Goal: Task Accomplishment & Management: Manage account settings

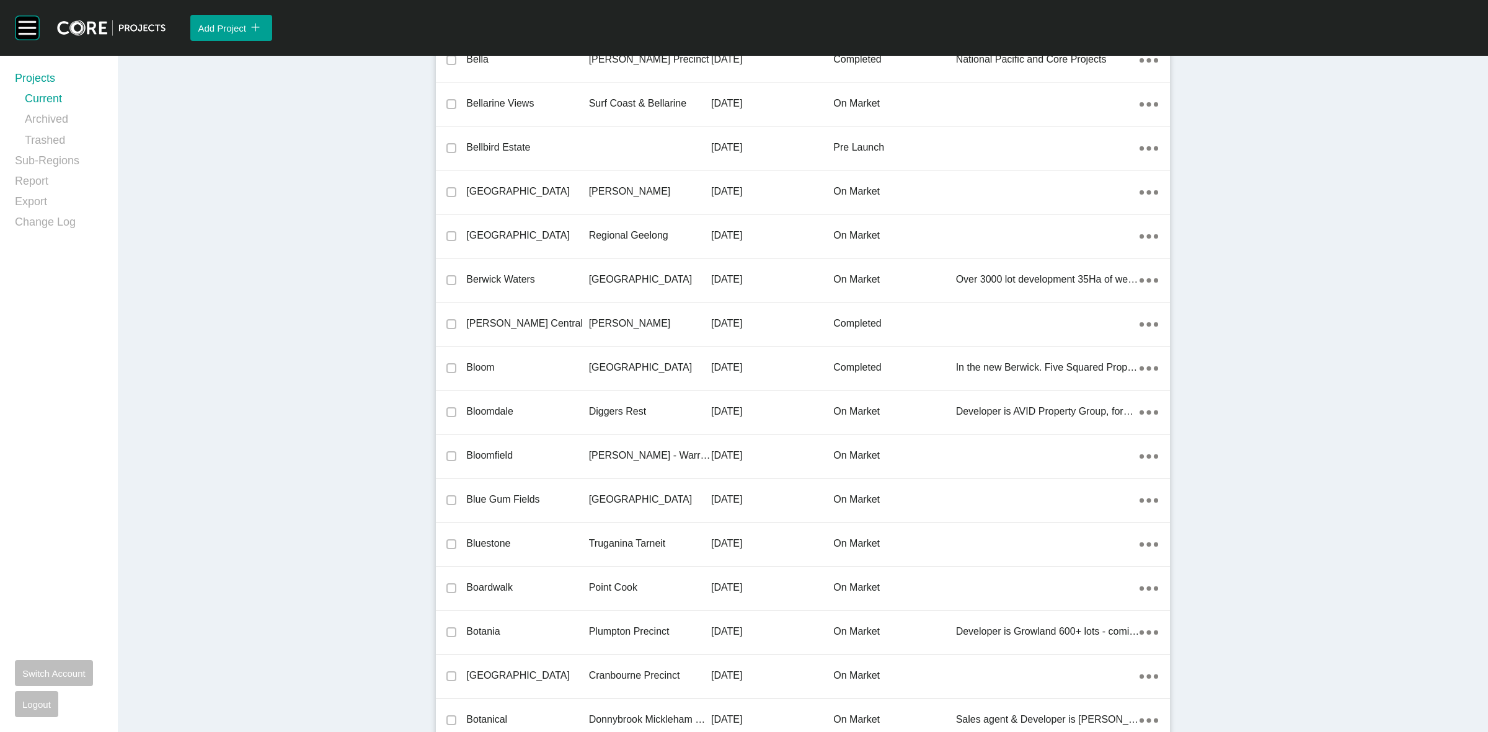
scroll to position [9347, 0]
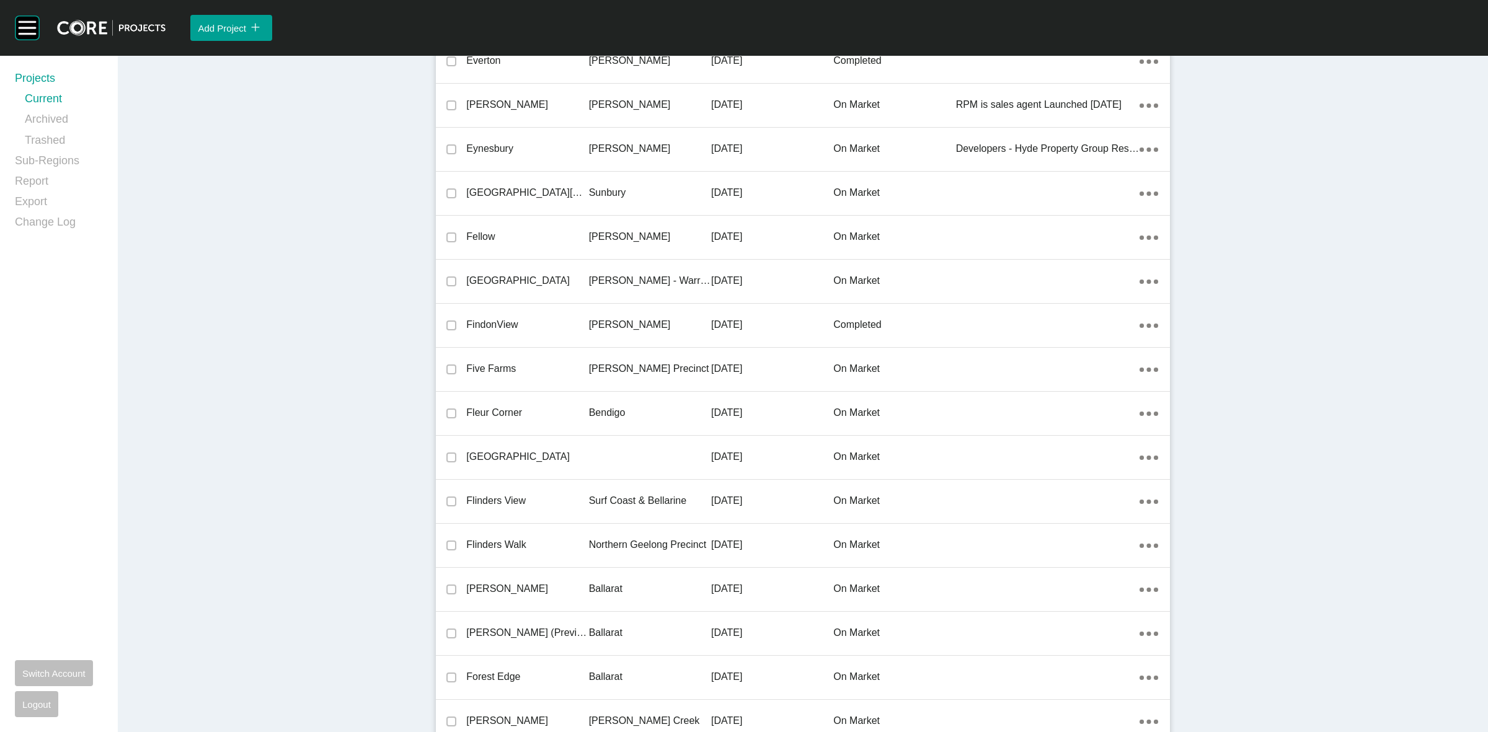
click at [621, 367] on p "[PERSON_NAME] Precinct" at bounding box center [650, 369] width 122 height 14
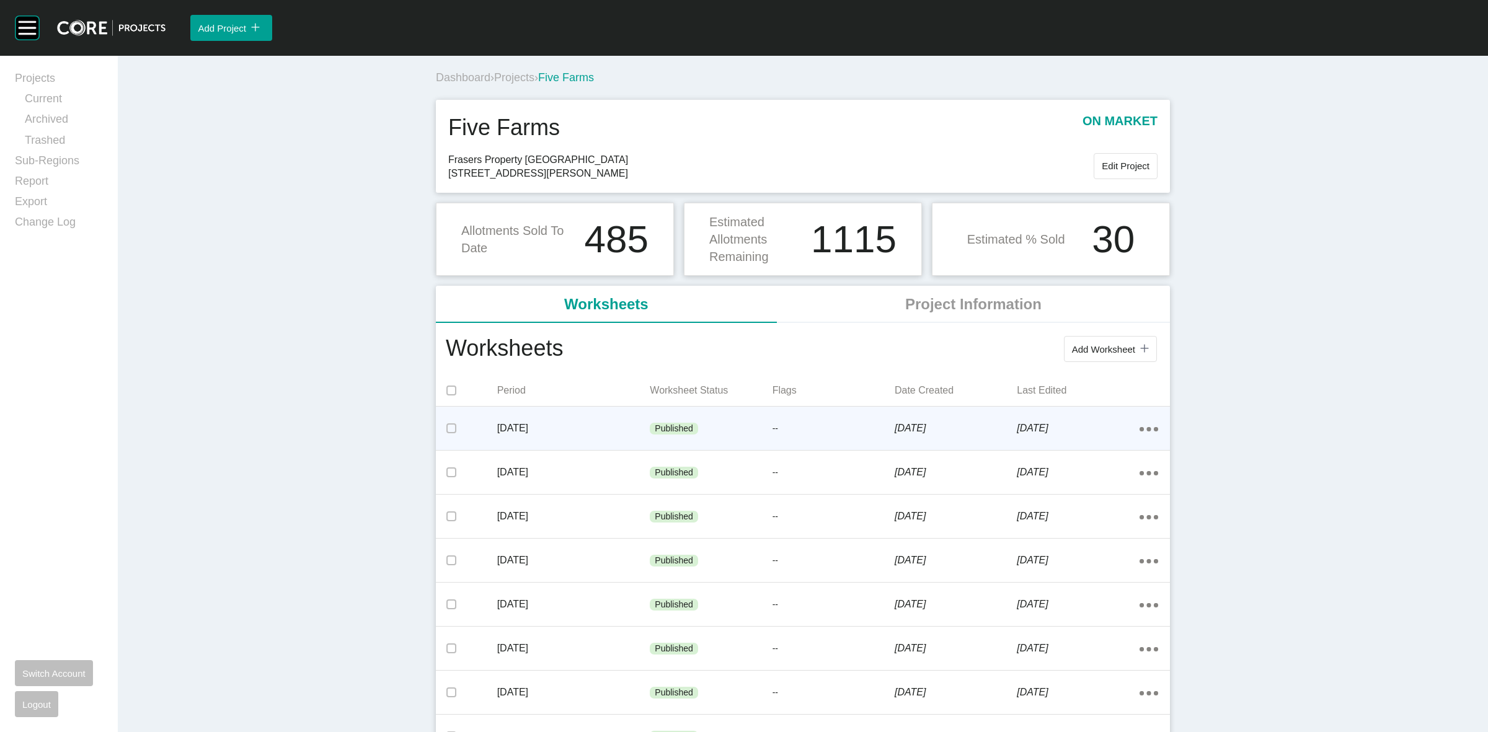
click at [803, 428] on p "--" at bounding box center [833, 429] width 122 height 12
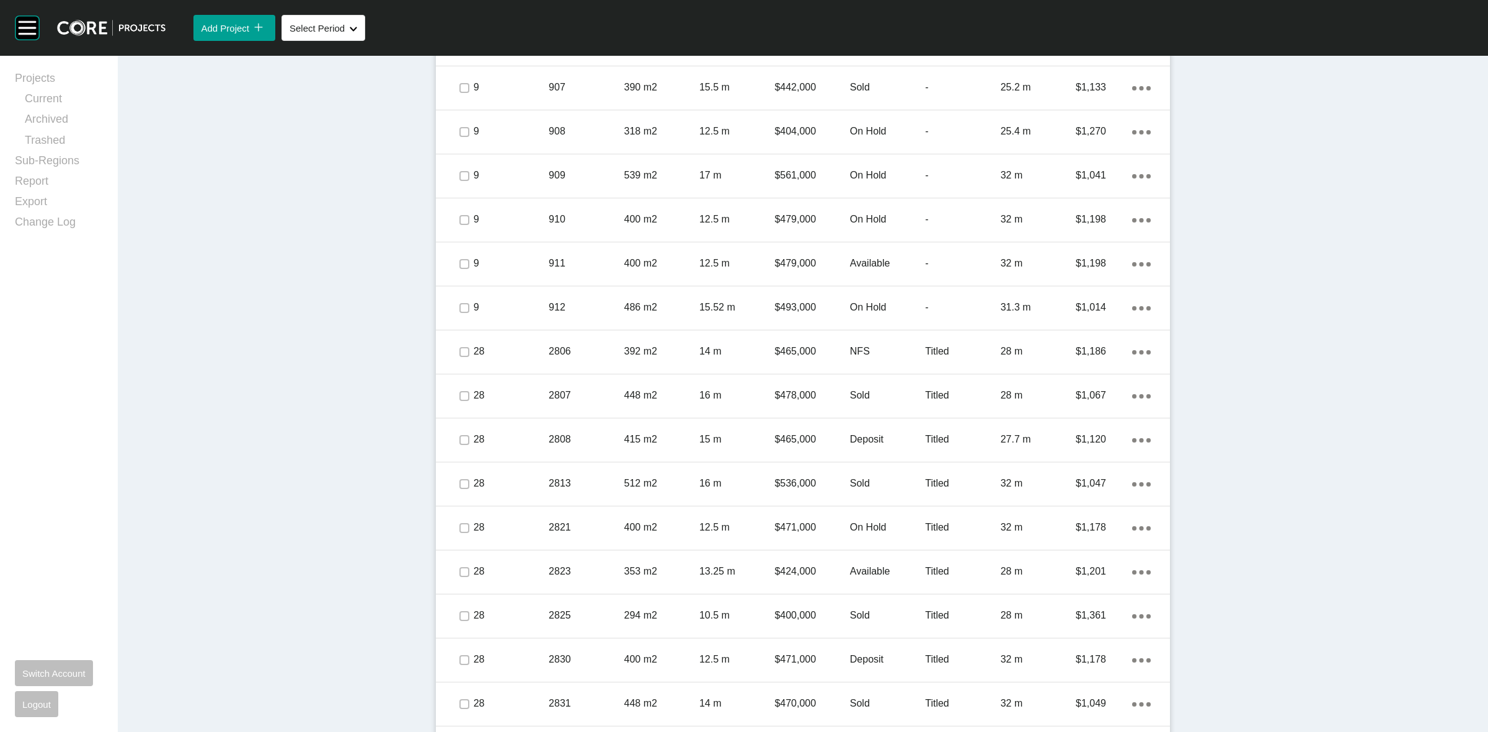
scroll to position [2022, 0]
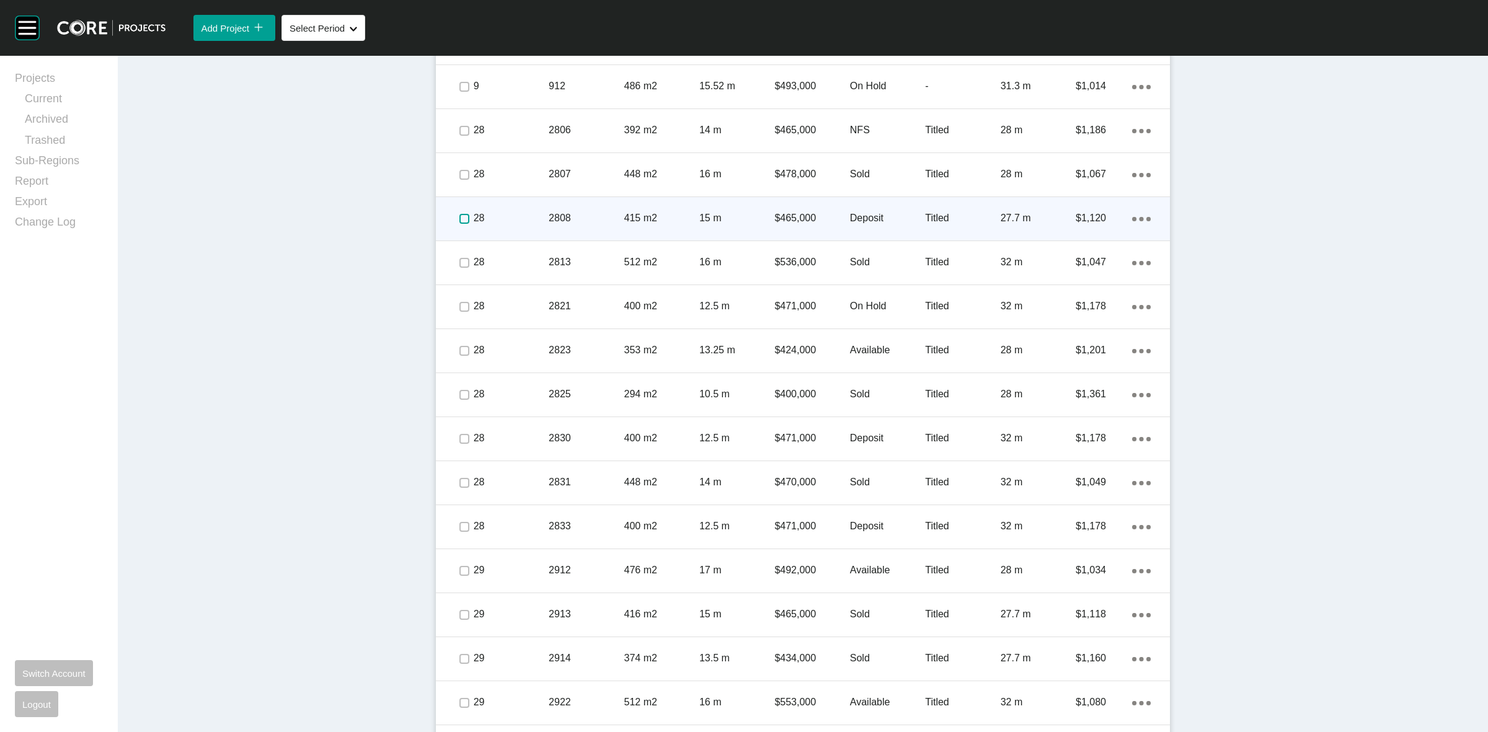
click at [461, 216] on label at bounding box center [464, 219] width 10 height 10
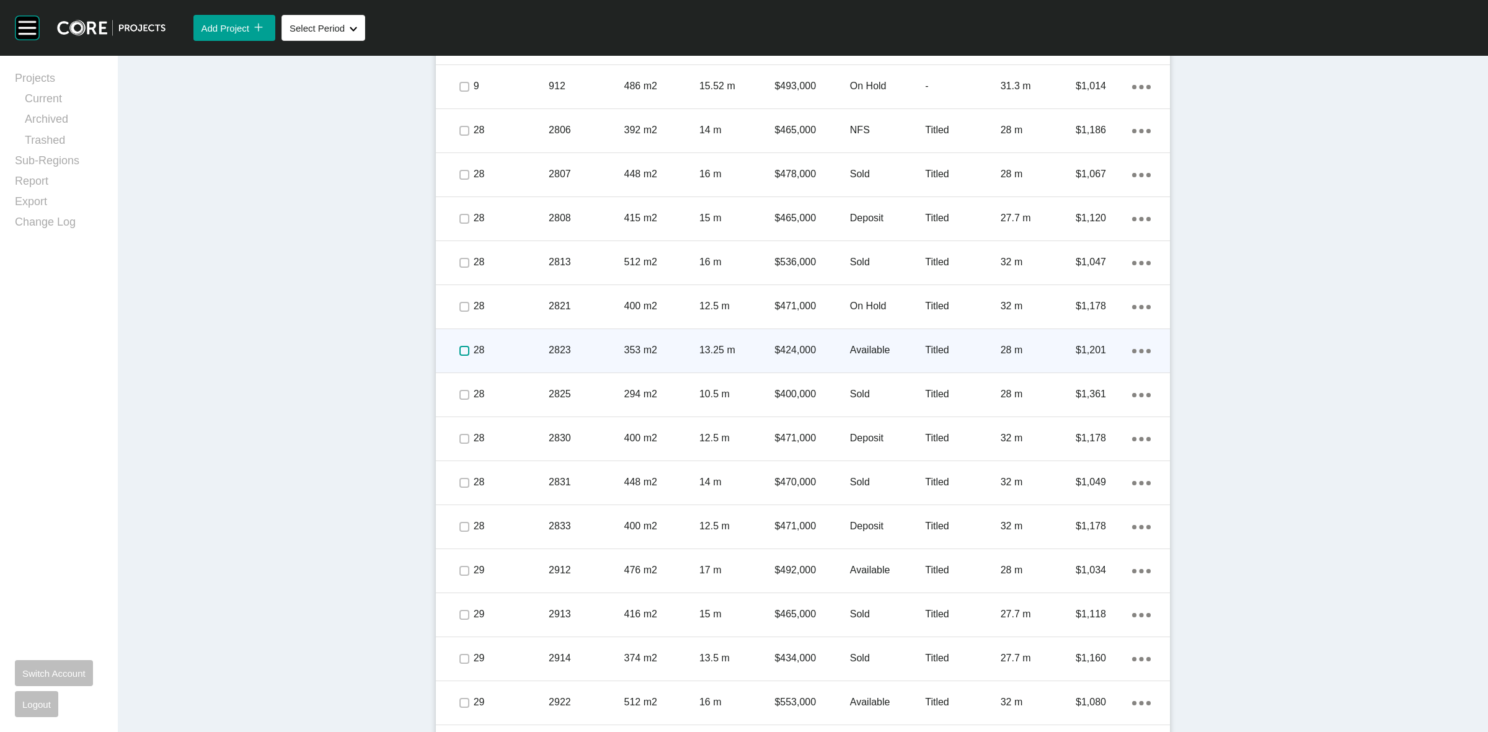
click at [459, 350] on label at bounding box center [464, 351] width 10 height 10
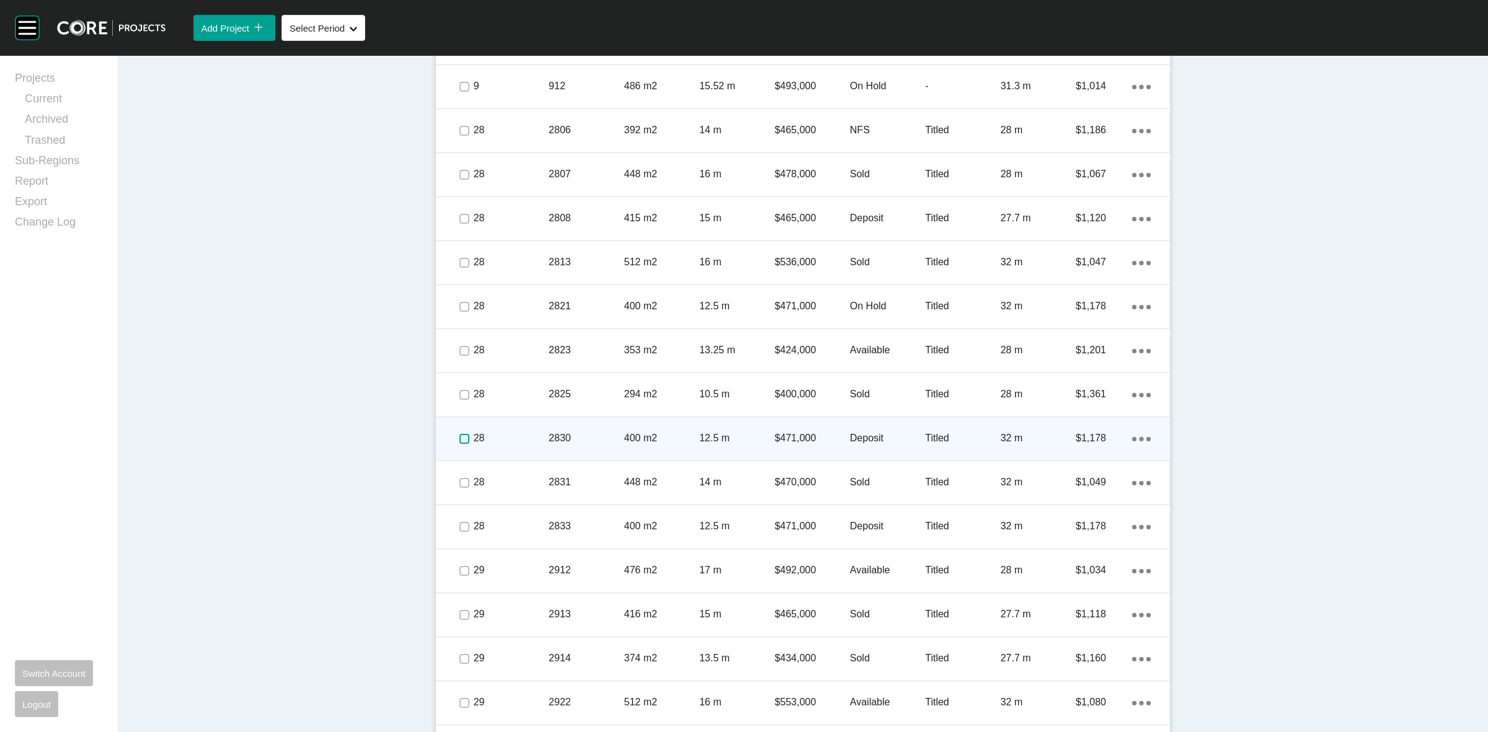
click at [460, 436] on label at bounding box center [464, 439] width 10 height 10
click at [533, 443] on p "28" at bounding box center [511, 438] width 75 height 14
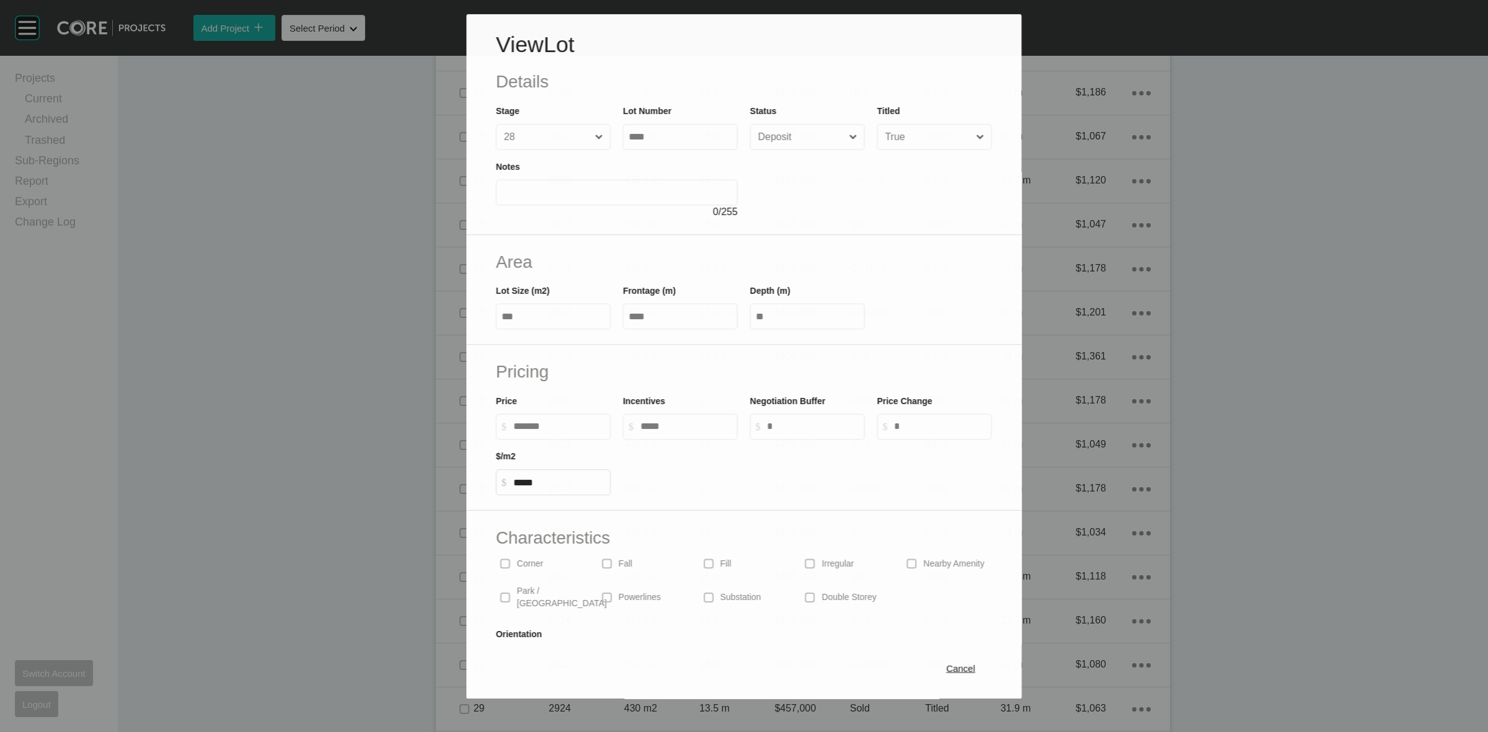
scroll to position [1984, 0]
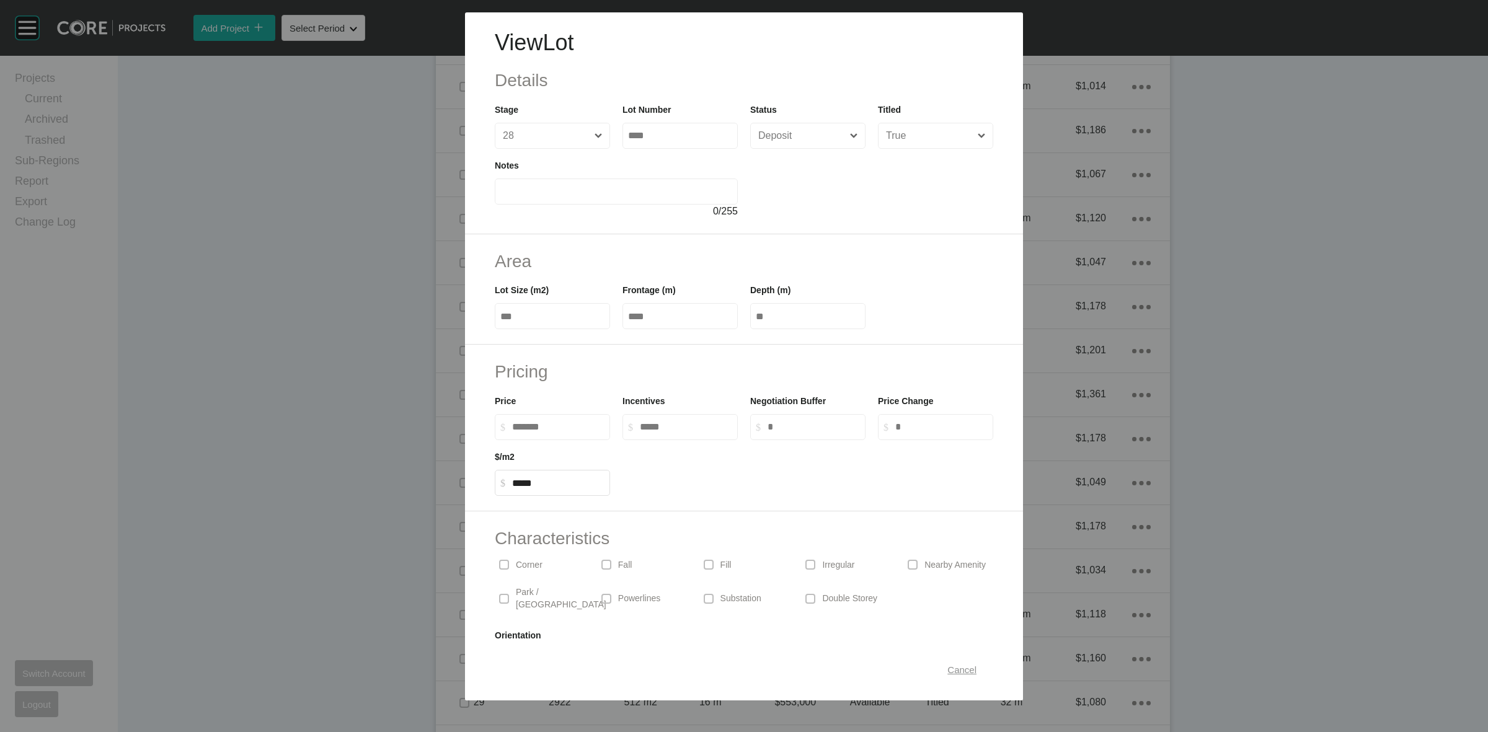
click at [947, 668] on span "Cancel" at bounding box center [961, 670] width 29 height 11
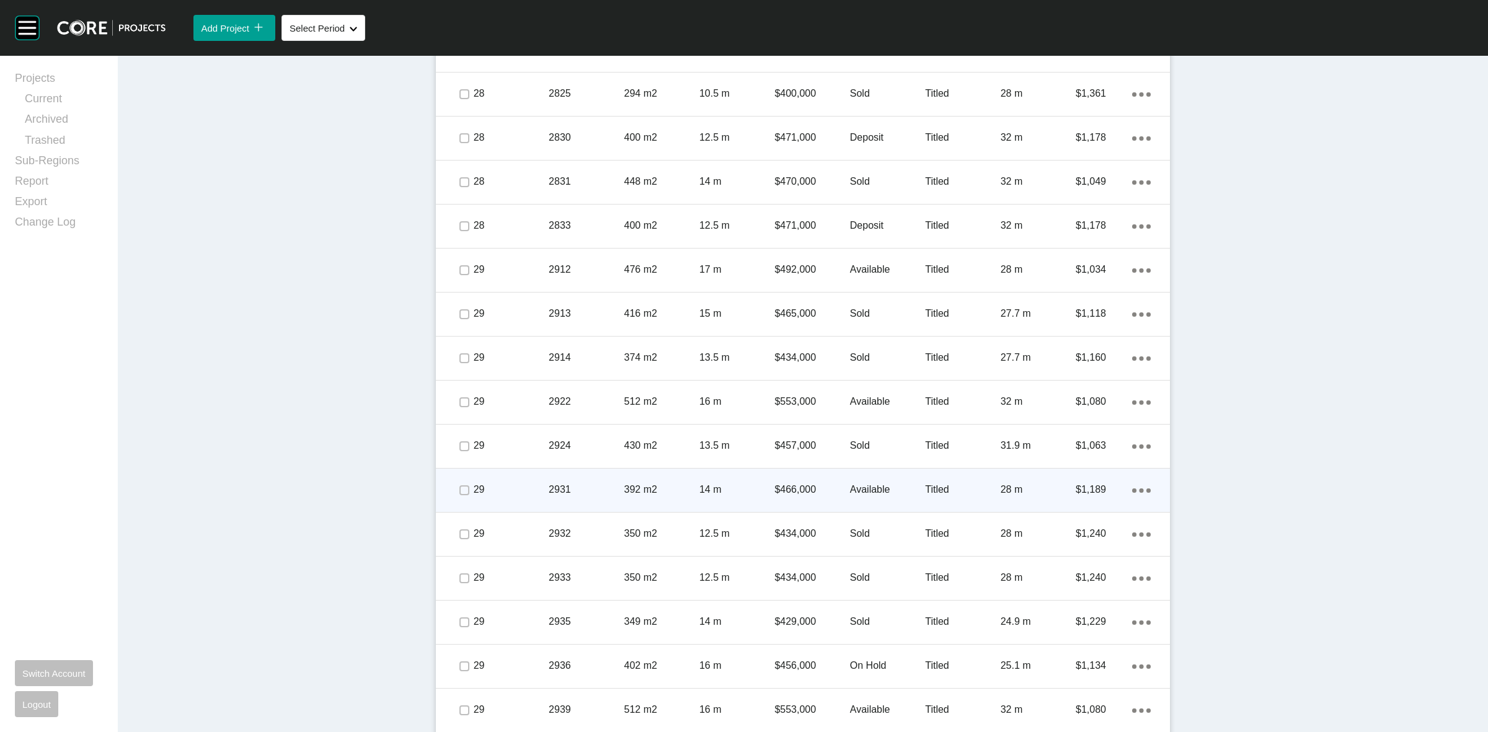
scroll to position [2294, 0]
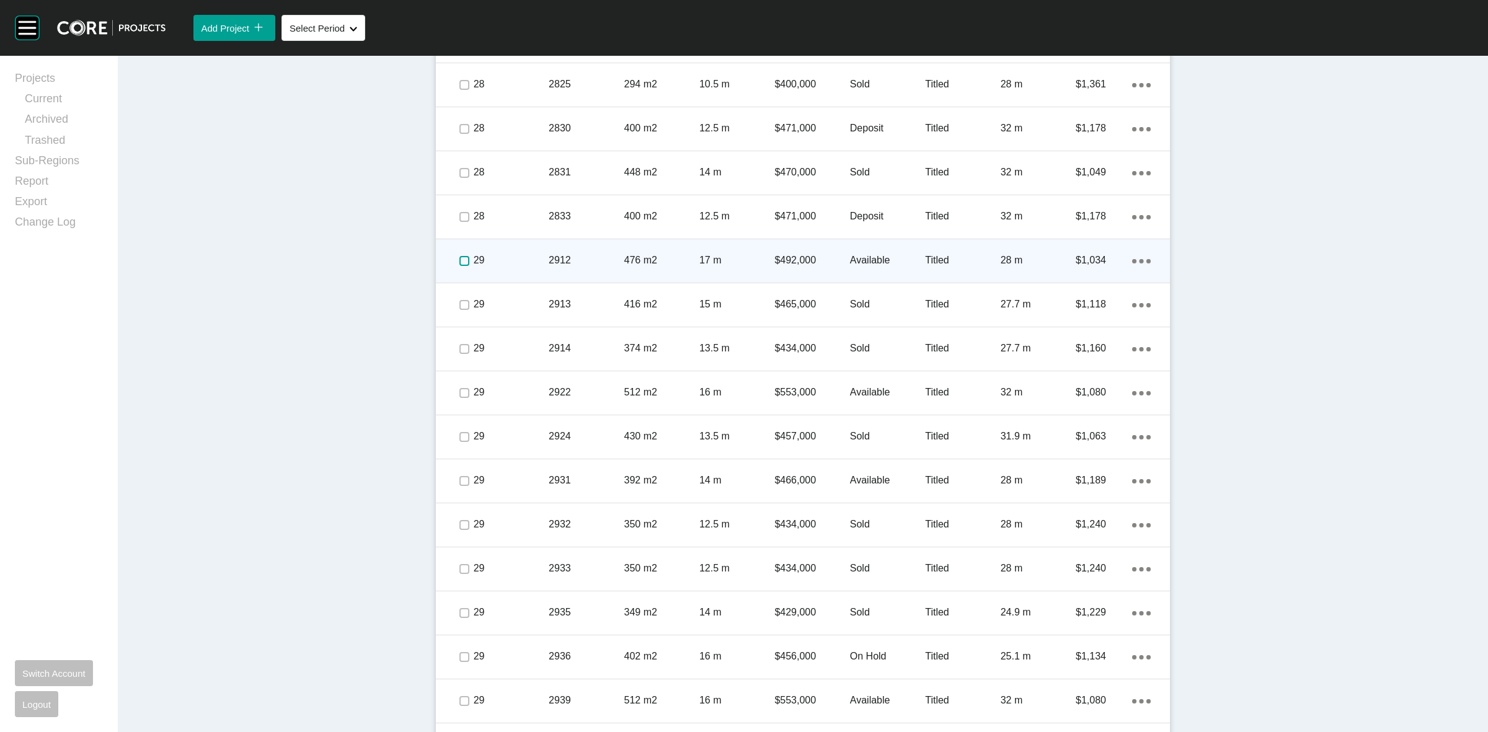
click at [459, 260] on label at bounding box center [464, 261] width 10 height 10
click at [506, 254] on p "29" at bounding box center [511, 261] width 75 height 14
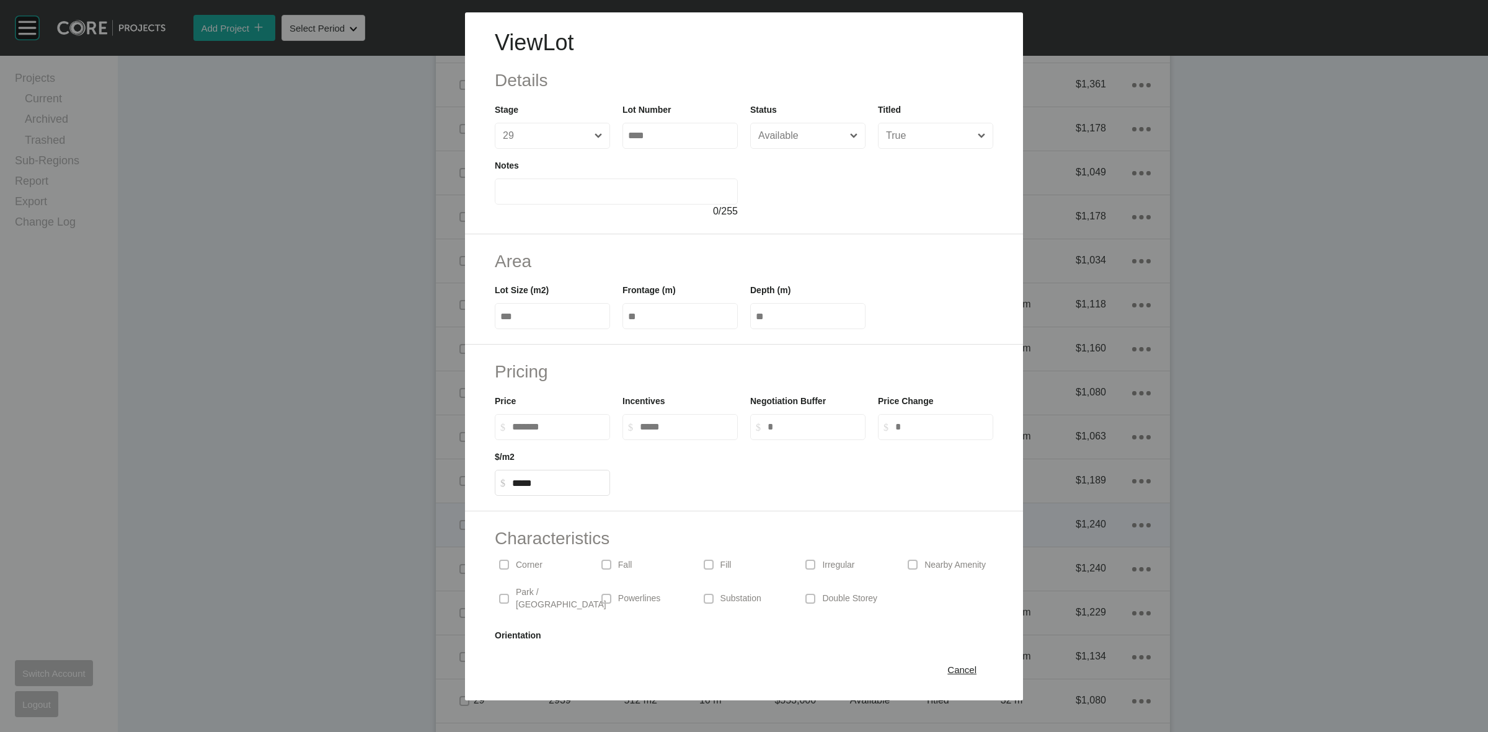
drag, startPoint x: 956, startPoint y: 674, endPoint x: 1035, endPoint y: 506, distance: 185.2
click at [955, 673] on span "Cancel" at bounding box center [961, 670] width 29 height 11
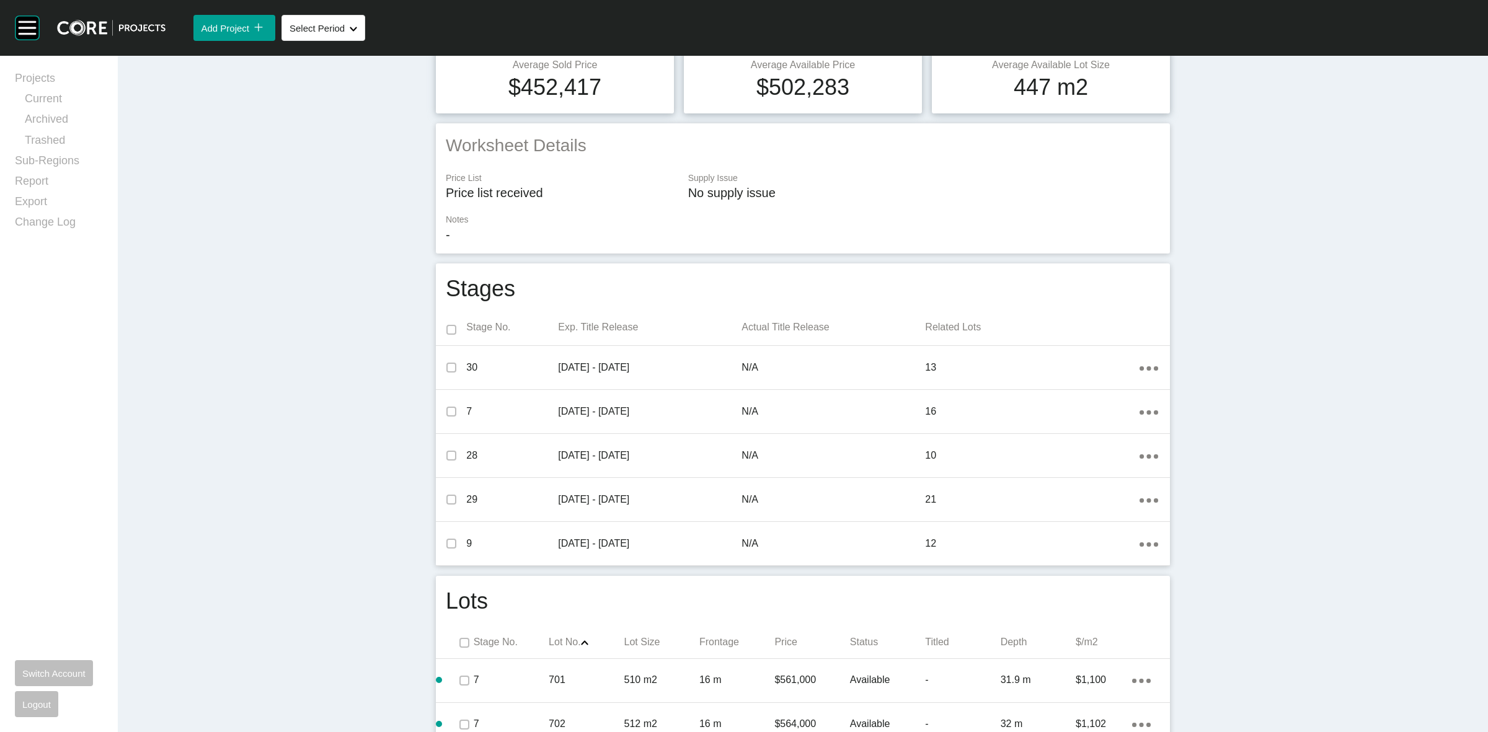
scroll to position [0, 0]
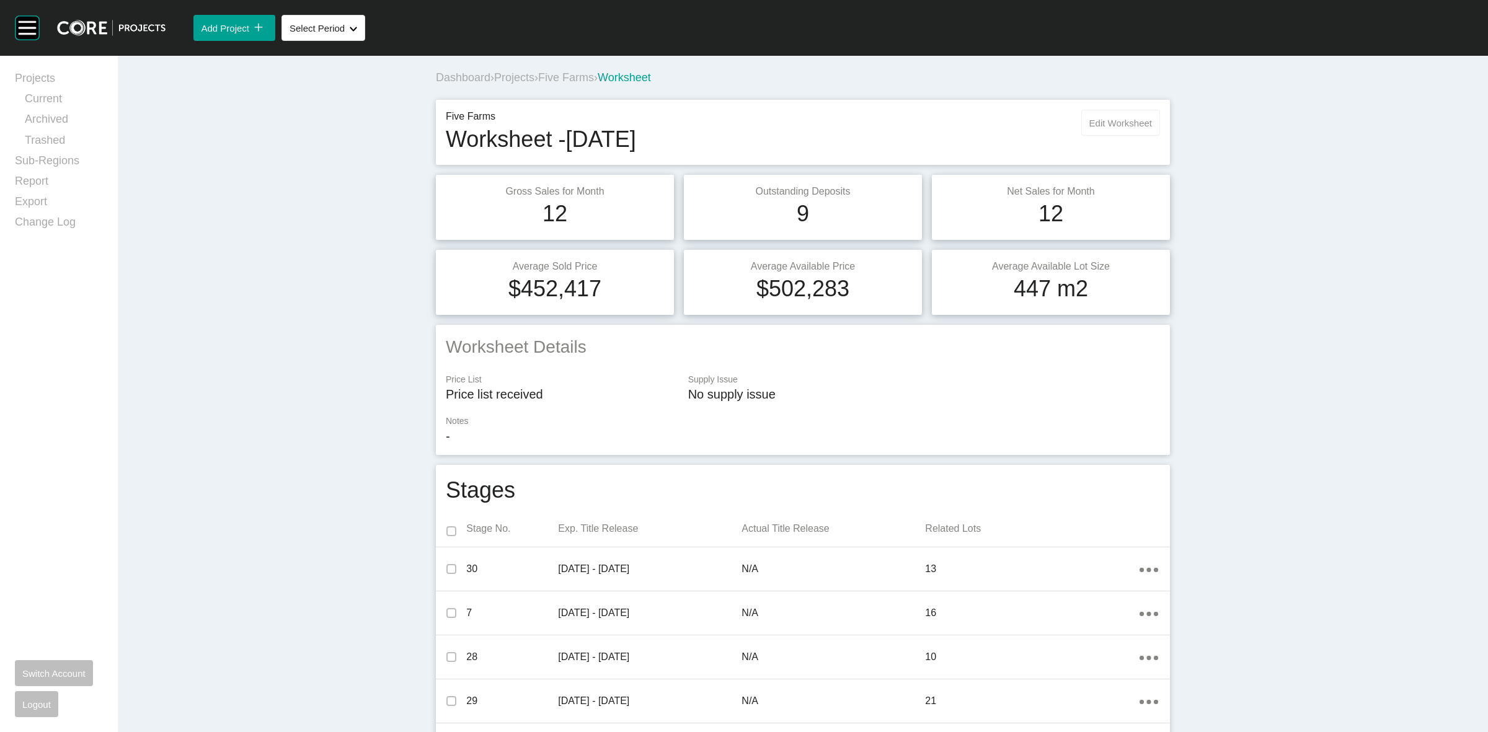
click at [1120, 131] on button "Edit Worksheet" at bounding box center [1120, 123] width 79 height 26
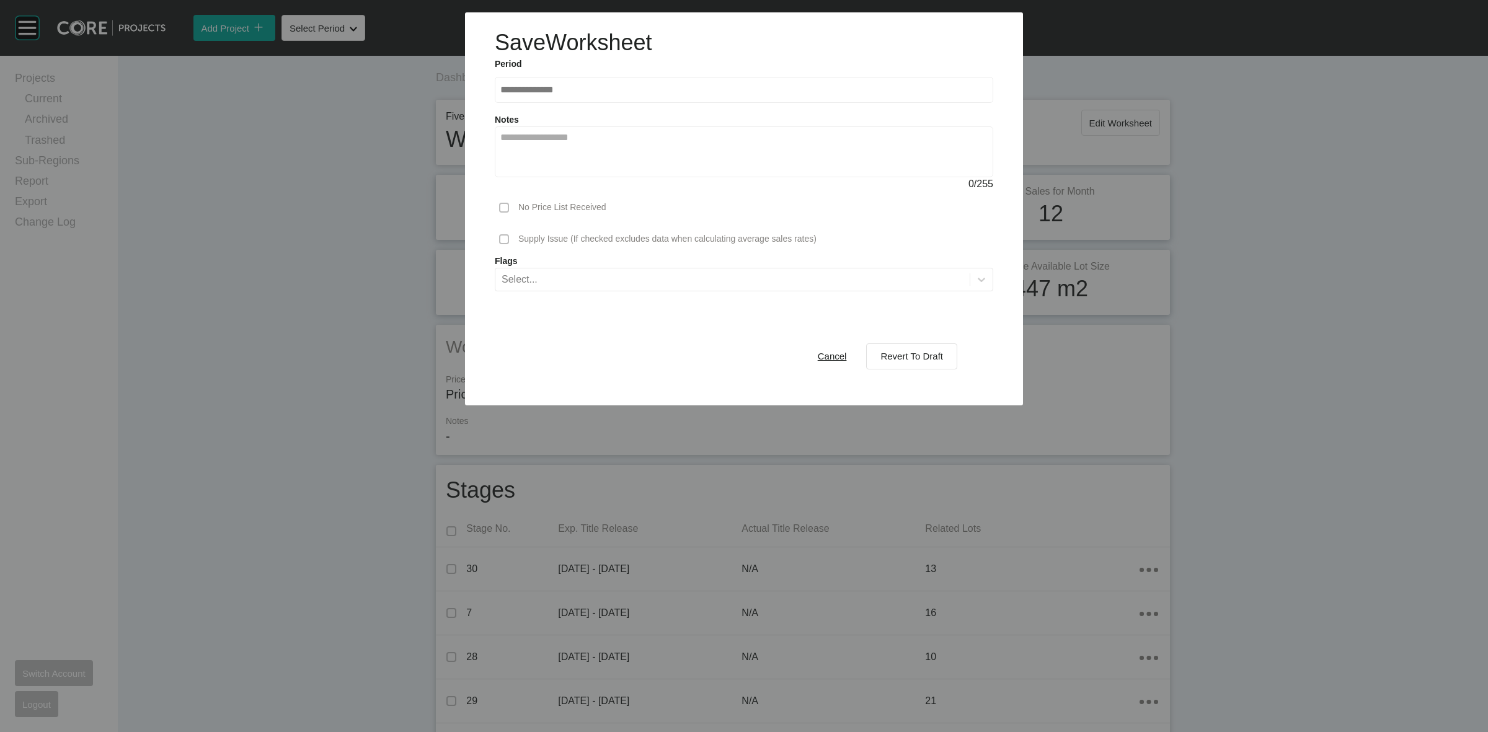
click at [937, 360] on span "Revert To Draft" at bounding box center [911, 356] width 63 height 11
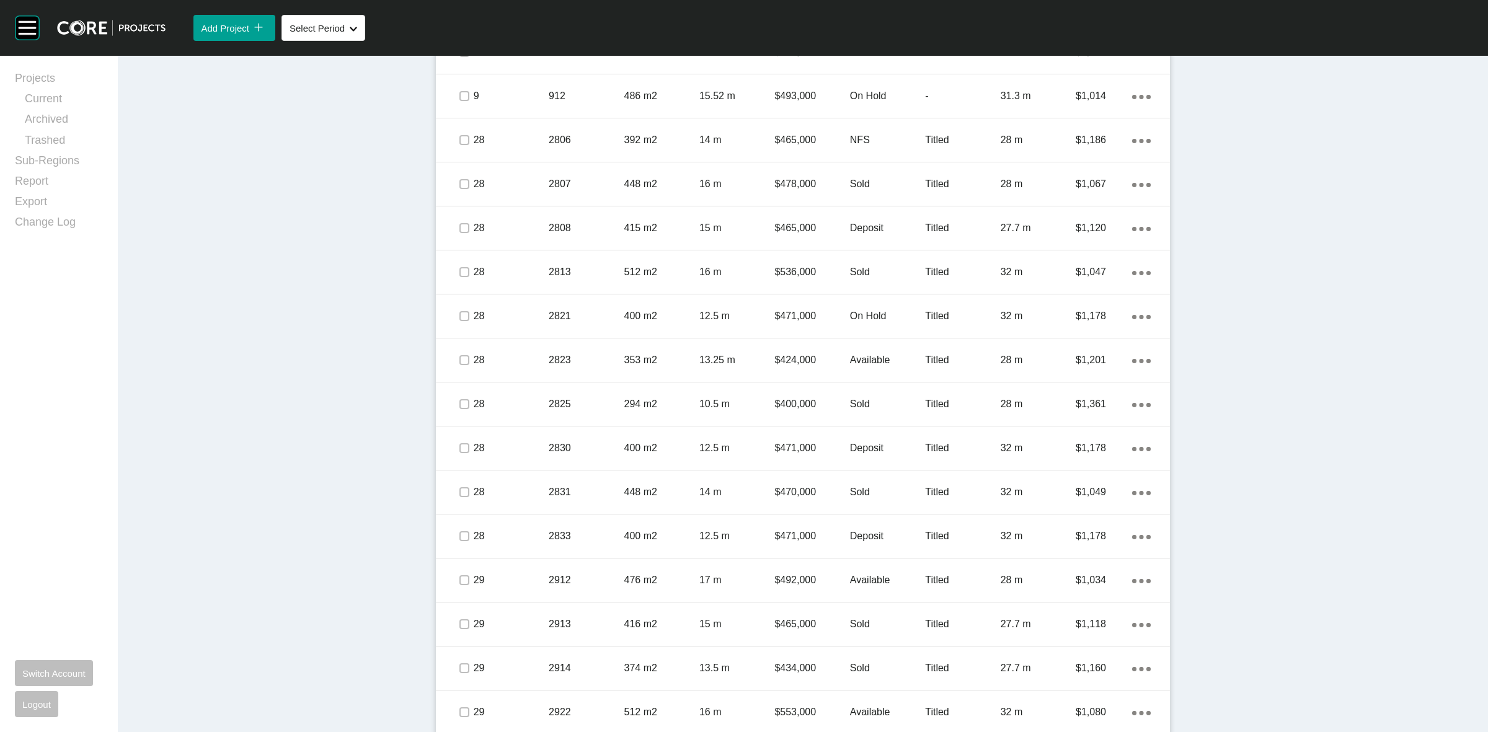
scroll to position [2092, 0]
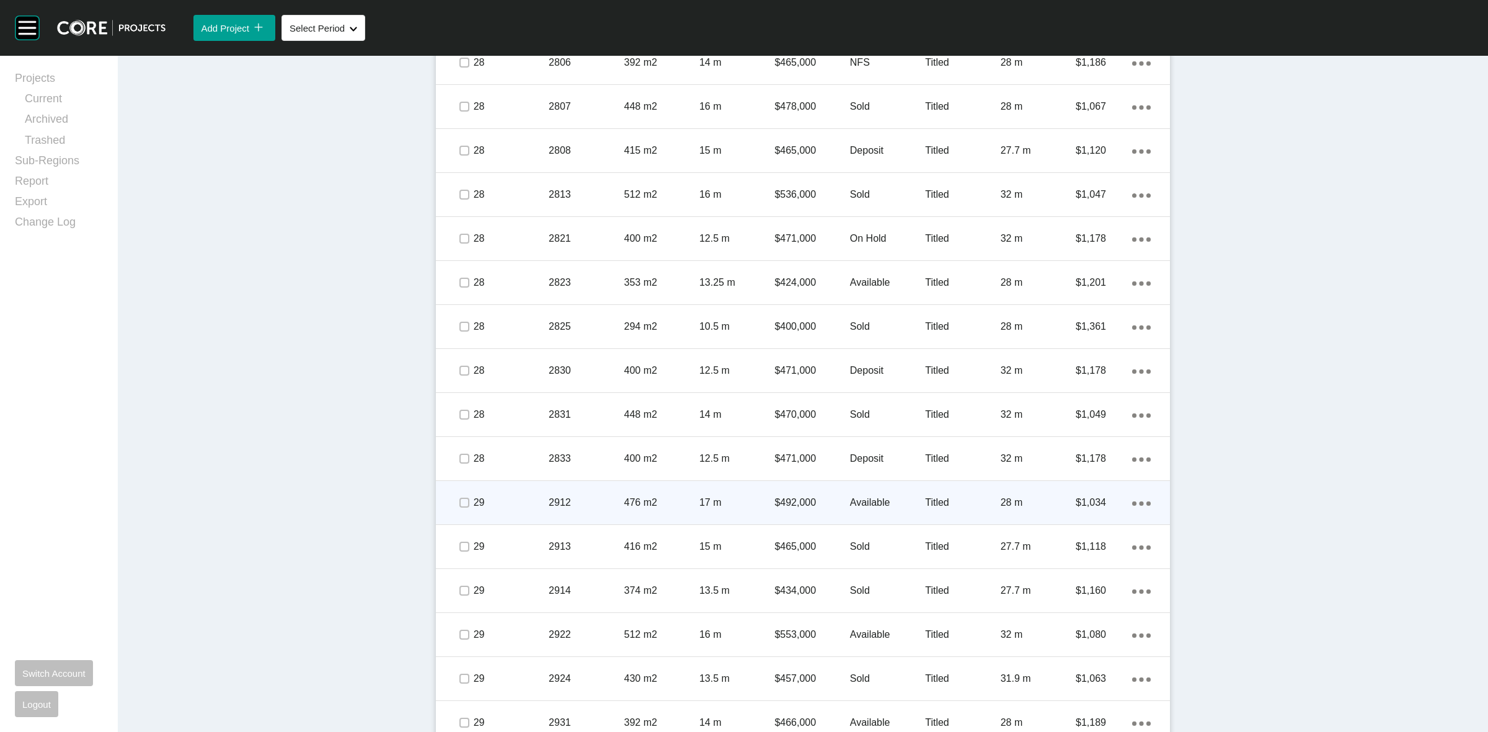
click at [515, 496] on p "29" at bounding box center [511, 503] width 75 height 14
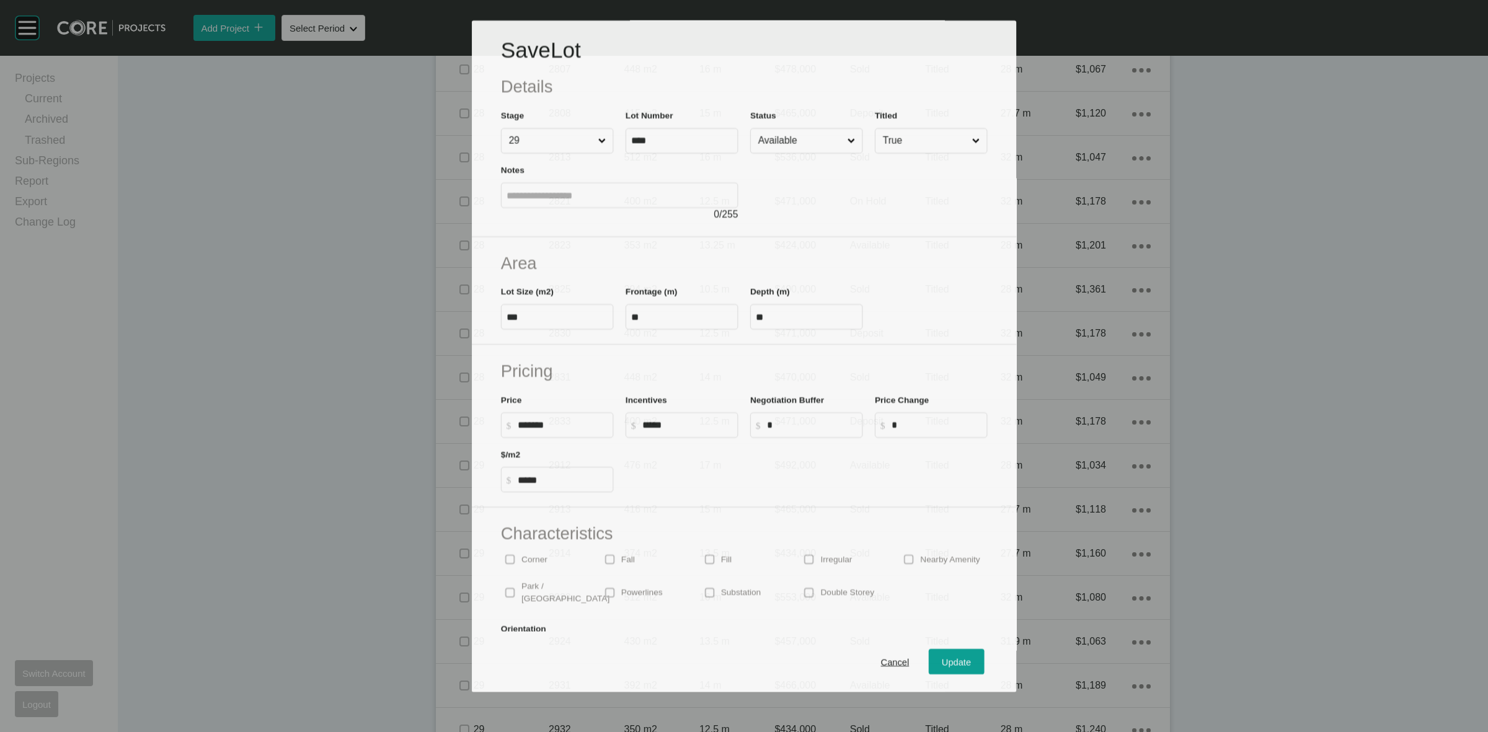
scroll to position [2053, 0]
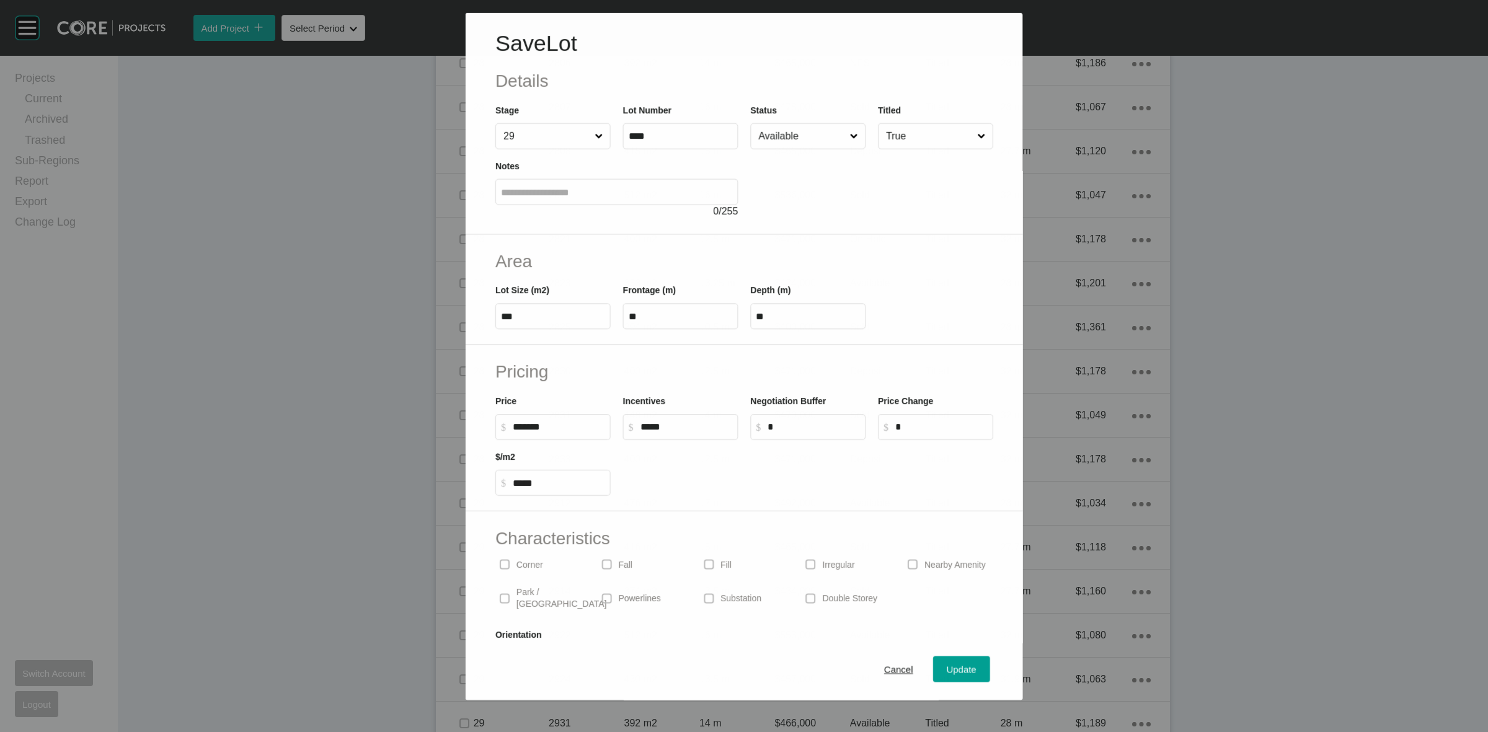
click at [771, 146] on input "Available" at bounding box center [801, 136] width 91 height 25
click at [955, 661] on div "Update" at bounding box center [962, 669] width 36 height 17
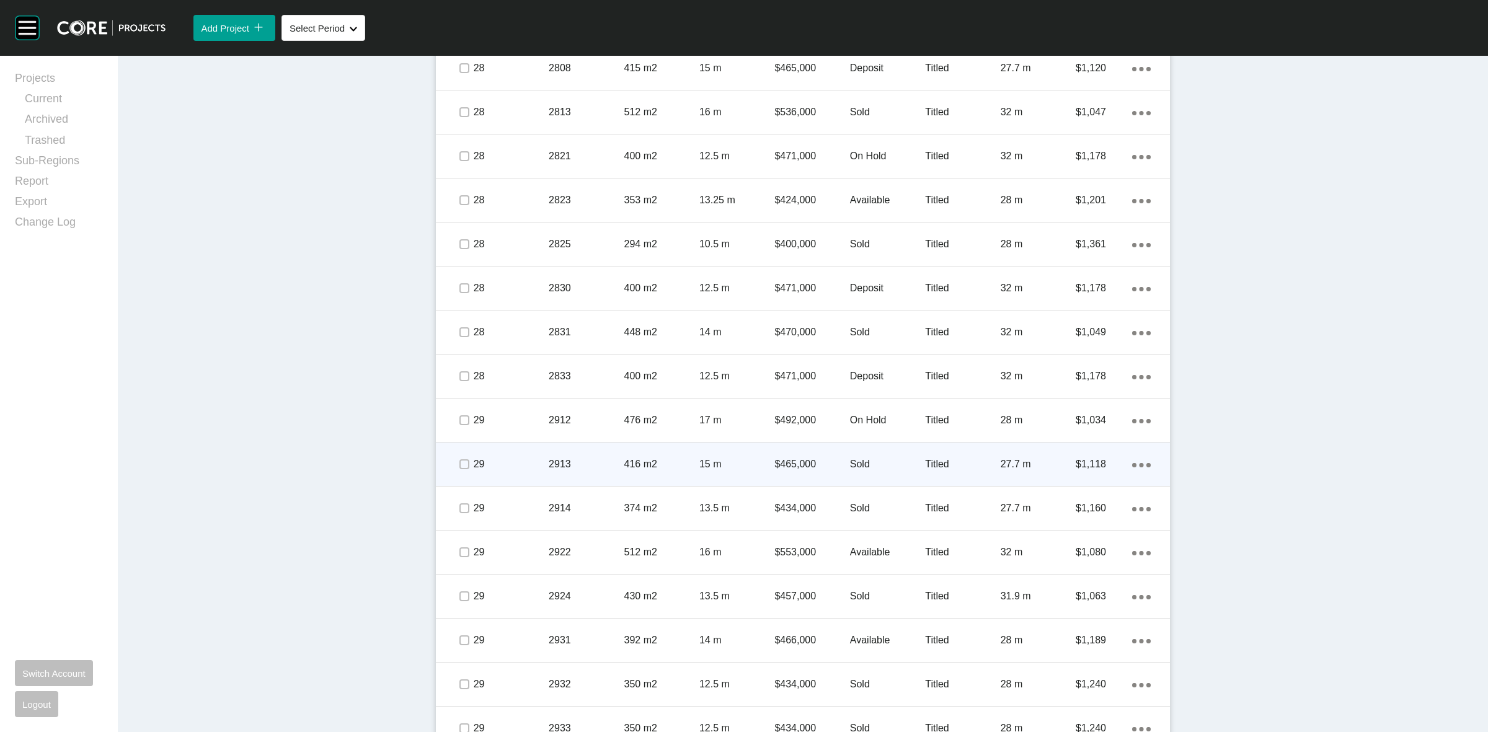
scroll to position [2325, 0]
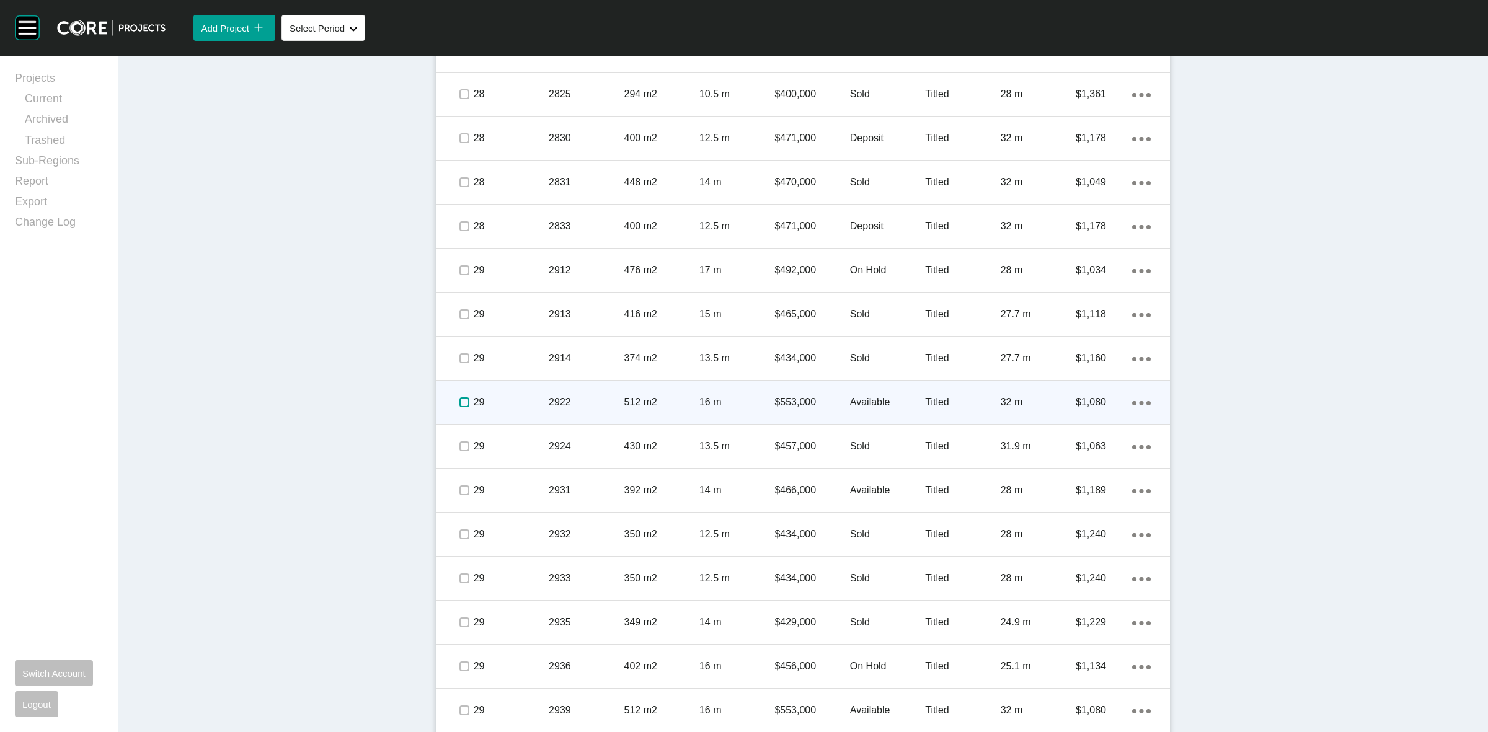
click at [459, 401] on label at bounding box center [464, 402] width 10 height 10
click at [503, 396] on p "29" at bounding box center [511, 403] width 75 height 14
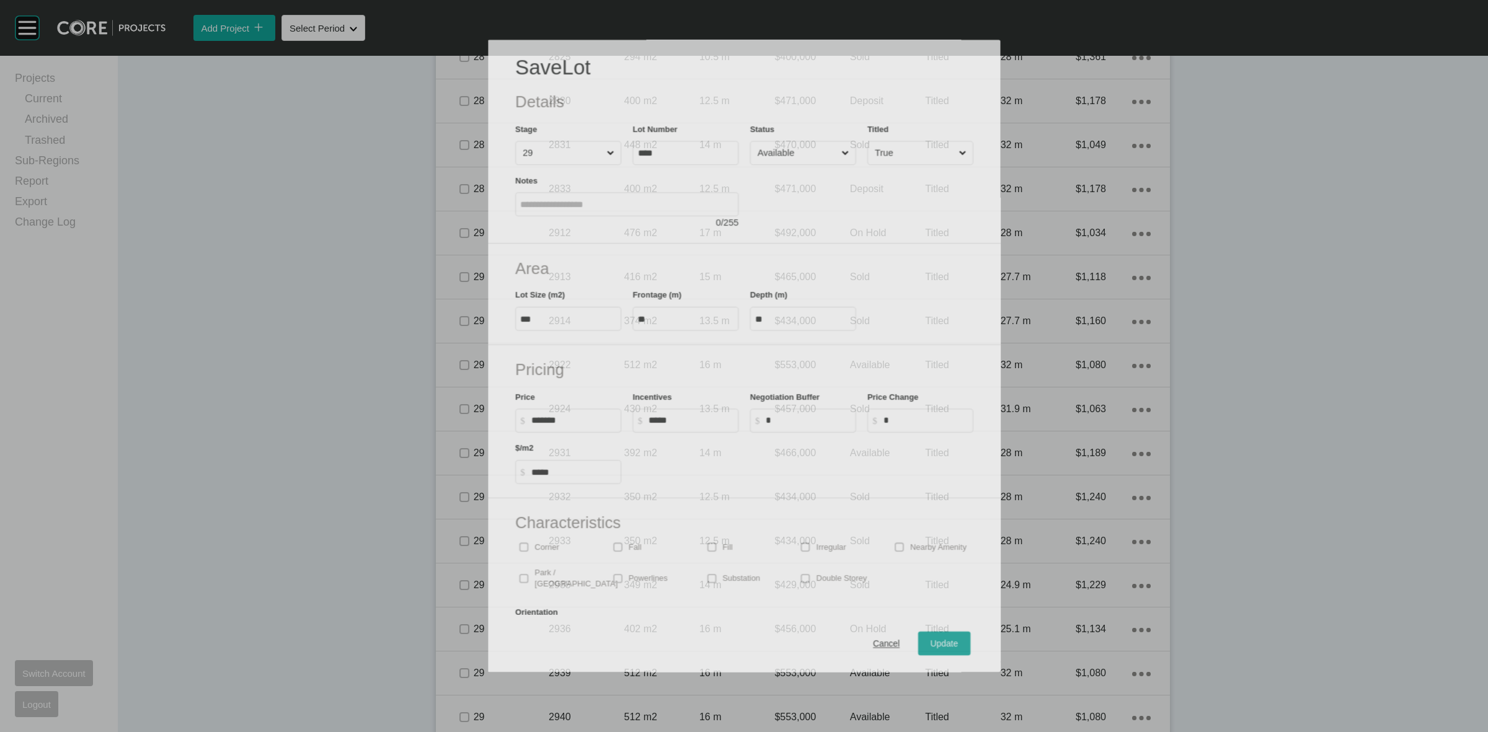
scroll to position [2286, 0]
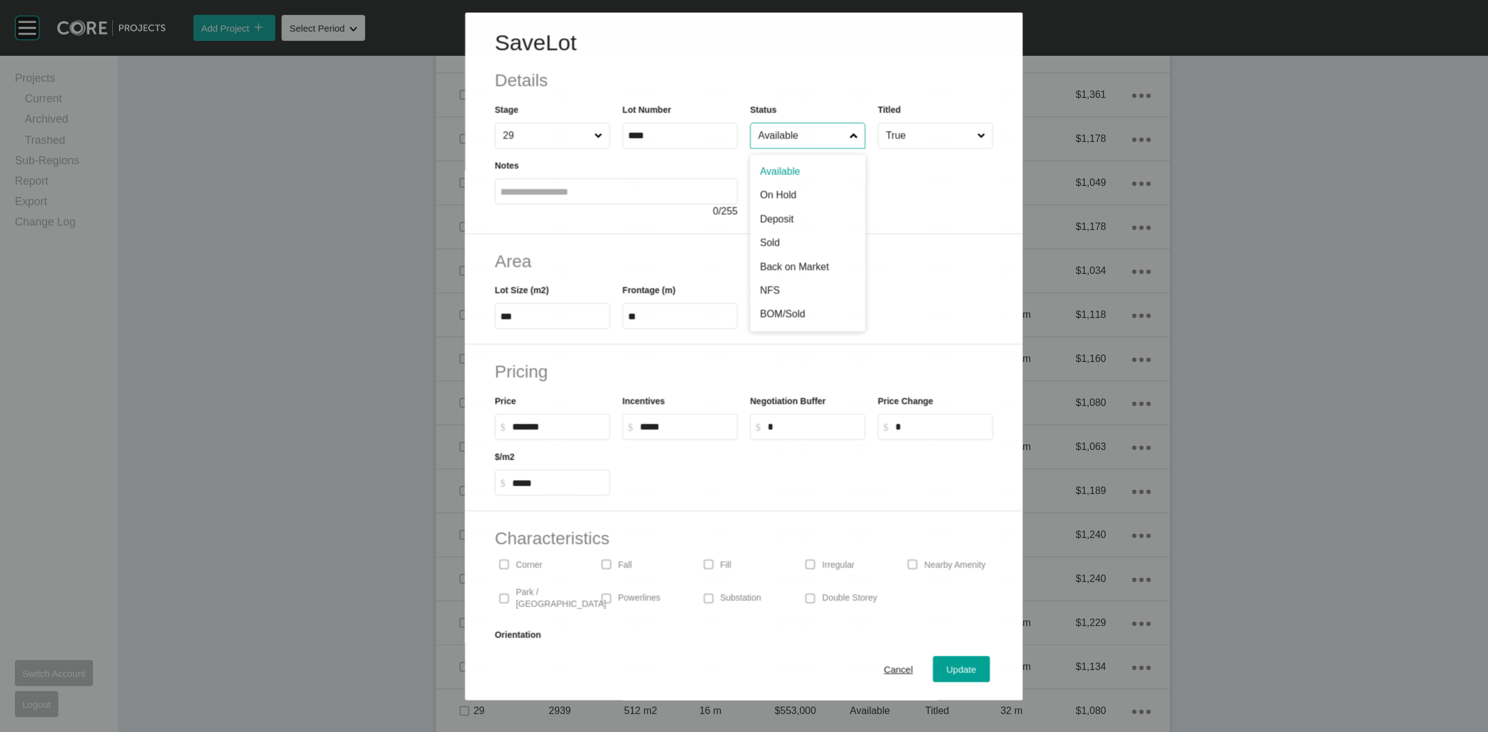
click at [787, 141] on input "Available" at bounding box center [801, 135] width 91 height 25
click at [952, 665] on span "Update" at bounding box center [962, 670] width 30 height 11
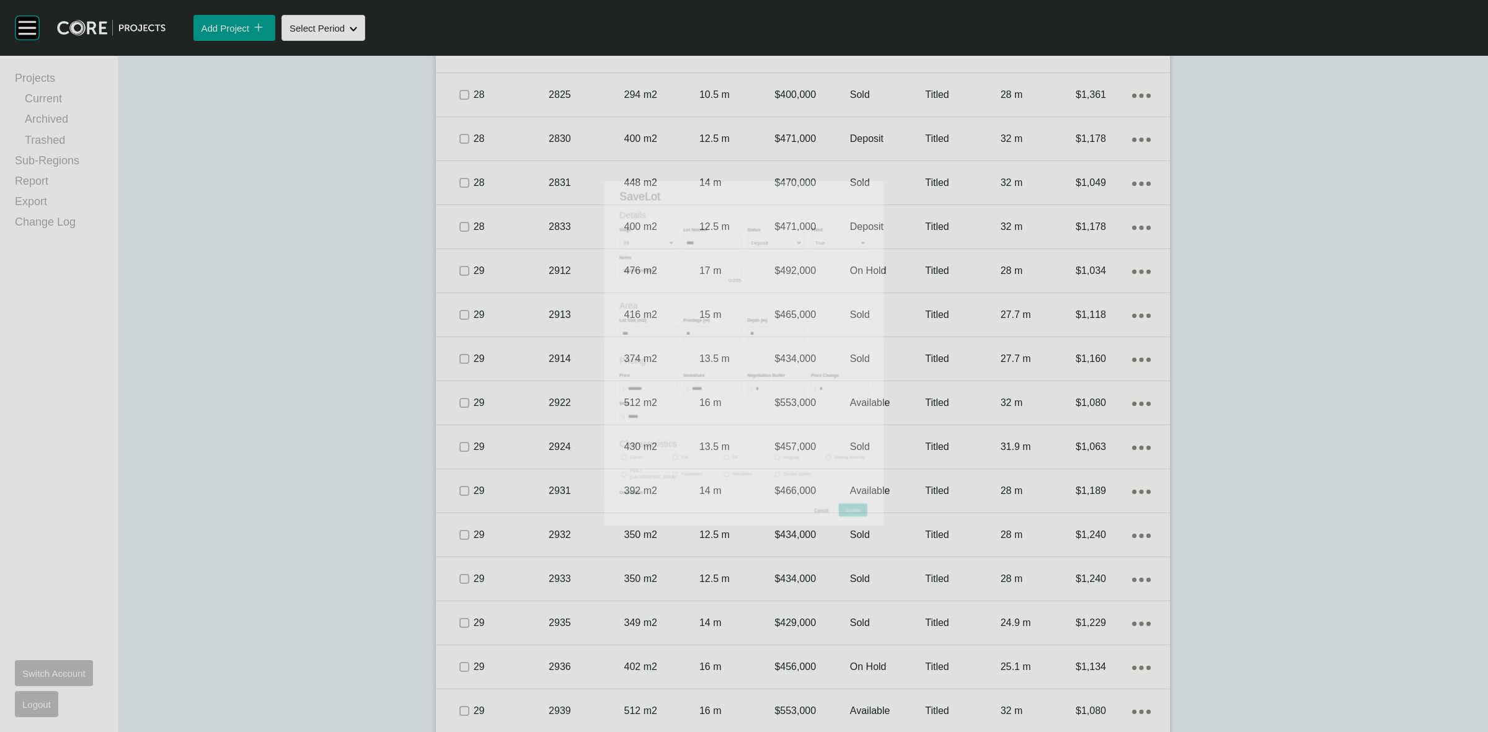
scroll to position [2325, 0]
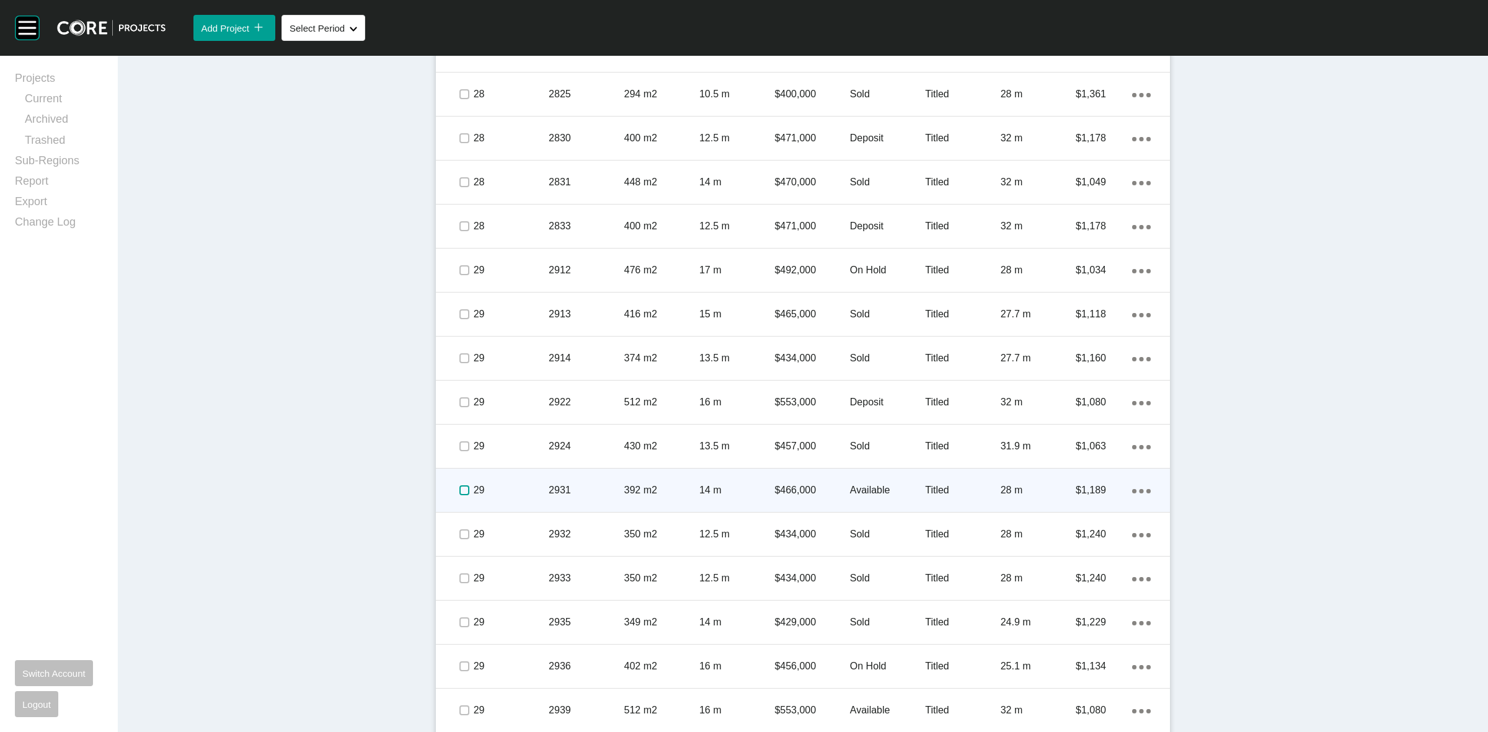
click at [459, 490] on label at bounding box center [464, 490] width 10 height 10
click at [500, 488] on p "29" at bounding box center [511, 491] width 75 height 14
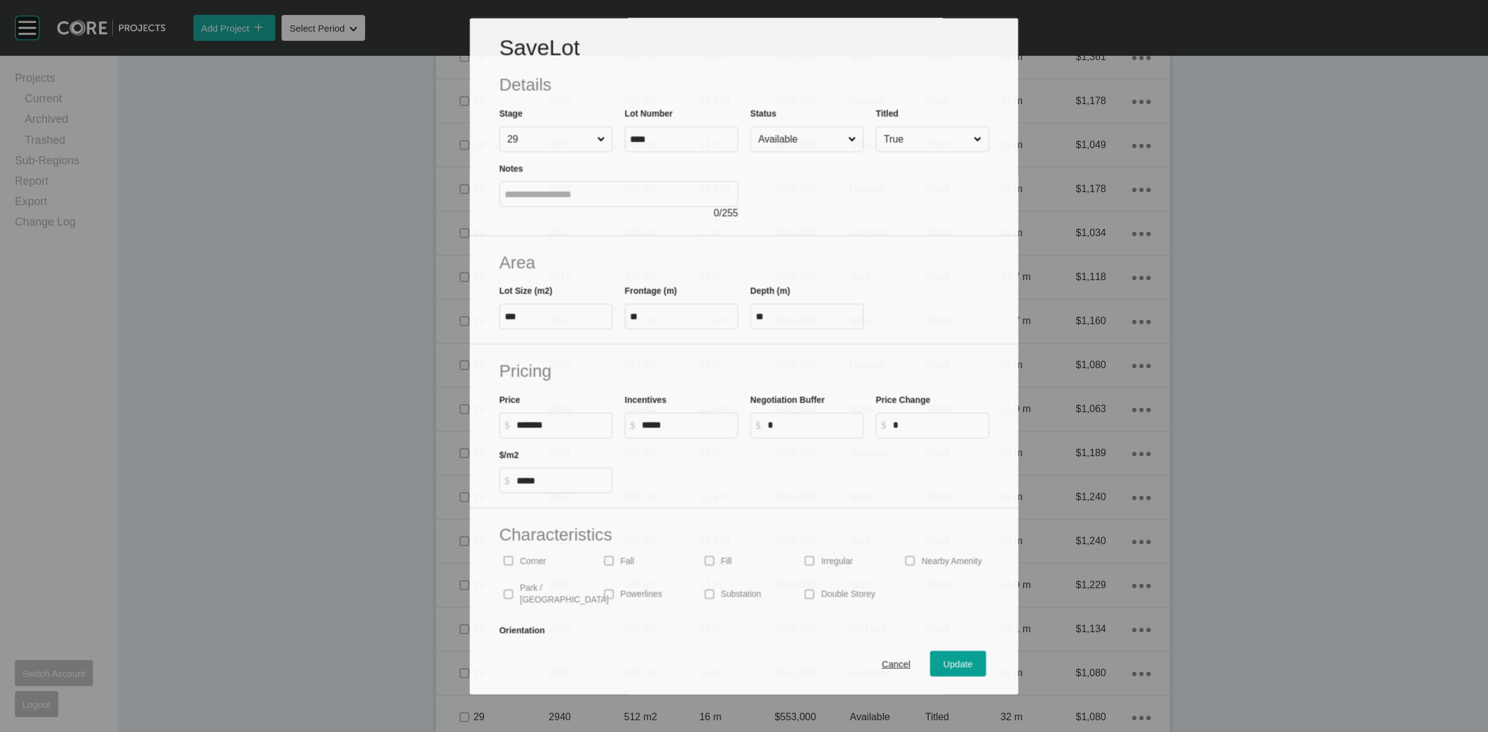
scroll to position [2286, 0]
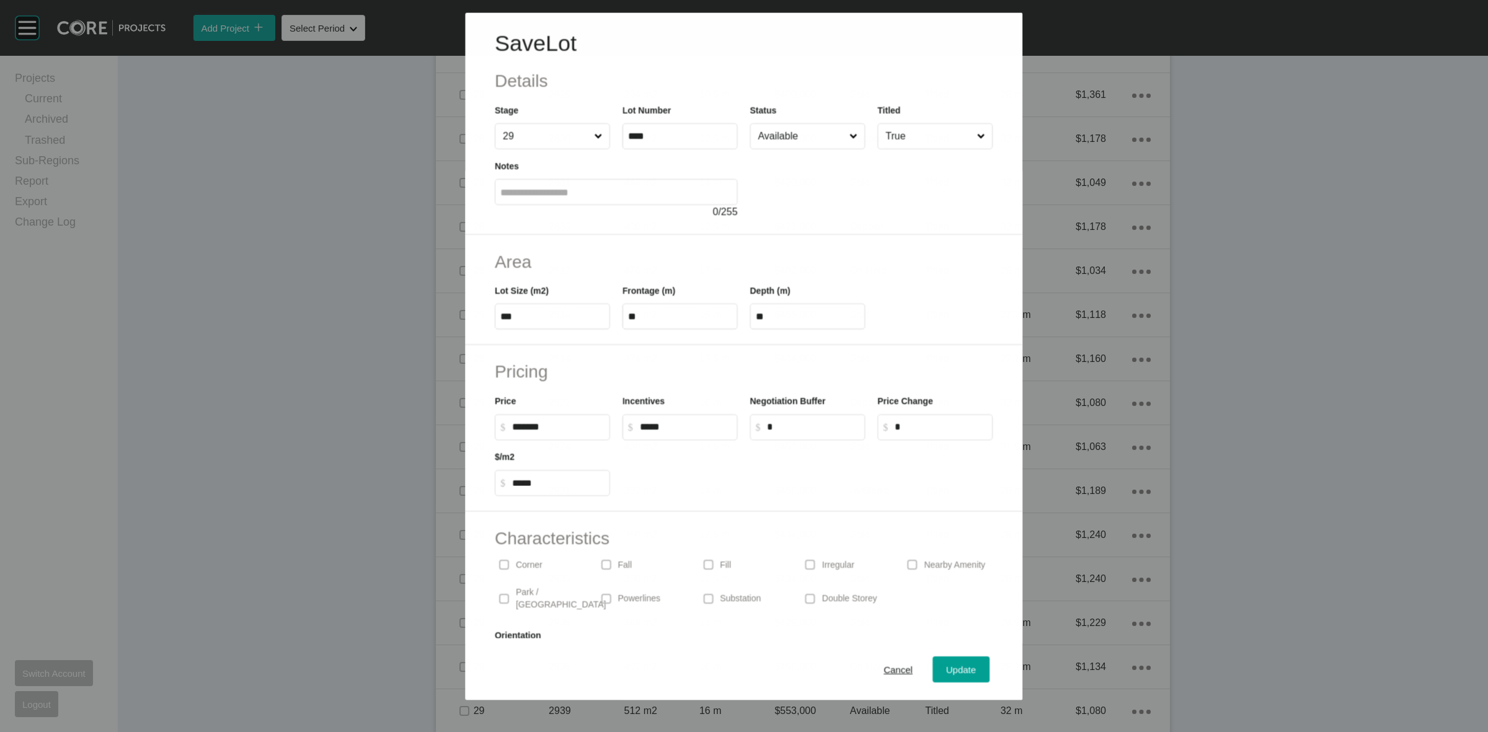
click at [772, 143] on input "Available" at bounding box center [801, 135] width 91 height 25
click at [947, 667] on span "Update" at bounding box center [962, 670] width 30 height 11
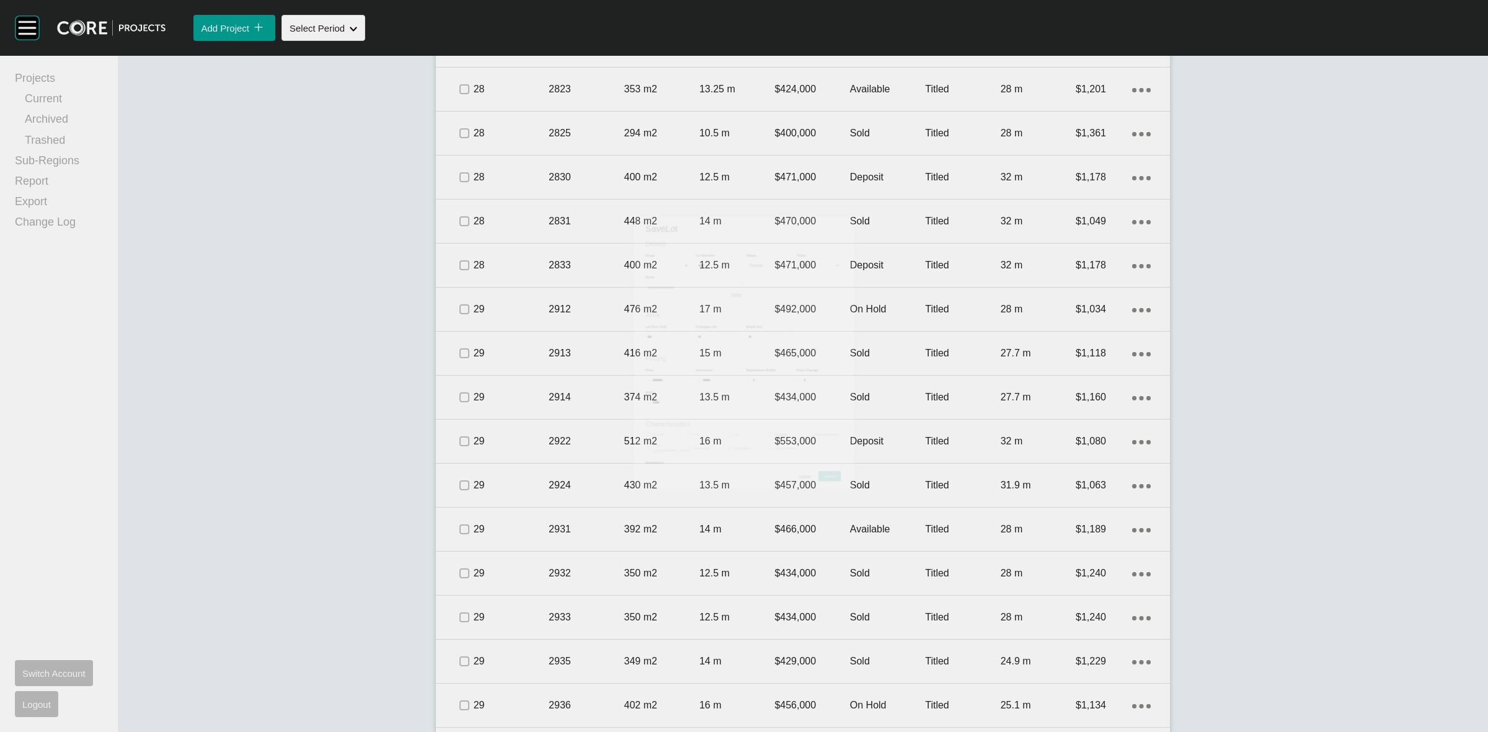
scroll to position [2325, 0]
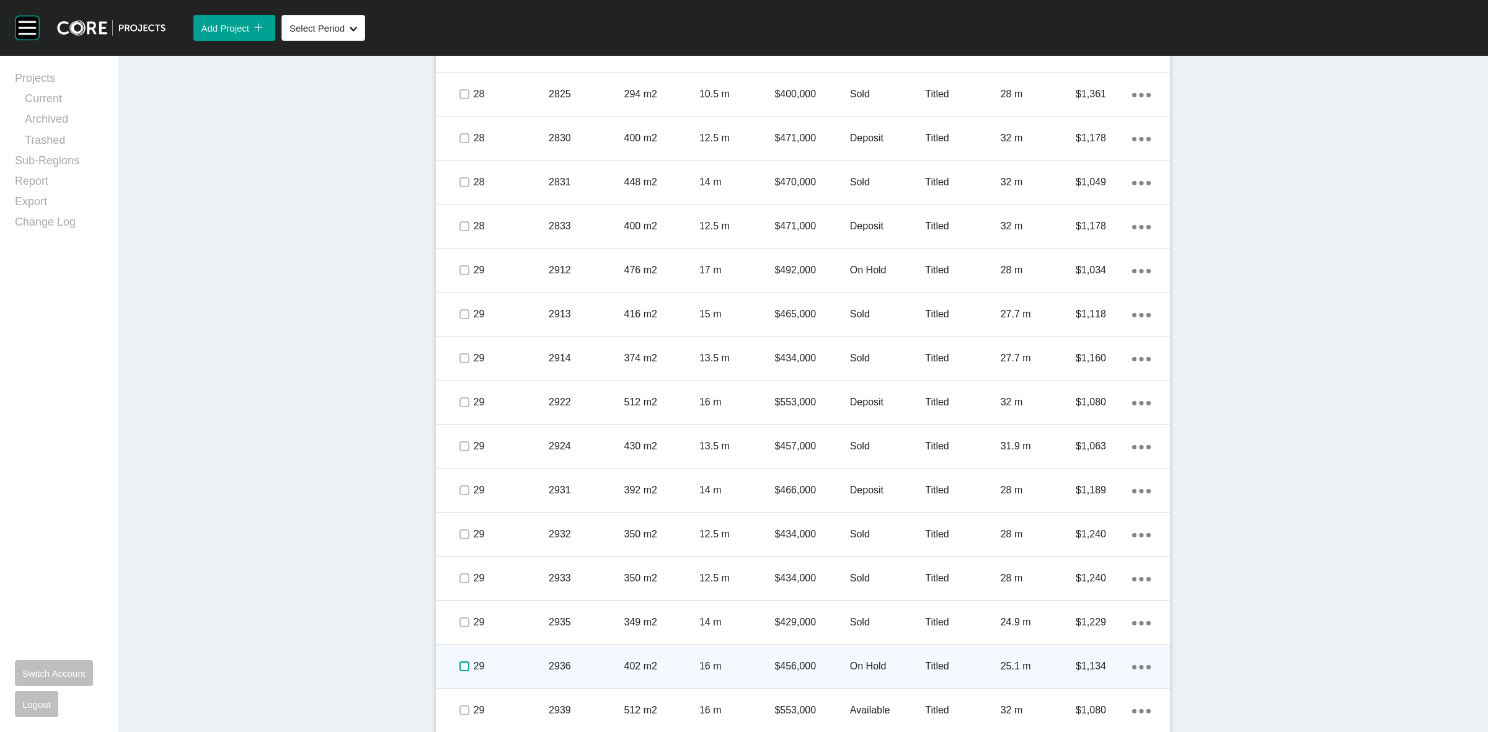
click at [459, 663] on label at bounding box center [464, 666] width 10 height 10
click at [503, 661] on p "29" at bounding box center [511, 667] width 75 height 14
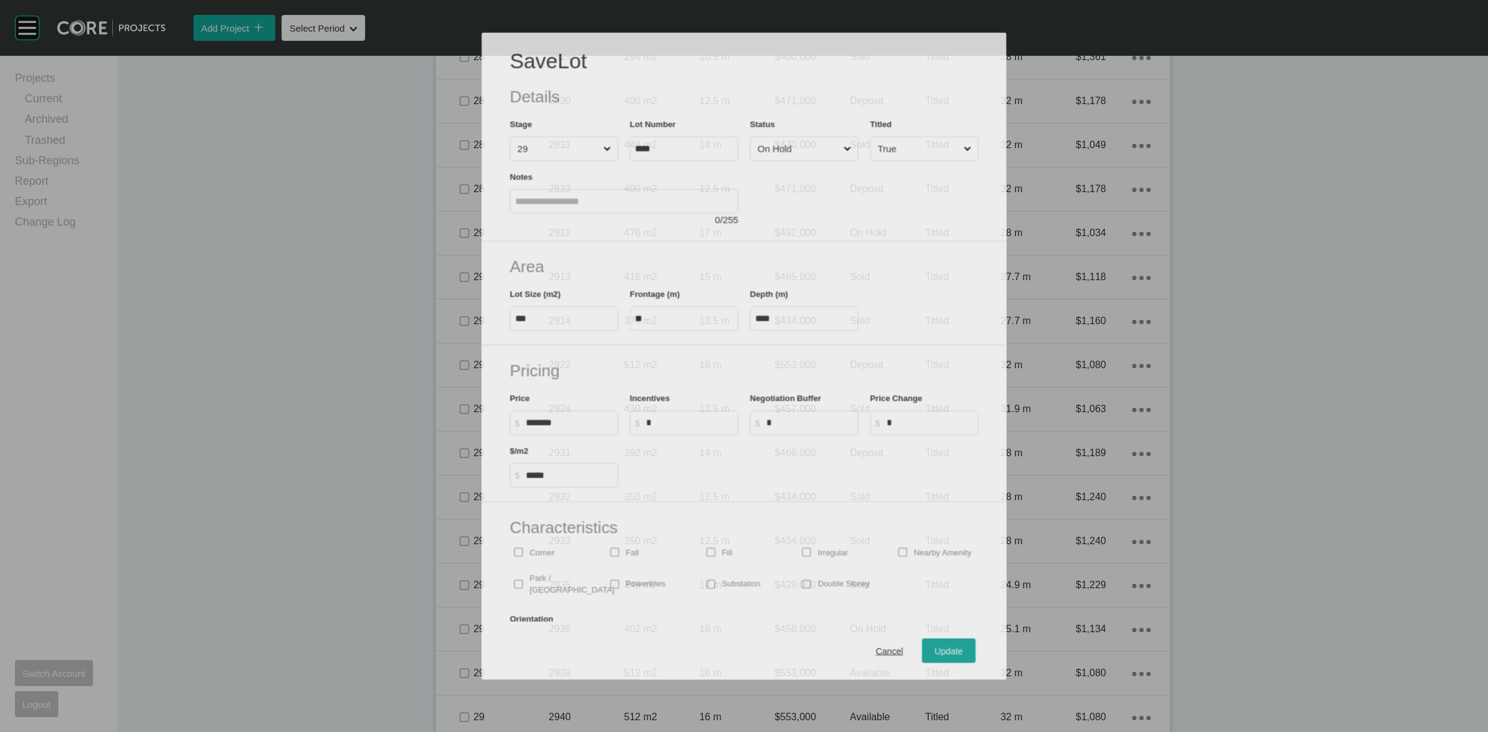
scroll to position [2286, 0]
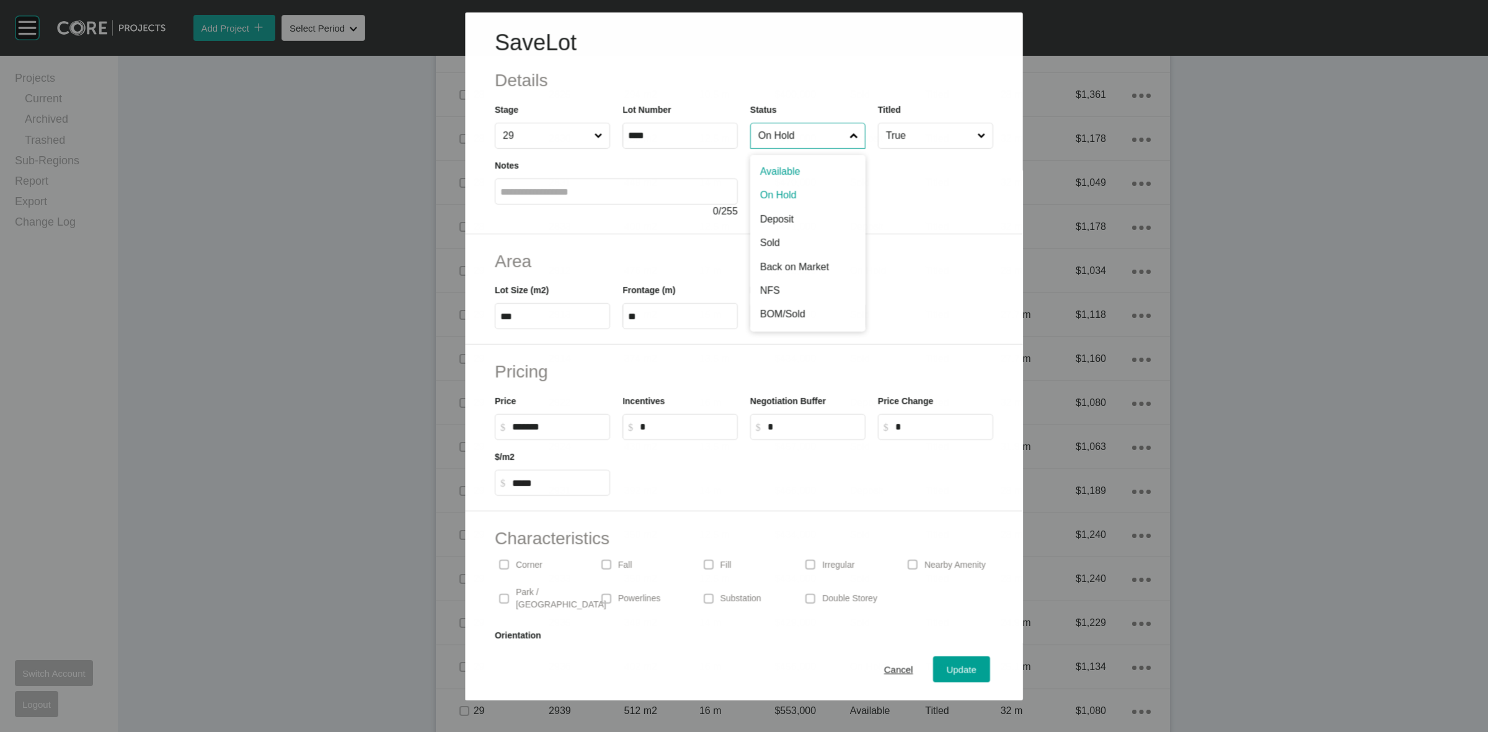
click at [791, 146] on input "On Hold" at bounding box center [801, 135] width 91 height 25
click at [953, 665] on span "Update" at bounding box center [962, 670] width 30 height 11
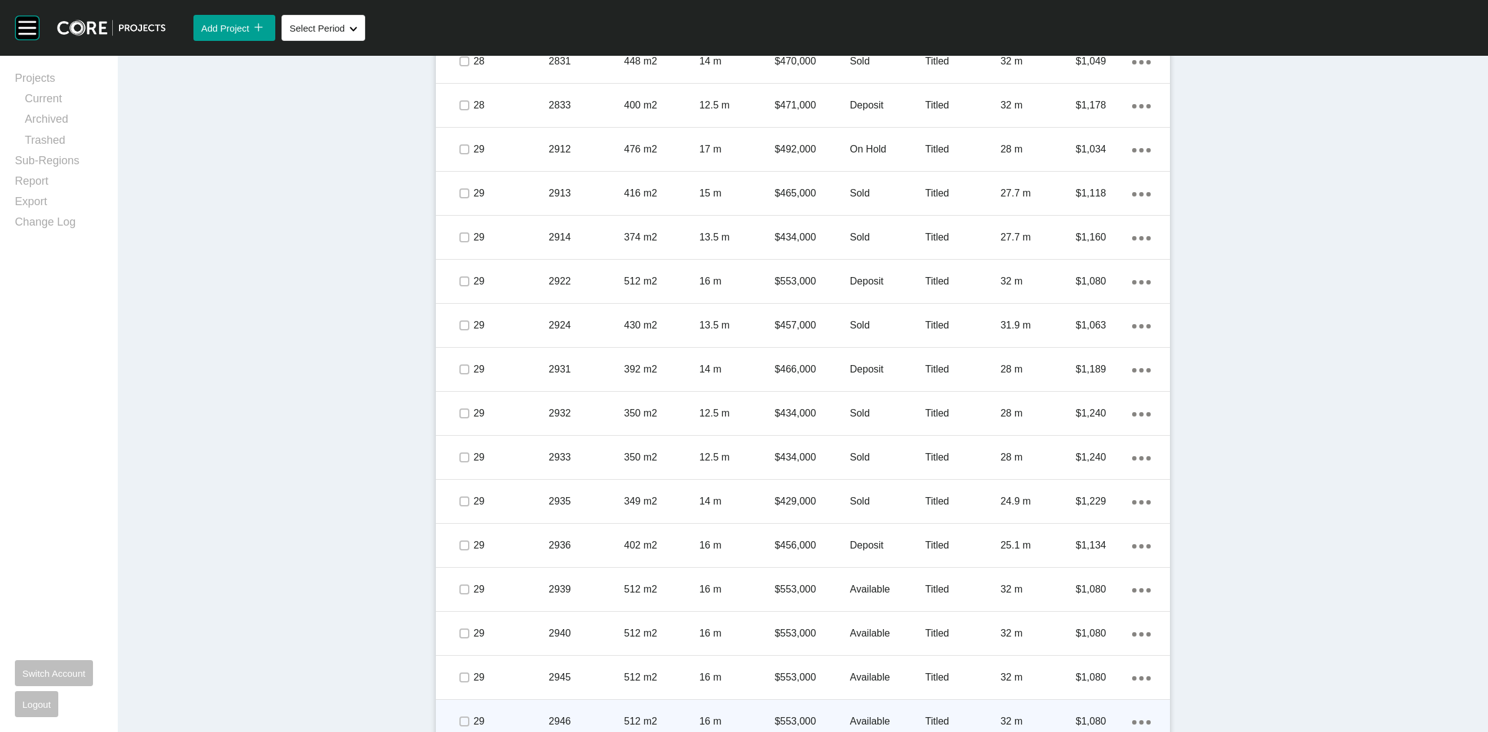
scroll to position [2557, 0]
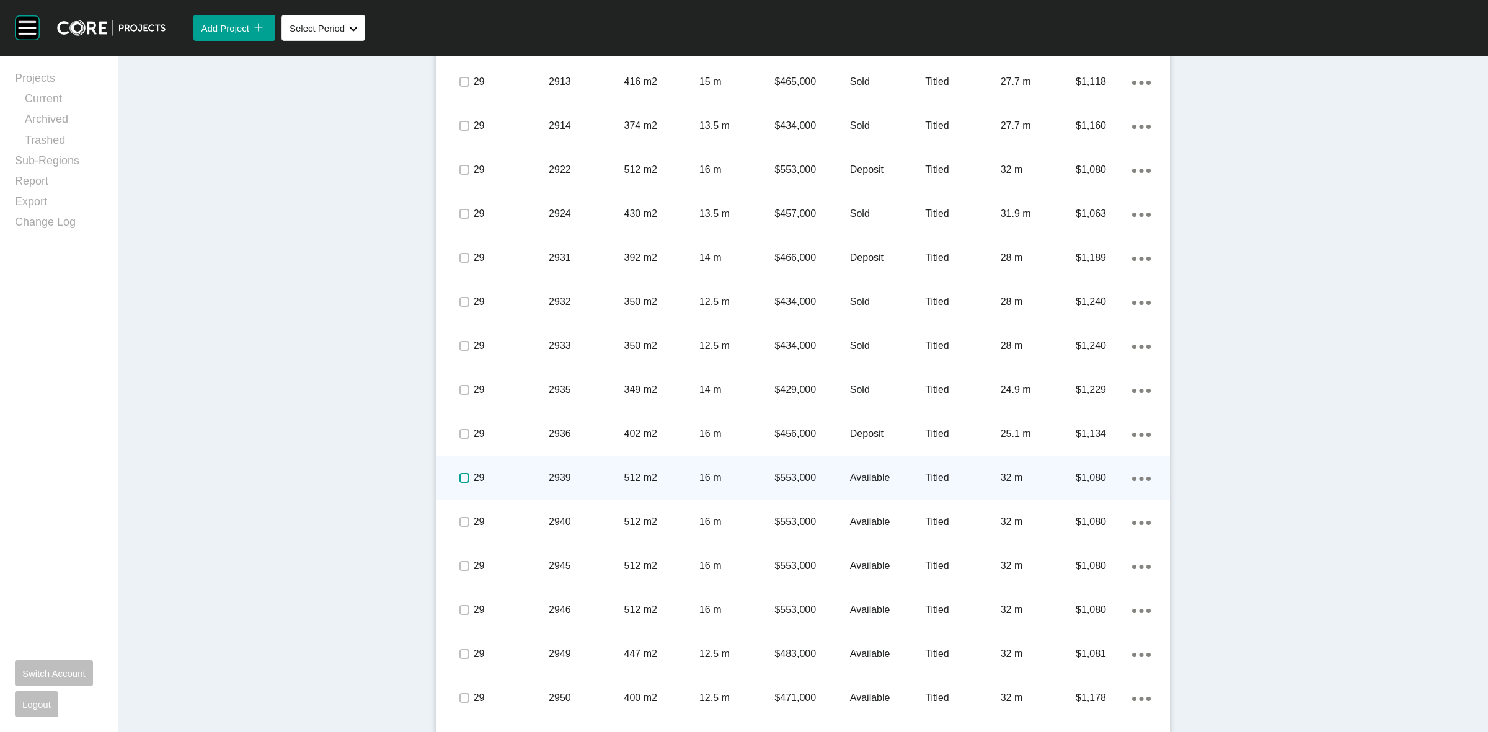
click at [462, 475] on label at bounding box center [464, 478] width 10 height 10
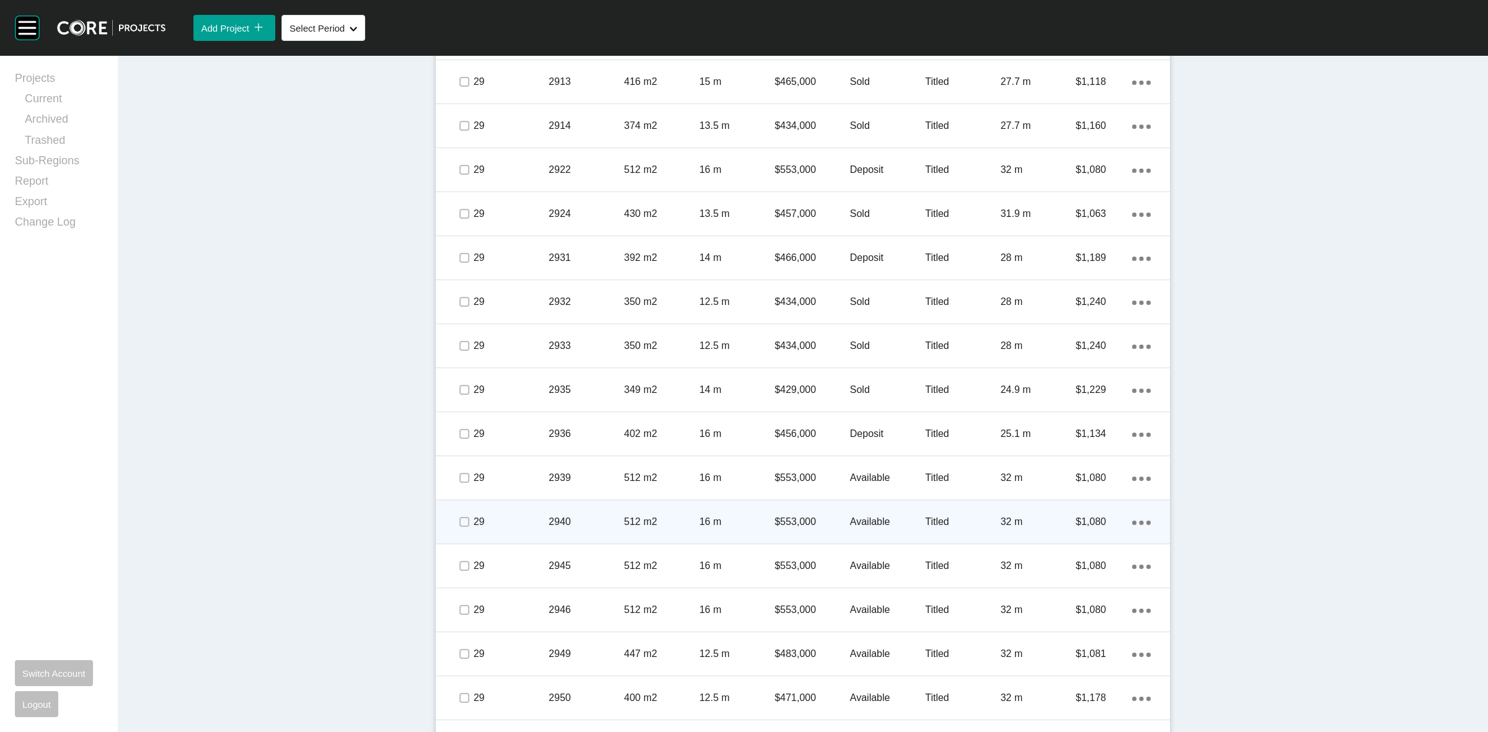
click at [463, 513] on span at bounding box center [463, 522] width 19 height 19
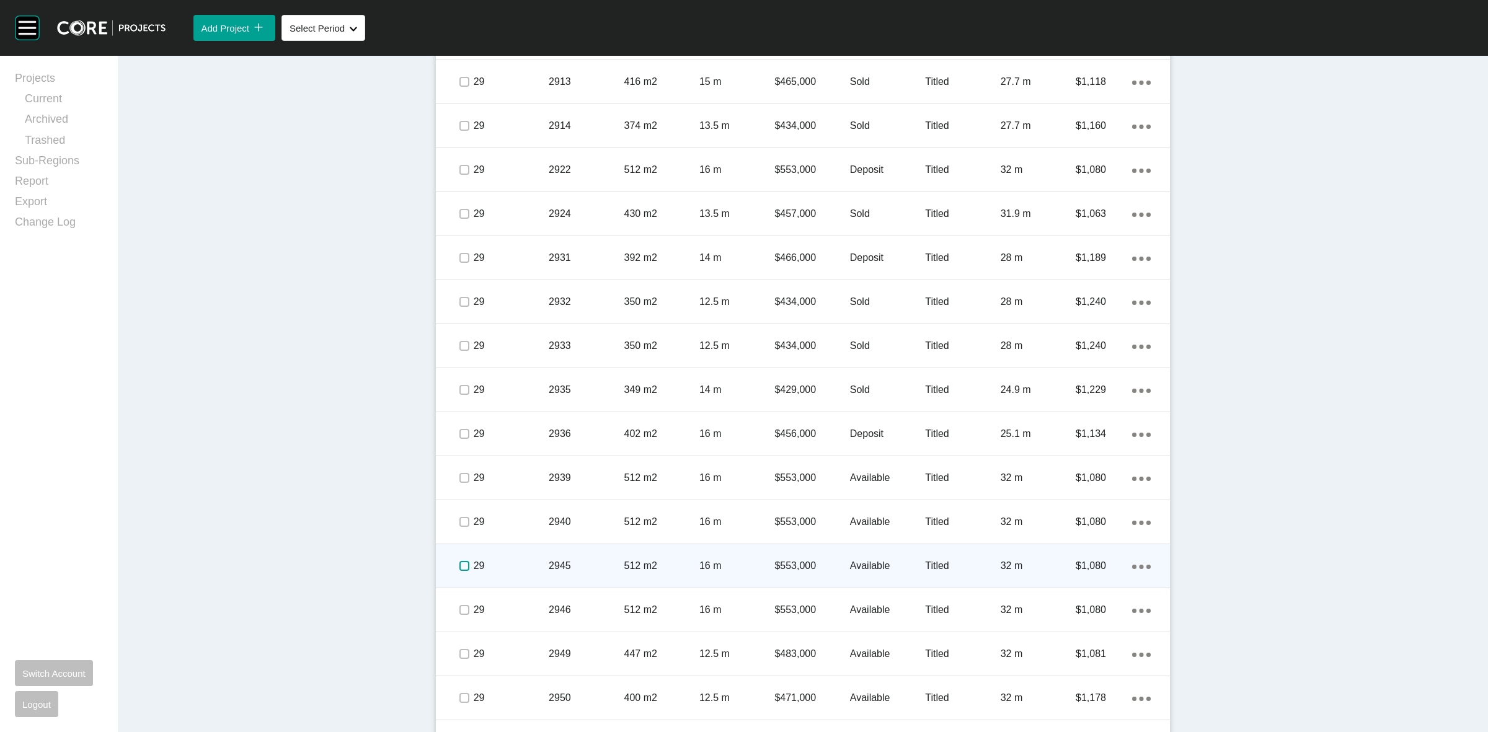
click at [459, 566] on label at bounding box center [464, 566] width 10 height 10
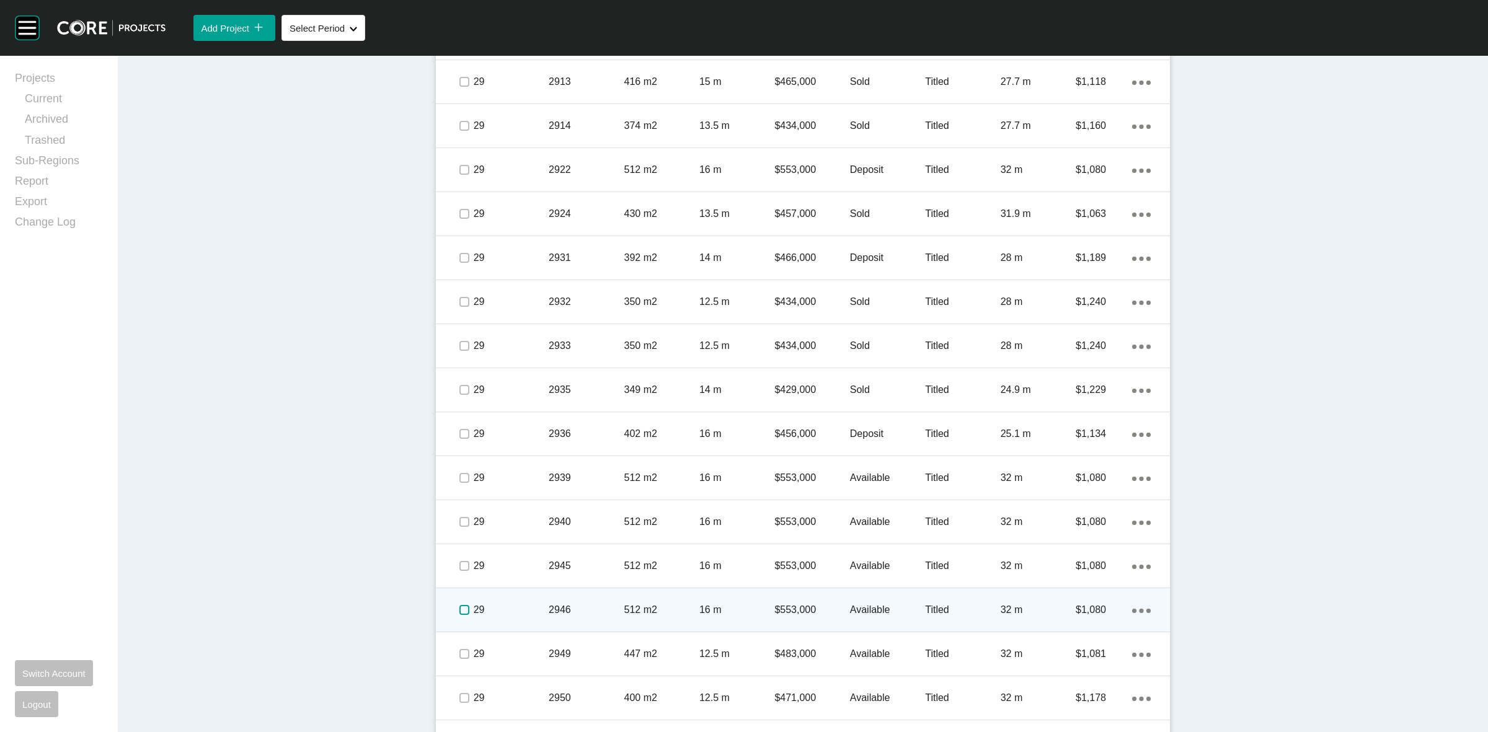
click at [460, 609] on label at bounding box center [464, 610] width 10 height 10
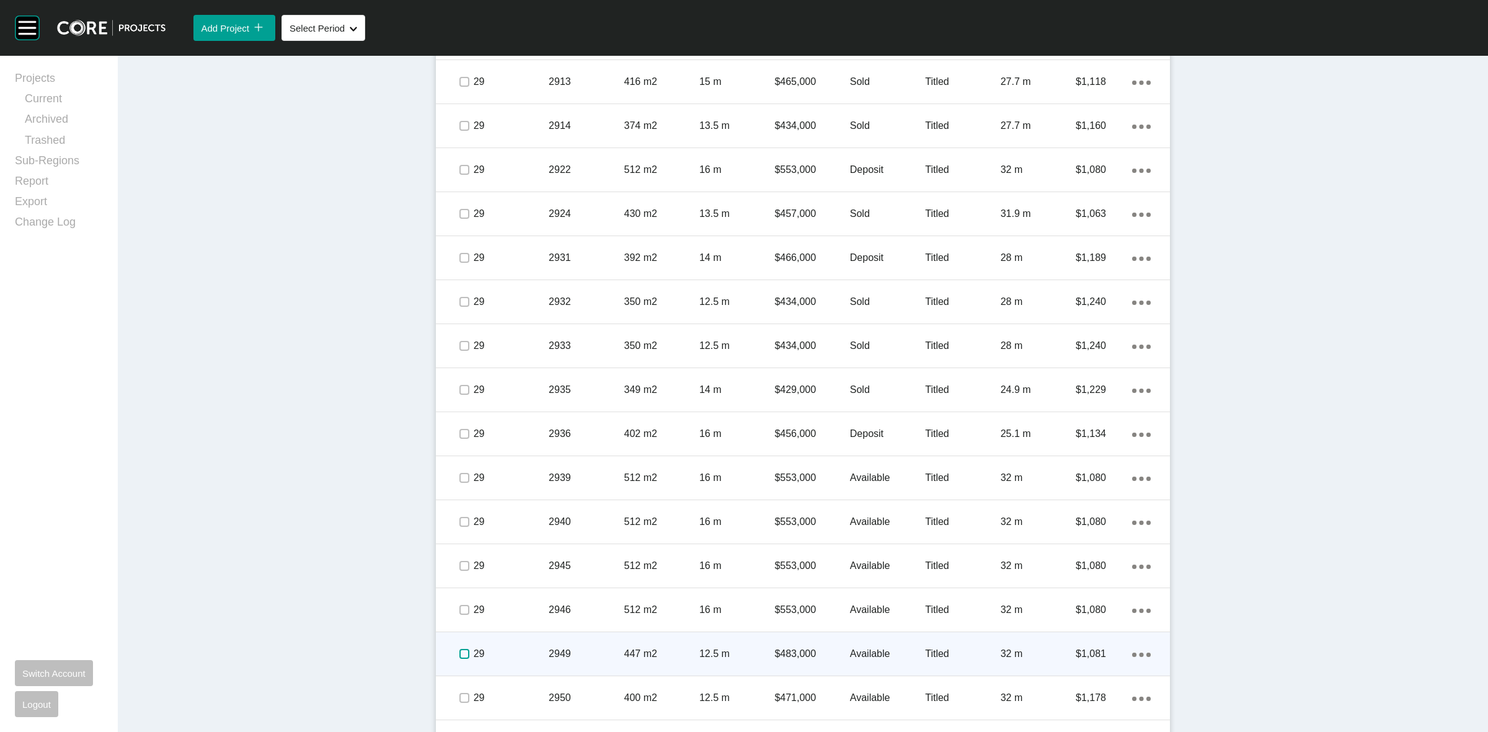
click at [459, 658] on label at bounding box center [464, 654] width 10 height 10
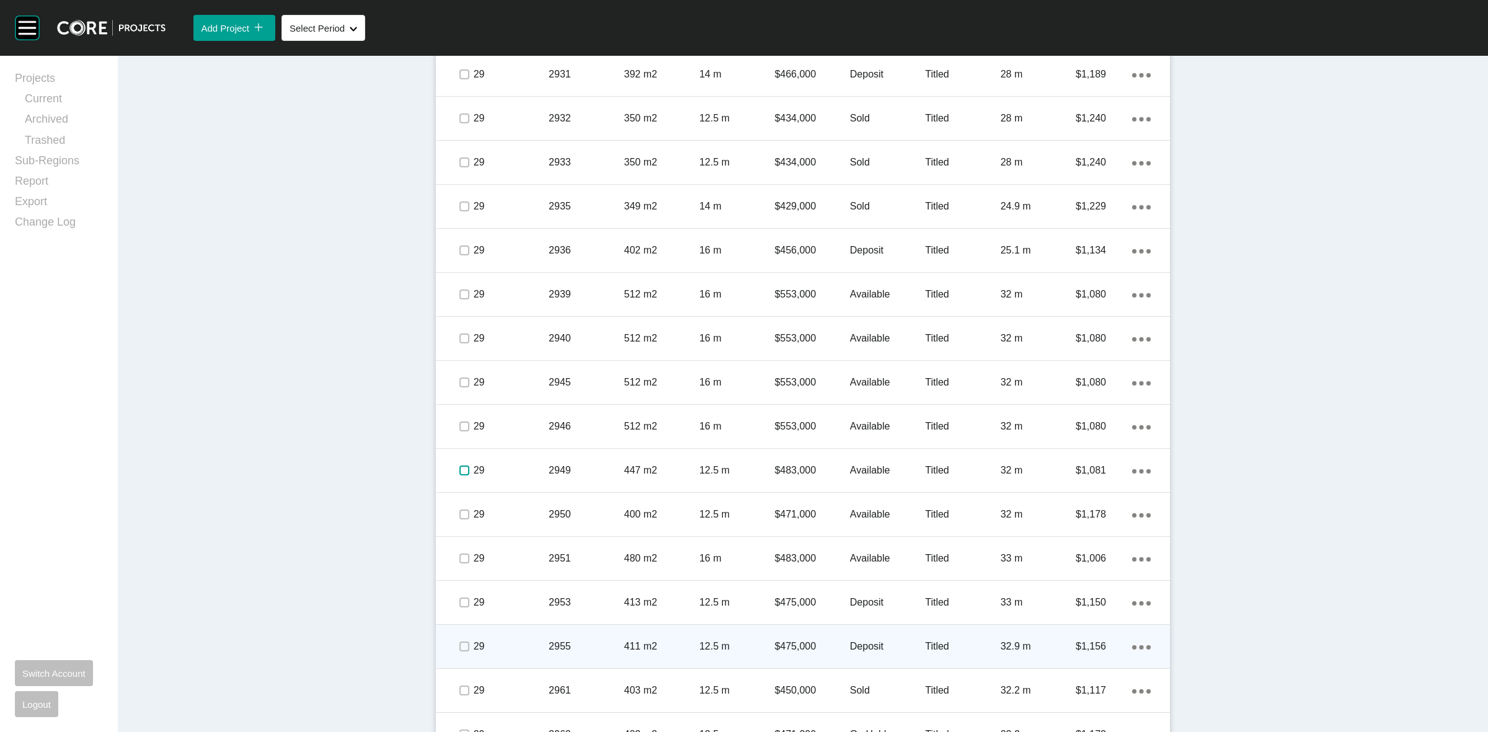
scroll to position [2790, 0]
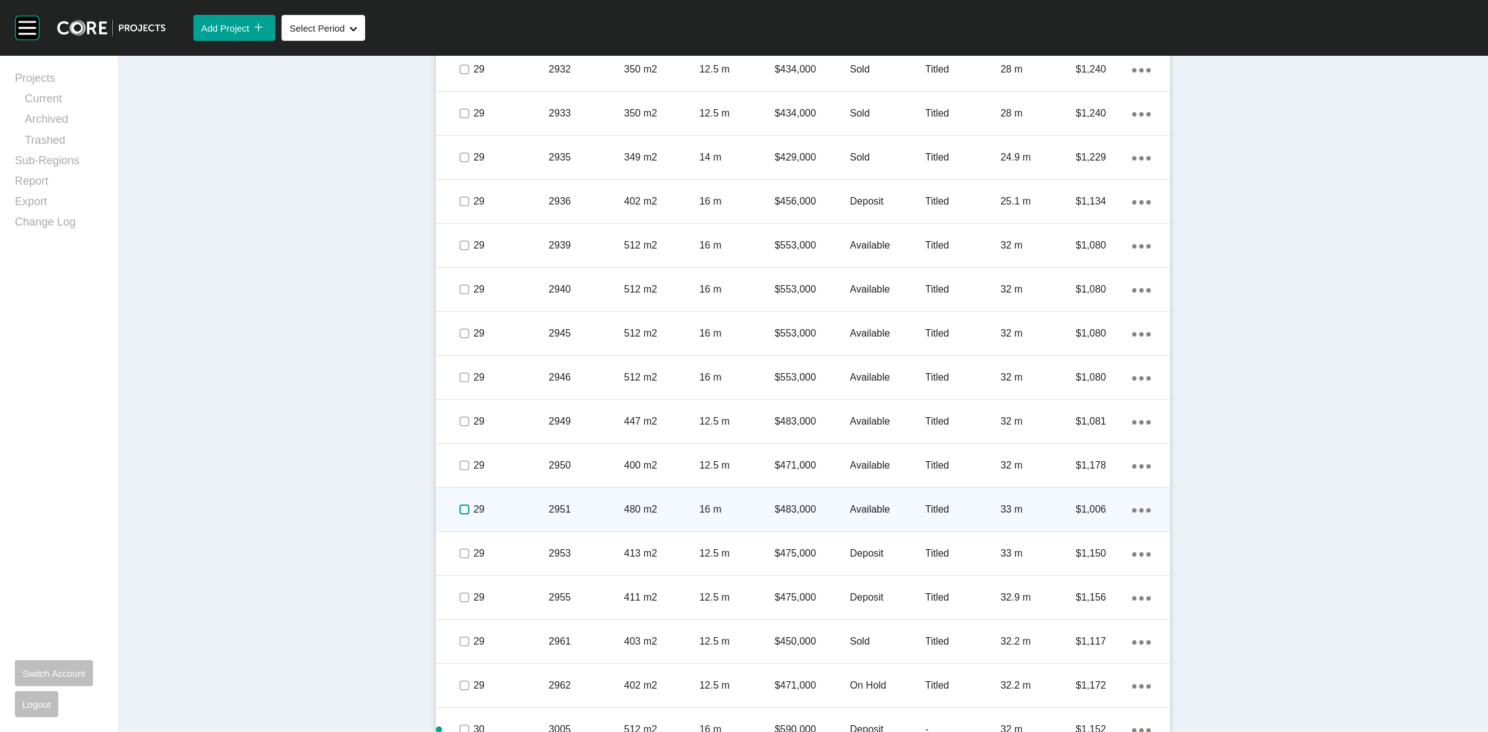
click at [459, 510] on label at bounding box center [464, 510] width 10 height 10
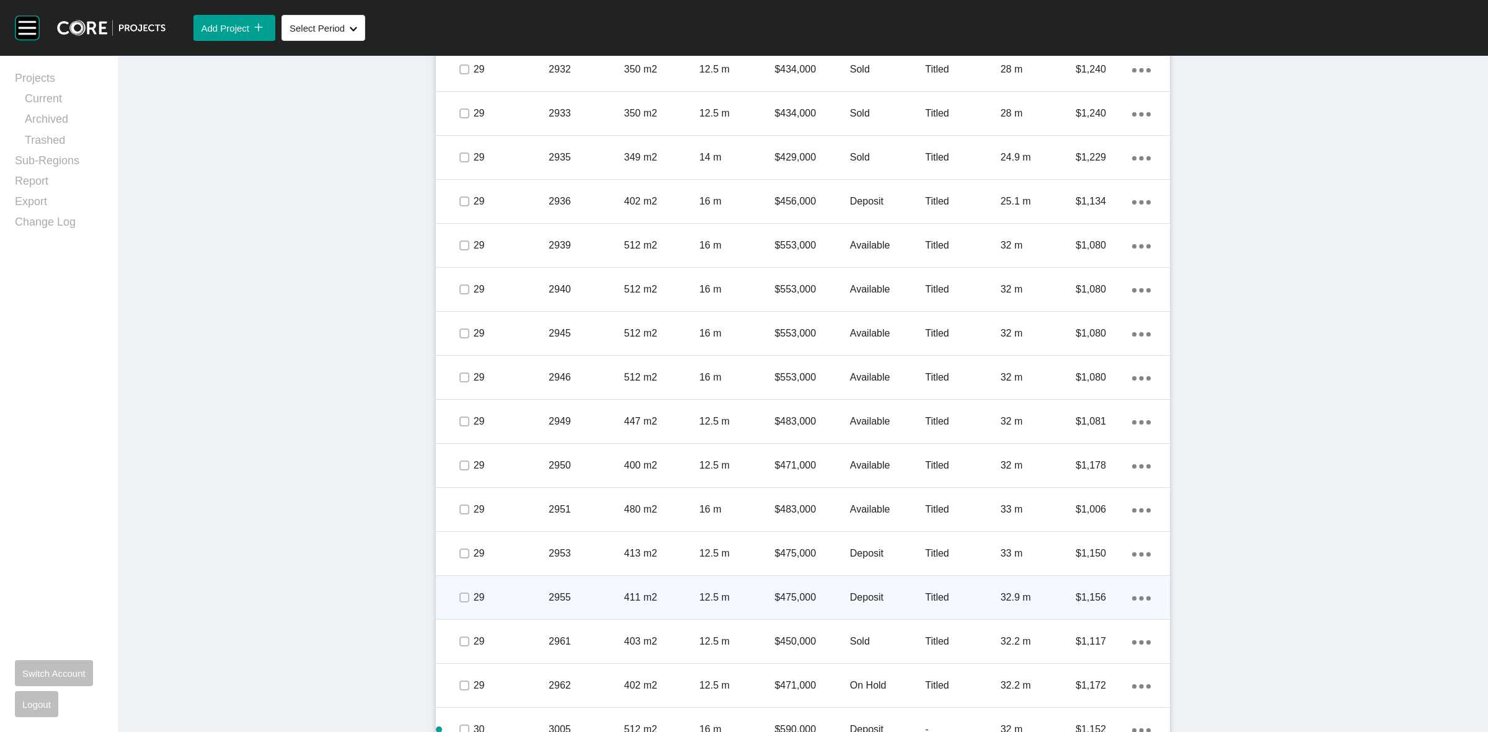
click at [474, 601] on p "29" at bounding box center [511, 598] width 75 height 14
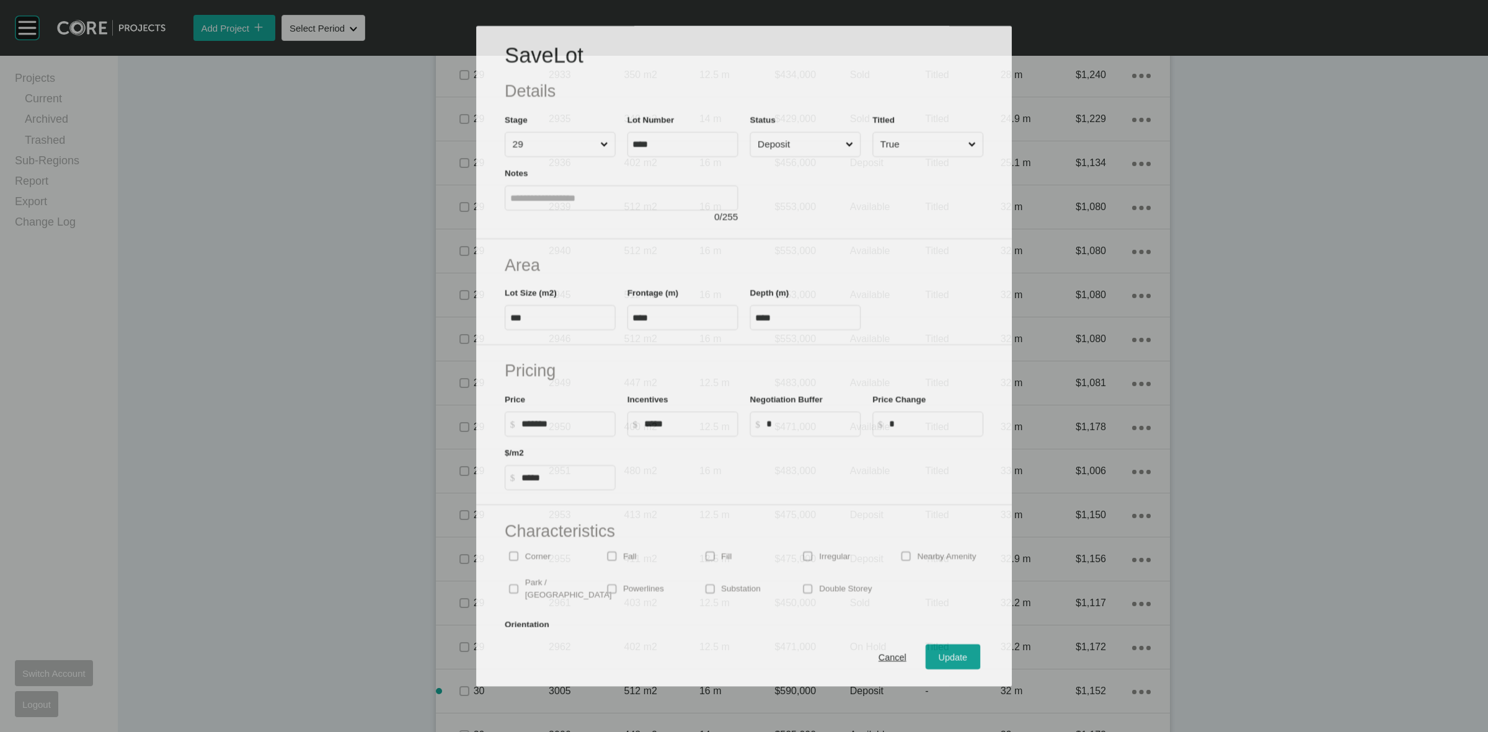
scroll to position [2751, 0]
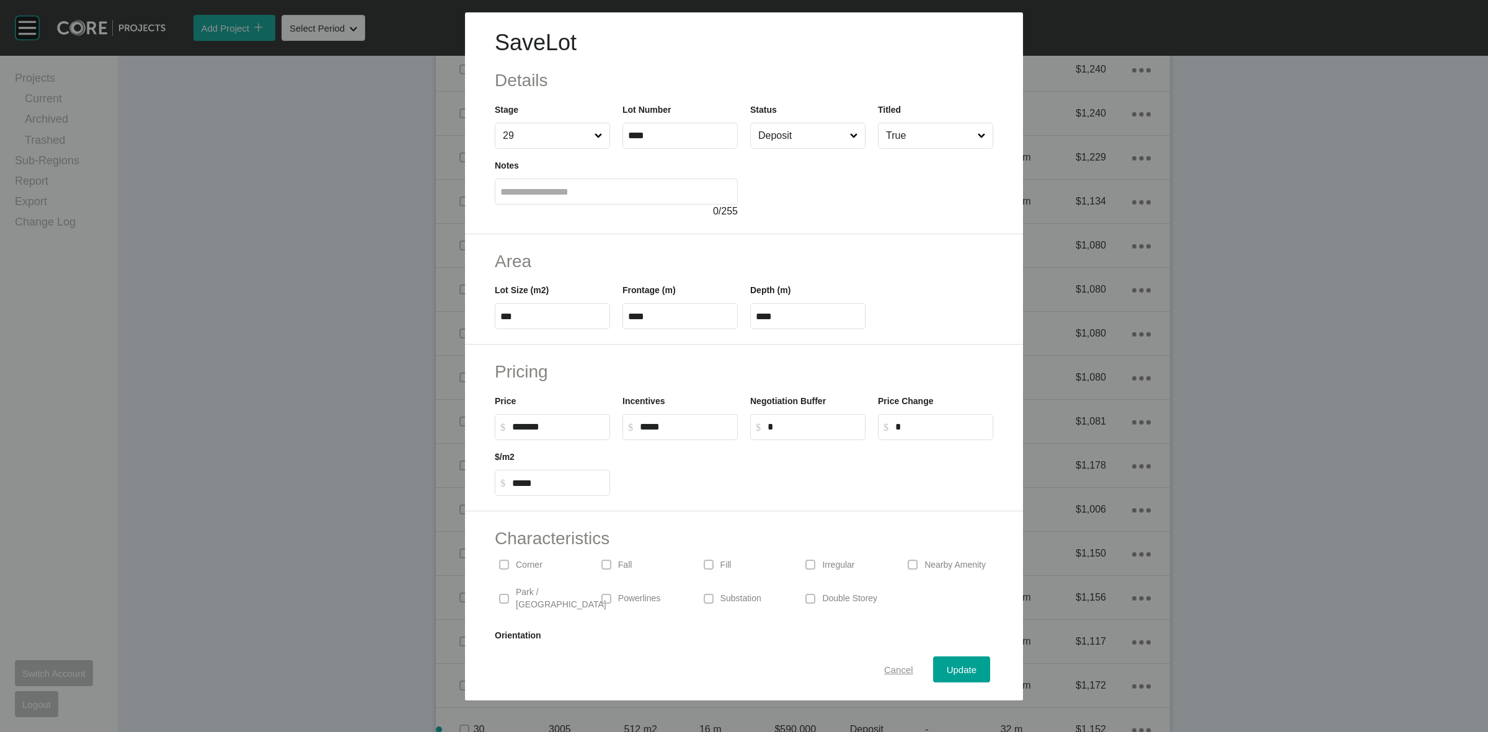
click at [893, 670] on span "Cancel" at bounding box center [898, 670] width 29 height 11
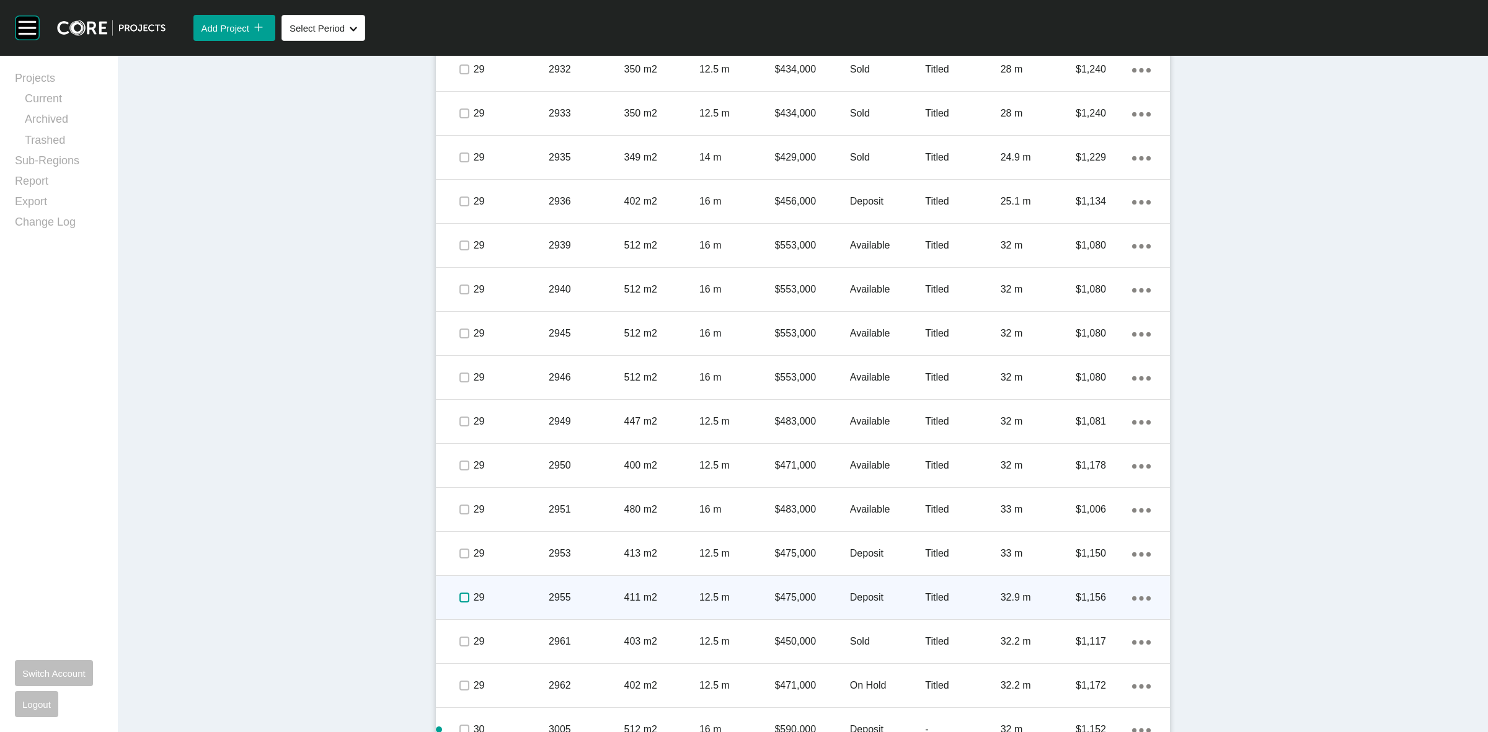
click at [459, 596] on label at bounding box center [464, 598] width 10 height 10
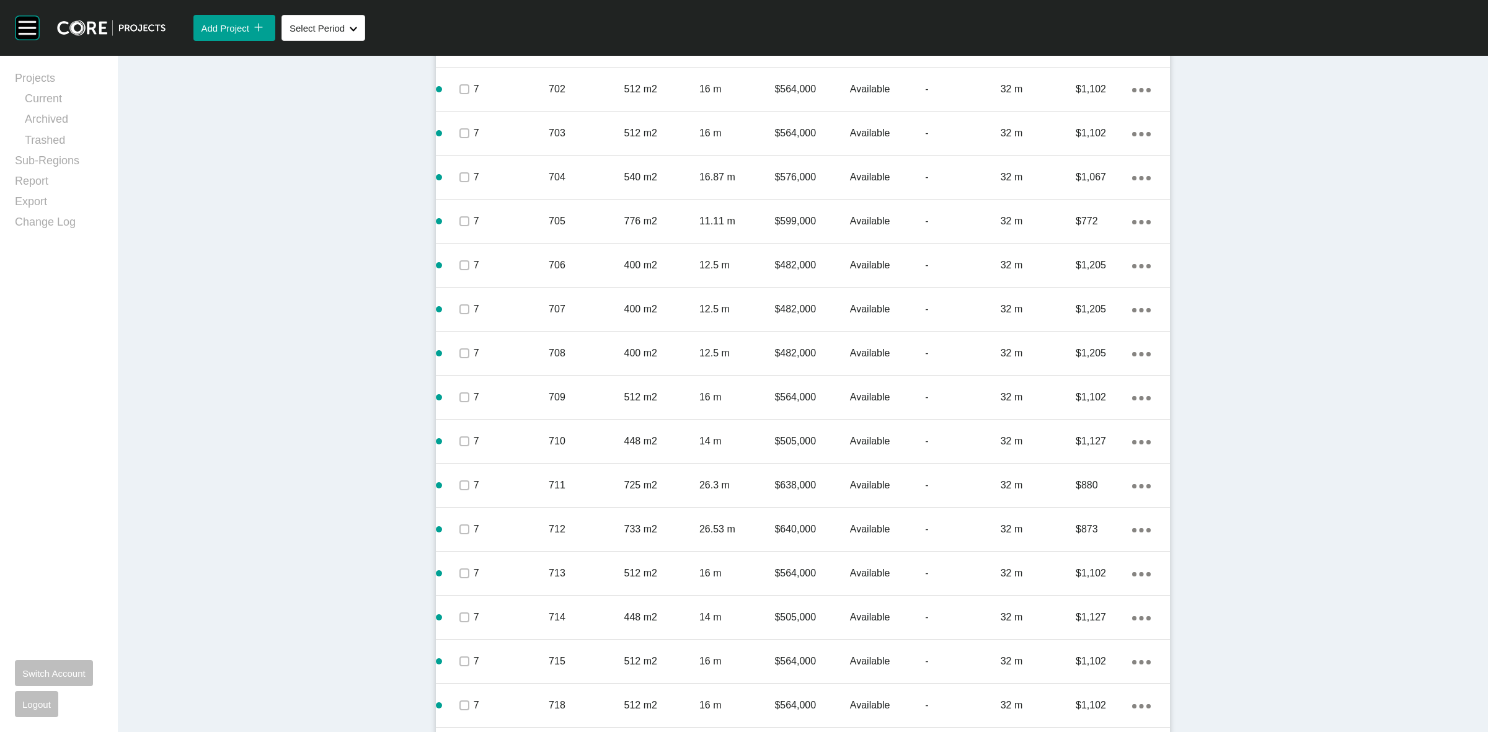
scroll to position [746, 0]
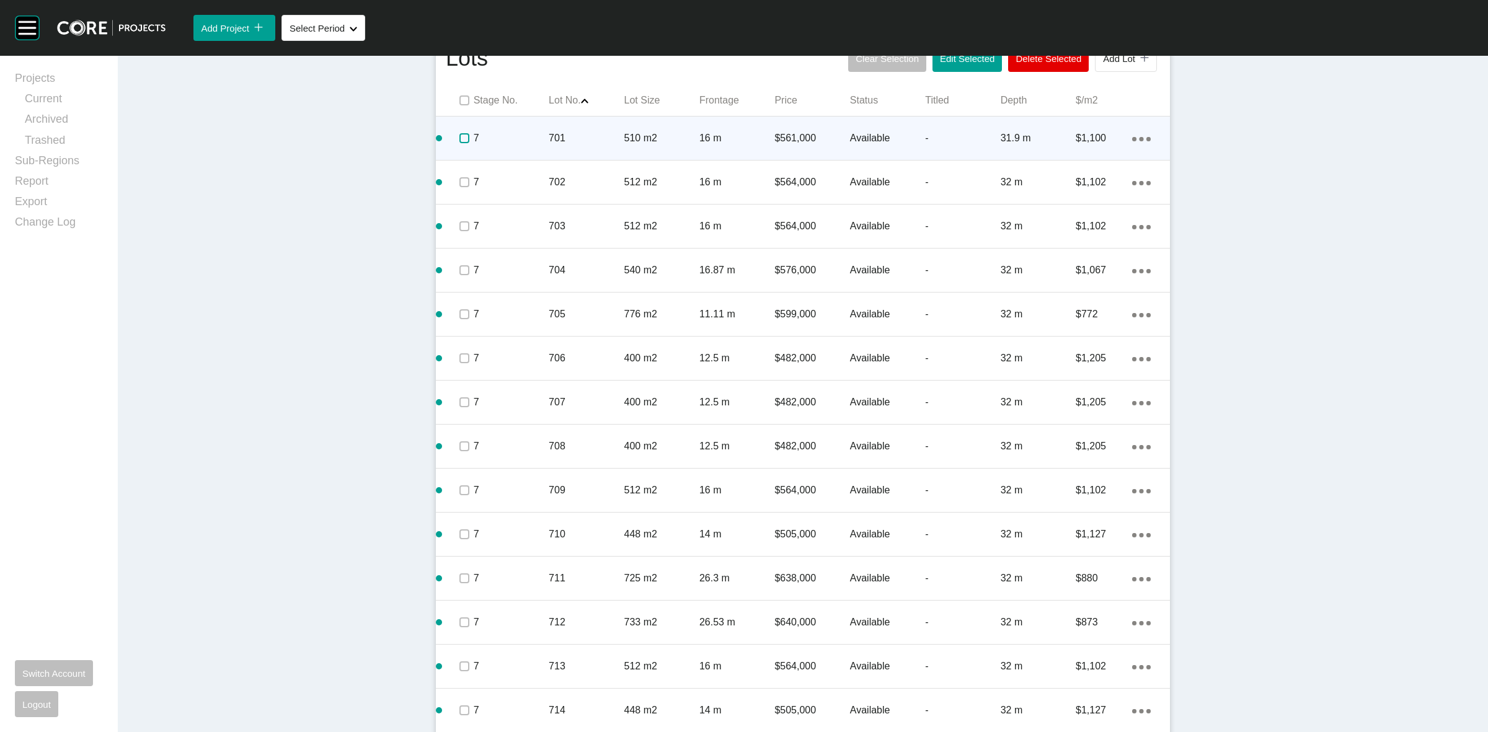
click at [459, 135] on label at bounding box center [464, 138] width 10 height 10
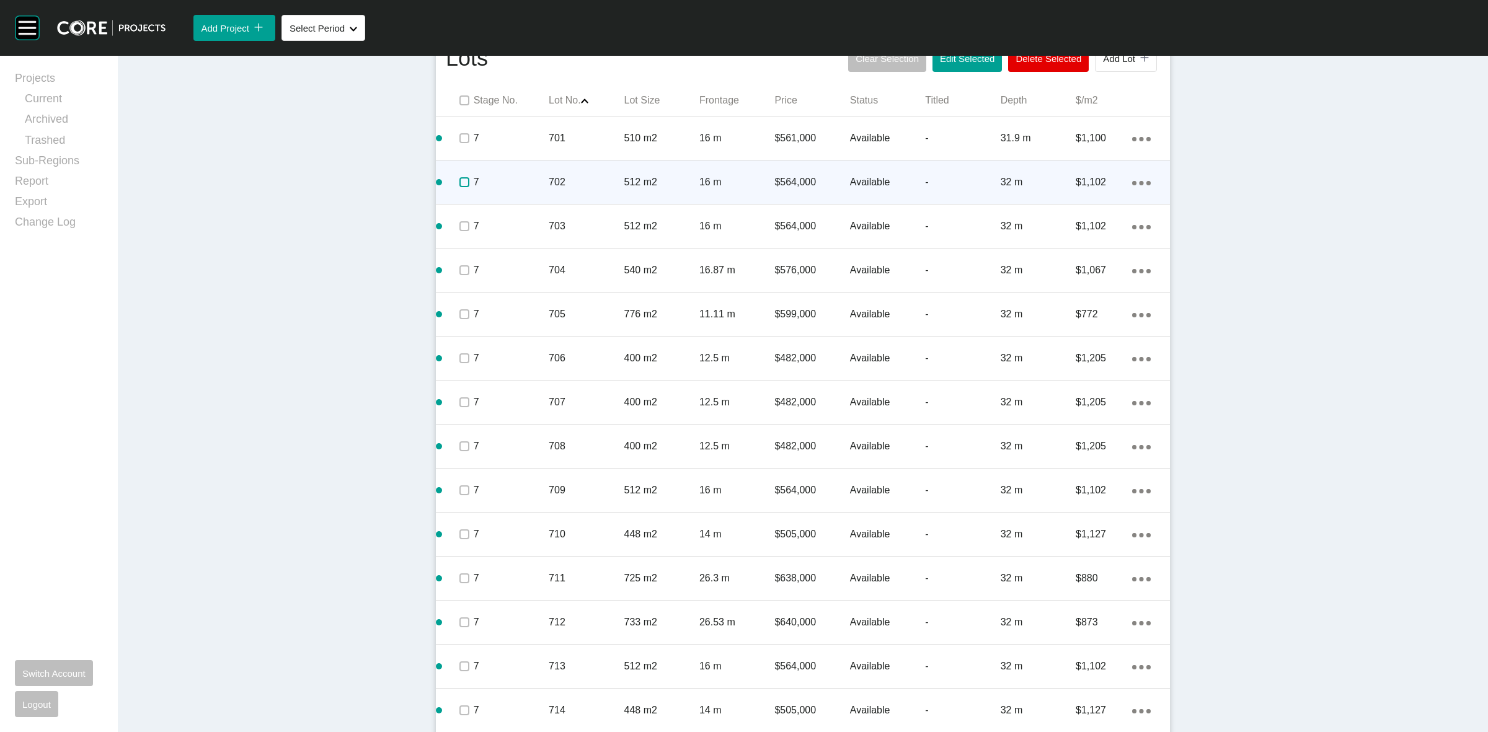
click at [459, 183] on label at bounding box center [464, 182] width 10 height 10
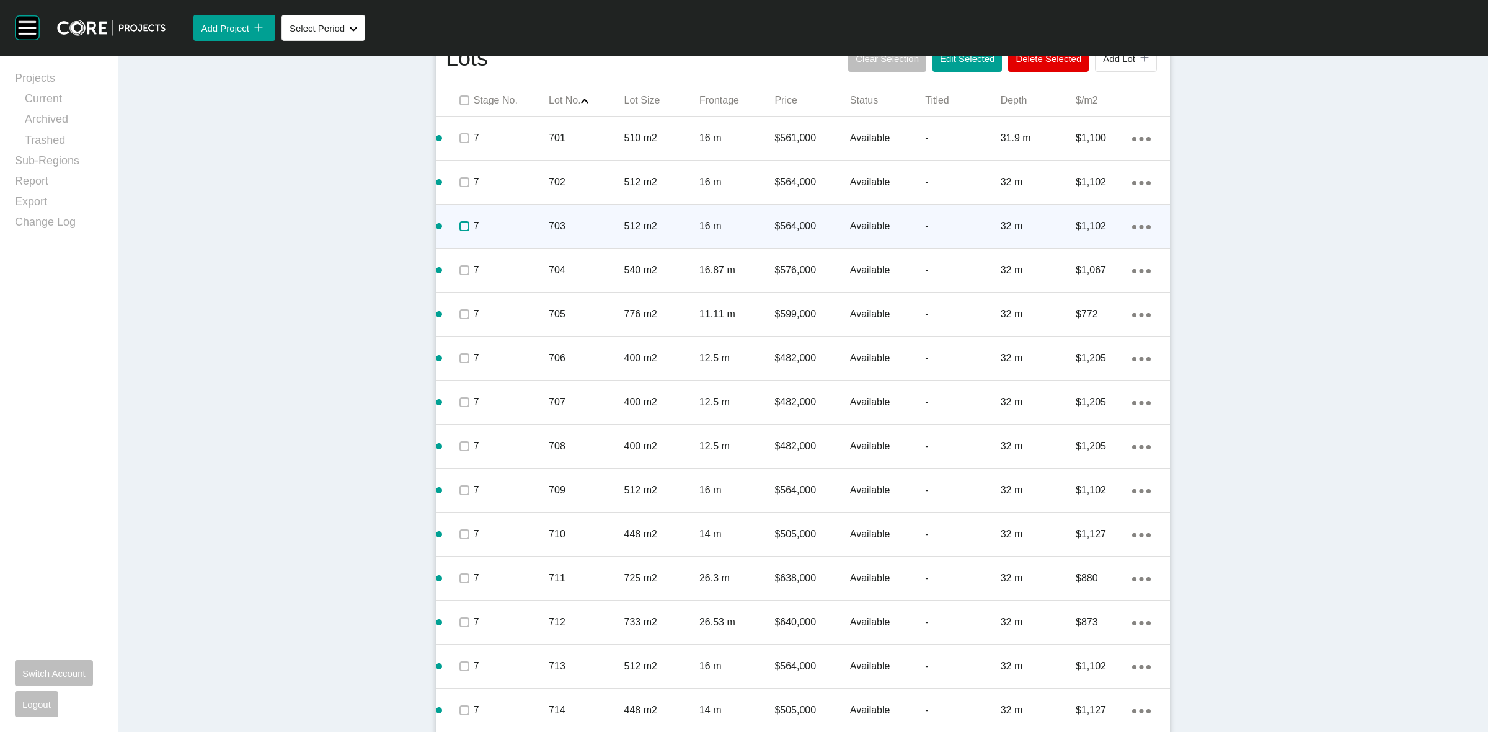
click at [459, 225] on label at bounding box center [464, 226] width 10 height 10
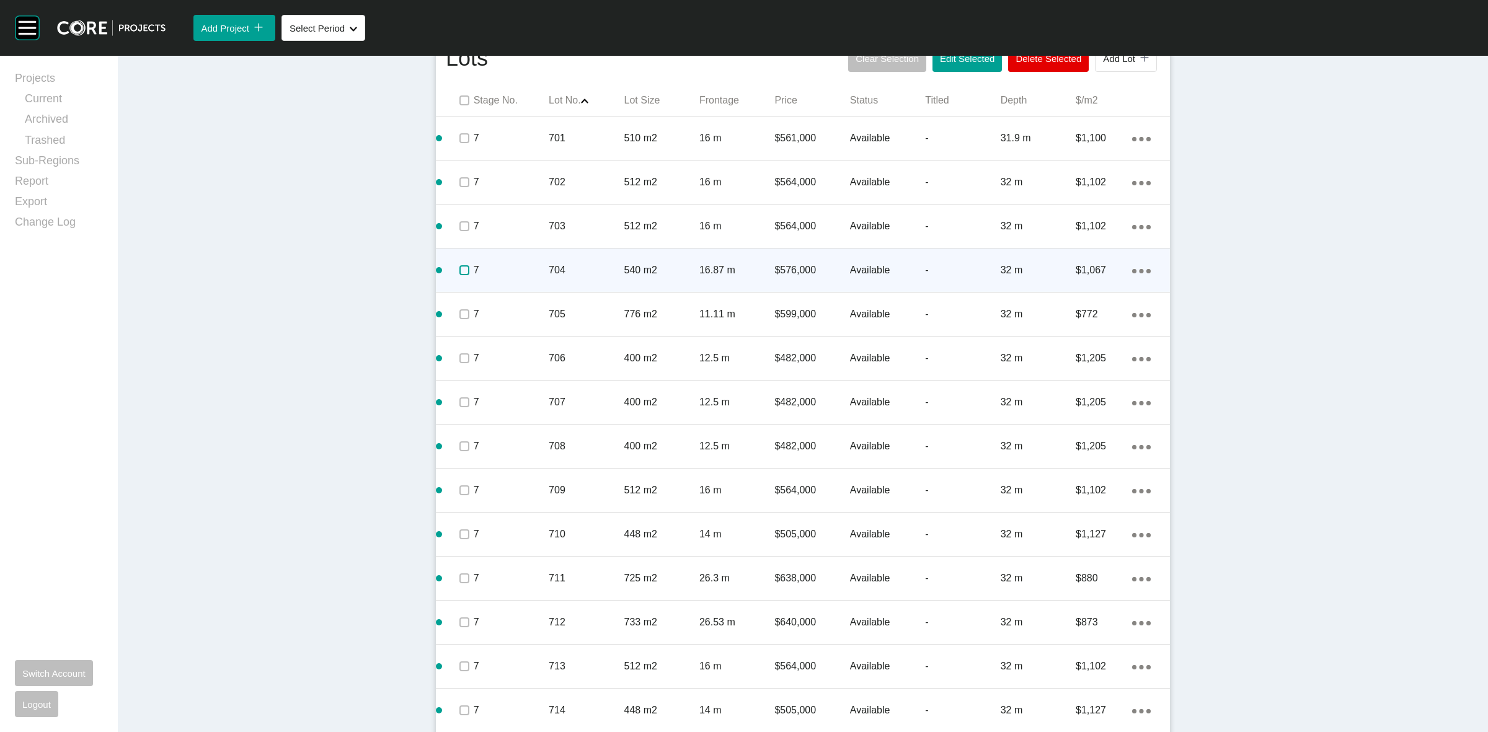
click at [460, 275] on label at bounding box center [464, 270] width 10 height 10
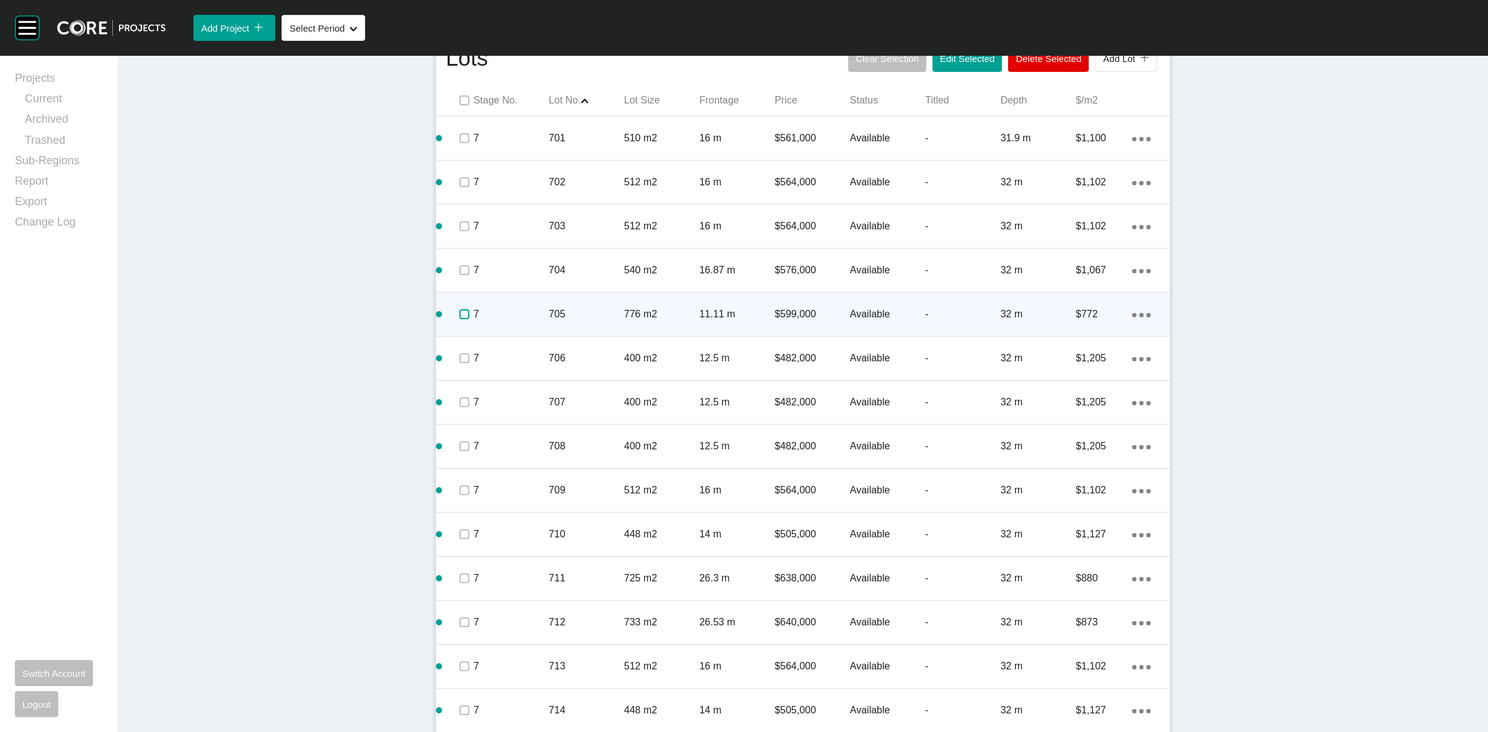
click at [463, 313] on label at bounding box center [464, 314] width 10 height 10
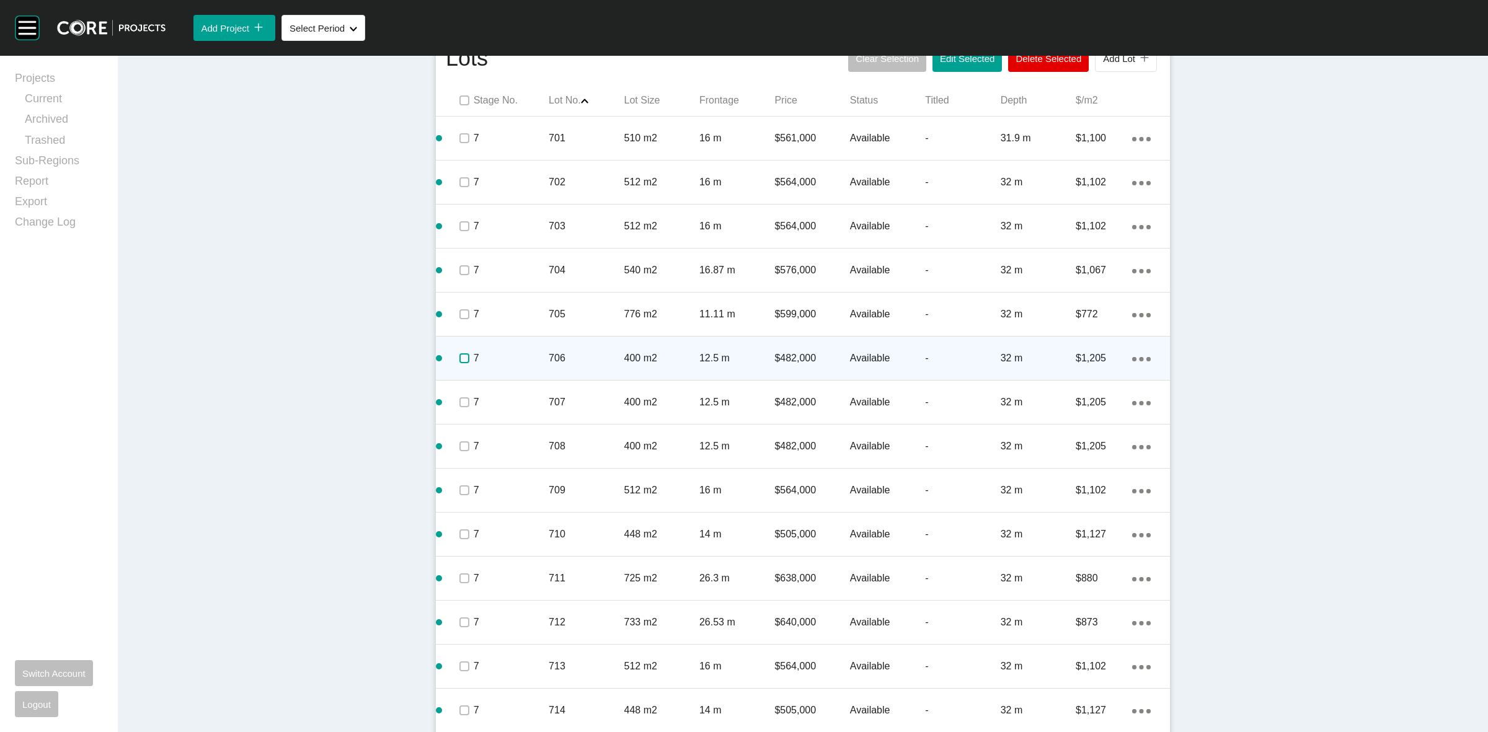
click at [464, 361] on label at bounding box center [464, 358] width 10 height 10
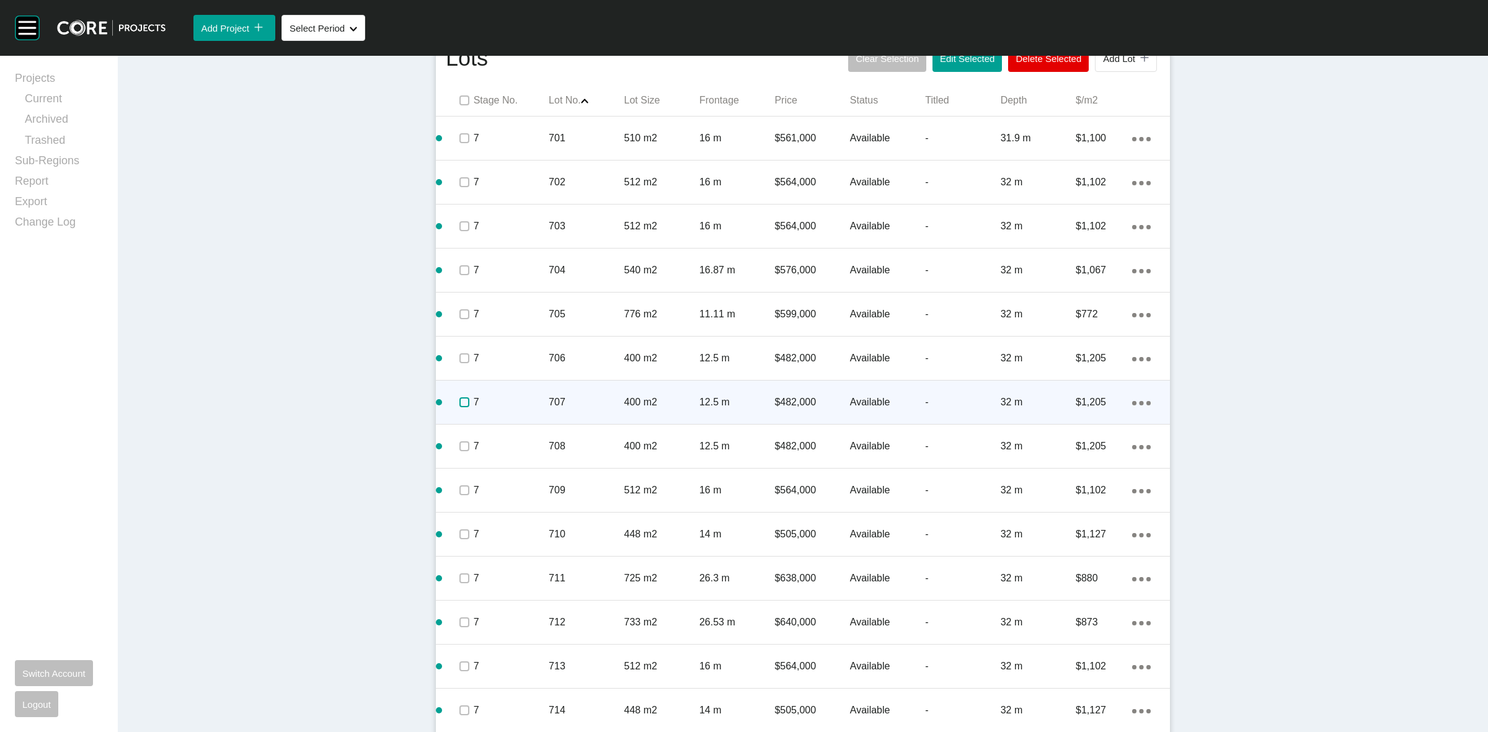
click at [463, 397] on label at bounding box center [464, 402] width 10 height 10
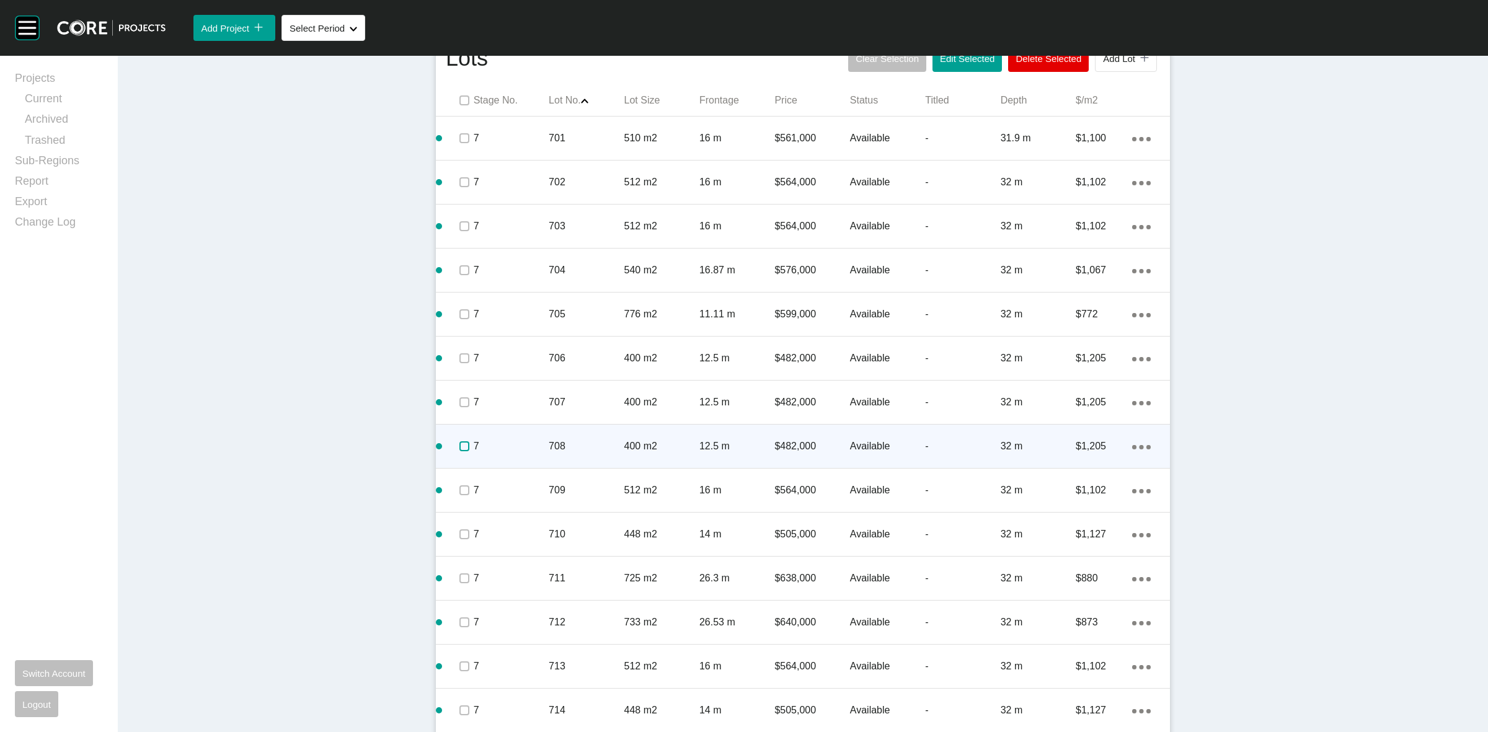
click at [459, 442] on label at bounding box center [464, 446] width 10 height 10
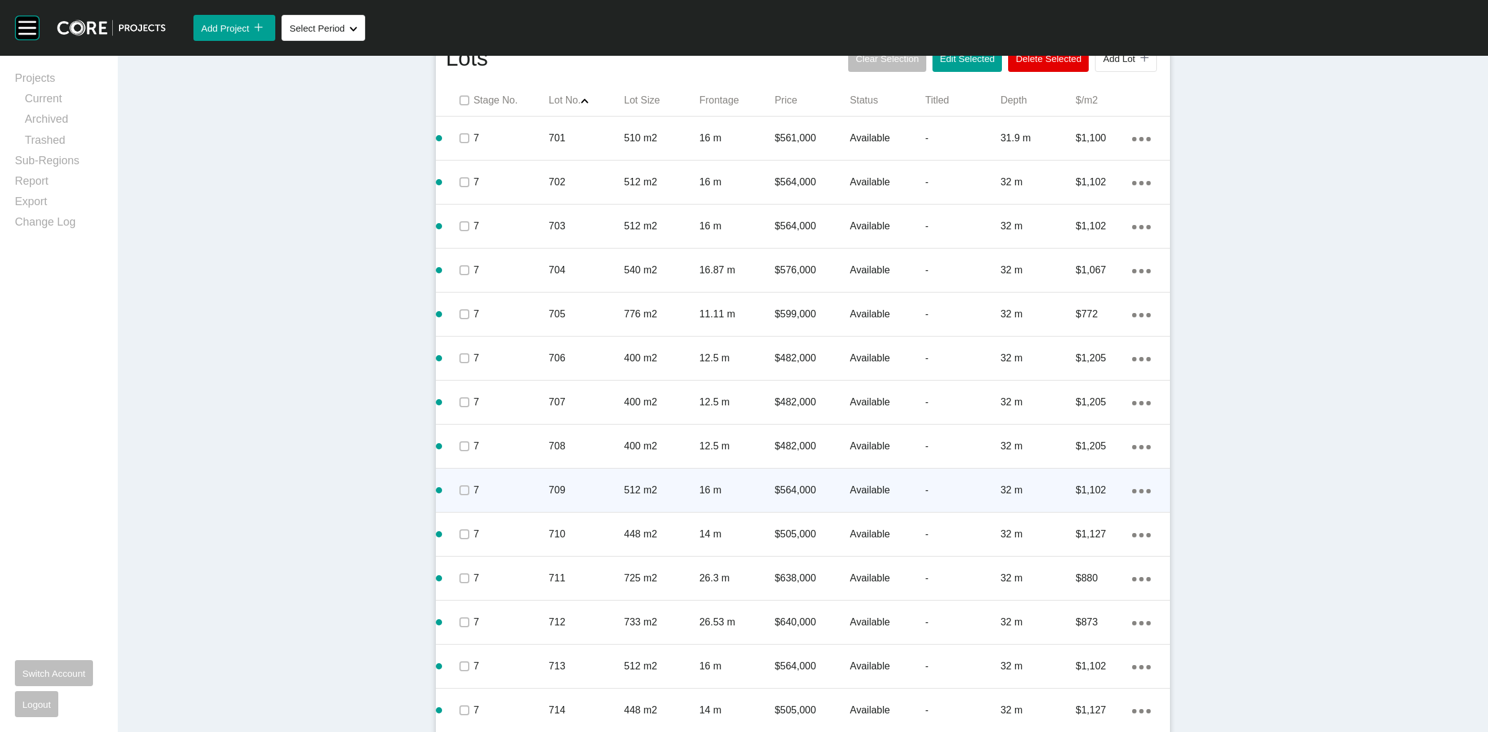
drag, startPoint x: 462, startPoint y: 482, endPoint x: 463, endPoint y: 493, distance: 11.2
click at [462, 484] on span at bounding box center [463, 490] width 19 height 19
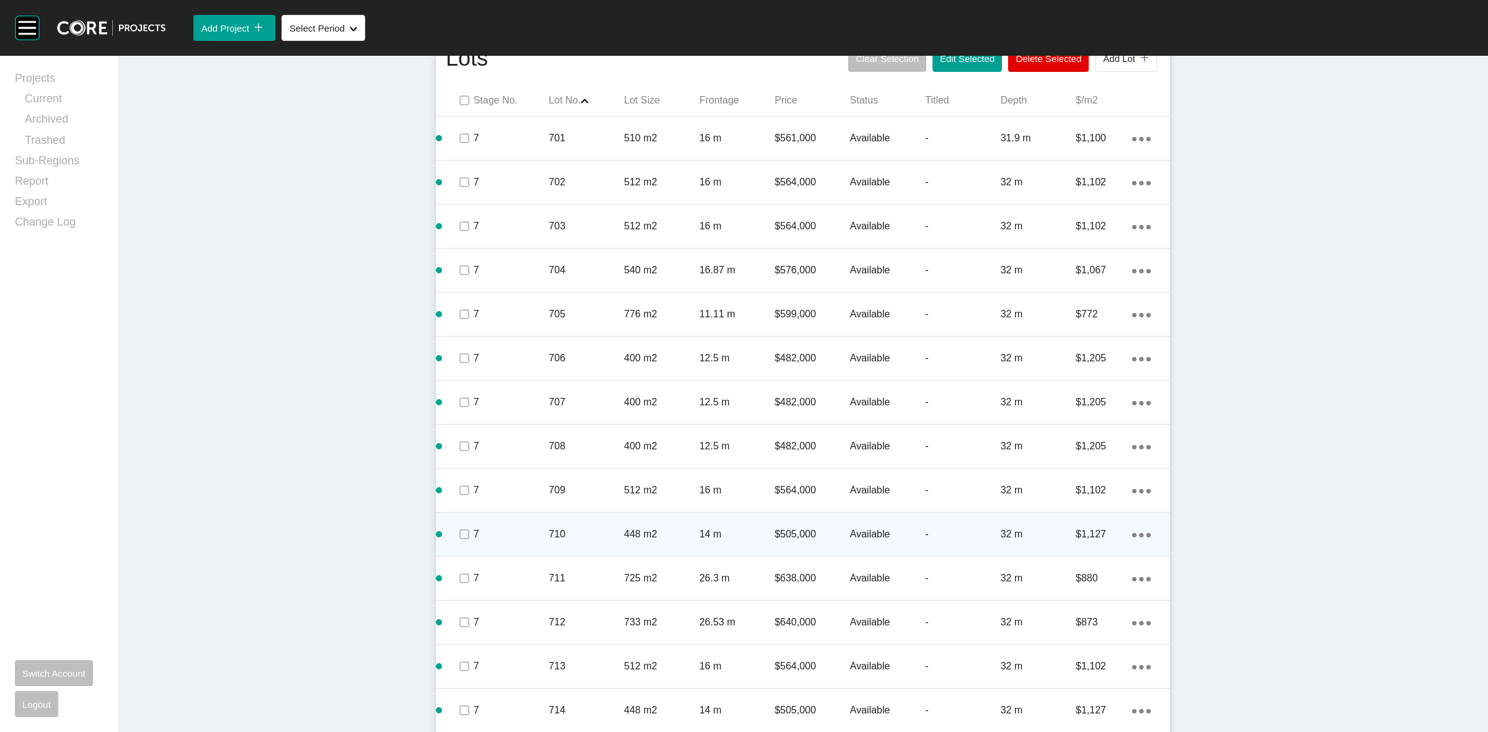
click at [466, 541] on span at bounding box center [463, 534] width 19 height 19
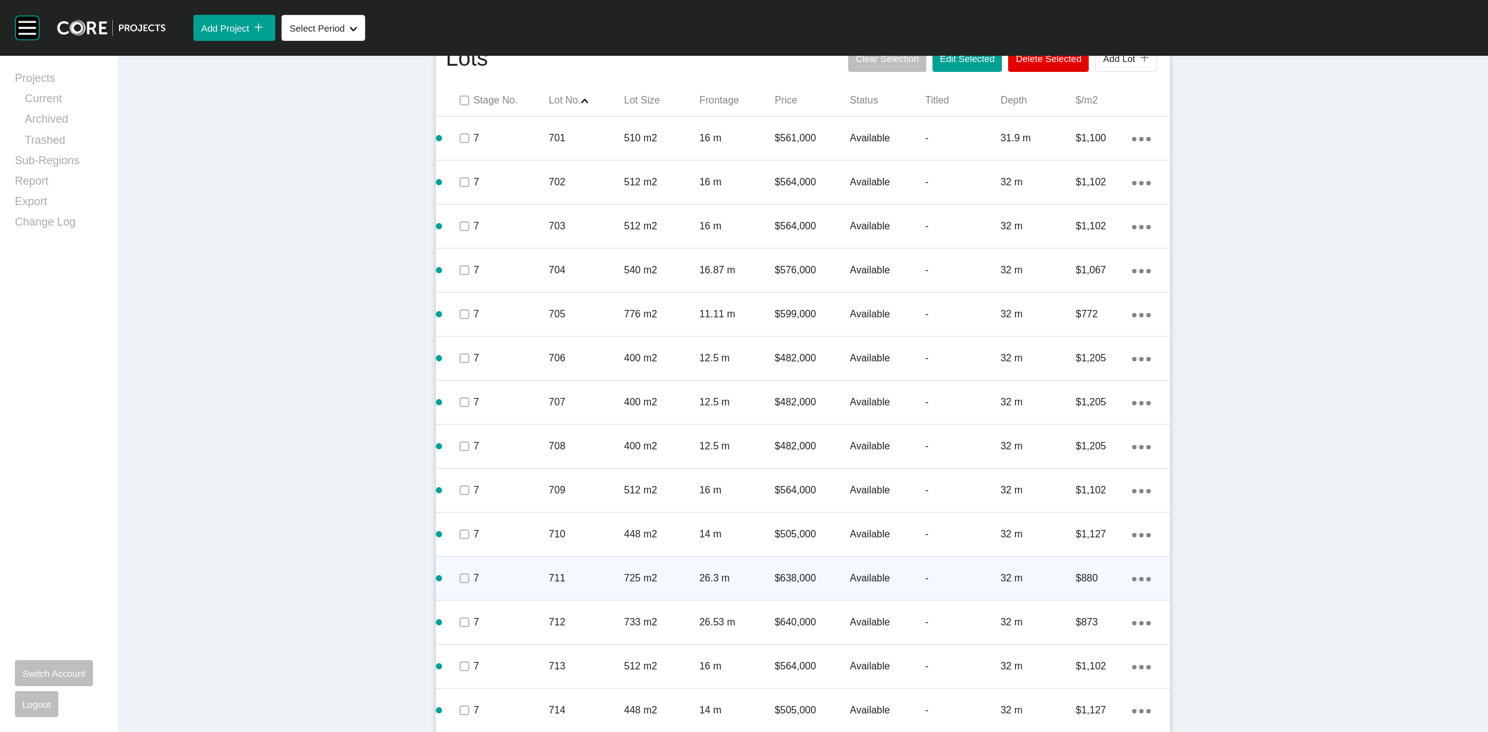
click at [465, 586] on span at bounding box center [463, 578] width 19 height 19
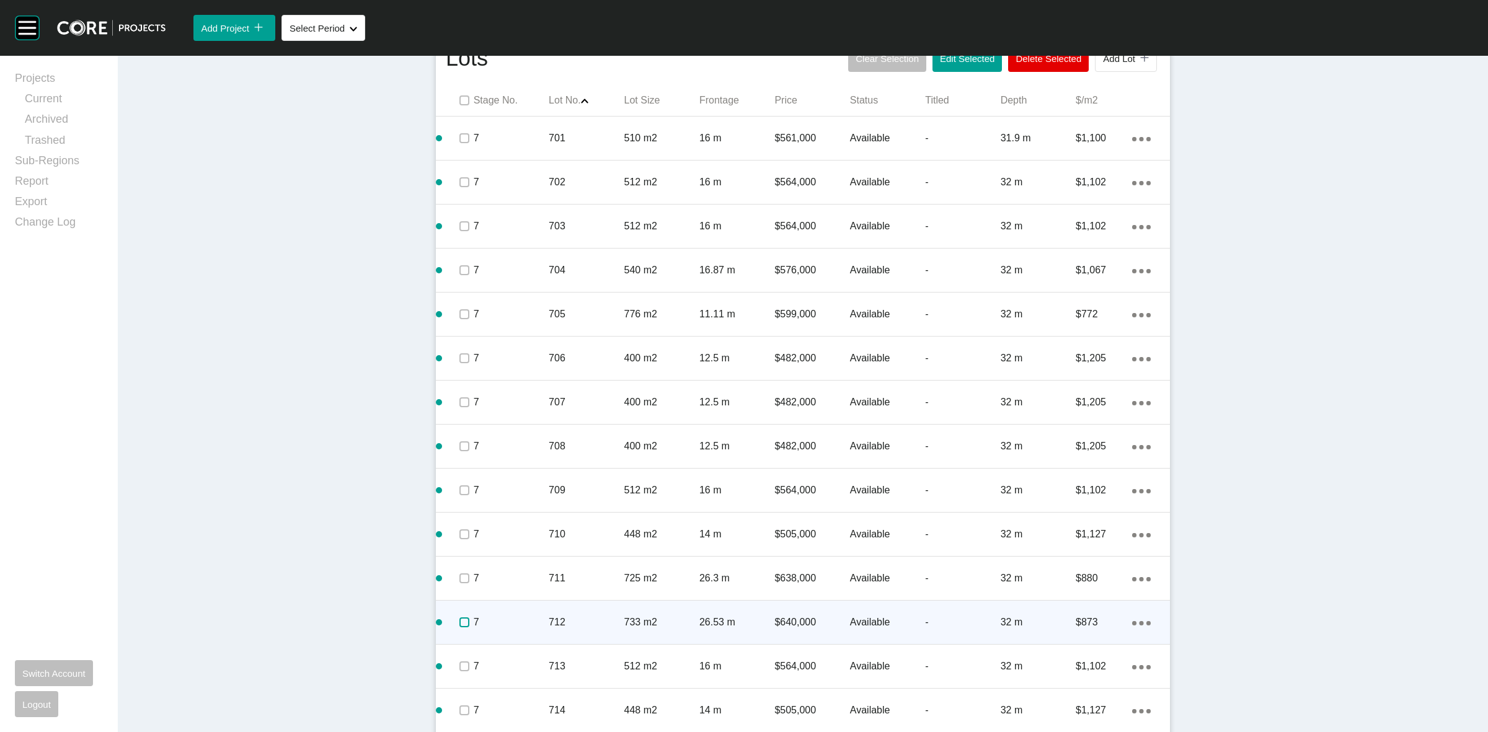
click at [462, 619] on label at bounding box center [464, 622] width 10 height 10
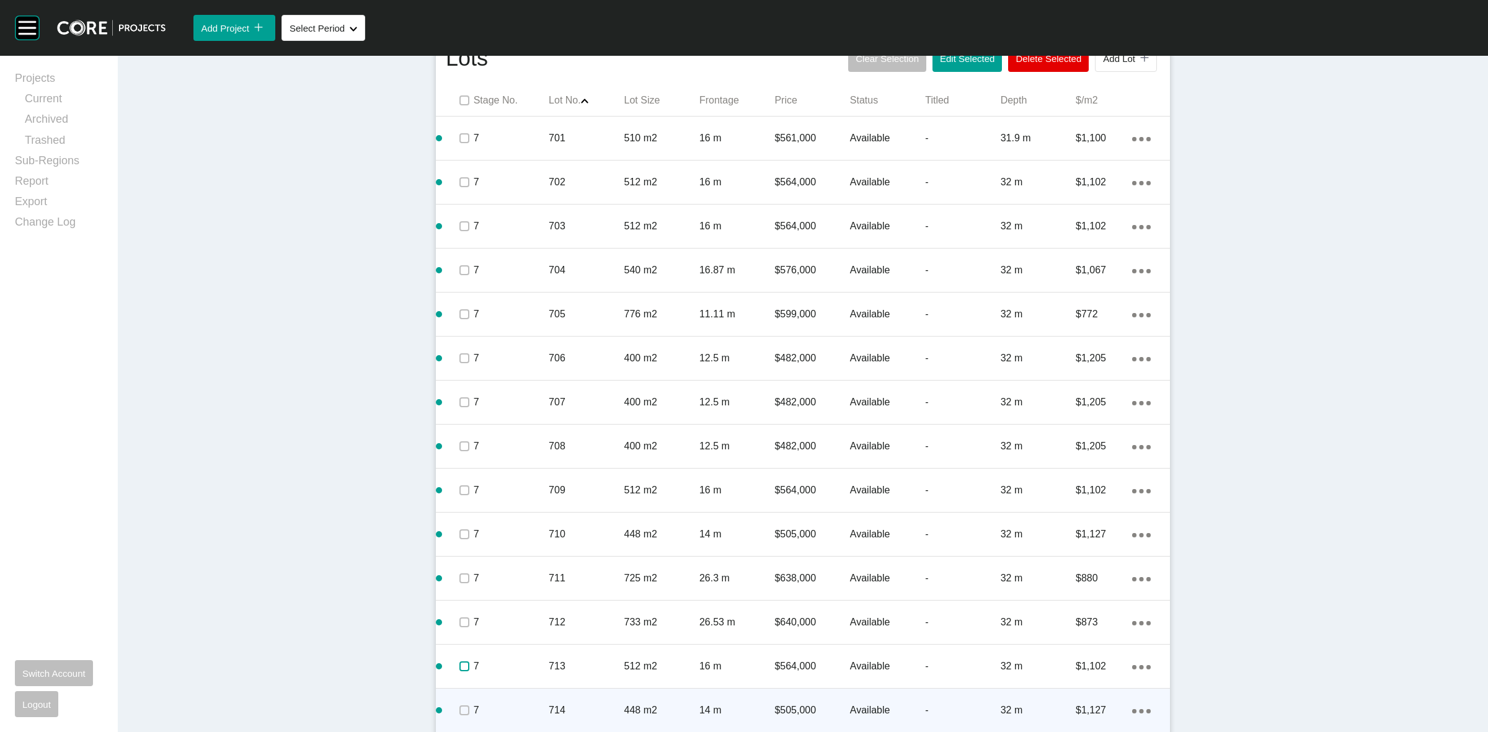
drag, startPoint x: 454, startPoint y: 666, endPoint x: 459, endPoint y: 707, distance: 41.3
click at [456, 673] on span at bounding box center [463, 666] width 19 height 19
click at [459, 709] on label at bounding box center [464, 710] width 10 height 10
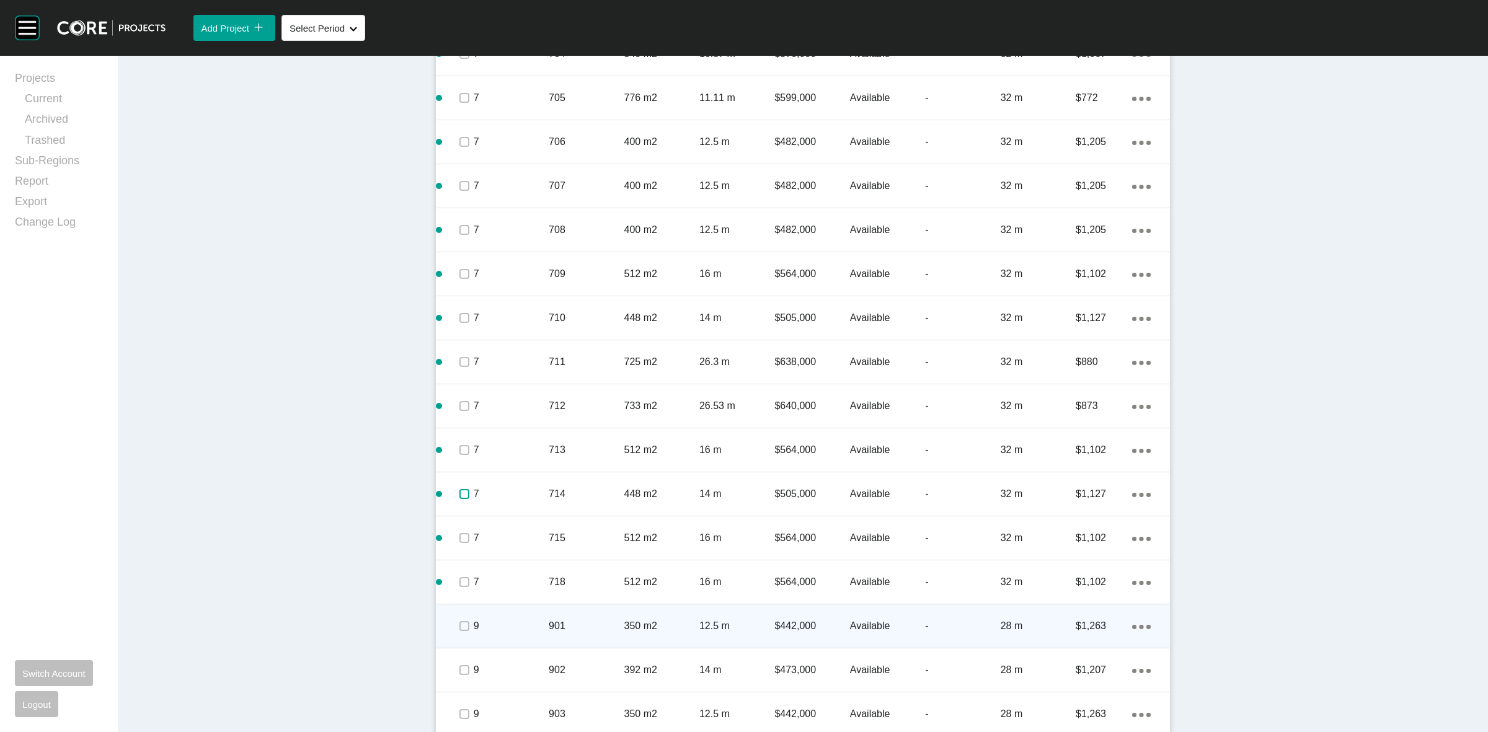
scroll to position [978, 0]
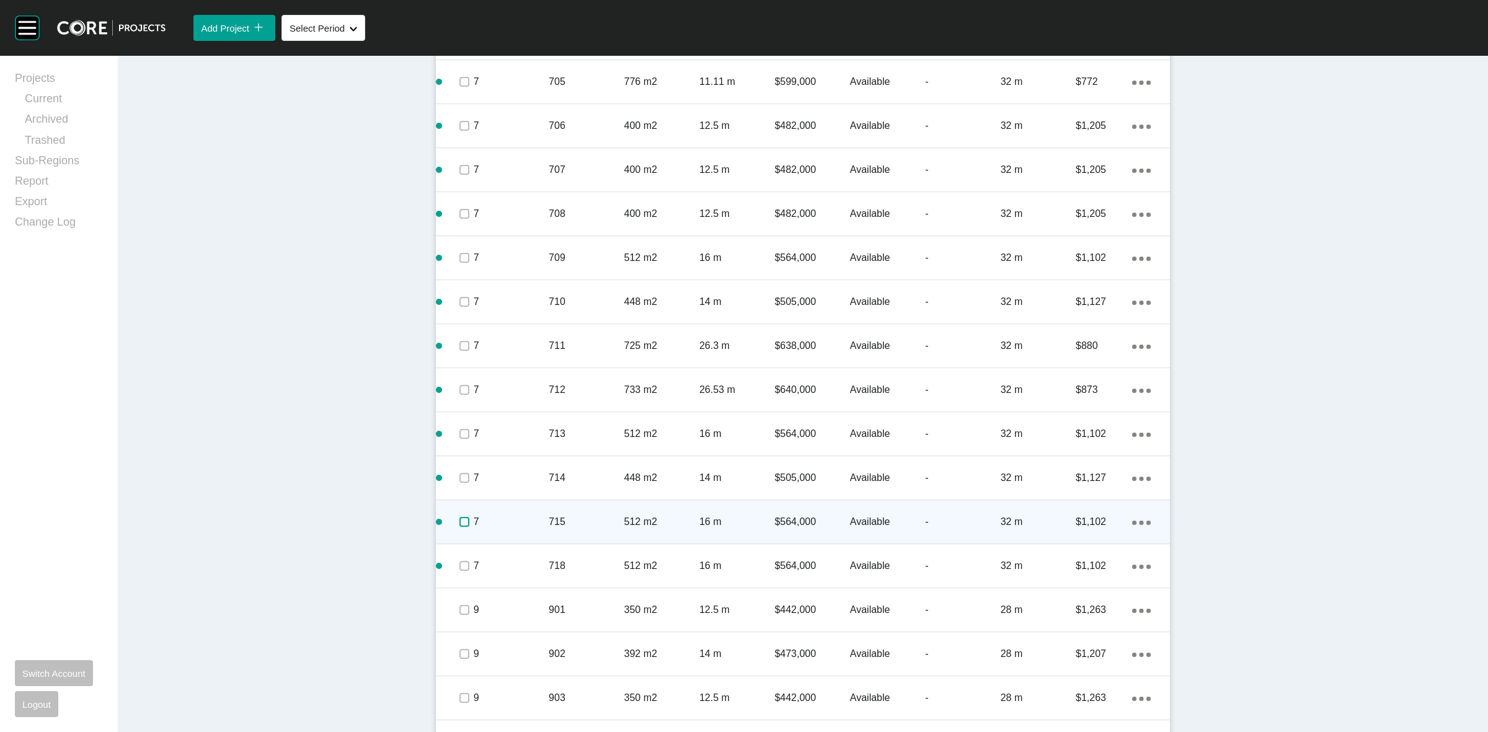
click at [459, 521] on label at bounding box center [464, 522] width 10 height 10
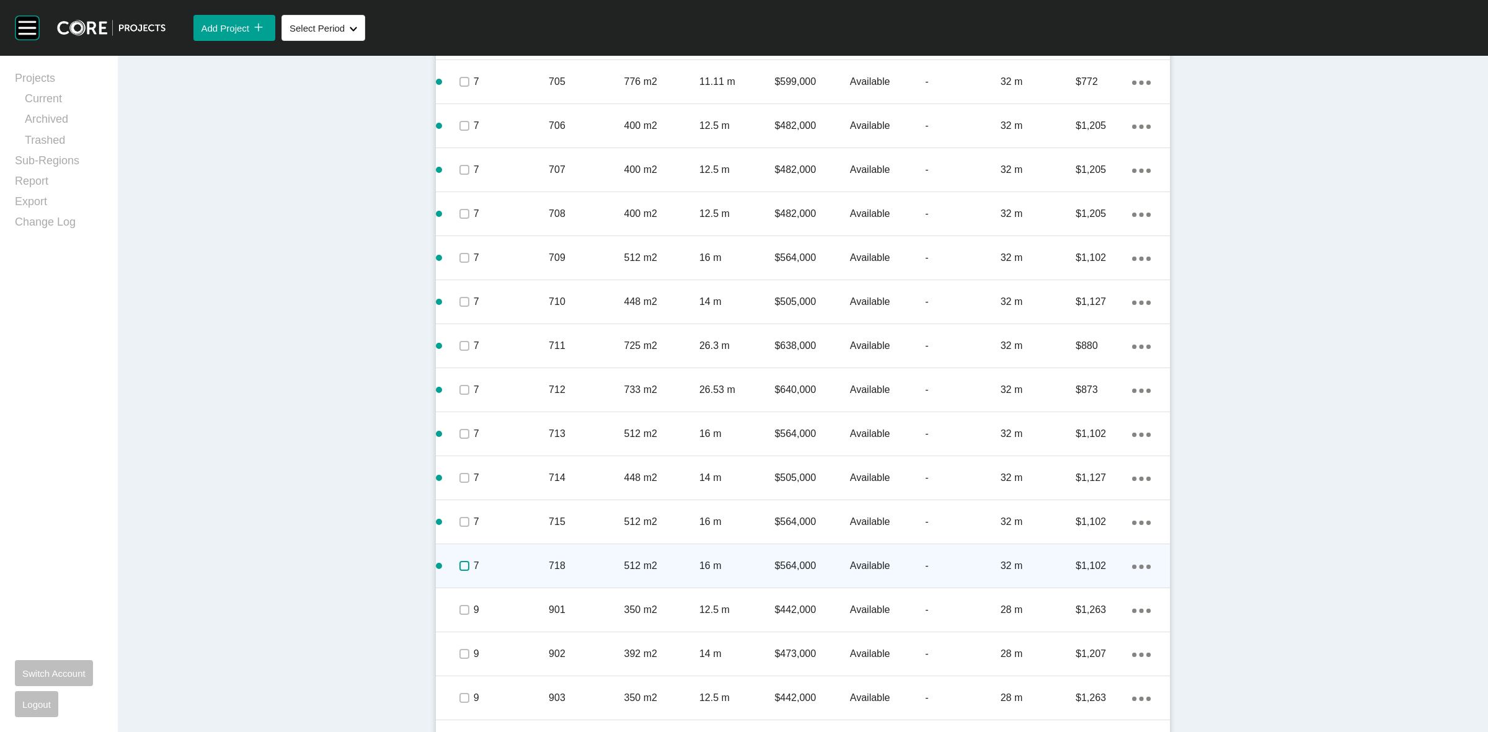
click at [459, 561] on label at bounding box center [464, 566] width 10 height 10
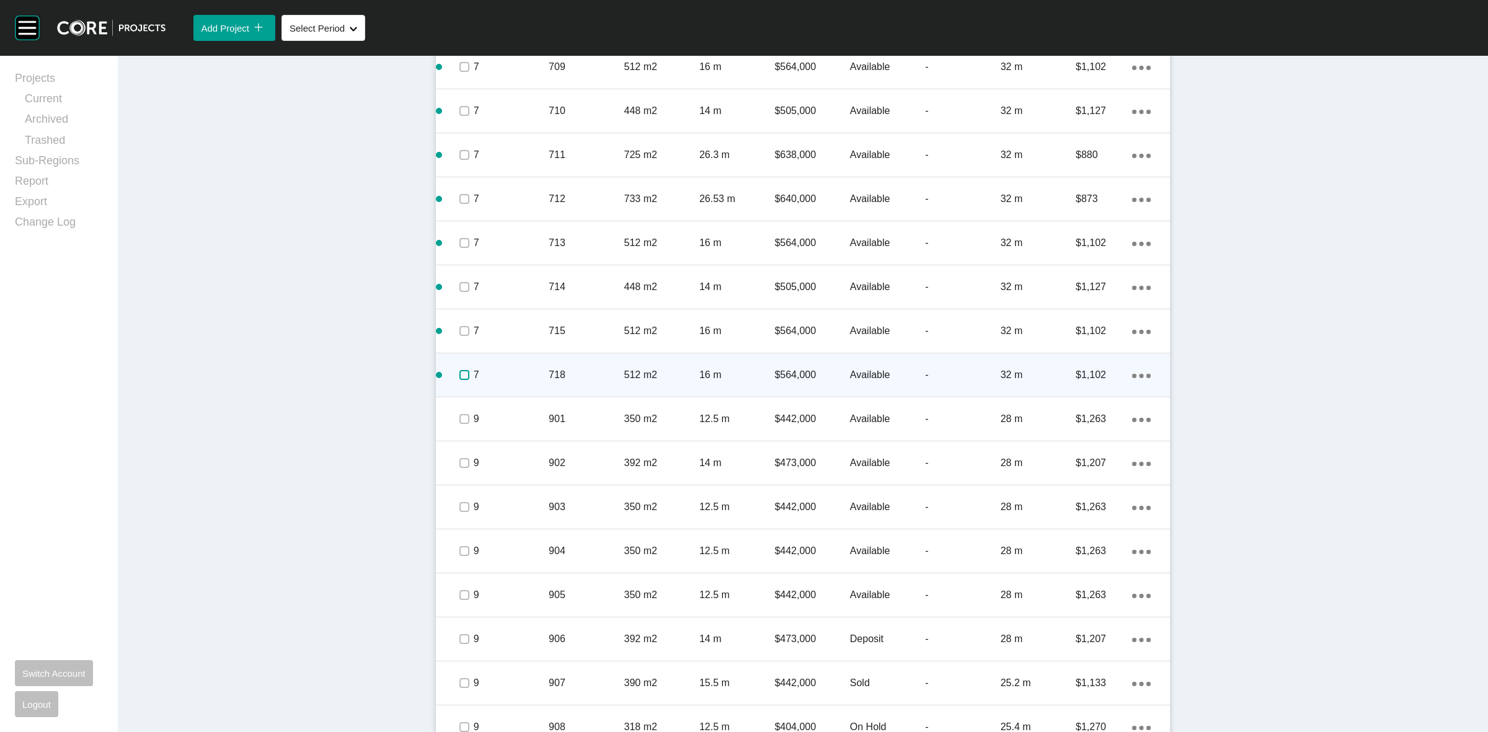
scroll to position [1288, 0]
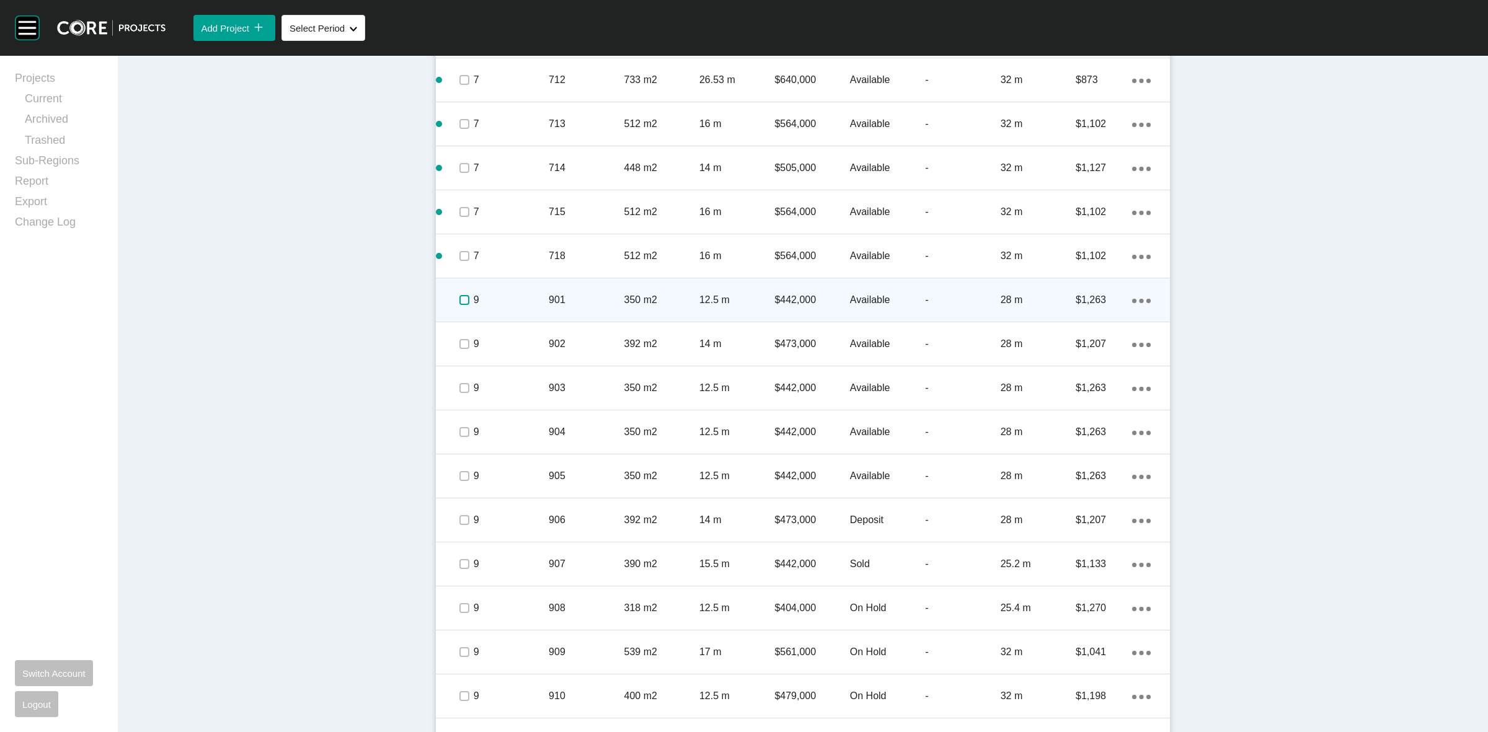
click at [461, 298] on label at bounding box center [464, 300] width 10 height 10
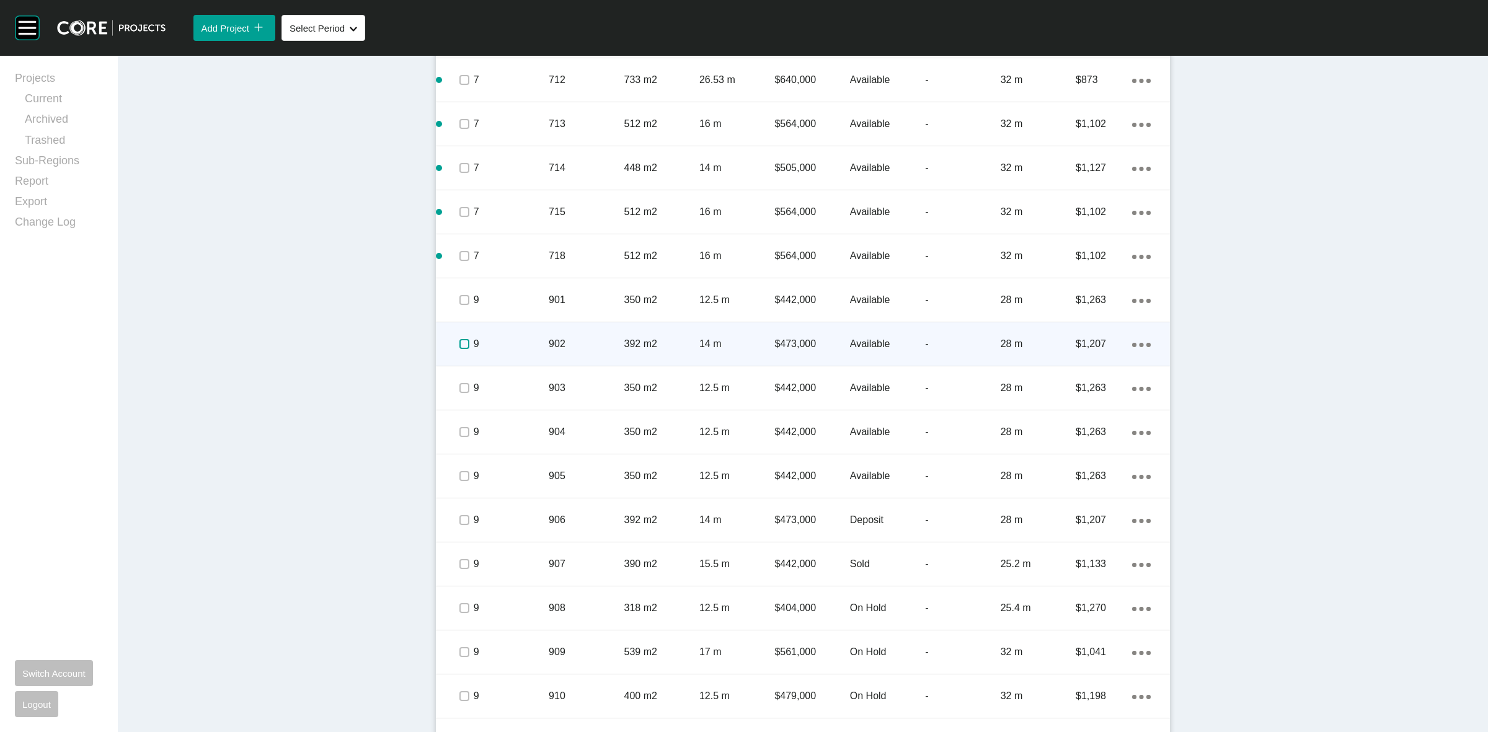
click at [459, 345] on label at bounding box center [464, 344] width 10 height 10
click at [502, 346] on p "9" at bounding box center [511, 344] width 75 height 14
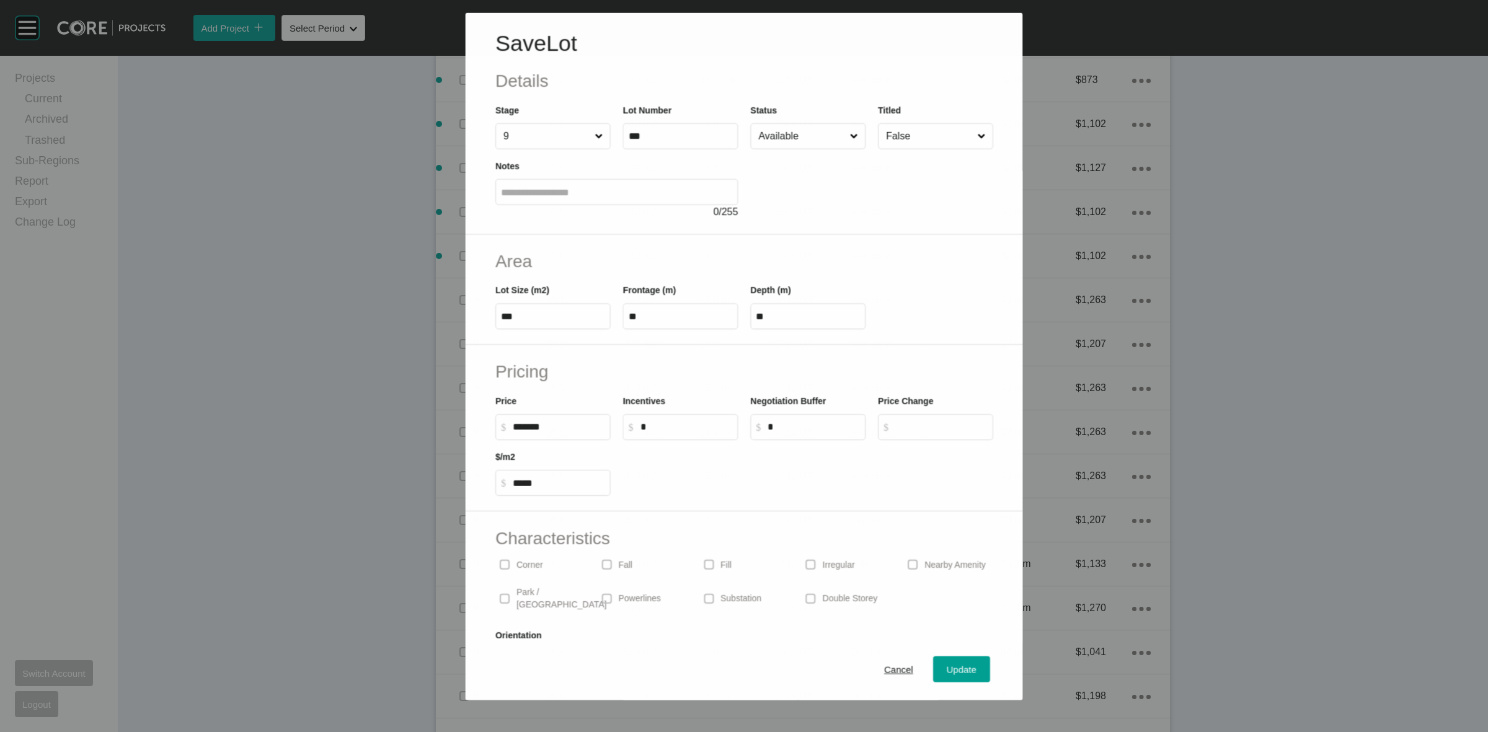
click at [756, 141] on input "Available" at bounding box center [801, 135] width 91 height 25
click at [950, 661] on div "Update" at bounding box center [962, 669] width 36 height 17
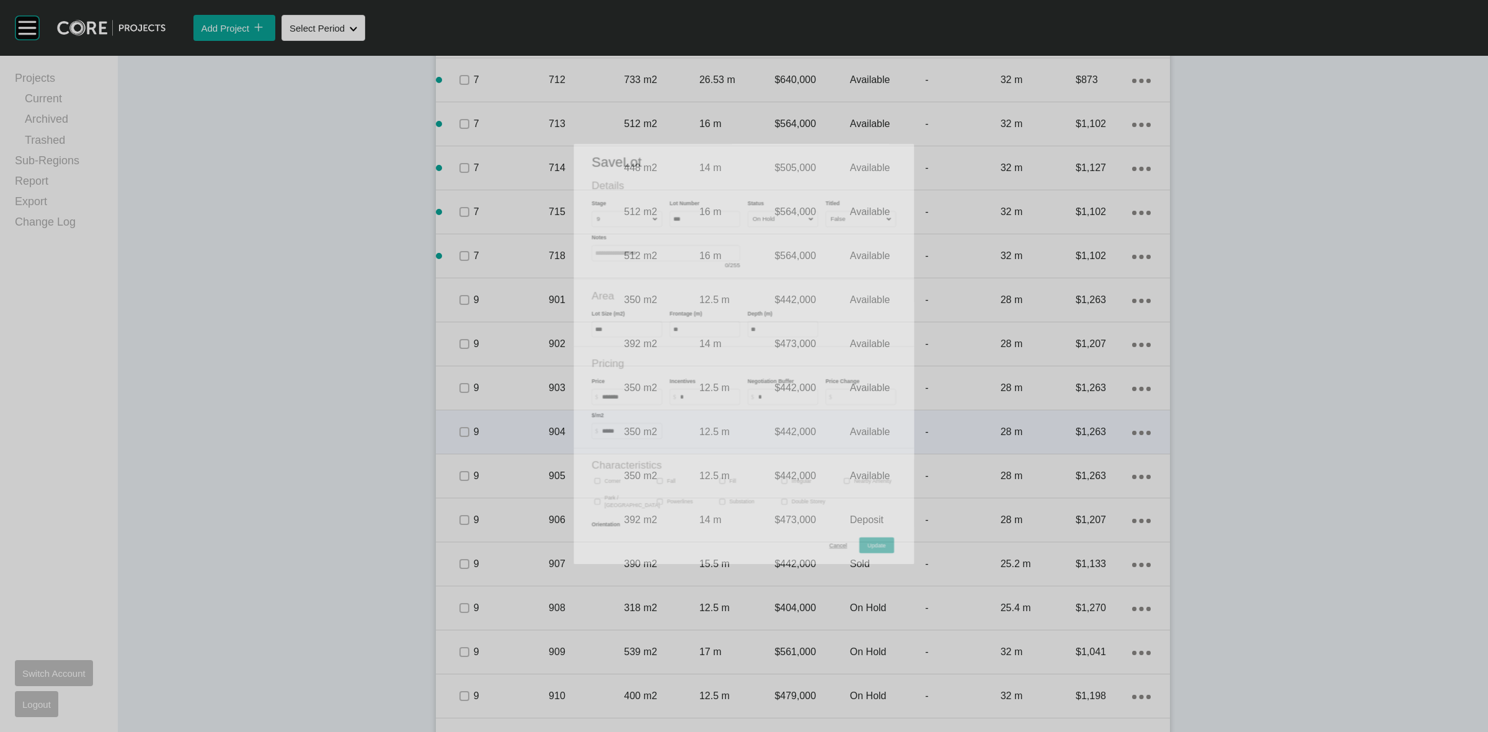
scroll to position [1327, 0]
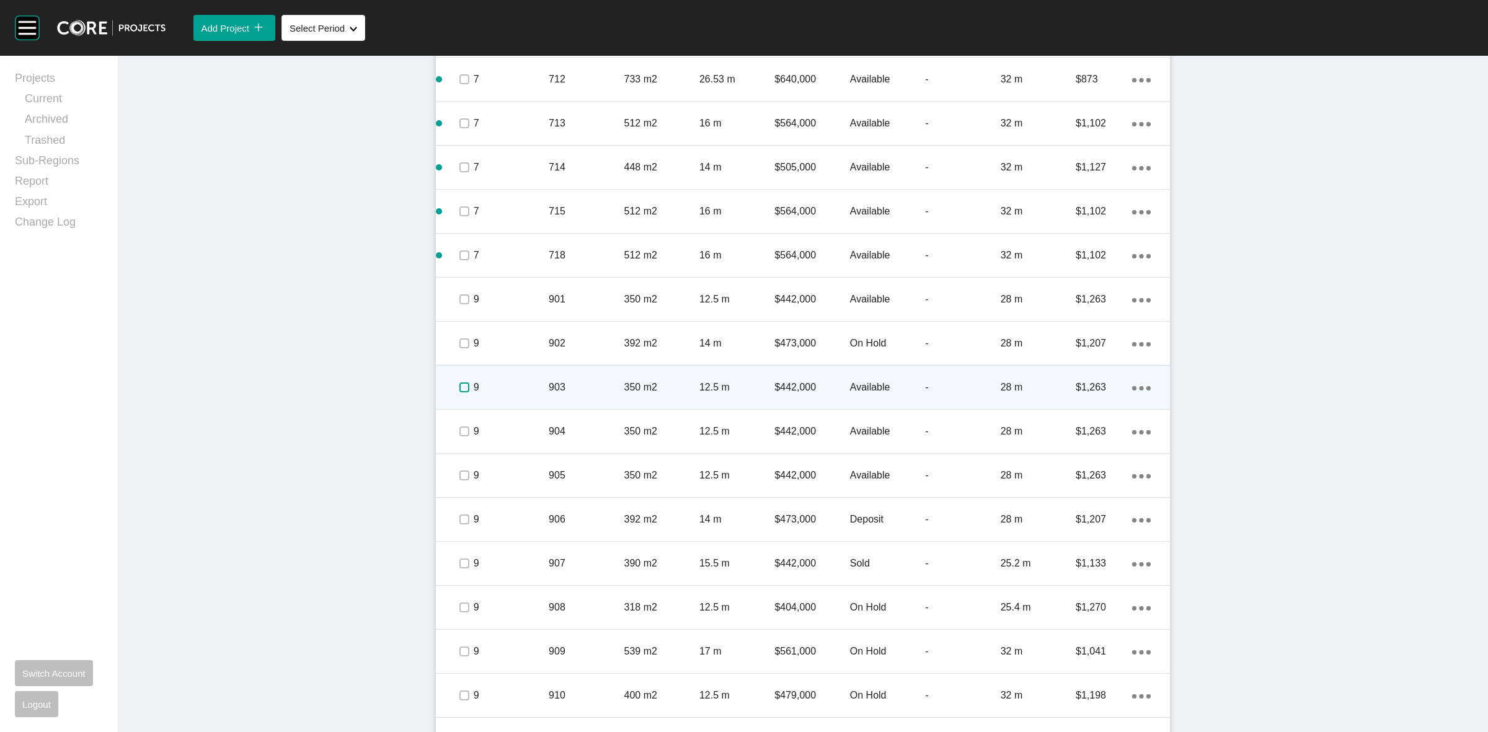
click at [459, 387] on label at bounding box center [464, 387] width 10 height 10
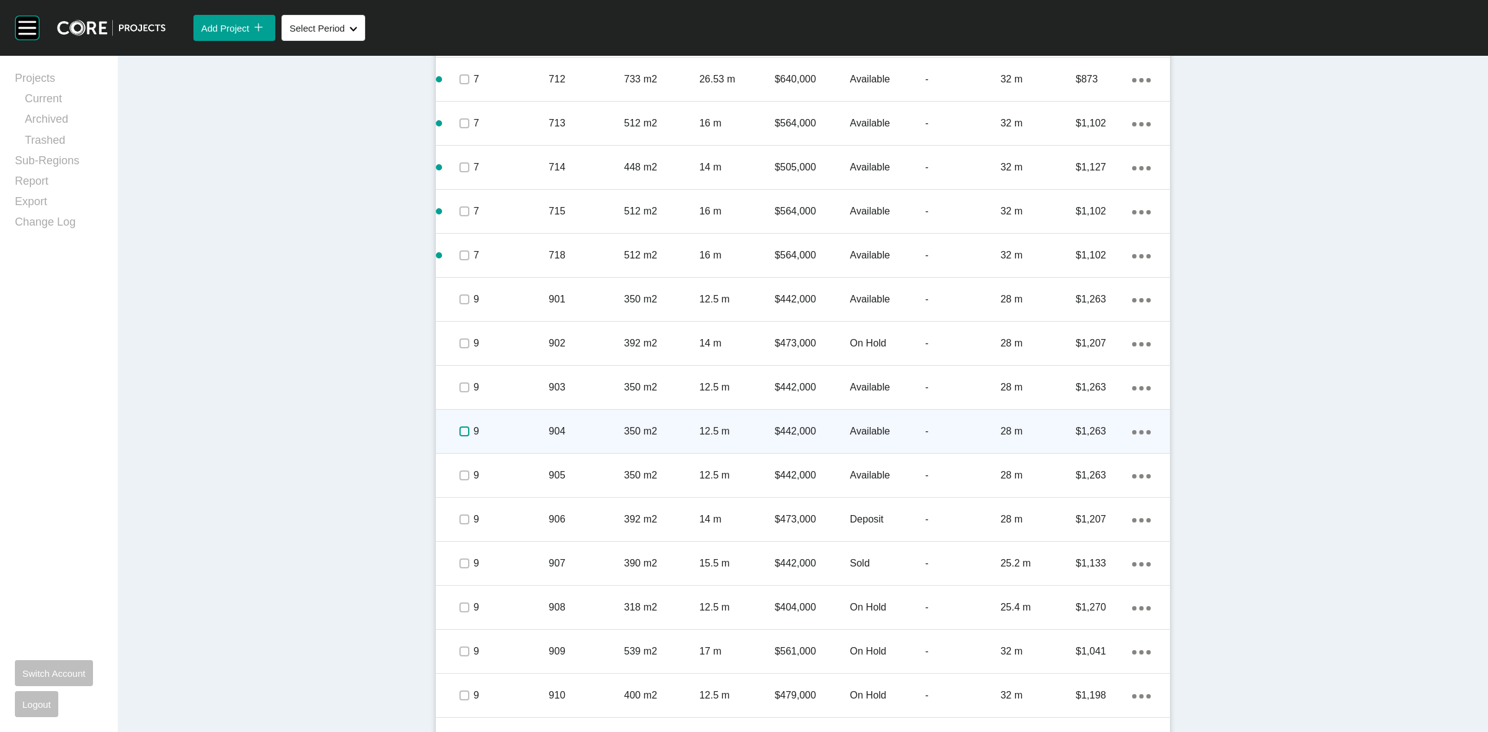
click at [459, 431] on label at bounding box center [464, 432] width 10 height 10
click at [496, 427] on p "9" at bounding box center [511, 432] width 75 height 14
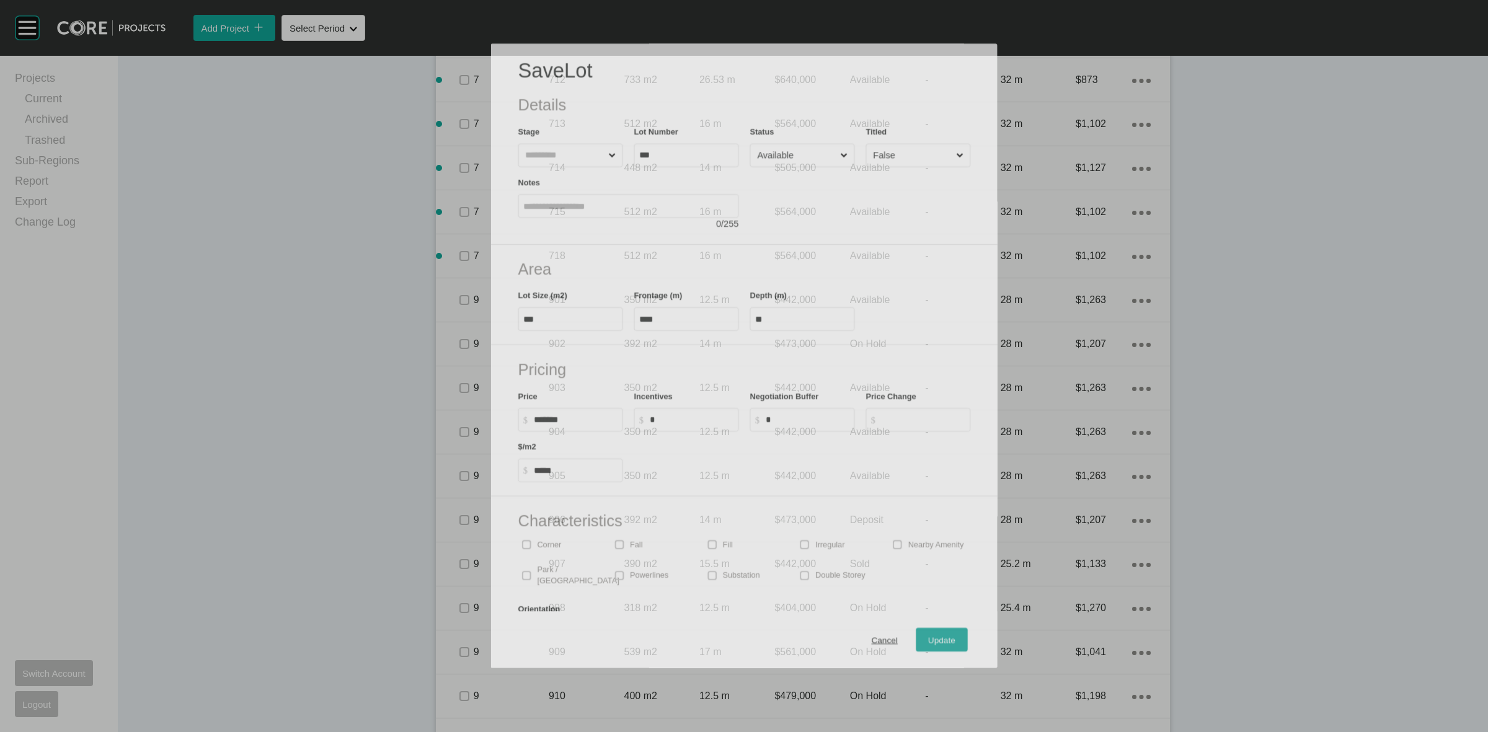
scroll to position [1288, 0]
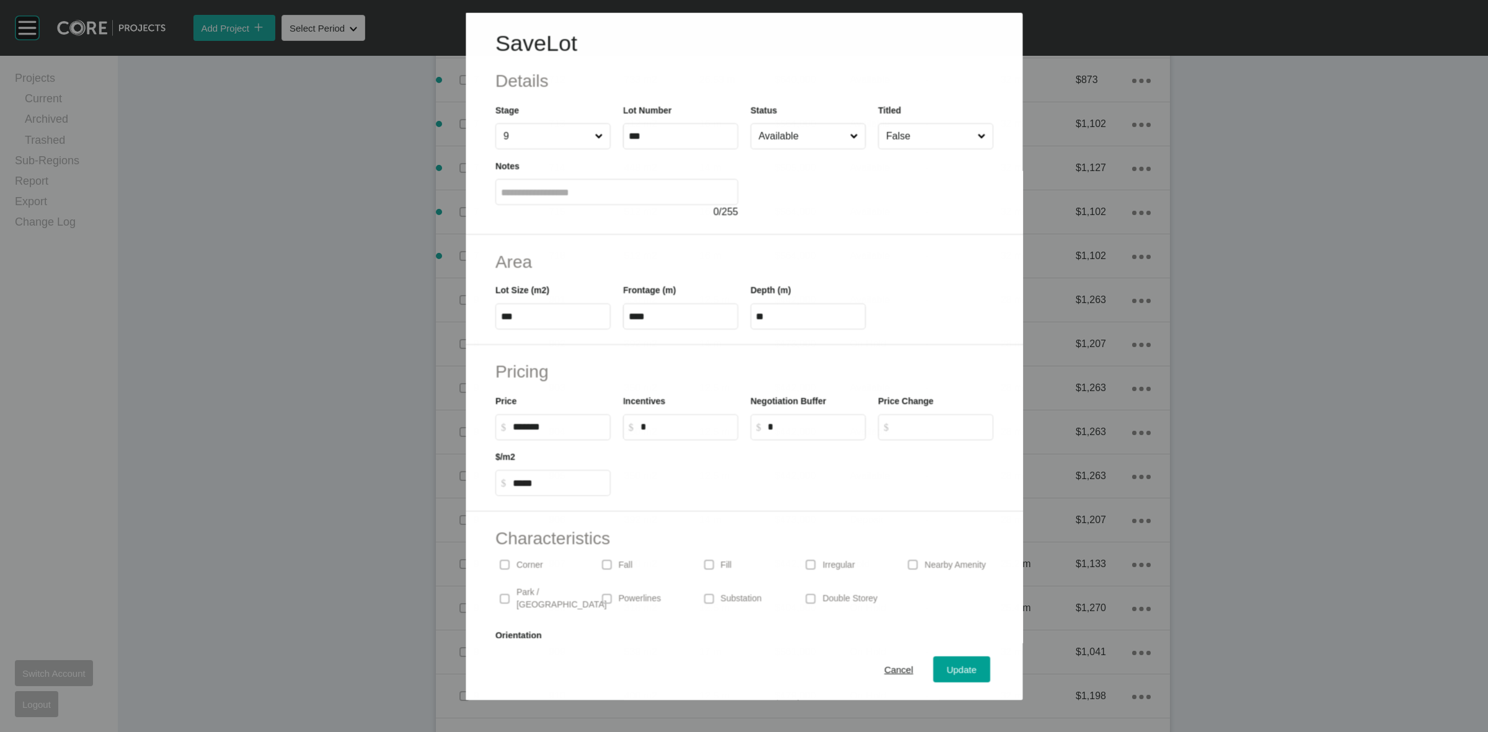
drag, startPoint x: 771, startPoint y: 153, endPoint x: 776, endPoint y: 143, distance: 11.6
click at [772, 149] on div at bounding box center [871, 184] width 243 height 70
click at [776, 141] on input "Available" at bounding box center [802, 135] width 92 height 25
click at [953, 674] on span "Update" at bounding box center [962, 670] width 30 height 11
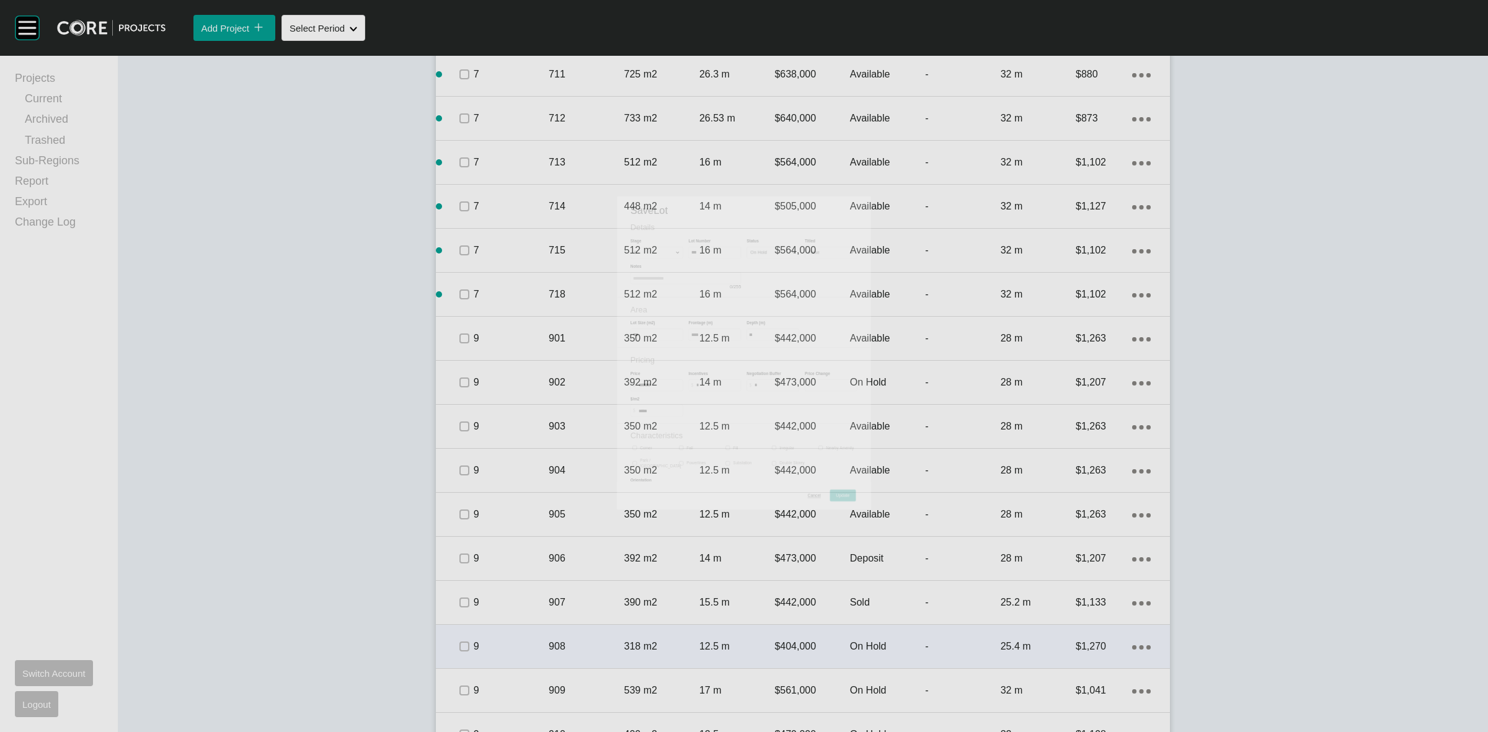
scroll to position [1327, 0]
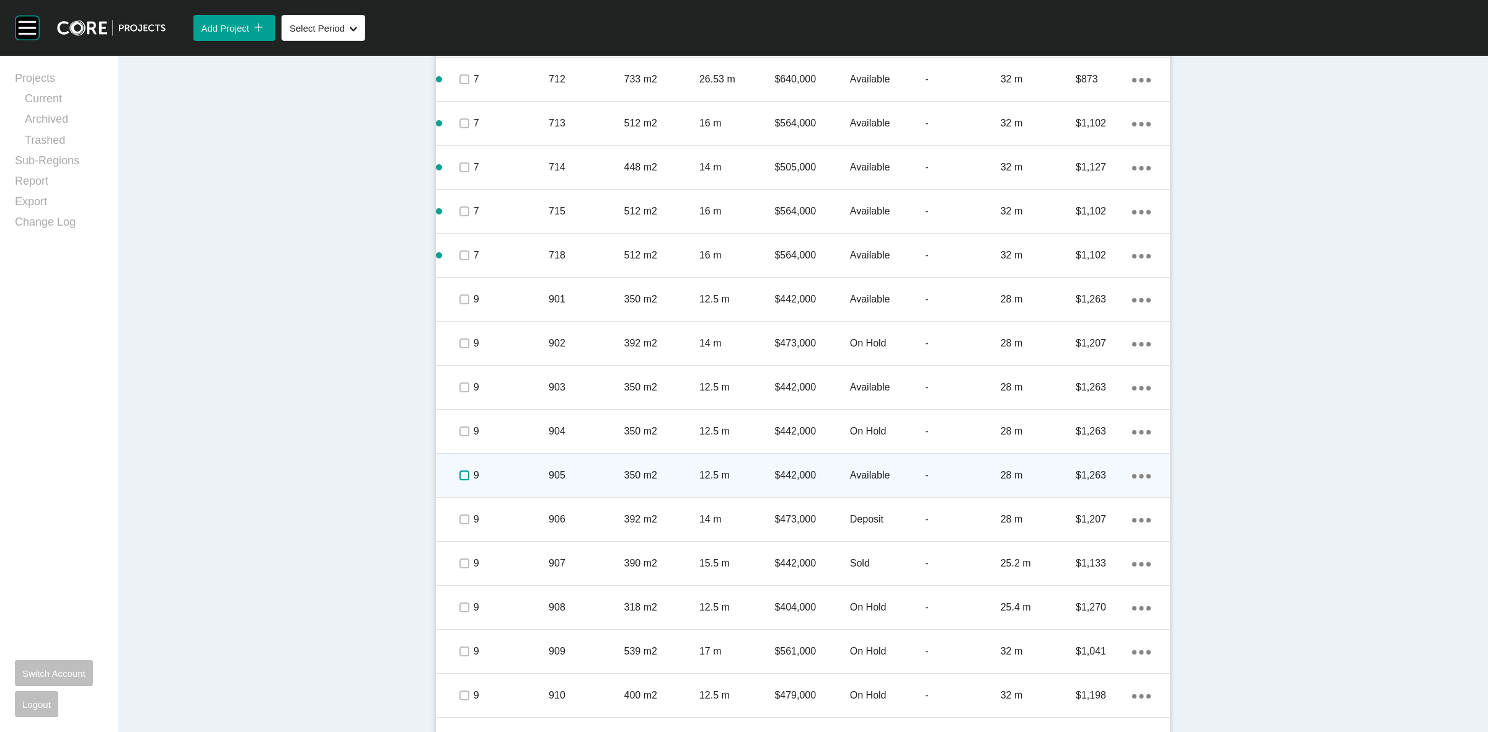
click at [462, 472] on label at bounding box center [464, 476] width 10 height 10
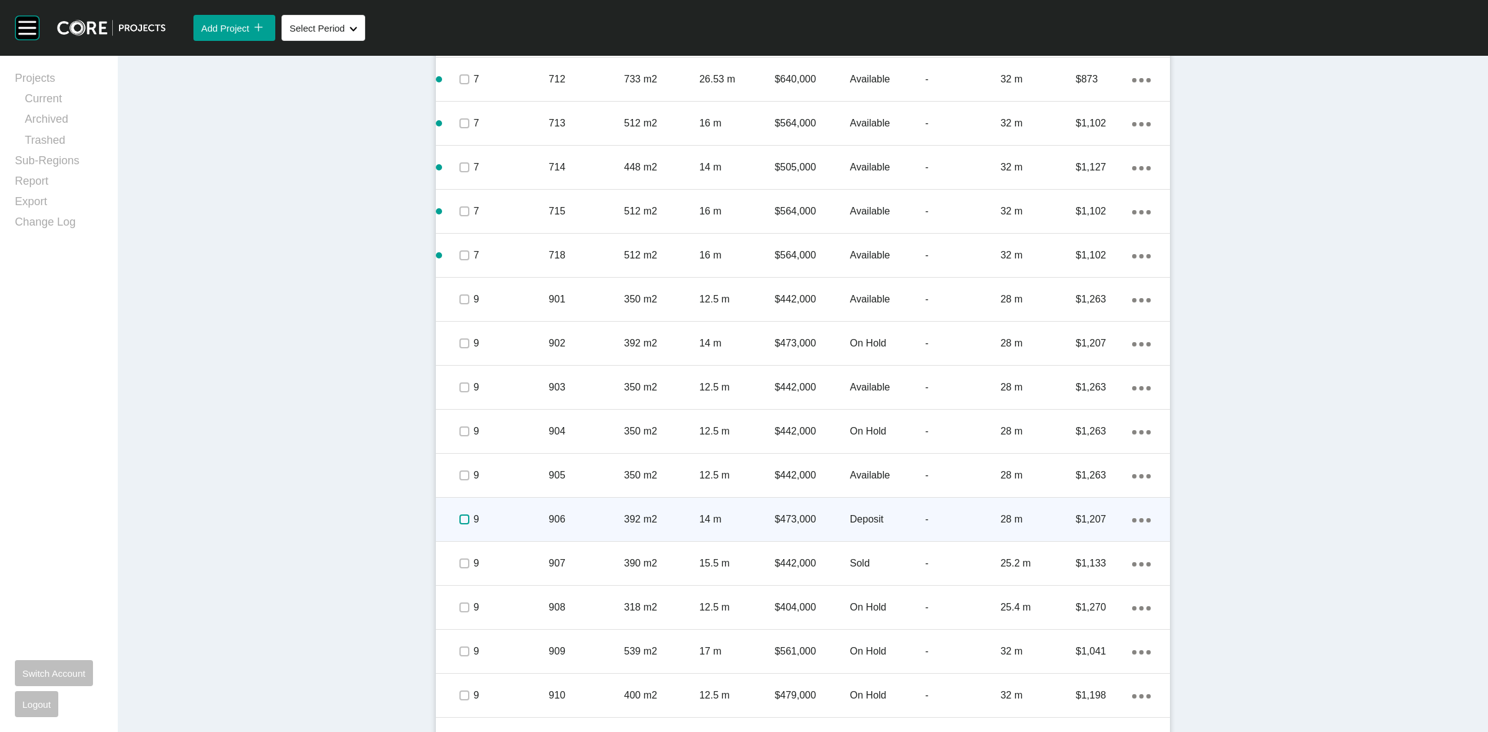
click at [459, 515] on label at bounding box center [464, 520] width 10 height 10
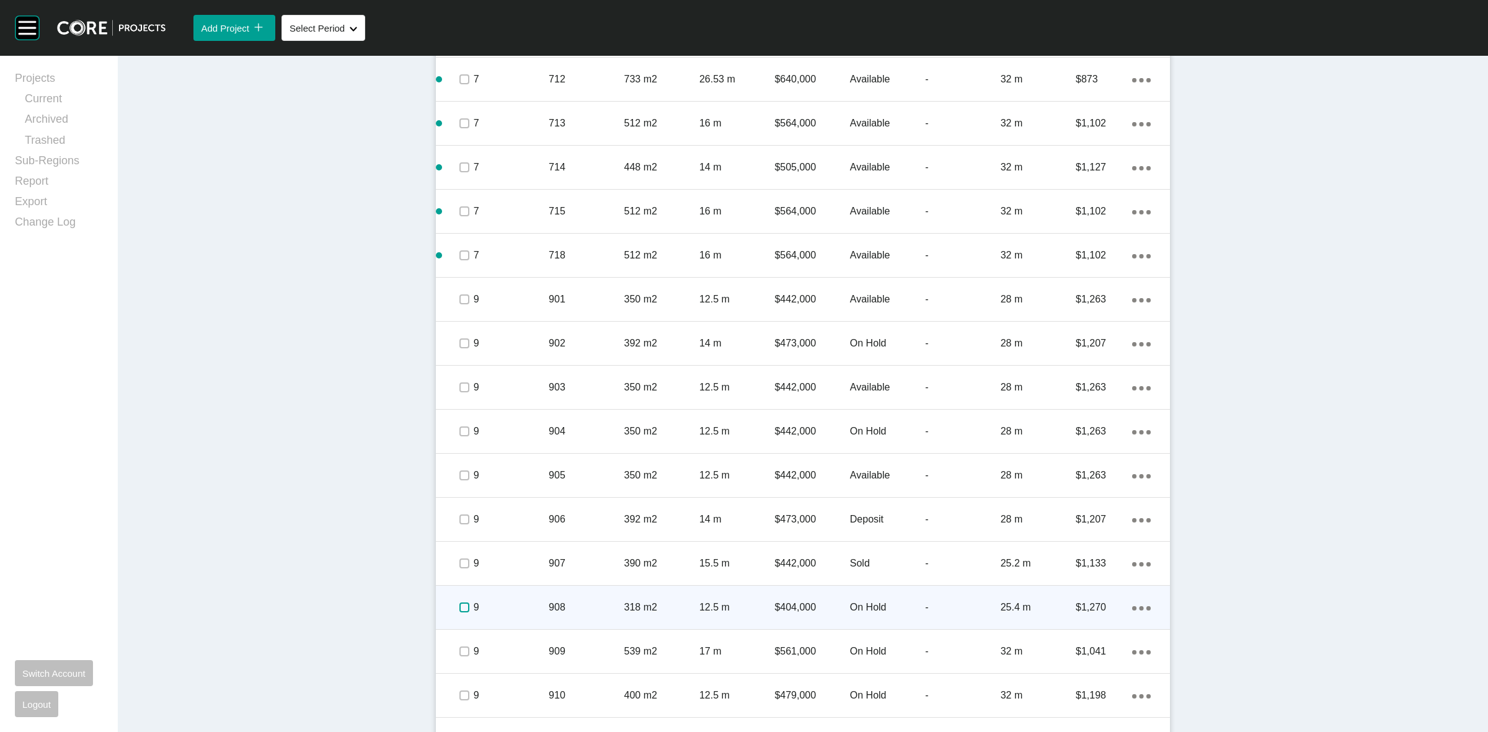
click at [459, 606] on label at bounding box center [464, 608] width 10 height 10
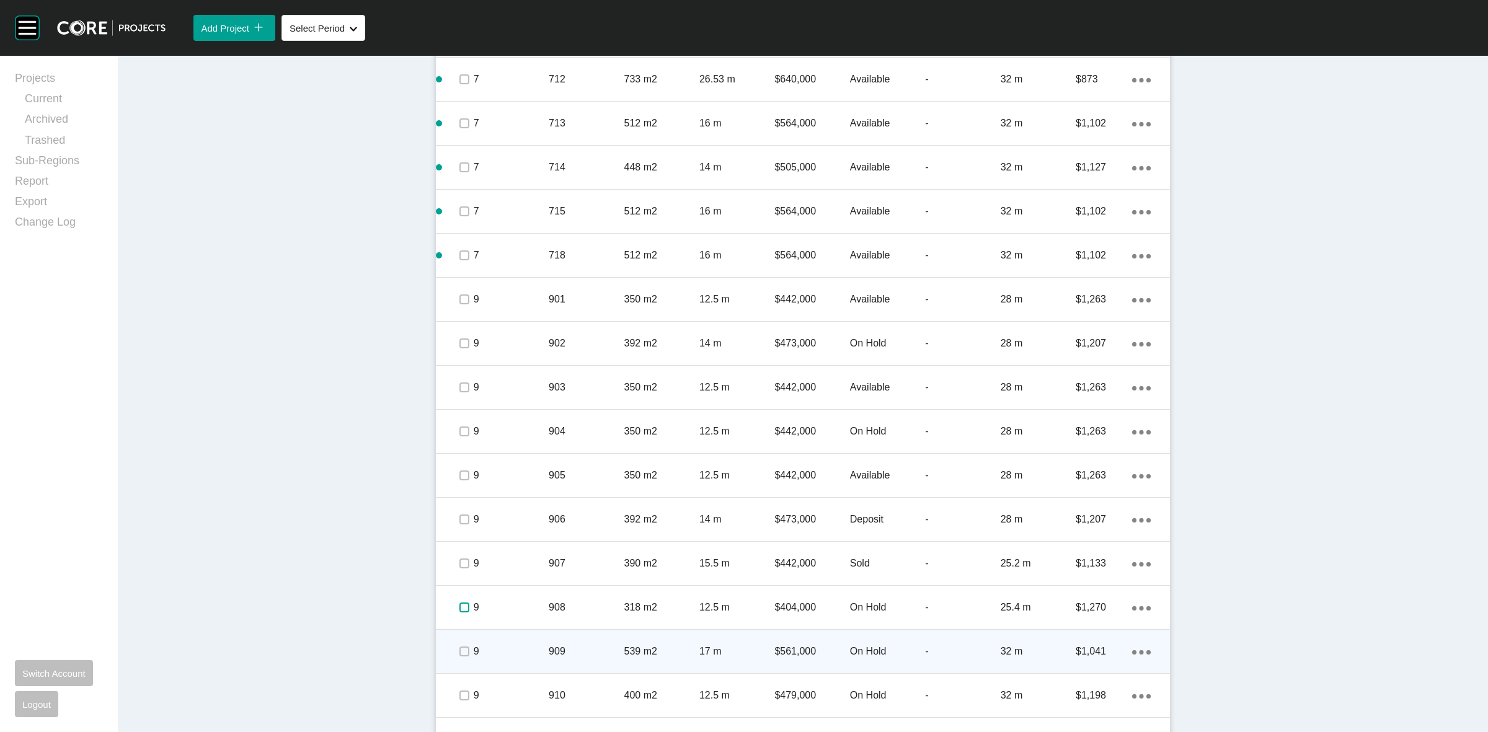
scroll to position [1482, 0]
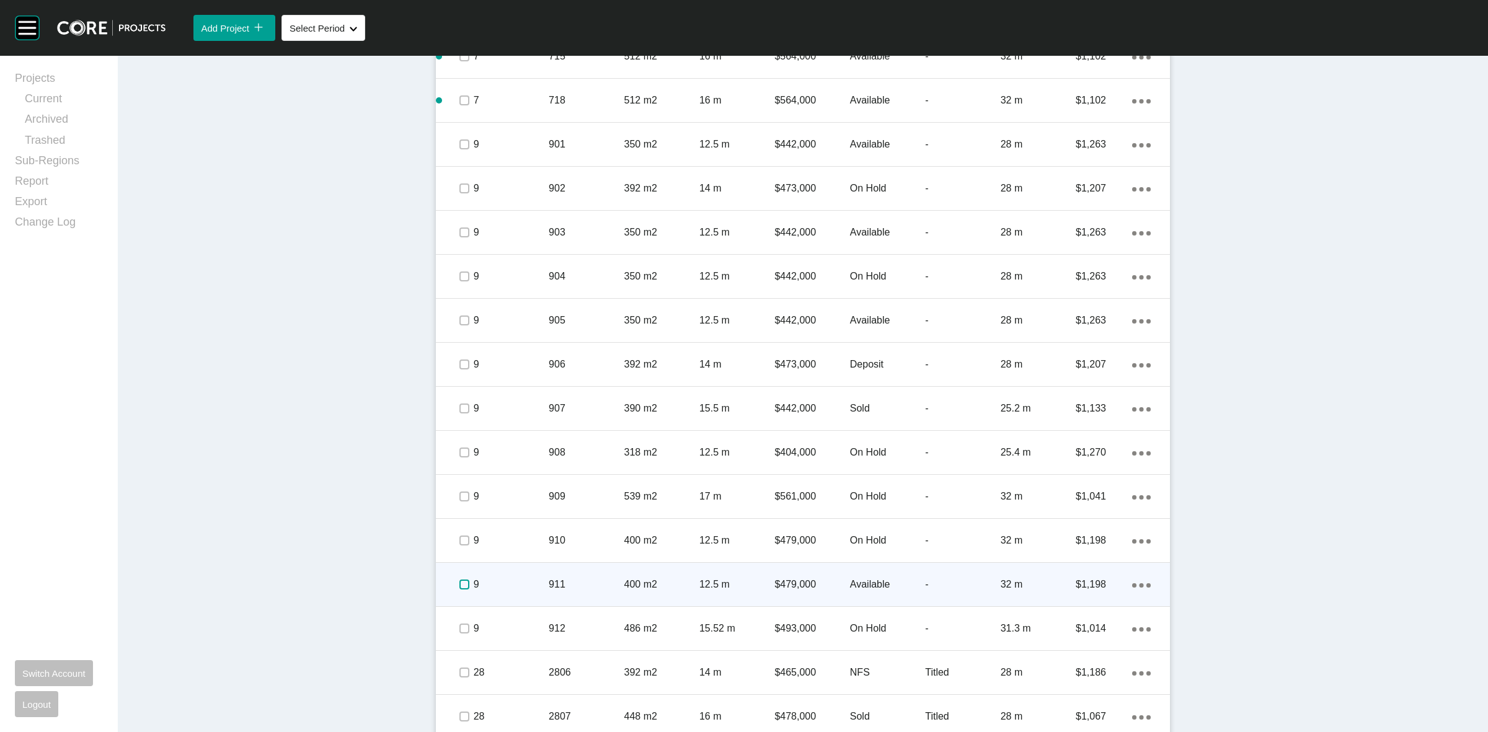
click at [460, 586] on label at bounding box center [464, 585] width 10 height 10
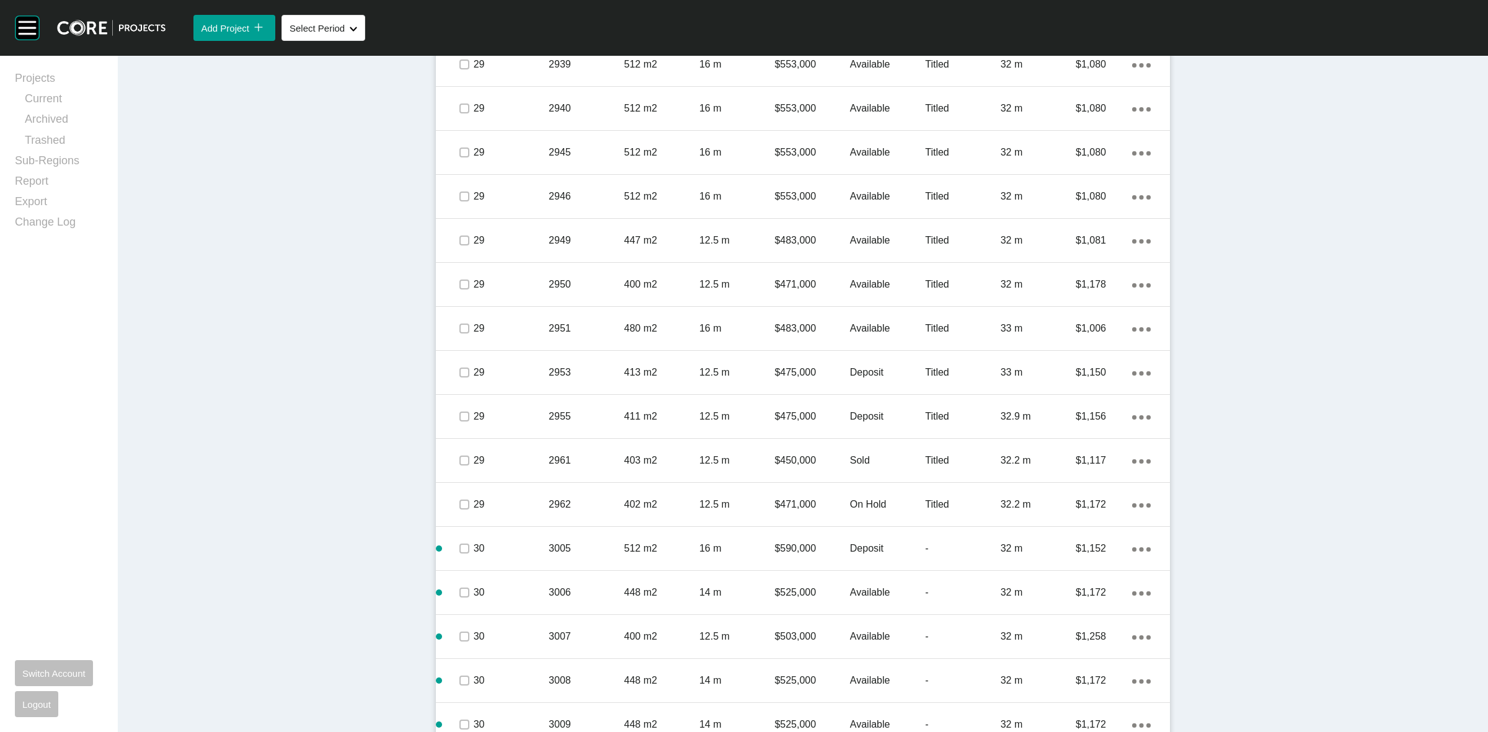
scroll to position [3110, 0]
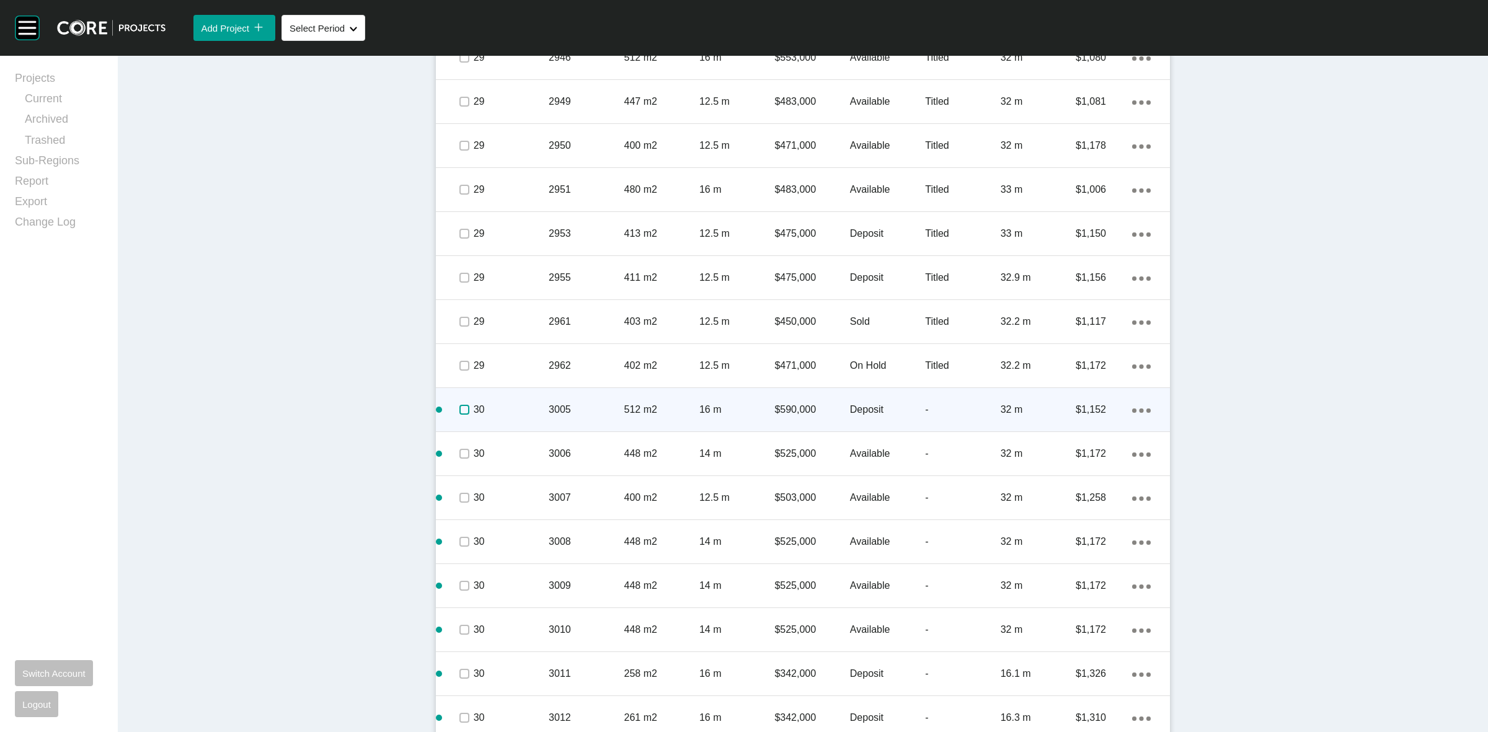
click at [459, 407] on label at bounding box center [464, 410] width 10 height 10
click at [524, 409] on p "30" at bounding box center [511, 410] width 75 height 14
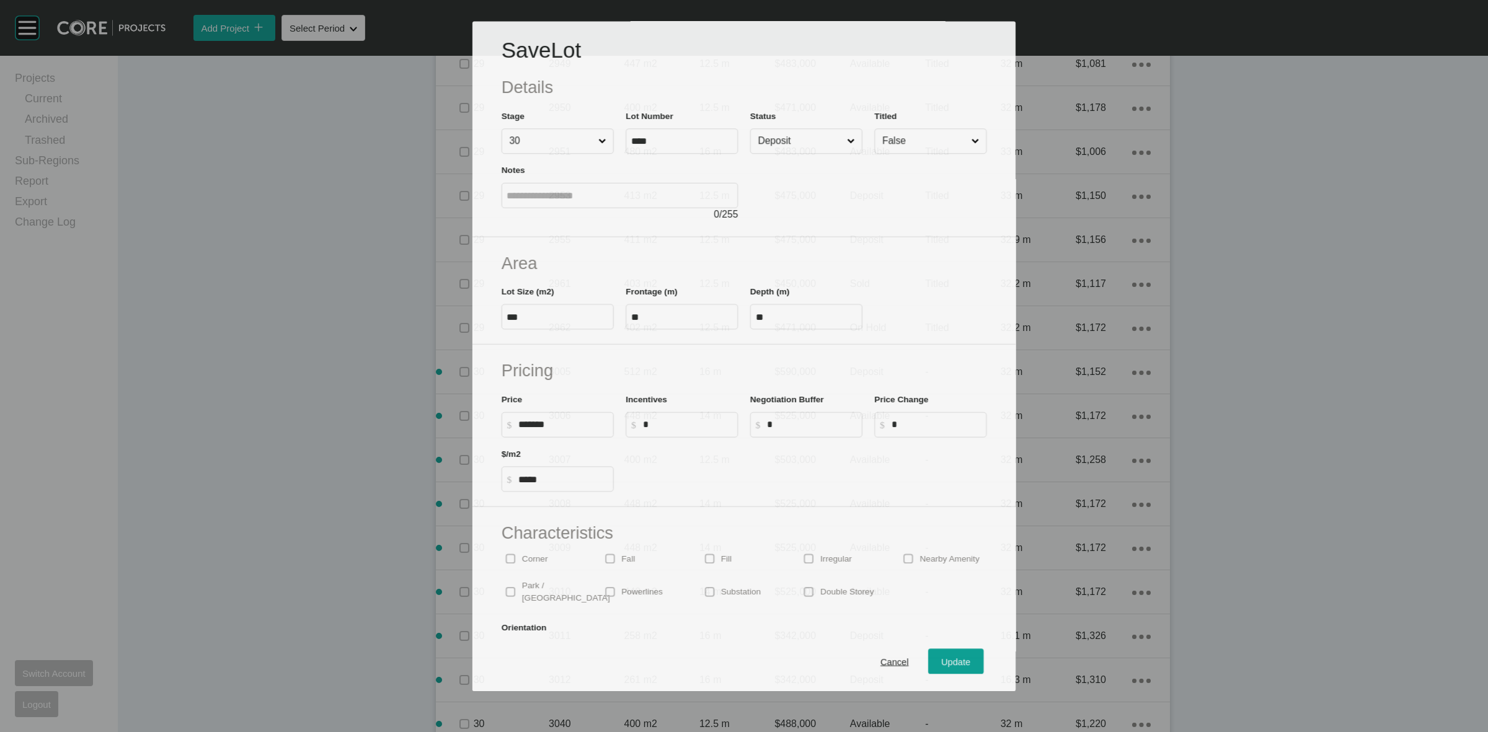
scroll to position [3070, 0]
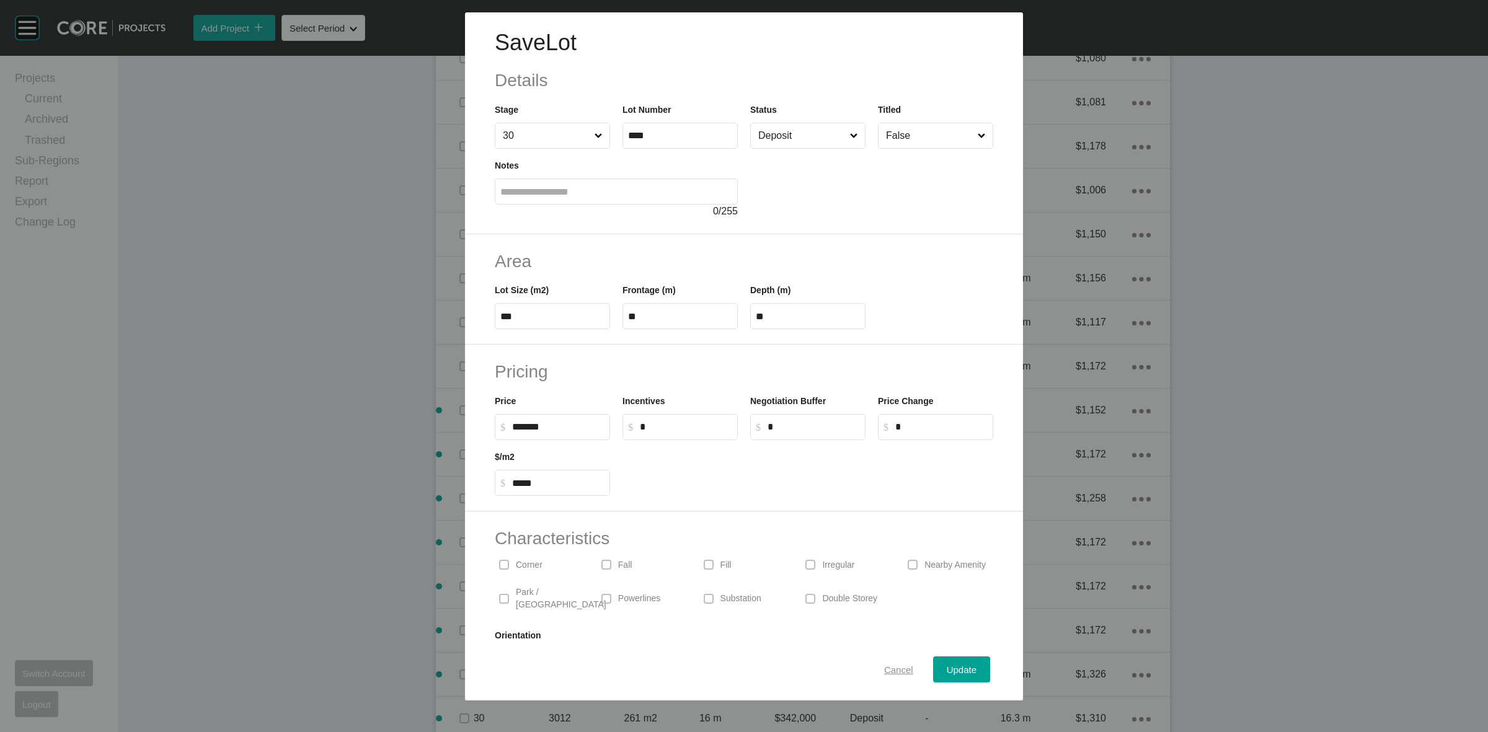
click at [884, 665] on span "Cancel" at bounding box center [898, 670] width 29 height 11
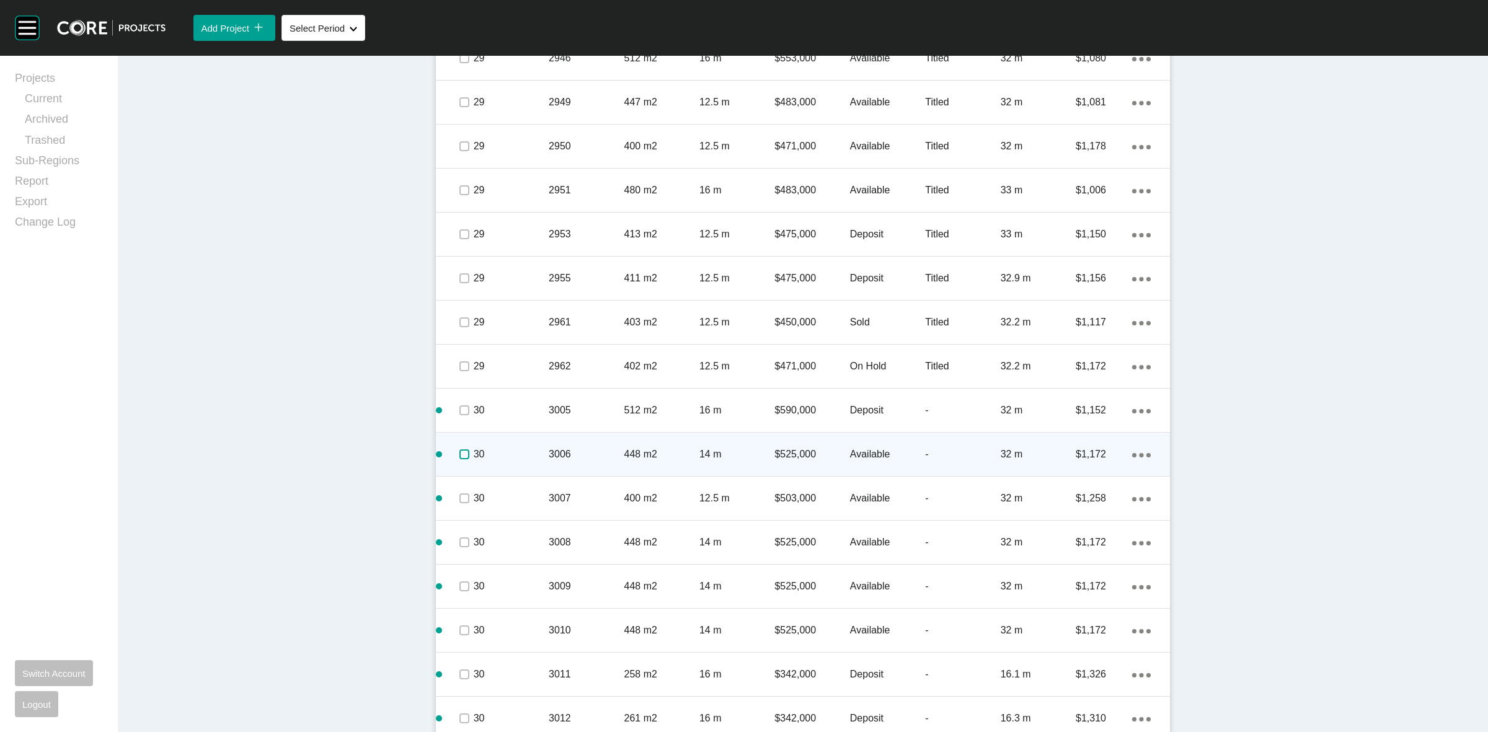
click at [460, 459] on label at bounding box center [464, 454] width 10 height 10
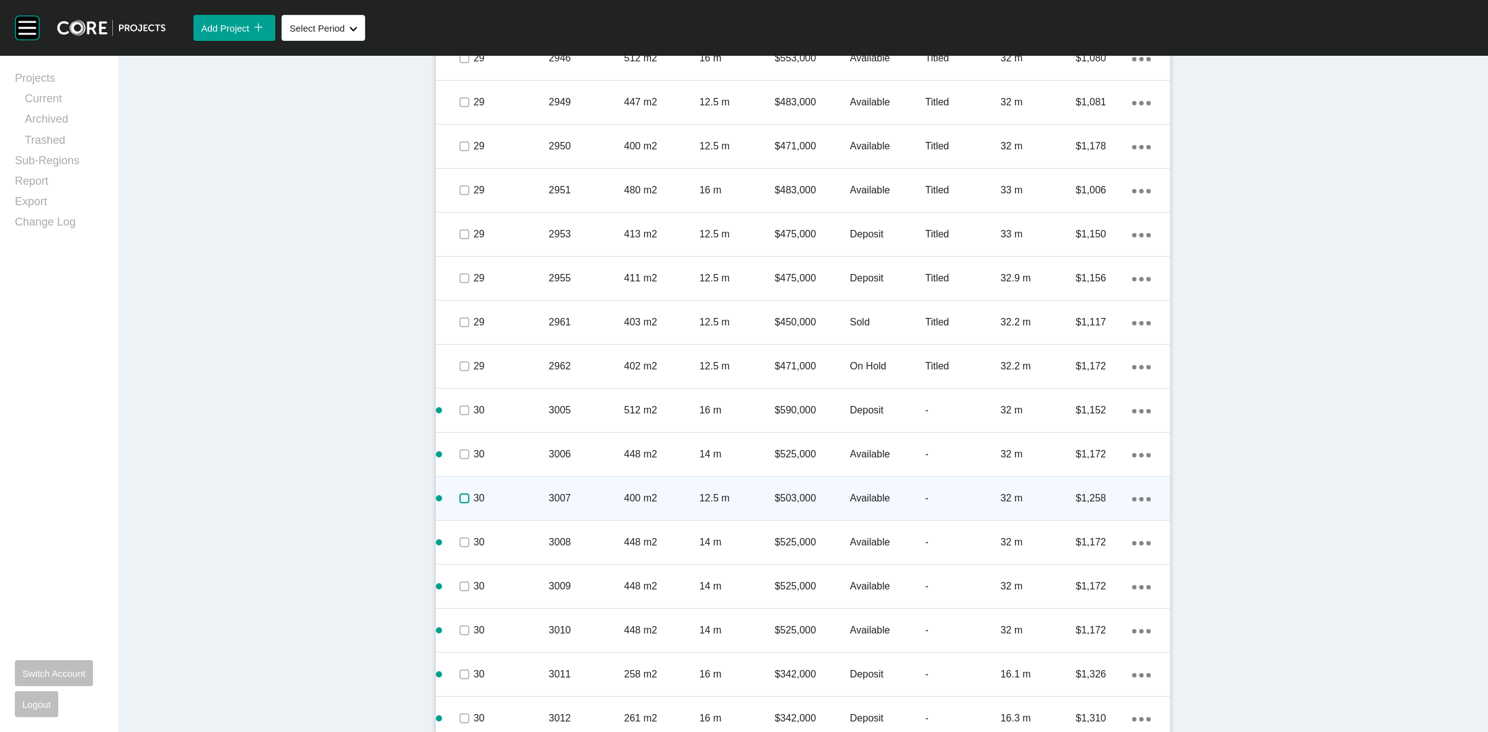
click at [459, 494] on label at bounding box center [464, 498] width 10 height 10
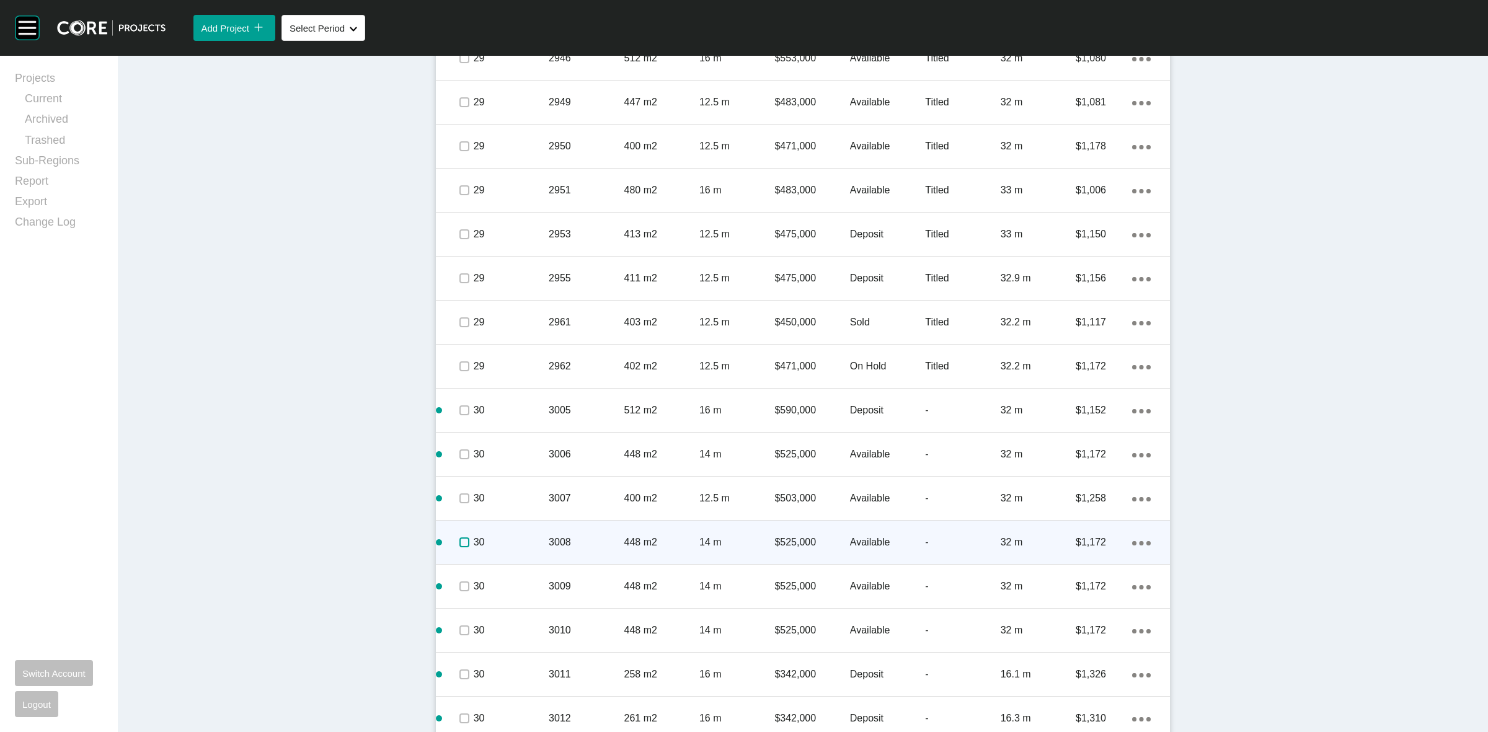
click at [459, 546] on label at bounding box center [464, 542] width 10 height 10
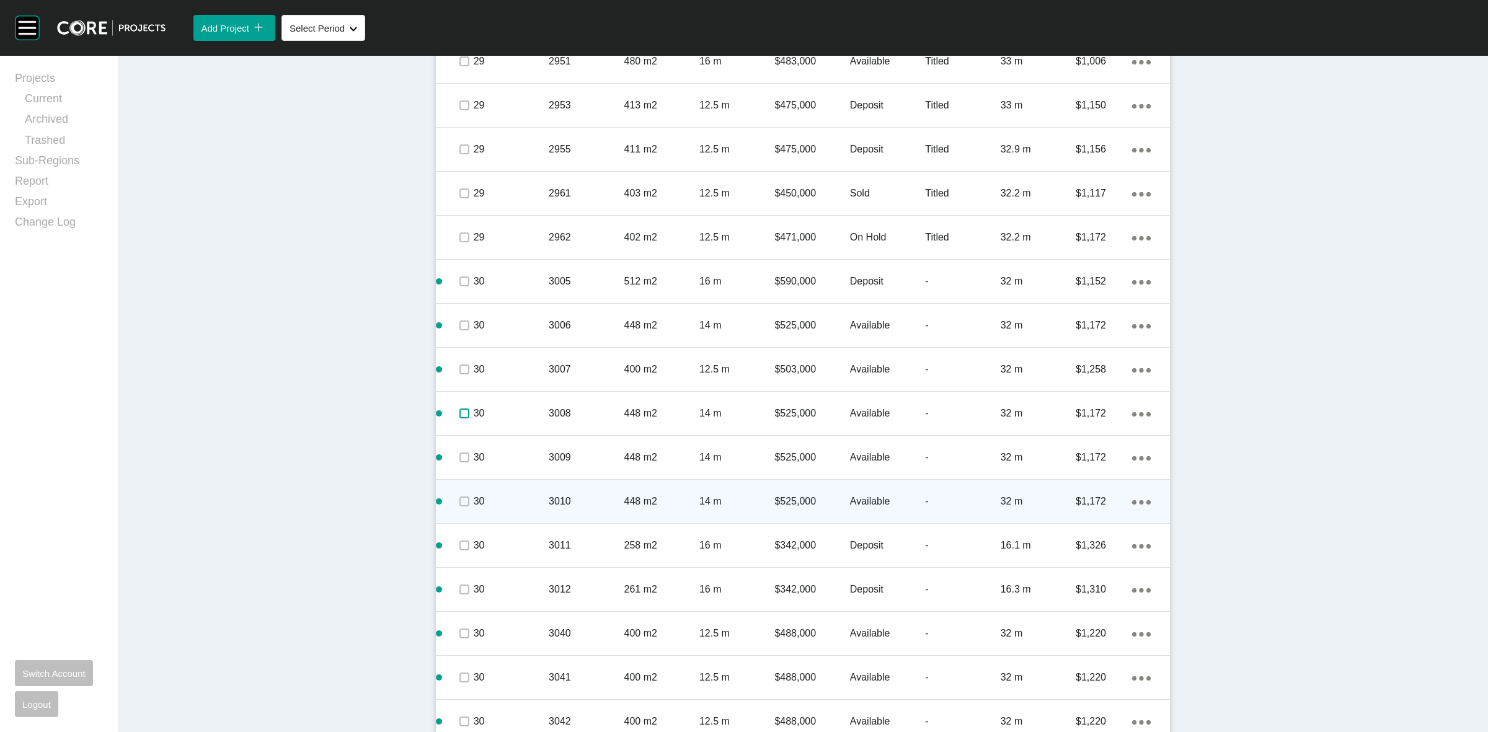
scroll to position [3225, 0]
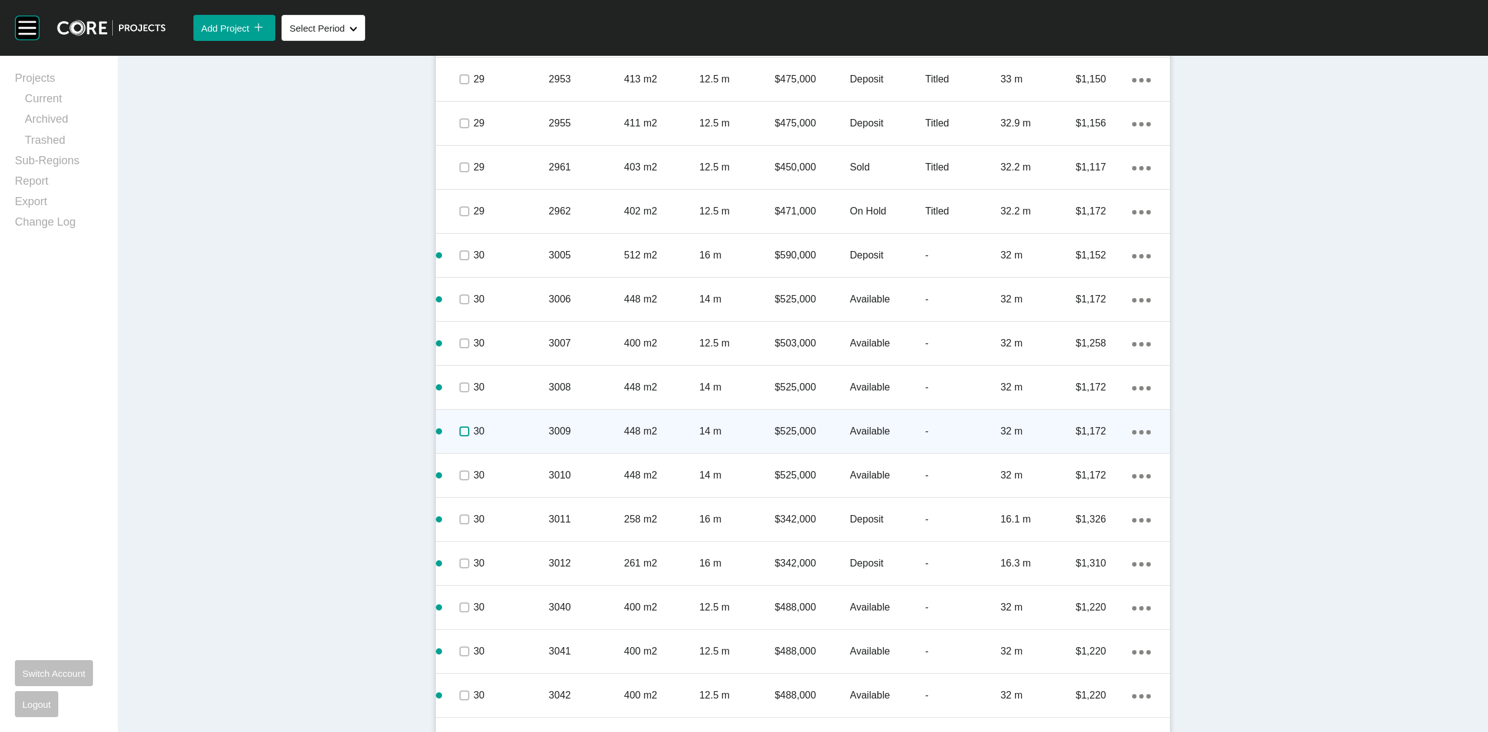
click at [459, 432] on label at bounding box center [464, 432] width 10 height 10
click at [534, 431] on p "30" at bounding box center [511, 432] width 75 height 14
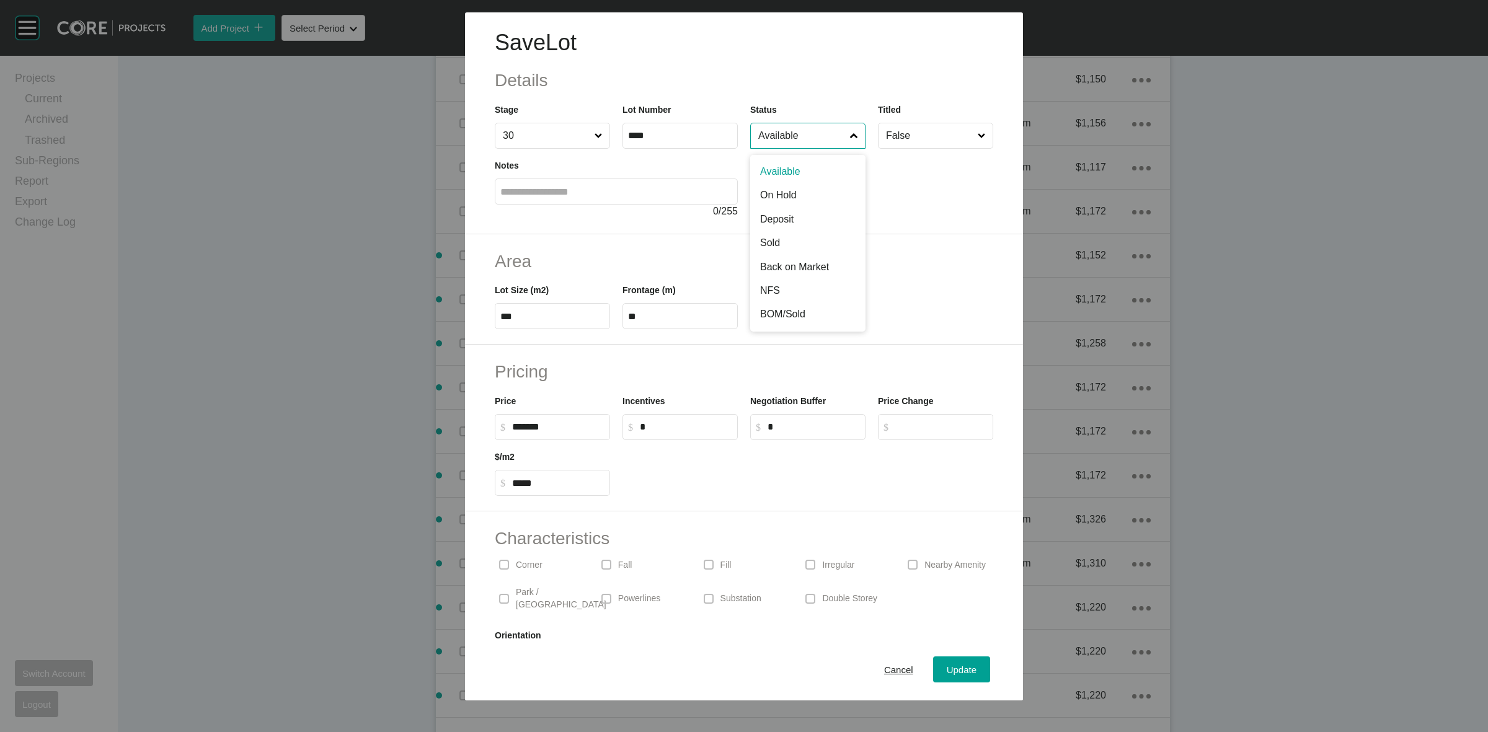
click at [795, 141] on input "Available" at bounding box center [802, 135] width 92 height 25
click at [947, 670] on span "Update" at bounding box center [962, 670] width 30 height 11
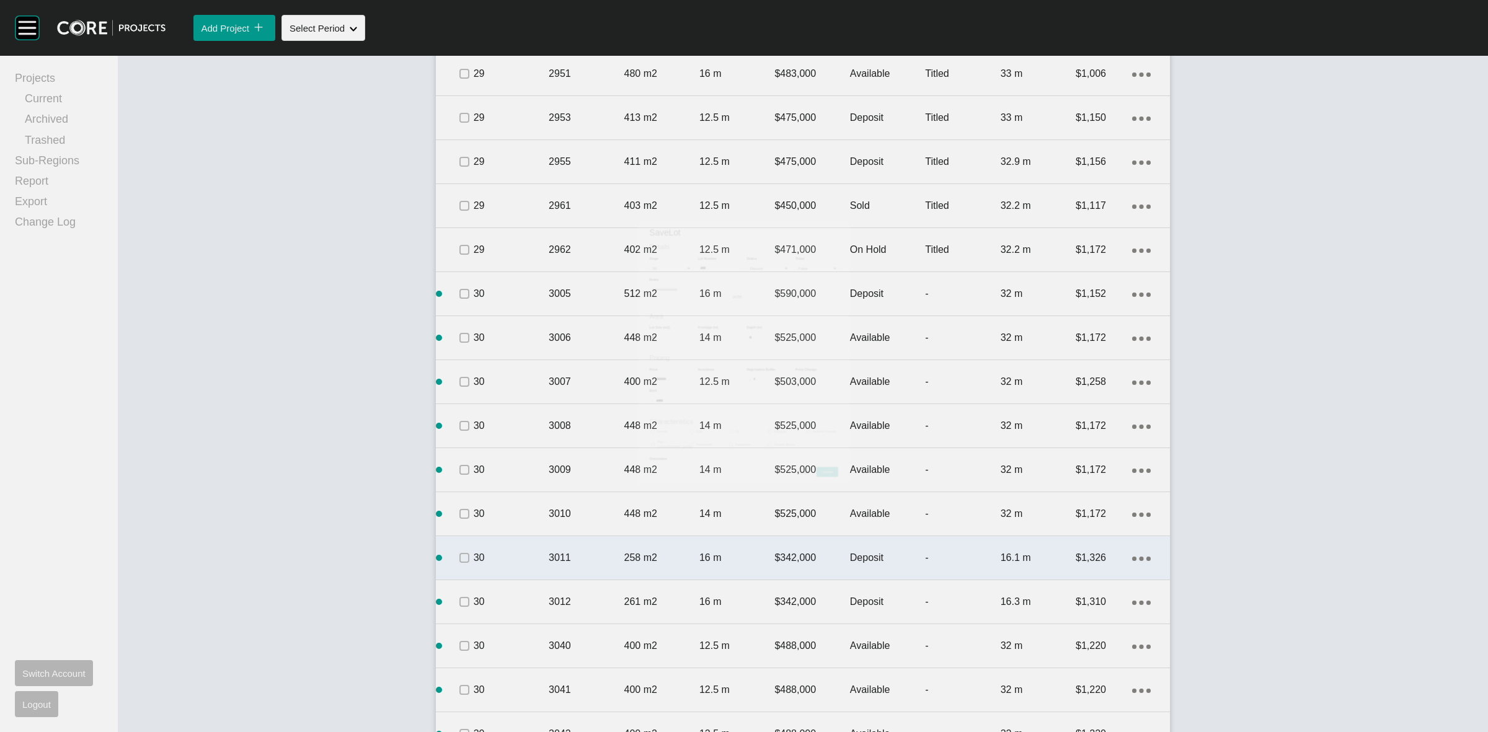
scroll to position [3265, 0]
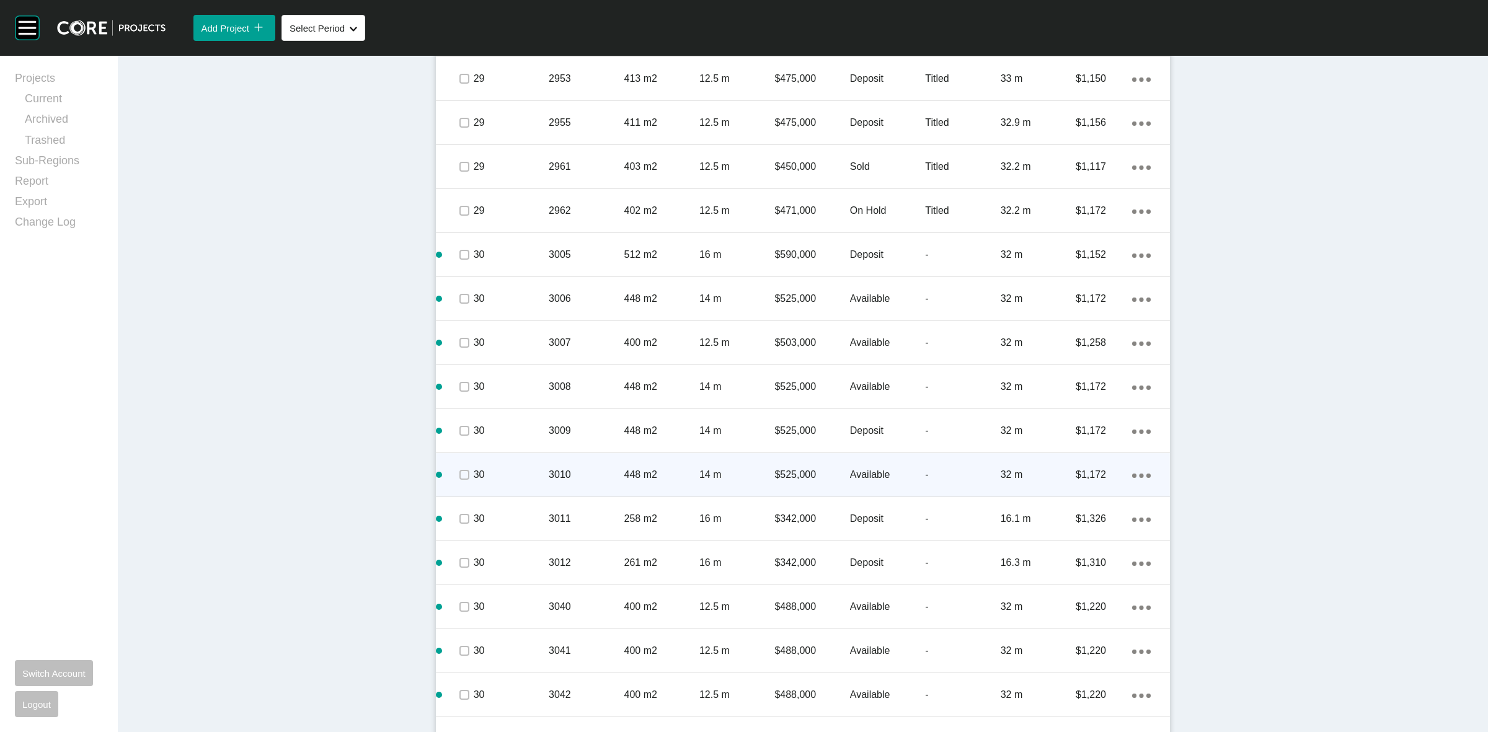
click at [454, 466] on span at bounding box center [463, 475] width 19 height 19
click at [507, 468] on p "30" at bounding box center [511, 475] width 75 height 14
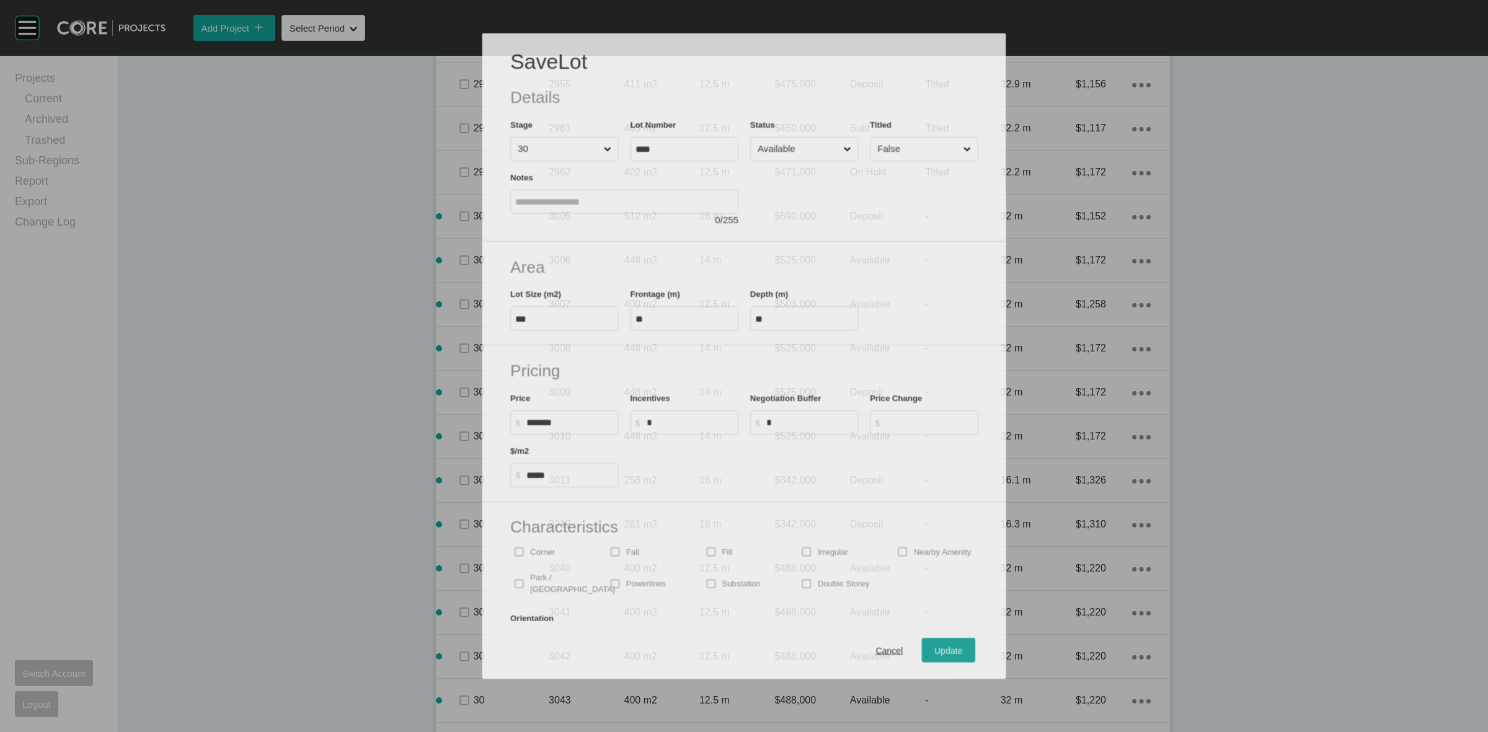
scroll to position [3225, 0]
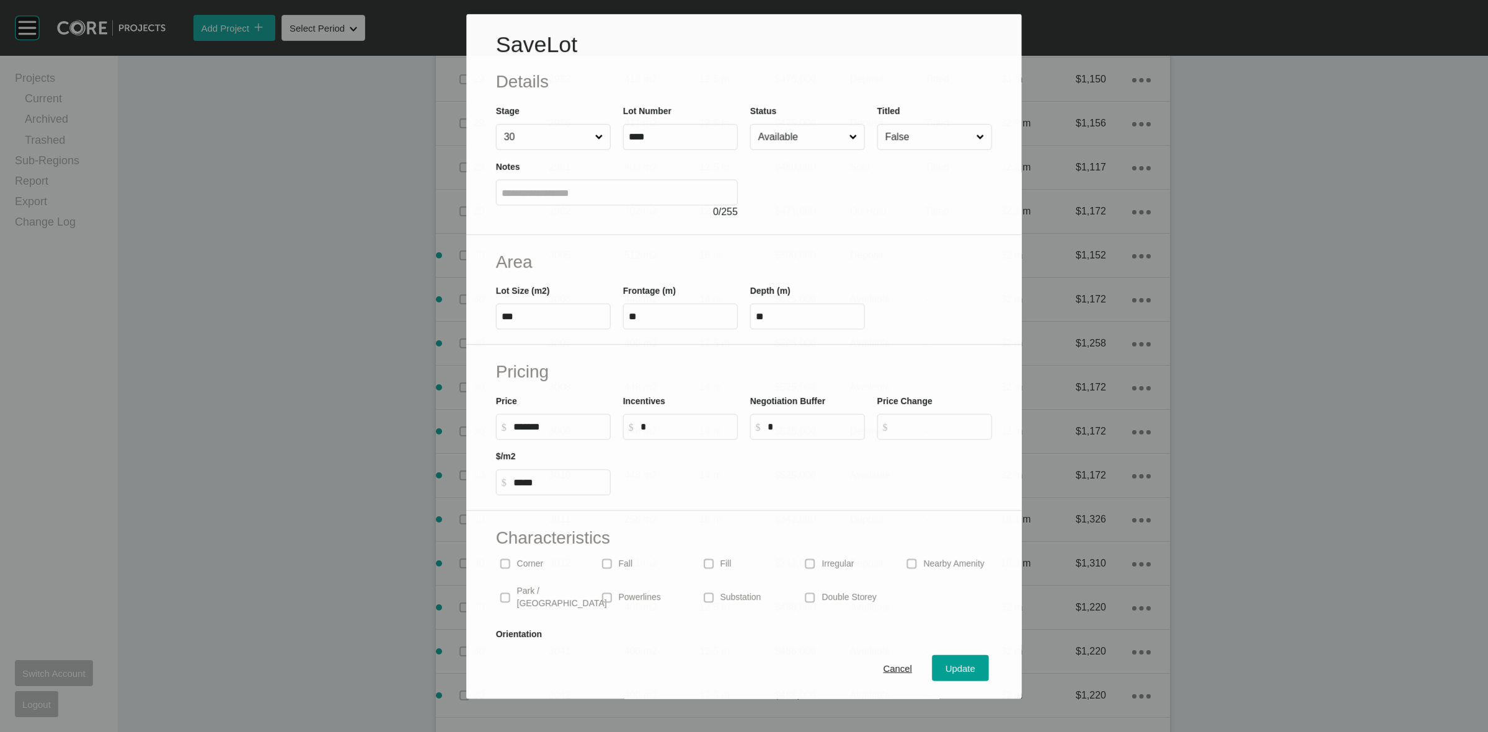
click at [767, 141] on input "Available" at bounding box center [801, 137] width 91 height 25
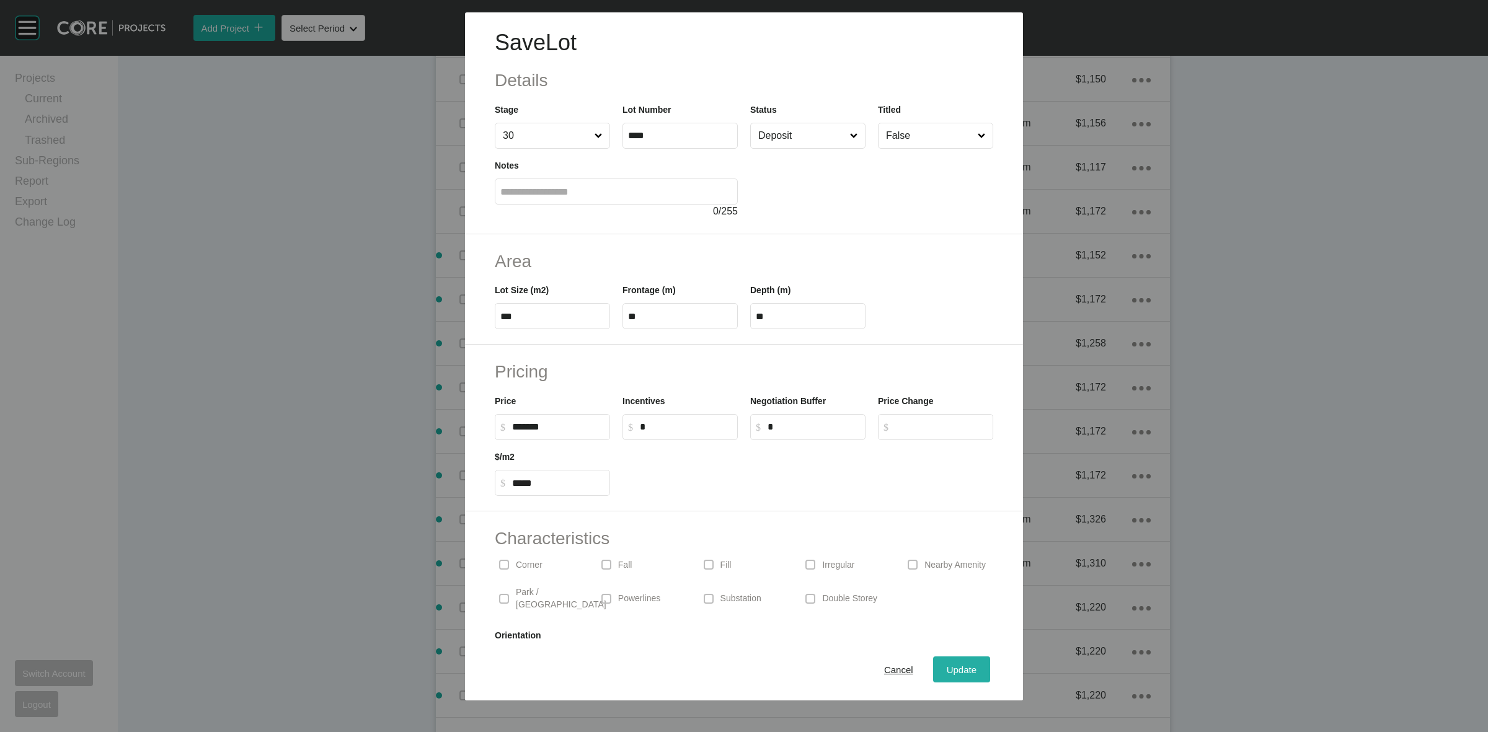
click at [944, 664] on div "Update" at bounding box center [962, 669] width 36 height 17
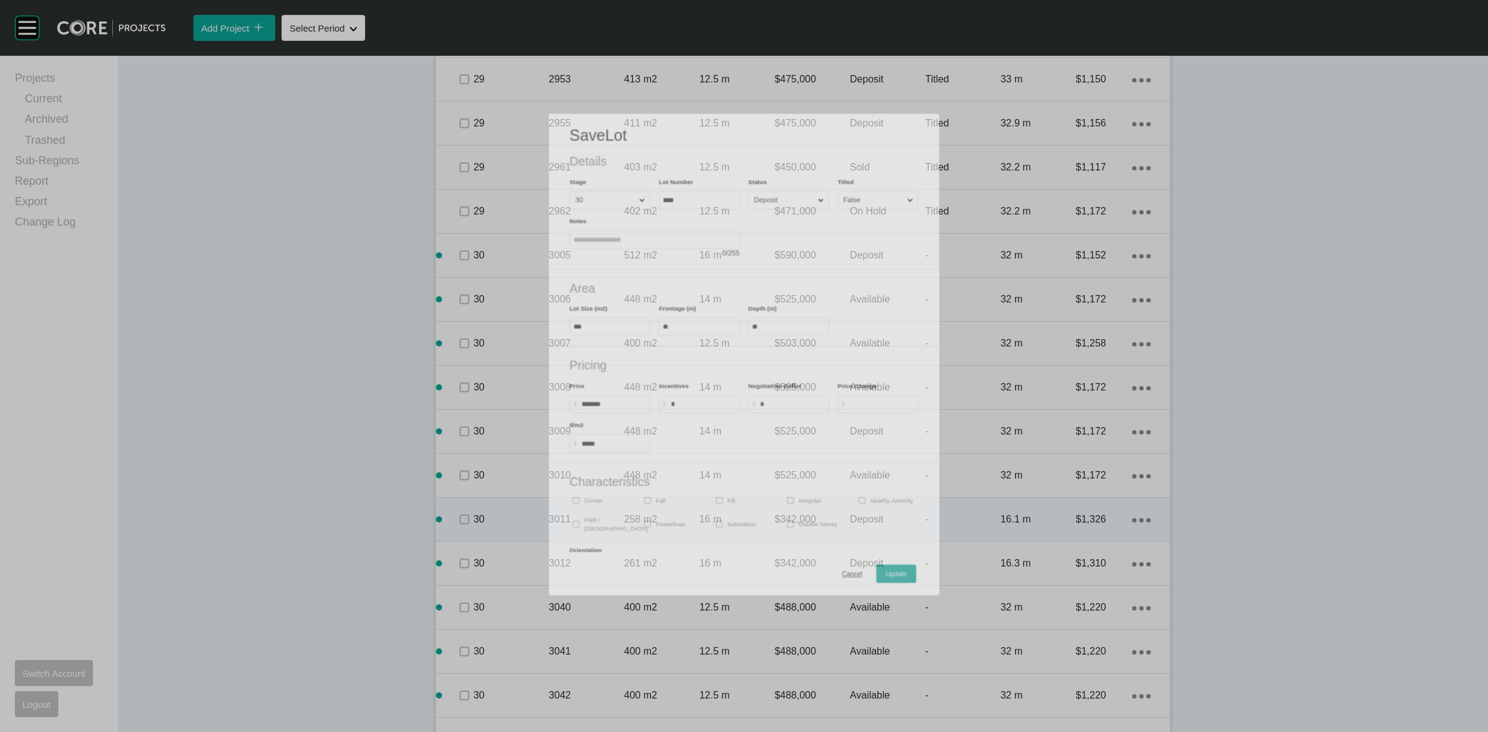
scroll to position [3265, 0]
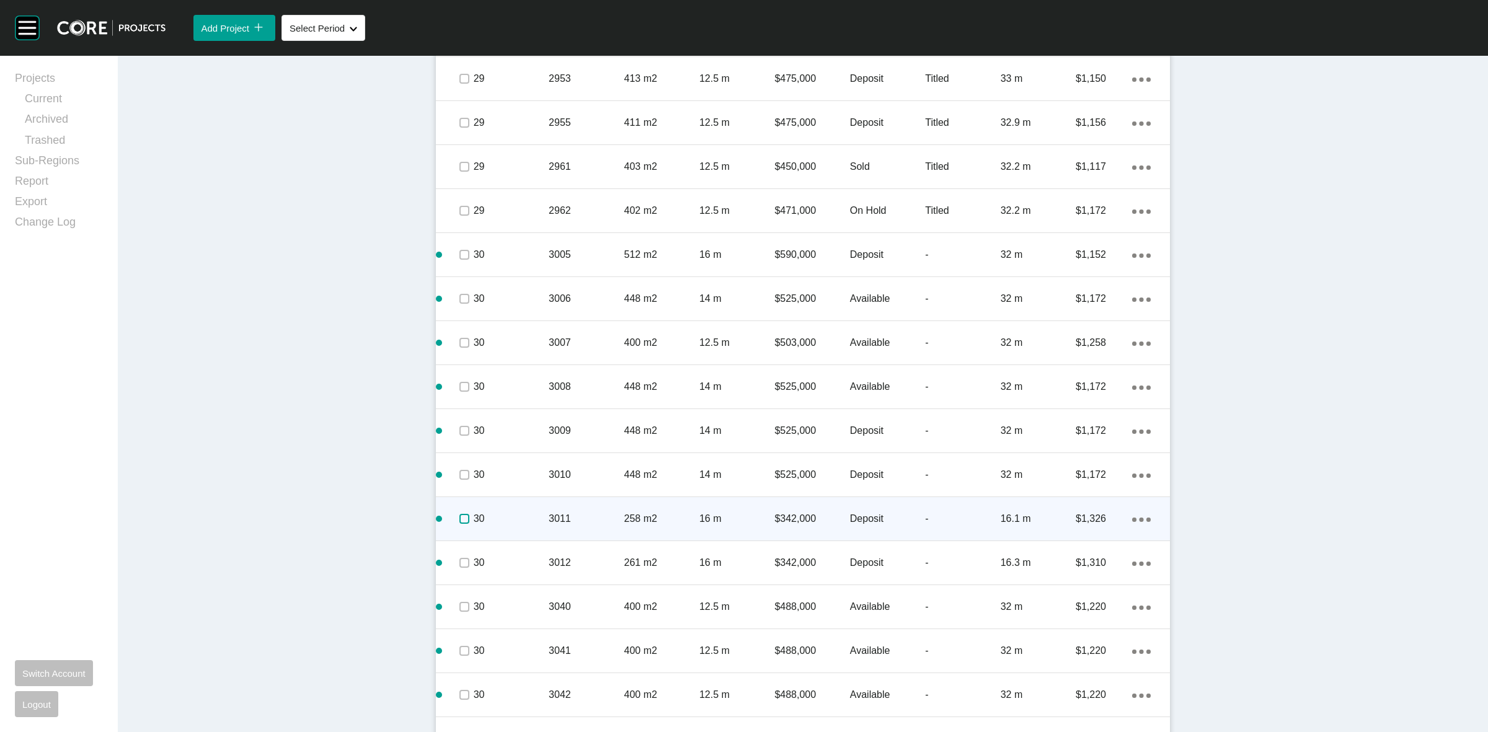
click at [459, 515] on label at bounding box center [464, 519] width 10 height 10
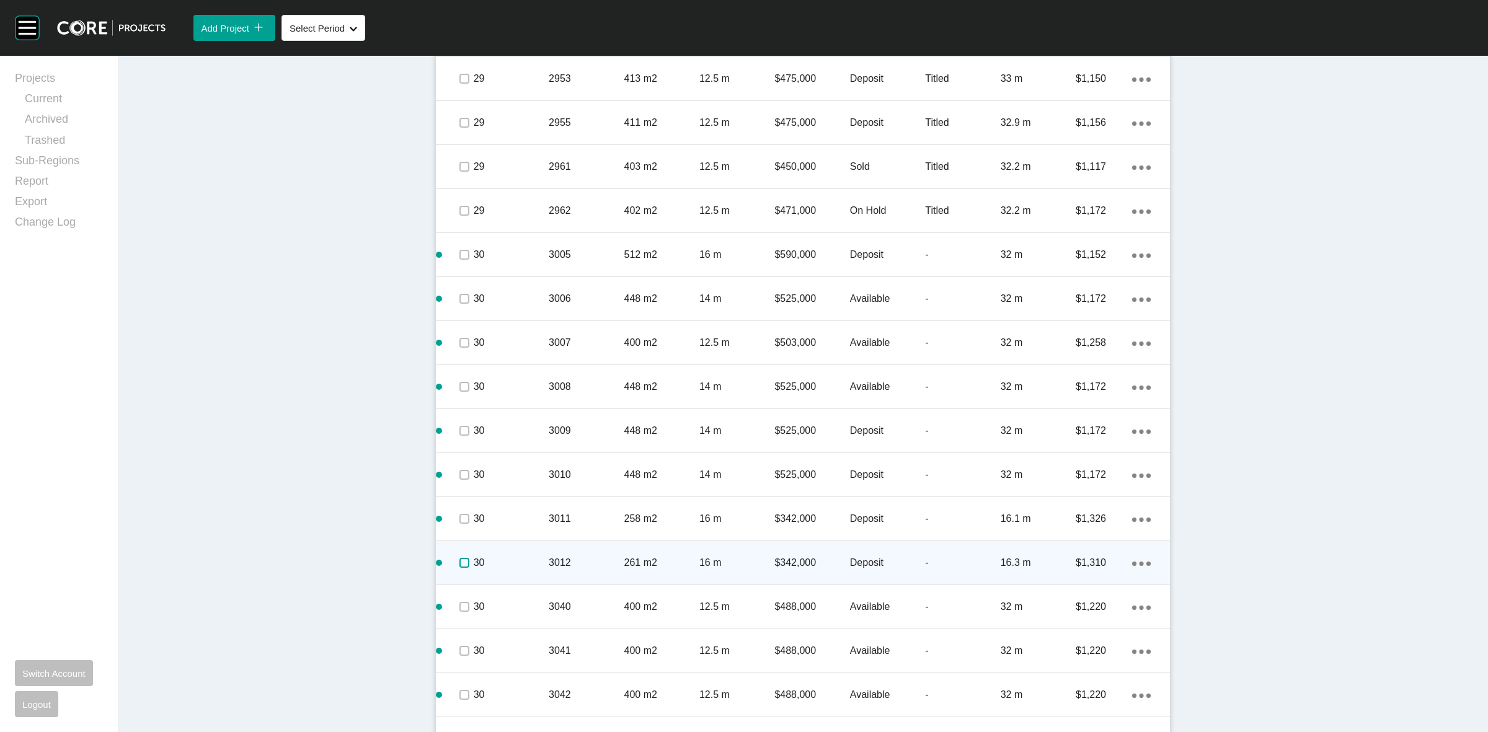
click at [459, 558] on label at bounding box center [464, 563] width 10 height 10
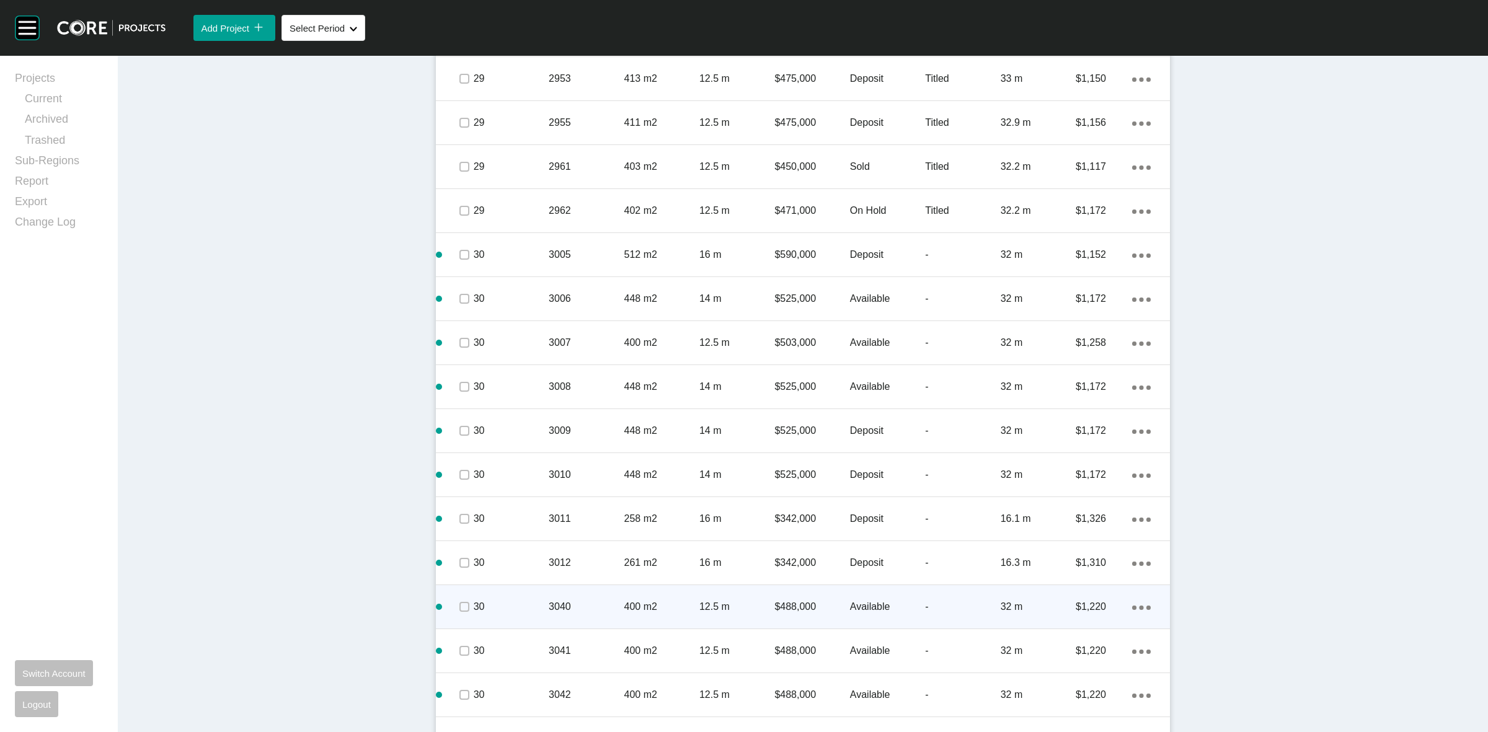
click at [462, 616] on div at bounding box center [463, 606] width 19 height 43
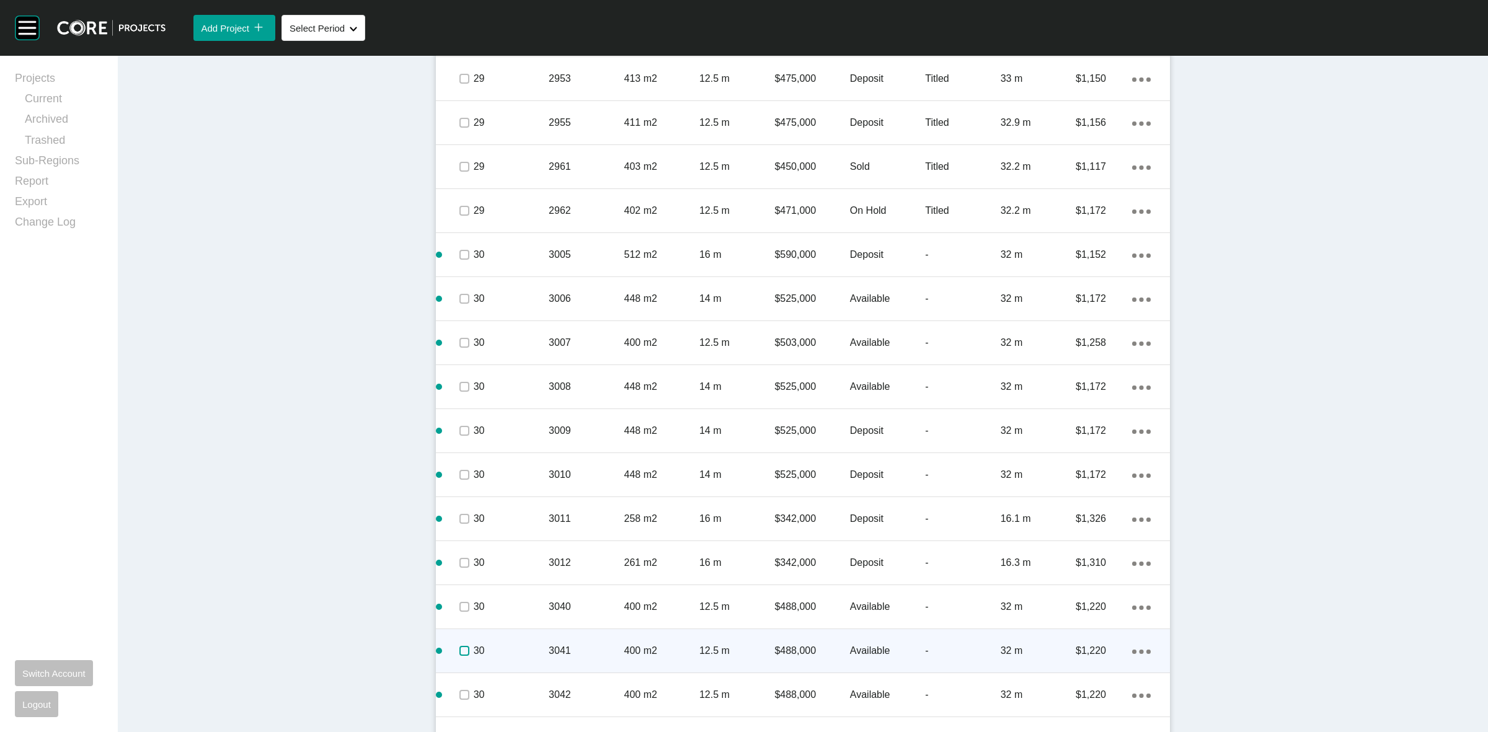
click at [460, 655] on label at bounding box center [464, 651] width 10 height 10
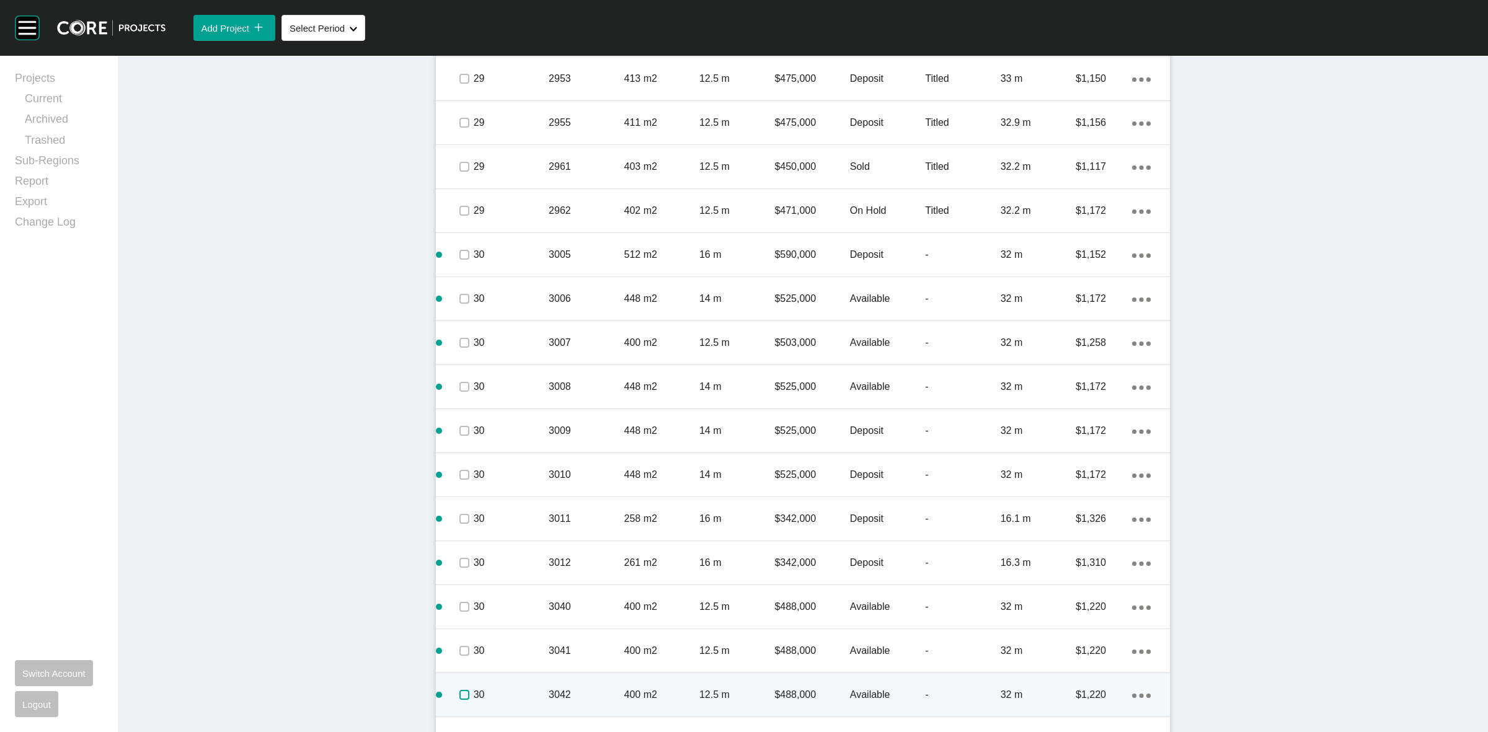
click at [459, 692] on label at bounding box center [464, 695] width 10 height 10
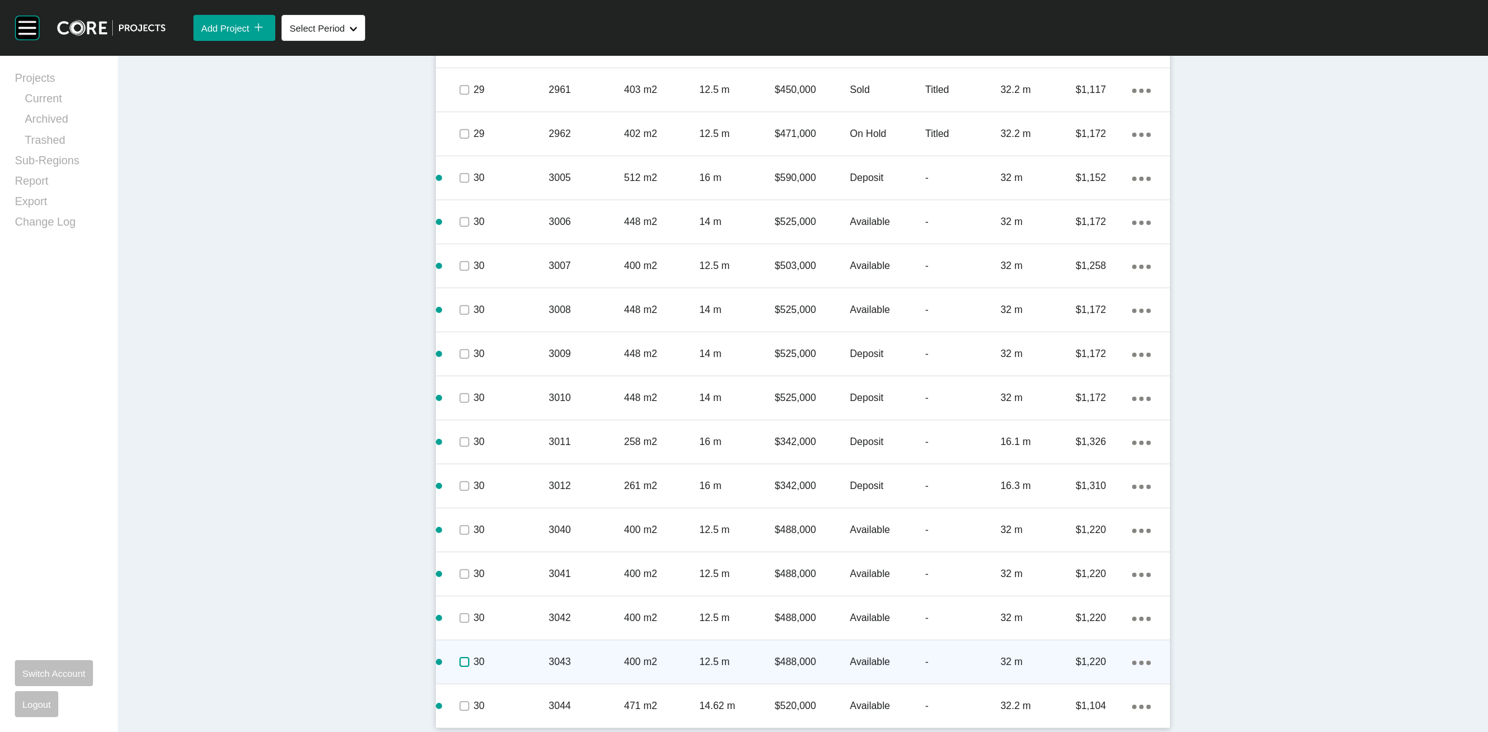
click at [459, 657] on label at bounding box center [464, 662] width 10 height 10
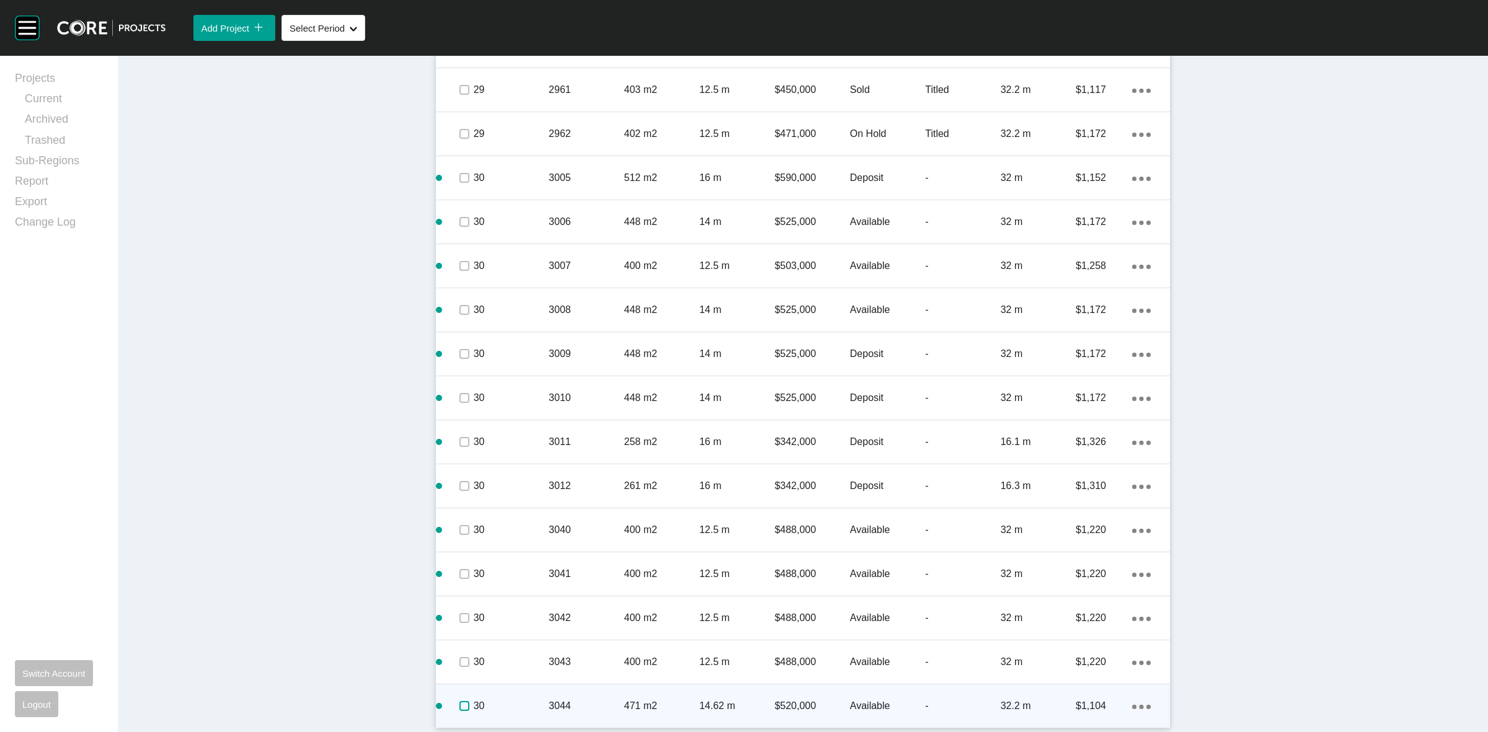
click at [459, 701] on label at bounding box center [464, 706] width 10 height 10
click at [500, 701] on p "30" at bounding box center [511, 706] width 75 height 14
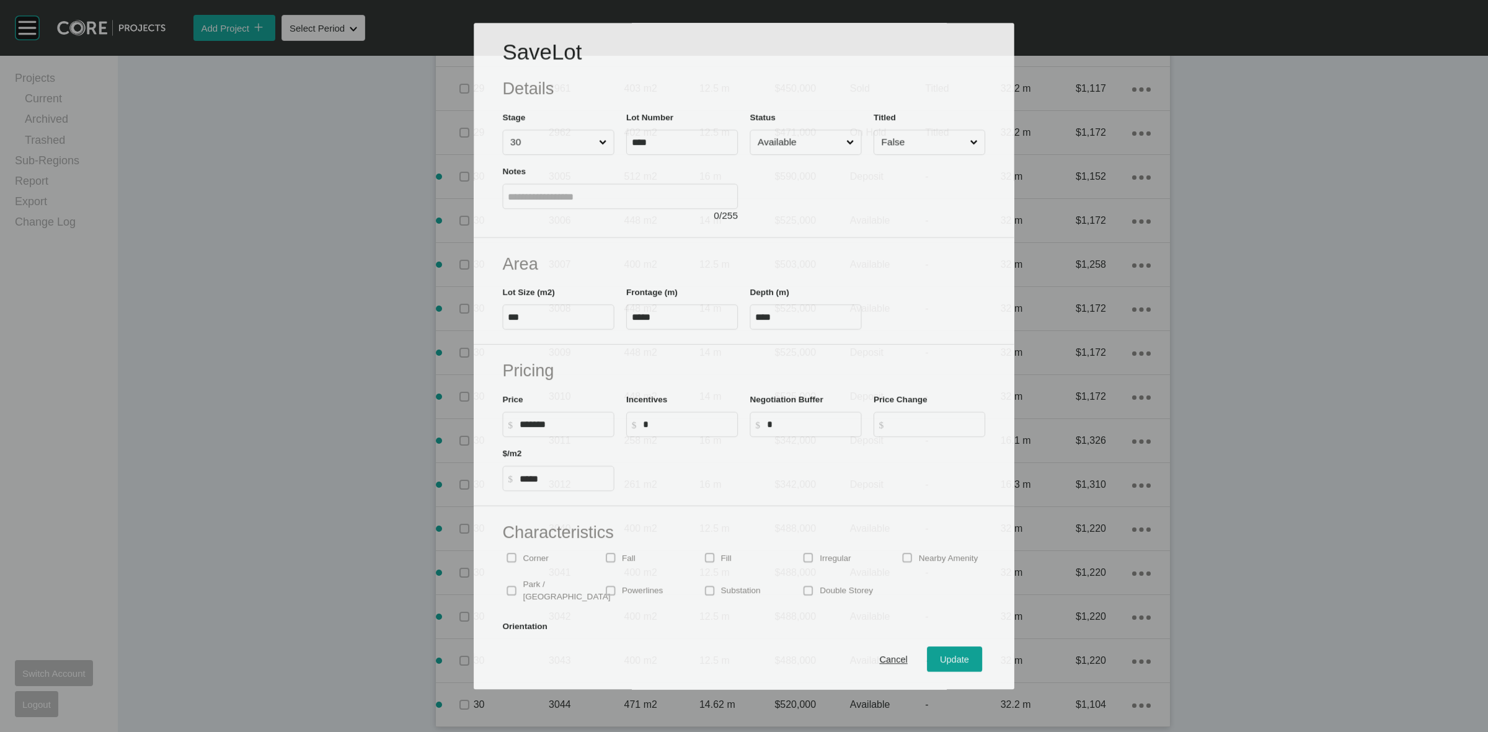
scroll to position [3302, 0]
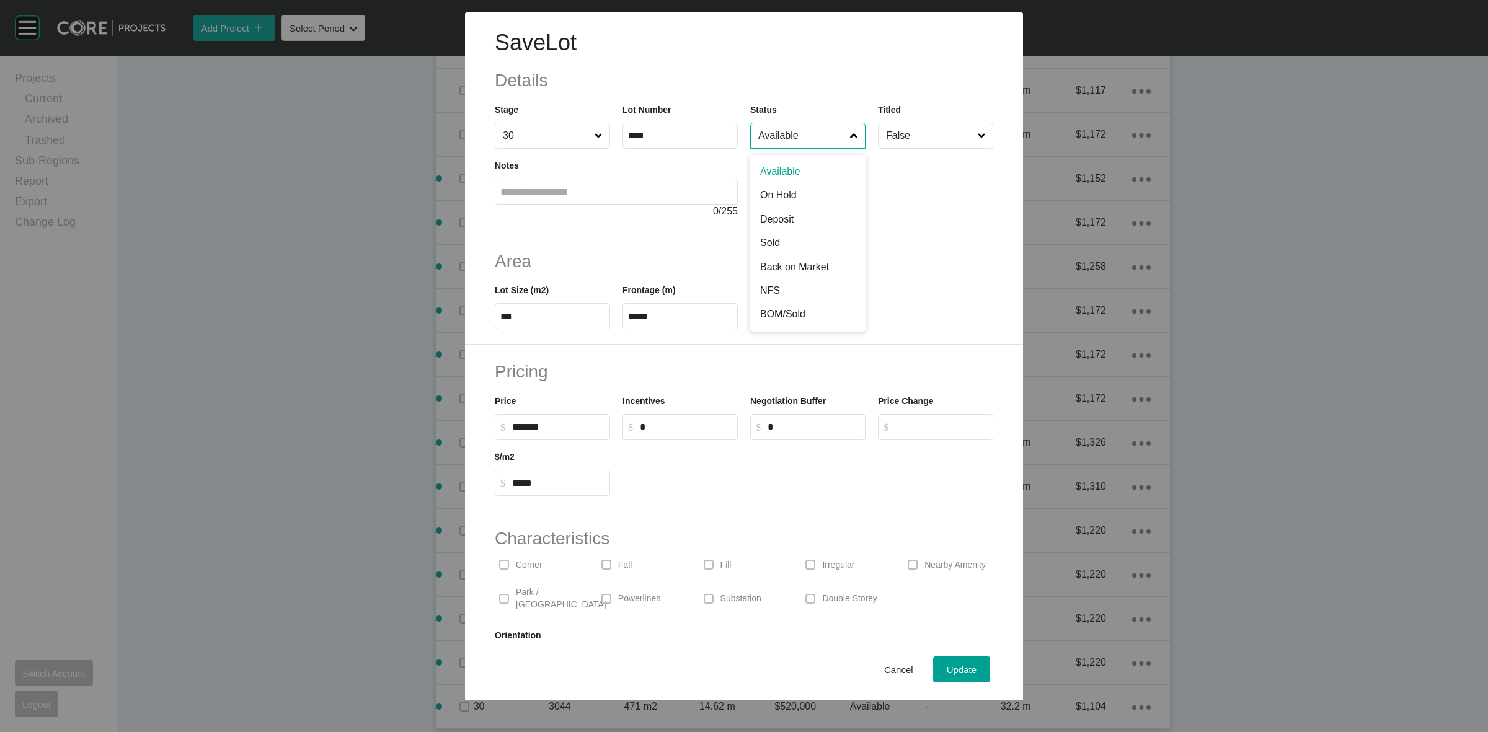
click at [792, 137] on input "Available" at bounding box center [802, 135] width 92 height 25
click at [947, 673] on span "Update" at bounding box center [962, 670] width 30 height 11
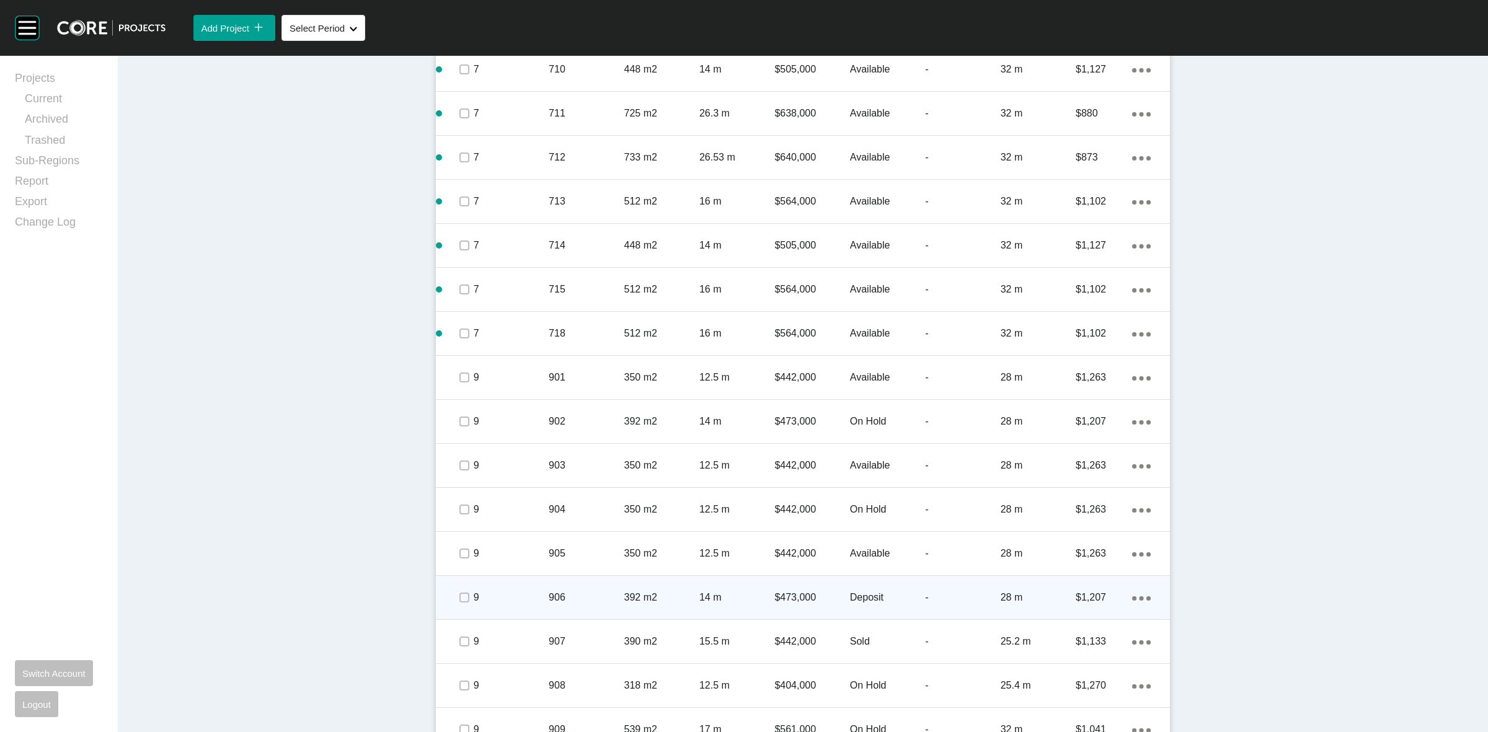
scroll to position [1404, 0]
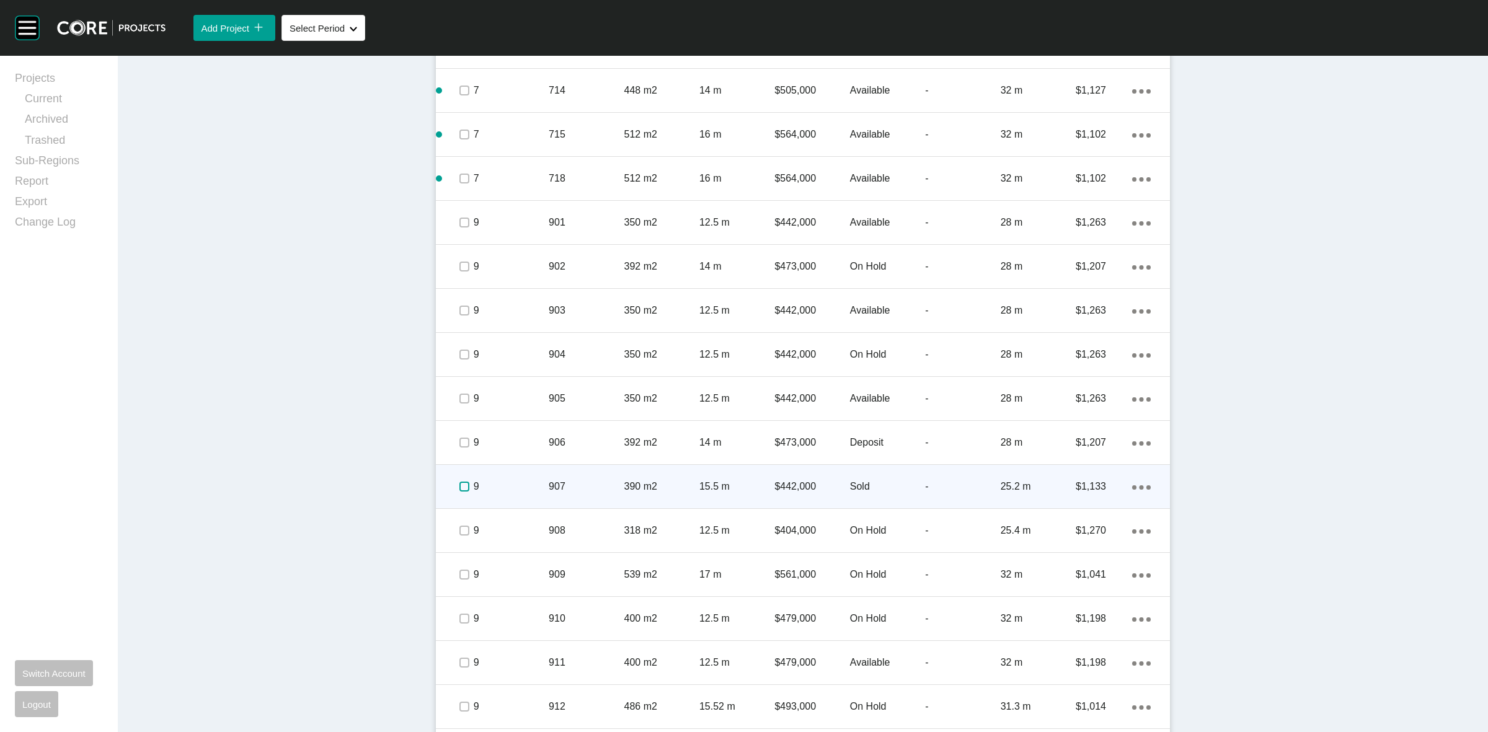
click at [459, 485] on label at bounding box center [464, 487] width 10 height 10
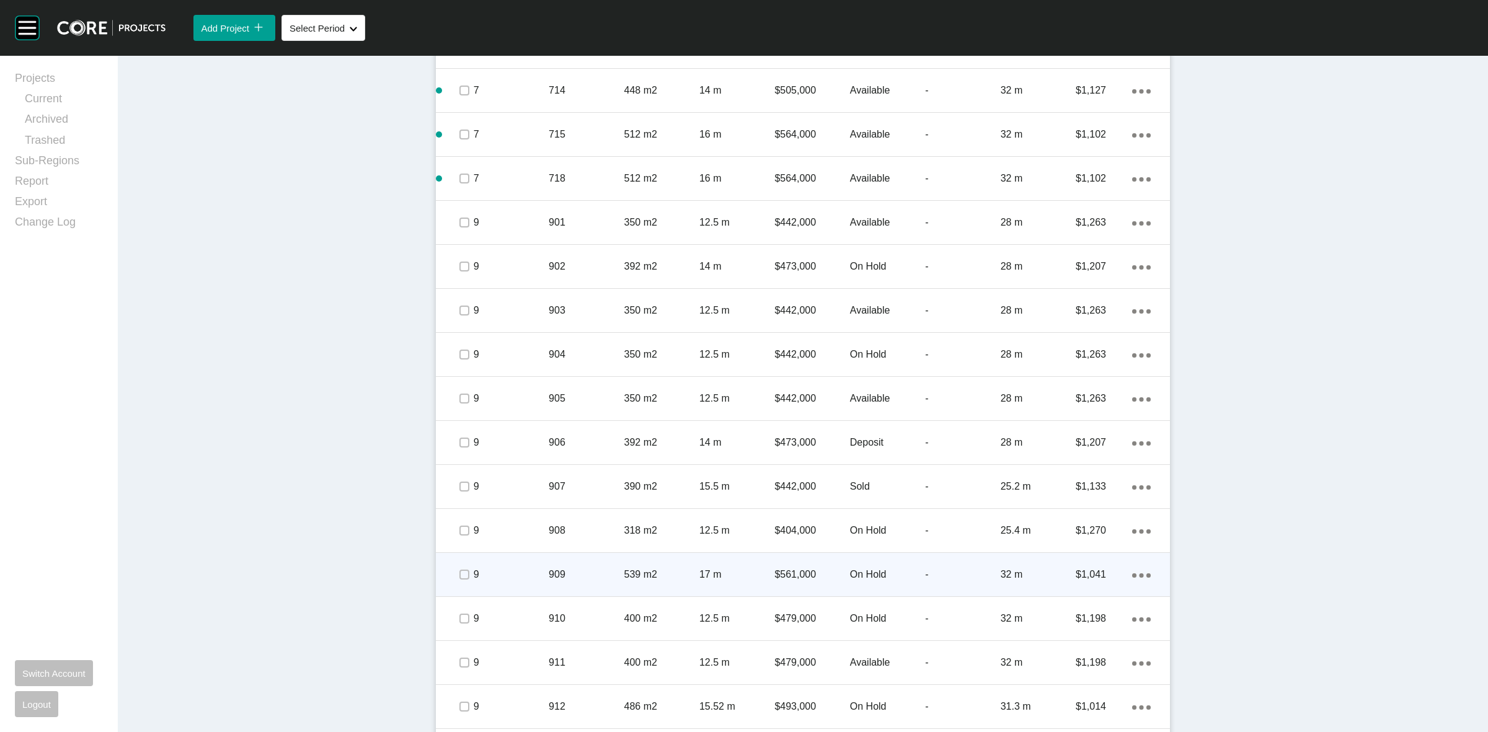
click at [466, 574] on span at bounding box center [463, 574] width 19 height 19
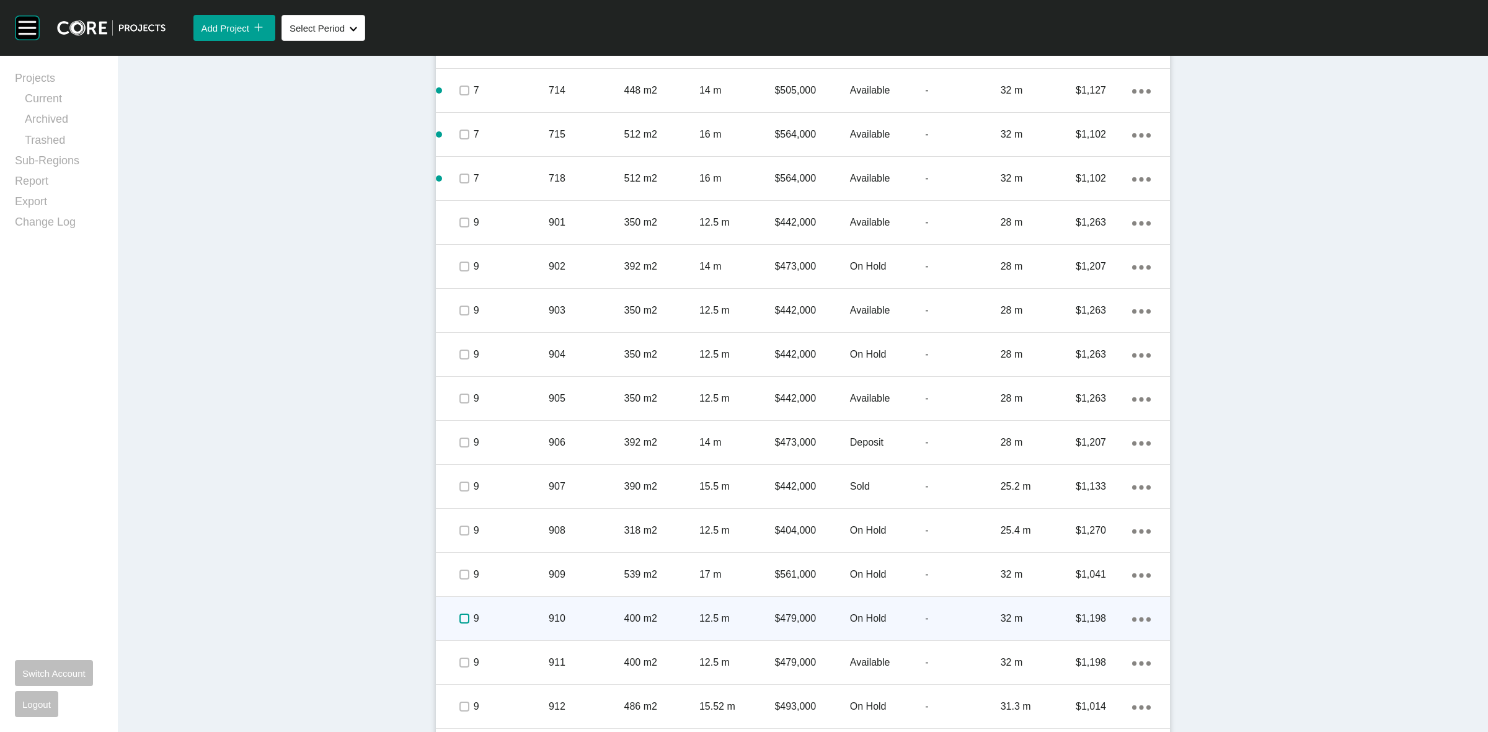
click at [459, 618] on label at bounding box center [464, 619] width 10 height 10
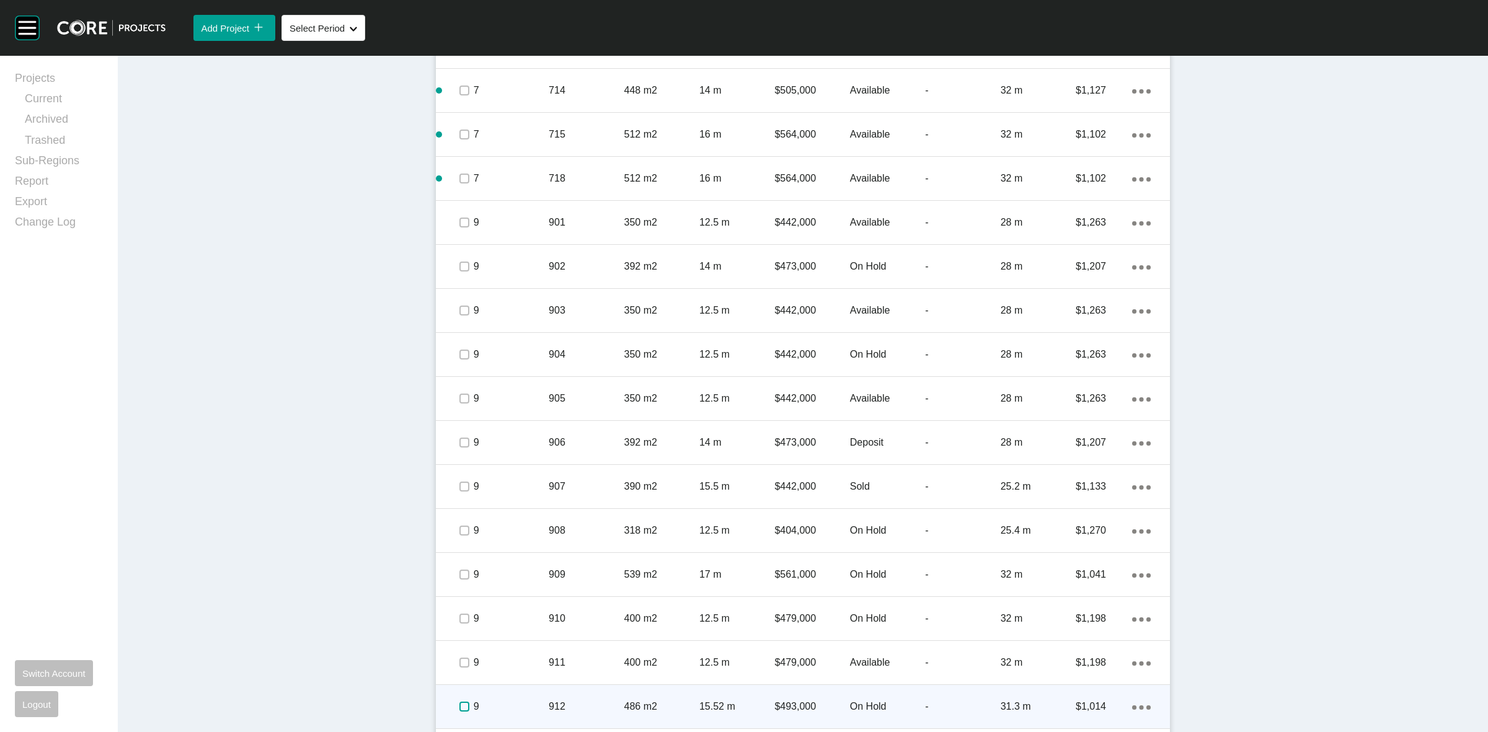
click at [459, 708] on label at bounding box center [464, 707] width 10 height 10
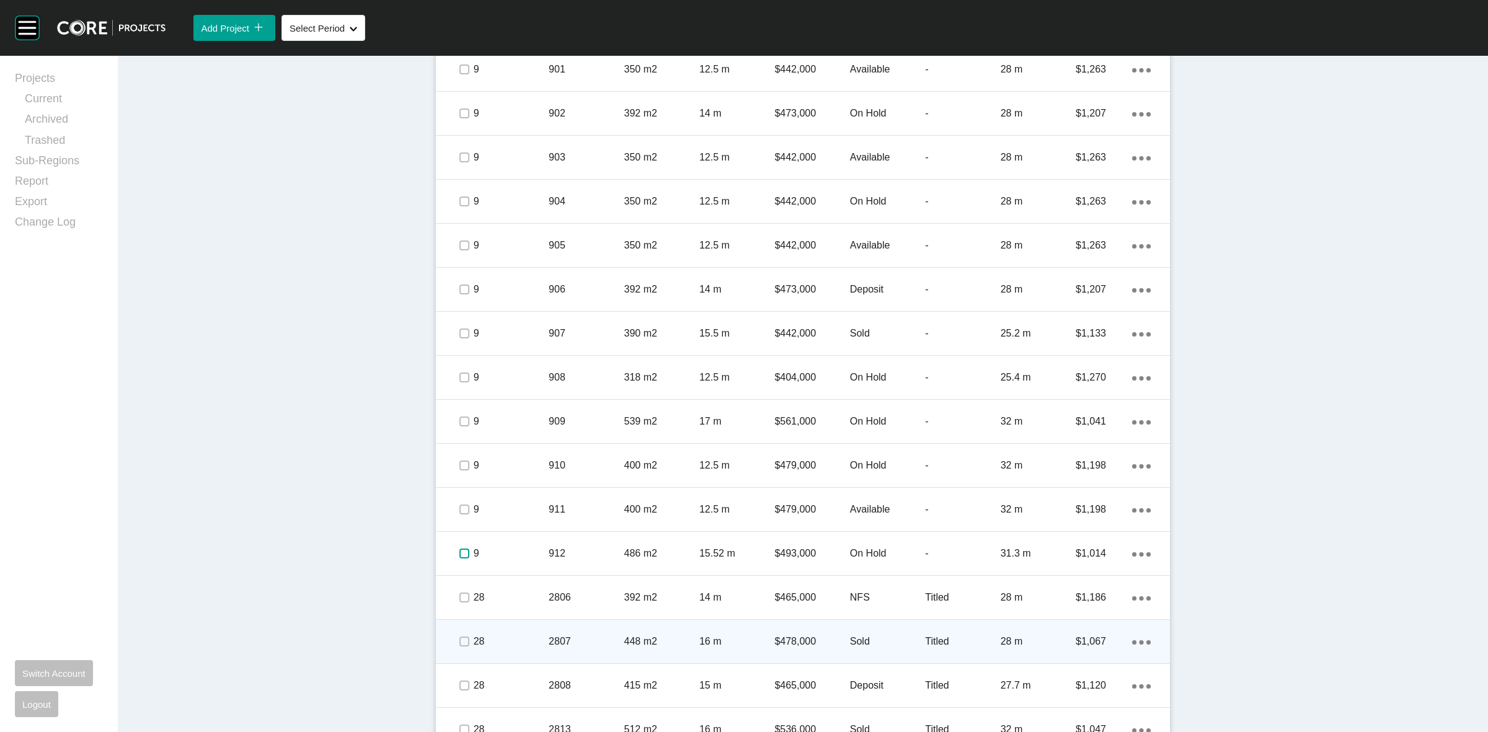
scroll to position [1559, 0]
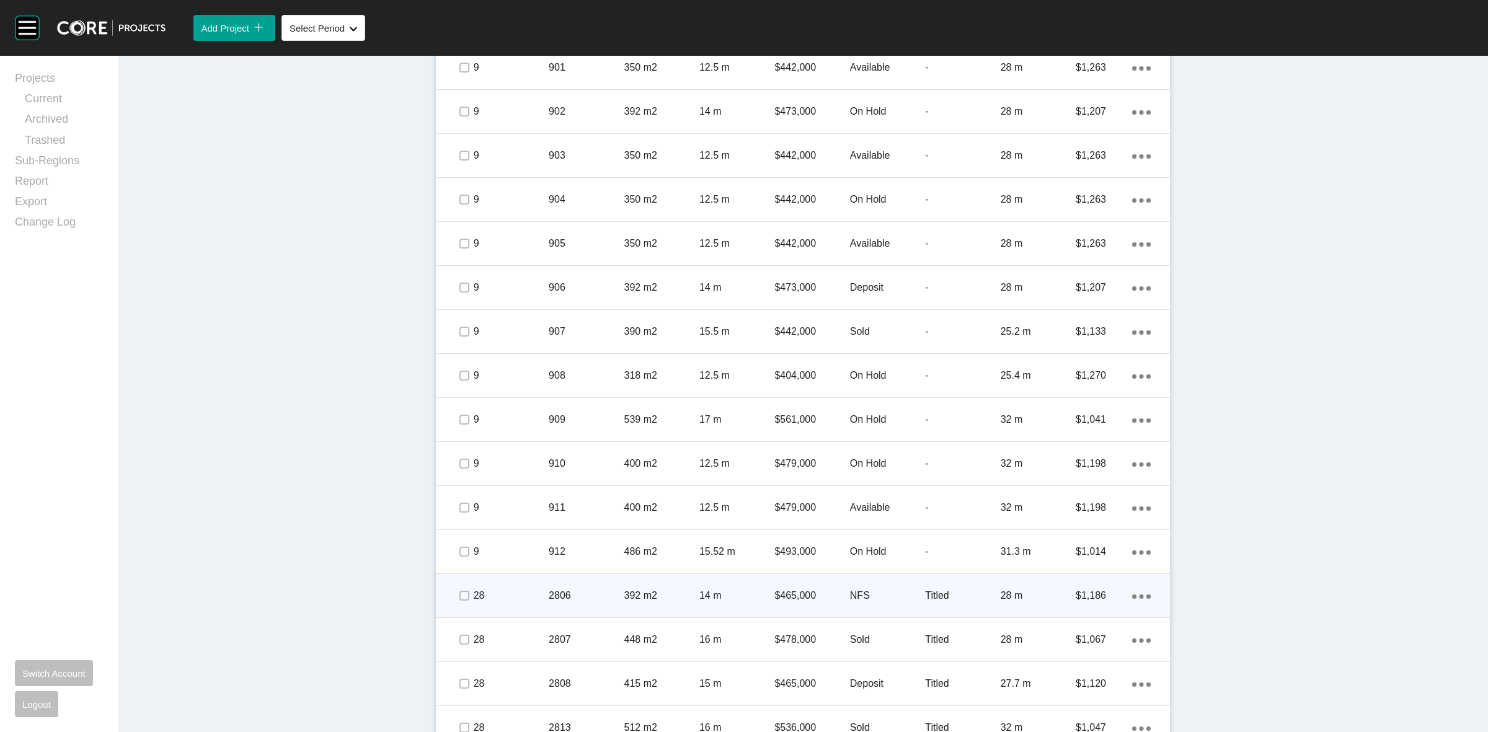
click at [454, 594] on span at bounding box center [463, 595] width 19 height 19
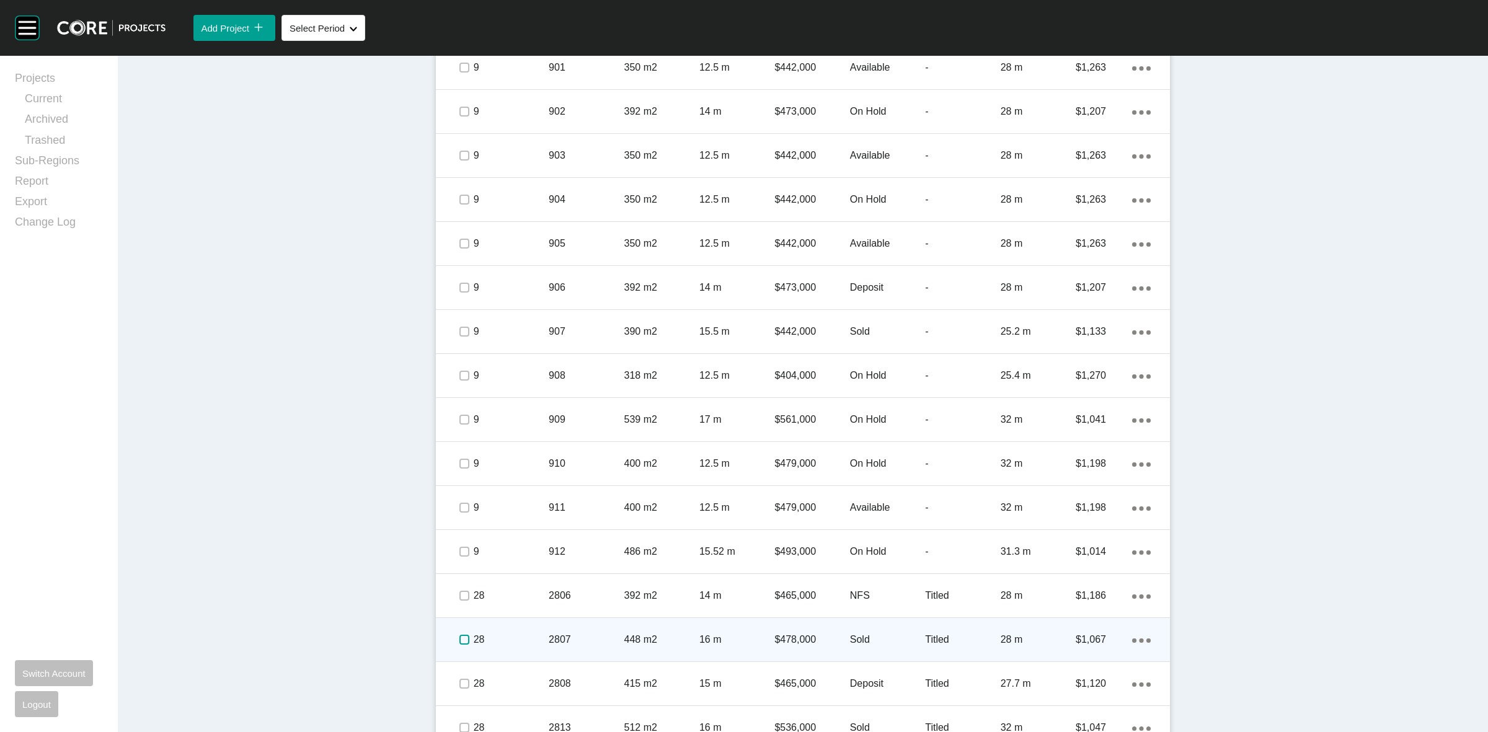
click at [459, 640] on label at bounding box center [464, 640] width 10 height 10
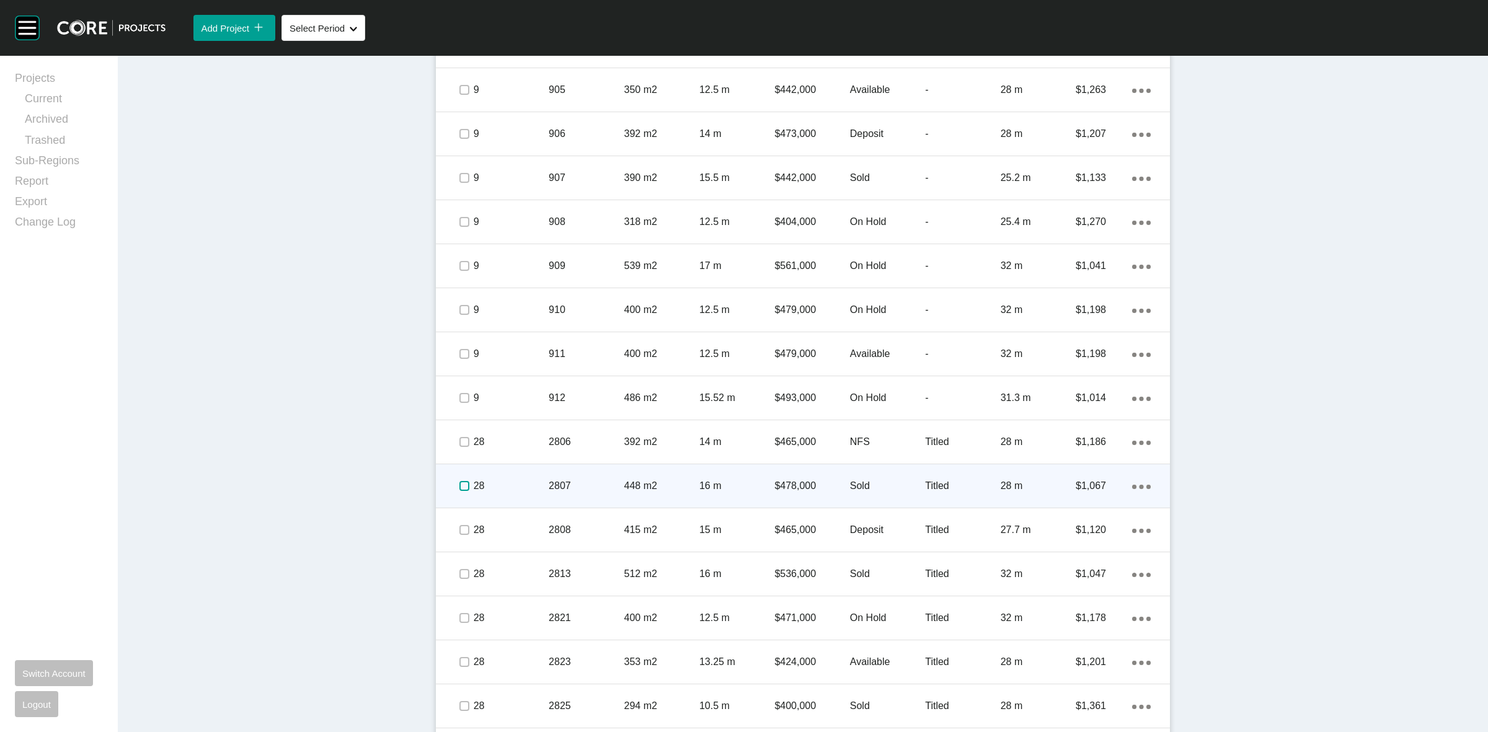
scroll to position [1714, 0]
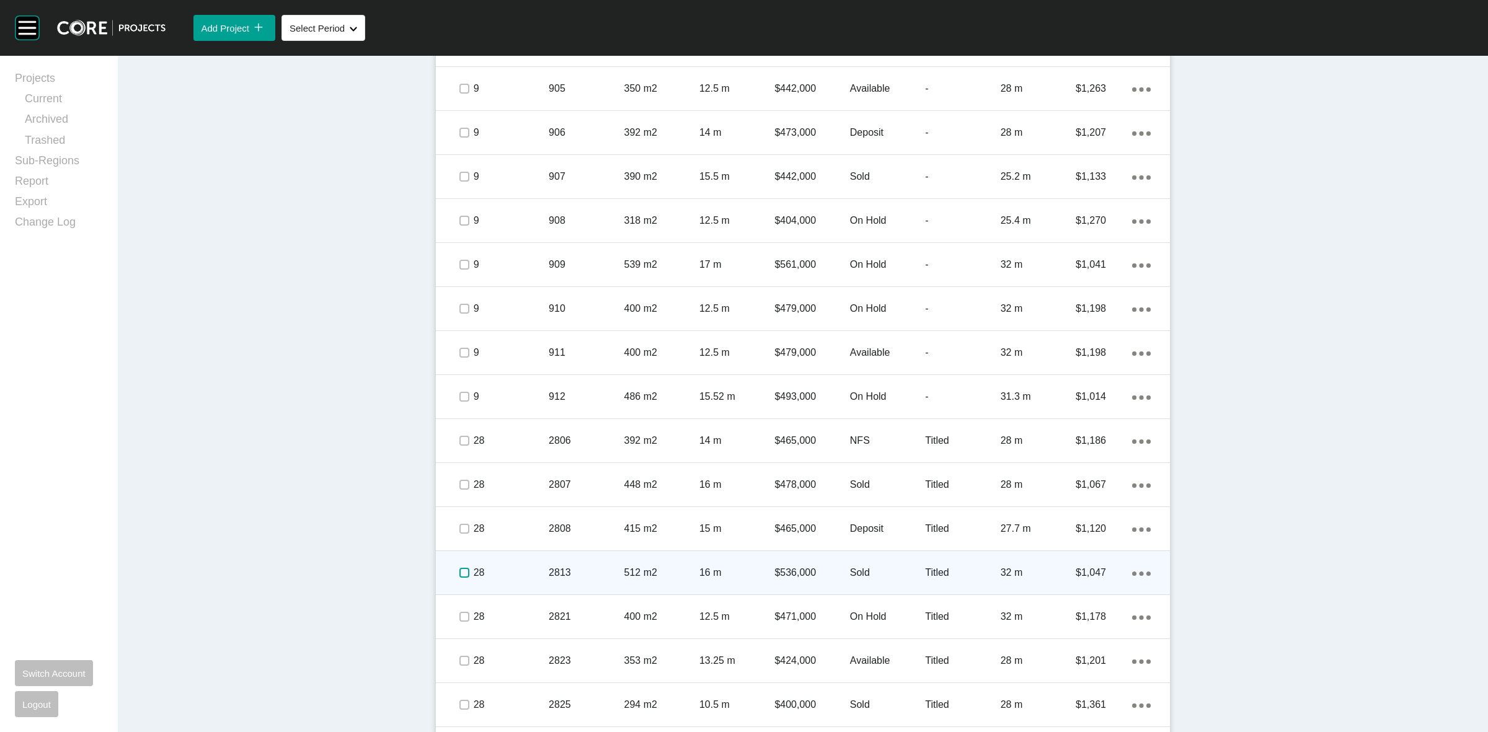
click at [459, 574] on label at bounding box center [464, 573] width 10 height 10
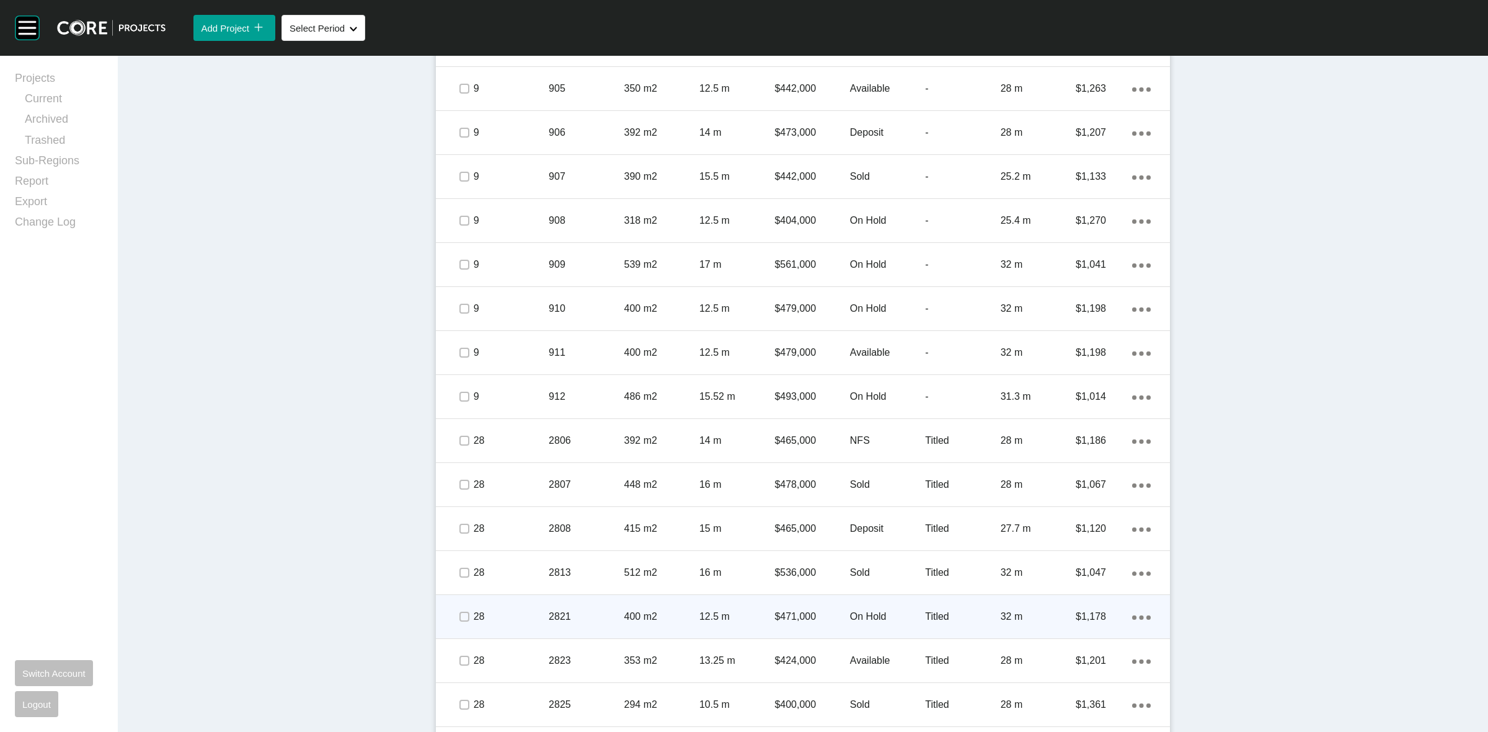
click at [448, 614] on div at bounding box center [445, 616] width 19 height 25
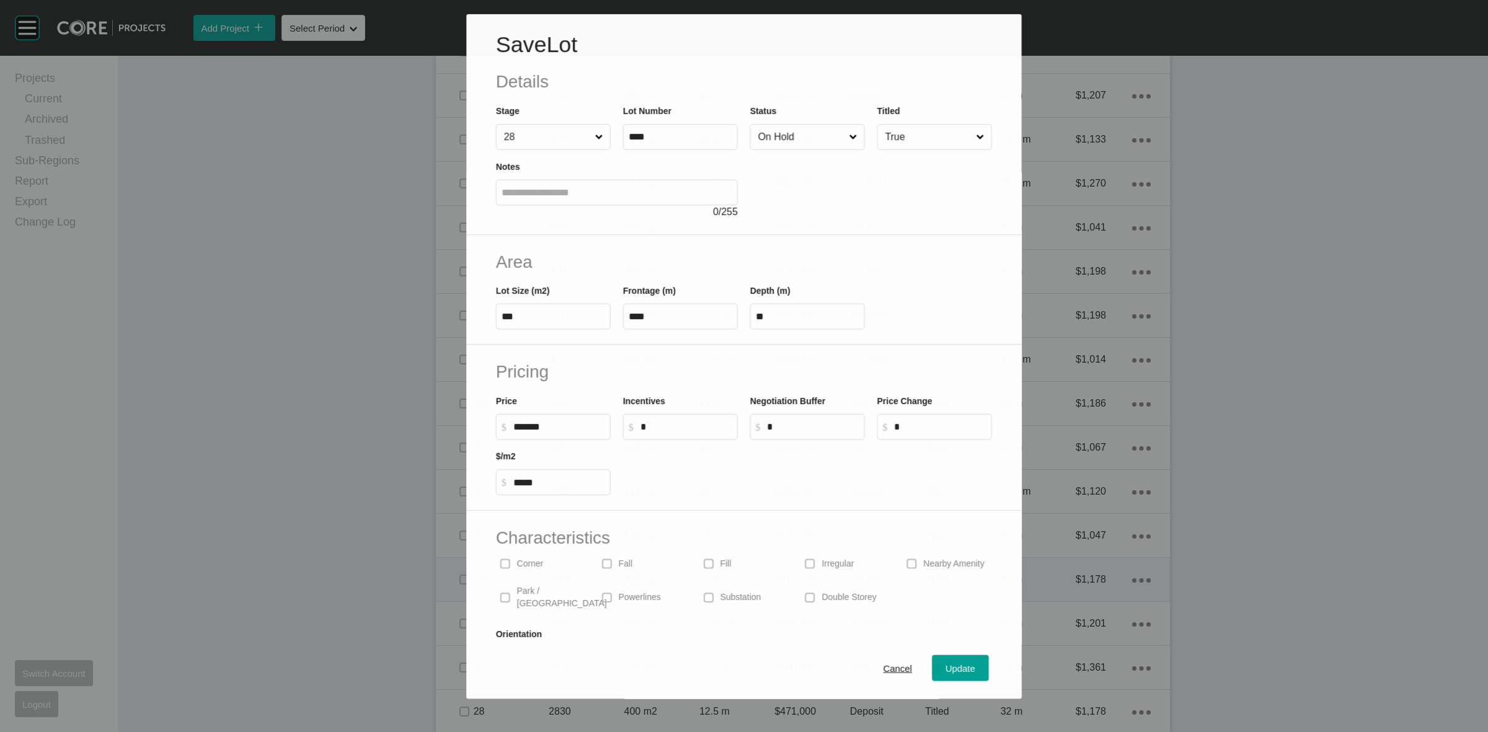
scroll to position [1675, 0]
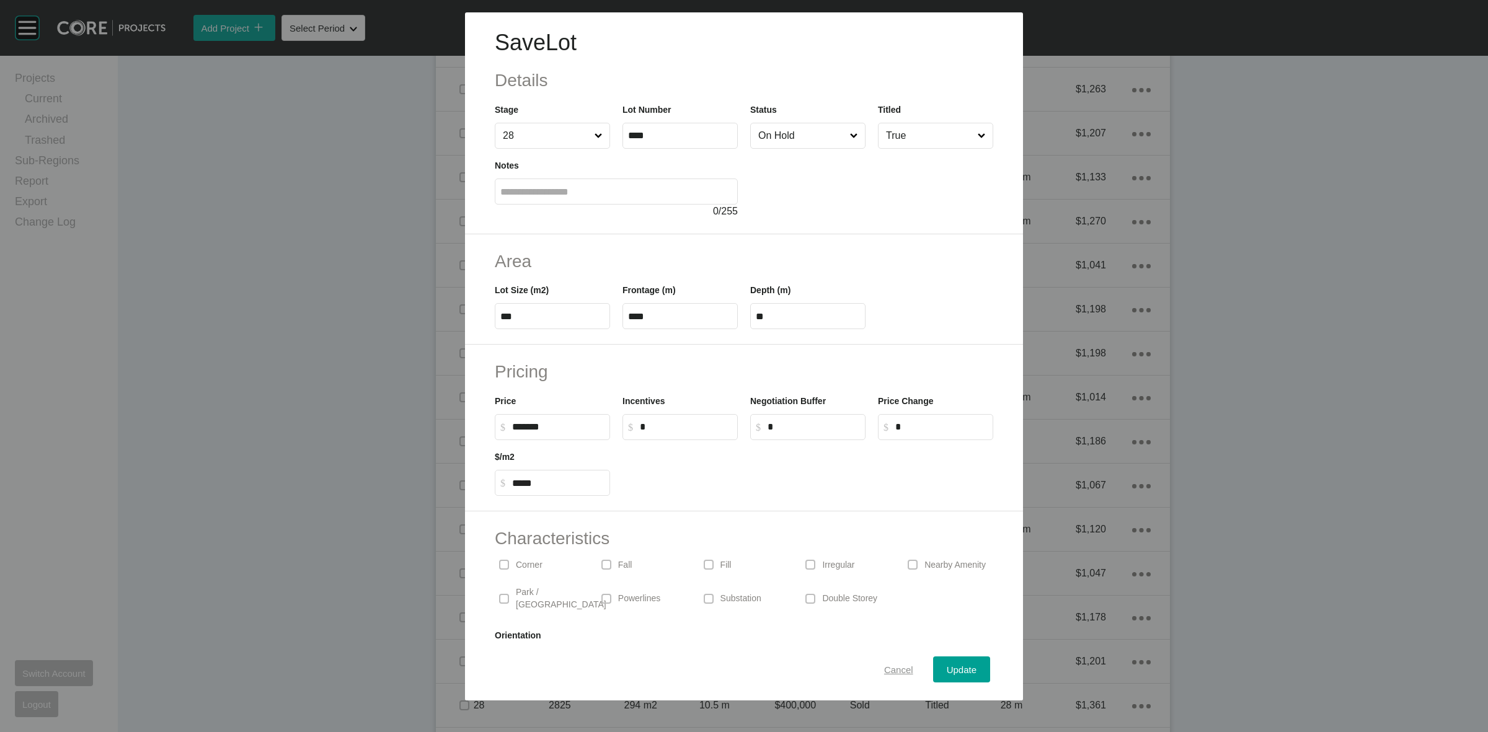
click at [903, 673] on div "Cancel" at bounding box center [898, 669] width 35 height 17
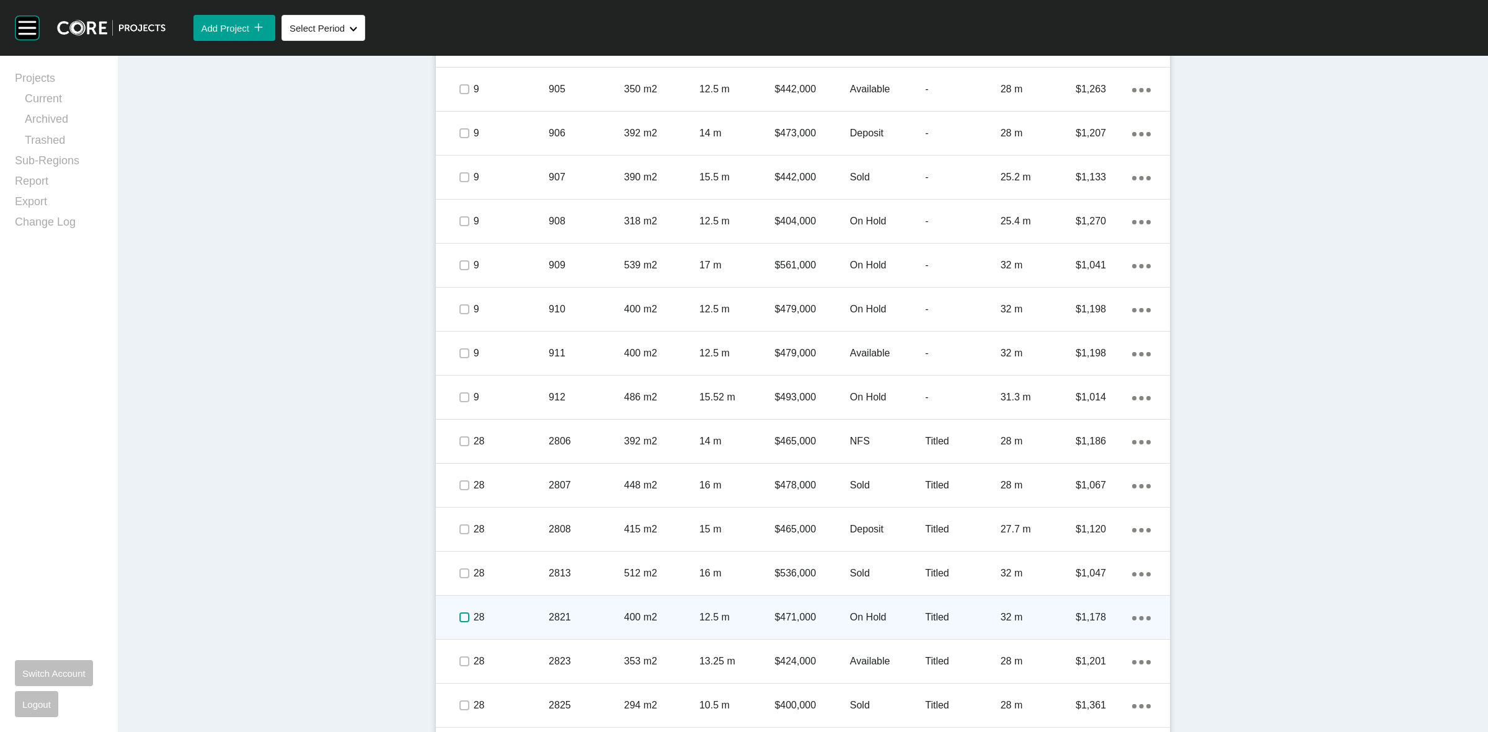
click at [460, 615] on label at bounding box center [464, 617] width 10 height 10
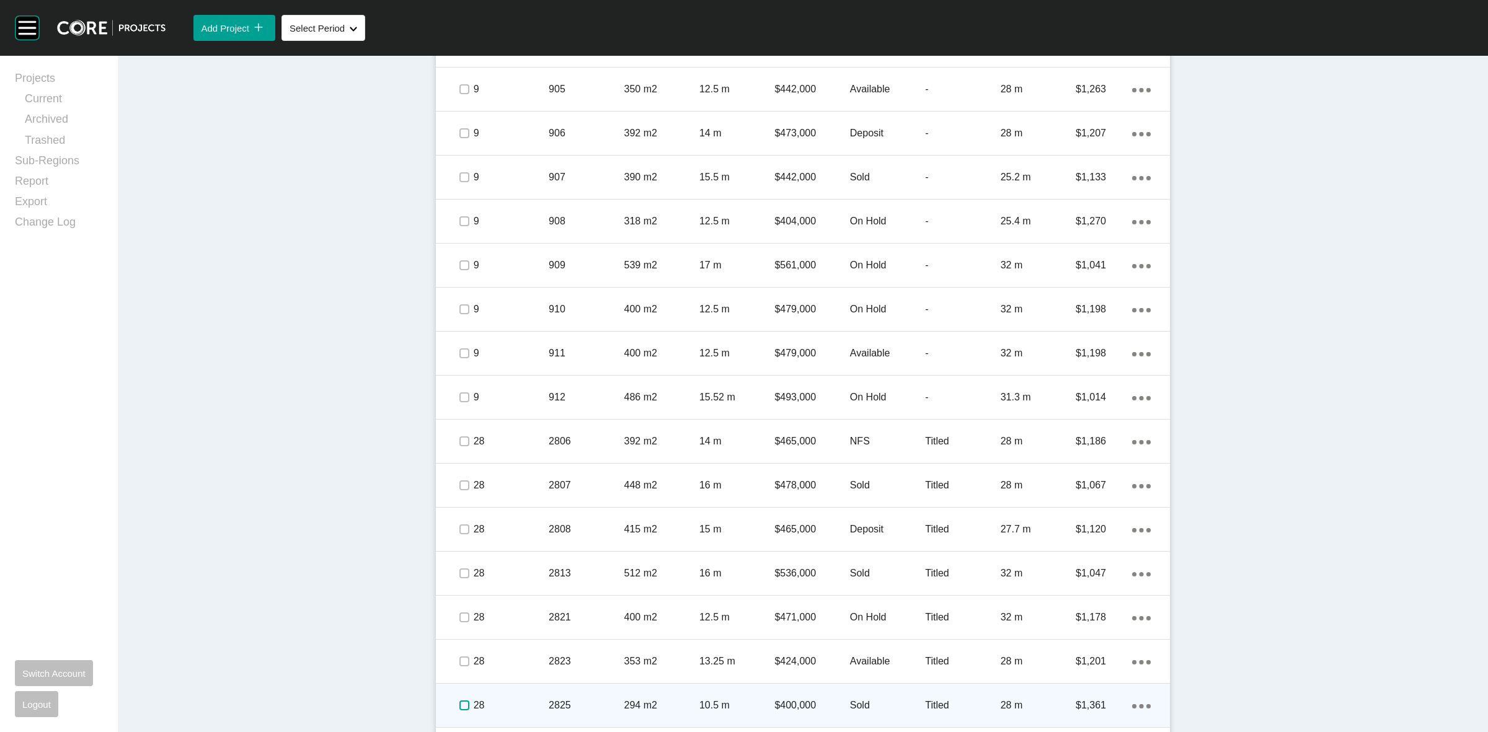
click at [459, 701] on label at bounding box center [464, 706] width 10 height 10
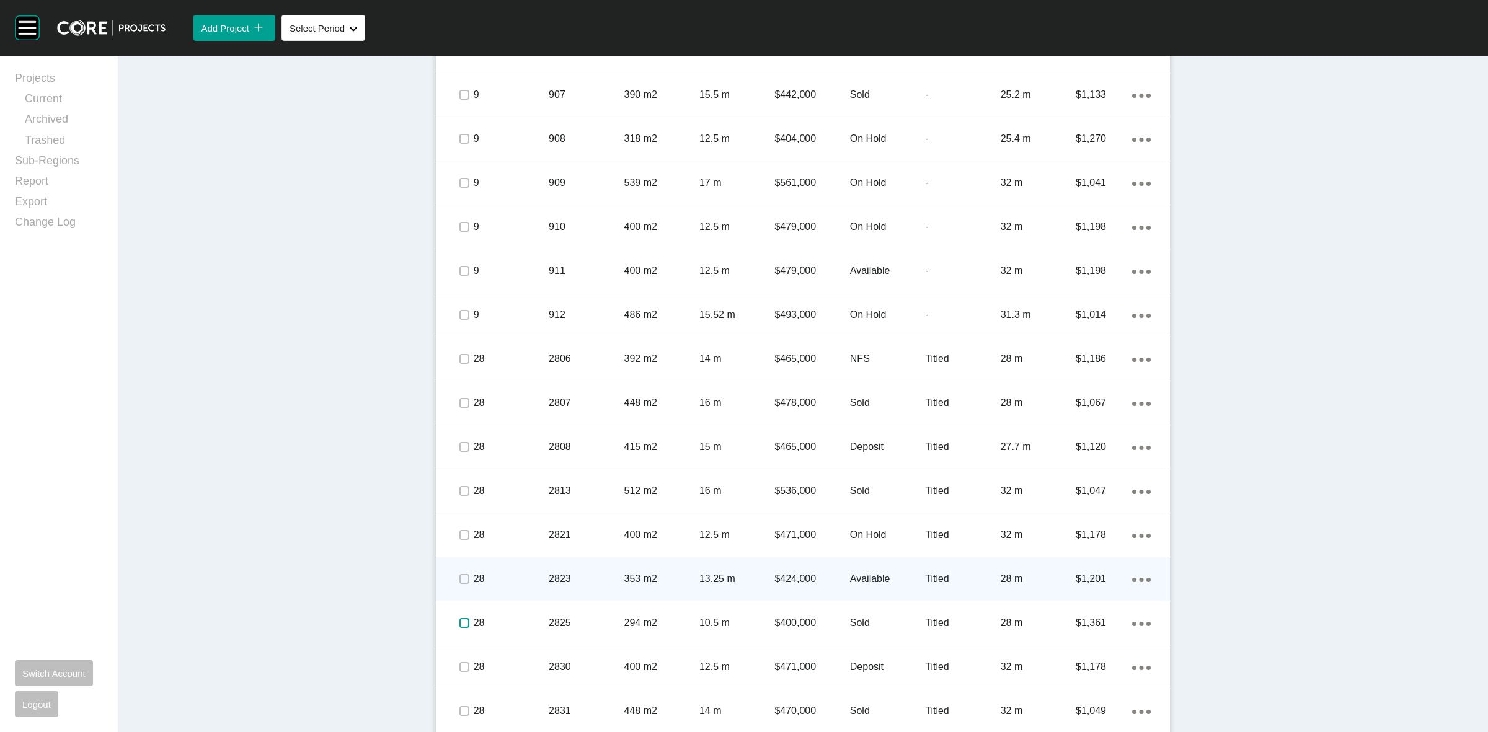
scroll to position [1830, 0]
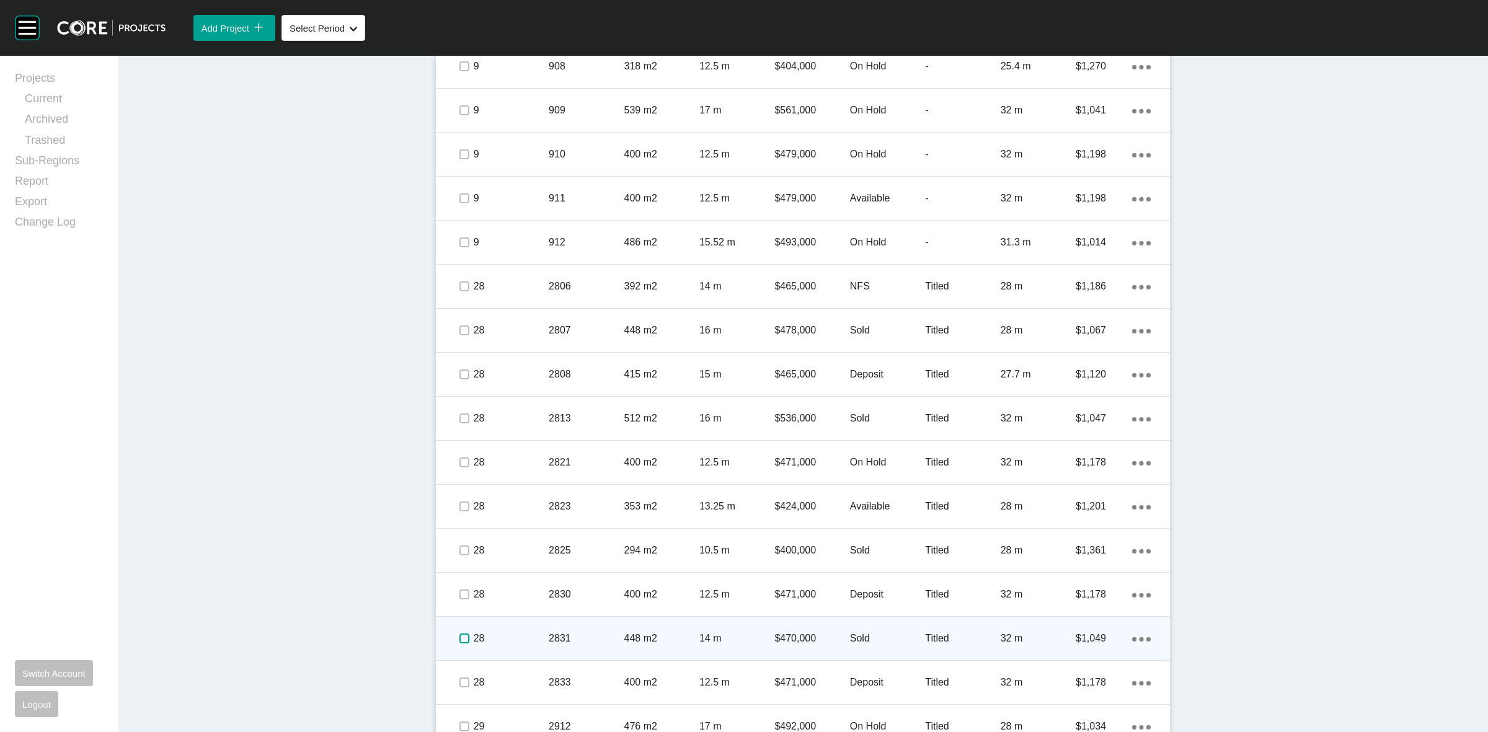
click at [459, 639] on label at bounding box center [464, 639] width 10 height 10
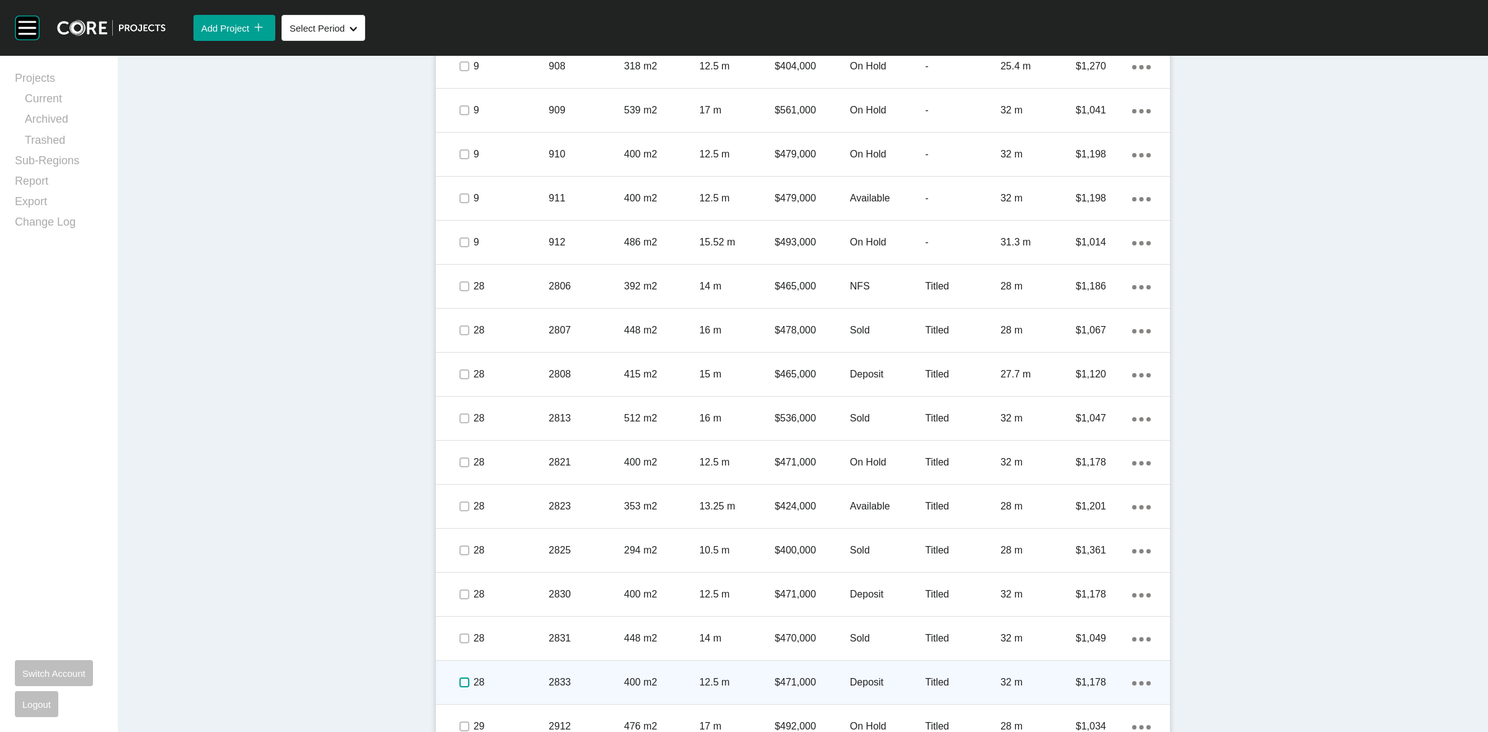
click at [461, 684] on label at bounding box center [464, 683] width 10 height 10
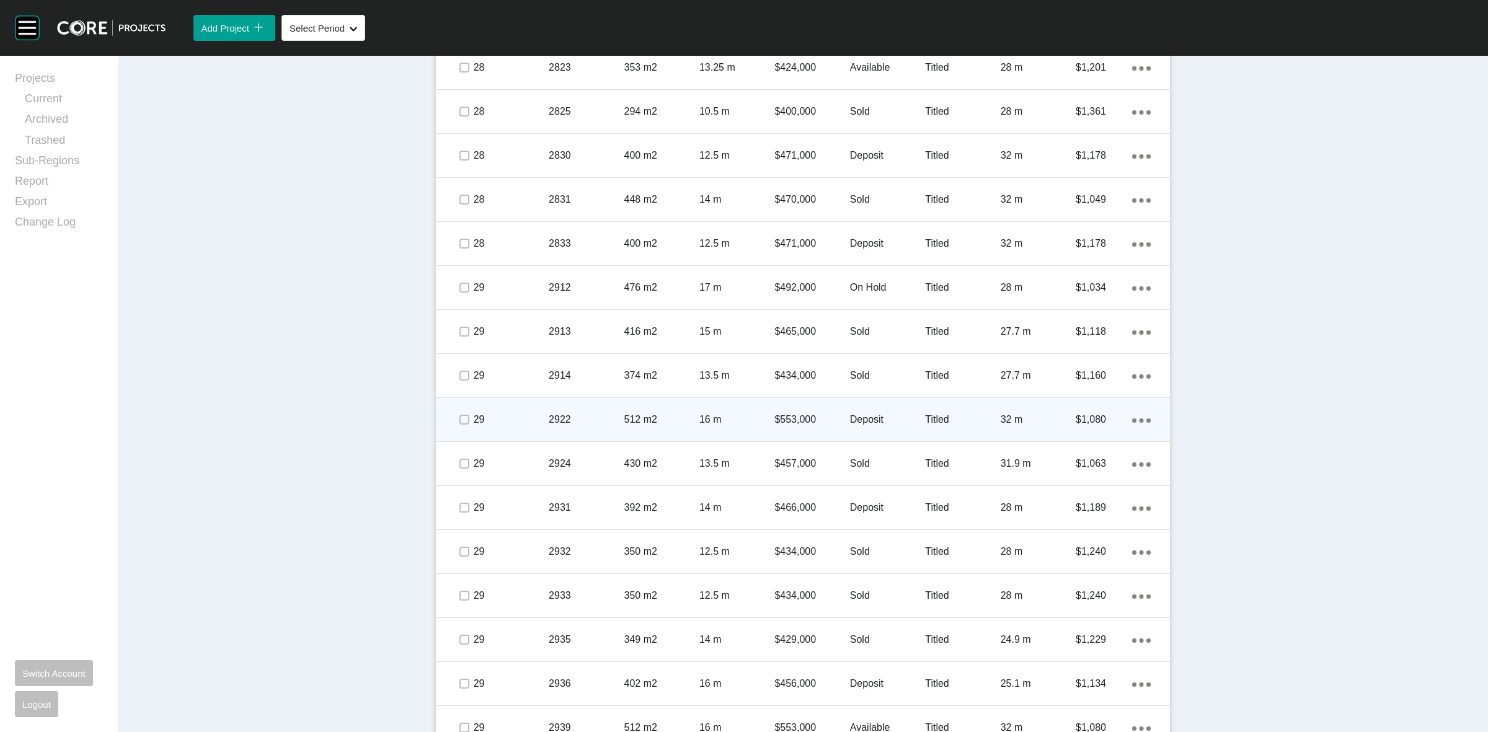
scroll to position [2372, 0]
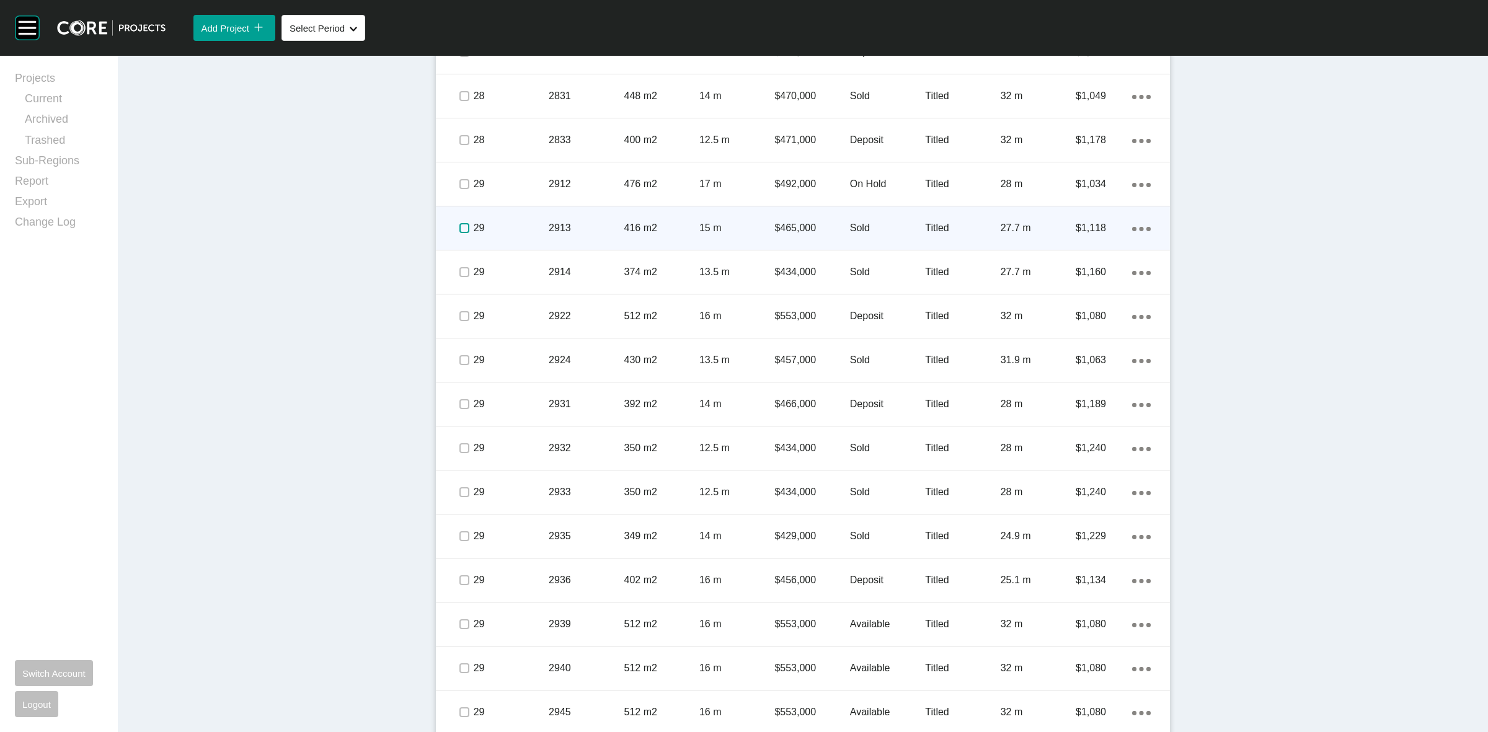
click at [462, 224] on label at bounding box center [464, 228] width 10 height 10
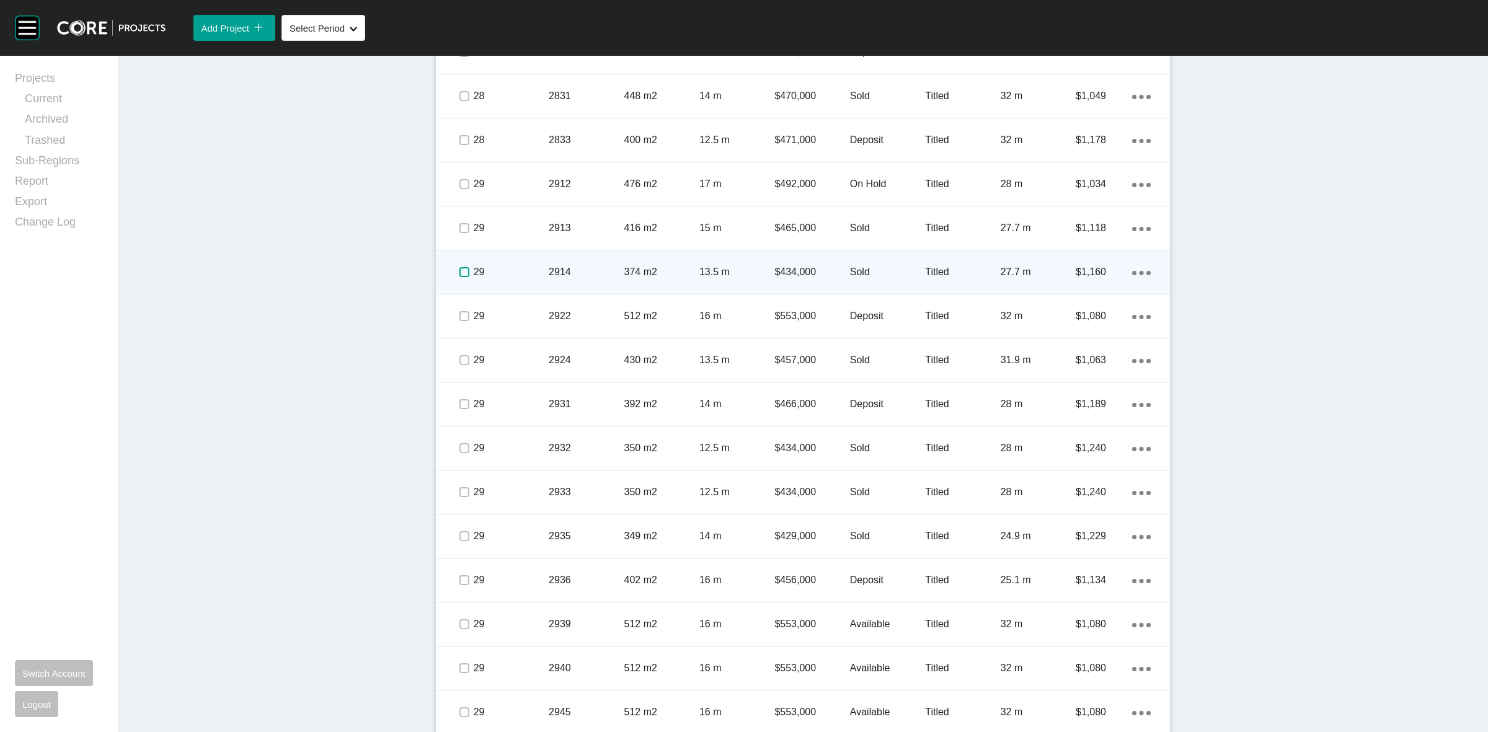
click at [459, 271] on label at bounding box center [464, 272] width 10 height 10
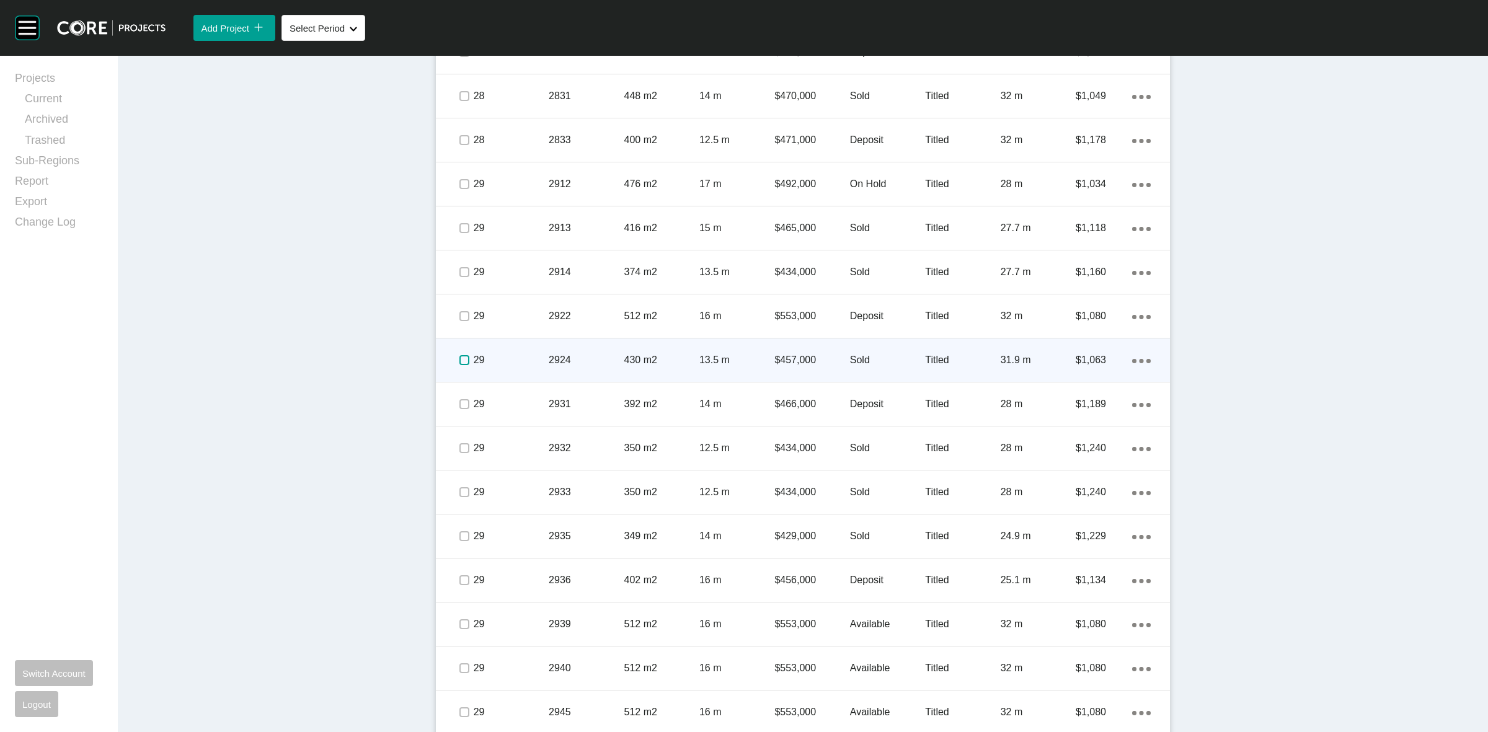
click at [463, 363] on label at bounding box center [464, 360] width 10 height 10
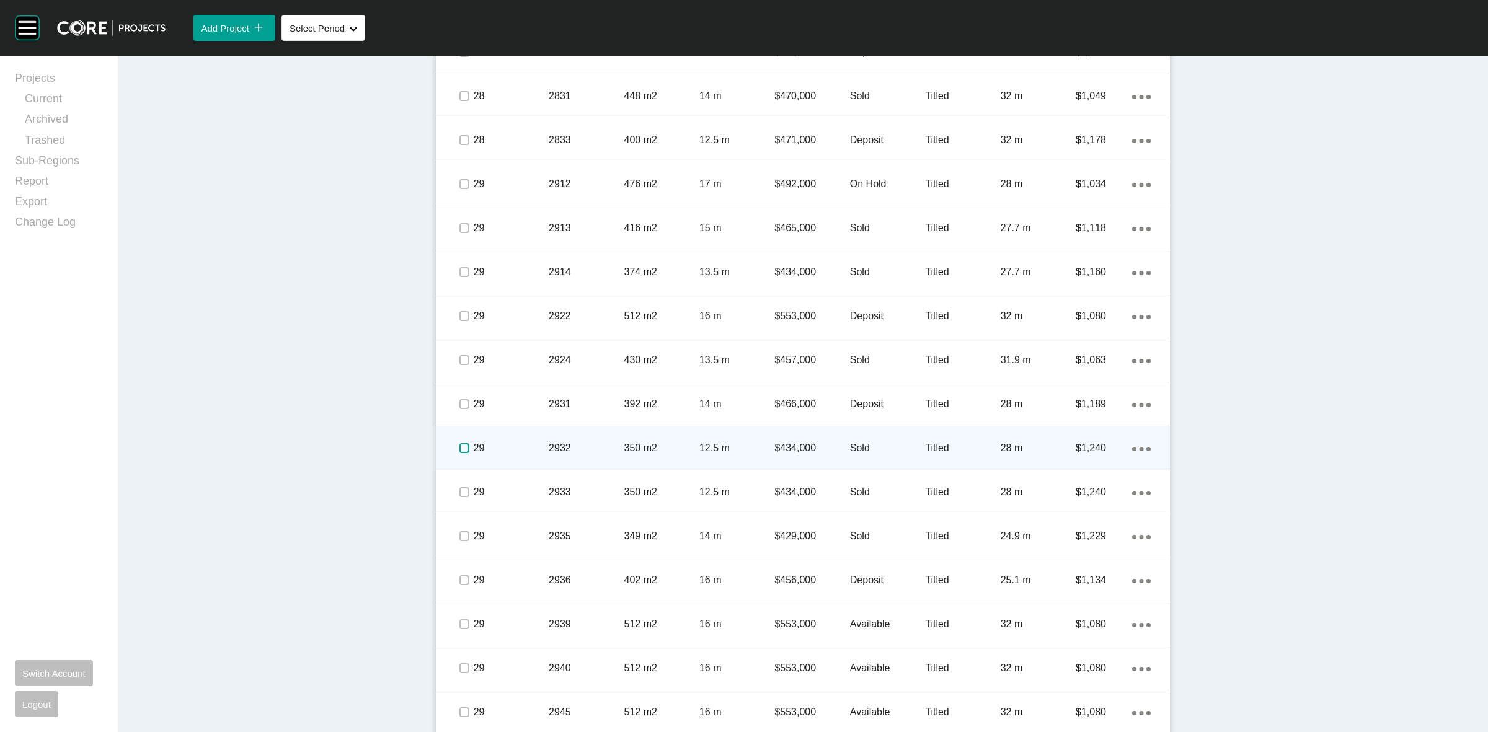
click at [463, 444] on label at bounding box center [464, 448] width 10 height 10
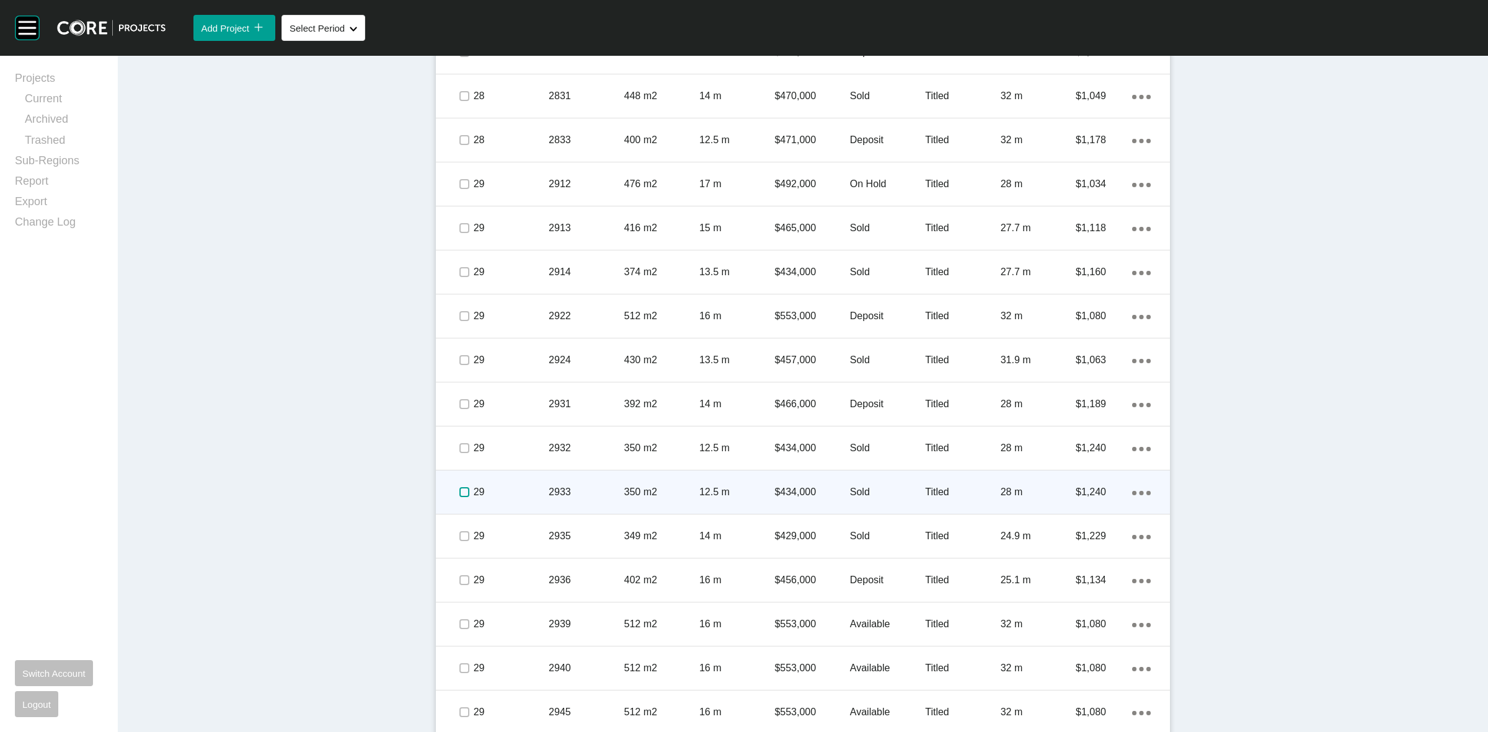
click at [459, 488] on label at bounding box center [464, 492] width 10 height 10
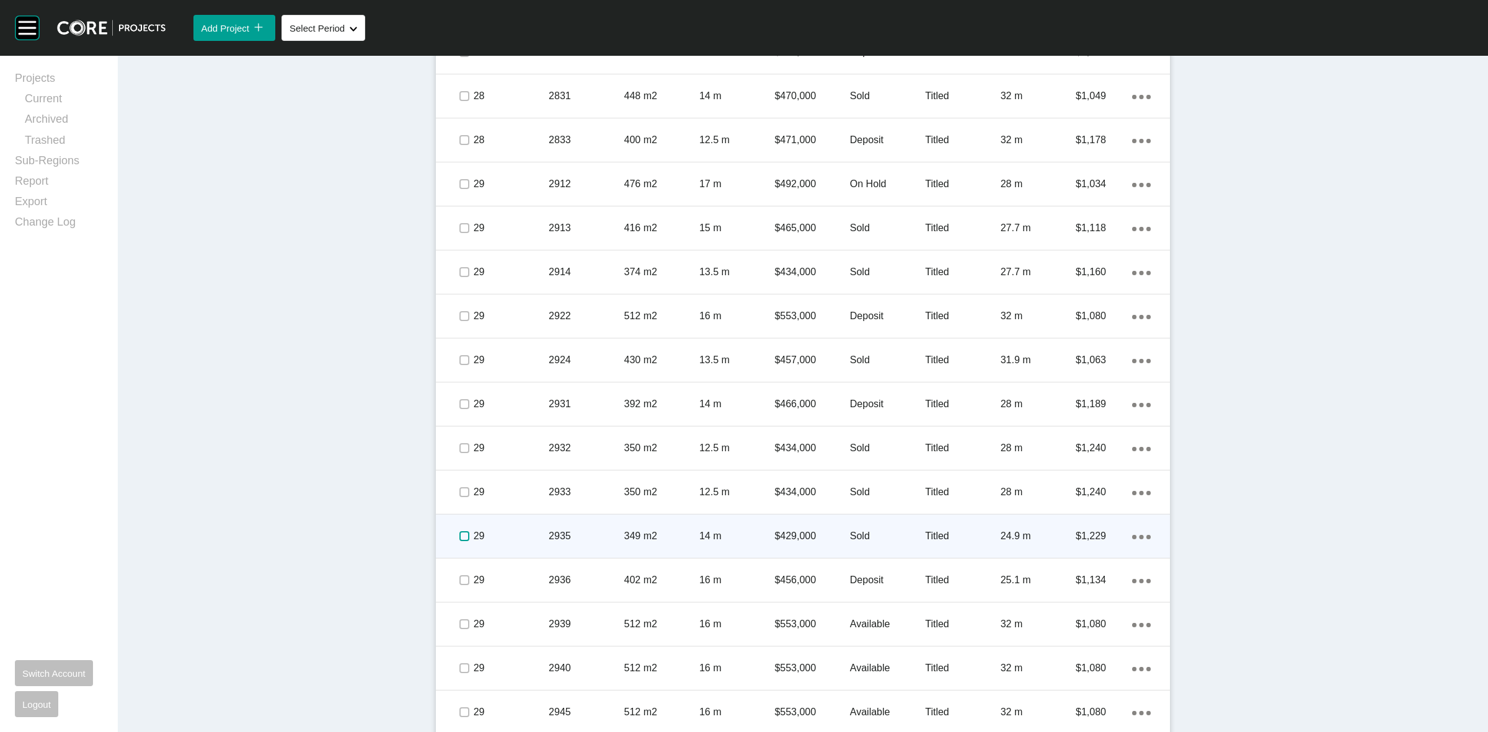
click at [459, 537] on label at bounding box center [464, 536] width 10 height 10
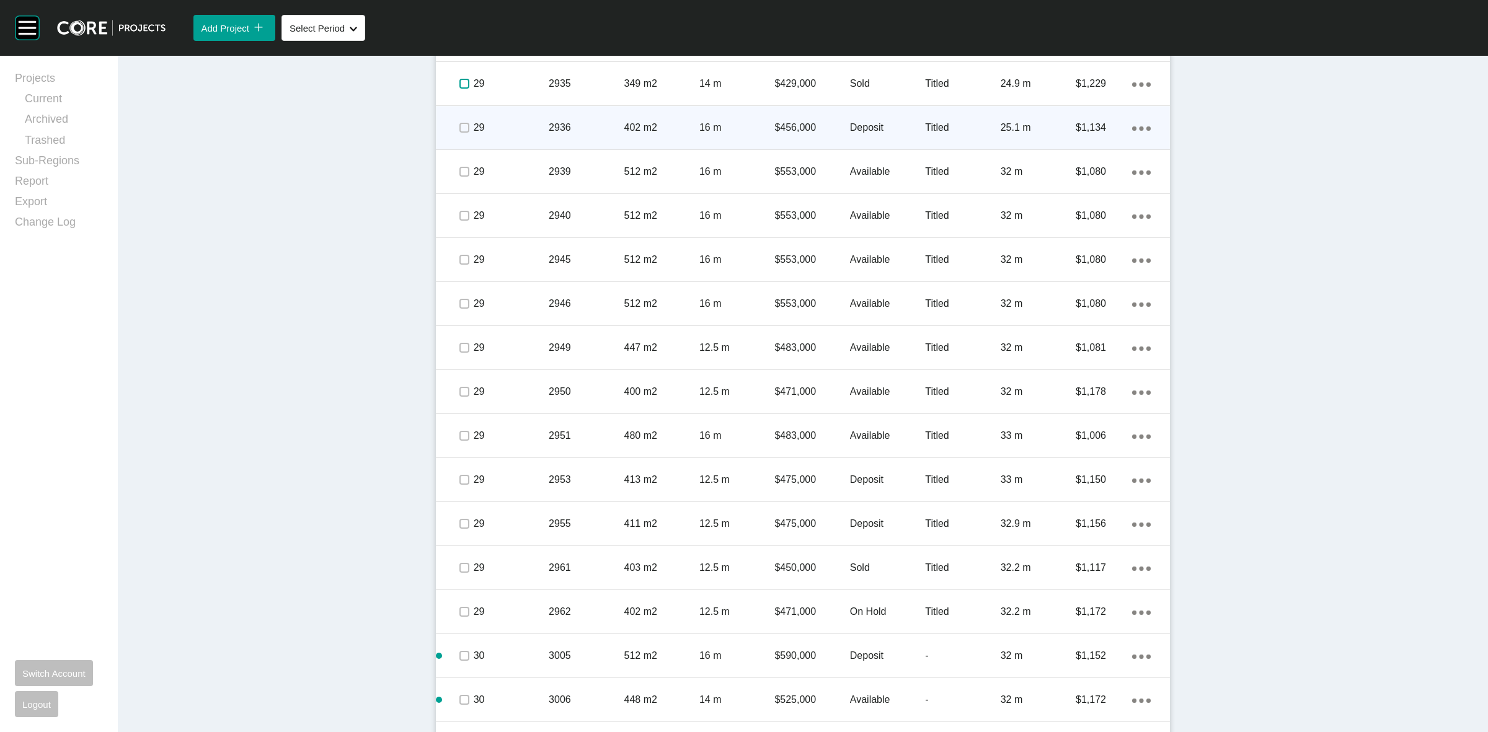
scroll to position [2837, 0]
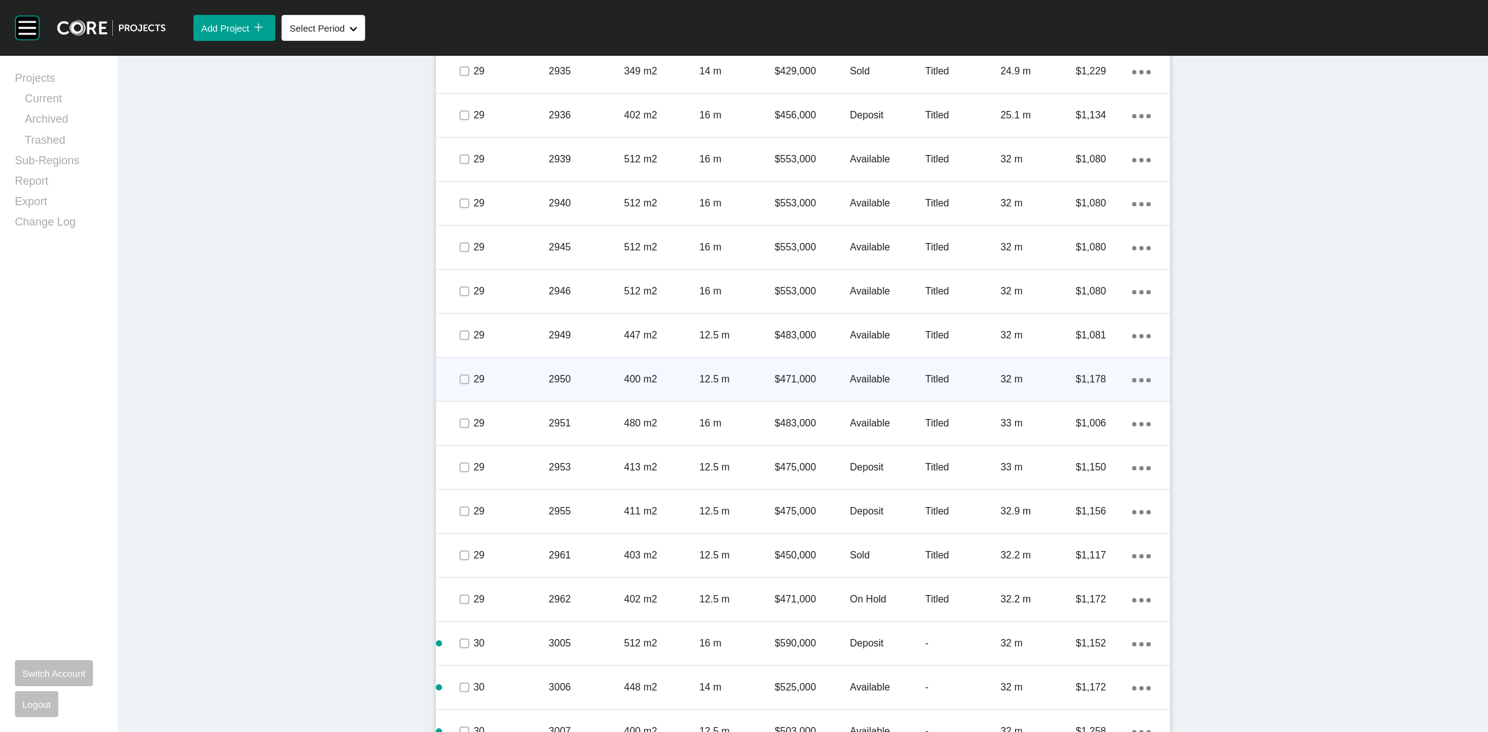
click at [456, 368] on div at bounding box center [463, 379] width 19 height 43
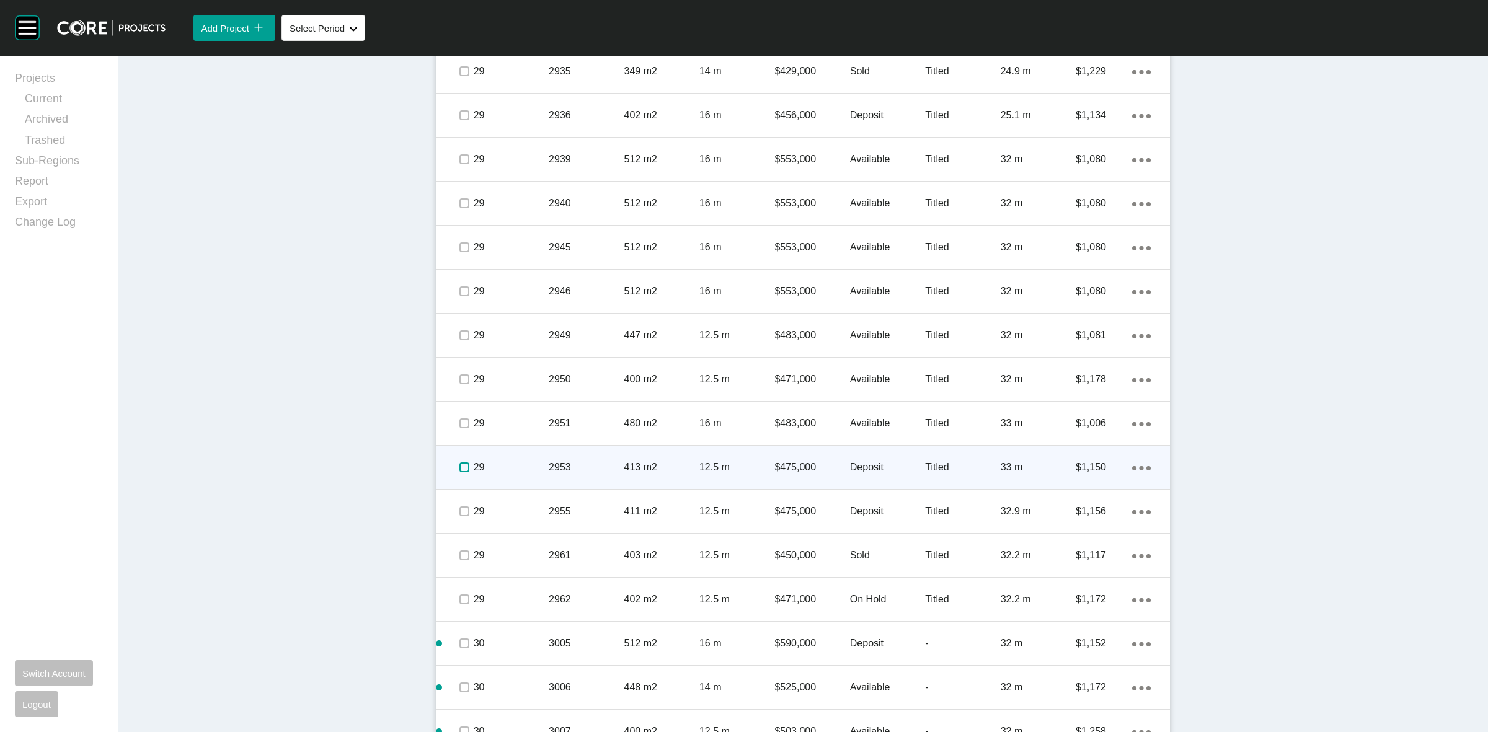
click at [459, 463] on label at bounding box center [464, 467] width 10 height 10
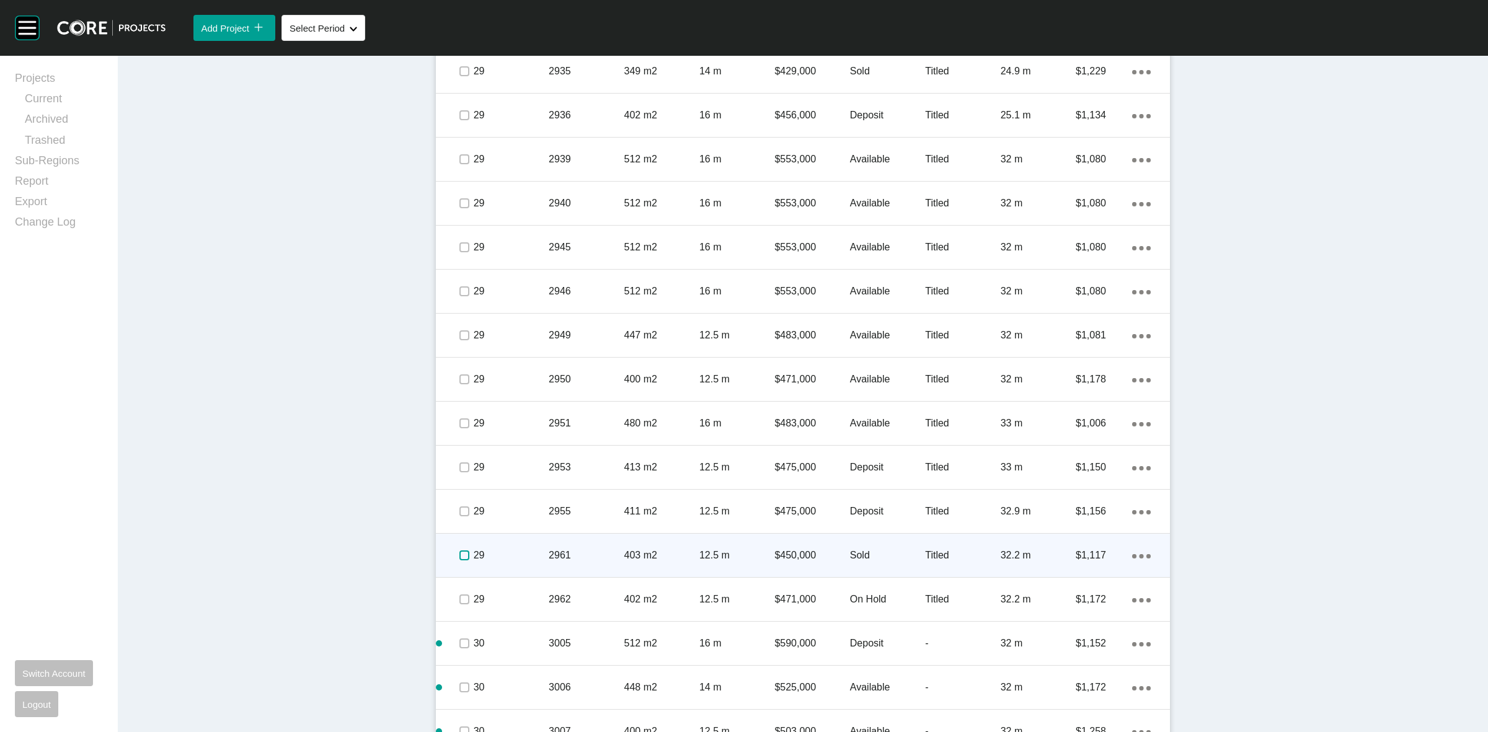
click at [461, 552] on label at bounding box center [464, 555] width 10 height 10
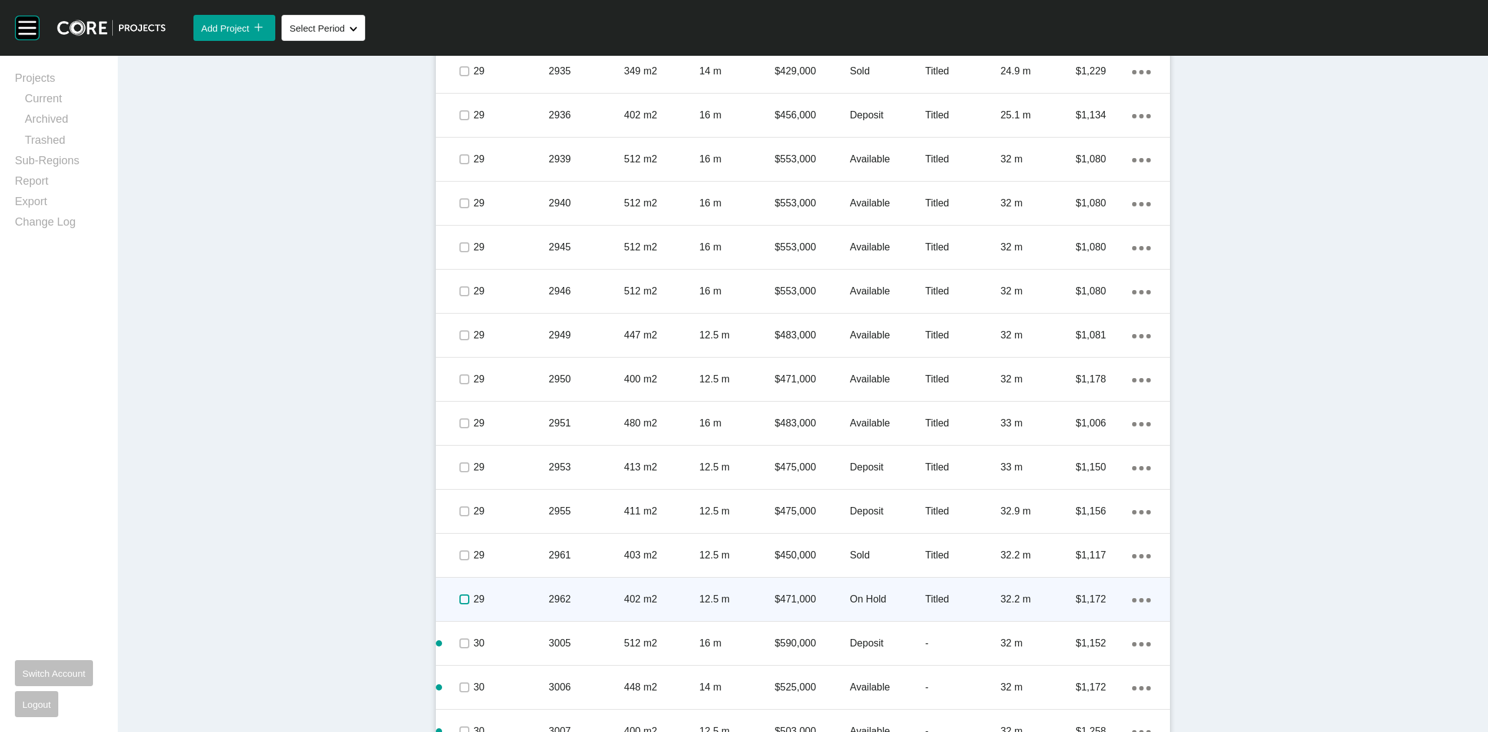
click at [459, 596] on label at bounding box center [464, 600] width 10 height 10
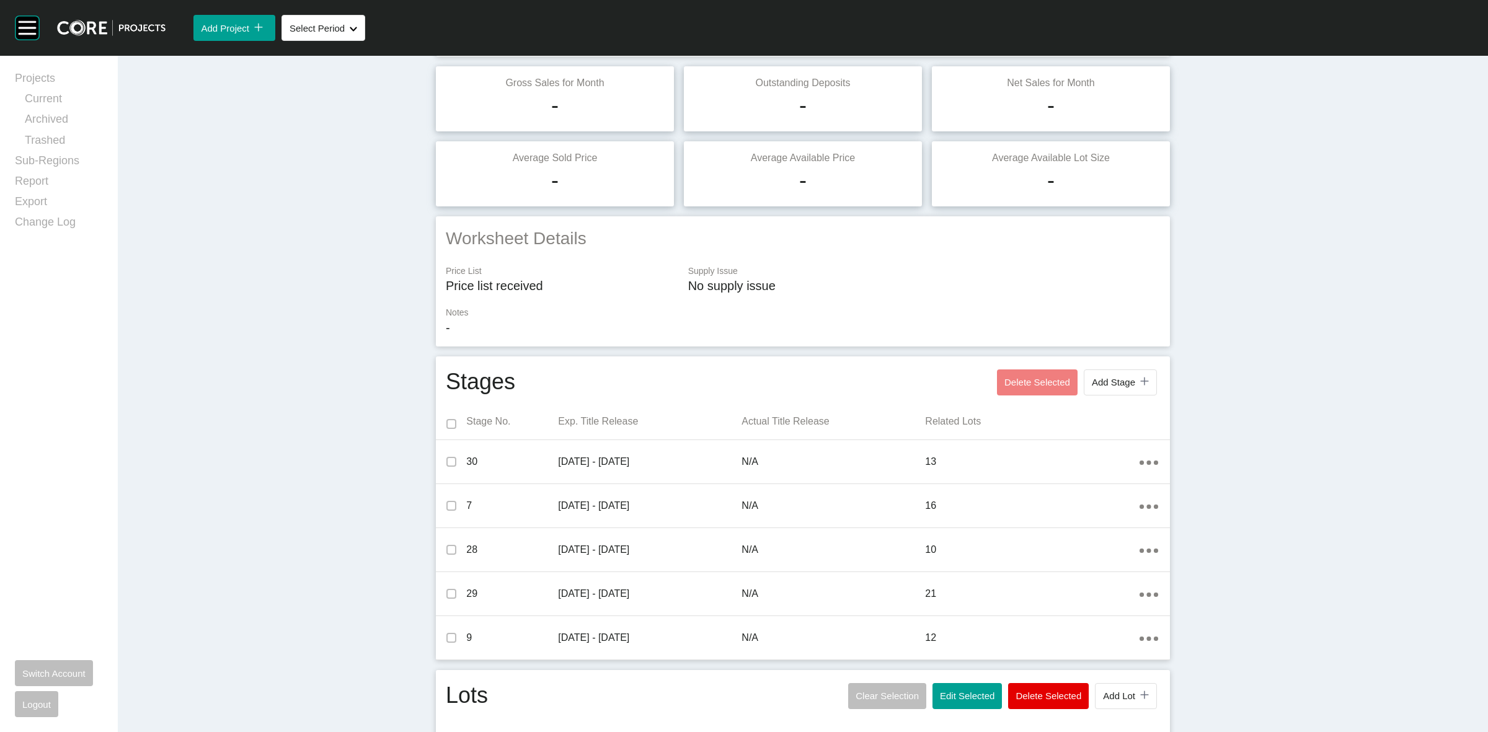
scroll to position [0, 0]
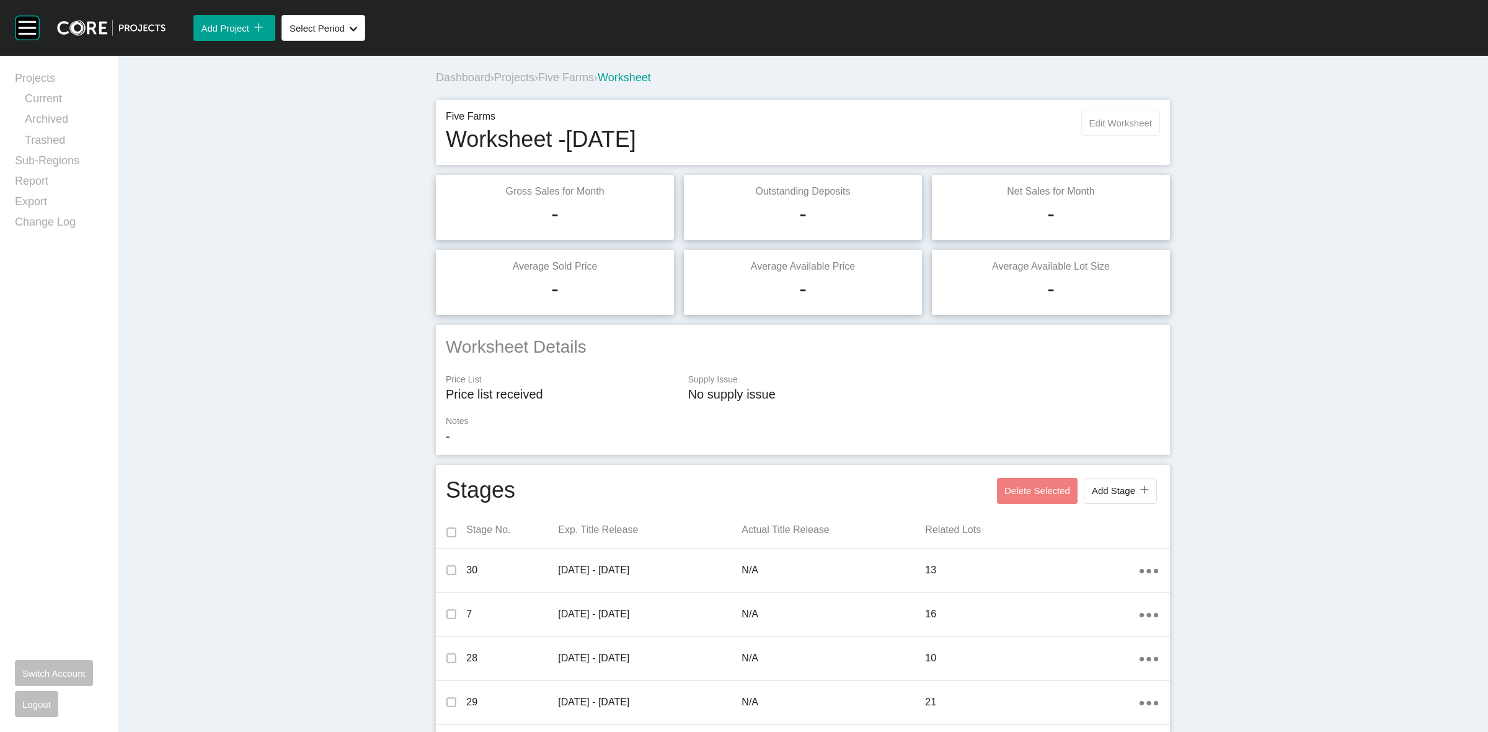
click at [1100, 128] on button "Edit Worksheet" at bounding box center [1120, 123] width 79 height 26
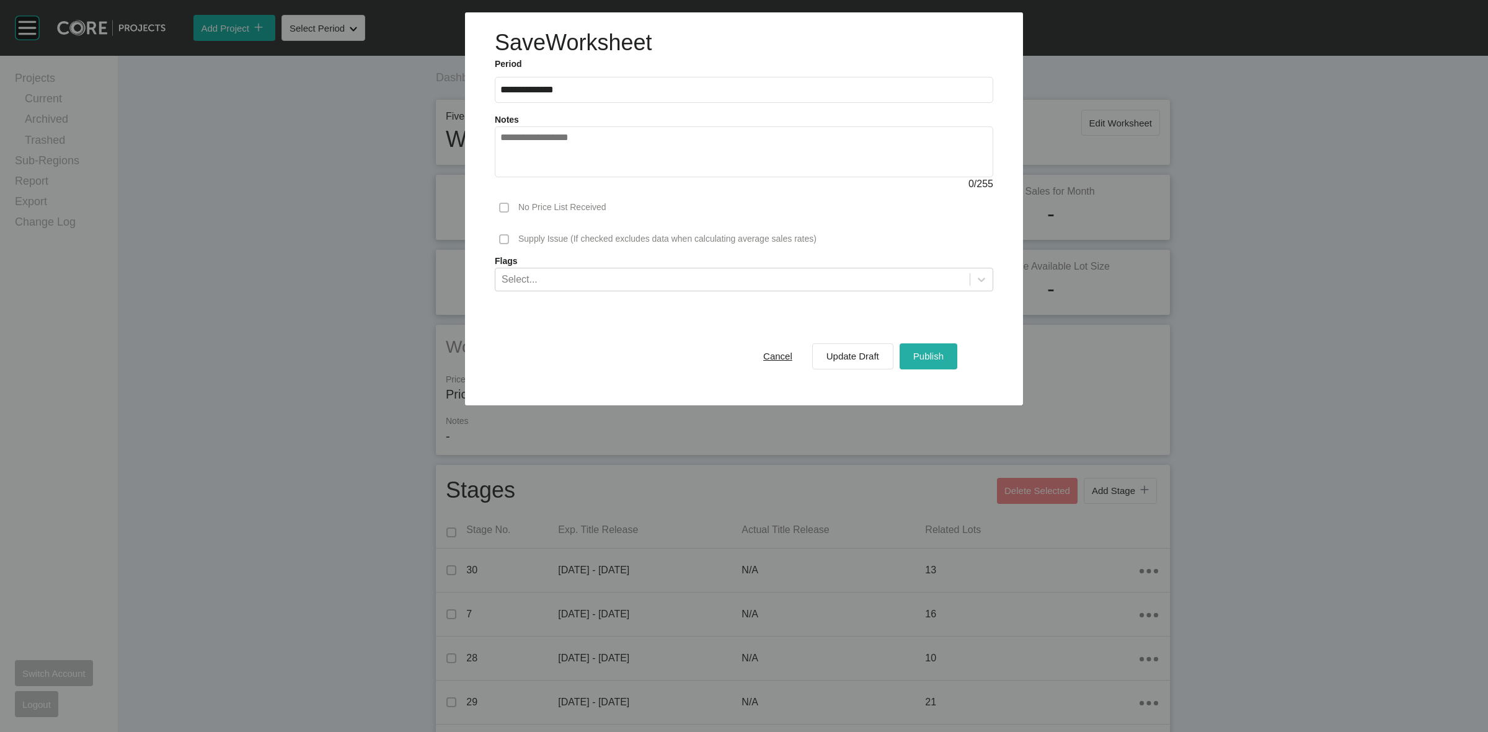
click at [935, 356] on span "Publish" at bounding box center [928, 356] width 30 height 11
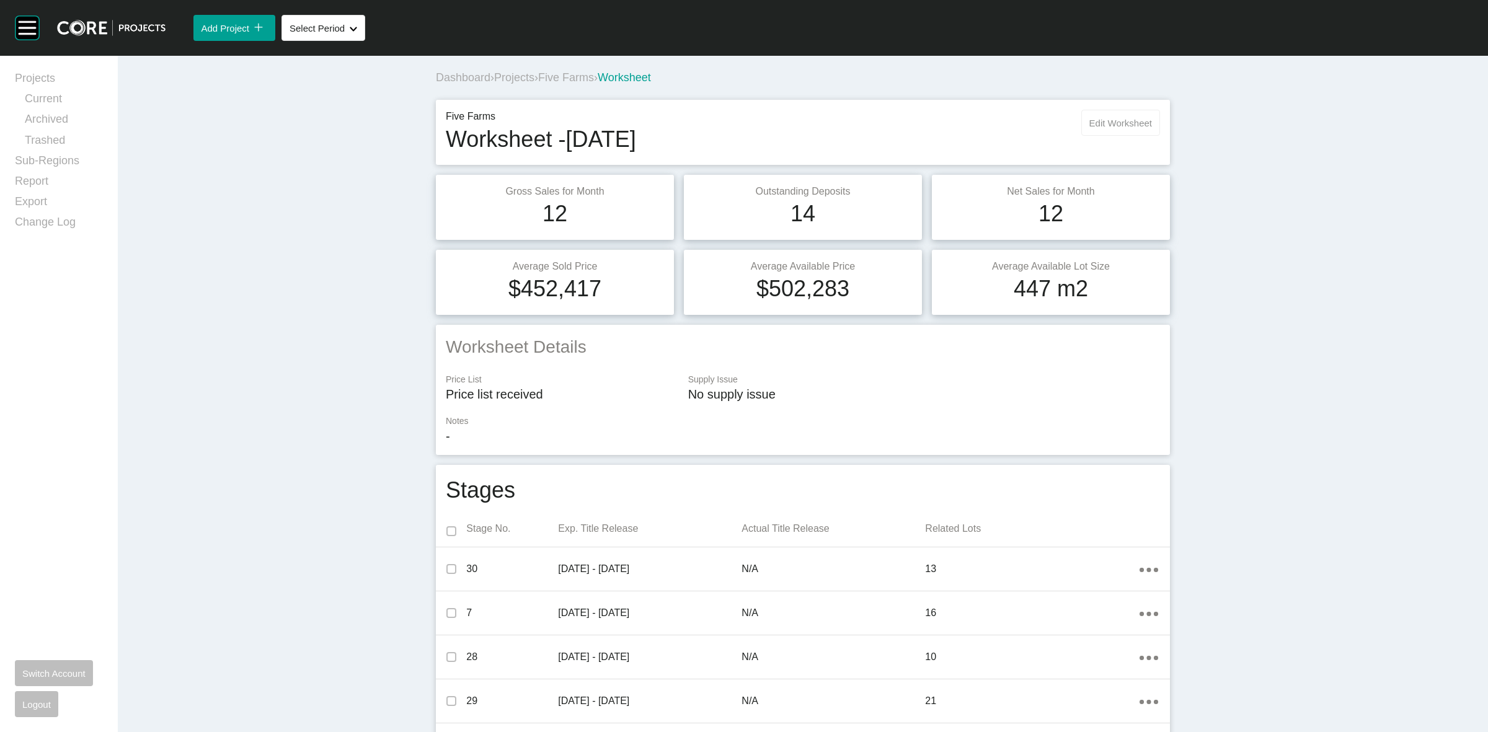
click at [1098, 125] on span "Edit Worksheet" at bounding box center [1120, 123] width 63 height 11
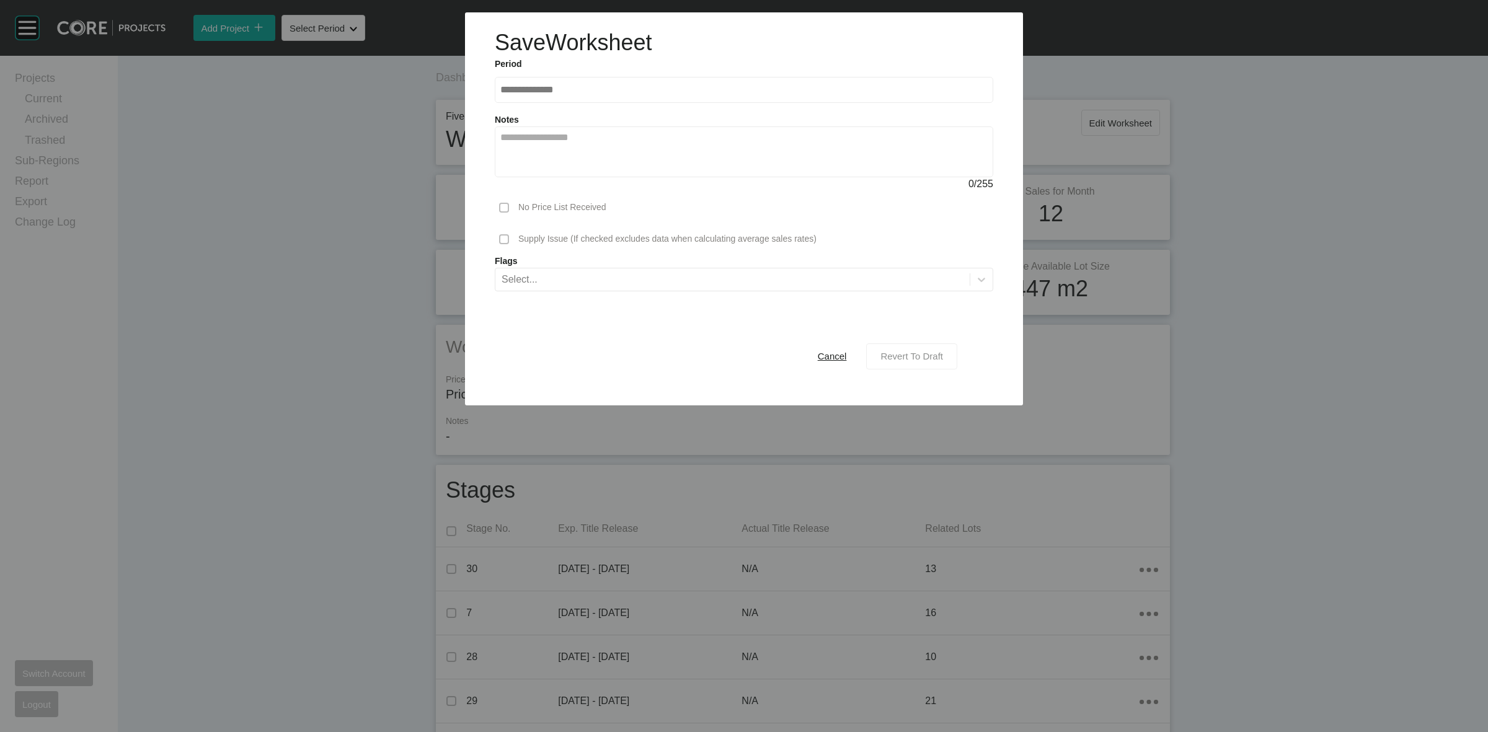
click at [930, 364] on div "Revert To Draft" at bounding box center [911, 356] width 69 height 17
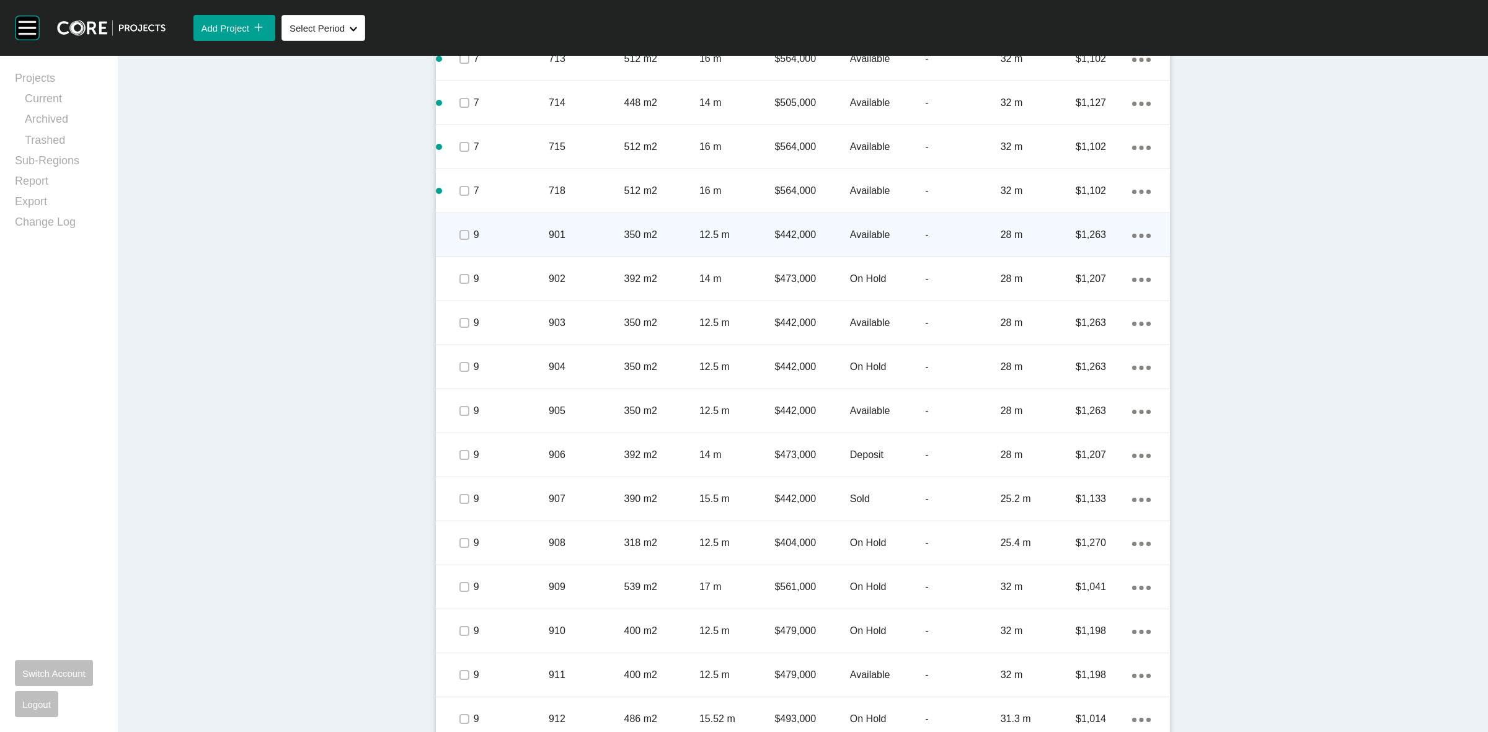
scroll to position [1395, 0]
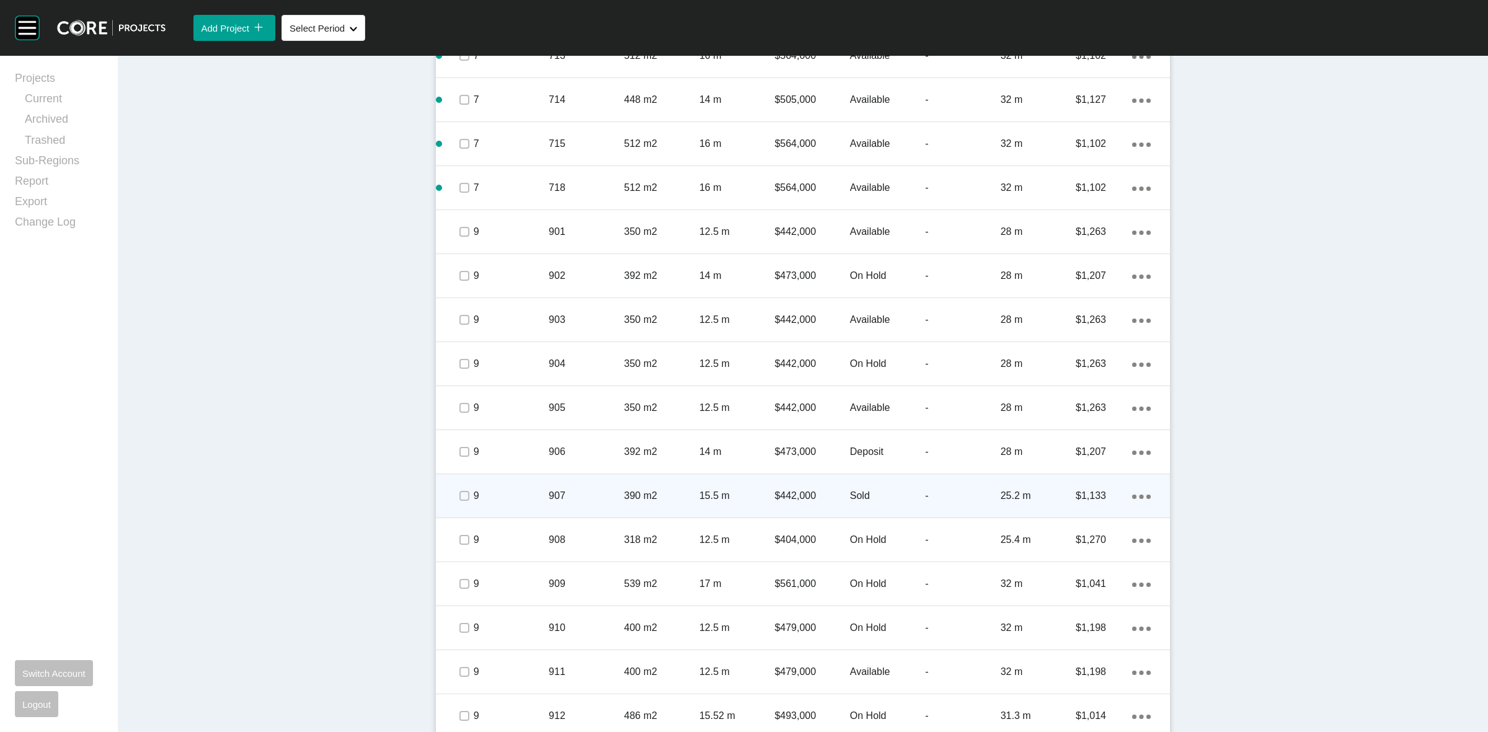
click at [505, 501] on p "9" at bounding box center [511, 496] width 75 height 14
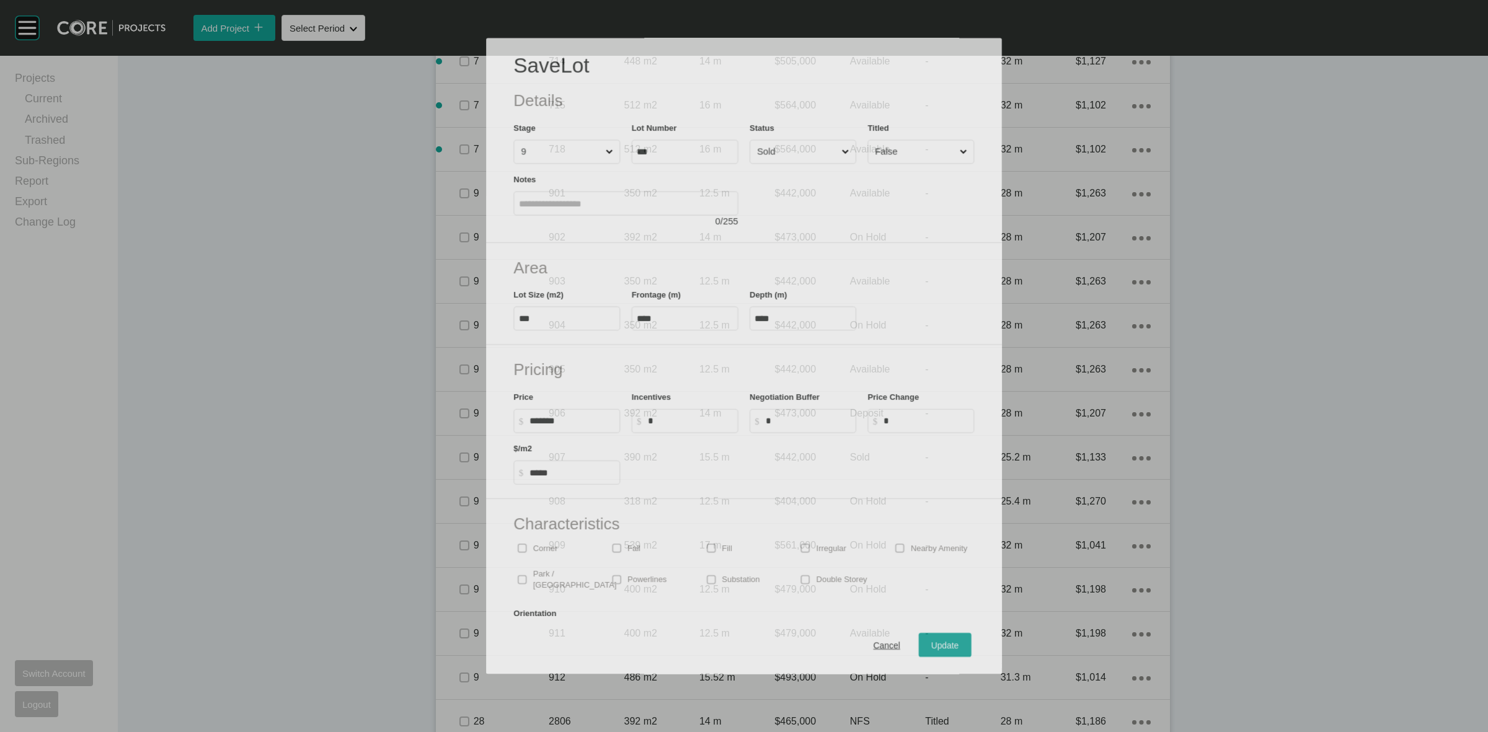
scroll to position [1356, 0]
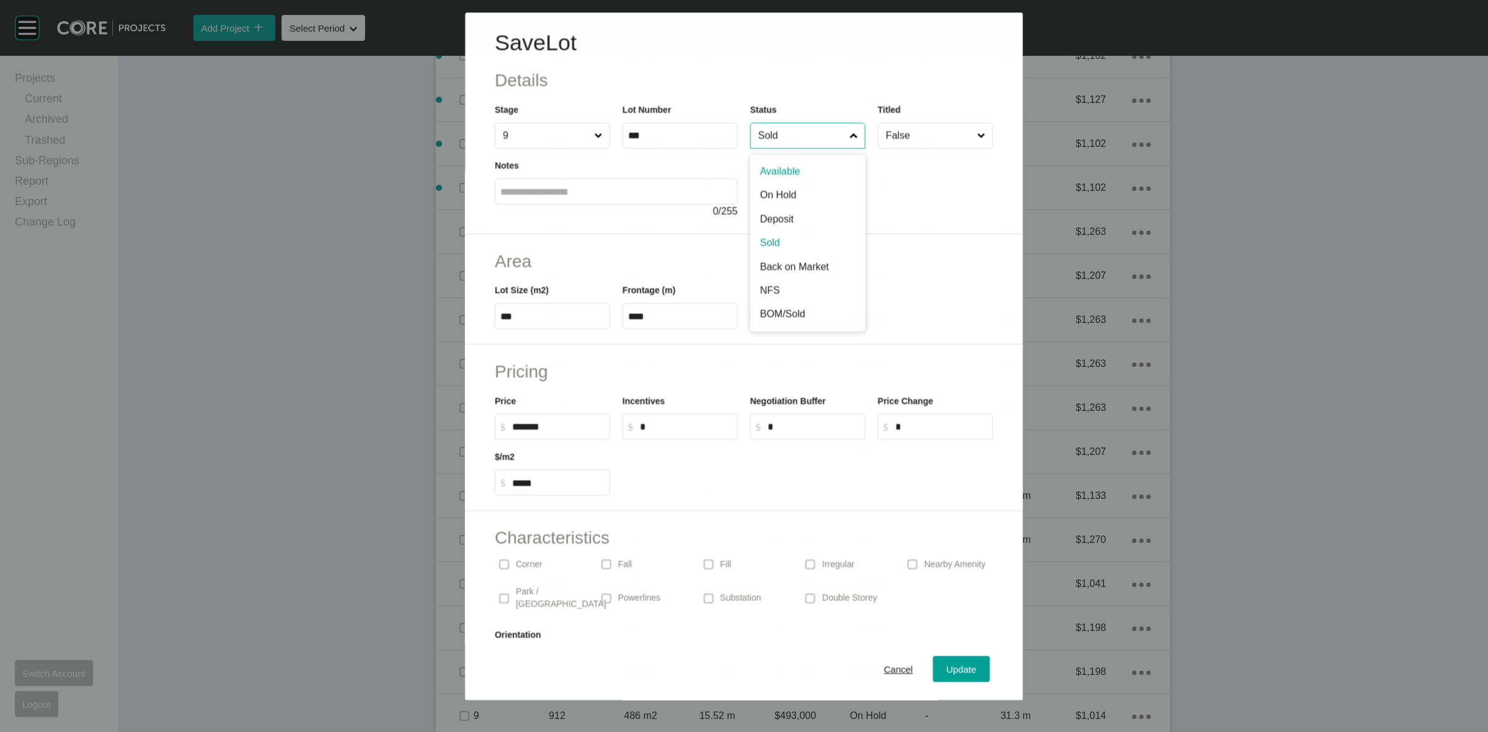
click at [806, 138] on input "Sold" at bounding box center [801, 135] width 91 height 25
click at [947, 667] on span "Update" at bounding box center [962, 670] width 30 height 11
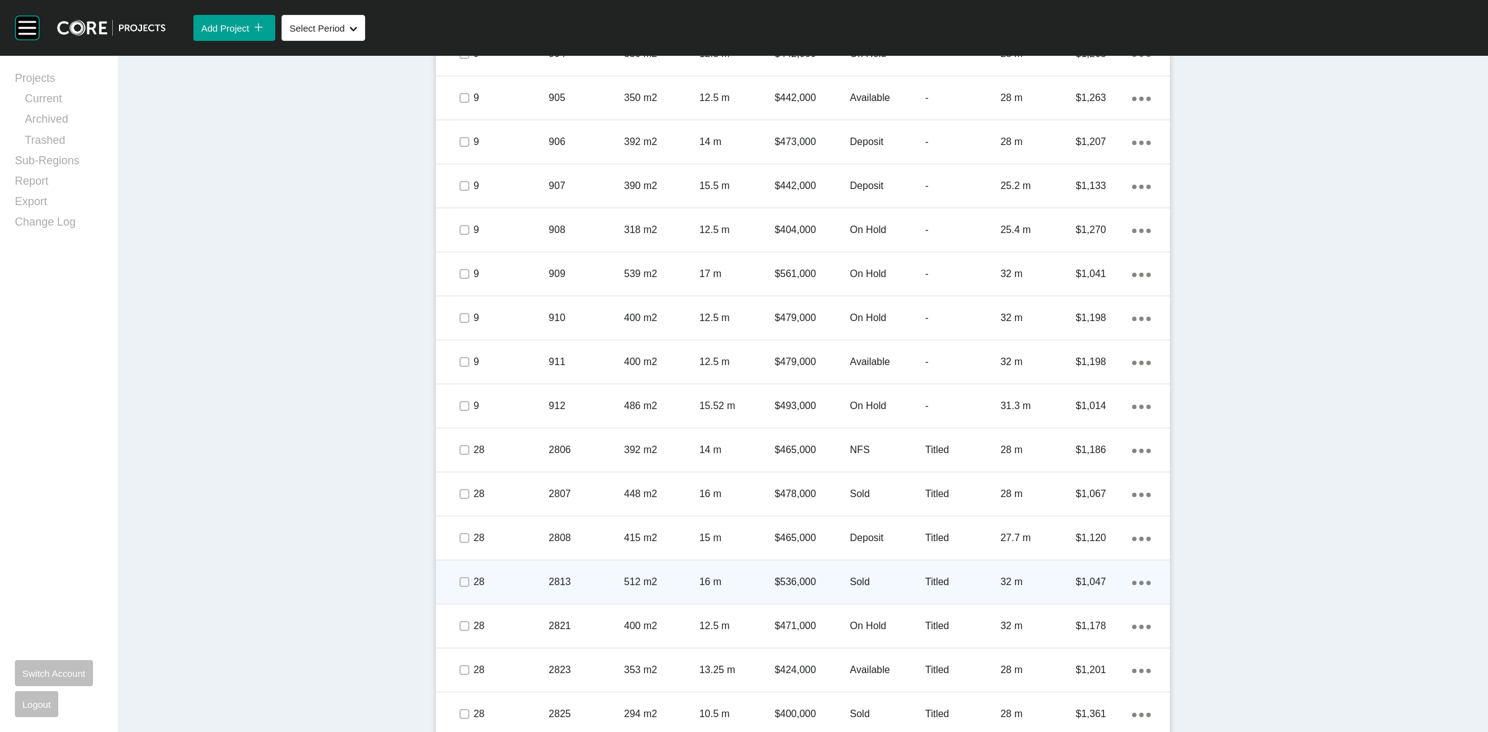
scroll to position [1782, 0]
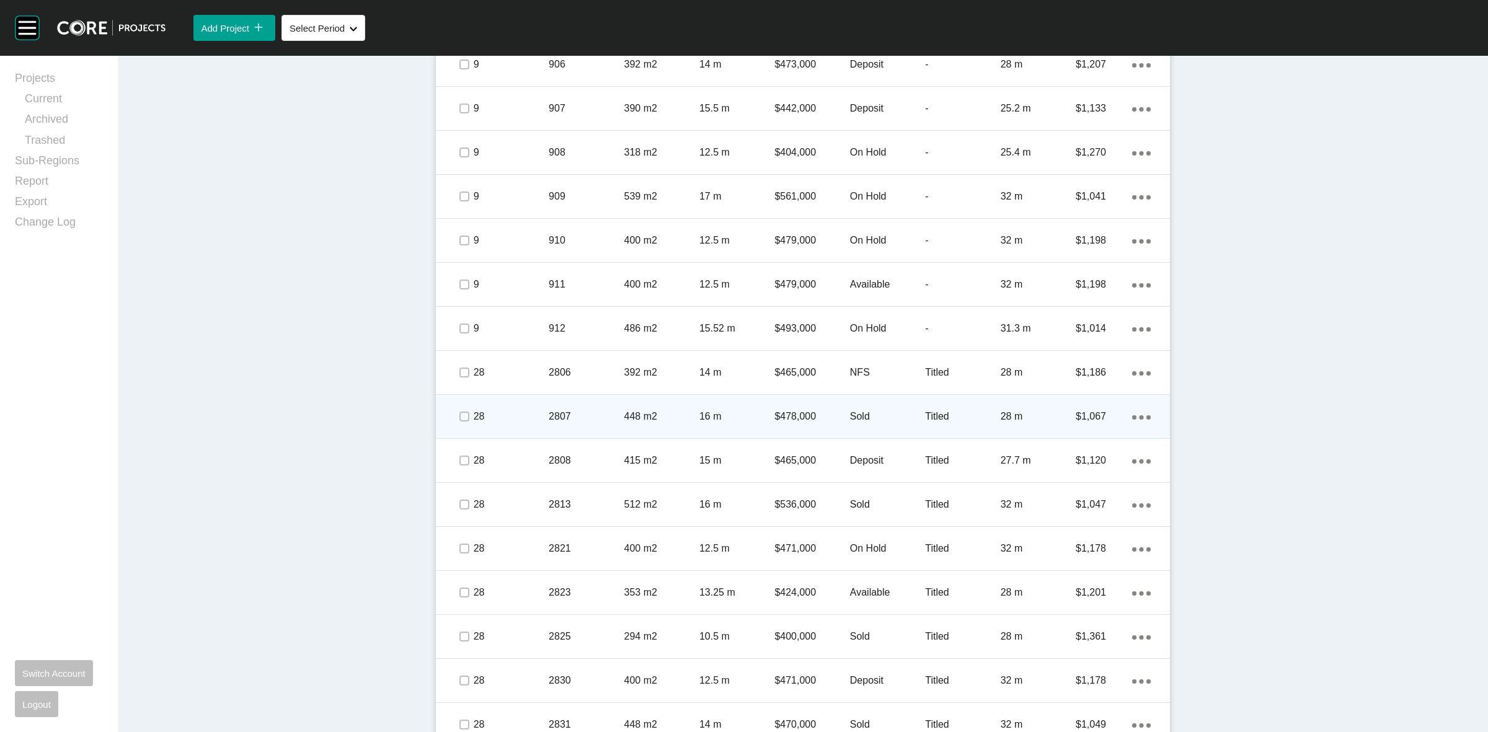
click at [594, 410] on p "2807" at bounding box center [586, 417] width 75 height 14
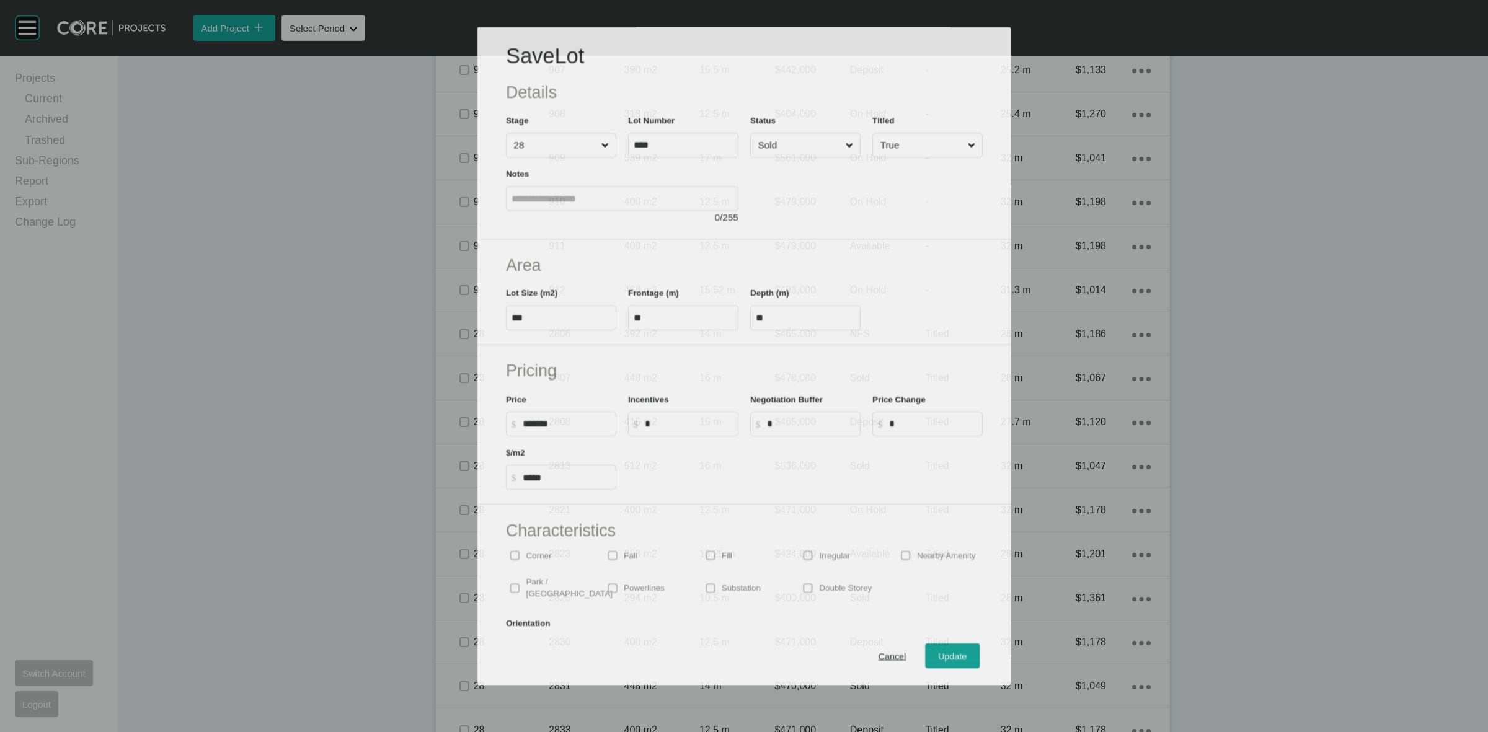
scroll to position [1744, 0]
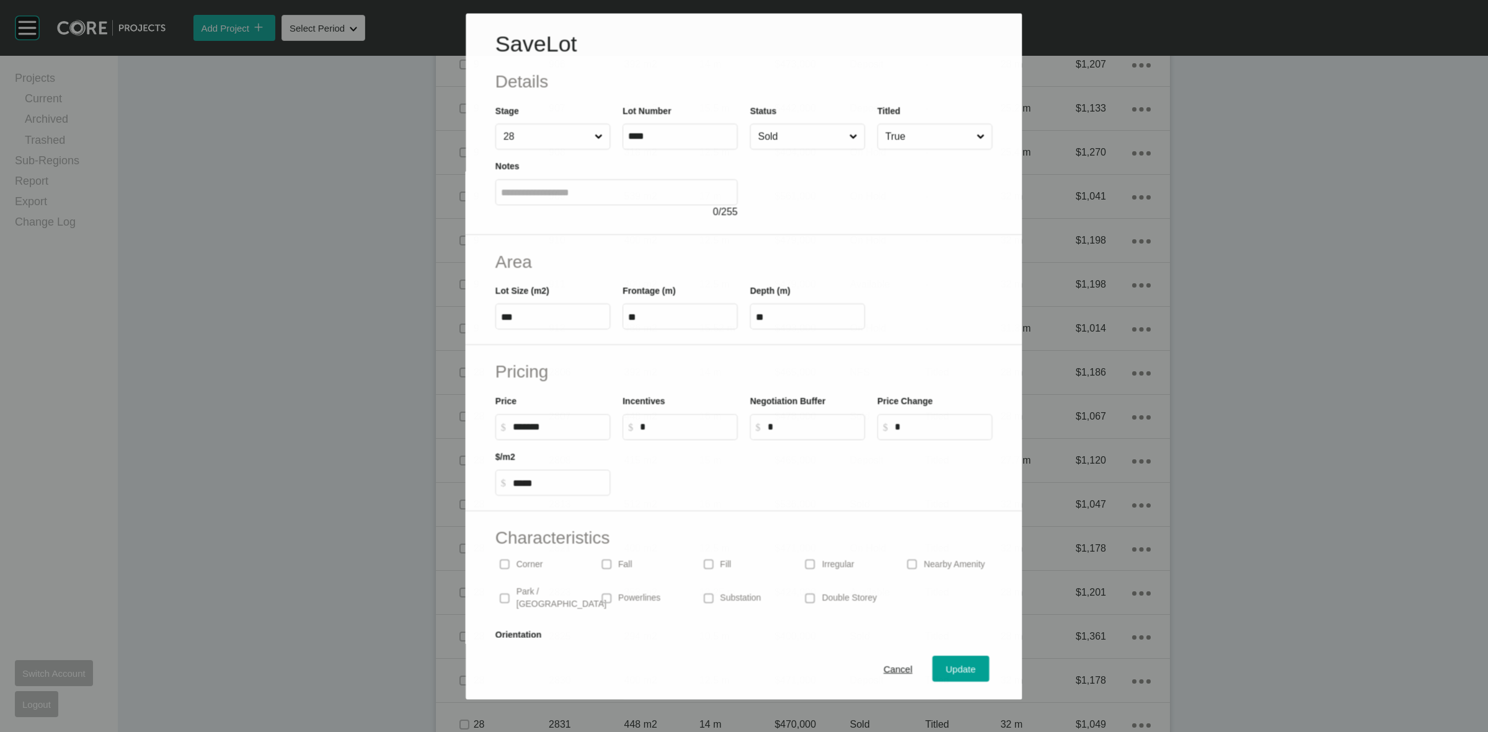
click at [786, 134] on input "Sold" at bounding box center [801, 136] width 91 height 25
click at [944, 664] on div "Update" at bounding box center [962, 669] width 36 height 17
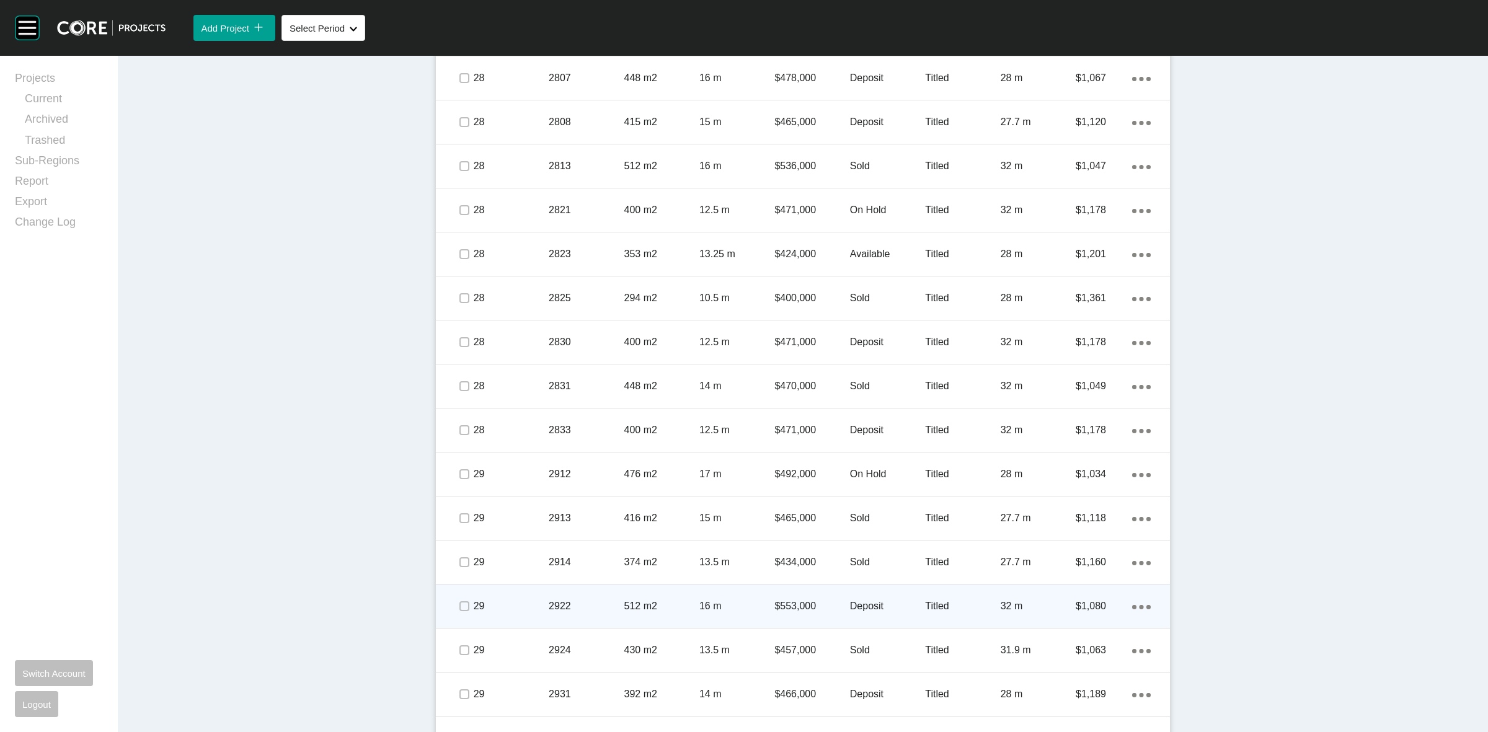
scroll to position [2170, 0]
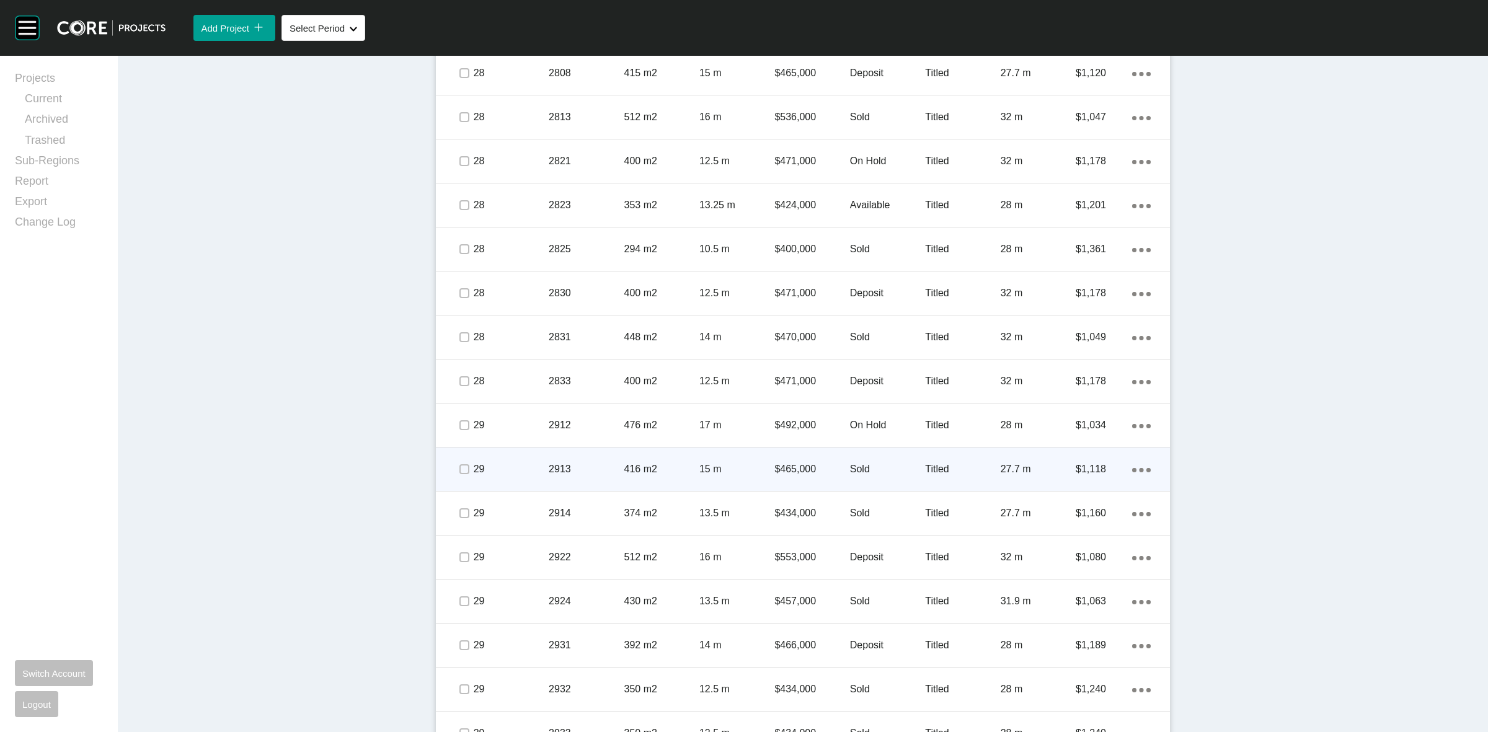
click at [584, 476] on div "2913" at bounding box center [586, 469] width 75 height 38
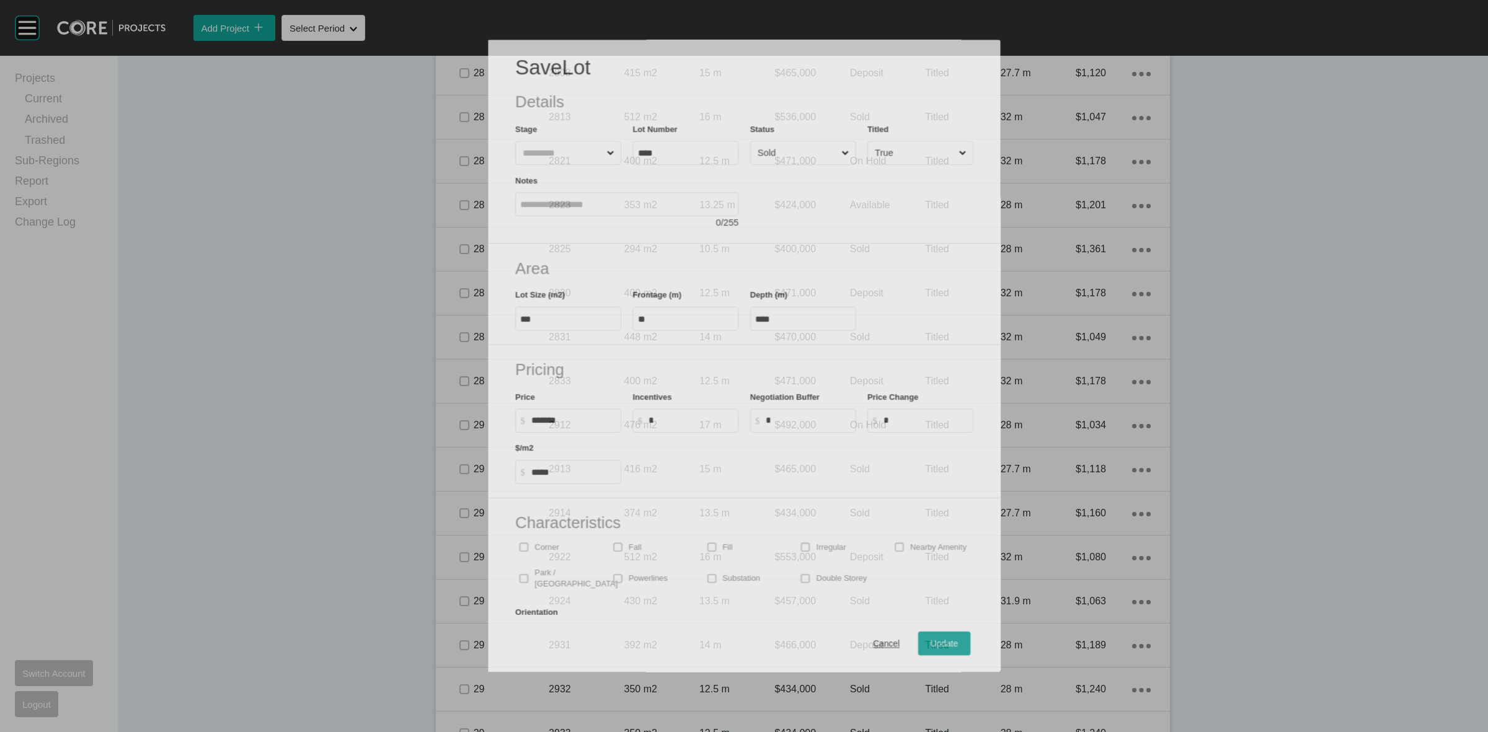
scroll to position [2131, 0]
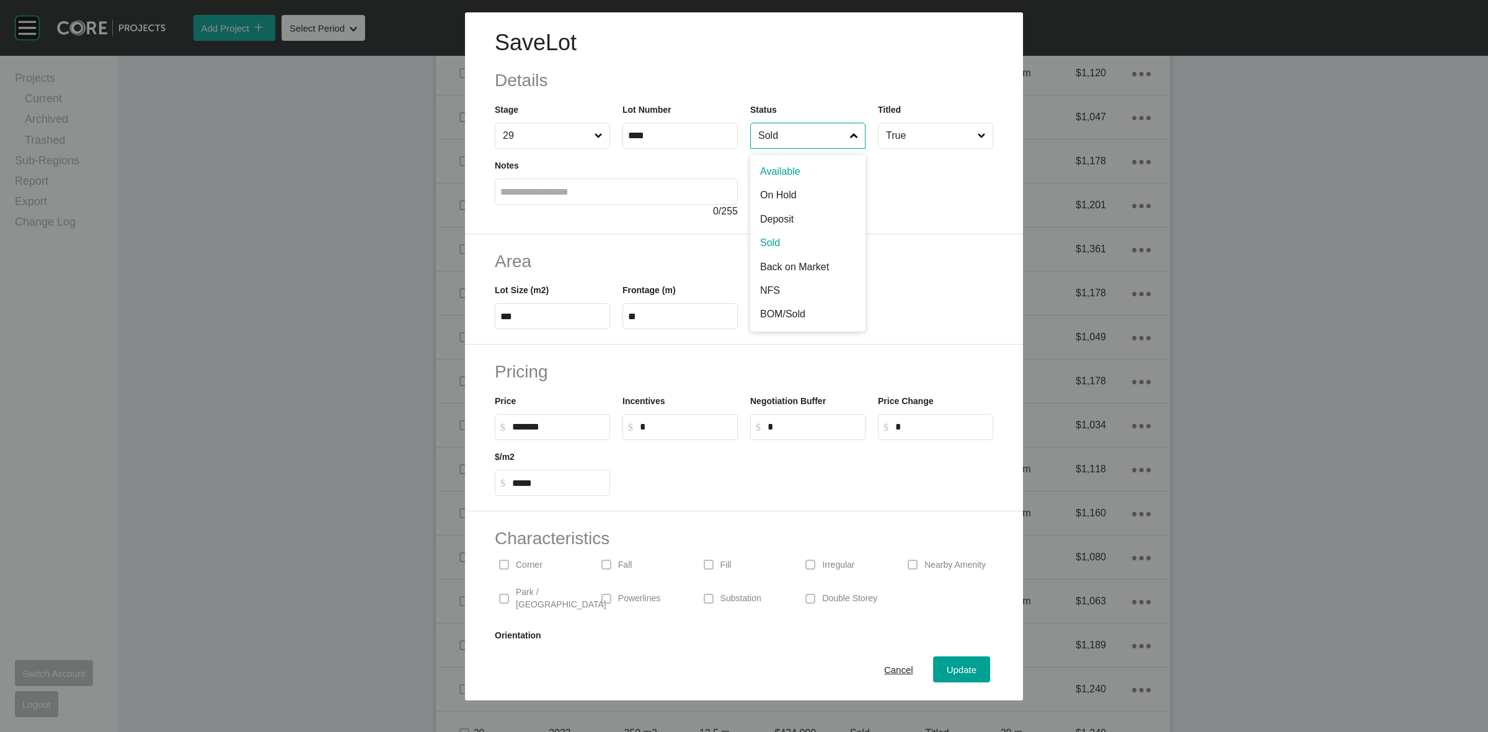
click at [787, 138] on input "Sold" at bounding box center [802, 135] width 92 height 25
click at [947, 655] on div "Cancel Update" at bounding box center [744, 670] width 558 height 62
click at [947, 670] on span "Update" at bounding box center [962, 670] width 30 height 11
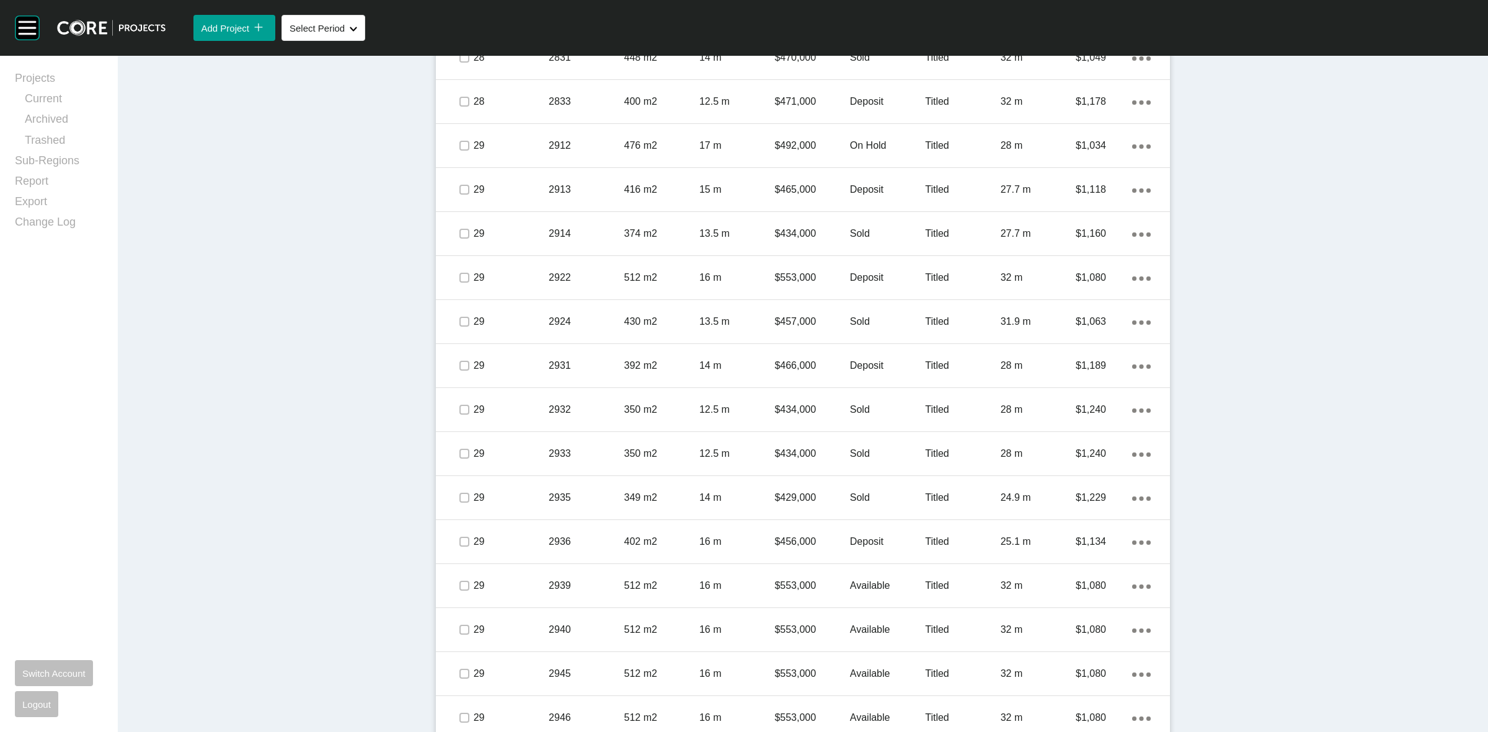
scroll to position [2480, 0]
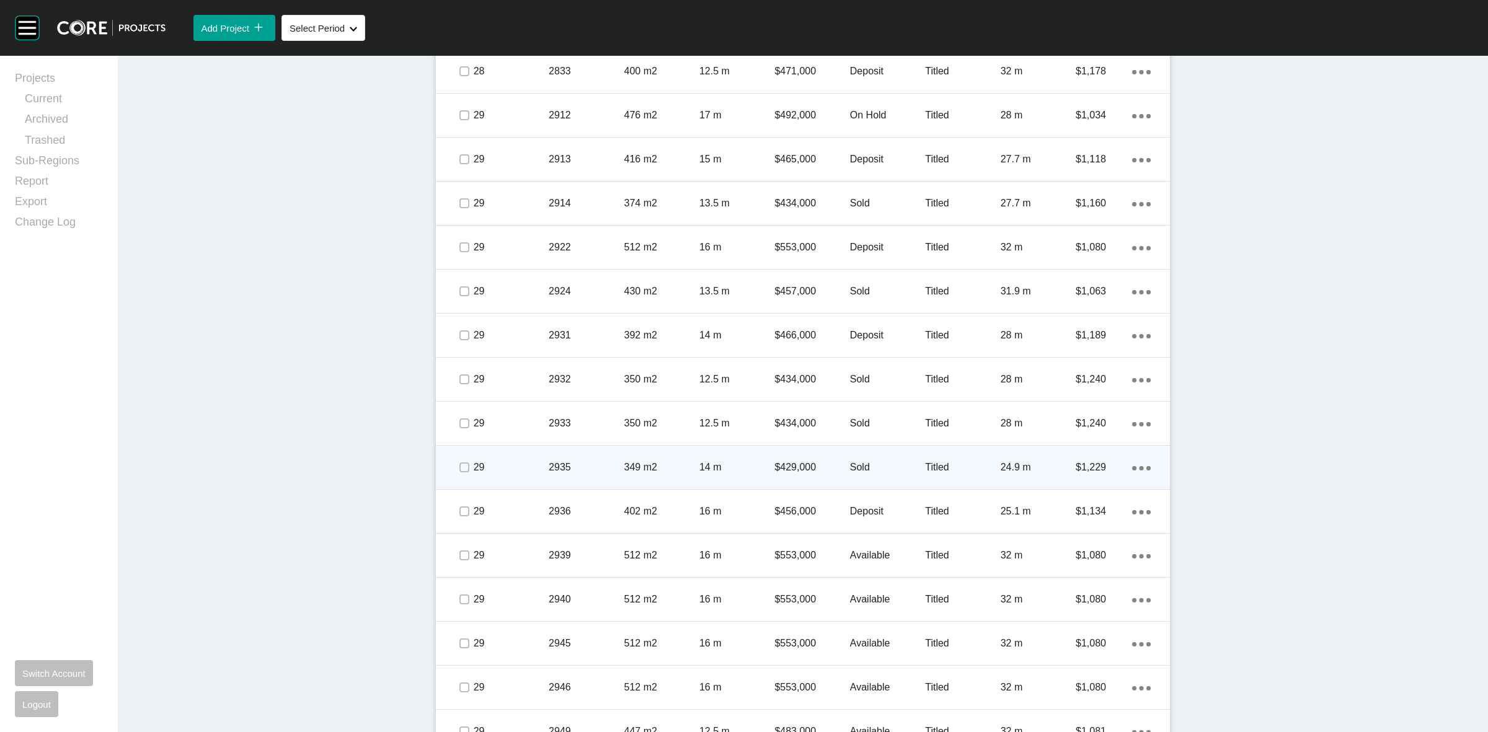
click at [573, 466] on p "2935" at bounding box center [586, 468] width 75 height 14
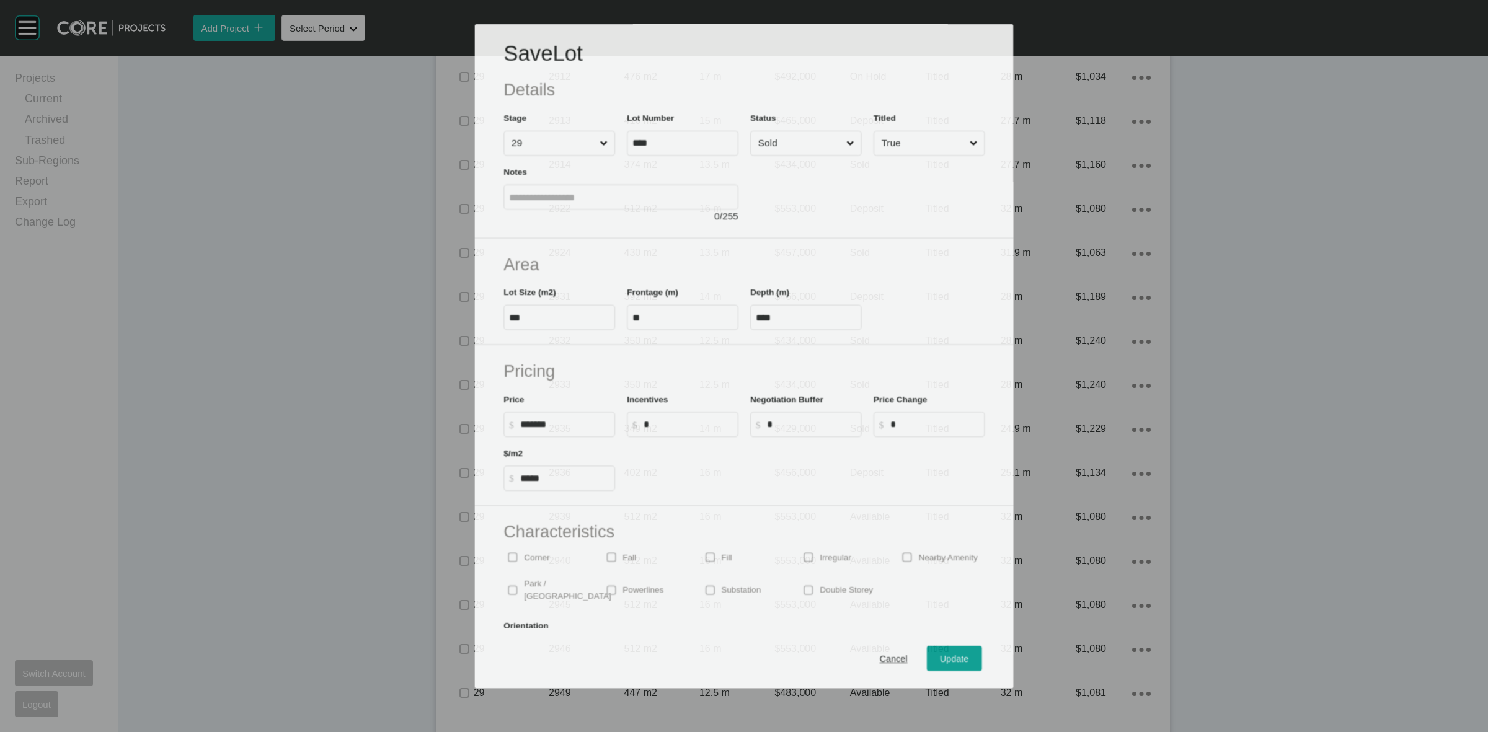
scroll to position [2441, 0]
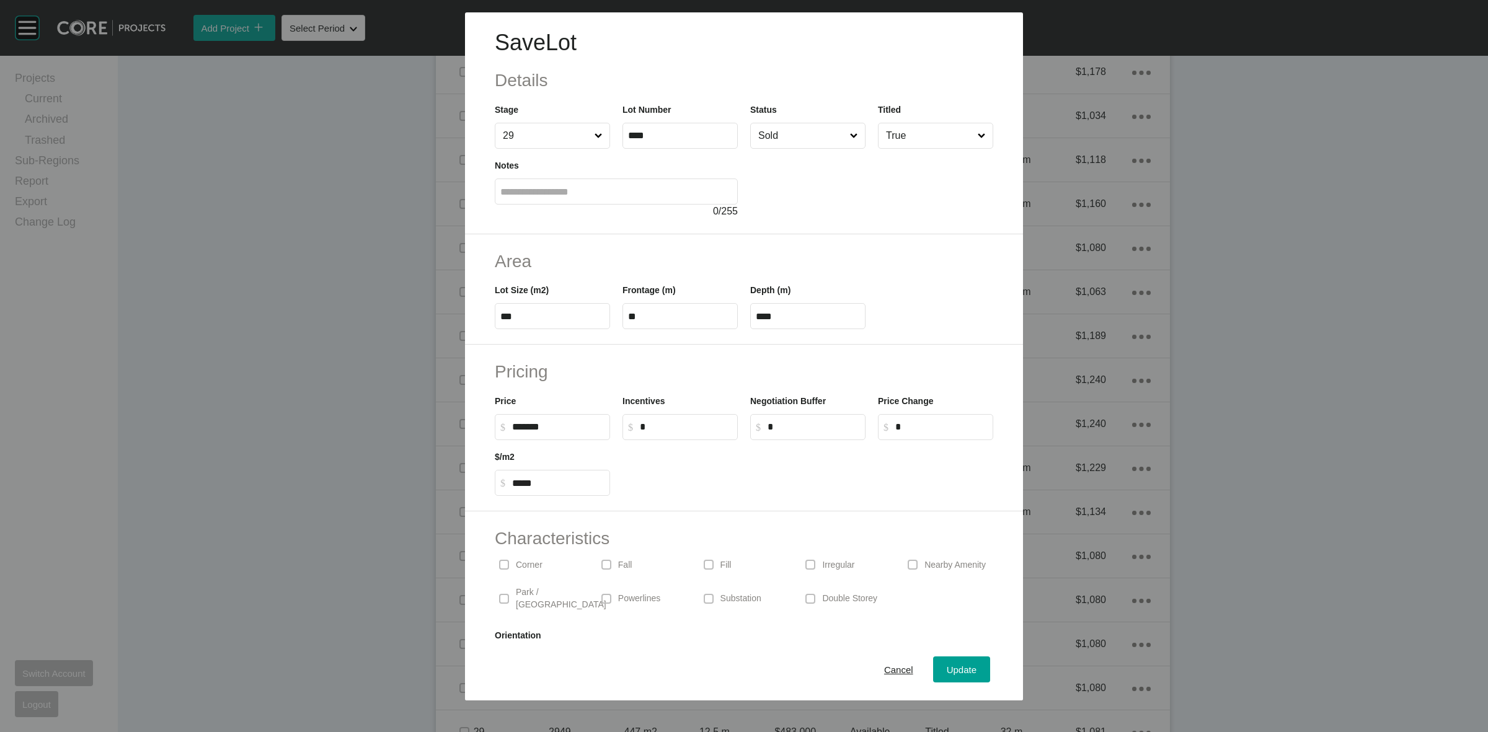
click at [816, 131] on input "Sold" at bounding box center [802, 135] width 92 height 25
drag, startPoint x: 943, startPoint y: 671, endPoint x: 945, endPoint y: 649, distance: 22.5
click at [947, 671] on span "Update" at bounding box center [962, 670] width 30 height 11
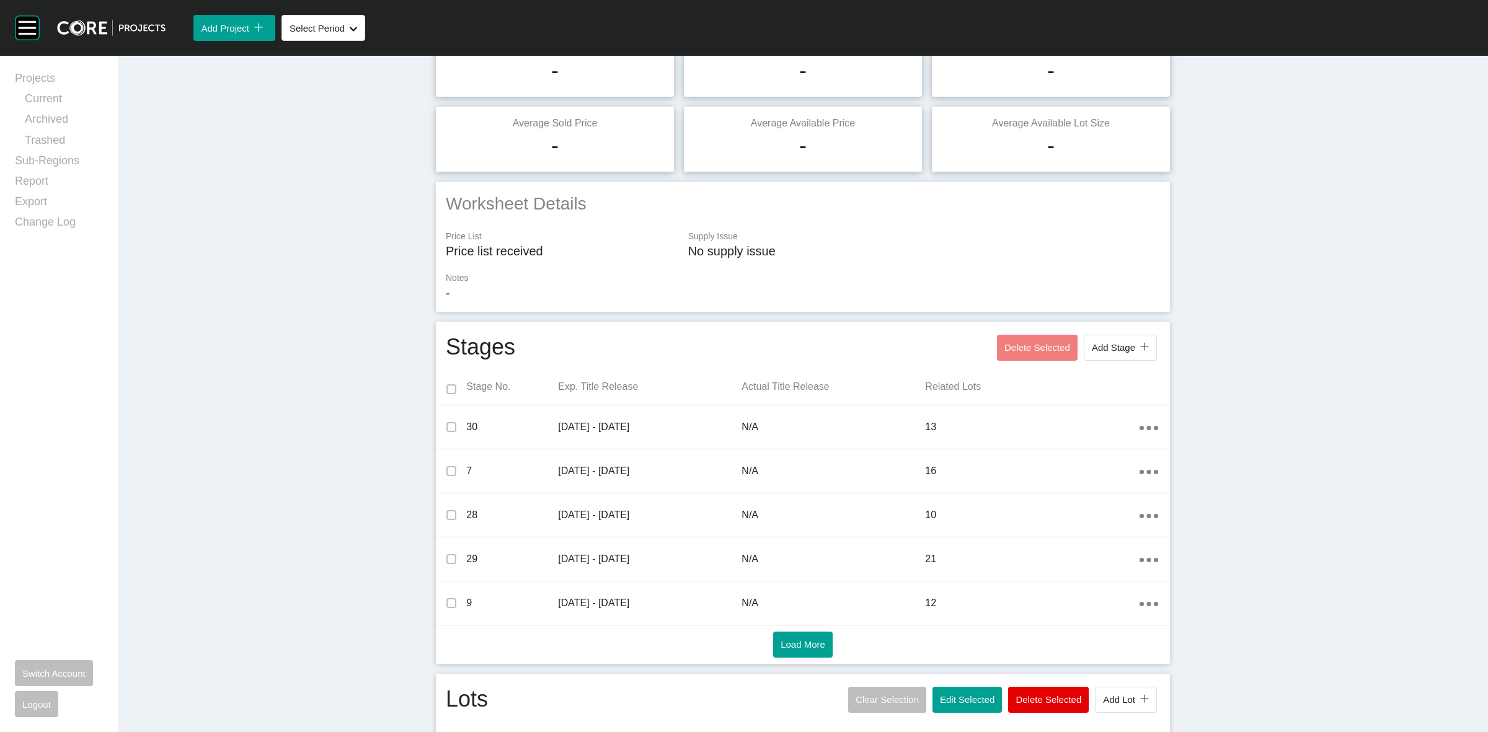
scroll to position [0, 0]
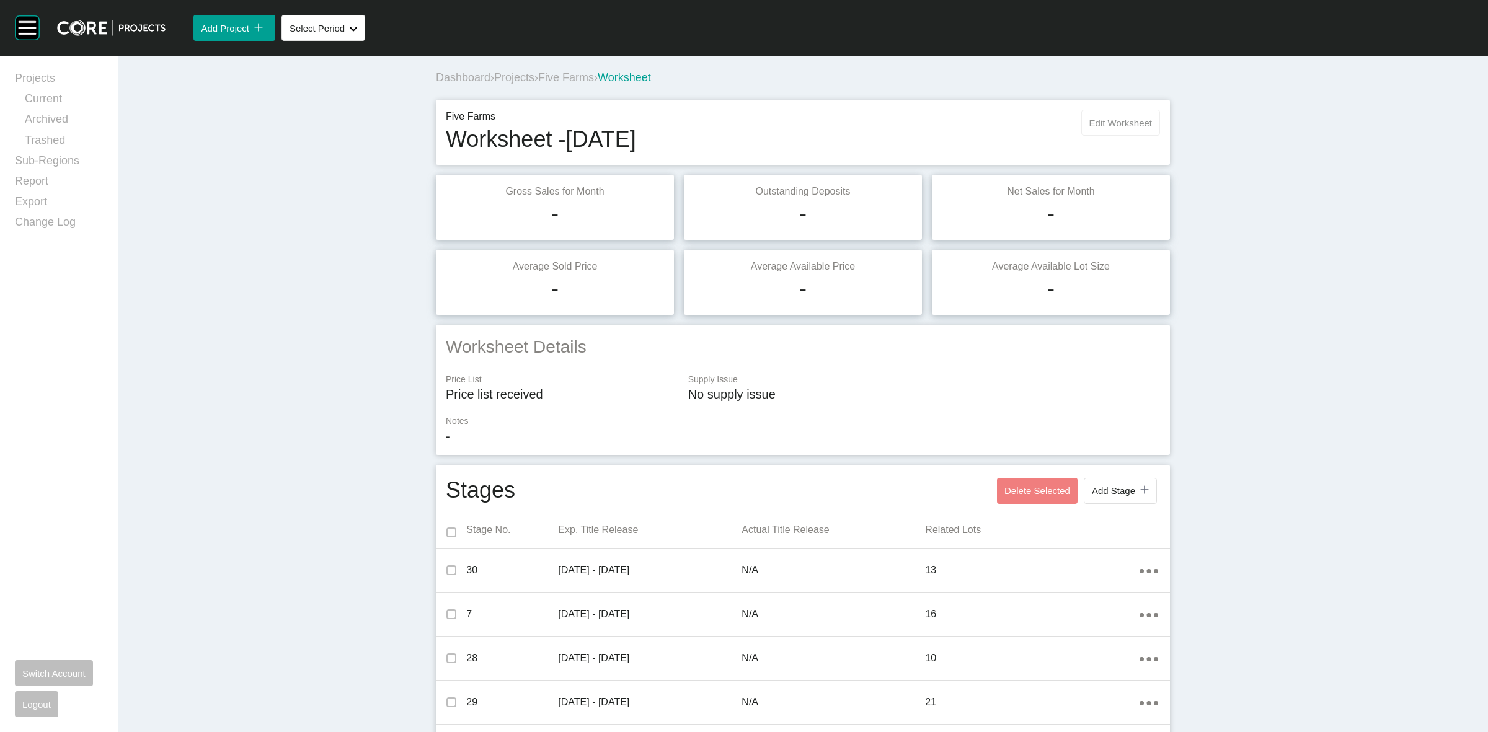
click at [1113, 126] on span "Edit Worksheet" at bounding box center [1120, 123] width 63 height 11
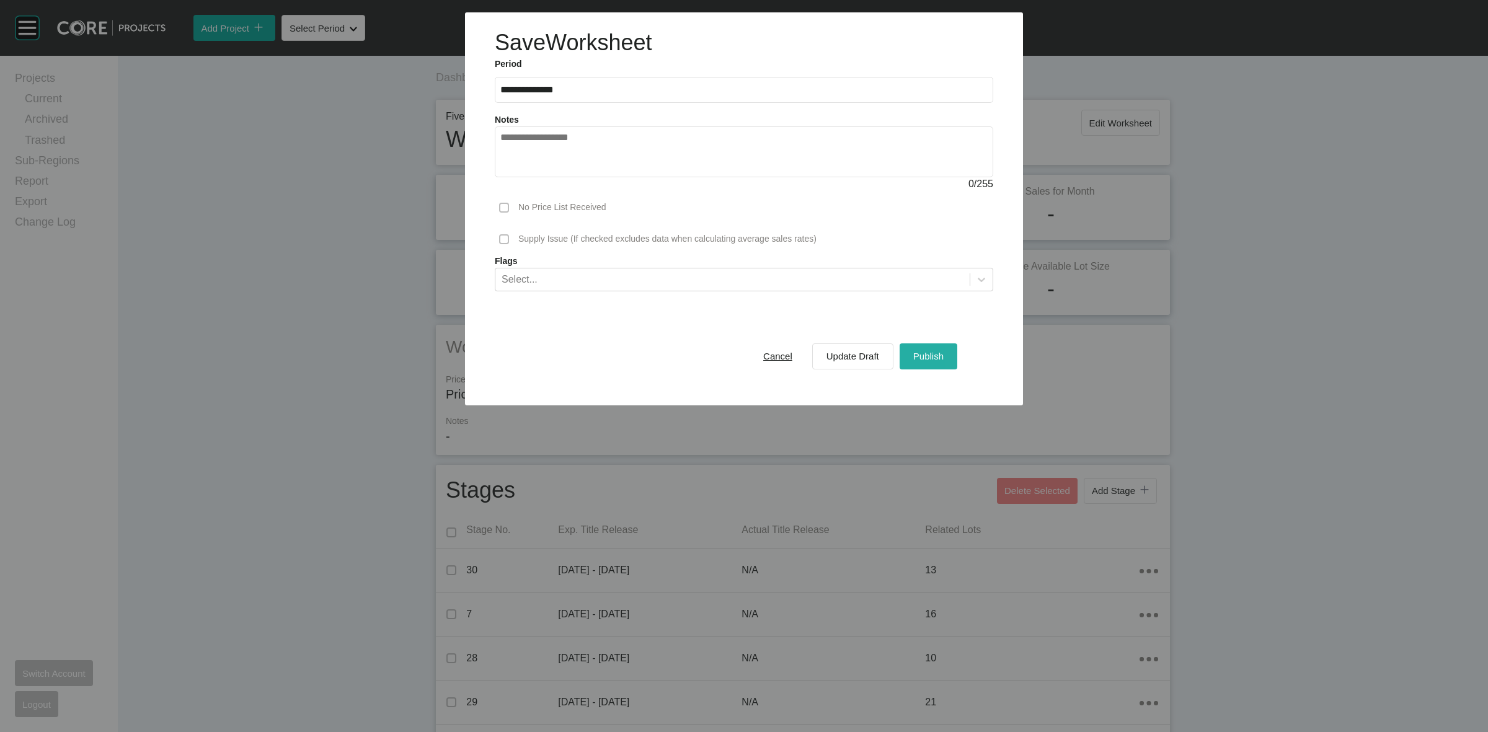
click at [922, 345] on button "Publish" at bounding box center [929, 356] width 58 height 26
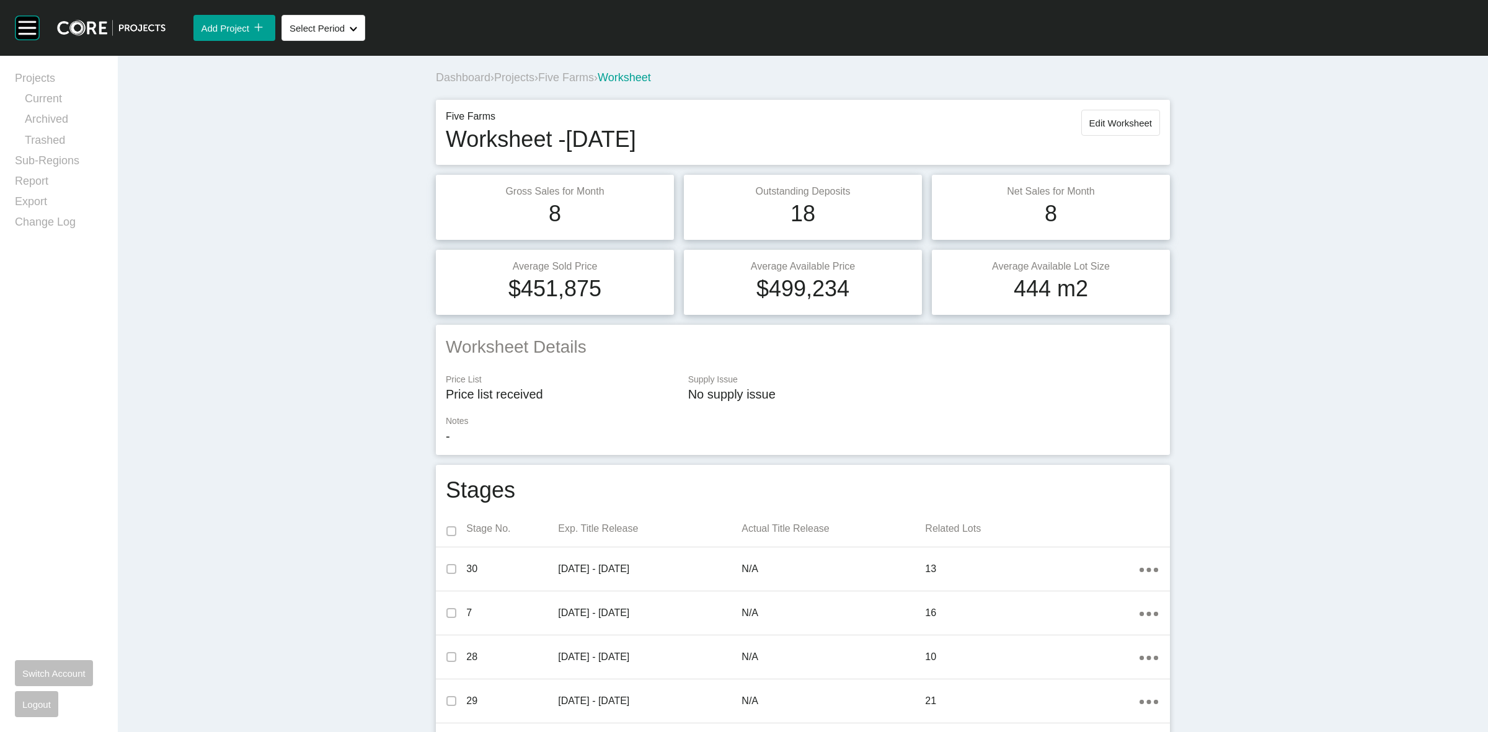
click at [583, 78] on span "Five Farms" at bounding box center [566, 77] width 56 height 12
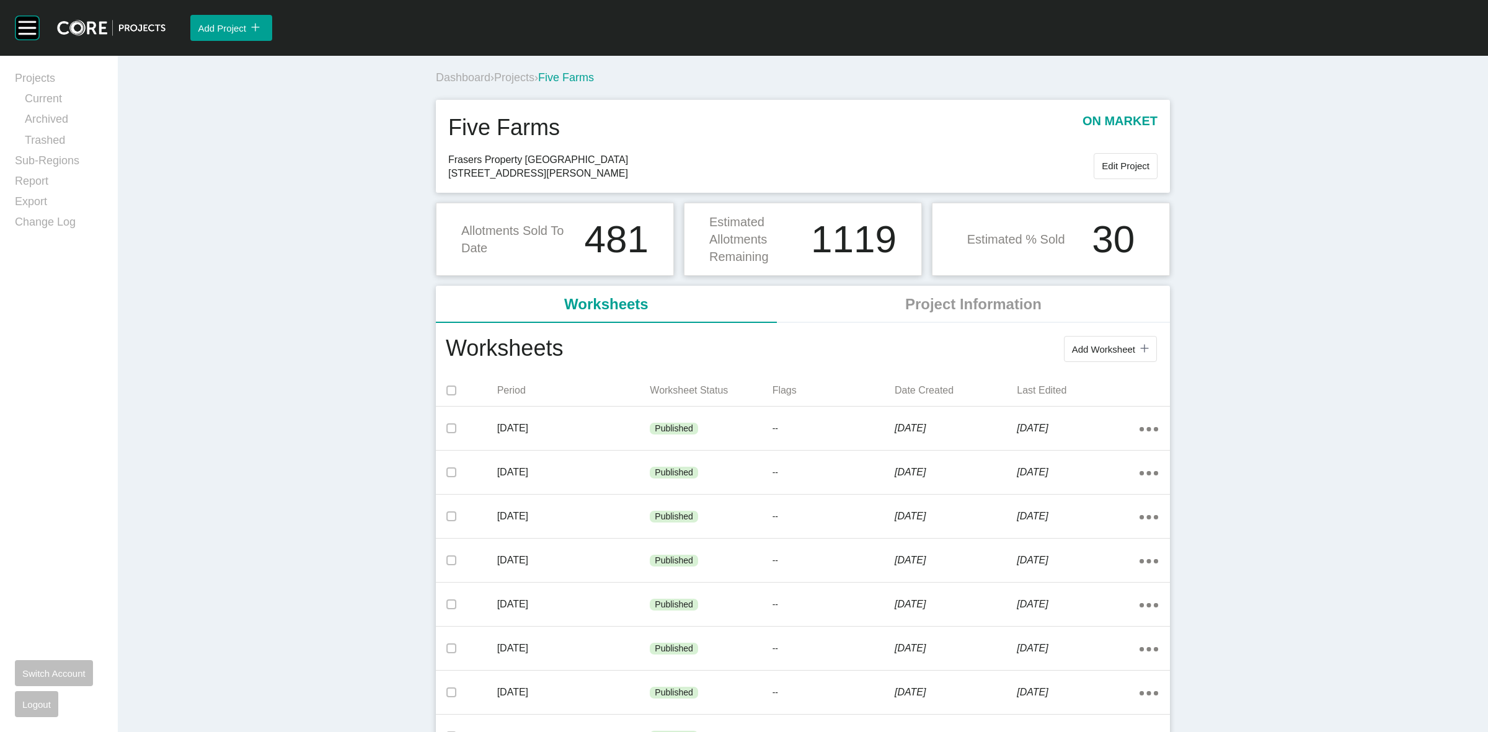
click at [524, 73] on span "Projects" at bounding box center [514, 77] width 40 height 12
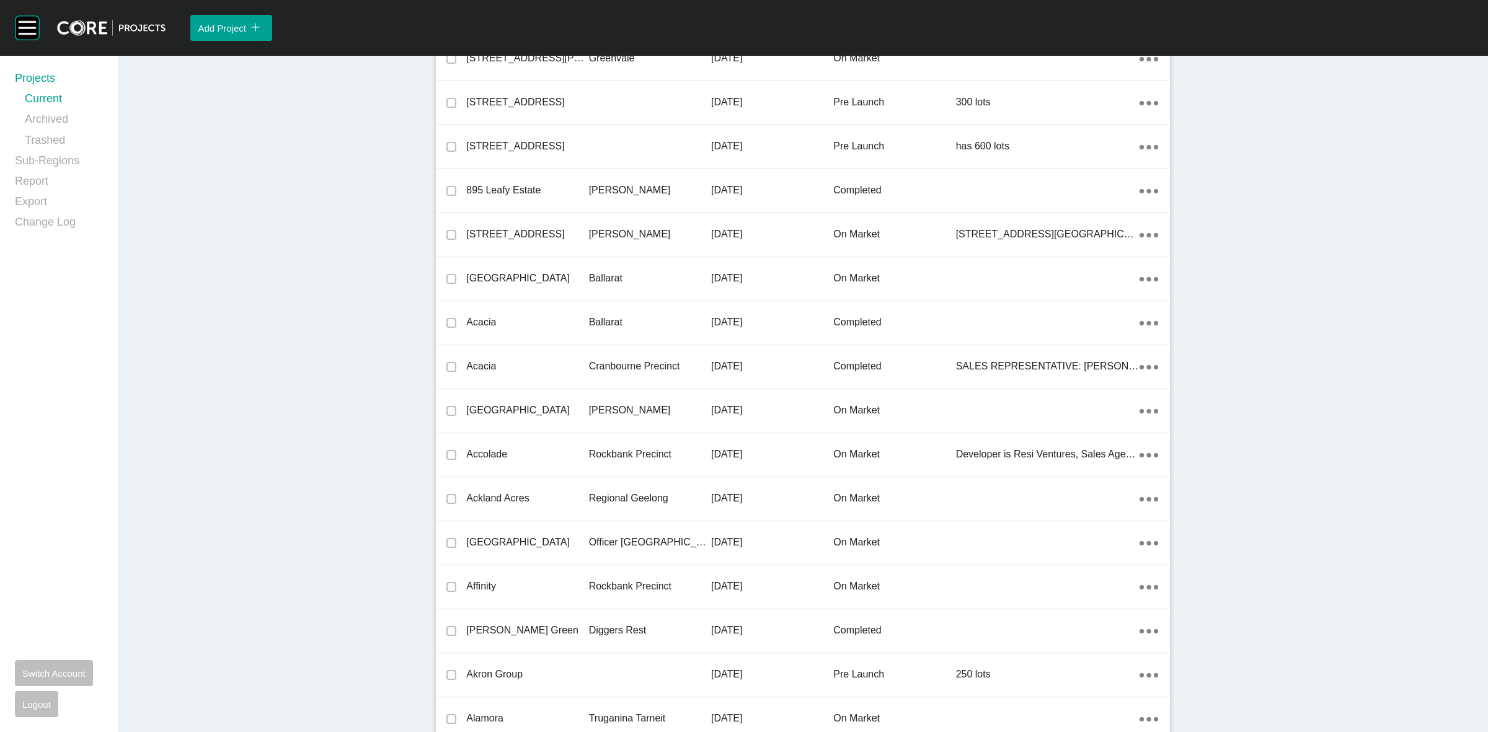
scroll to position [23207, 0]
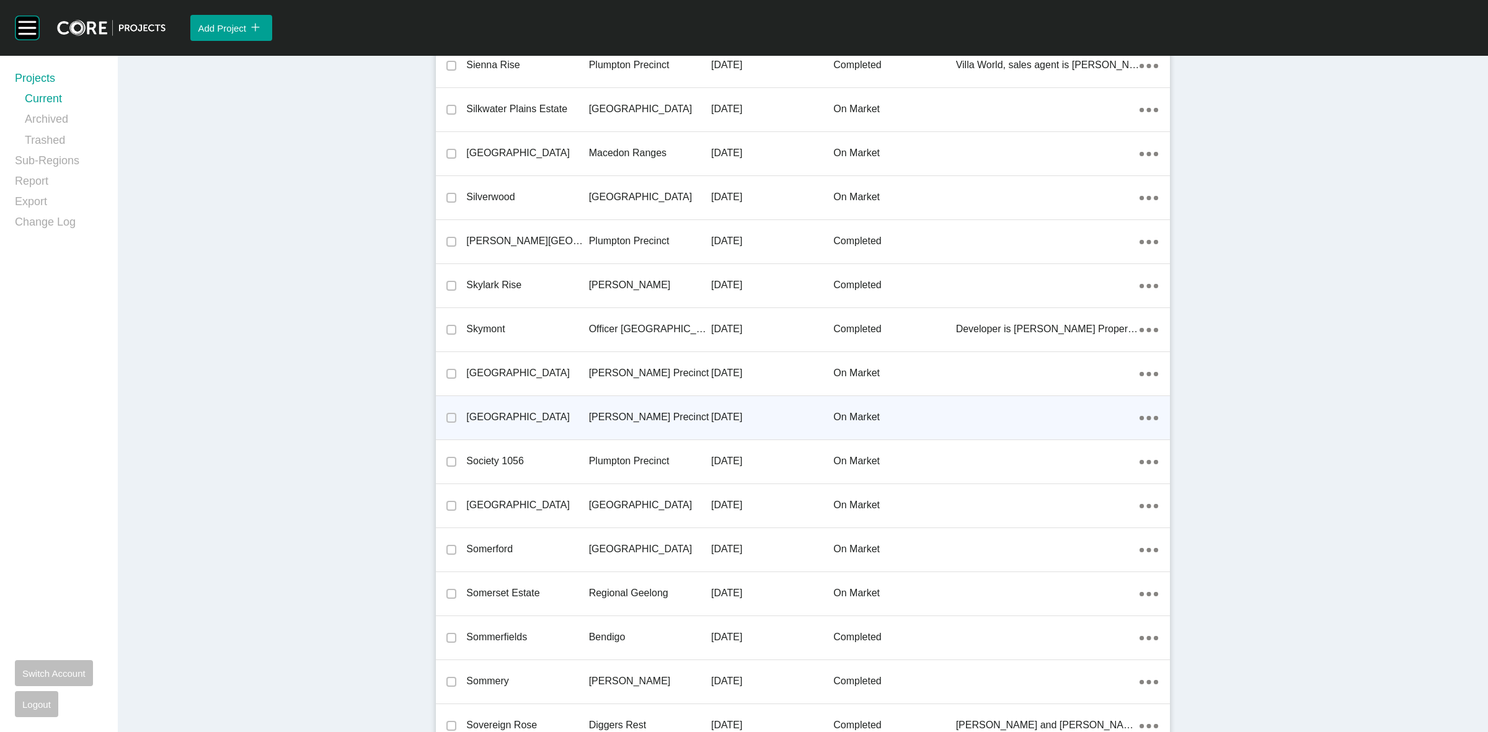
click at [593, 416] on p "[PERSON_NAME] Precinct" at bounding box center [650, 417] width 122 height 14
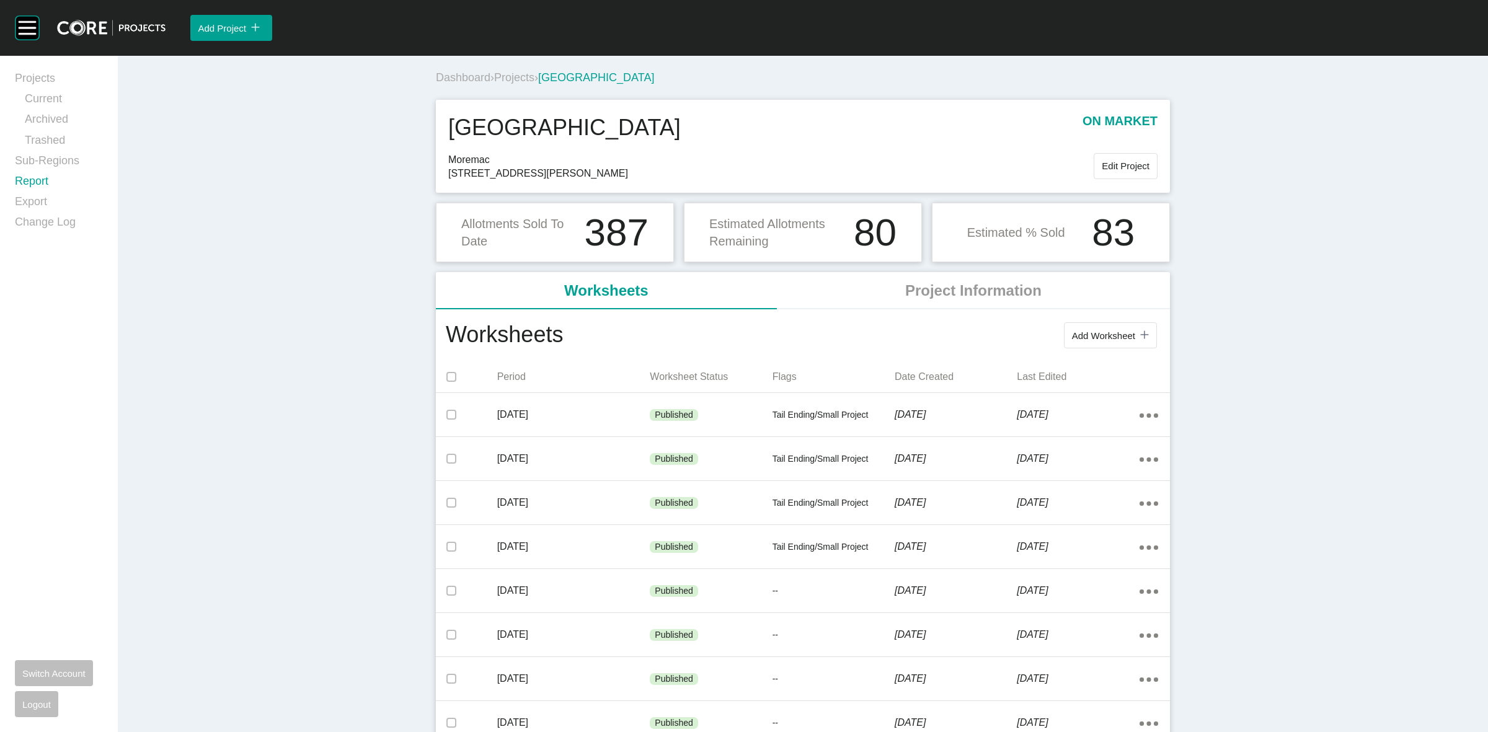
click at [32, 183] on link "Report" at bounding box center [59, 184] width 88 height 20
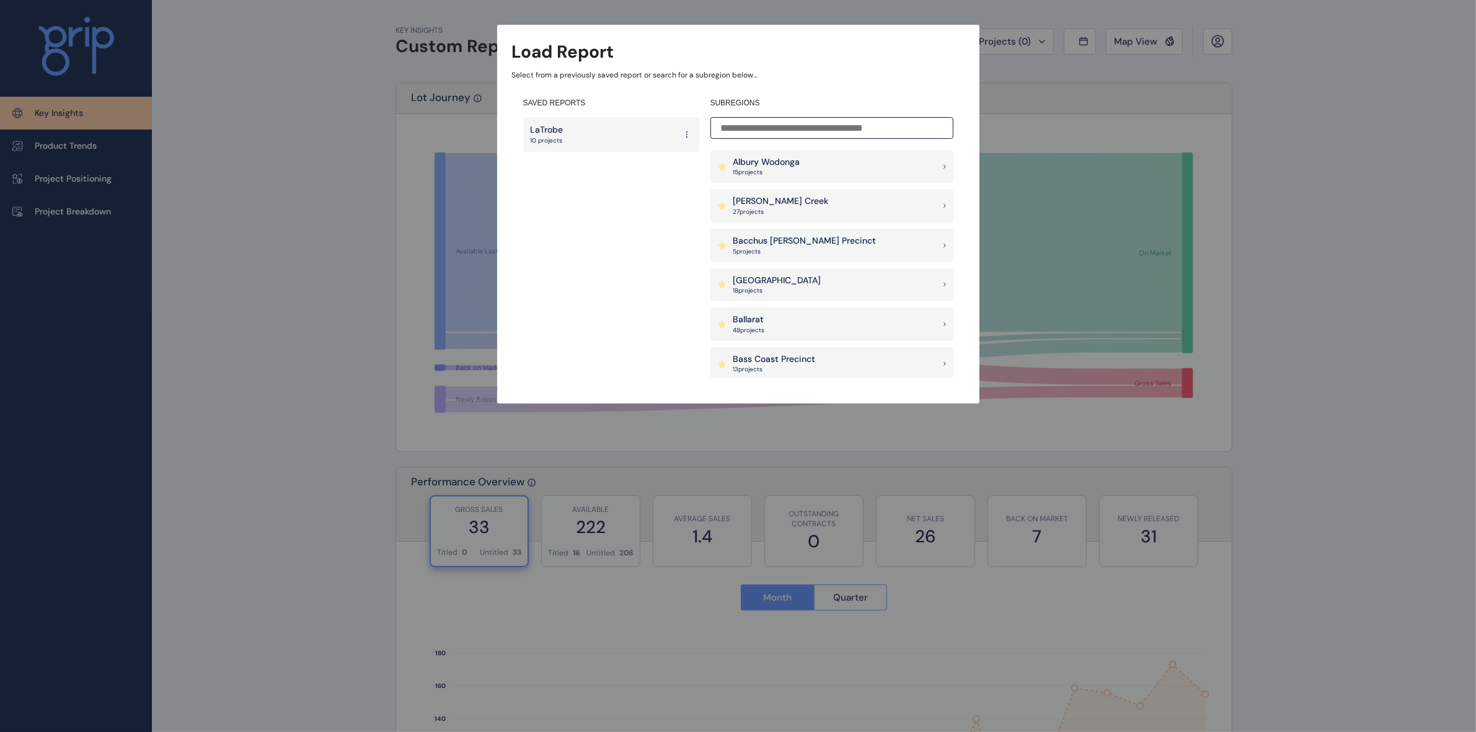
click at [862, 131] on input at bounding box center [831, 128] width 243 height 22
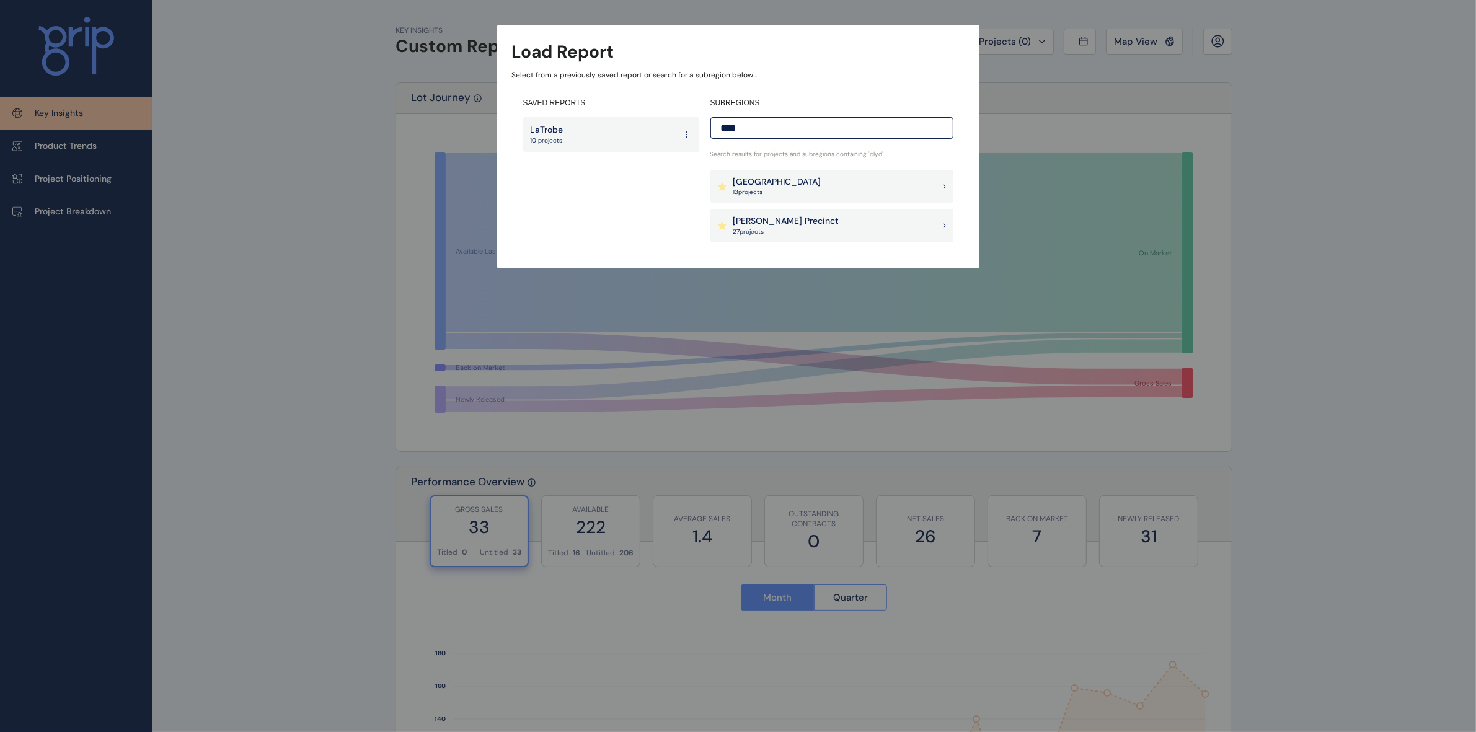
type input "****"
click at [817, 221] on div "Clyde Precinct 27 project s" at bounding box center [831, 225] width 243 height 33
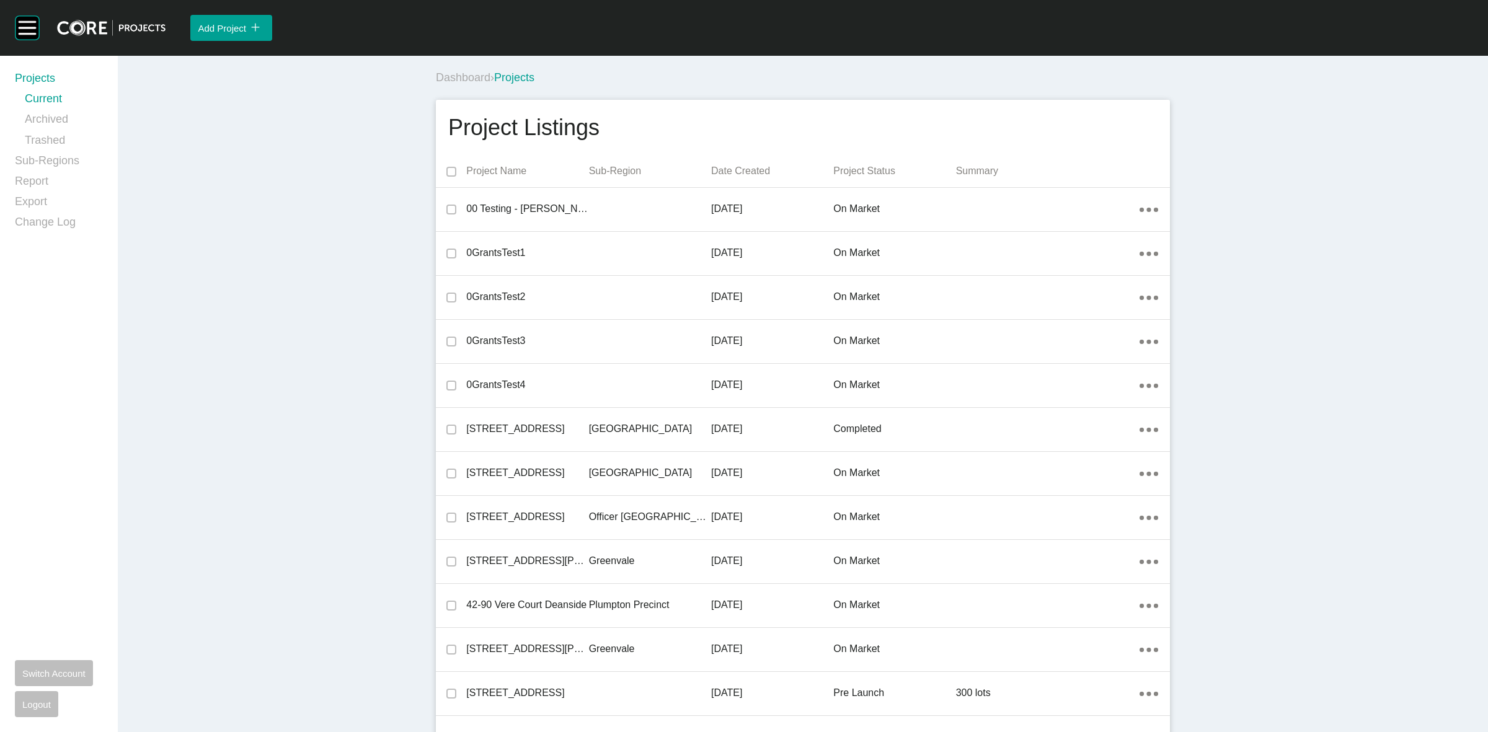
scroll to position [2131, 0]
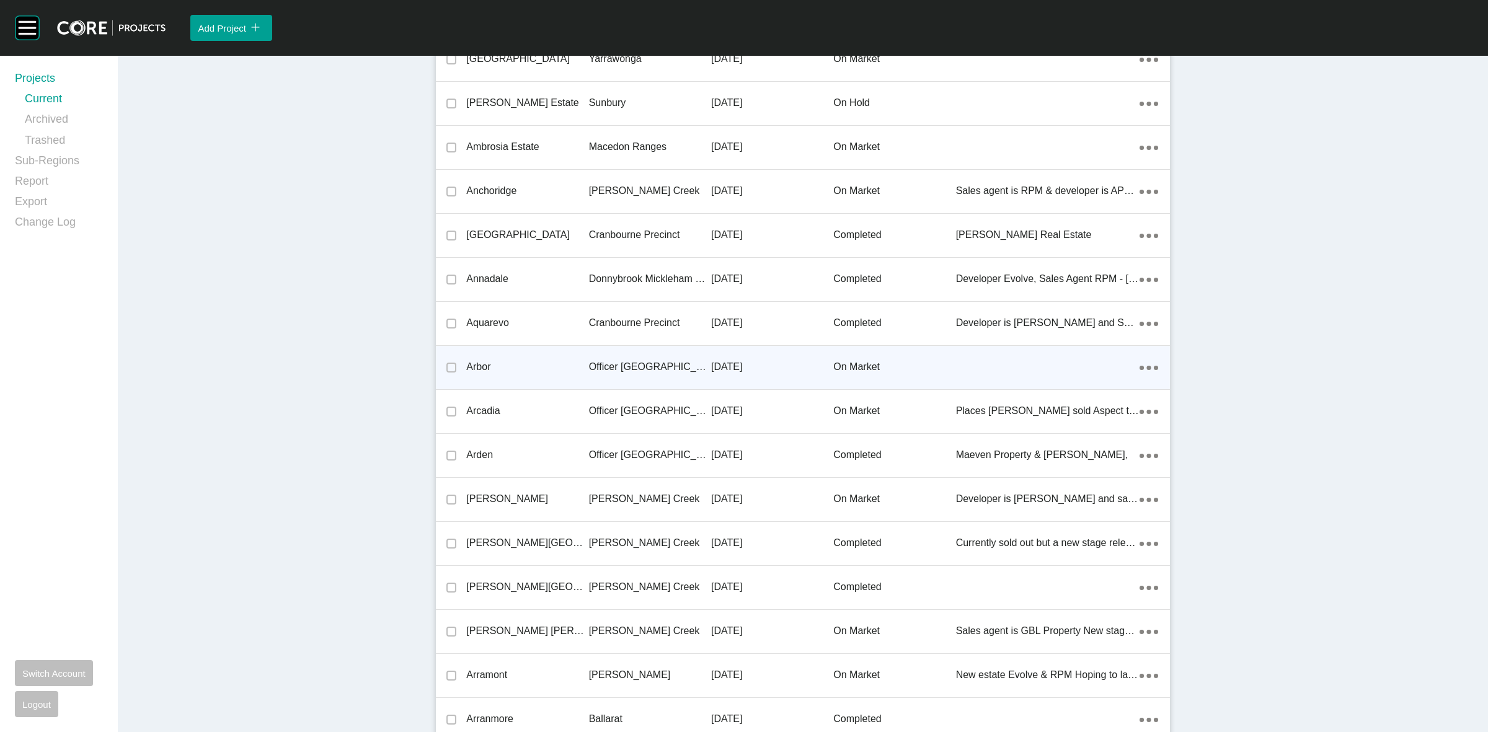
click at [611, 369] on p "Officer [GEOGRAPHIC_DATA]" at bounding box center [650, 367] width 122 height 14
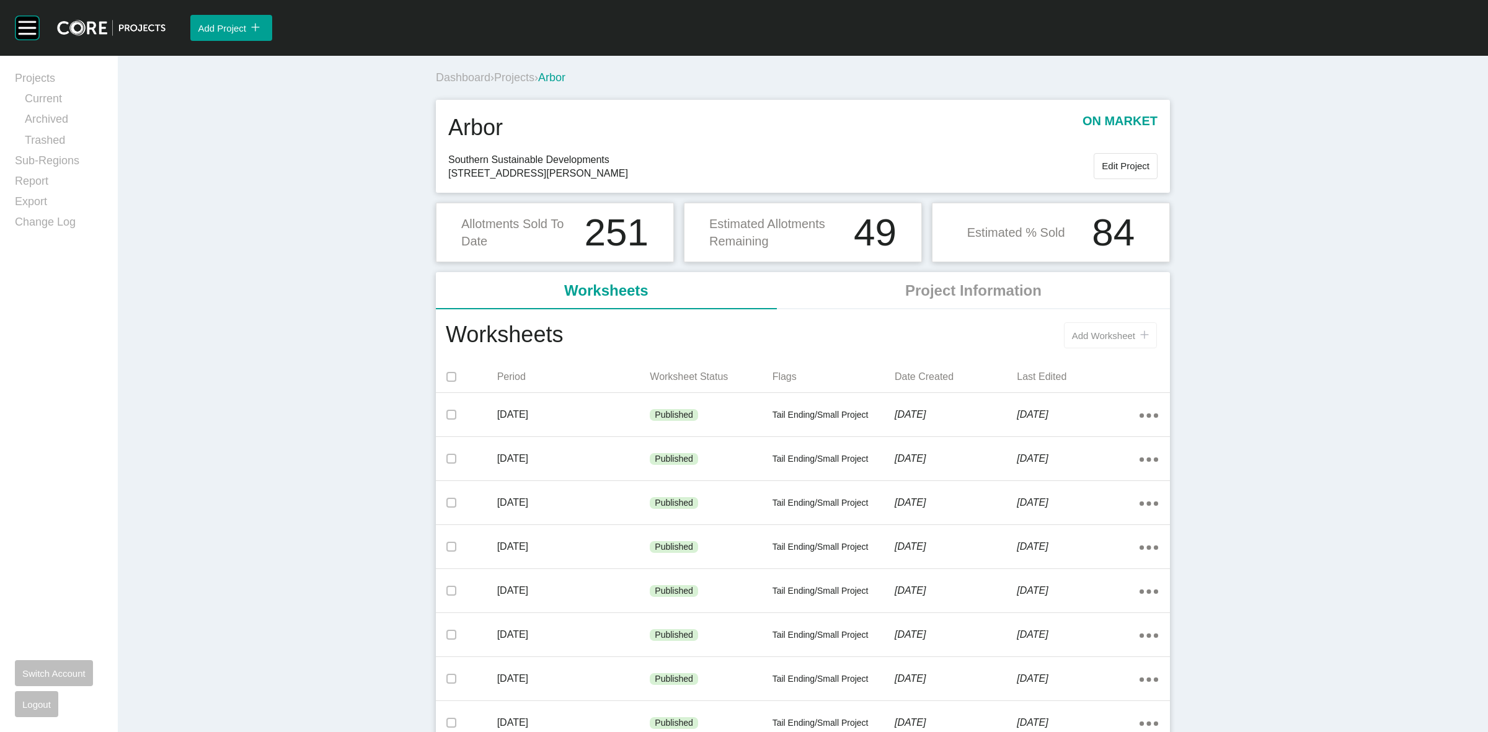
click at [1105, 340] on span "Add Worksheet" at bounding box center [1103, 335] width 63 height 11
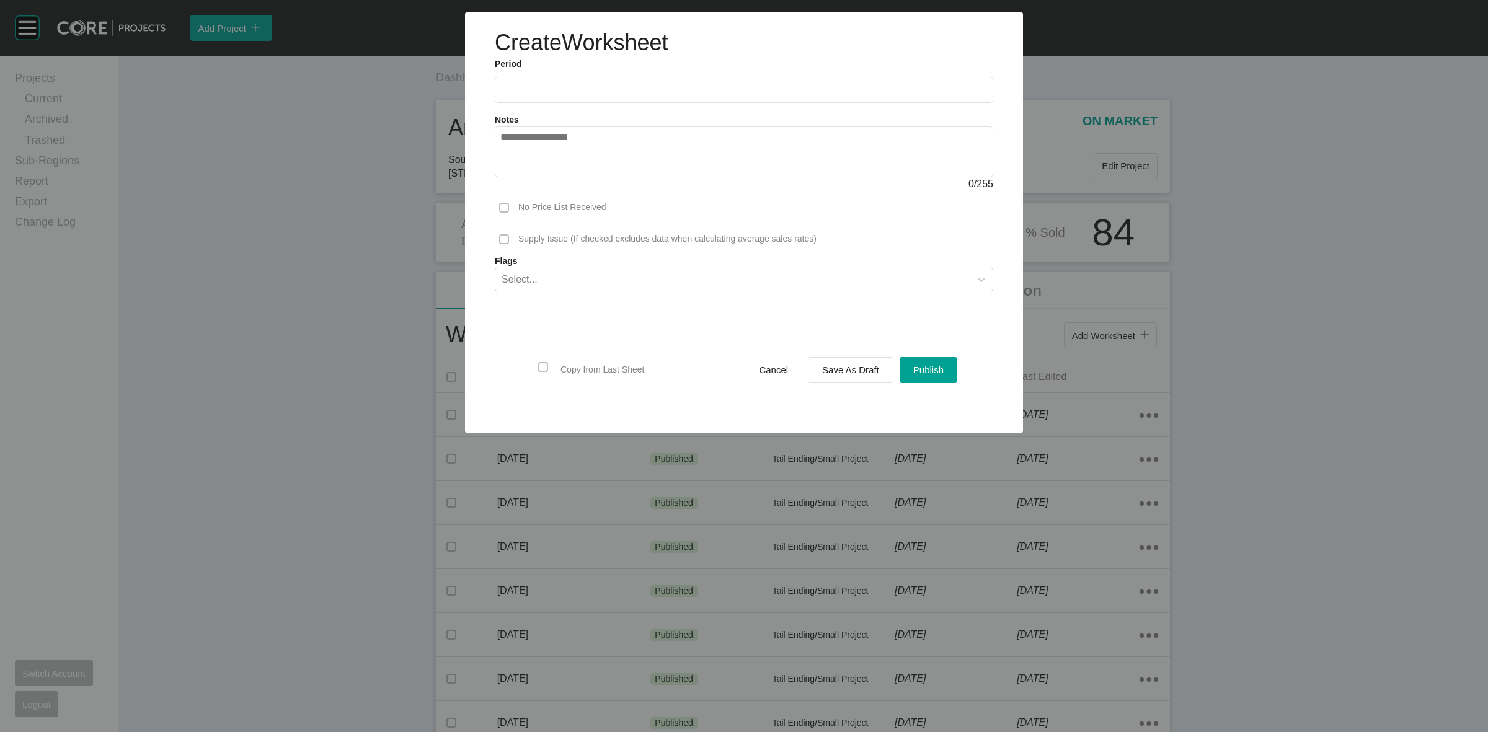
click at [618, 95] on input "text" at bounding box center [743, 89] width 487 height 11
click at [604, 177] on li "Sep" at bounding box center [601, 180] width 42 height 21
type input "**********"
click at [860, 365] on span "Save As Draft" at bounding box center [850, 370] width 57 height 11
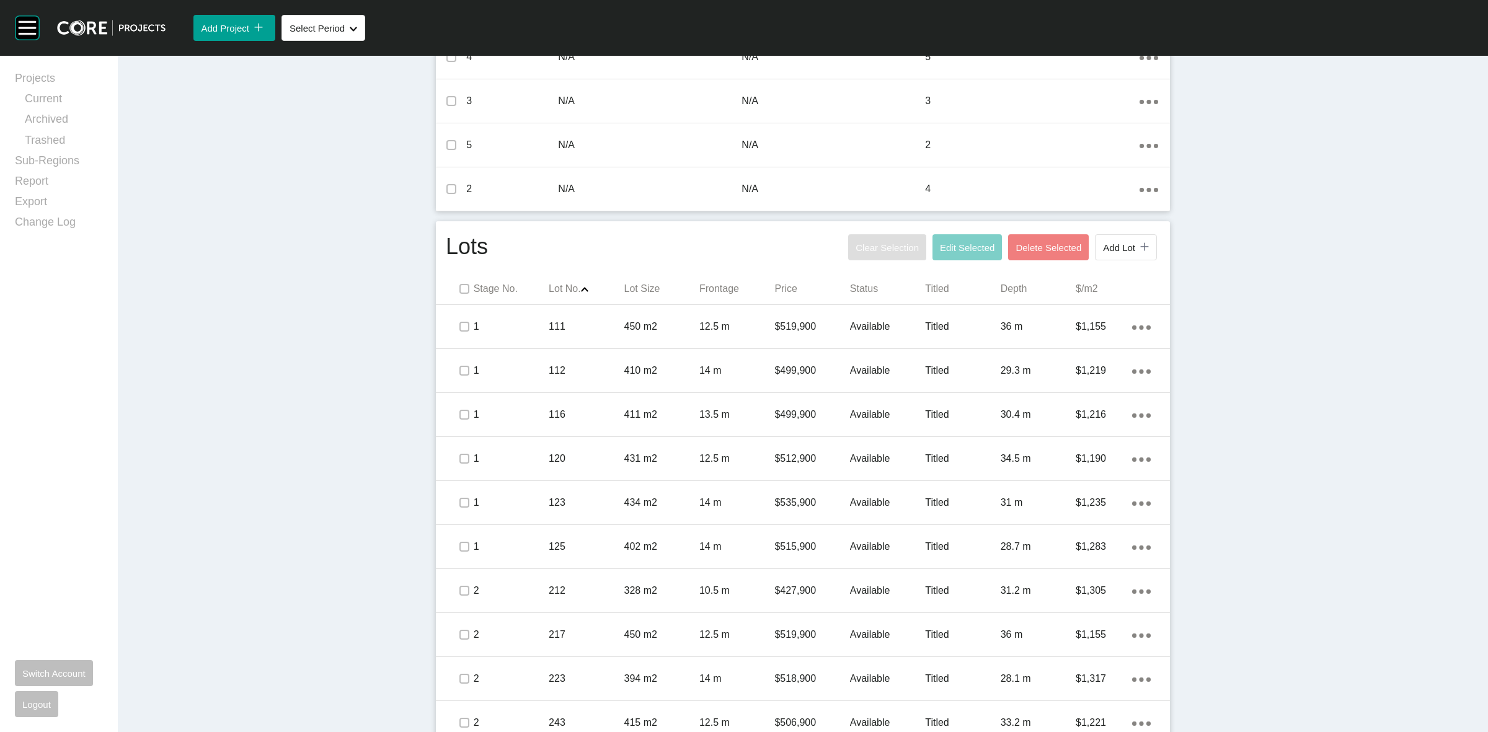
scroll to position [775, 0]
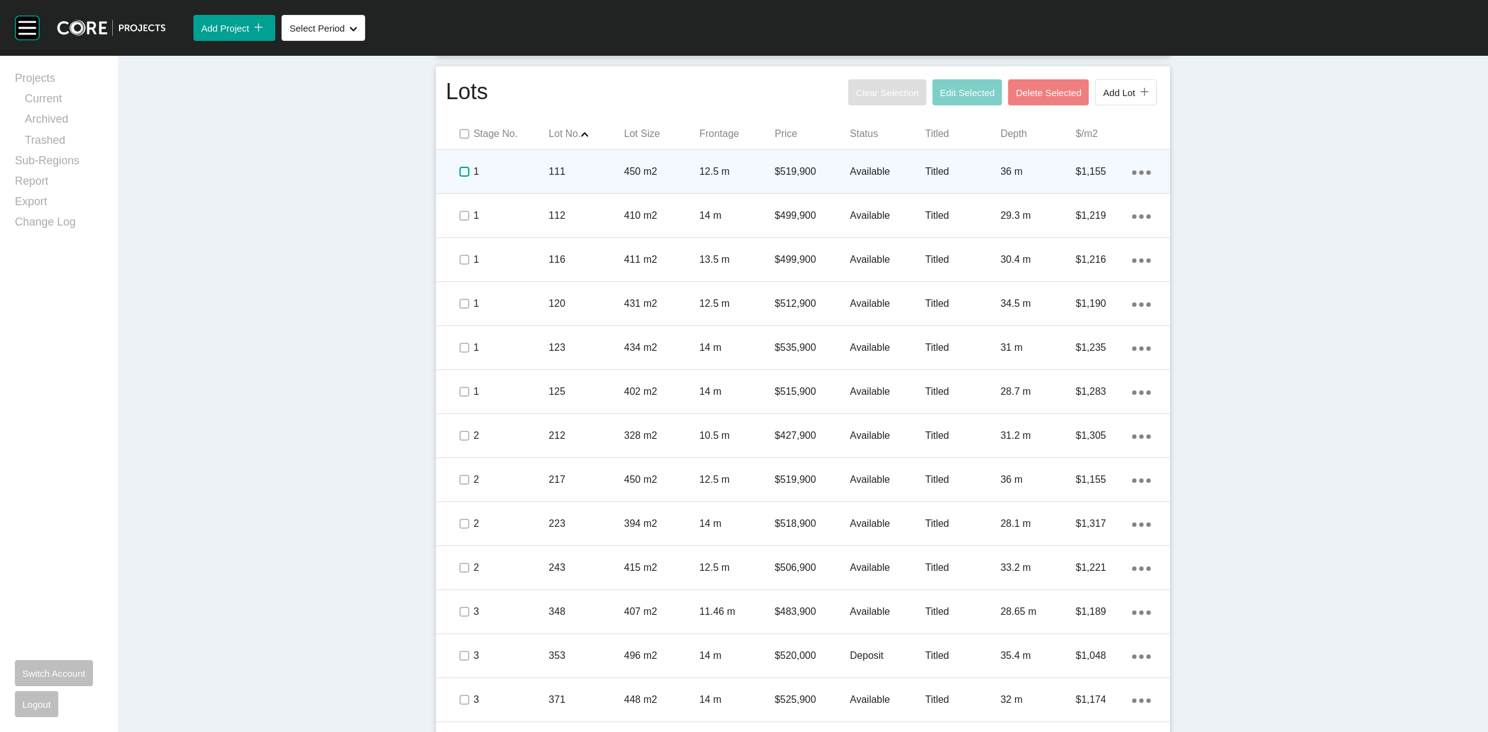
click at [459, 171] on label at bounding box center [464, 172] width 10 height 10
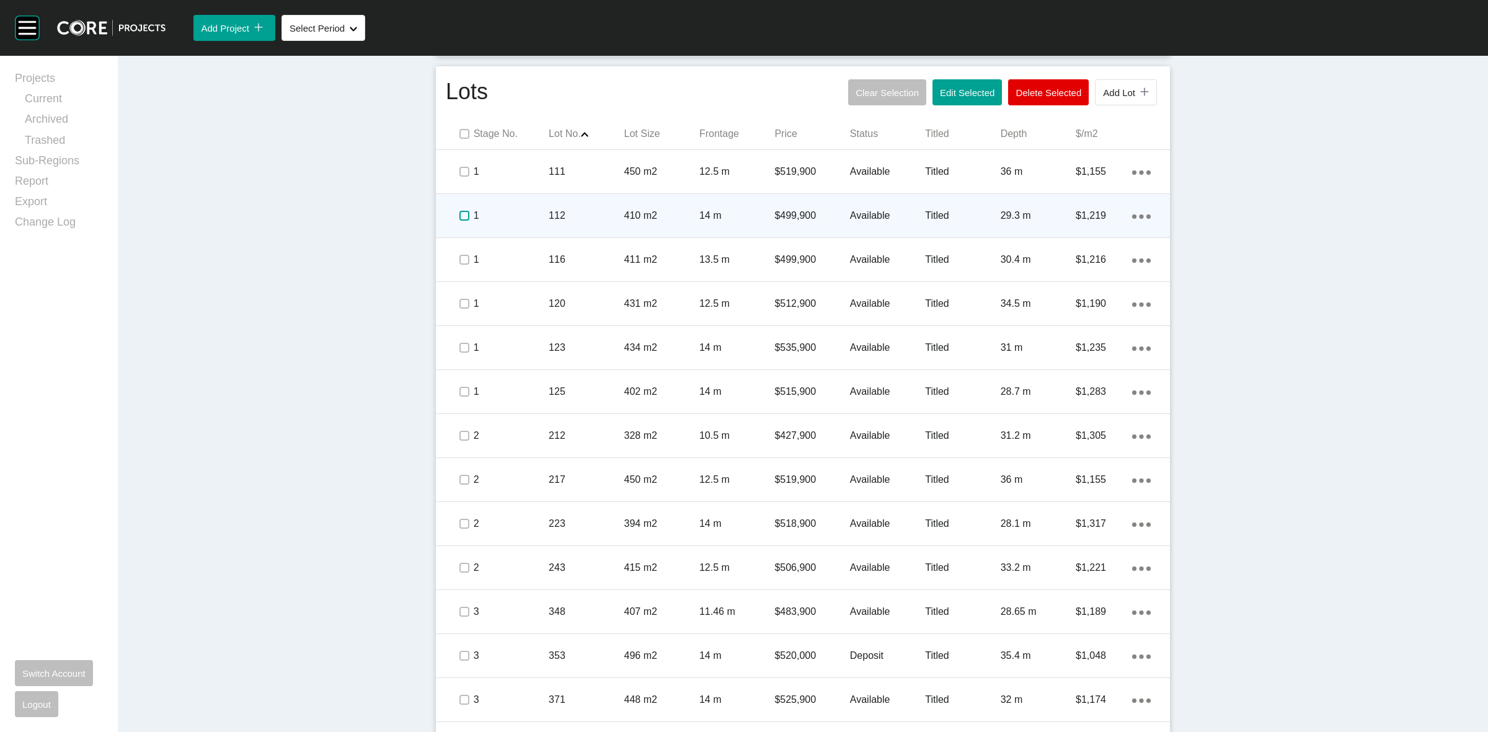
click at [459, 220] on label at bounding box center [464, 216] width 10 height 10
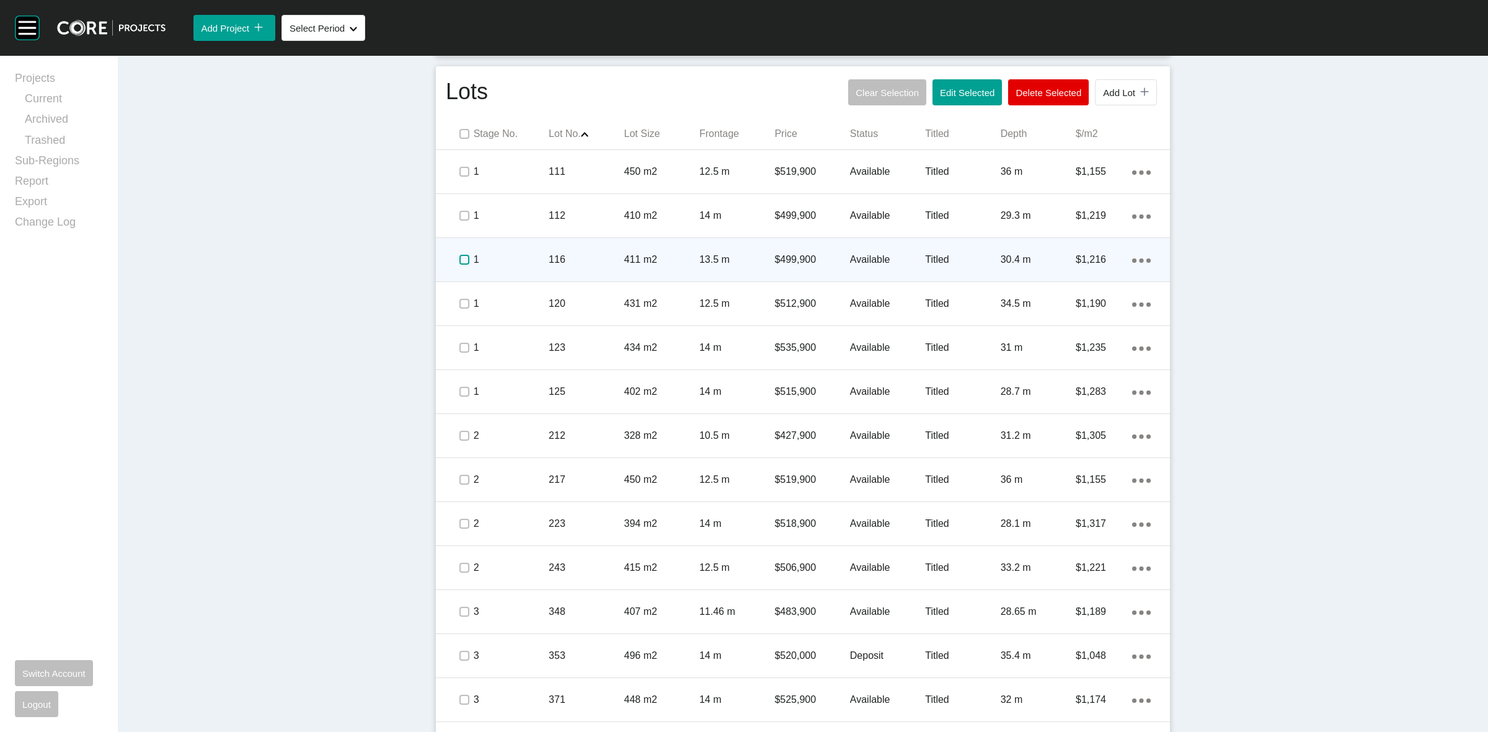
click at [459, 260] on label at bounding box center [464, 260] width 10 height 10
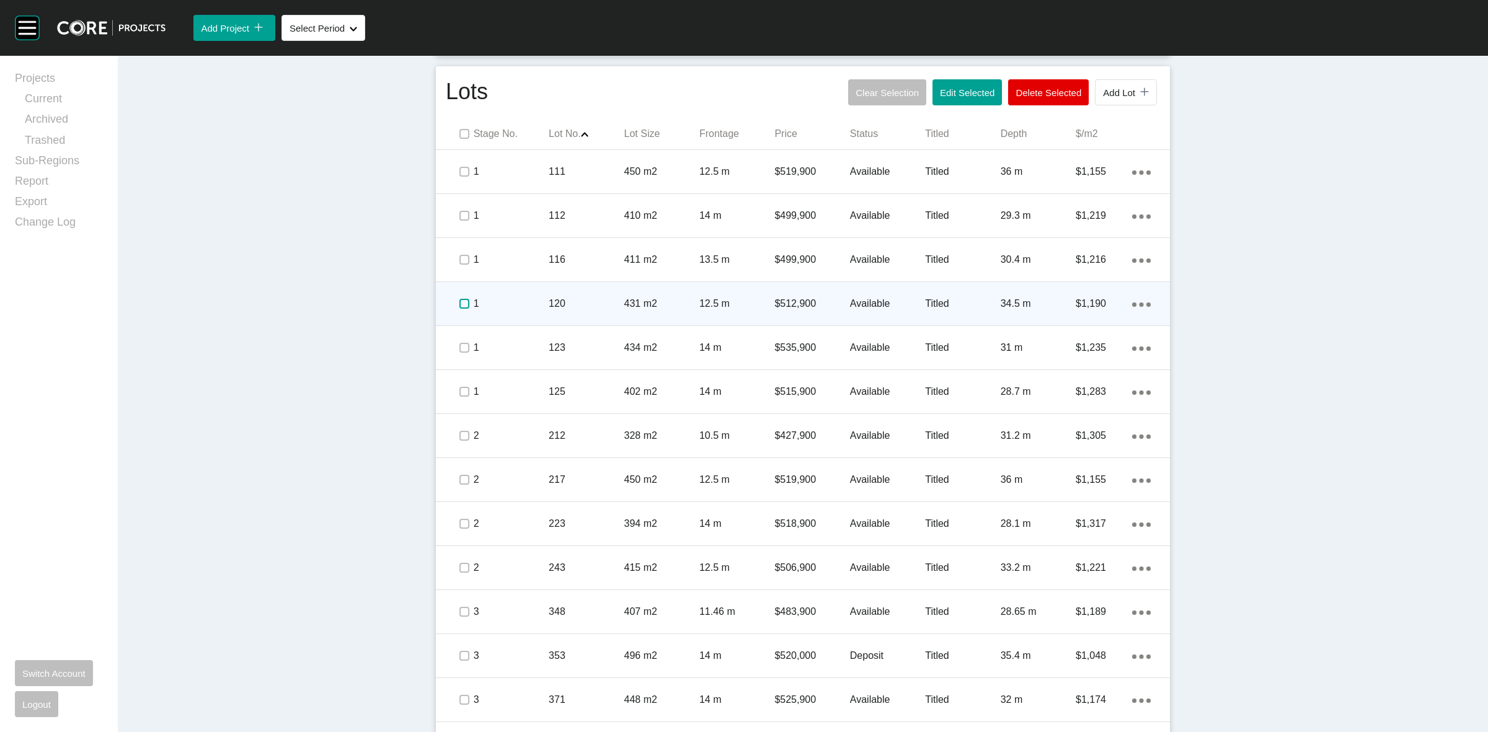
click at [459, 299] on label at bounding box center [464, 304] width 10 height 10
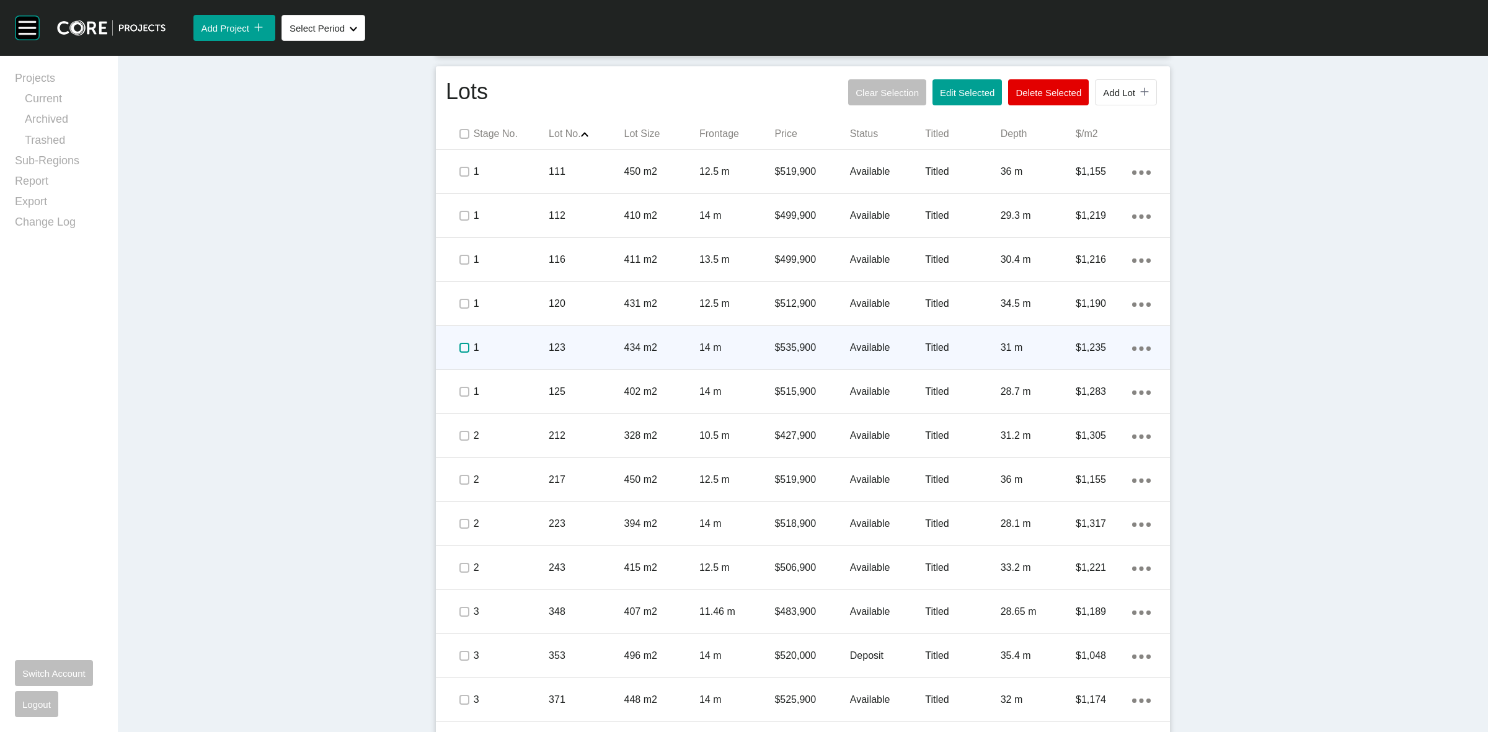
click at [459, 348] on label at bounding box center [464, 348] width 10 height 10
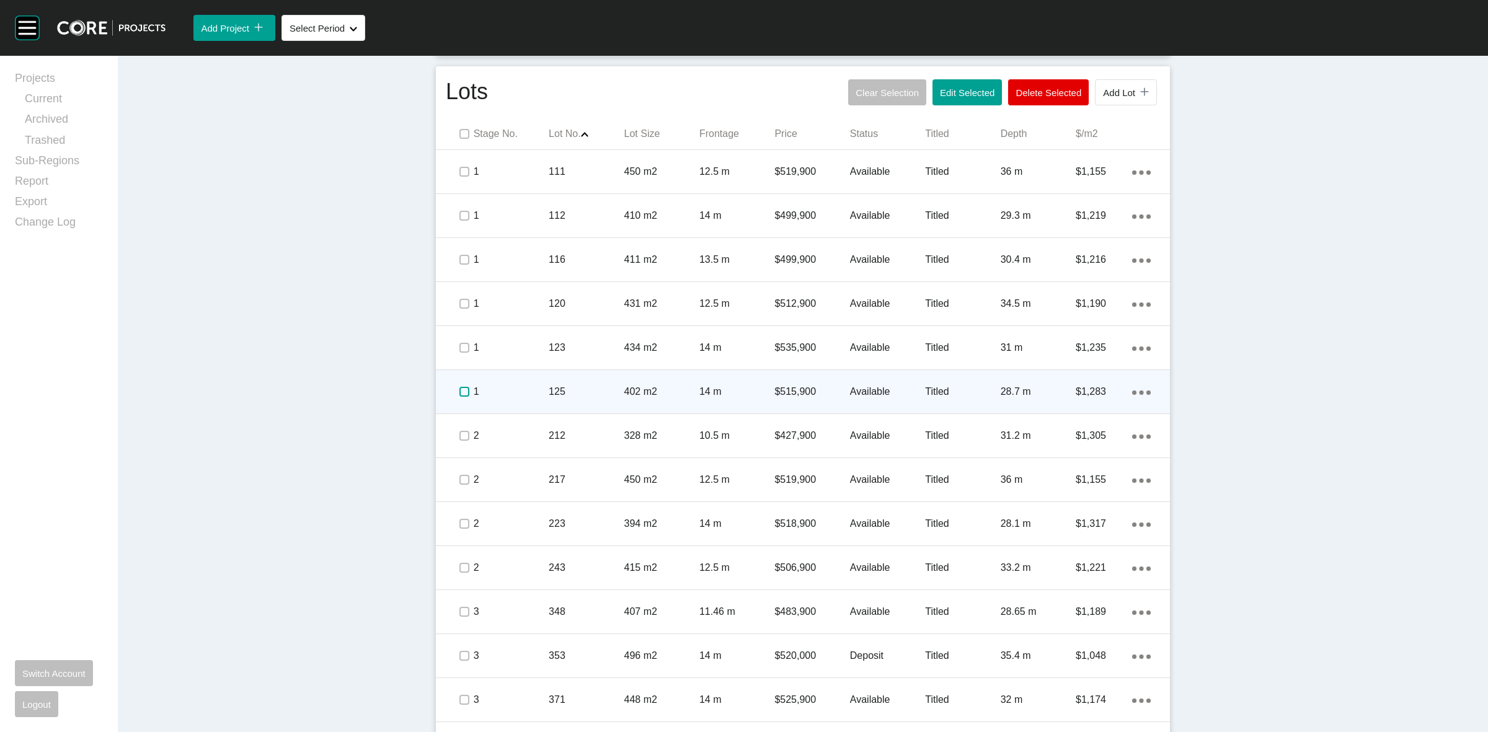
click at [459, 392] on label at bounding box center [464, 392] width 10 height 10
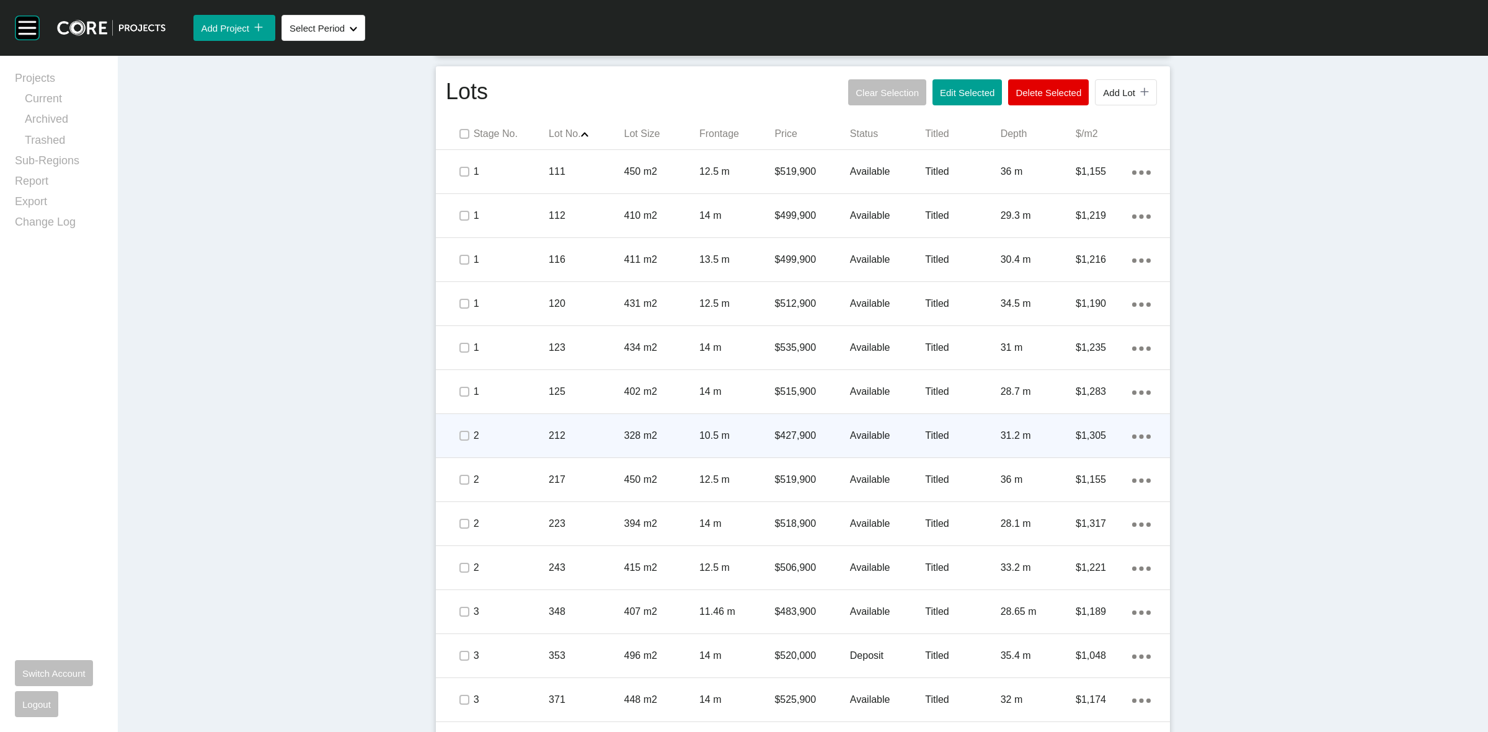
click at [459, 423] on div at bounding box center [463, 435] width 19 height 43
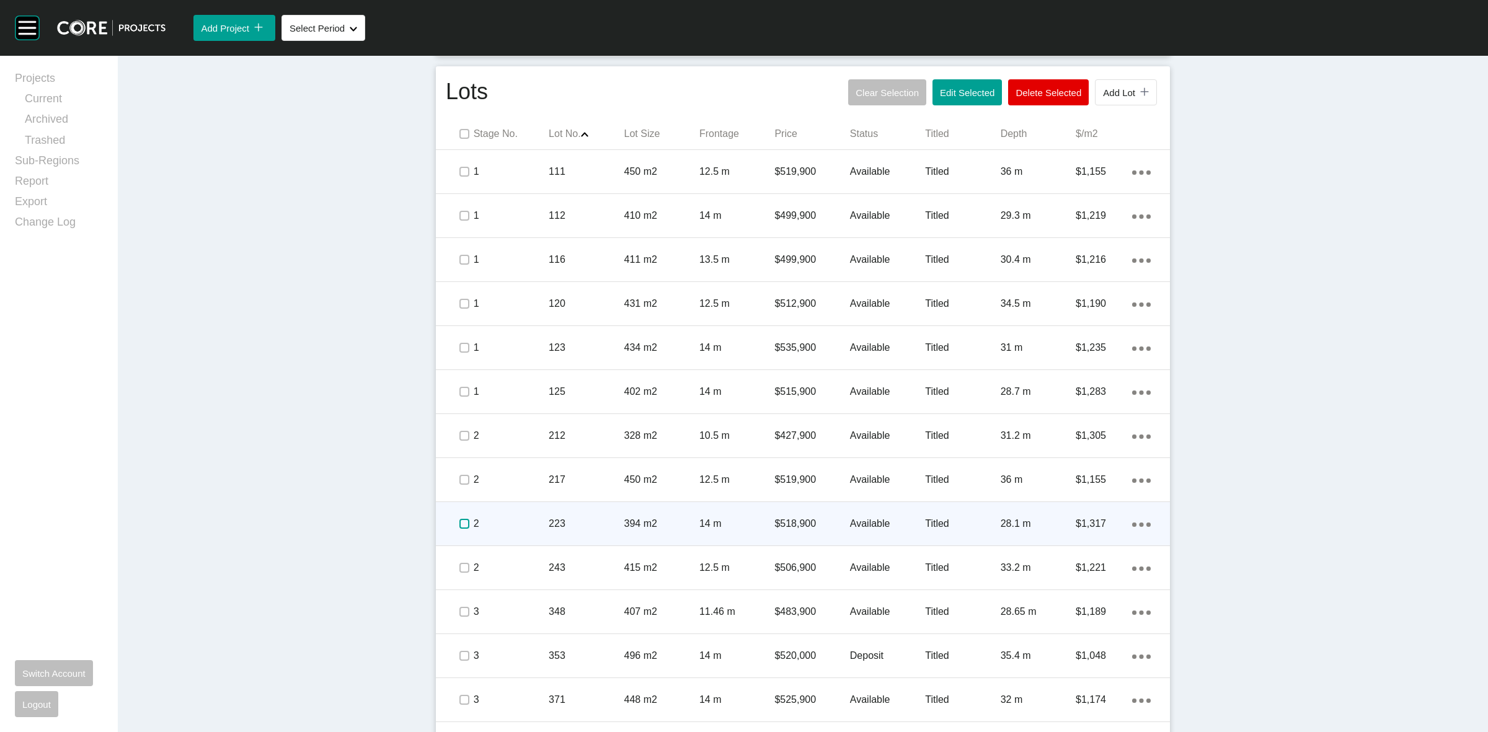
click at [461, 524] on label at bounding box center [464, 524] width 10 height 10
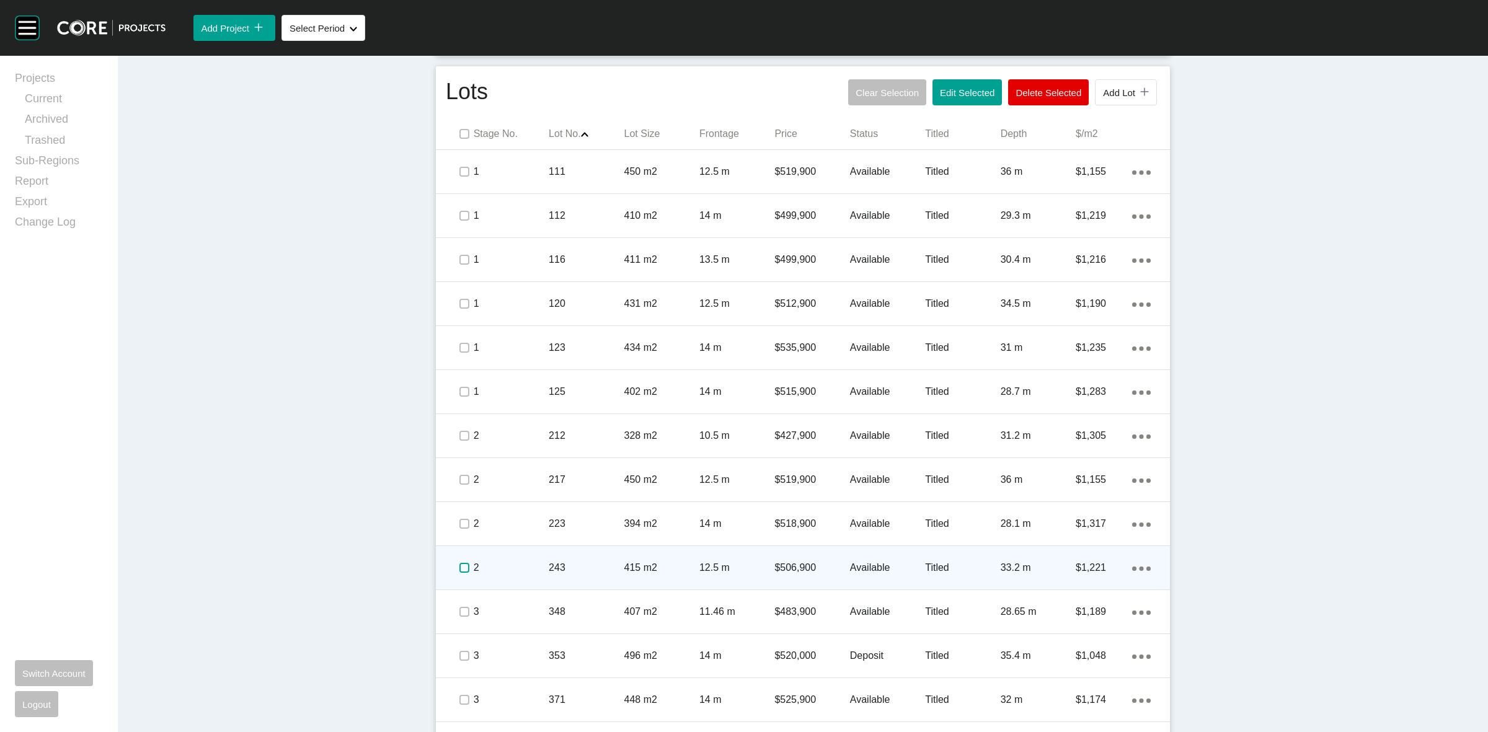
click at [459, 568] on label at bounding box center [464, 568] width 10 height 10
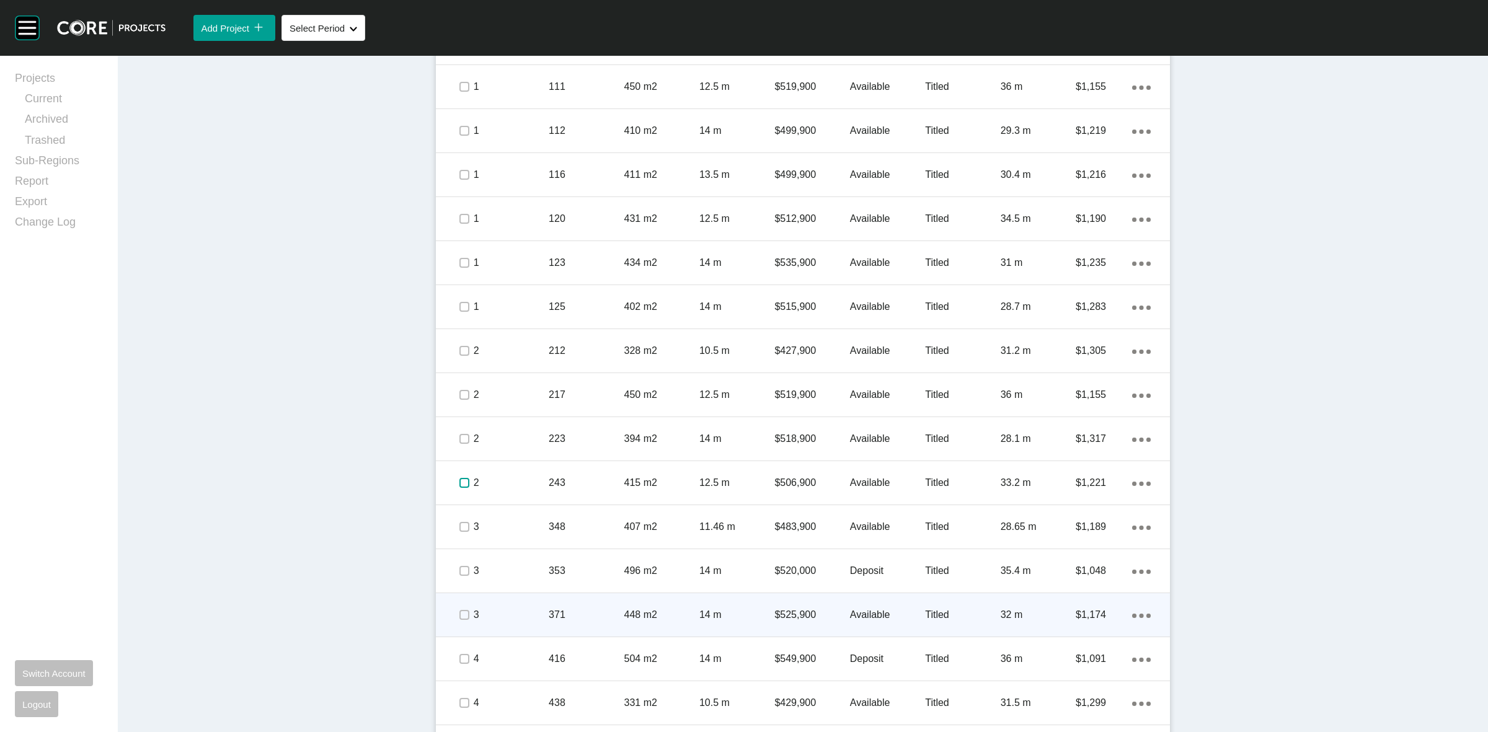
scroll to position [1077, 0]
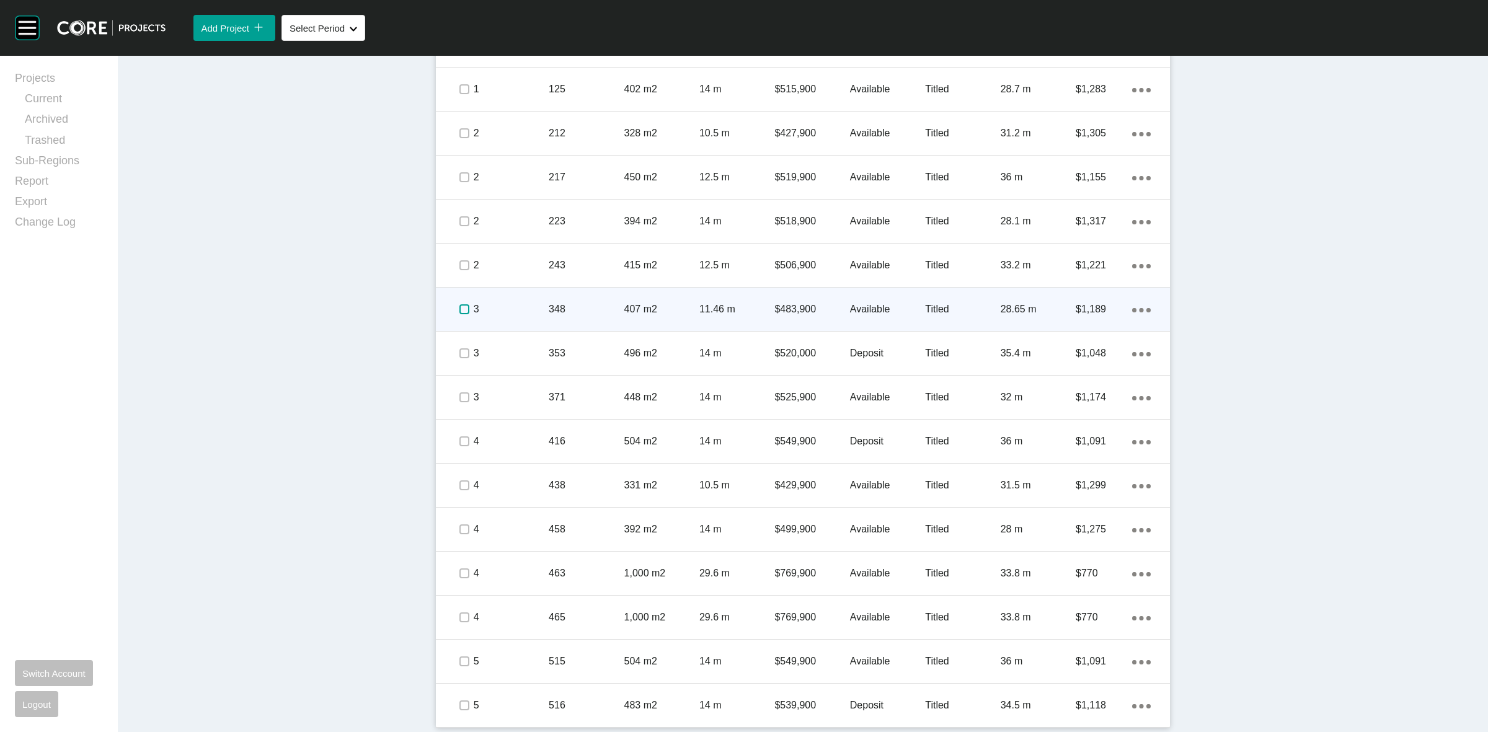
click at [459, 310] on label at bounding box center [464, 309] width 10 height 10
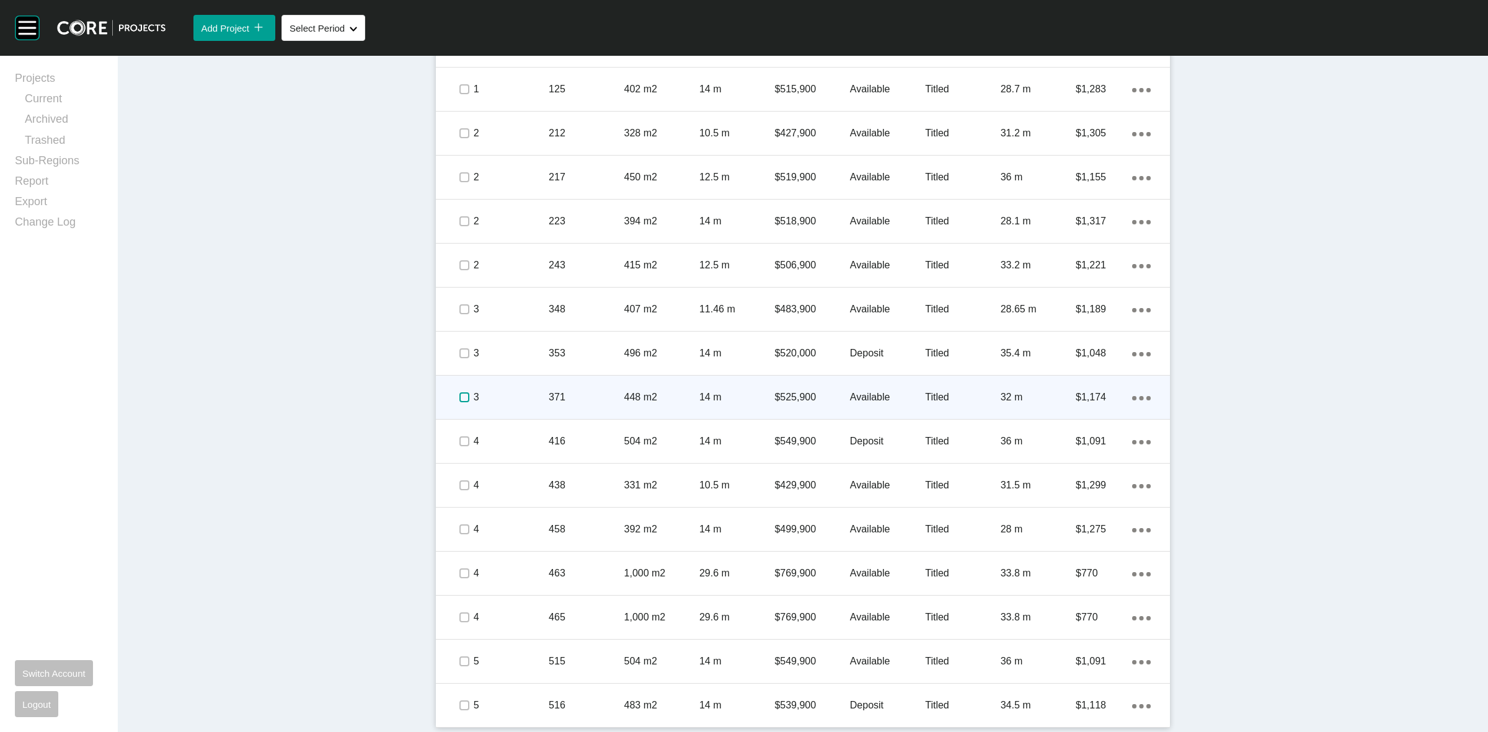
click at [459, 394] on label at bounding box center [464, 397] width 10 height 10
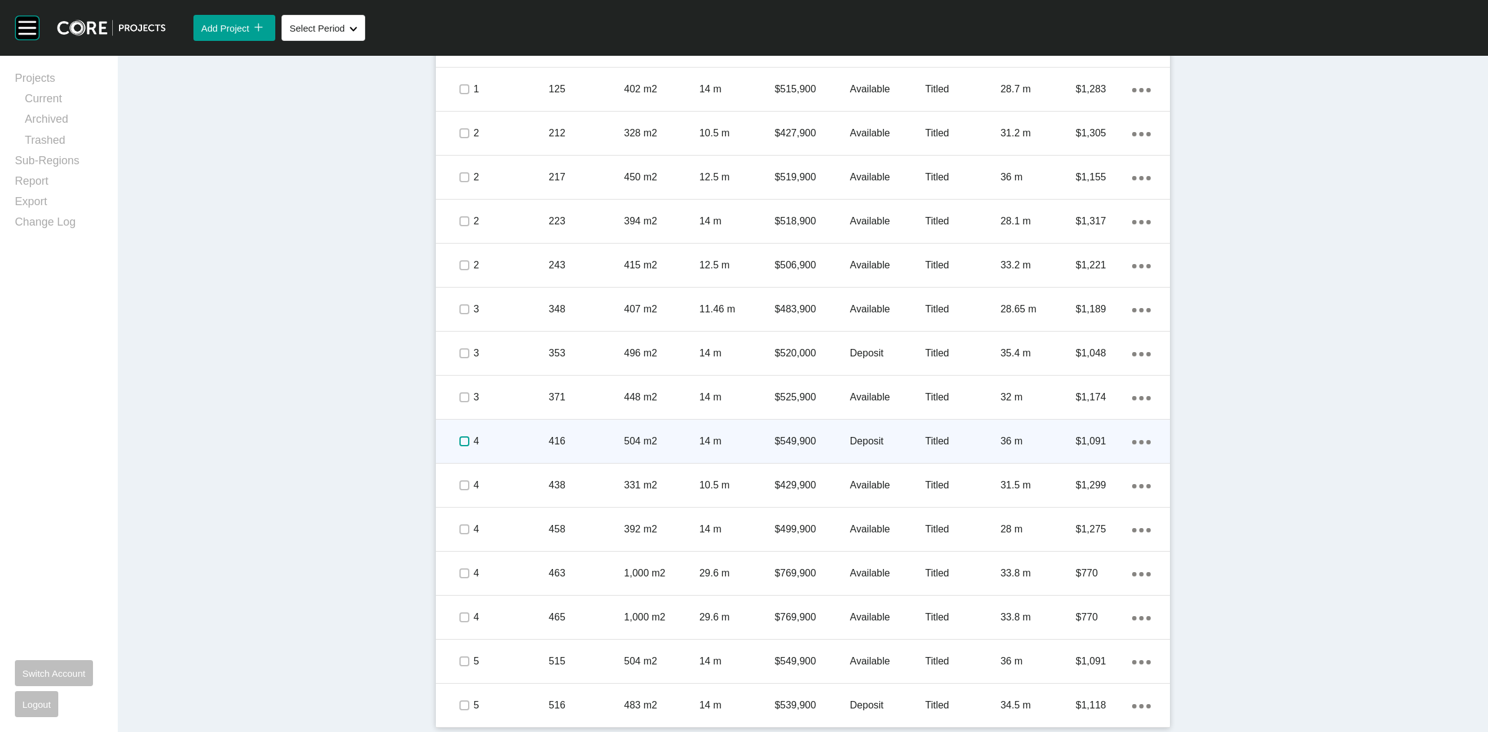
click at [459, 439] on label at bounding box center [464, 441] width 10 height 10
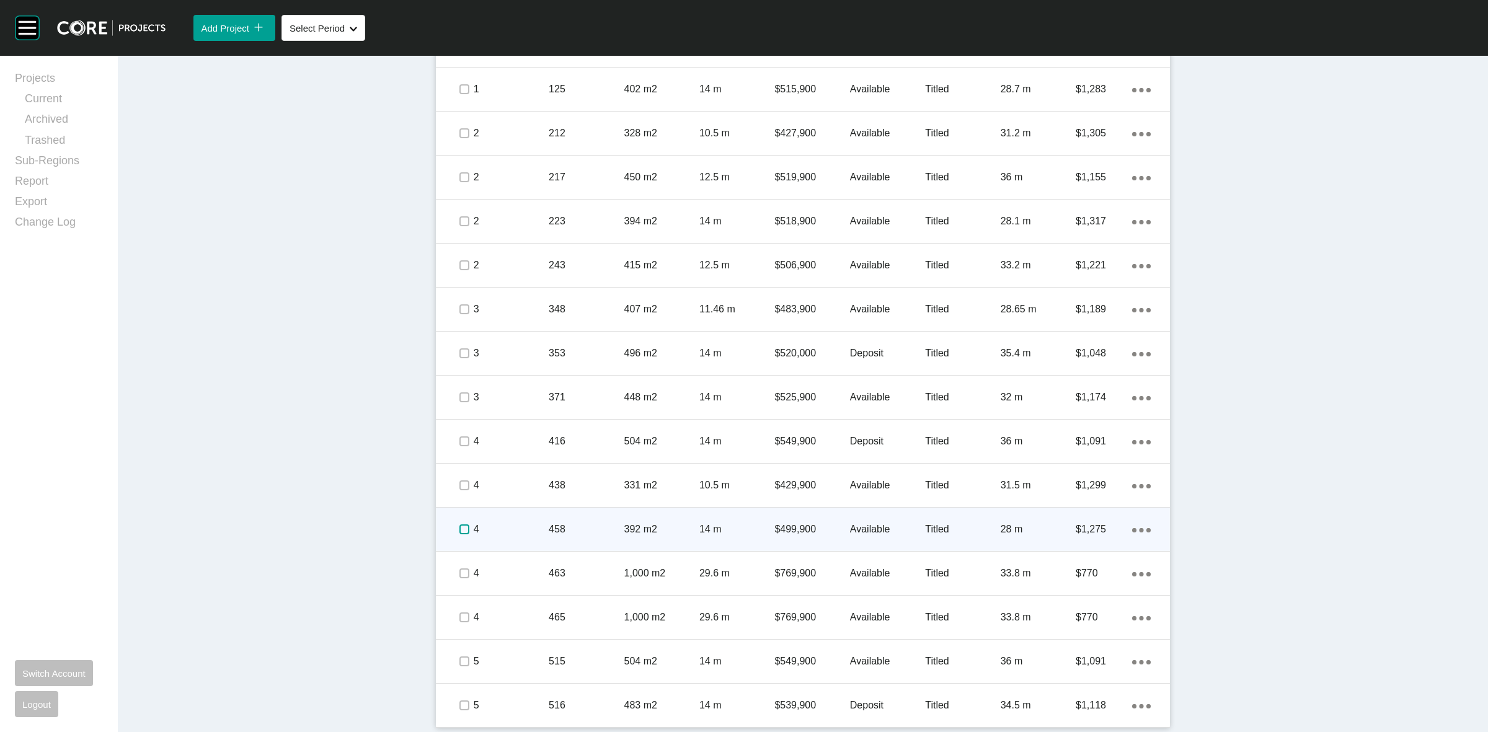
click at [459, 524] on label at bounding box center [464, 529] width 10 height 10
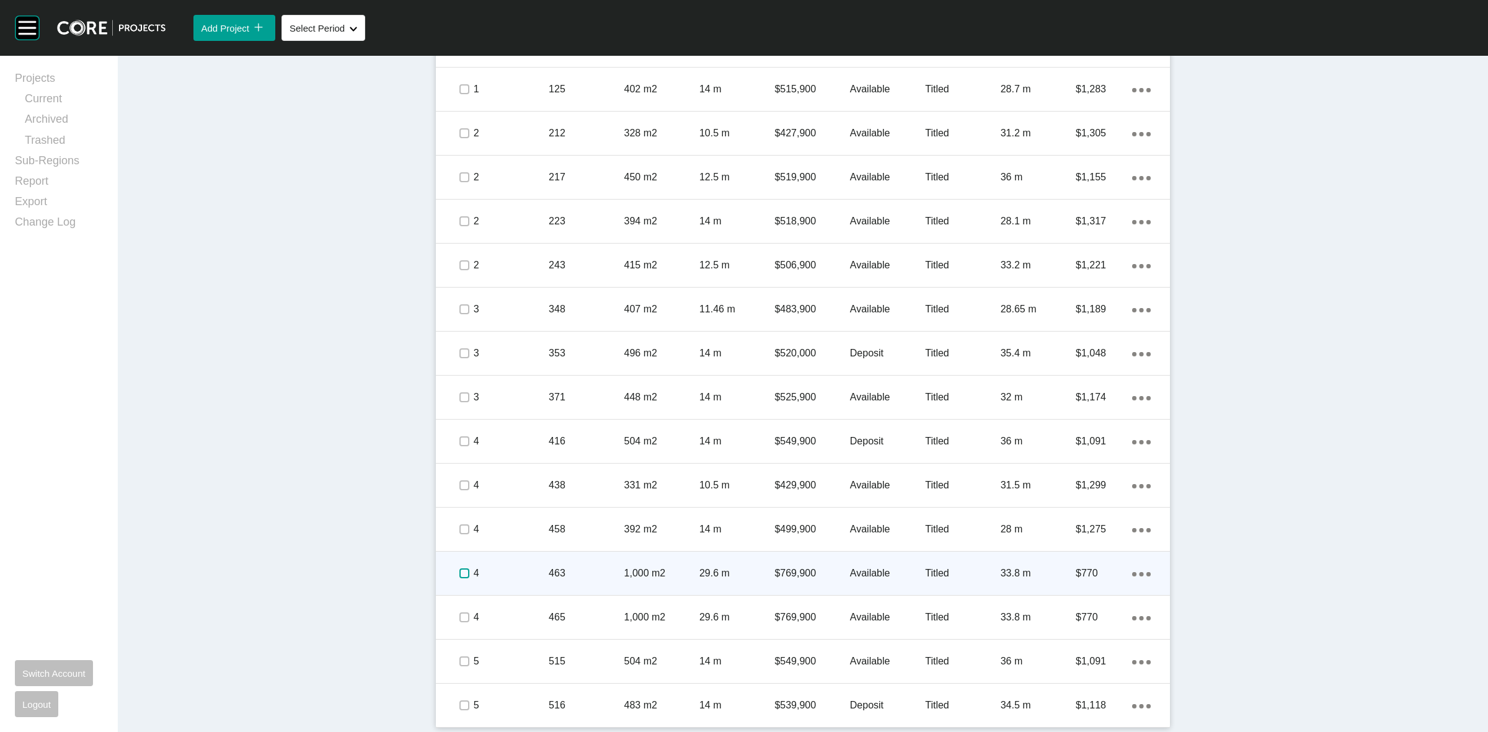
click at [459, 572] on label at bounding box center [464, 573] width 10 height 10
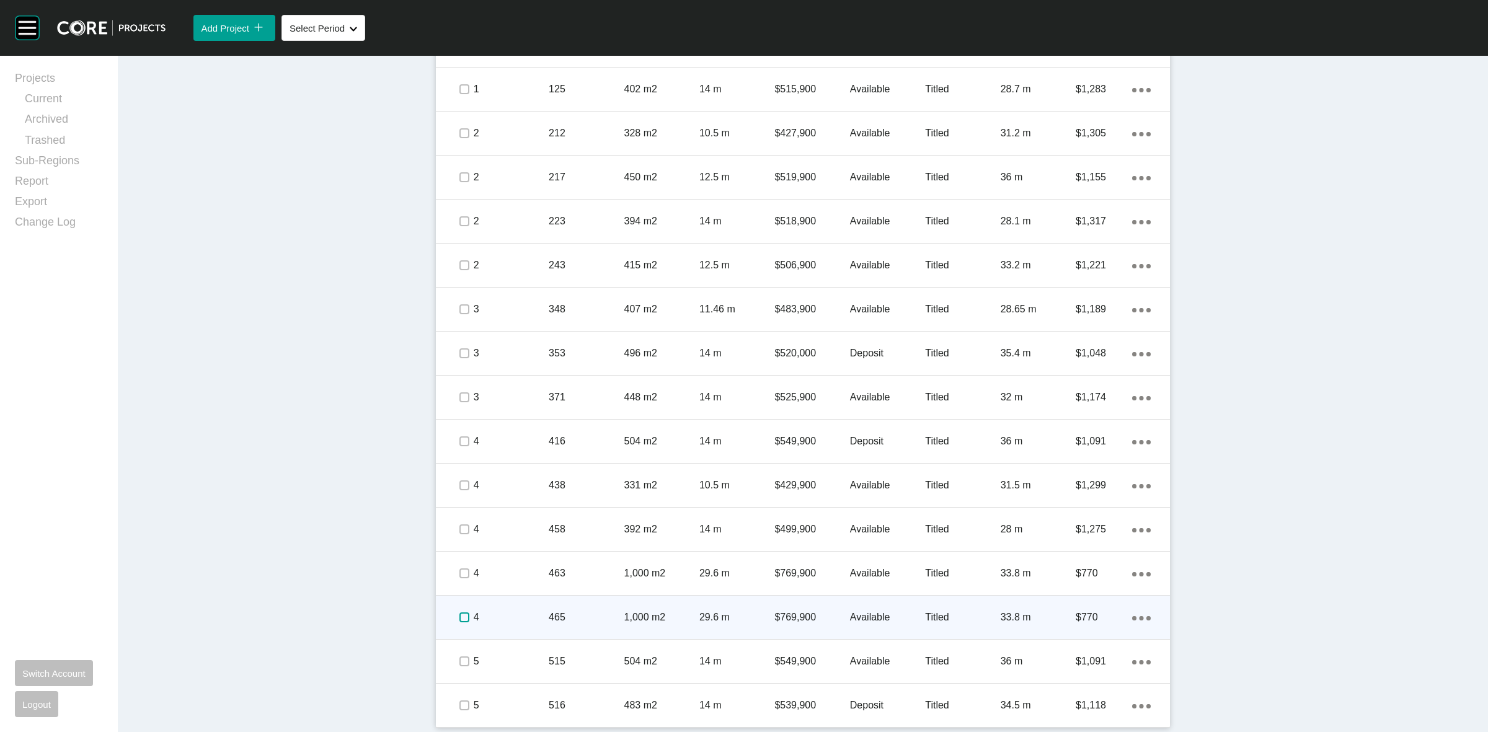
click at [459, 620] on label at bounding box center [464, 617] width 10 height 10
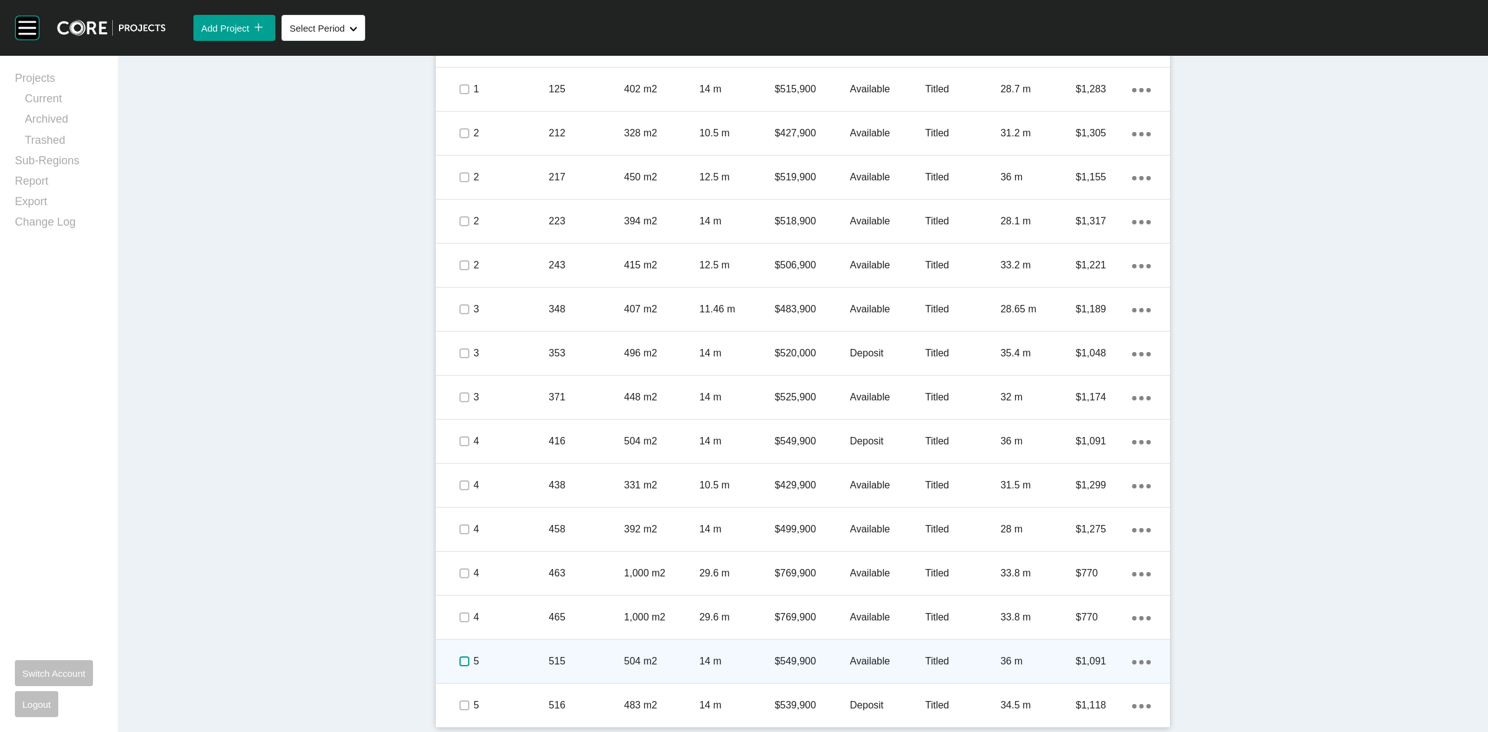
click at [459, 659] on label at bounding box center [464, 661] width 10 height 10
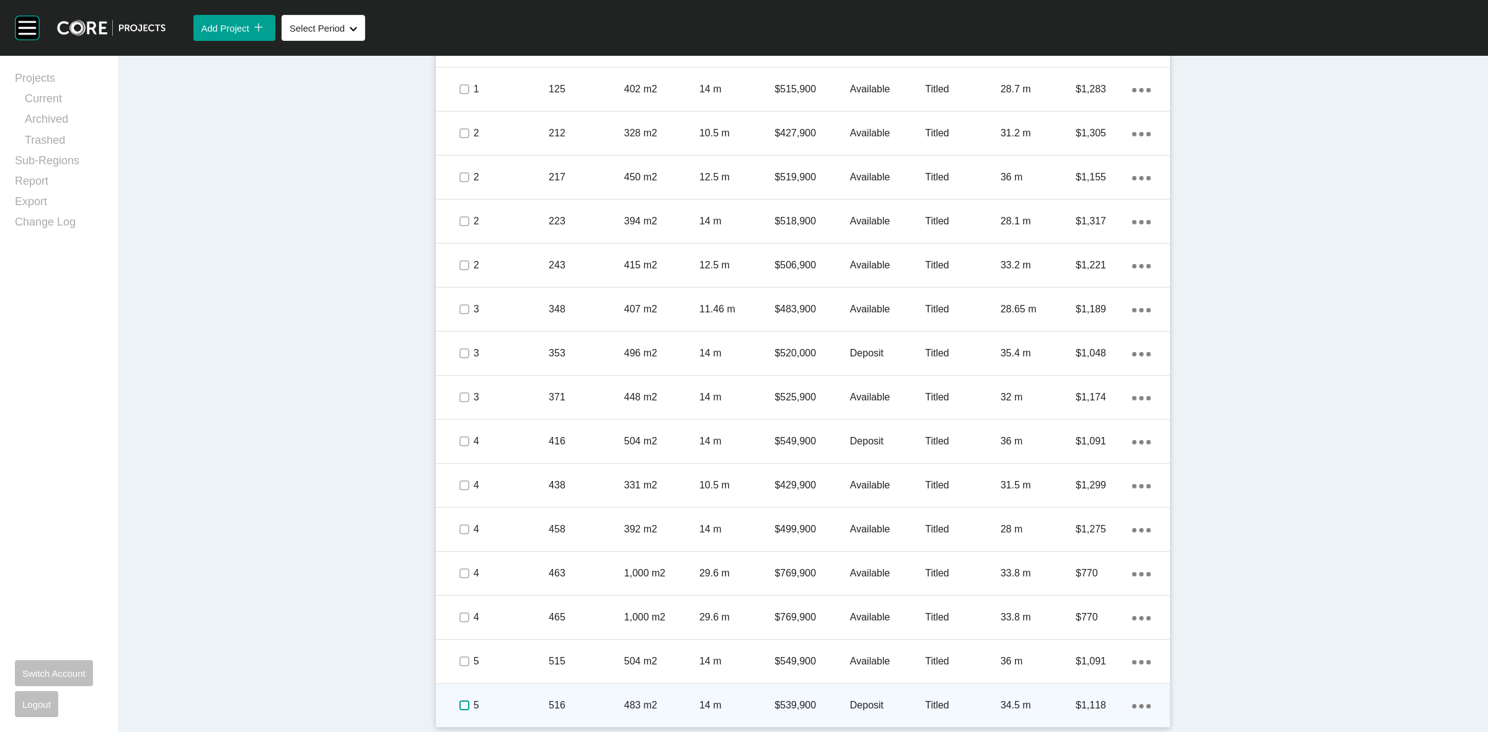
click at [459, 705] on label at bounding box center [464, 706] width 10 height 10
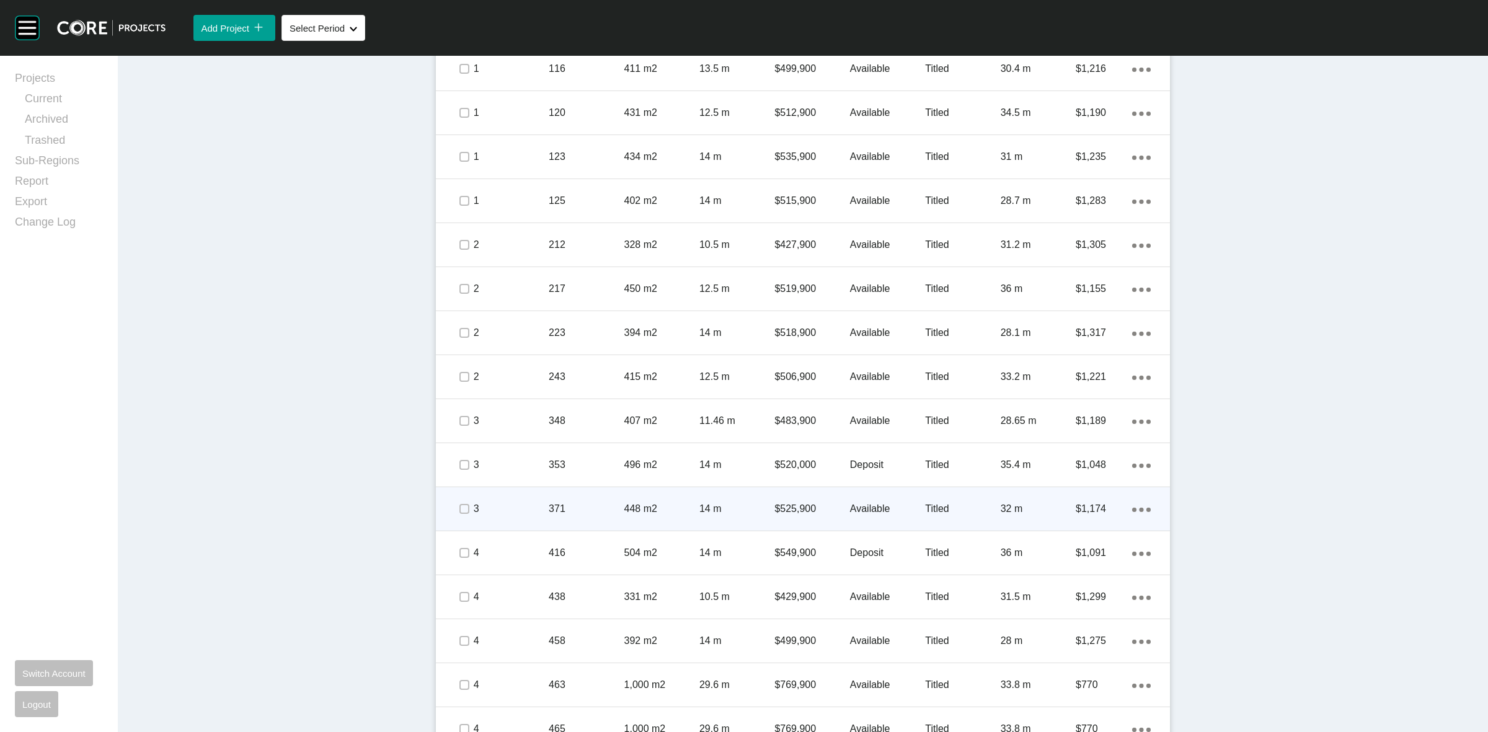
scroll to position [1000, 0]
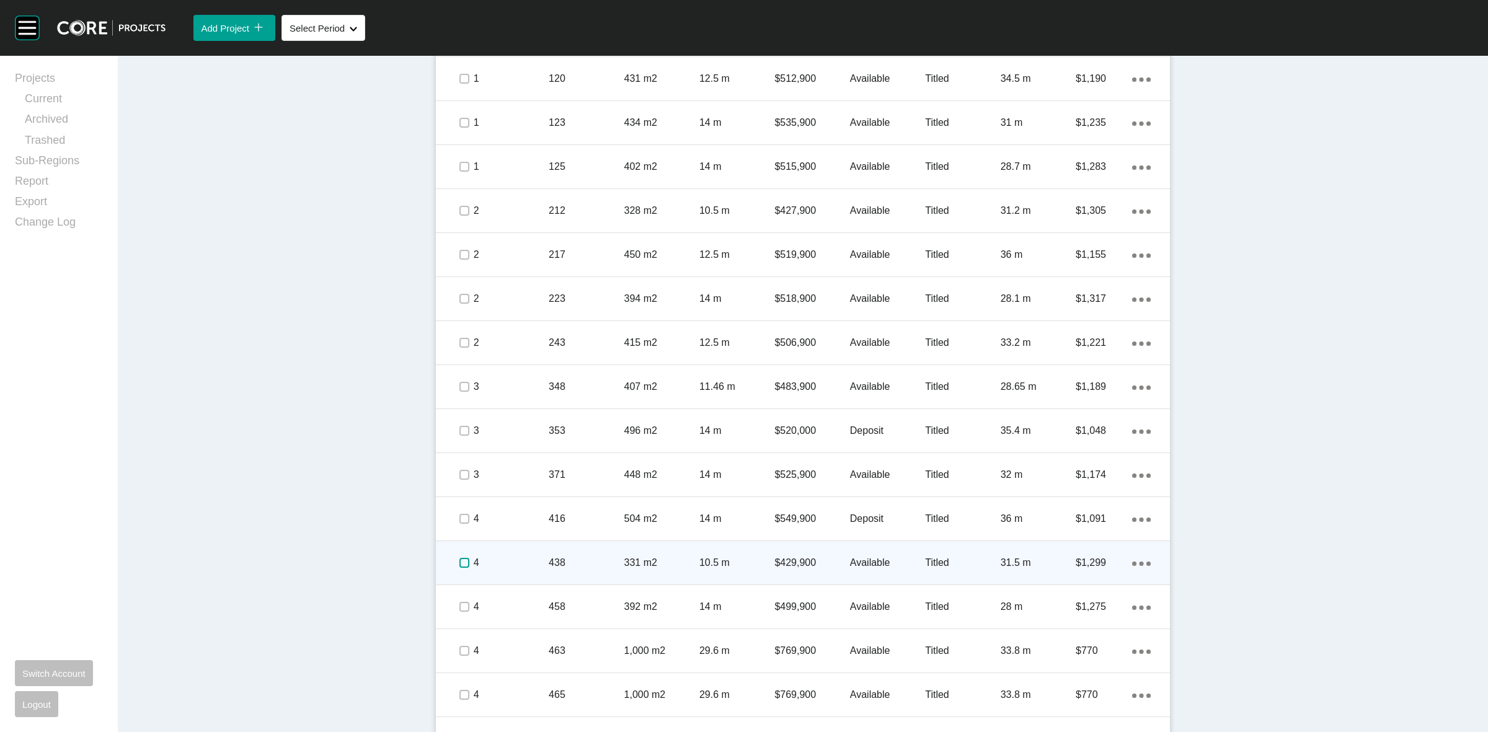
click at [459, 562] on label at bounding box center [464, 563] width 10 height 10
click at [513, 558] on p "4" at bounding box center [511, 563] width 75 height 14
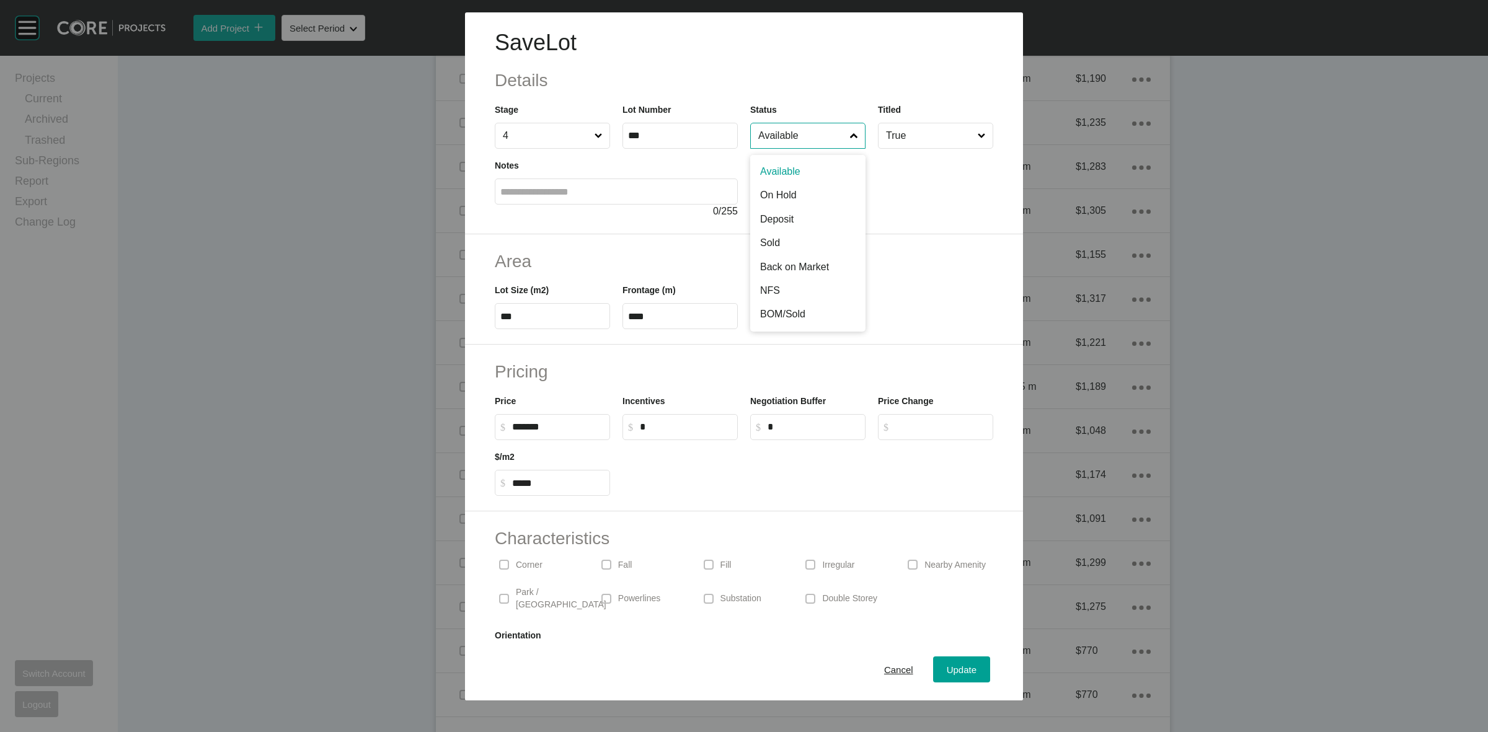
drag, startPoint x: 806, startPoint y: 135, endPoint x: 785, endPoint y: 280, distance: 147.1
click at [806, 139] on input "Available" at bounding box center [802, 135] width 92 height 25
click at [946, 661] on div "Update" at bounding box center [962, 669] width 36 height 17
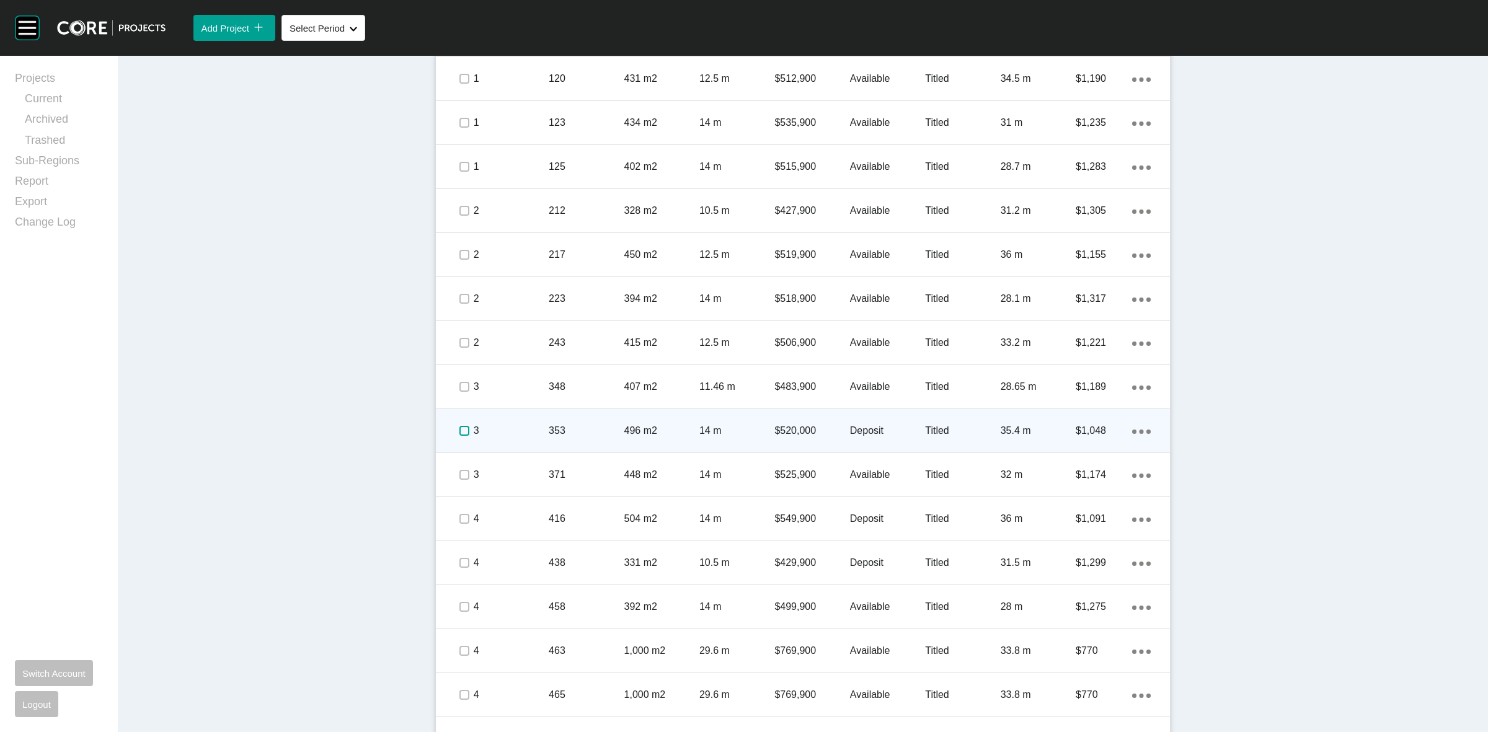
click at [459, 433] on label at bounding box center [464, 431] width 10 height 10
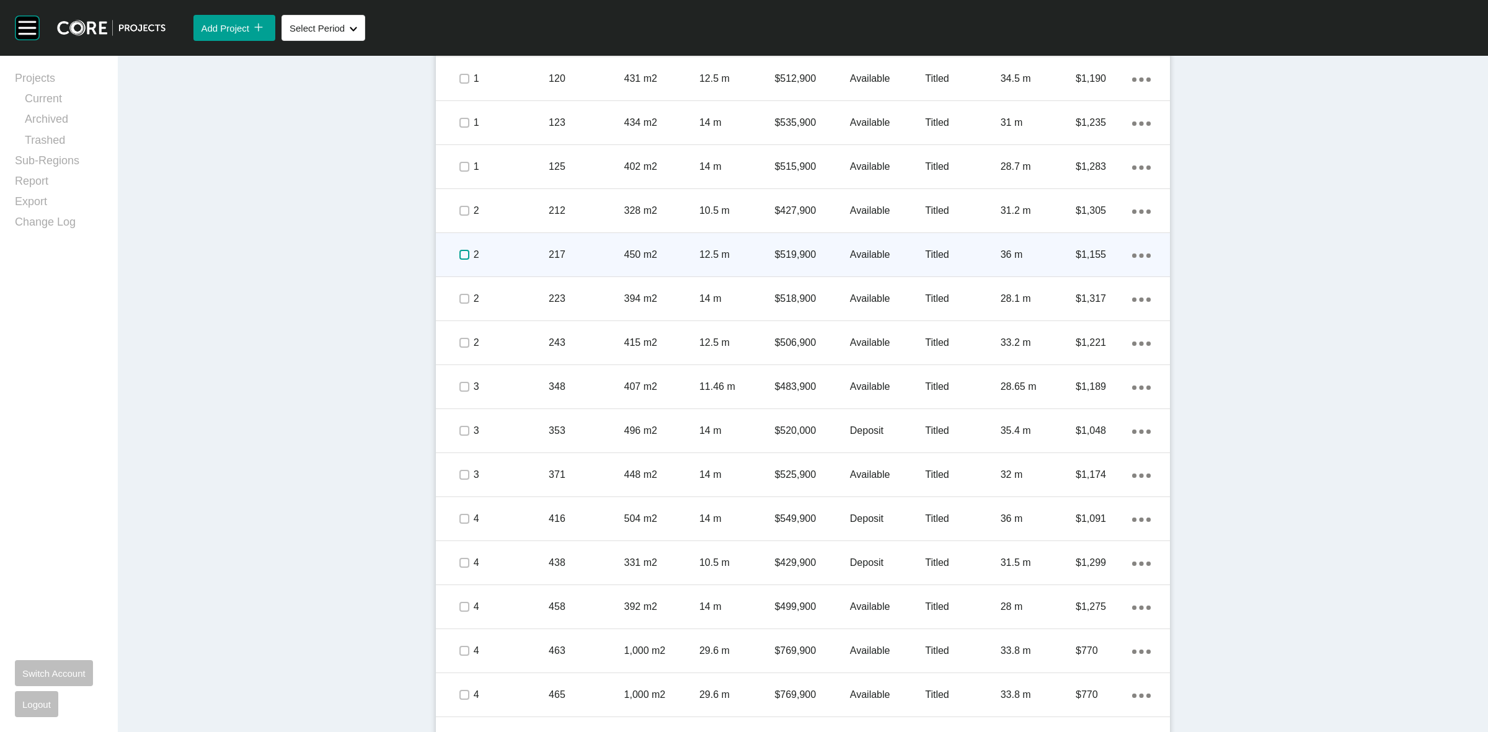
click at [459, 253] on label at bounding box center [464, 255] width 10 height 10
click at [599, 249] on p "217" at bounding box center [586, 255] width 75 height 14
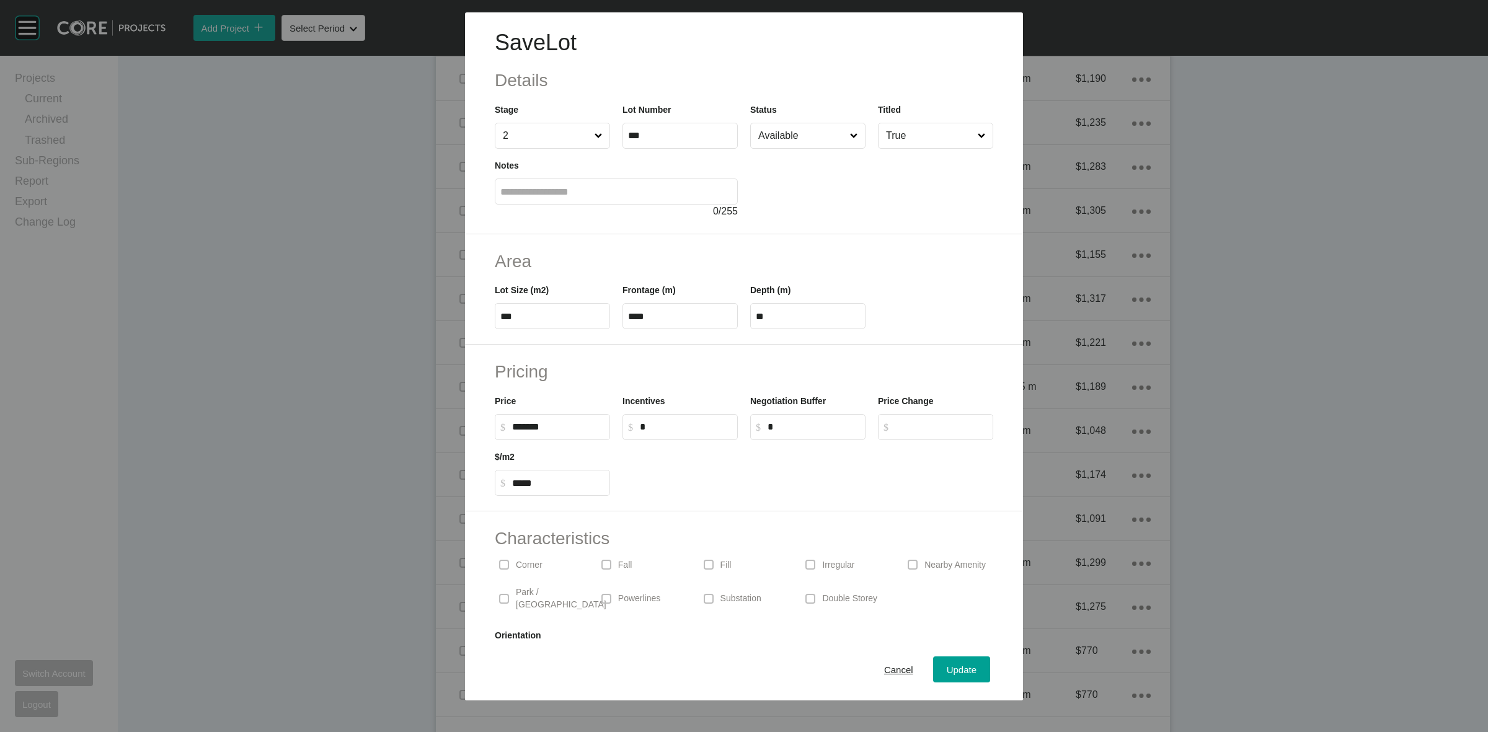
click at [782, 137] on input "Available" at bounding box center [802, 135] width 92 height 25
click at [949, 673] on span "Update" at bounding box center [962, 670] width 30 height 11
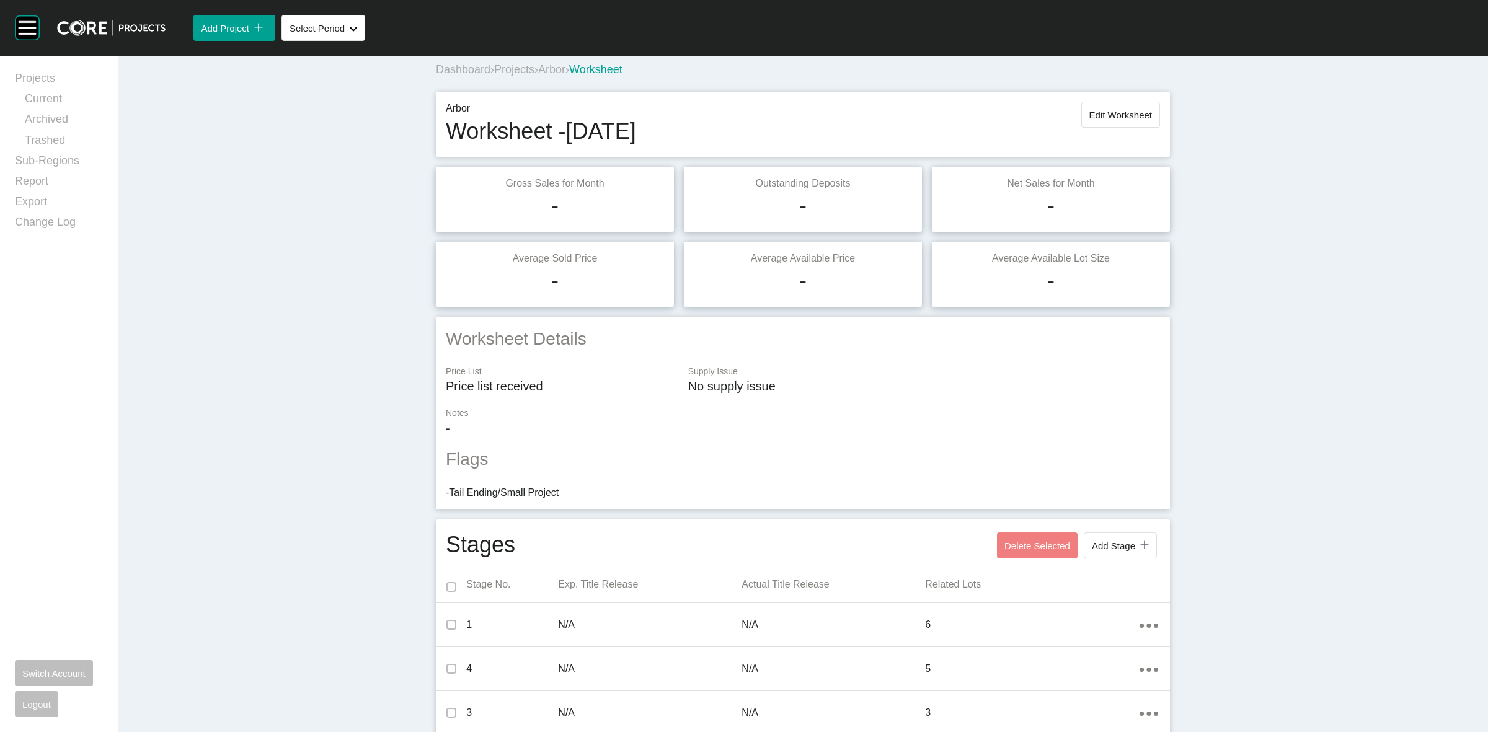
scroll to position [0, 0]
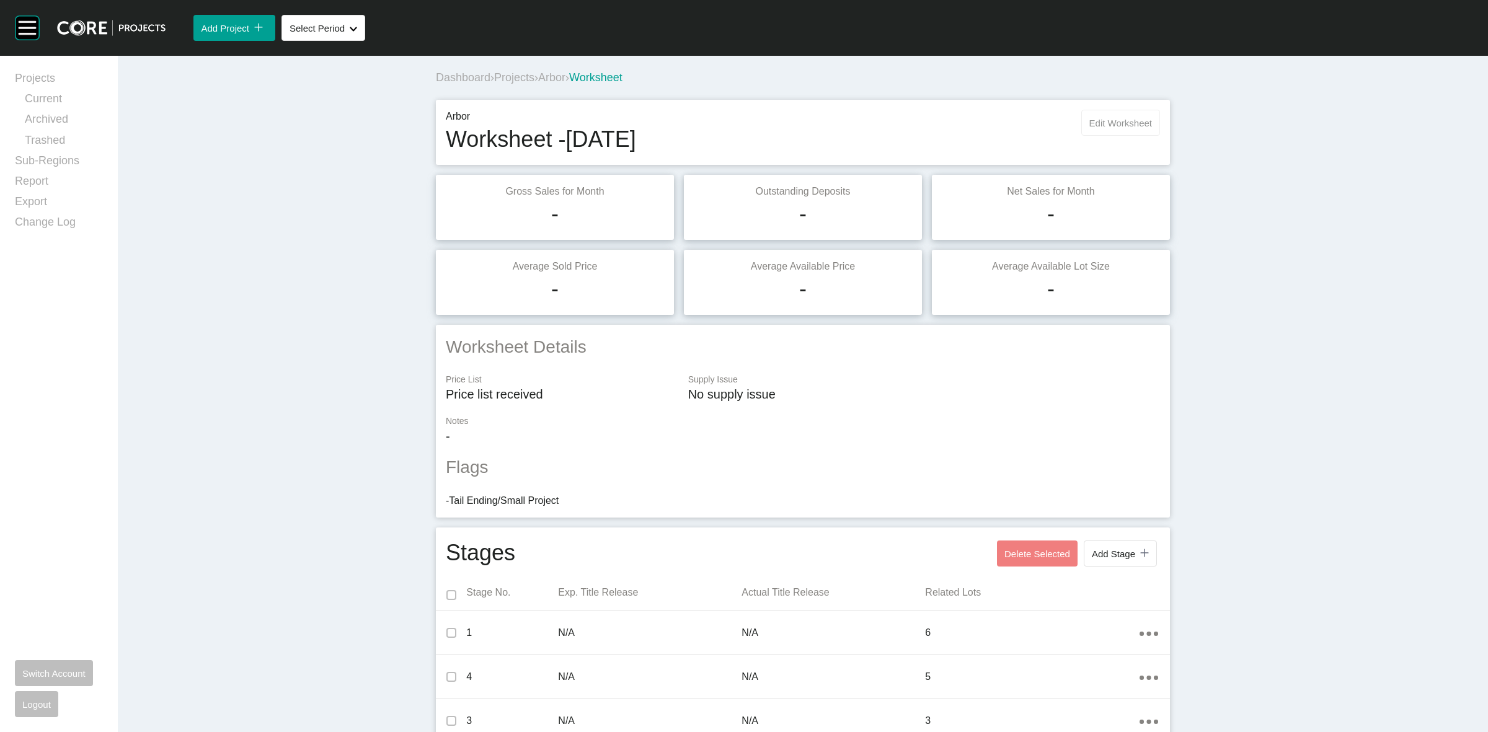
click at [1123, 125] on span "Edit Worksheet" at bounding box center [1120, 123] width 63 height 11
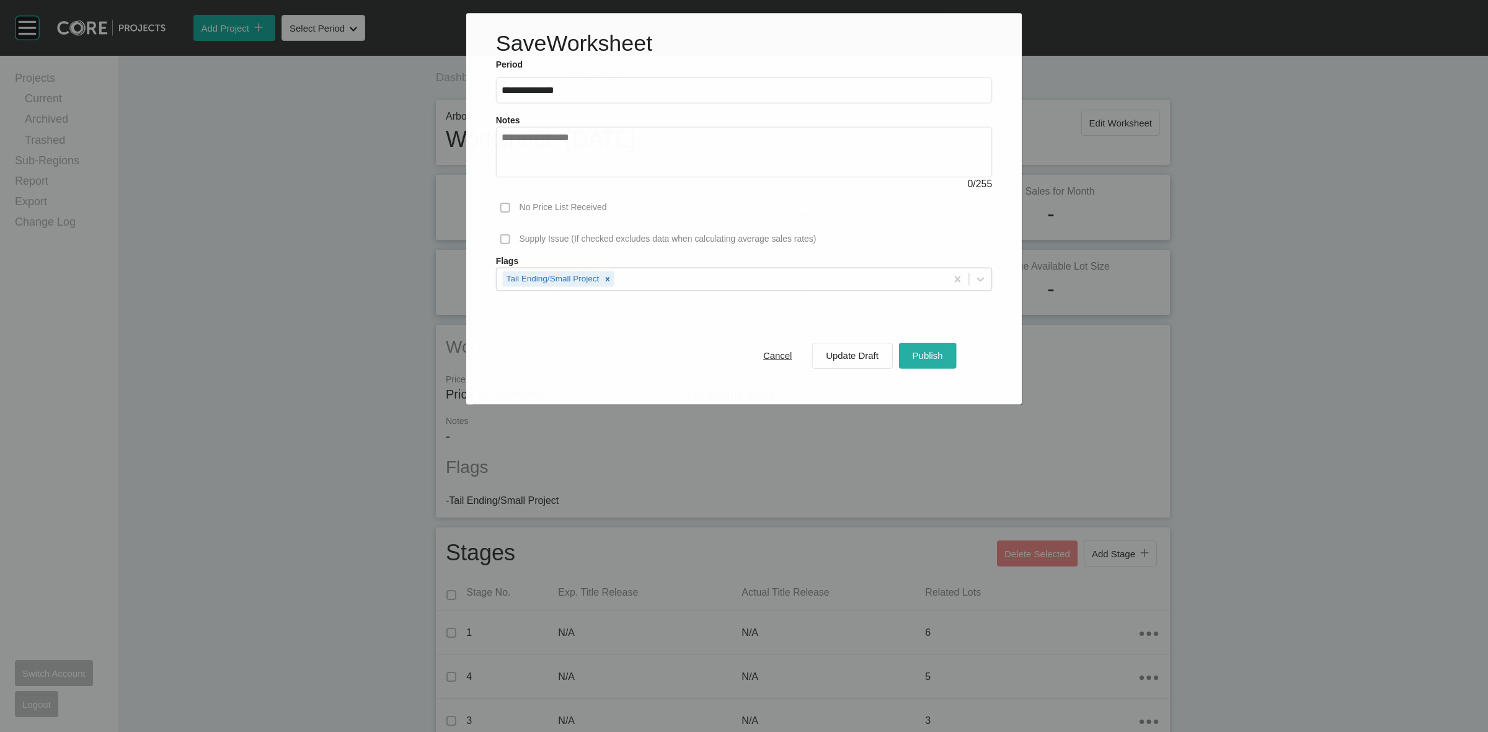
click at [930, 366] on button "Publish" at bounding box center [928, 356] width 58 height 26
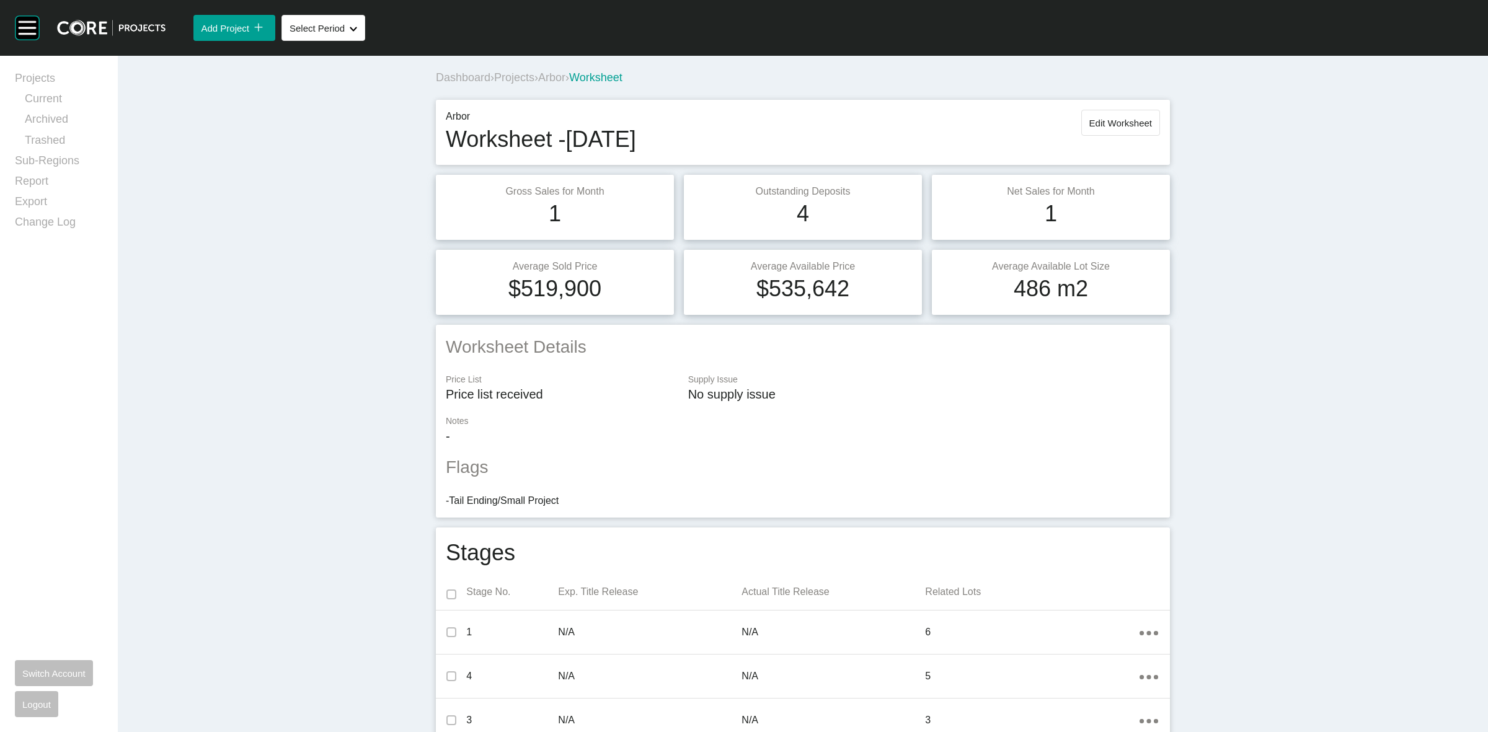
click at [546, 76] on span "Arbor" at bounding box center [551, 77] width 27 height 12
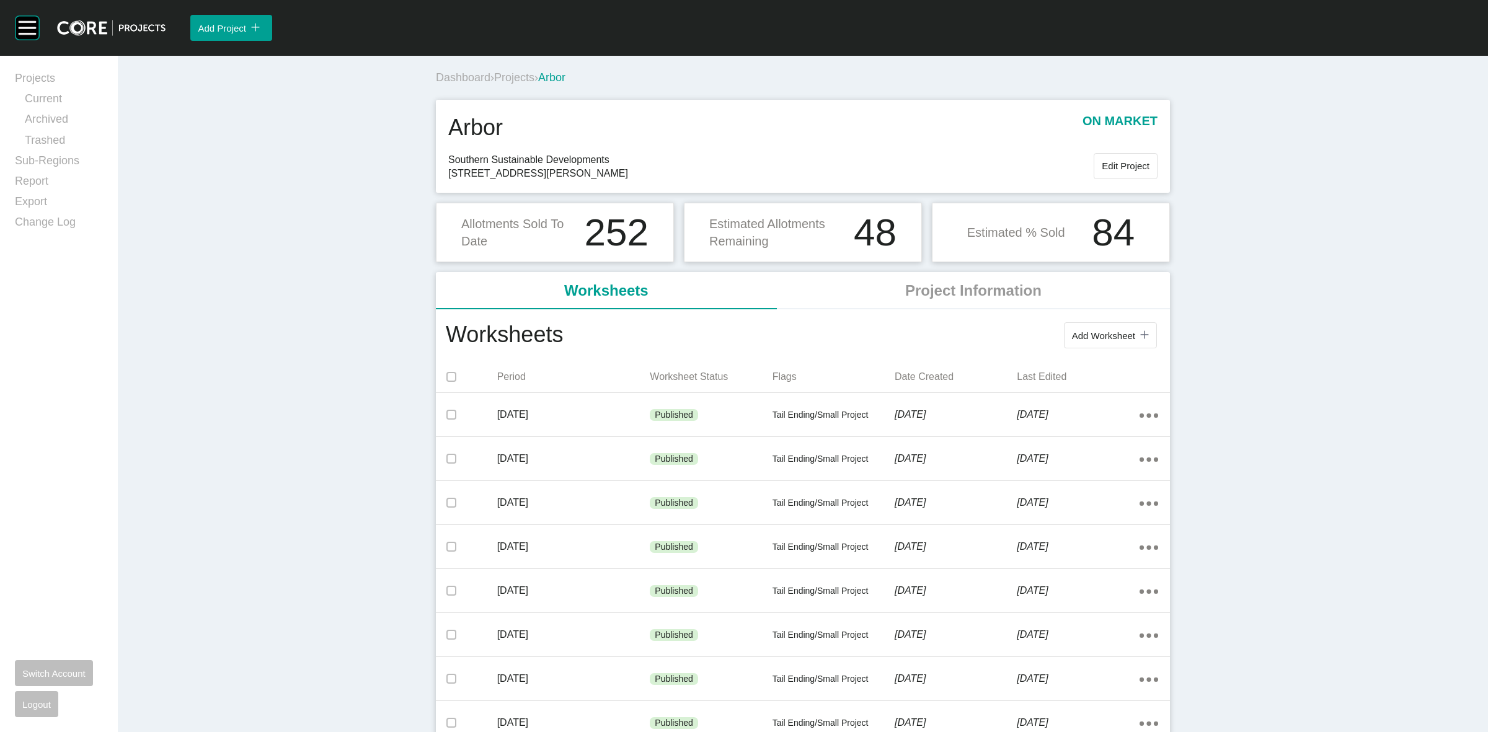
click at [512, 75] on span "Projects" at bounding box center [514, 77] width 40 height 12
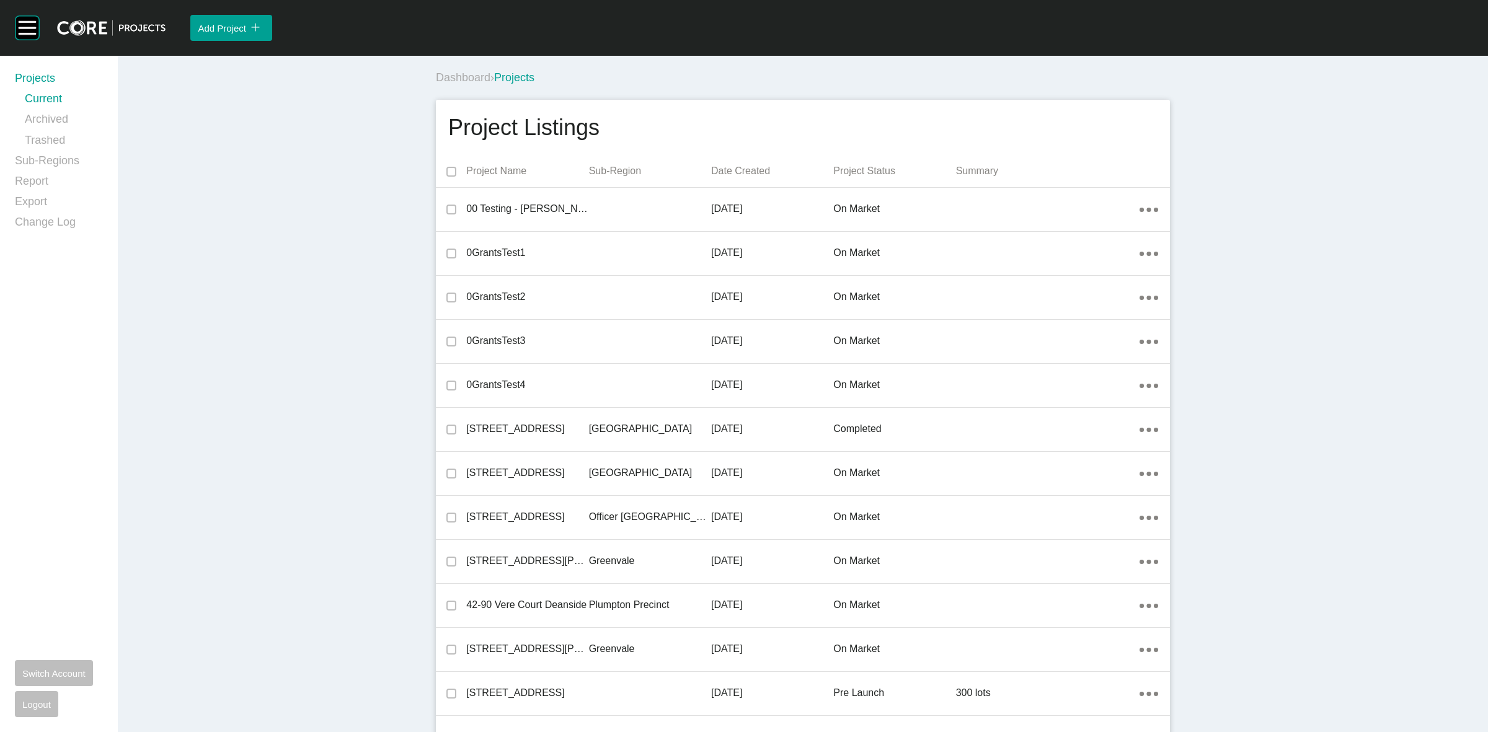
scroll to position [29807, 0]
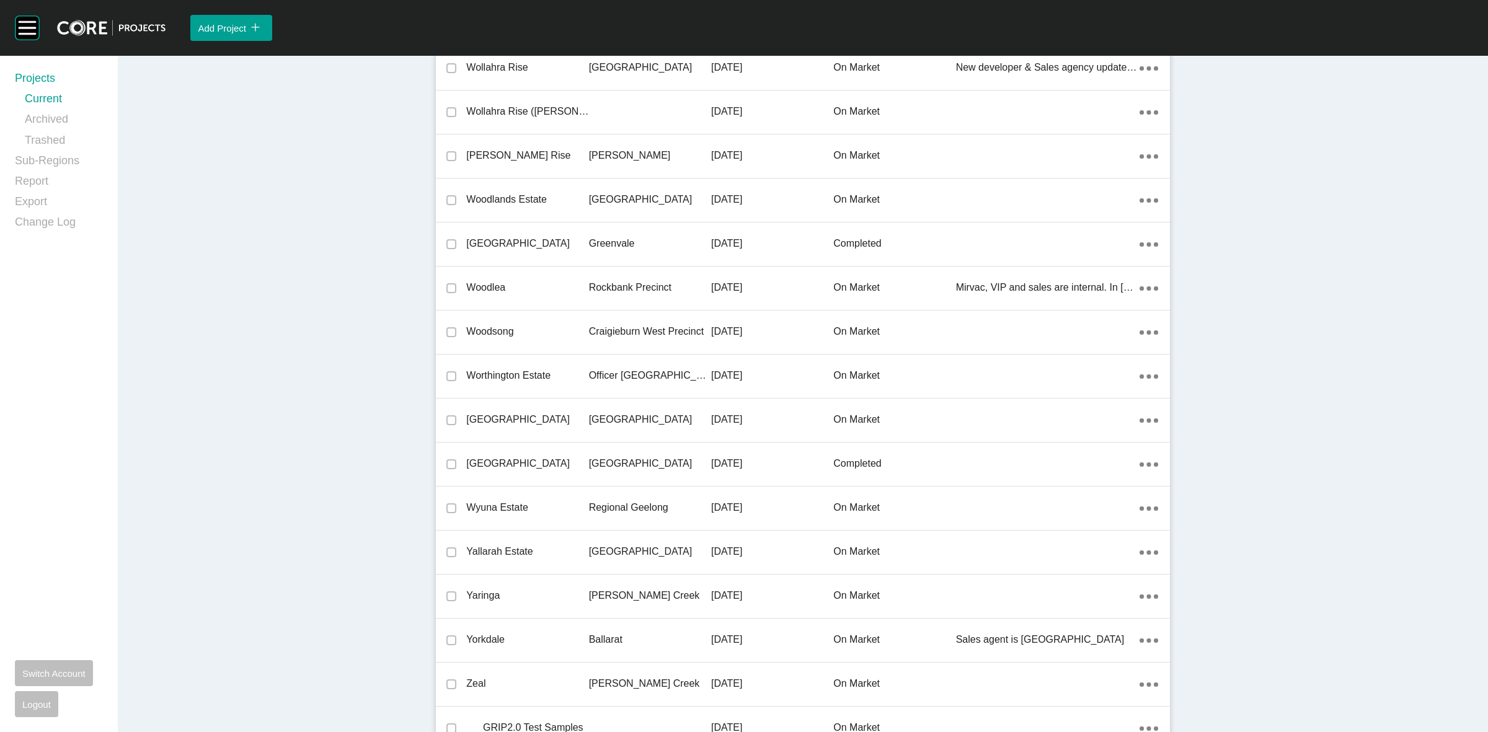
drag, startPoint x: 1129, startPoint y: 22, endPoint x: 998, endPoint y: 3, distance: 132.8
click at [998, 3] on div "Add Project icon/tick copy 11 Created with Sketch." at bounding box center [827, 28] width 1322 height 56
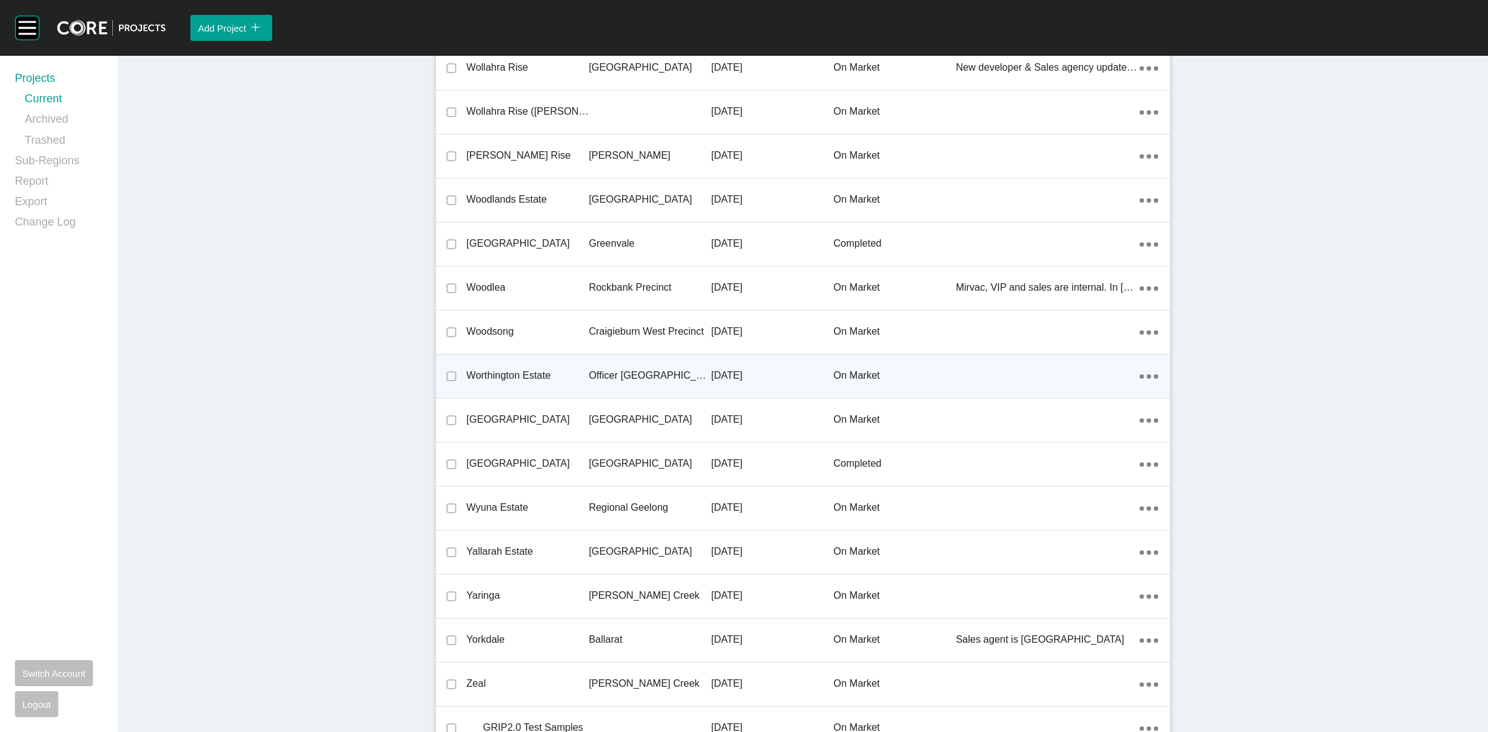
click at [686, 369] on p "Officer [GEOGRAPHIC_DATA]" at bounding box center [650, 376] width 122 height 14
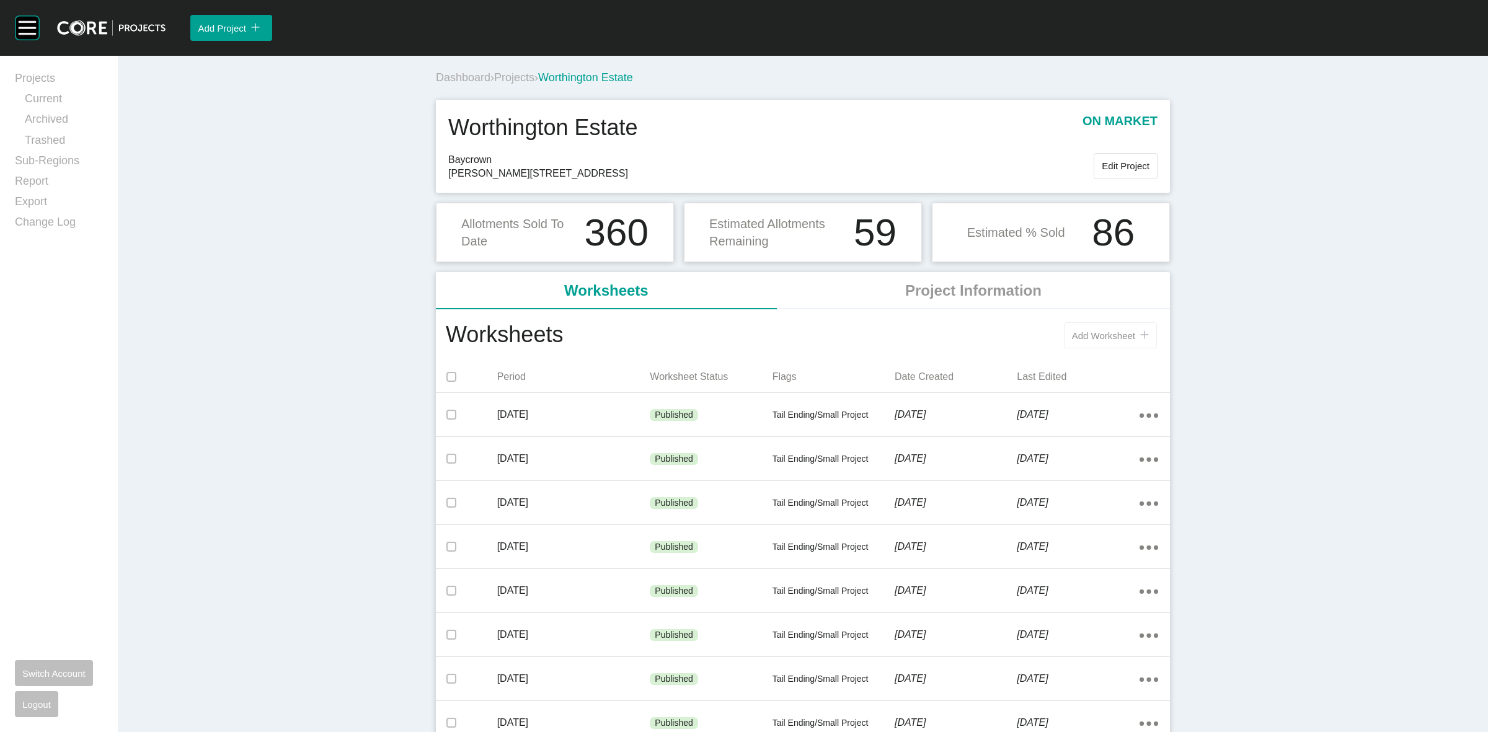
click at [1096, 336] on span "Add Worksheet" at bounding box center [1103, 335] width 63 height 11
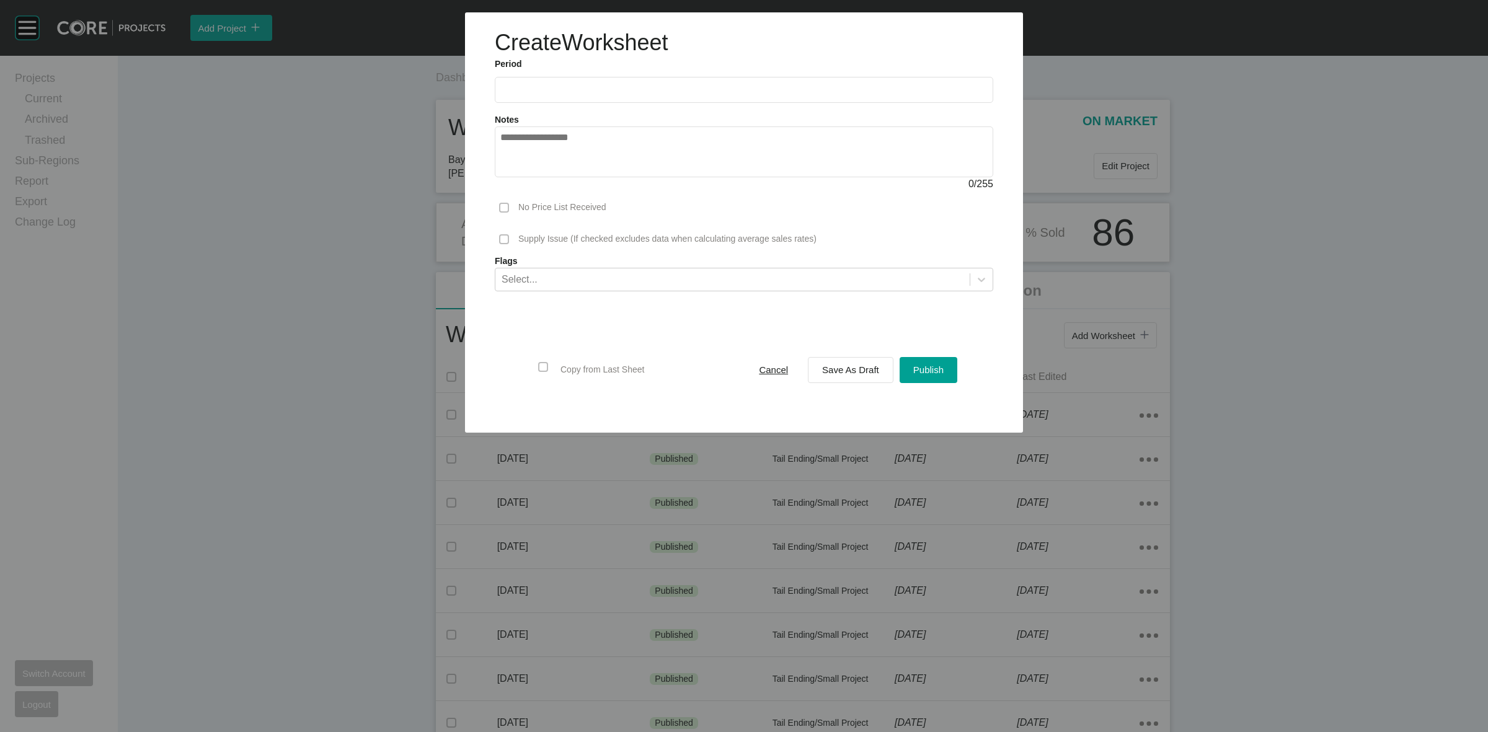
click at [650, 78] on label at bounding box center [744, 90] width 498 height 26
click at [650, 84] on input "text" at bounding box center [743, 89] width 487 height 11
click at [611, 177] on li "Sep" at bounding box center [601, 180] width 42 height 21
type input "**********"
click at [855, 371] on span "Save As Draft" at bounding box center [850, 370] width 57 height 11
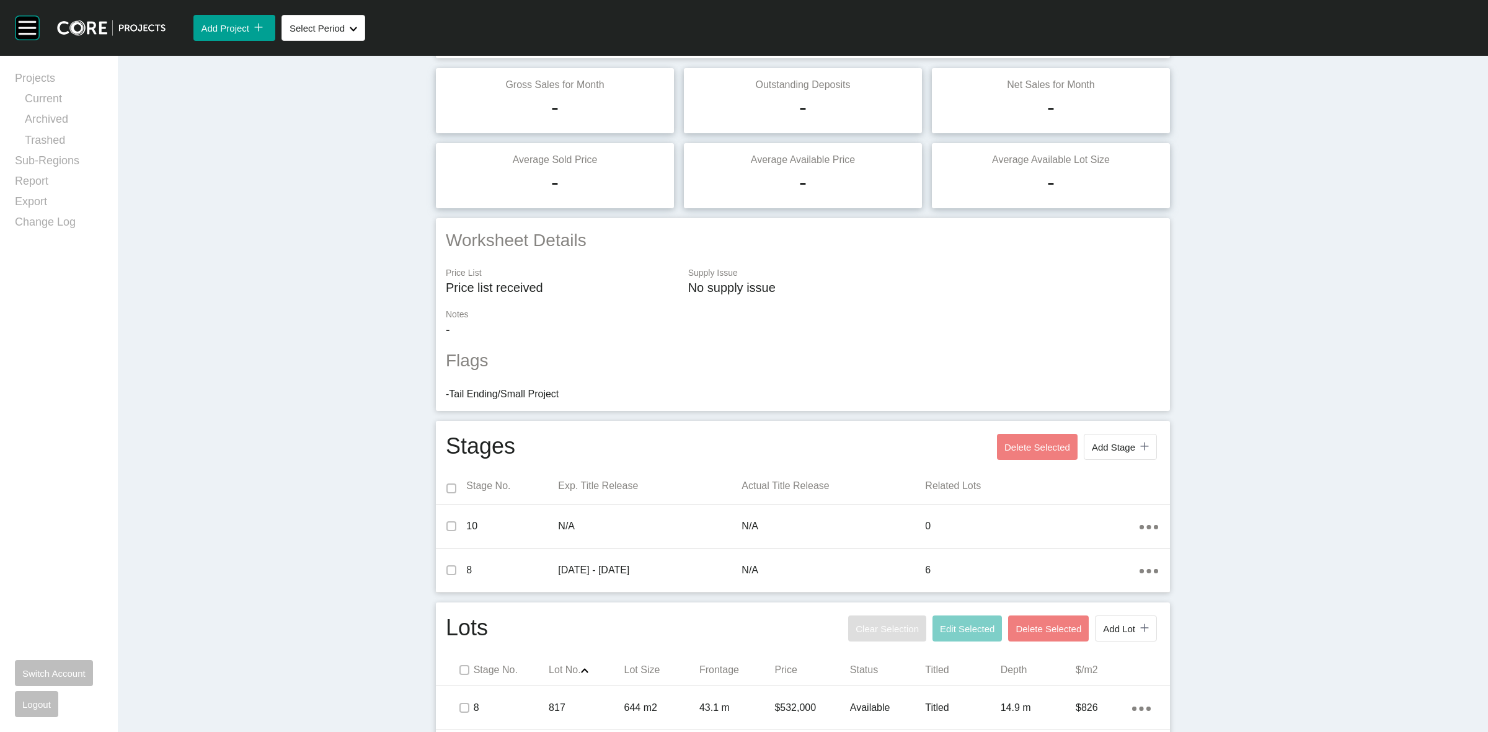
scroll to position [330, 0]
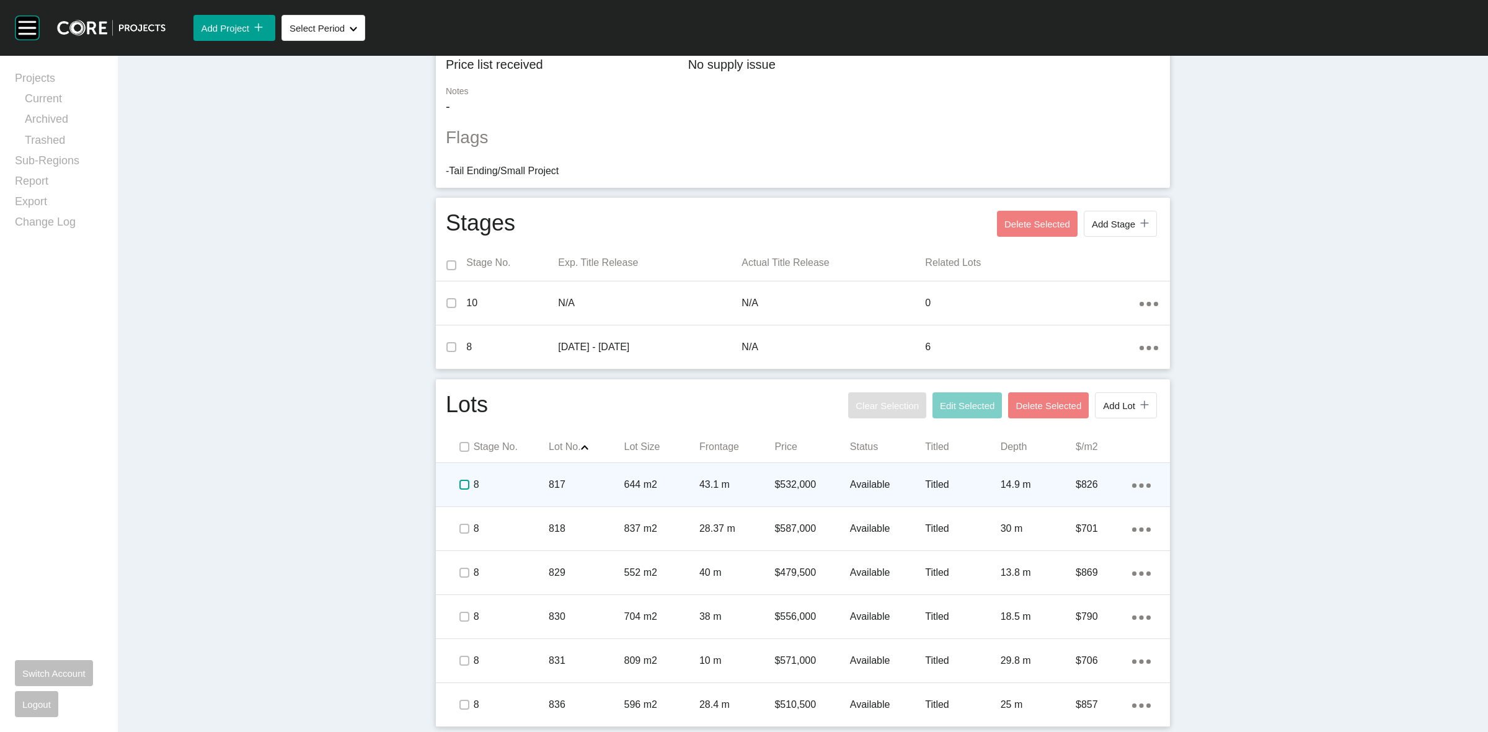
click at [462, 484] on label at bounding box center [464, 485] width 10 height 10
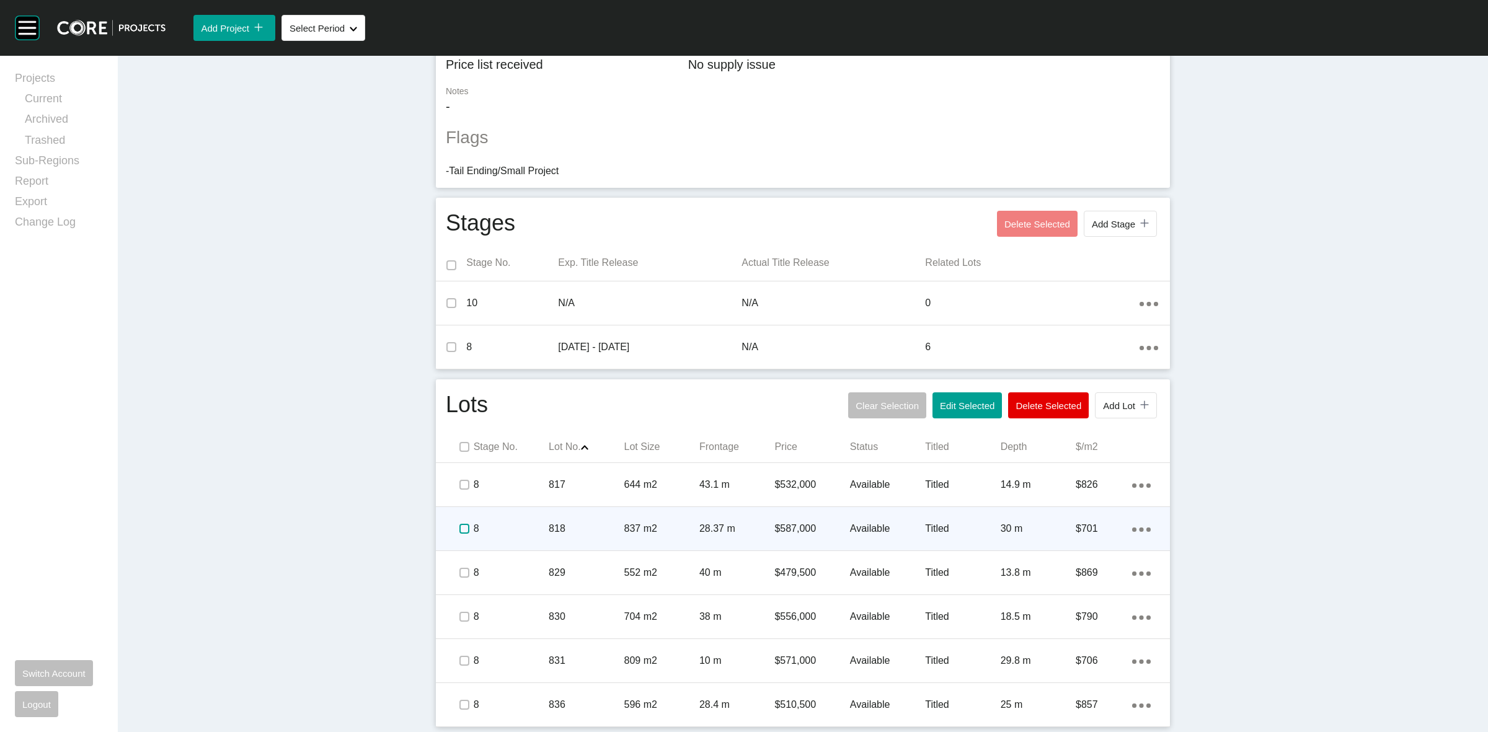
click at [459, 530] on label at bounding box center [464, 529] width 10 height 10
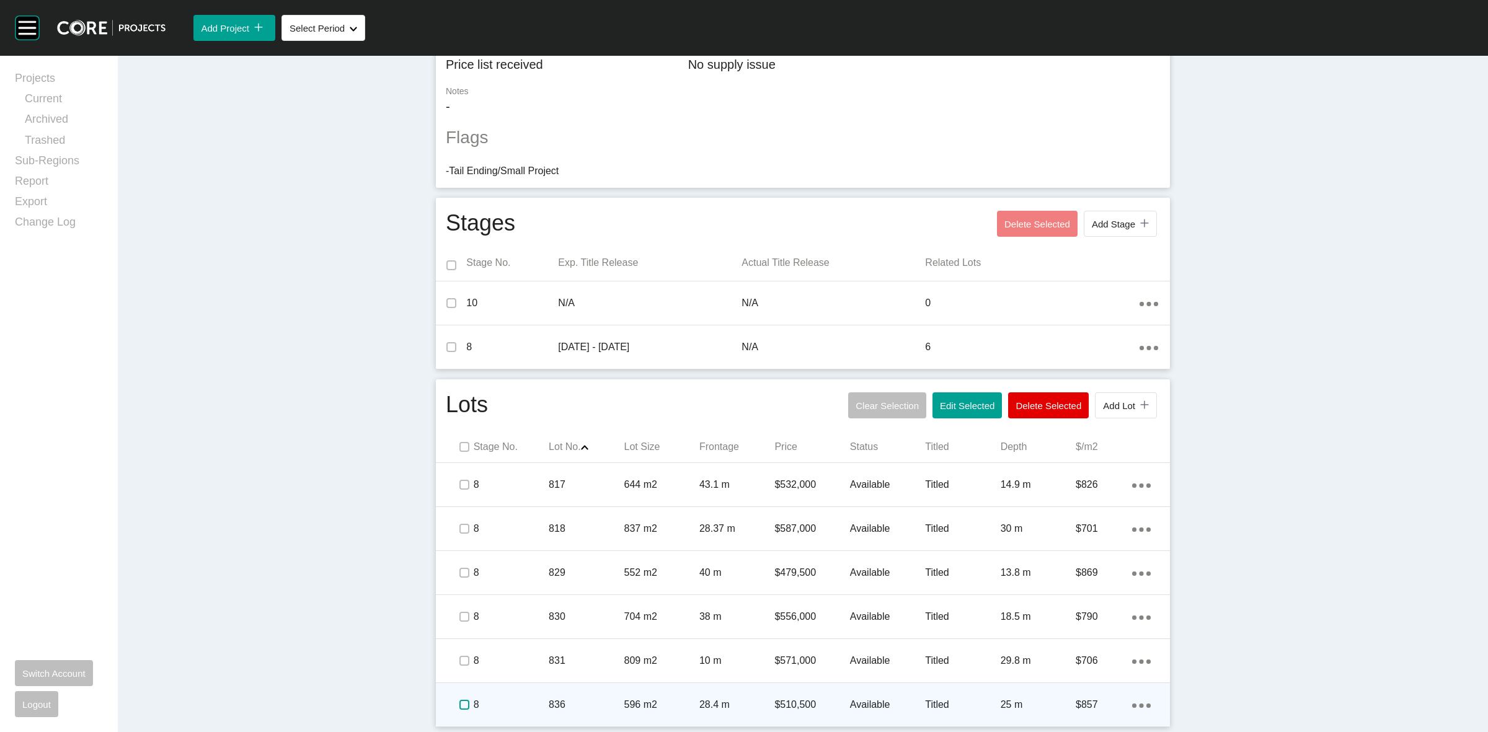
click at [462, 704] on label at bounding box center [464, 705] width 10 height 10
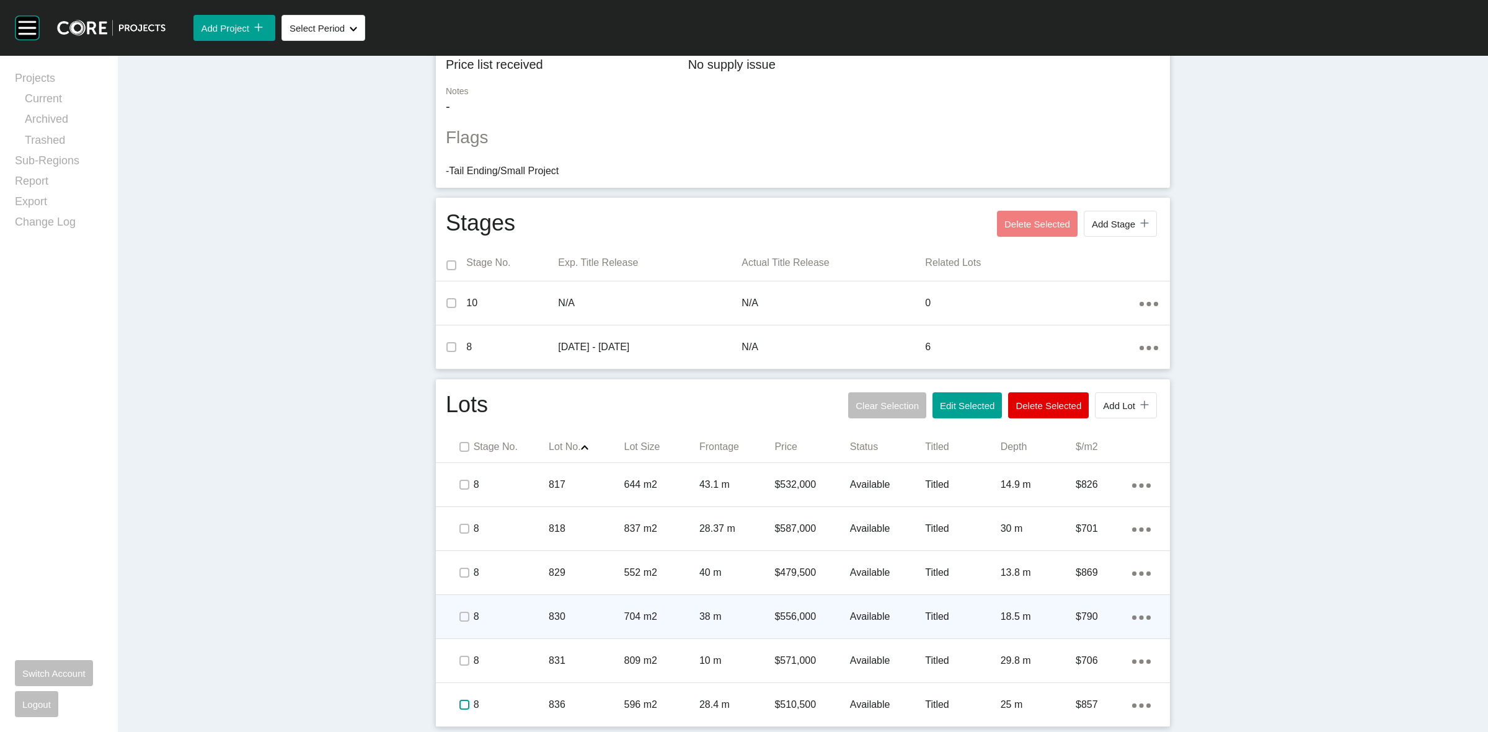
scroll to position [0, 0]
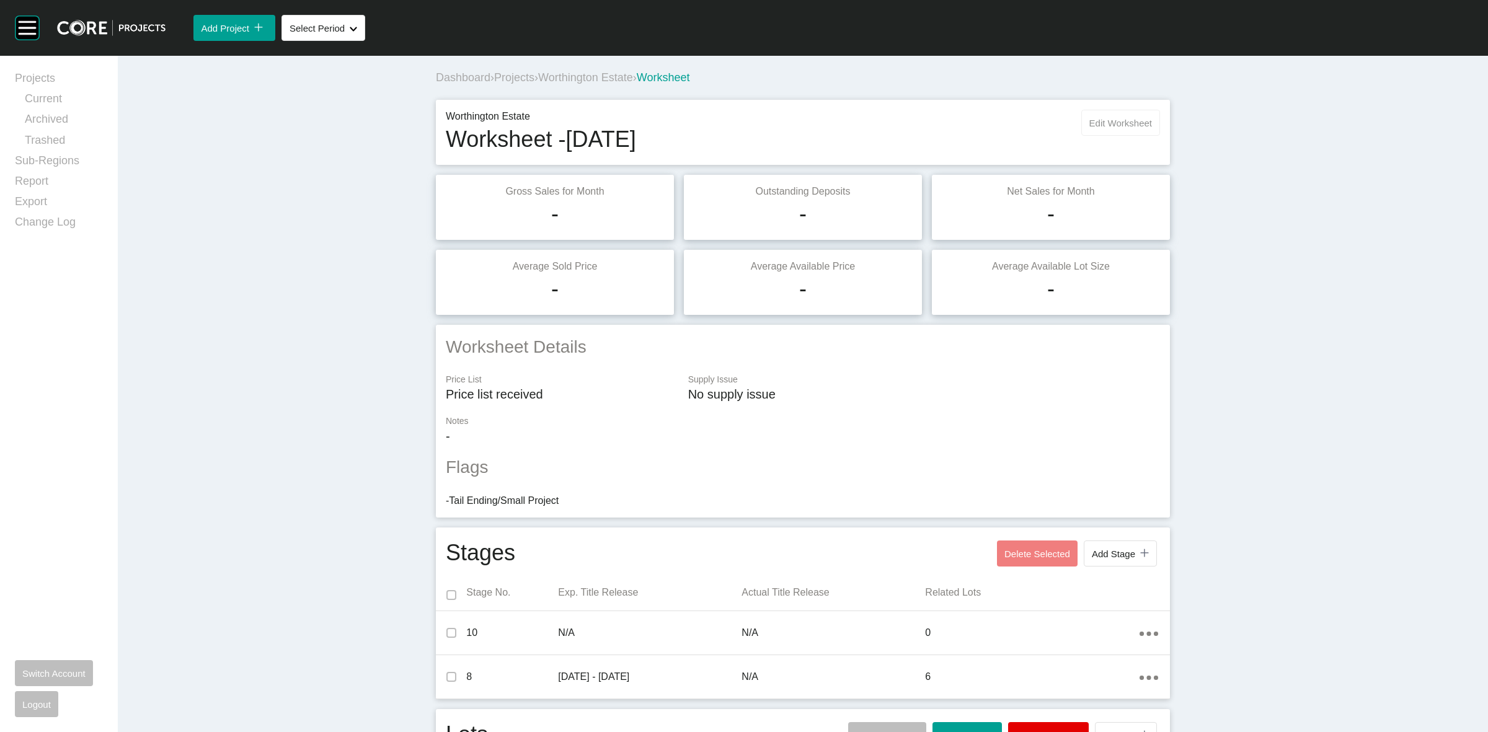
click at [1116, 118] on span "Edit Worksheet" at bounding box center [1120, 123] width 63 height 11
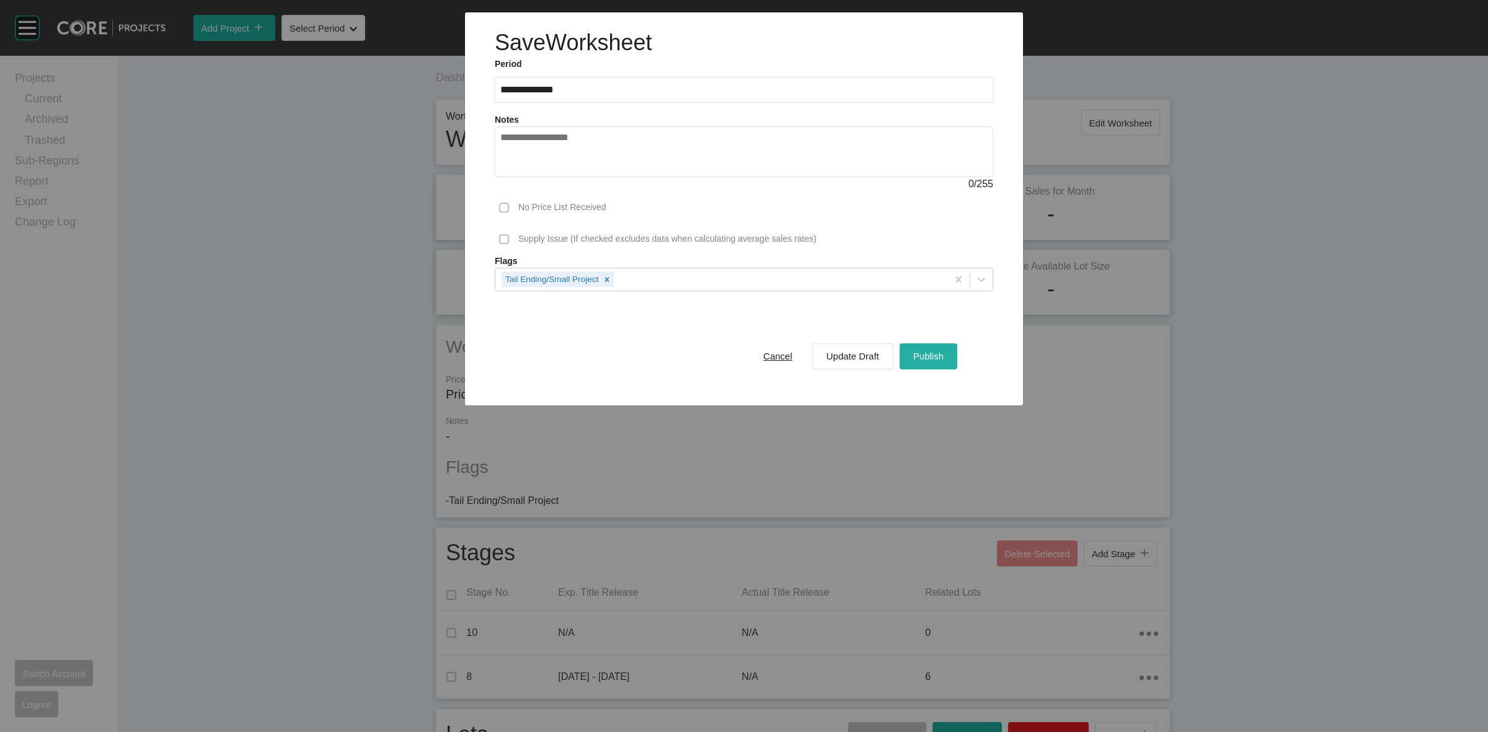
click at [924, 348] on div "Publish" at bounding box center [928, 356] width 37 height 17
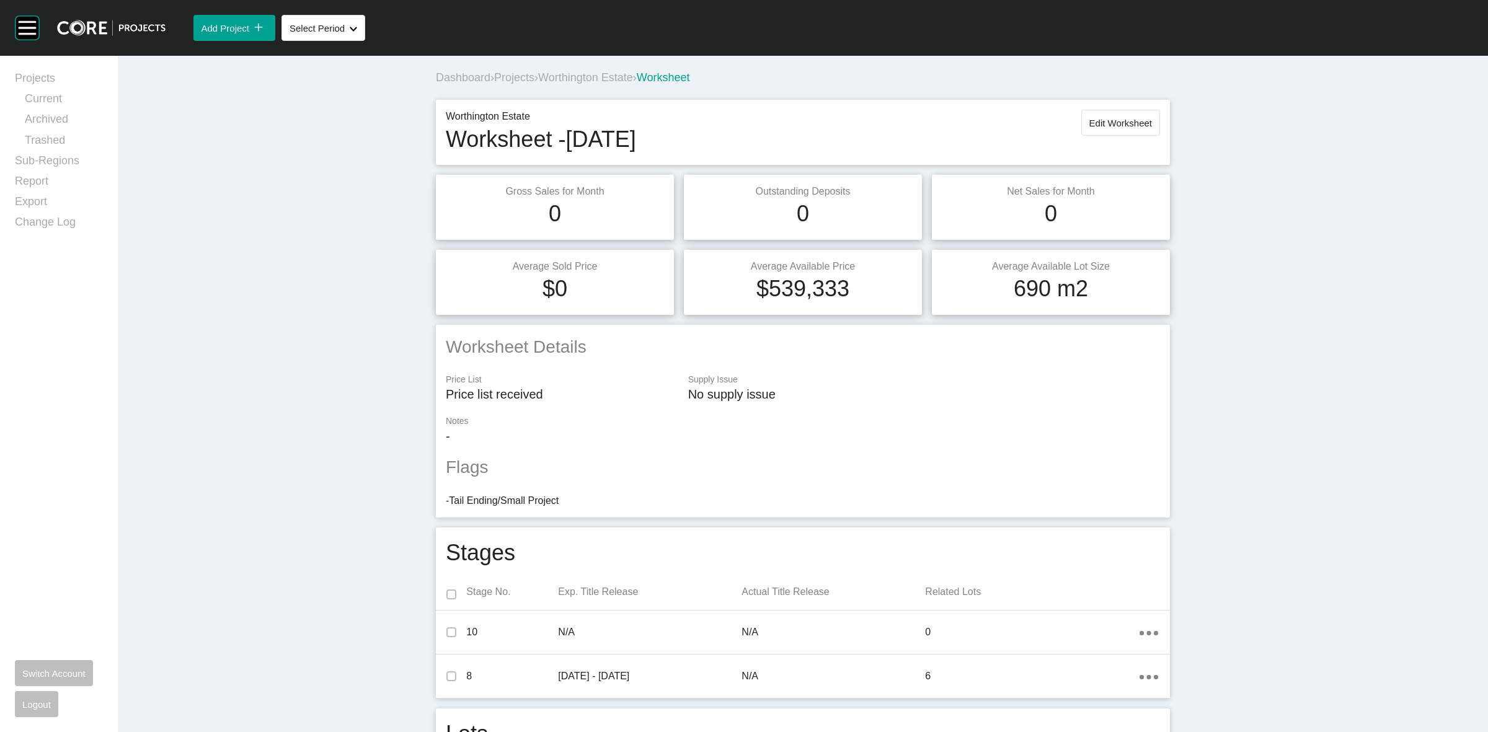
click at [575, 78] on span "Worthington Estate" at bounding box center [585, 77] width 95 height 12
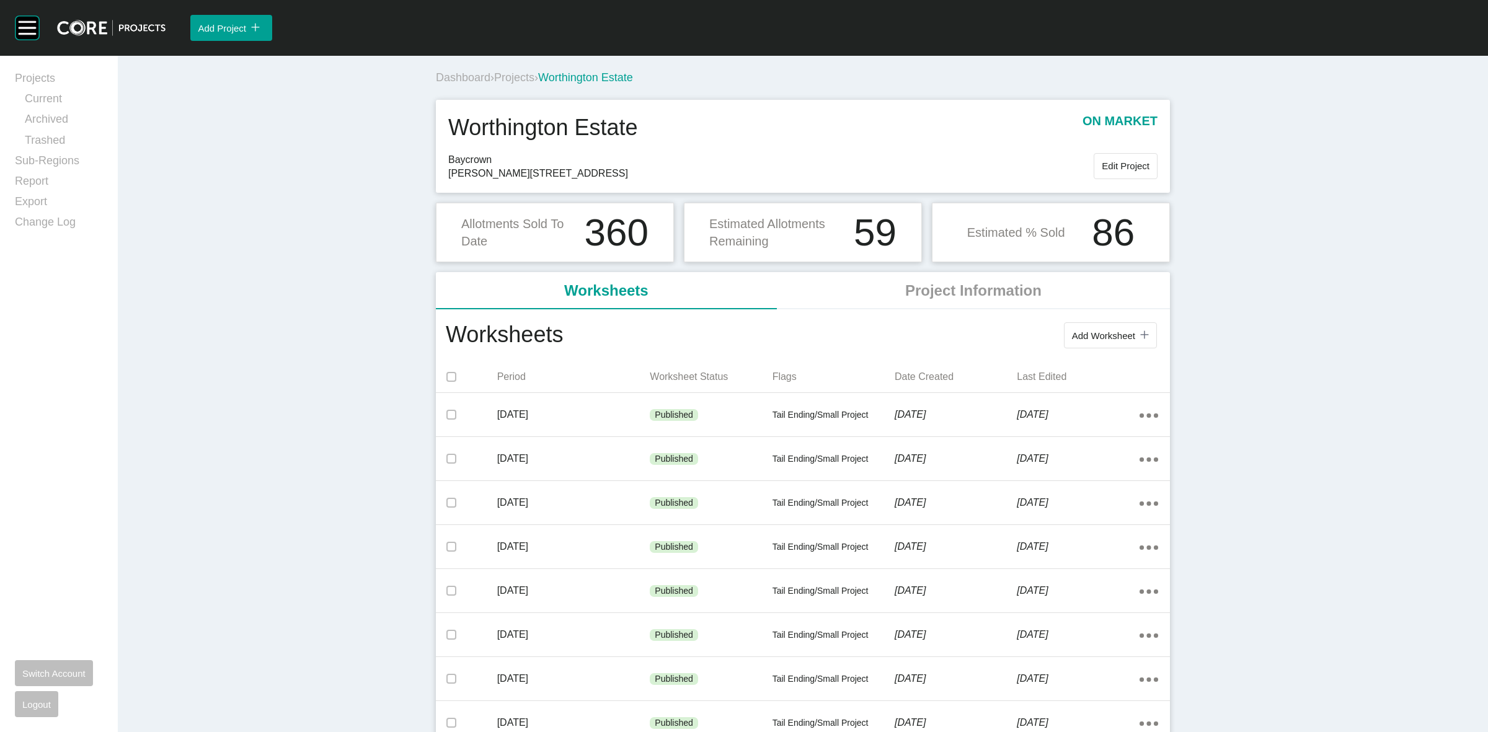
click at [519, 78] on span "Projects" at bounding box center [514, 77] width 40 height 12
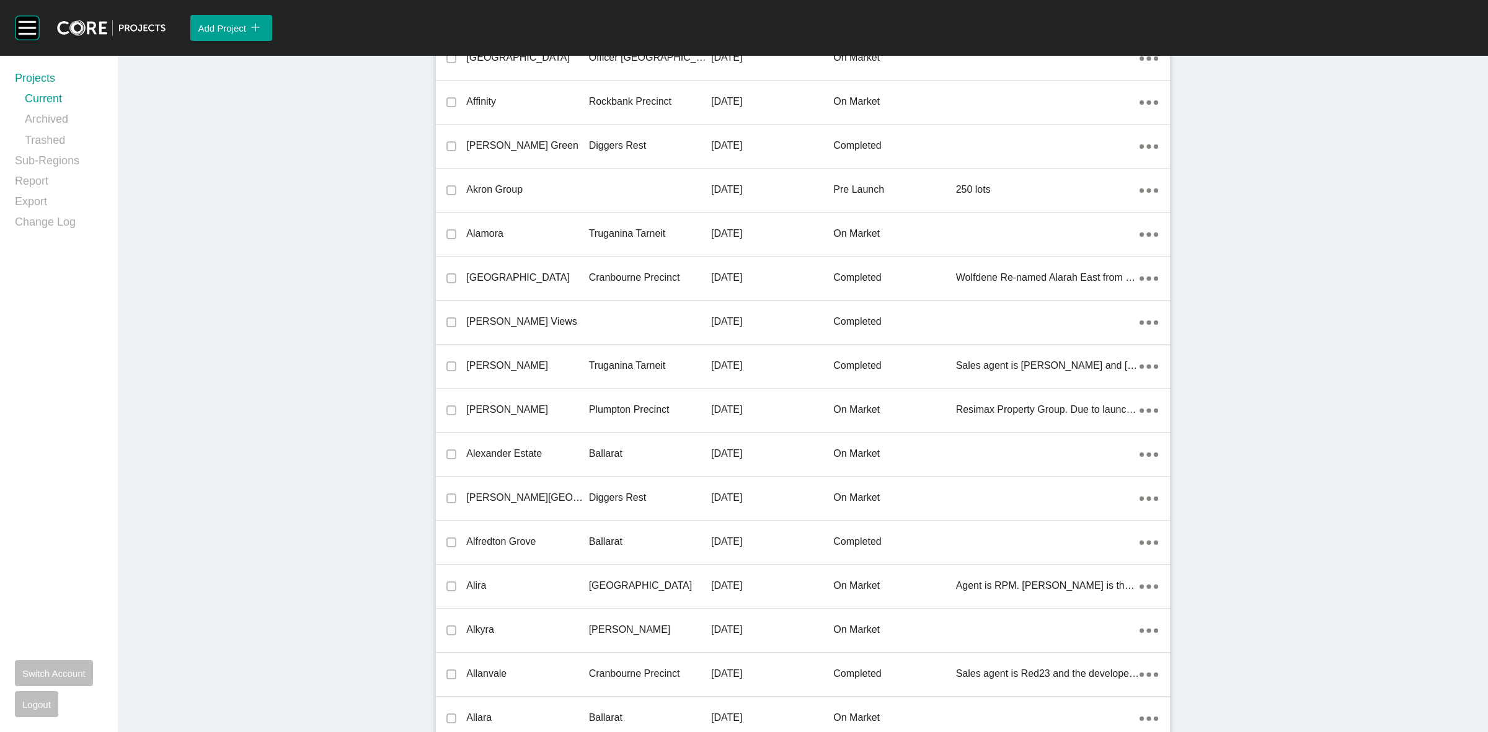
scroll to position [24042, 0]
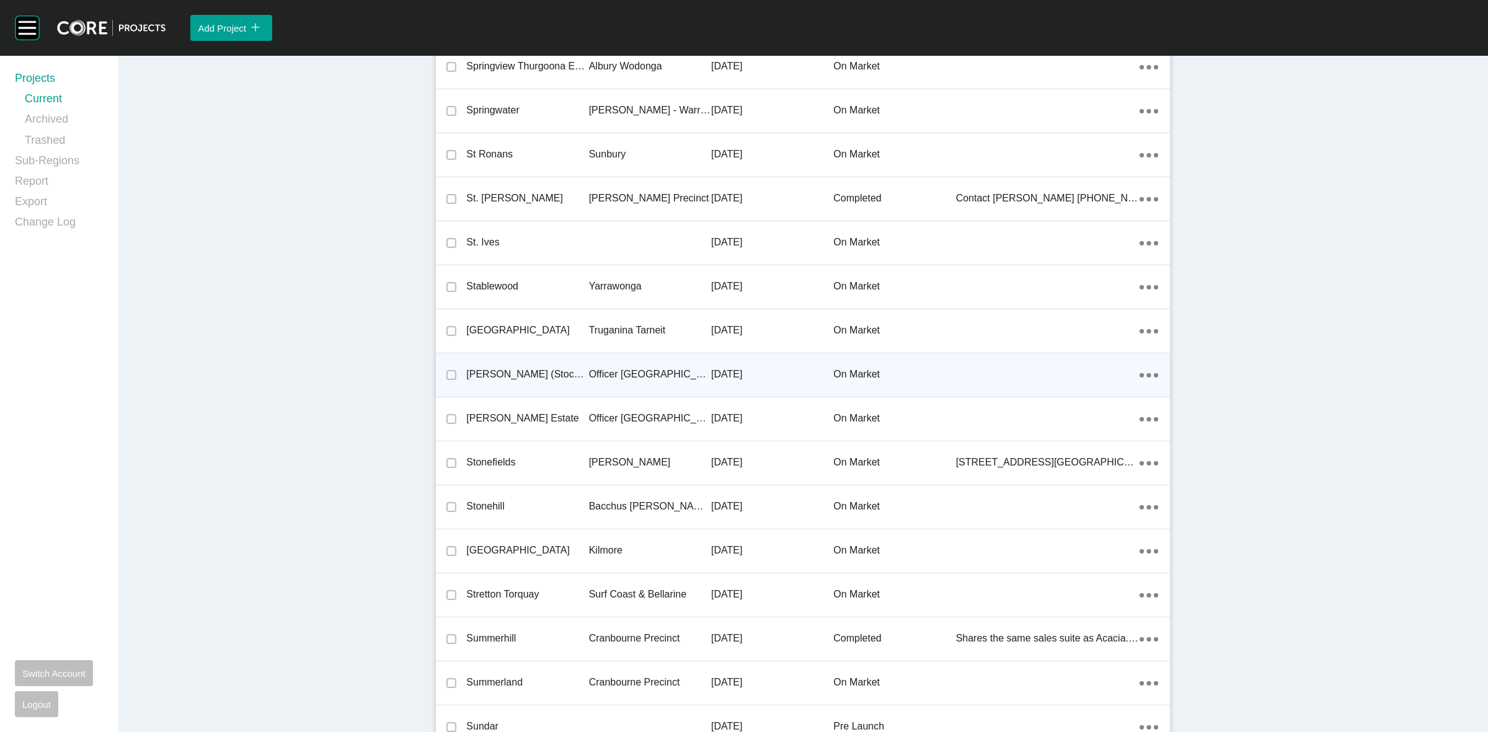
click at [596, 373] on p "Officer [GEOGRAPHIC_DATA]" at bounding box center [650, 375] width 122 height 14
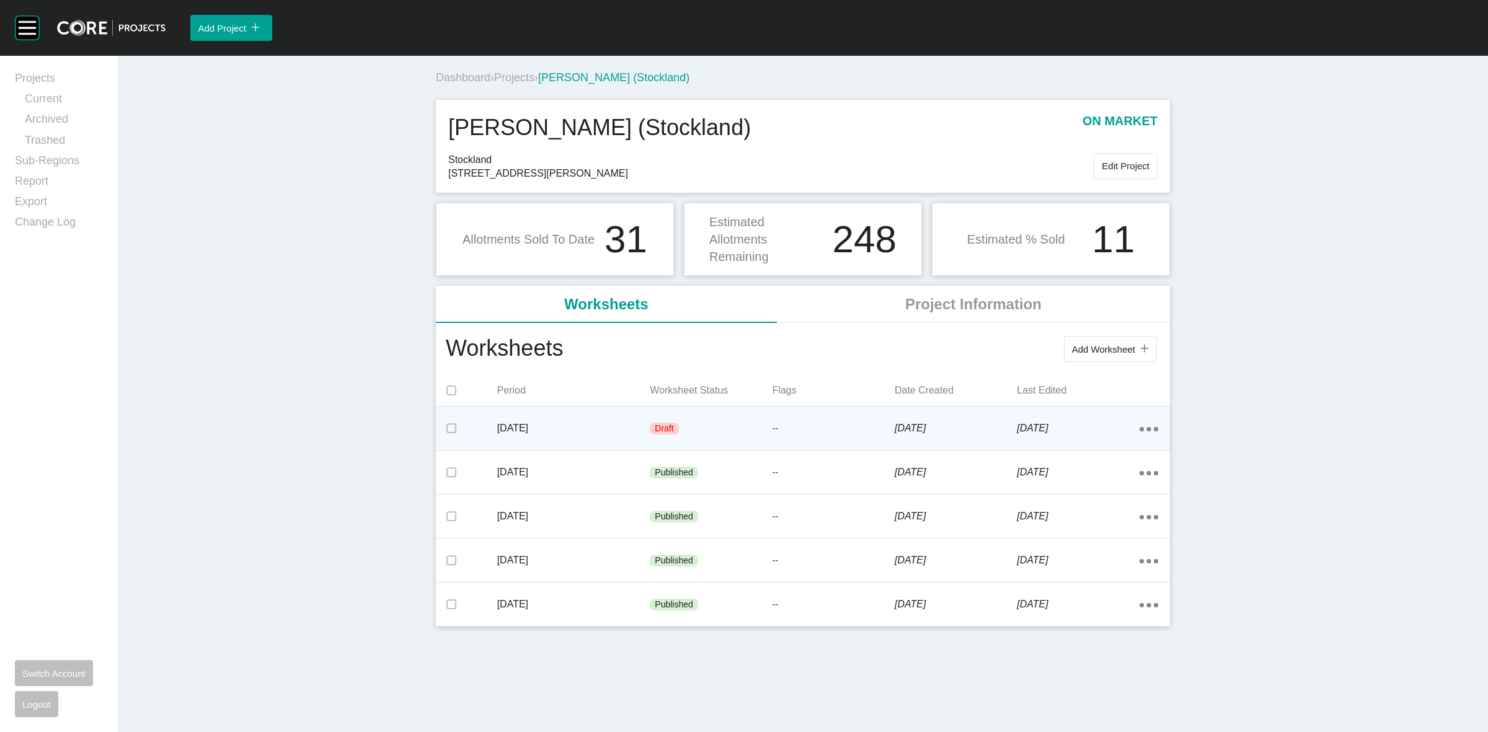
click at [680, 417] on div "Draft" at bounding box center [711, 428] width 122 height 37
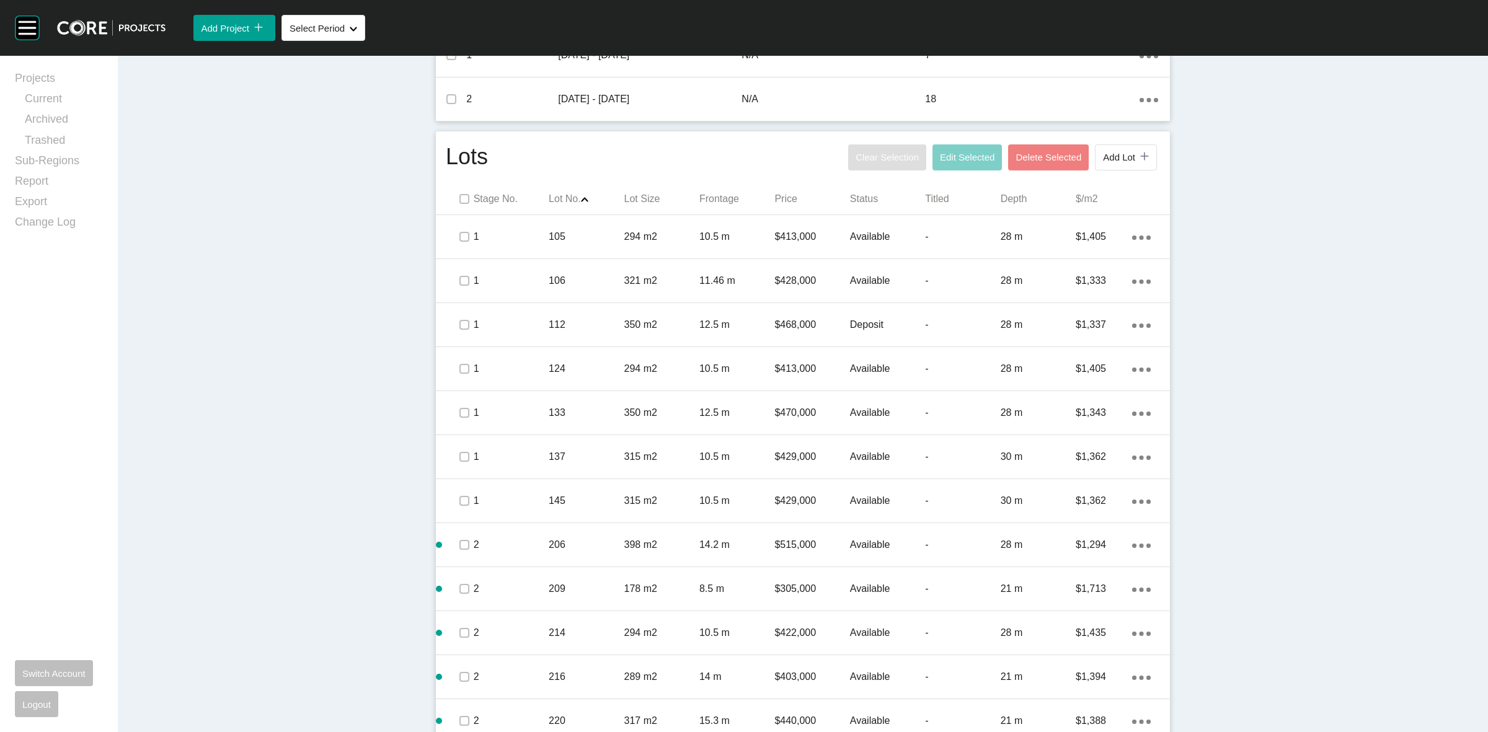
scroll to position [465, 0]
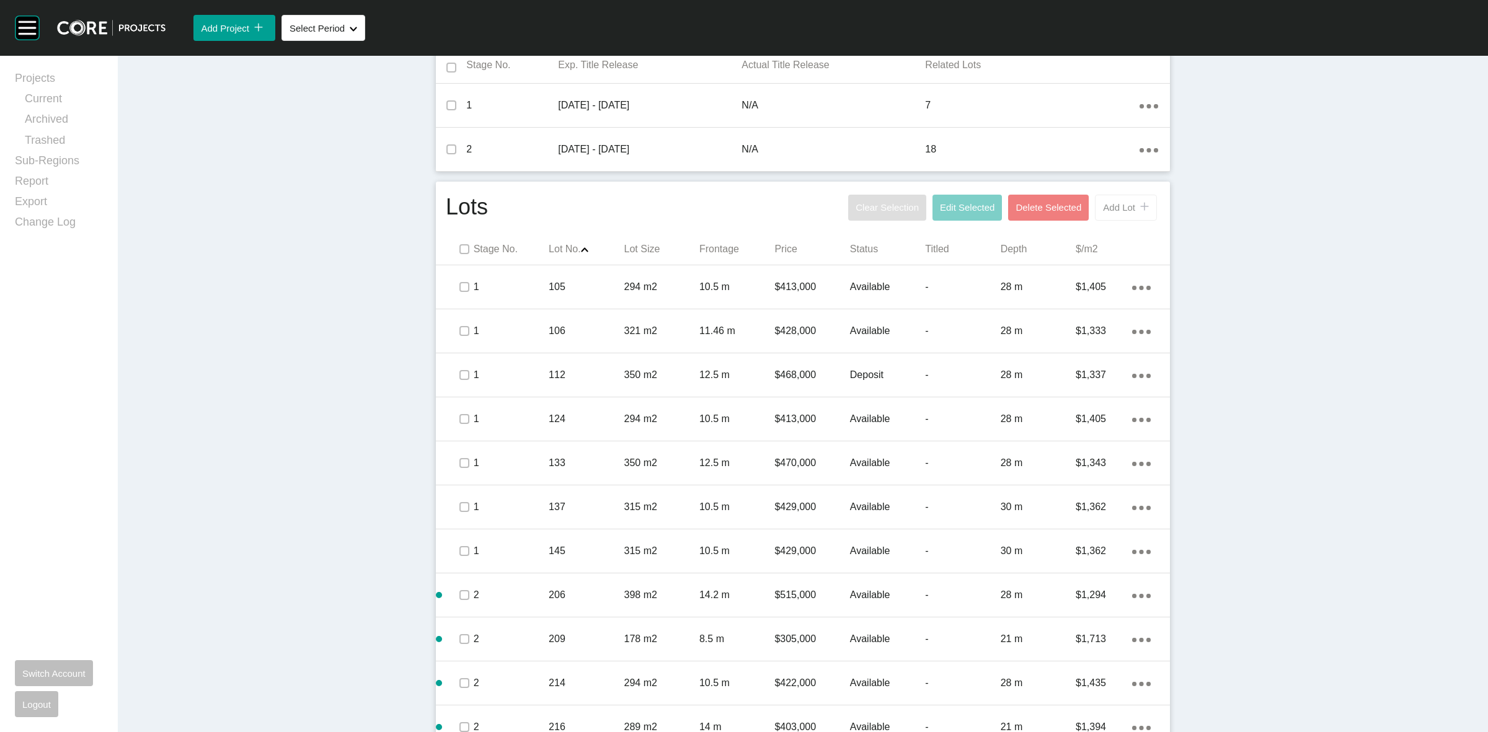
click at [1116, 203] on span "Add Lot" at bounding box center [1119, 207] width 32 height 11
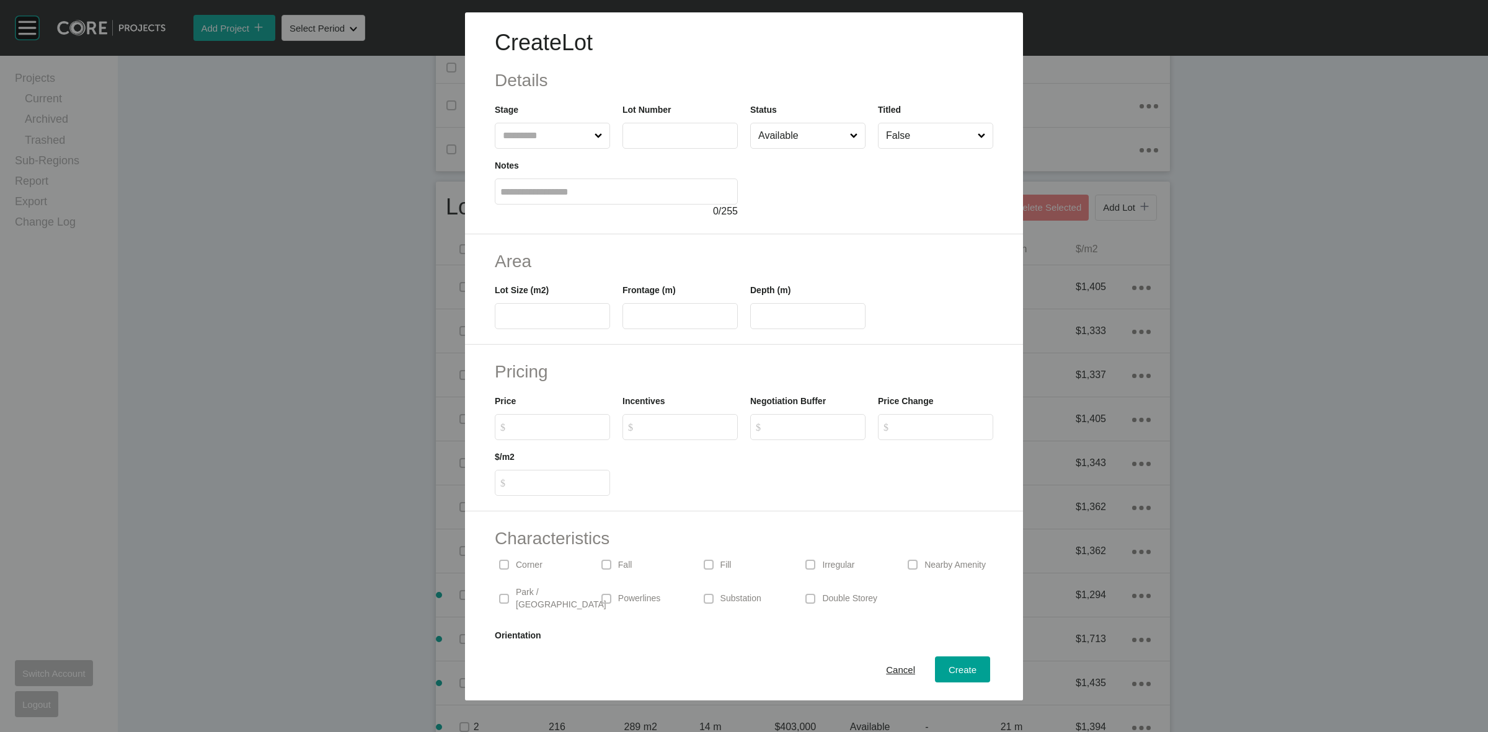
click at [541, 128] on input "text" at bounding box center [546, 135] width 92 height 25
type input "***"
type input "****"
type input "**"
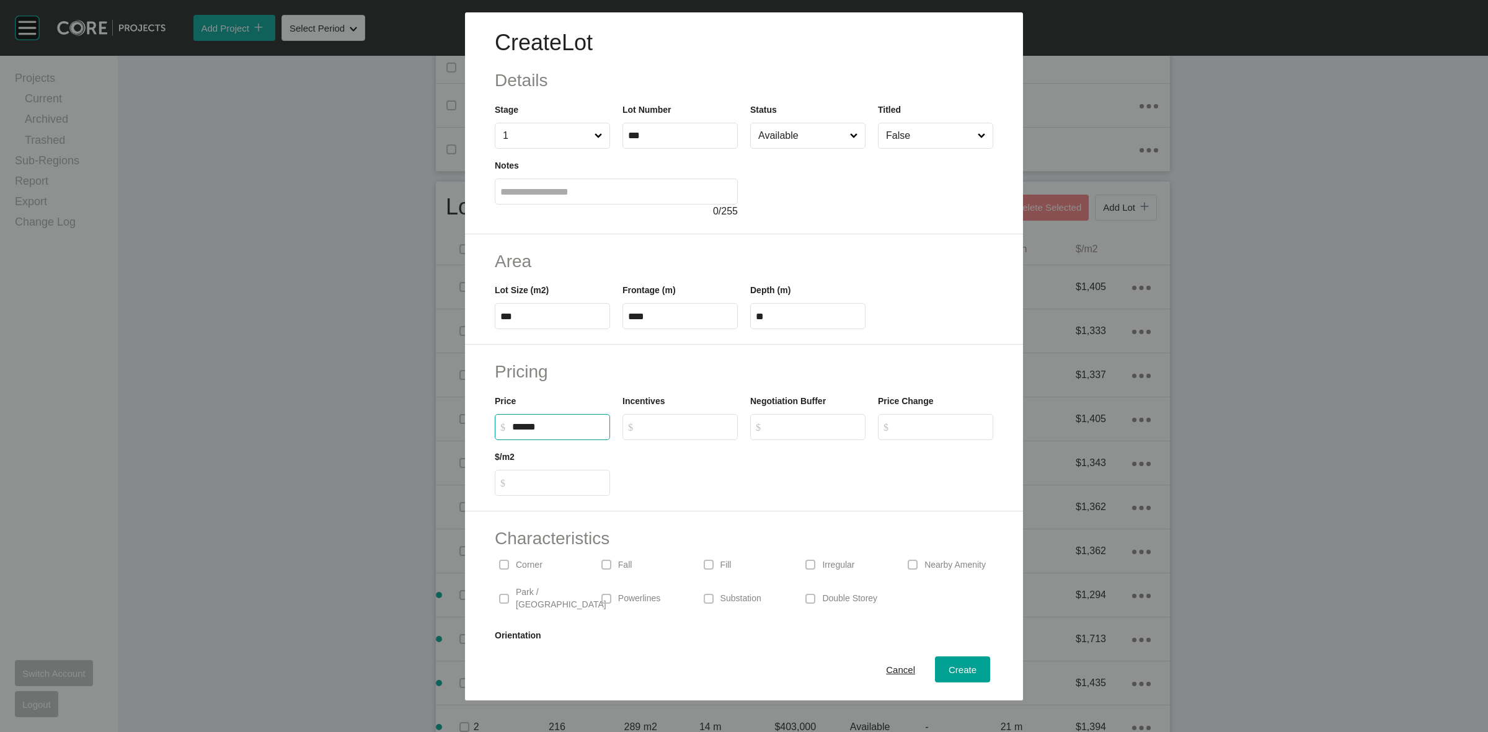
type input "*******"
type input "*****"
type input "*"
click at [810, 428] on input "****" at bounding box center [813, 427] width 92 height 11
type input "******"
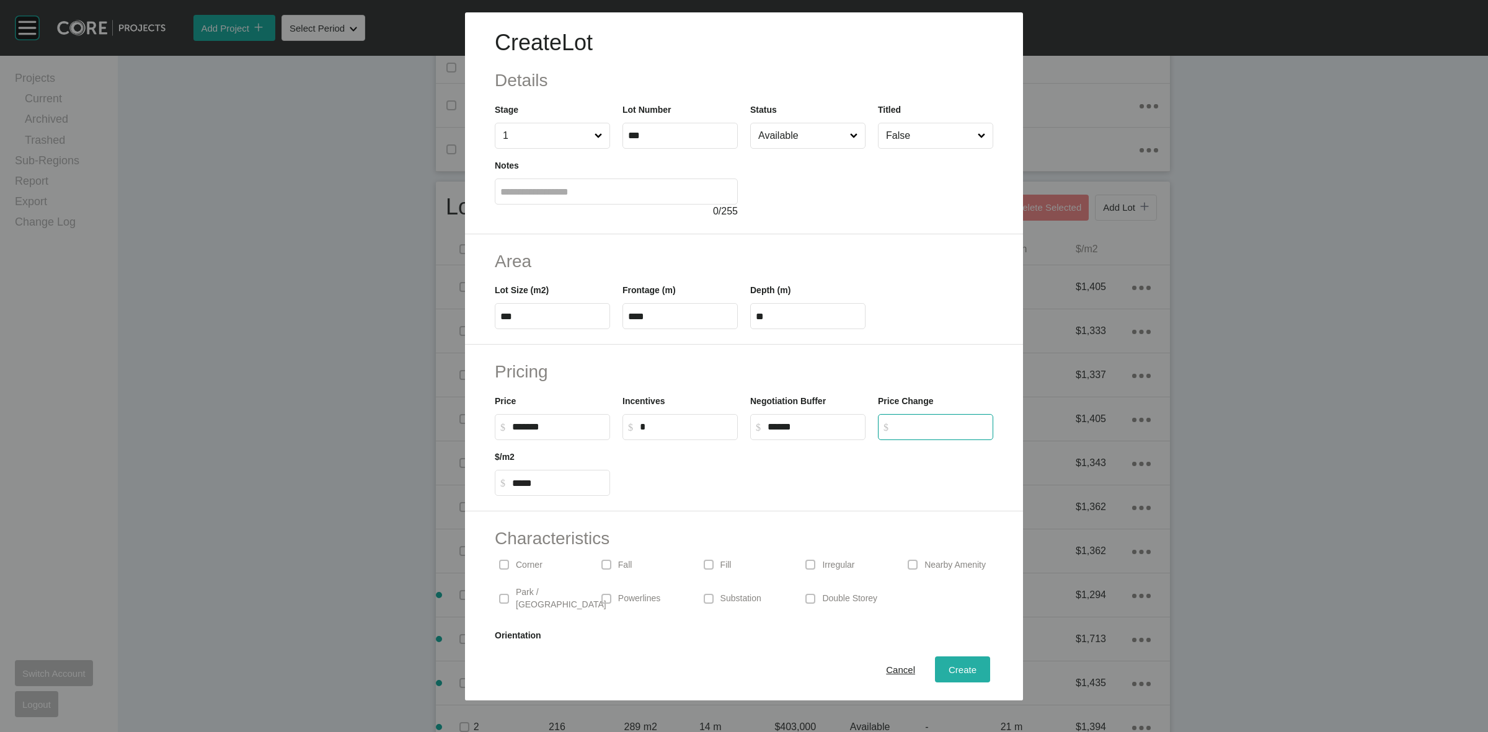
click at [955, 668] on span "Create" at bounding box center [962, 670] width 28 height 11
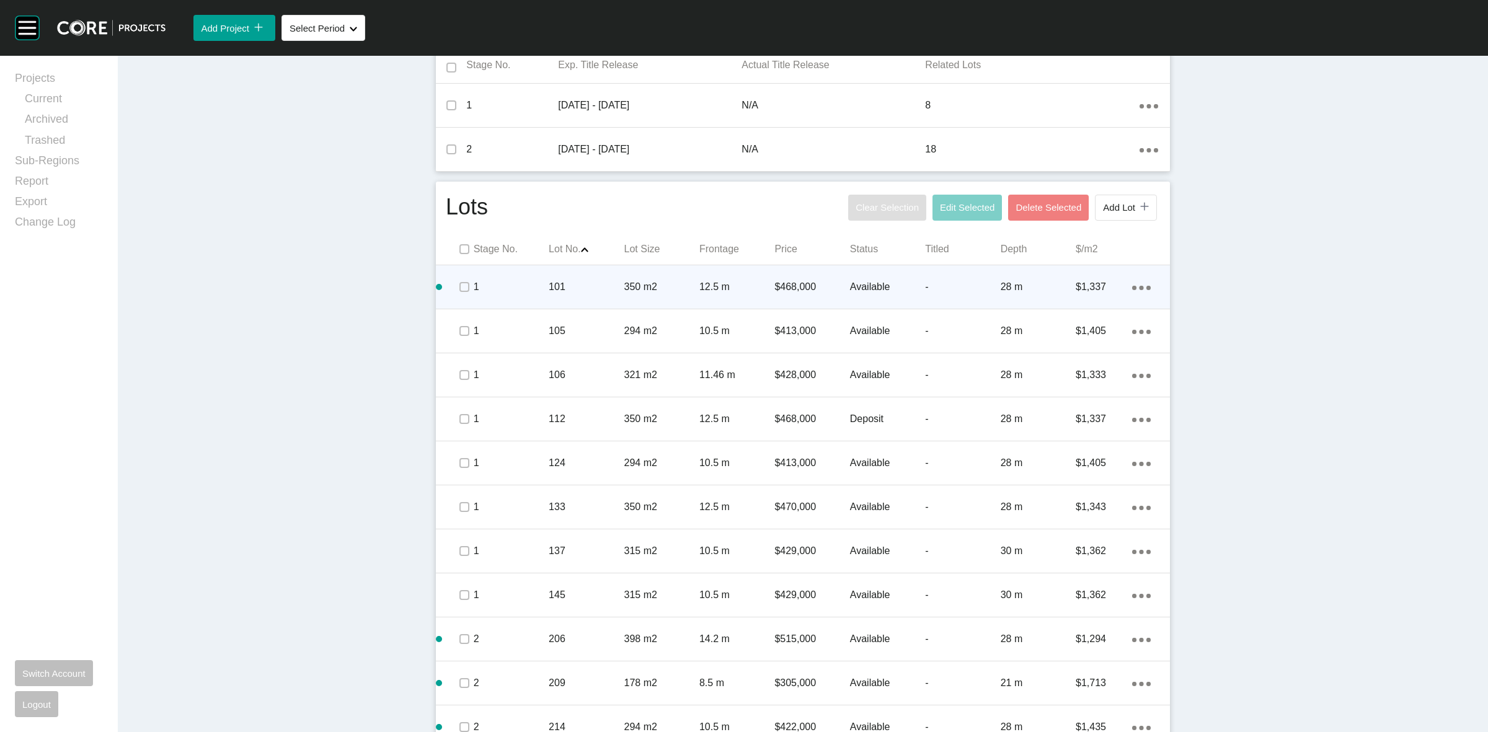
click at [456, 296] on span at bounding box center [463, 287] width 19 height 19
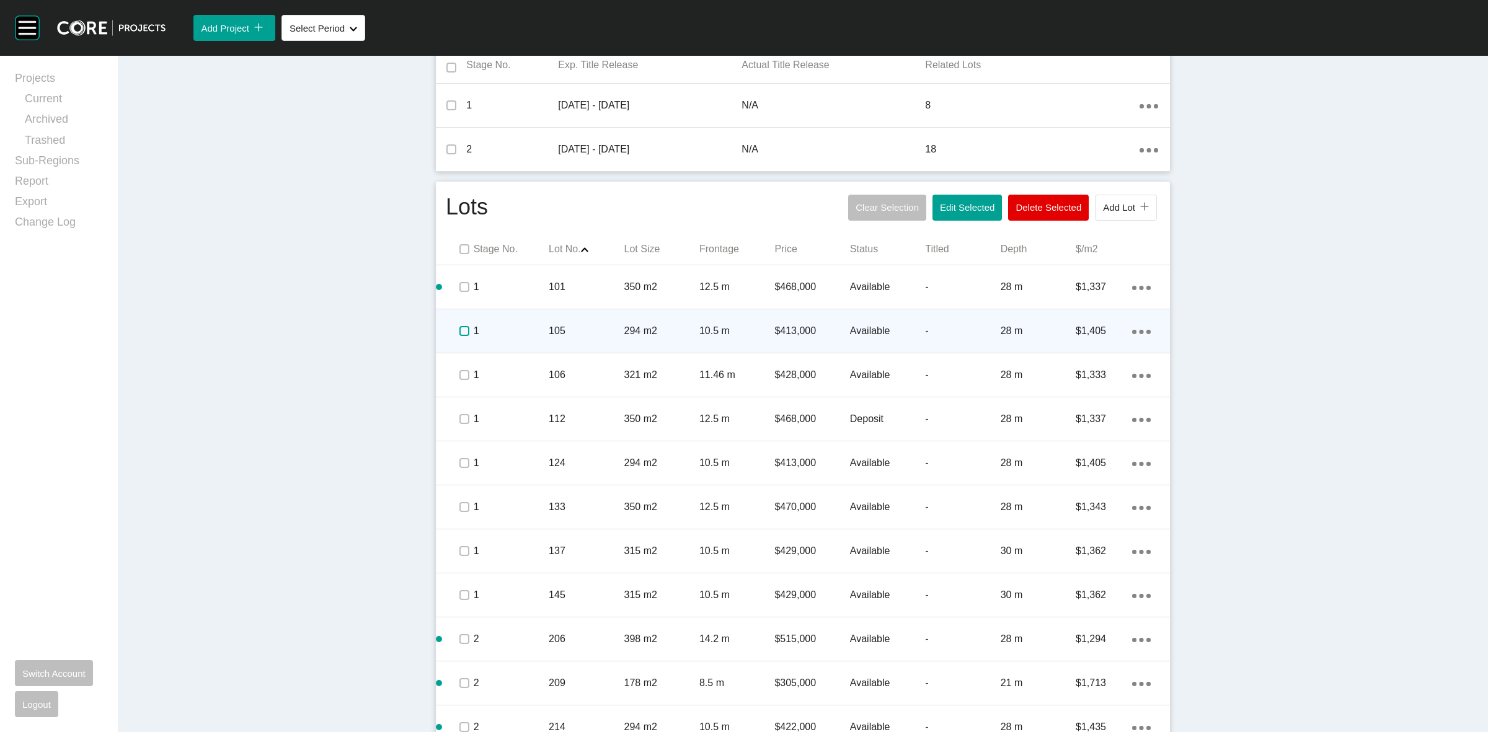
click at [459, 329] on label at bounding box center [464, 331] width 10 height 10
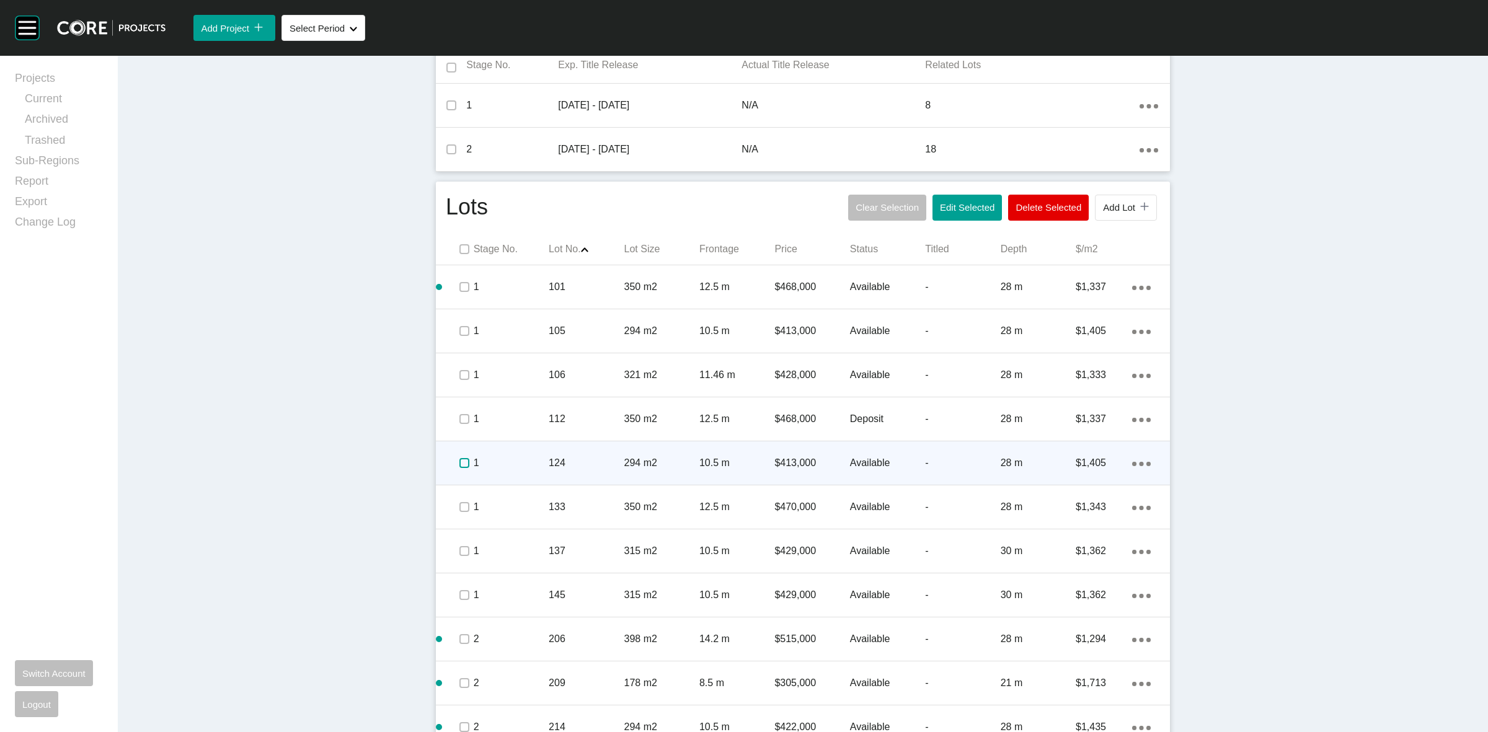
drag, startPoint x: 454, startPoint y: 467, endPoint x: 456, endPoint y: 461, distance: 6.5
click at [459, 462] on label at bounding box center [464, 463] width 10 height 10
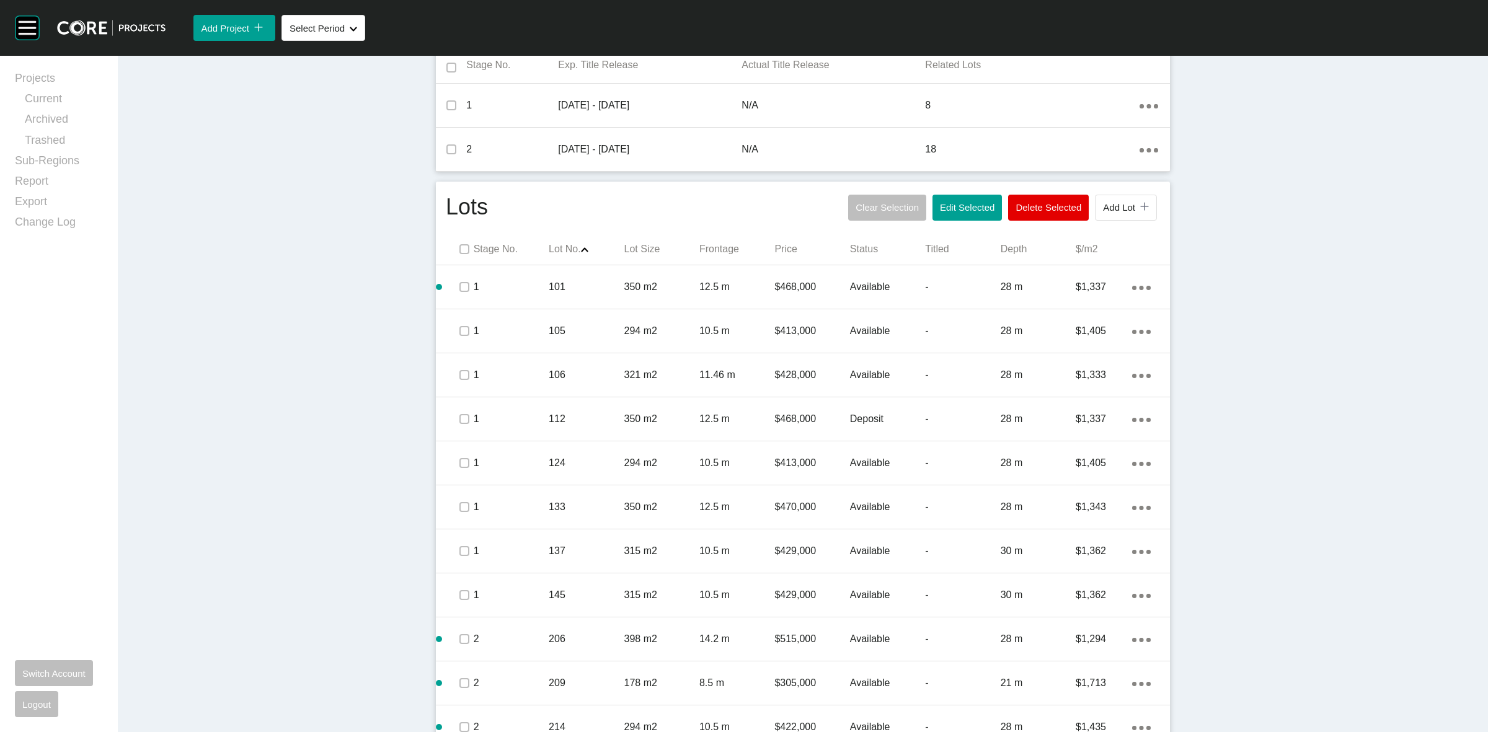
click at [1104, 221] on div "Clear Selection Edit Selected Delete Selected Add Lot icon/tick copy 11 Created…" at bounding box center [1002, 208] width 315 height 32
click at [1111, 200] on button "Add Lot icon/tick copy 11 Created with Sketch." at bounding box center [1126, 208] width 62 height 26
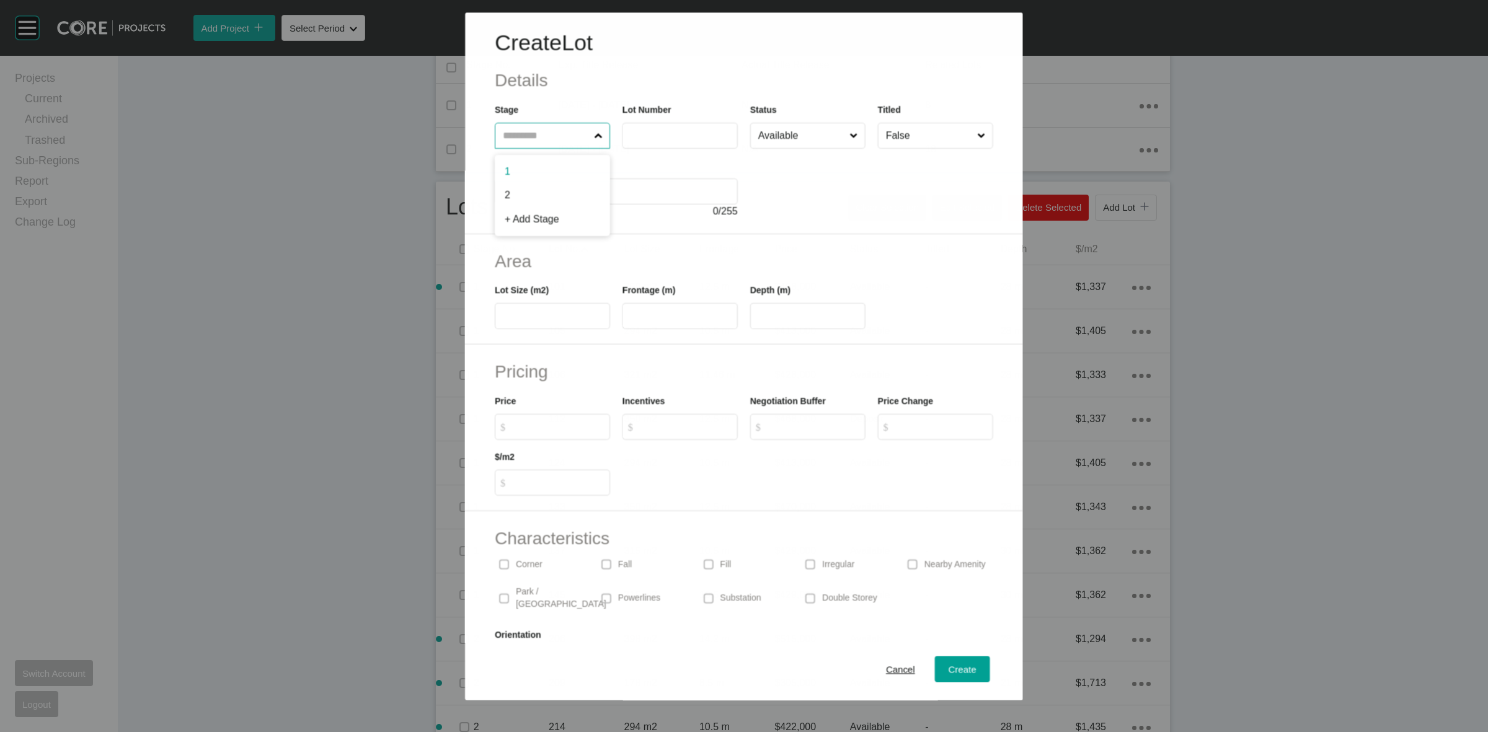
click at [529, 126] on input "text" at bounding box center [545, 135] width 91 height 25
type input "***"
type input "****"
type input "**"
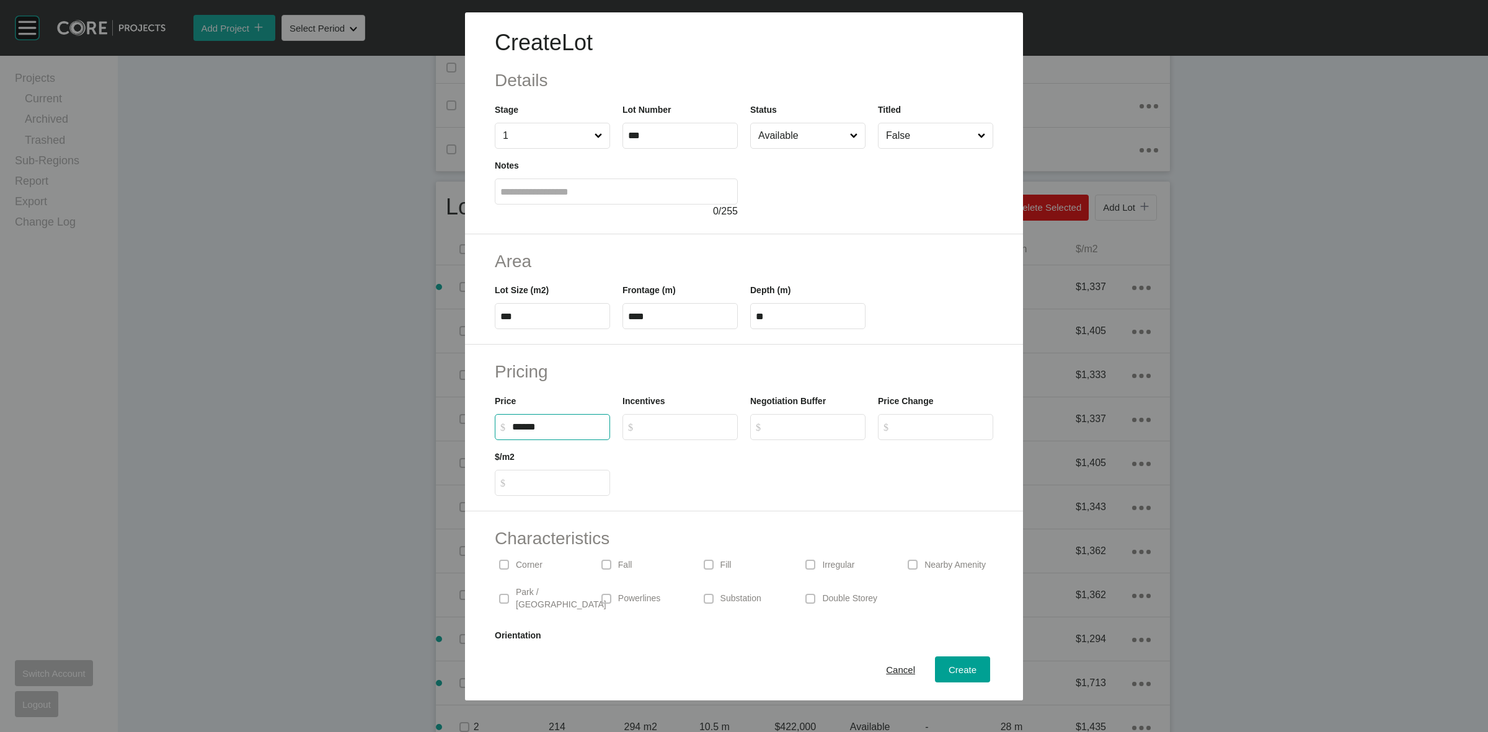
type input "*******"
type input "*****"
type input "*"
type input "******"
click at [943, 679] on button "Create" at bounding box center [962, 669] width 55 height 26
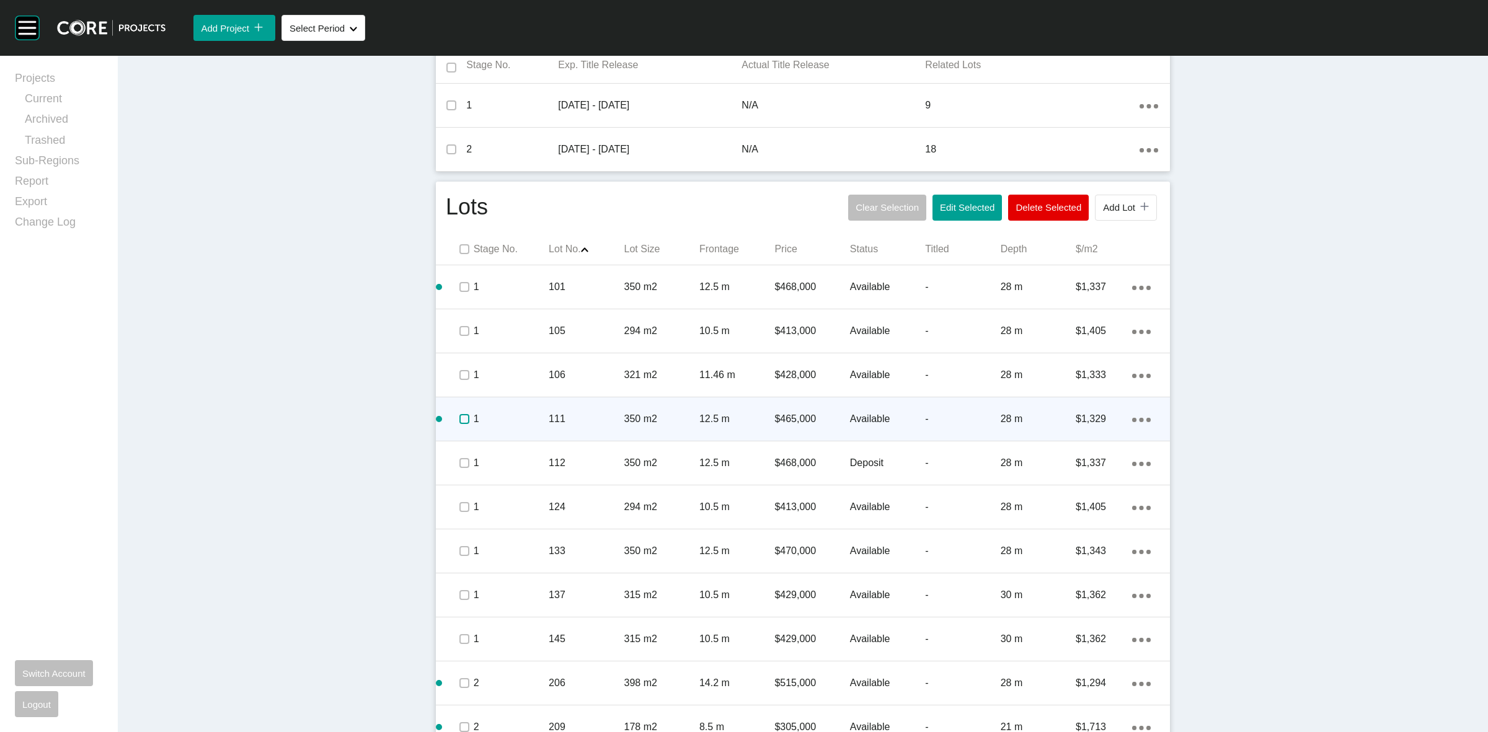
click at [459, 414] on label at bounding box center [464, 419] width 10 height 10
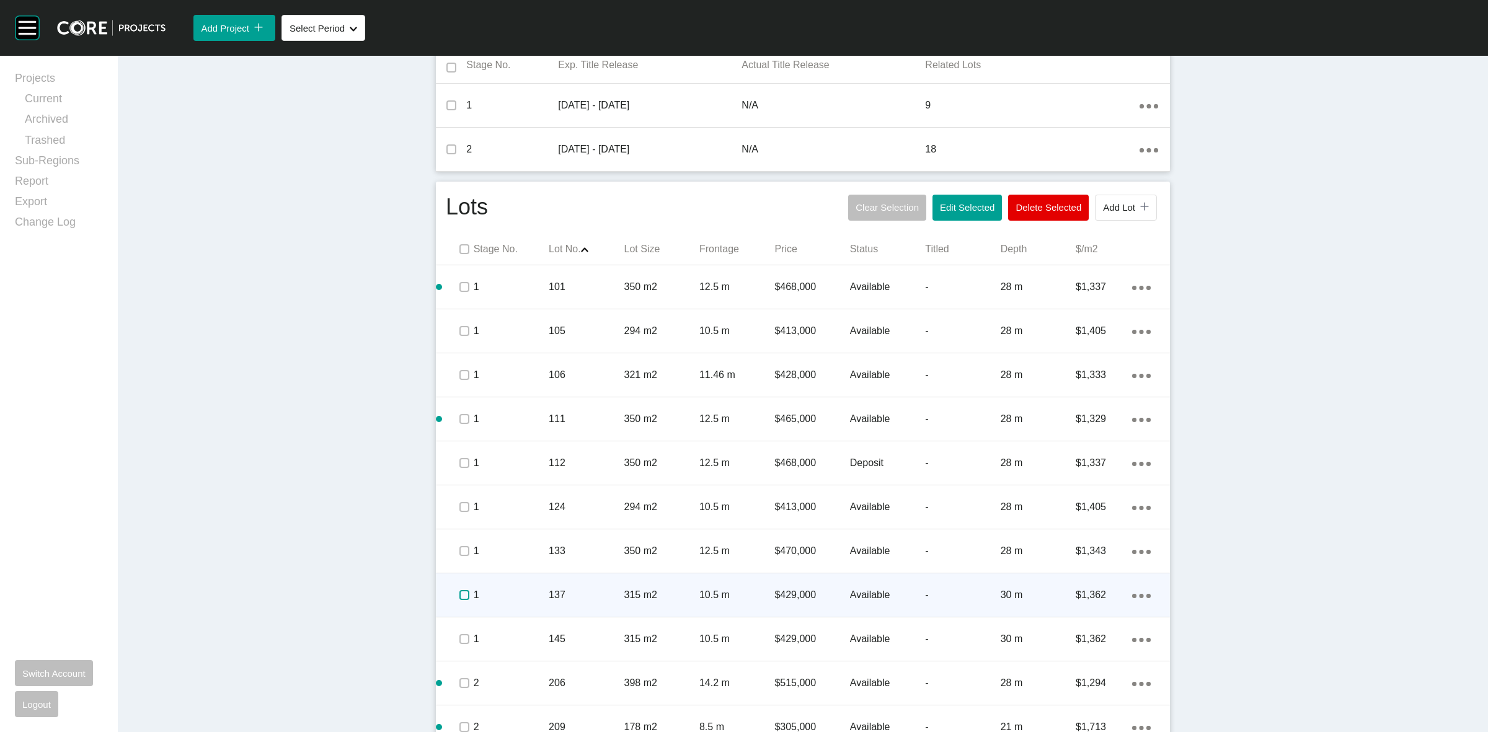
click at [460, 593] on label at bounding box center [464, 595] width 10 height 10
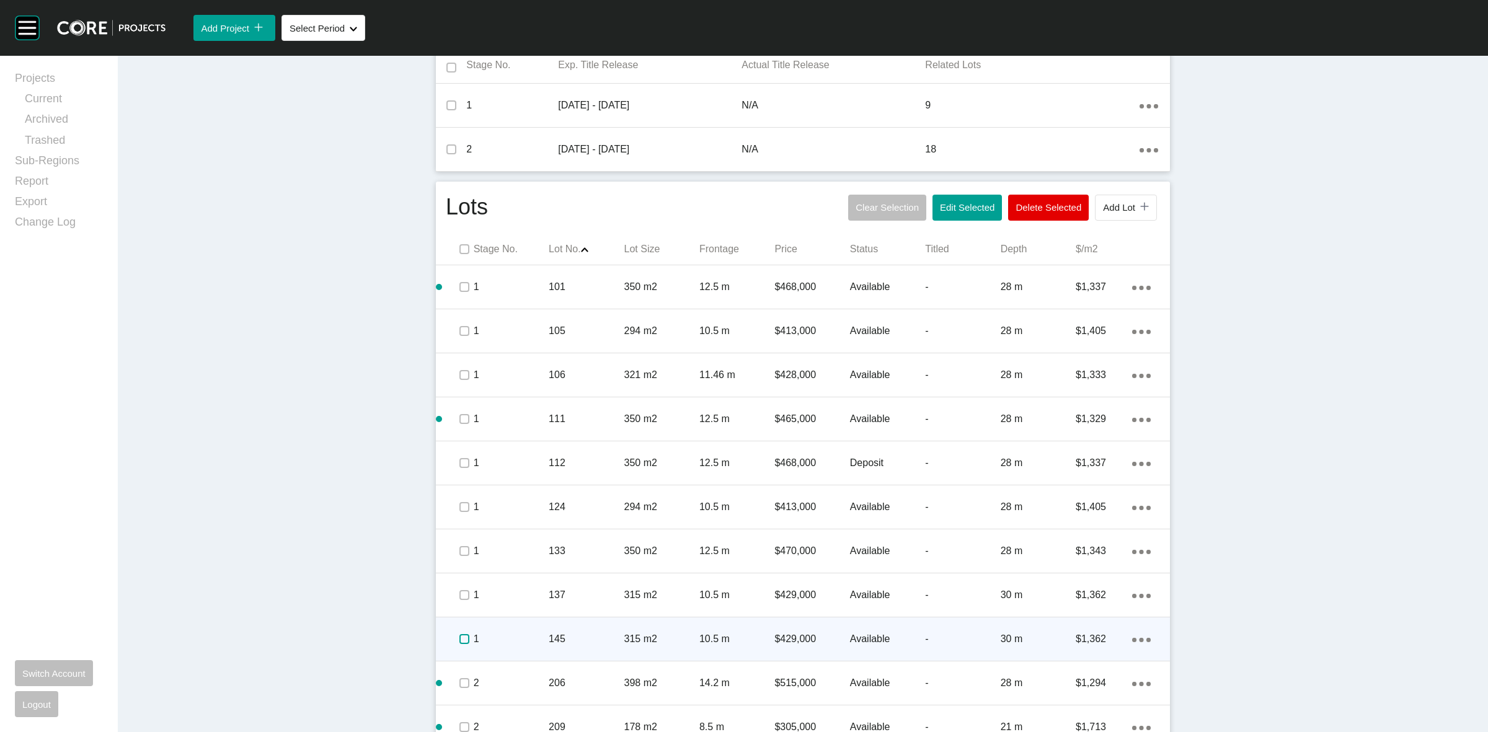
click at [459, 642] on label at bounding box center [464, 639] width 10 height 10
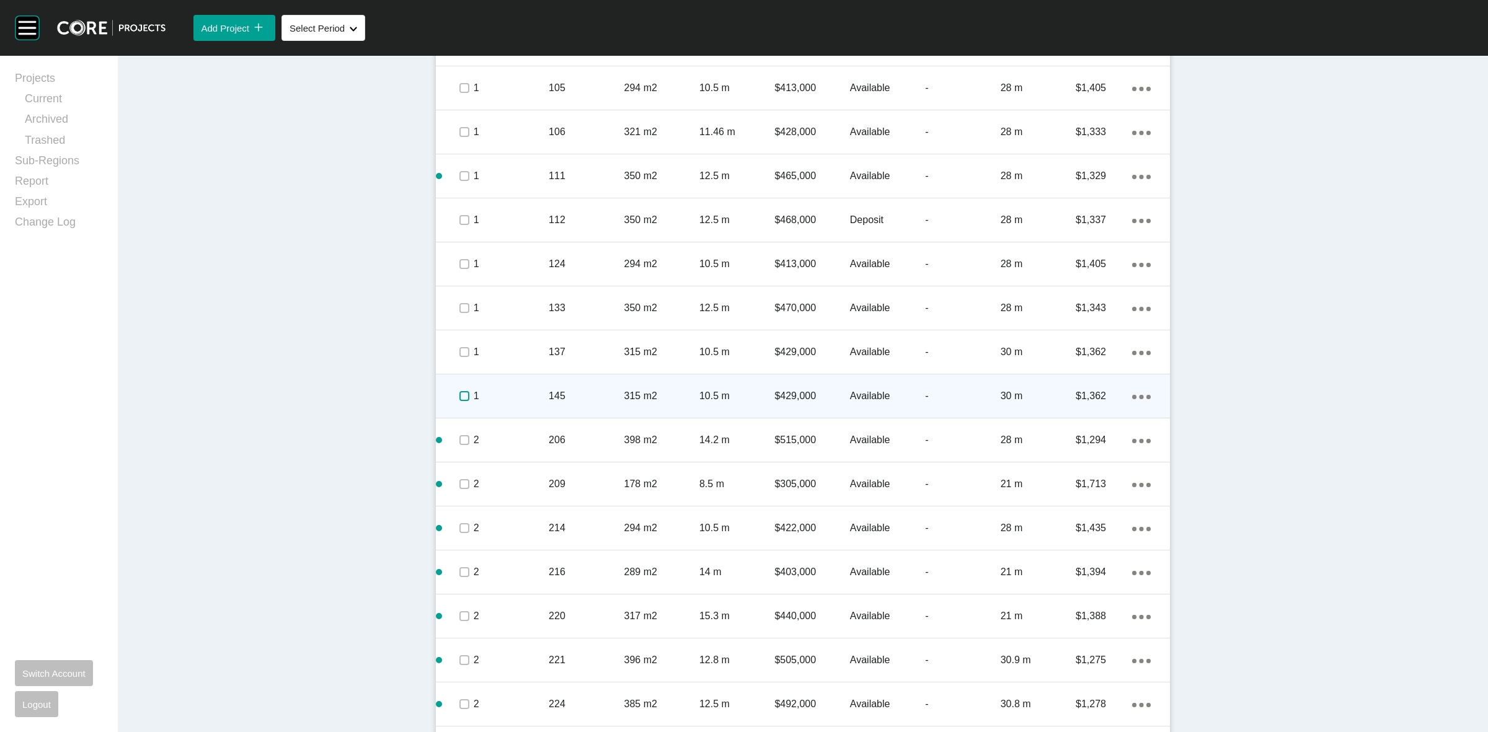
scroll to position [775, 0]
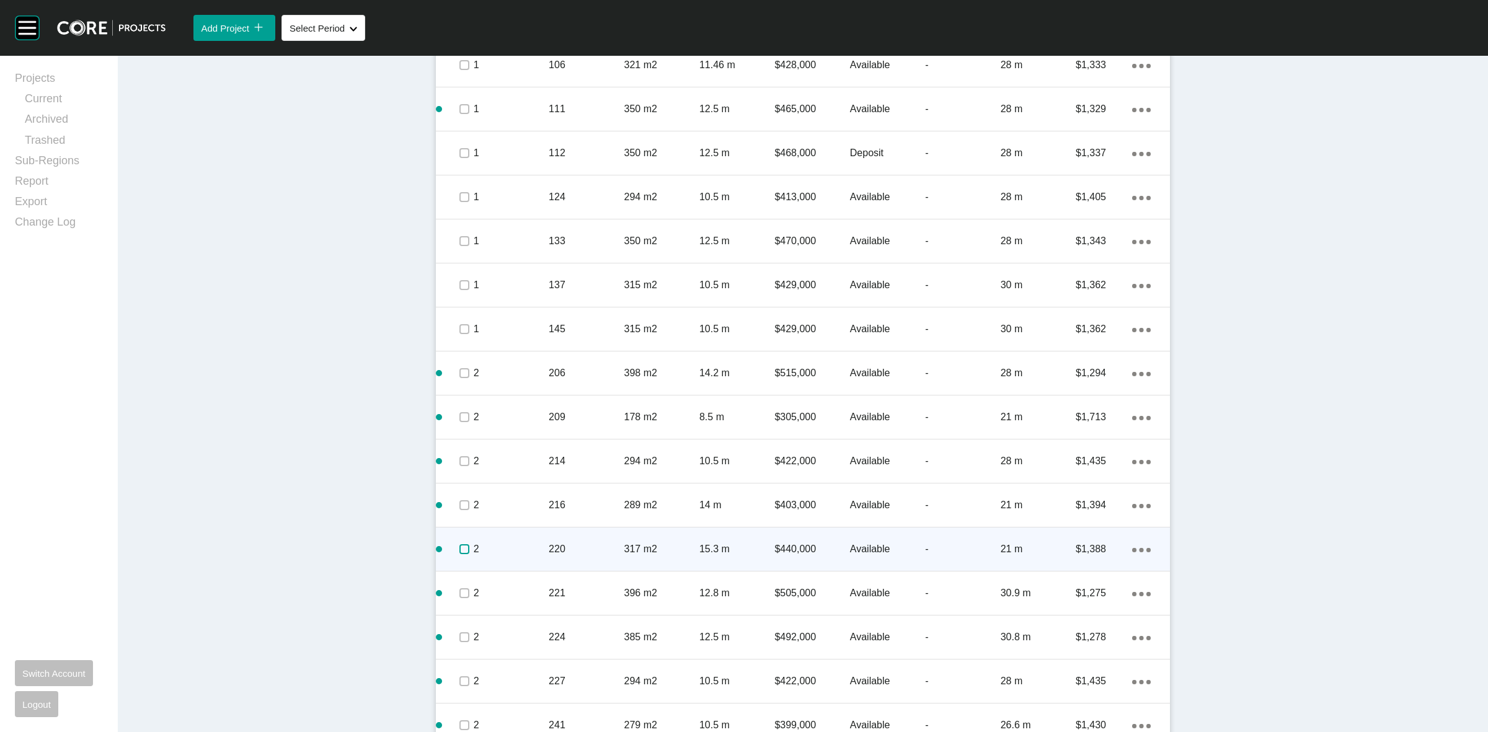
click at [459, 549] on label at bounding box center [464, 549] width 10 height 10
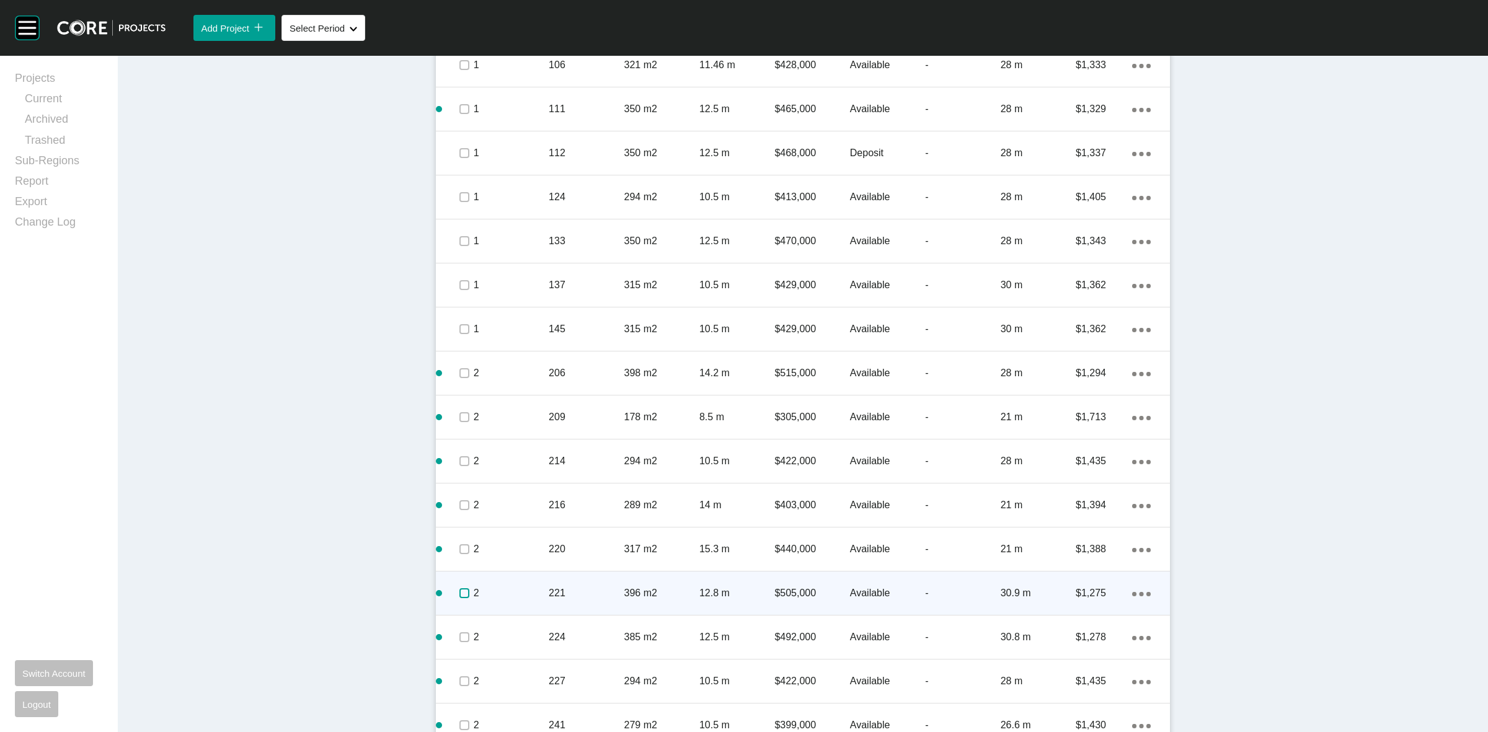
click at [459, 593] on label at bounding box center [464, 593] width 10 height 10
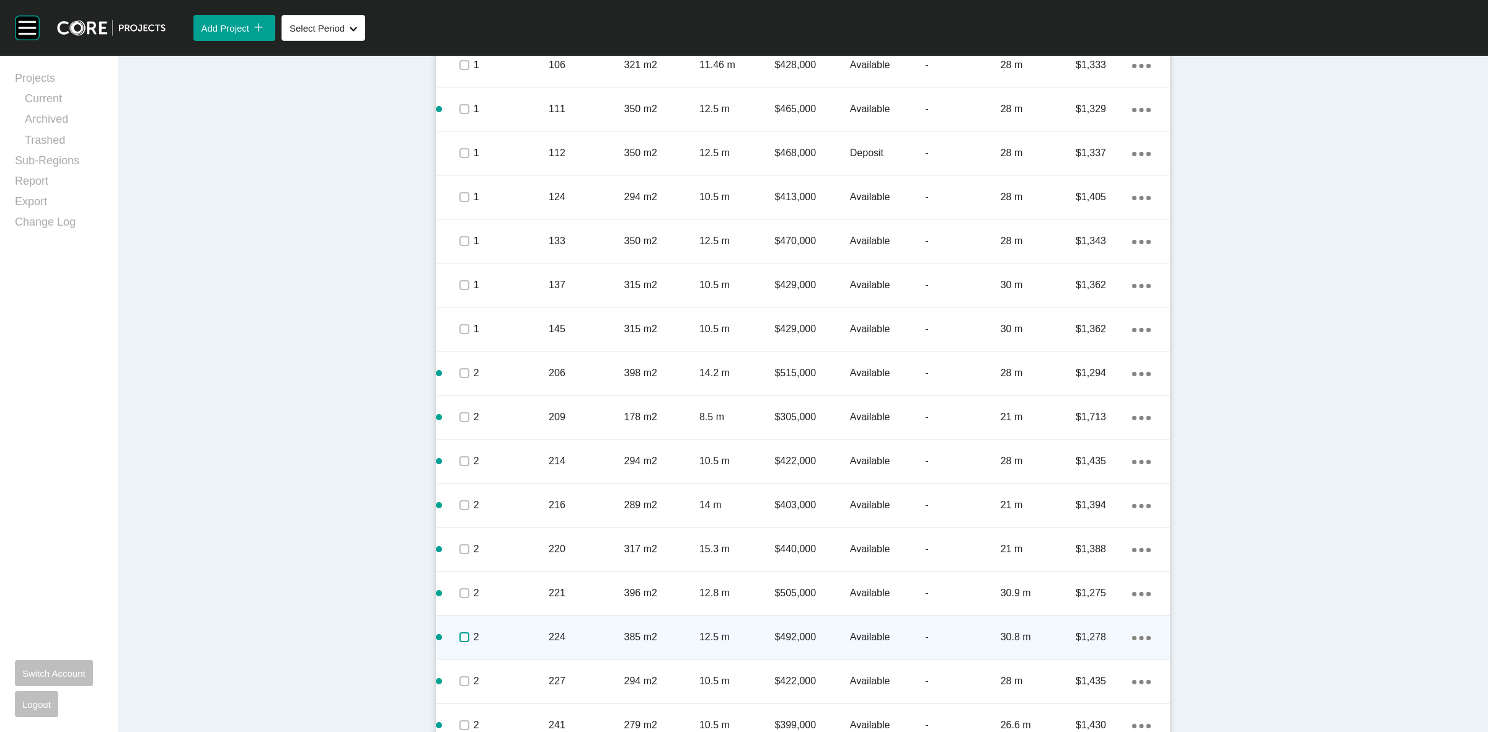
click at [459, 633] on label at bounding box center [464, 637] width 10 height 10
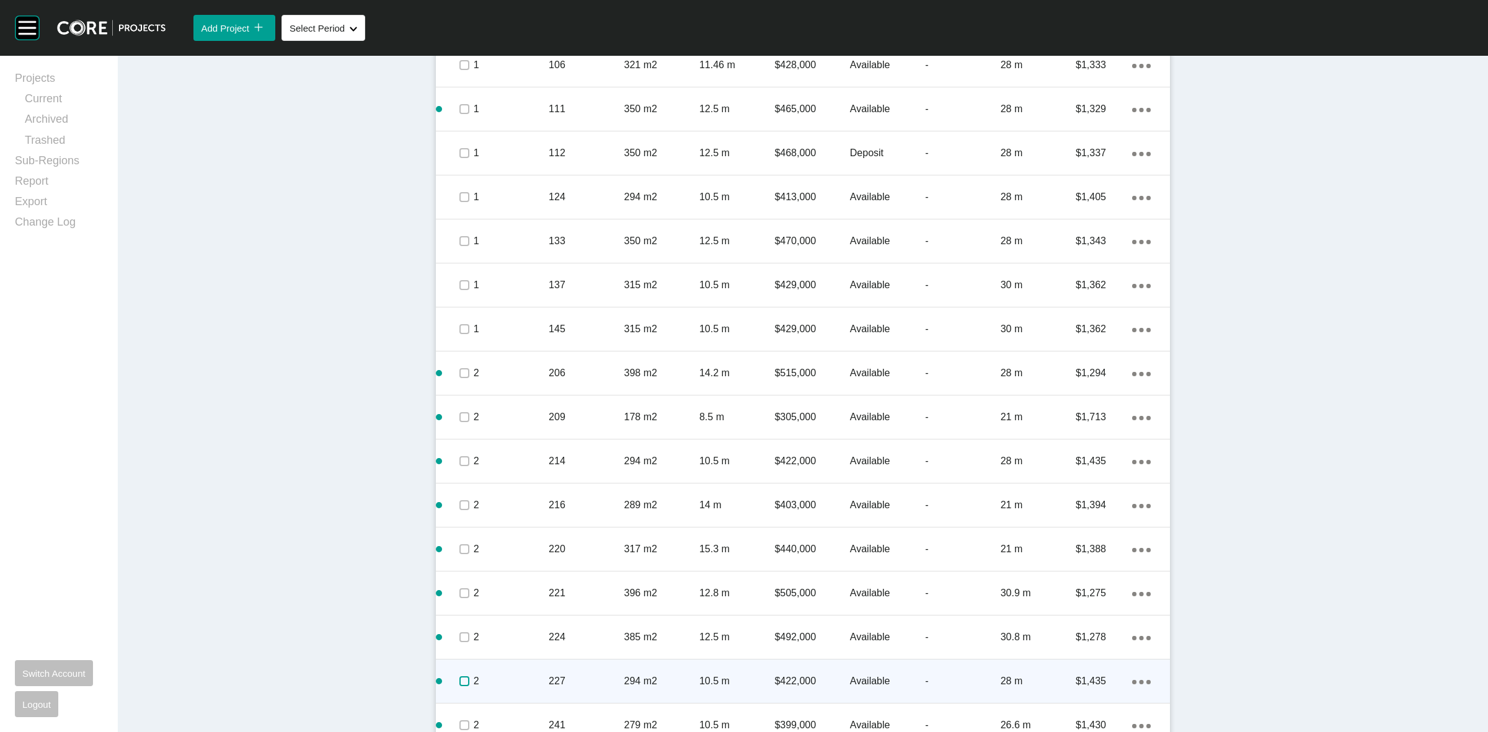
click at [460, 684] on label at bounding box center [464, 681] width 10 height 10
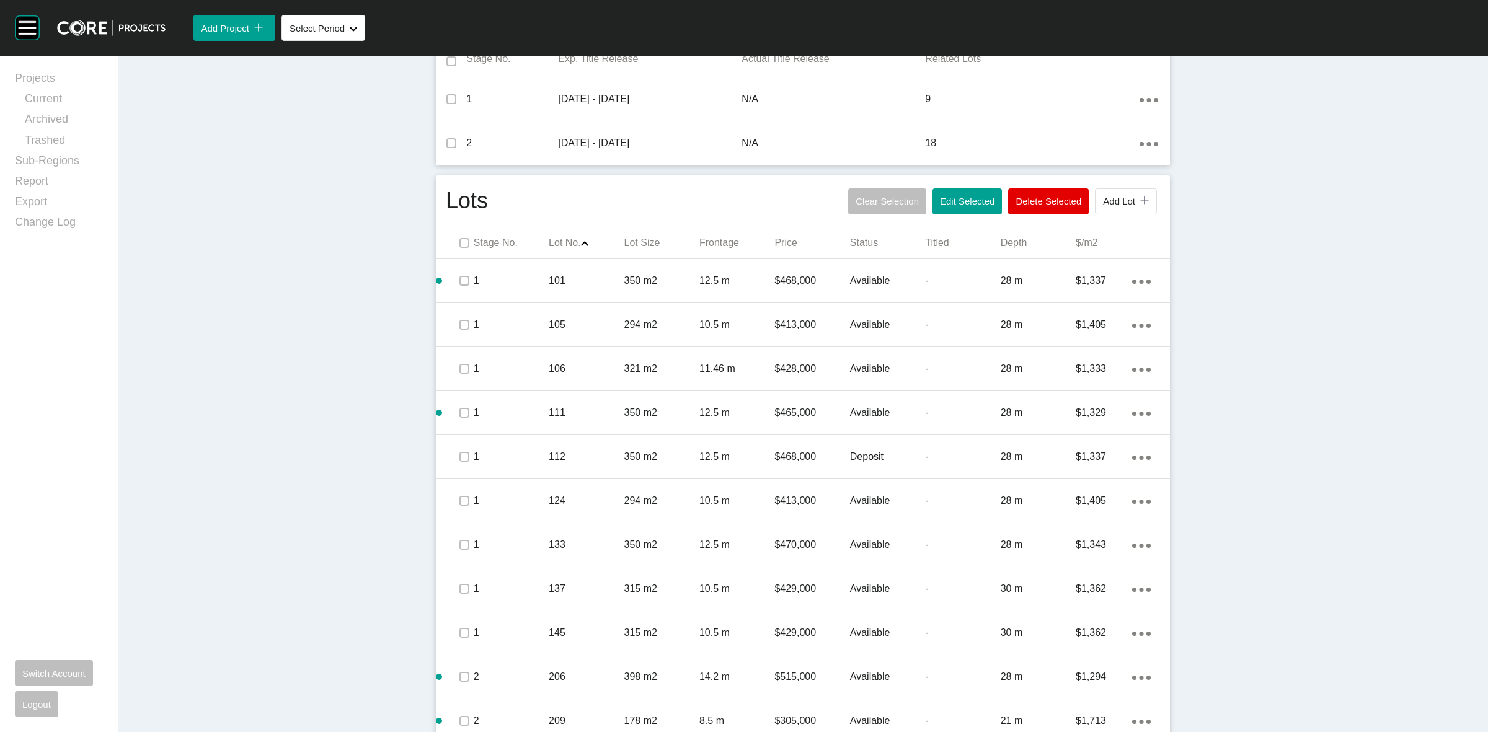
scroll to position [465, 0]
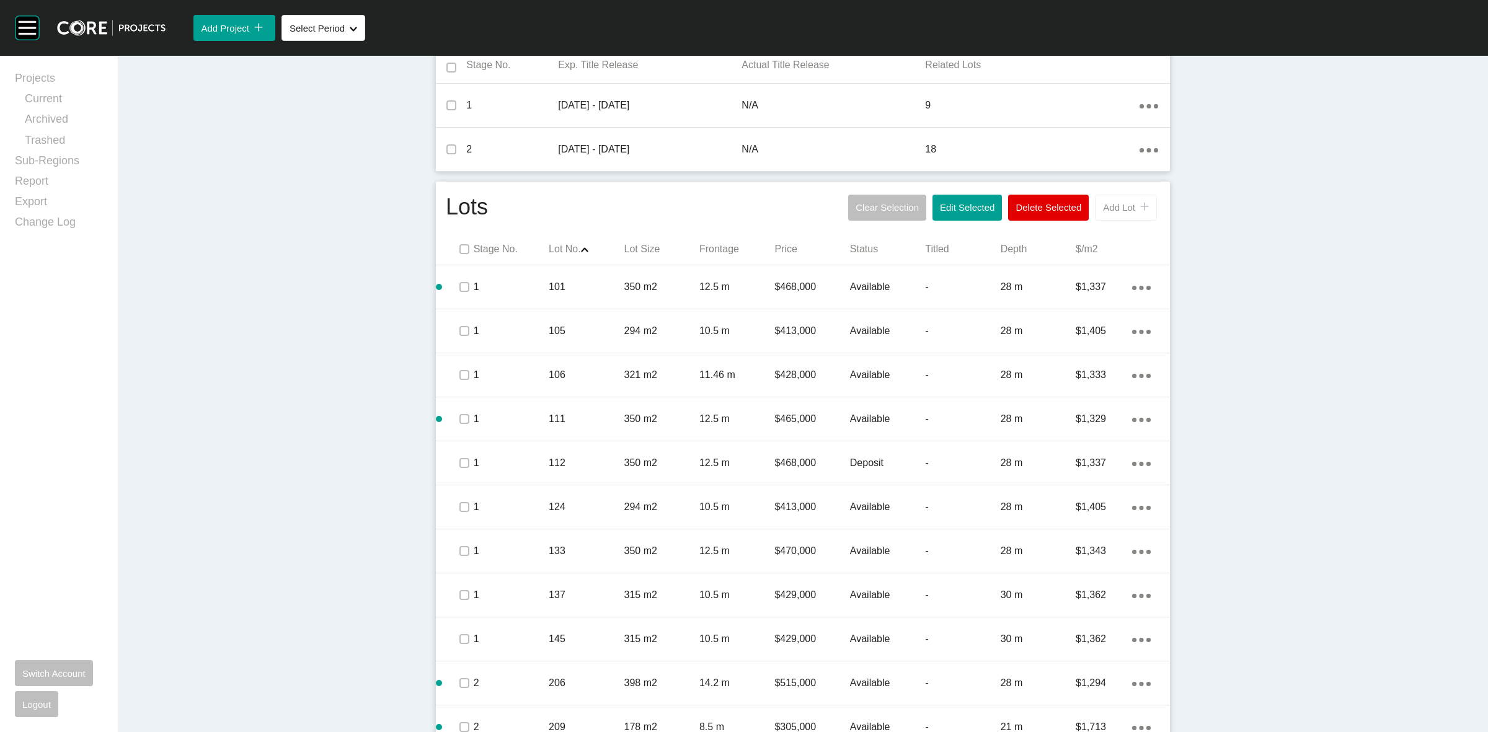
click at [1112, 205] on span "Add Lot" at bounding box center [1119, 207] width 32 height 11
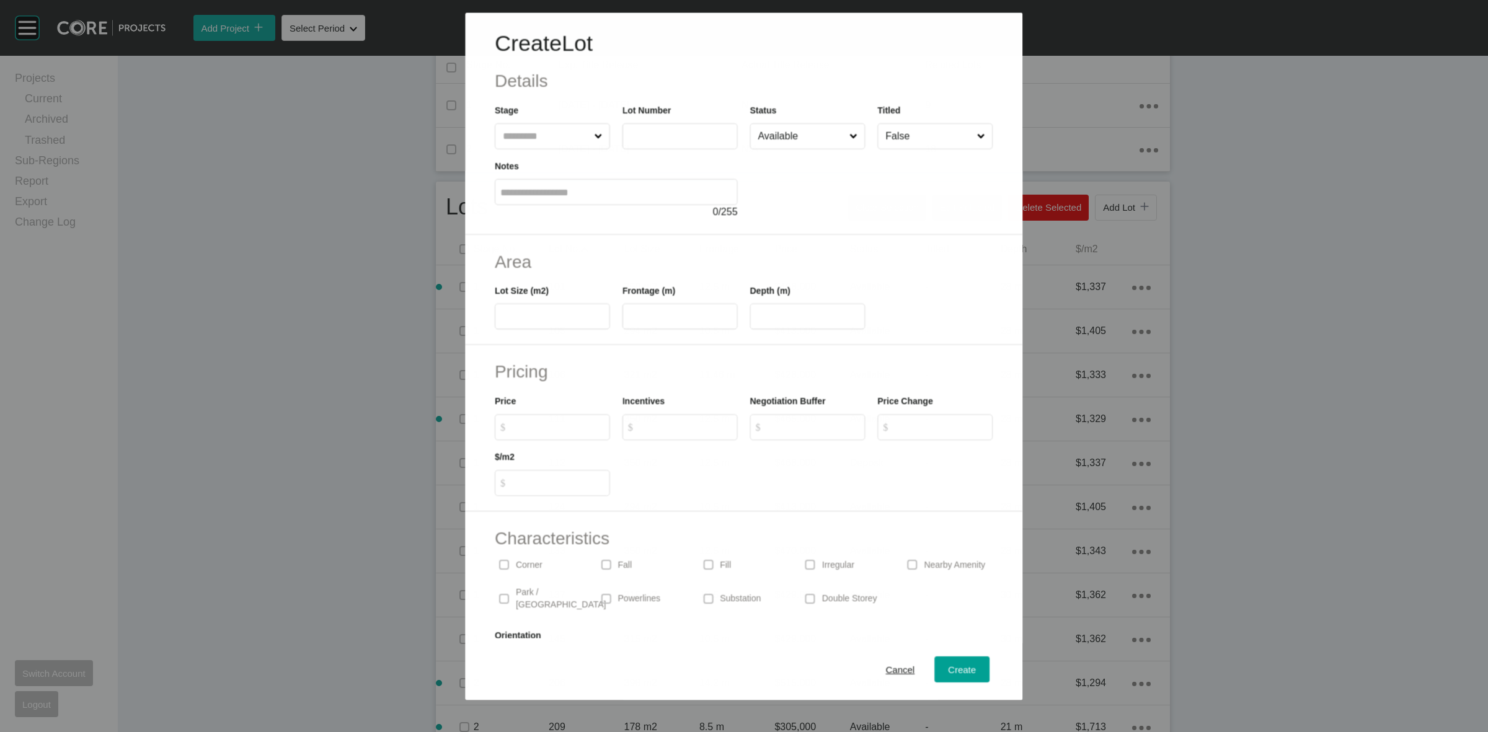
click at [538, 136] on input "text" at bounding box center [545, 135] width 91 height 25
type input "*"
type input "***"
type input "****"
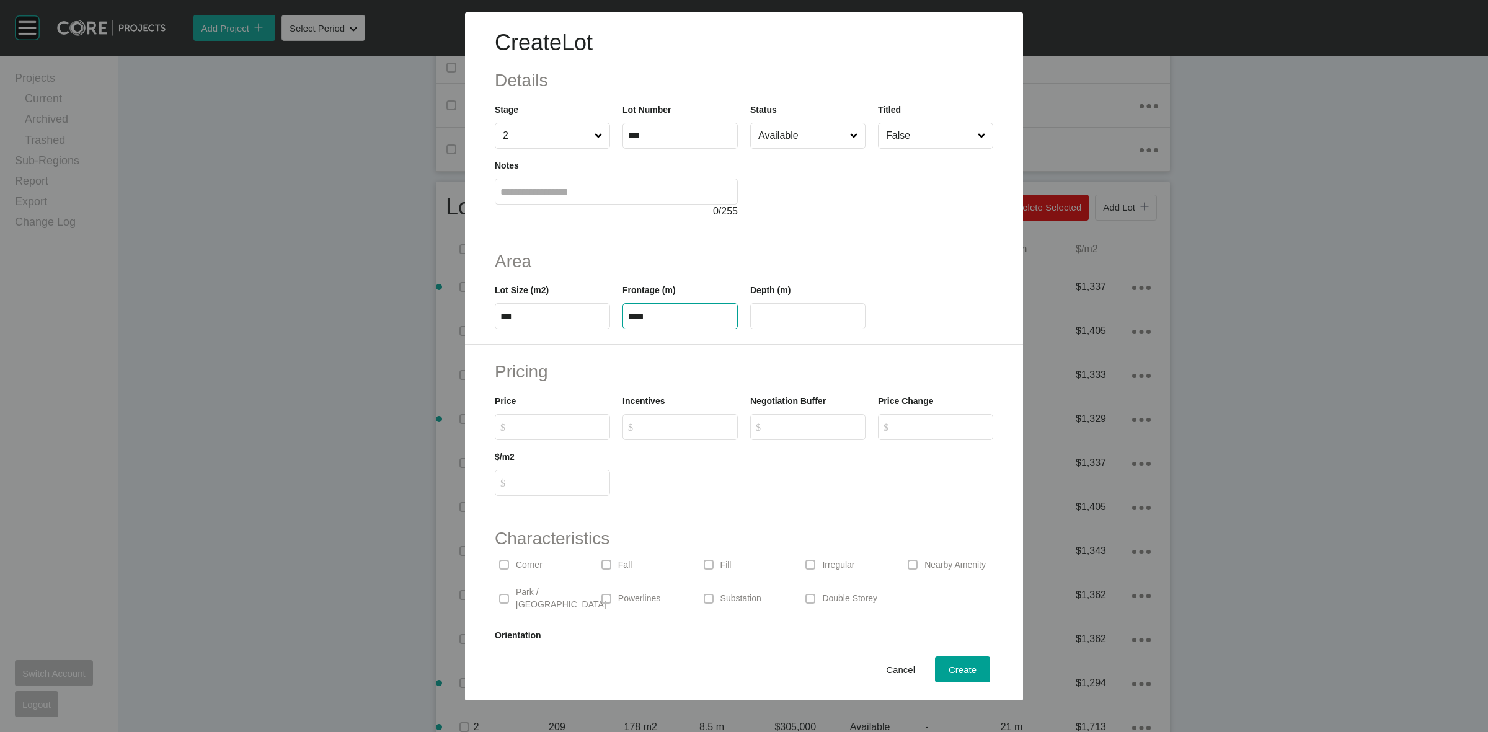
type input "**"
type input "*******"
type input "*****"
type input "*"
type input "******"
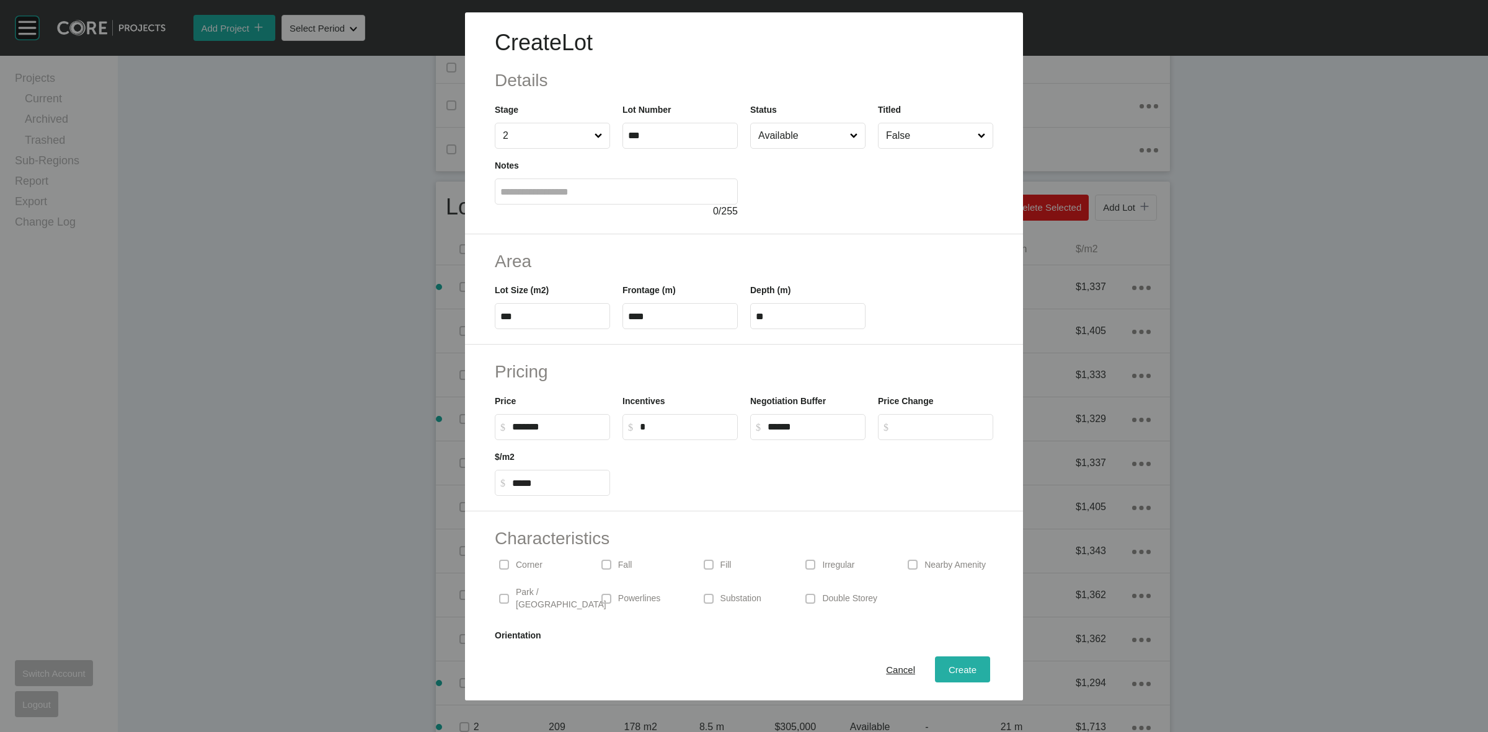
click at [945, 667] on div "Create" at bounding box center [962, 669] width 34 height 17
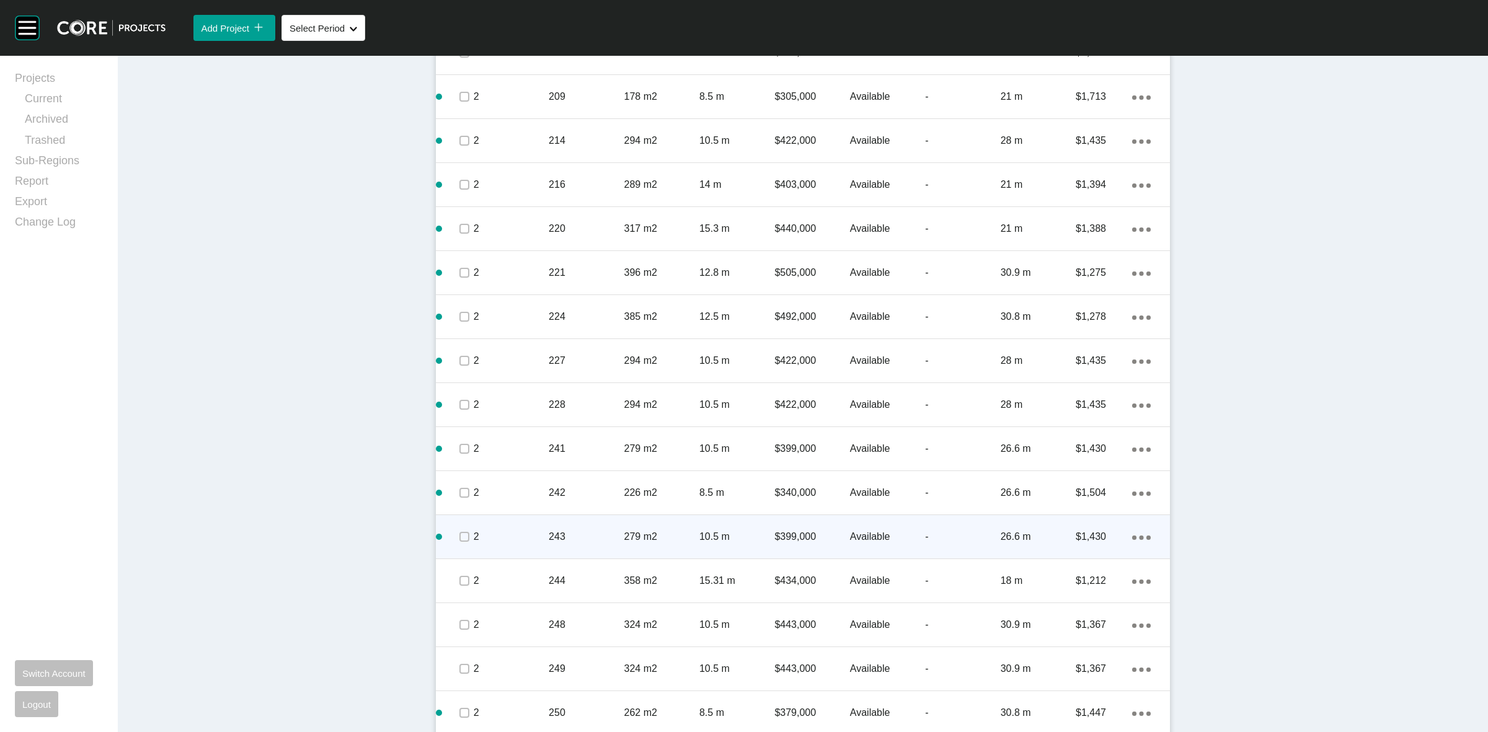
scroll to position [1080, 0]
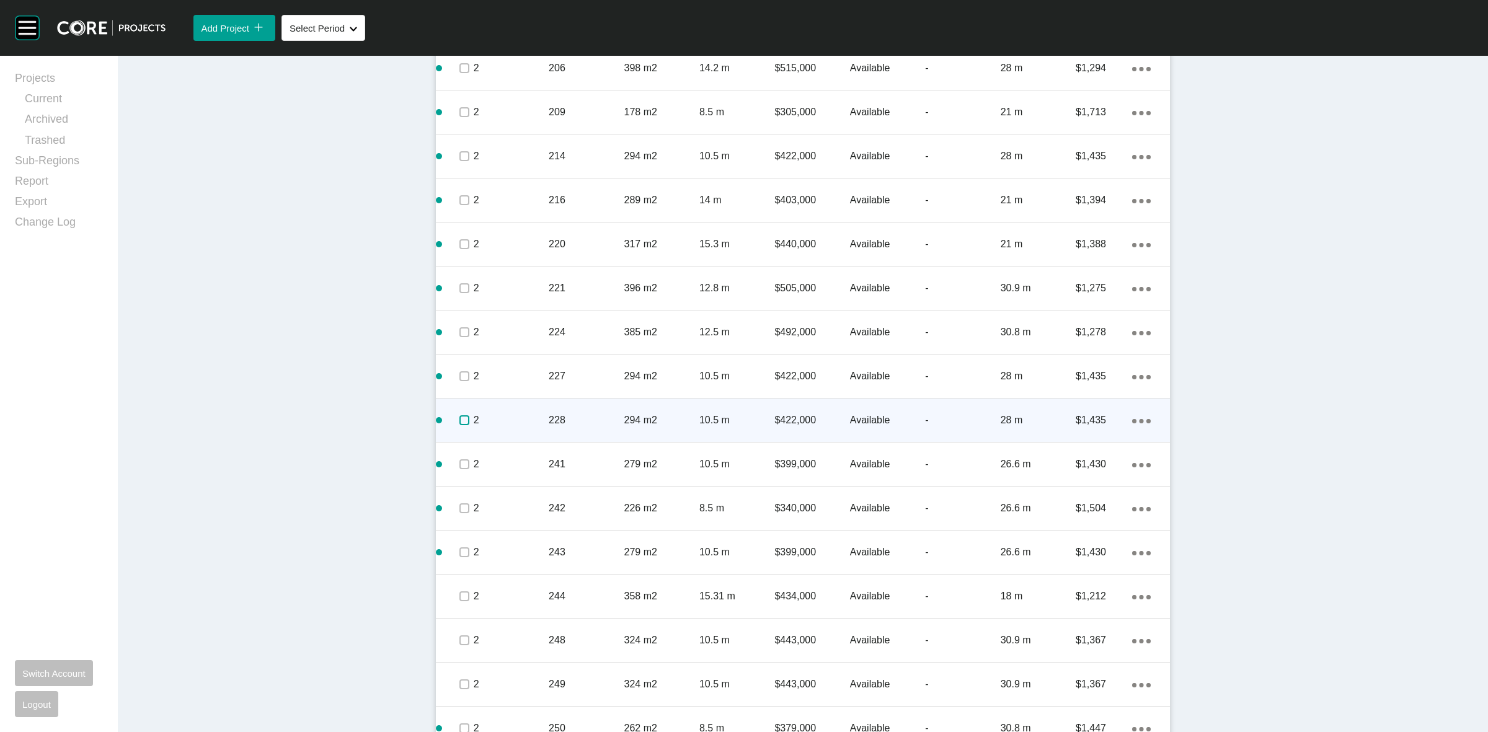
click at [459, 417] on label at bounding box center [464, 420] width 10 height 10
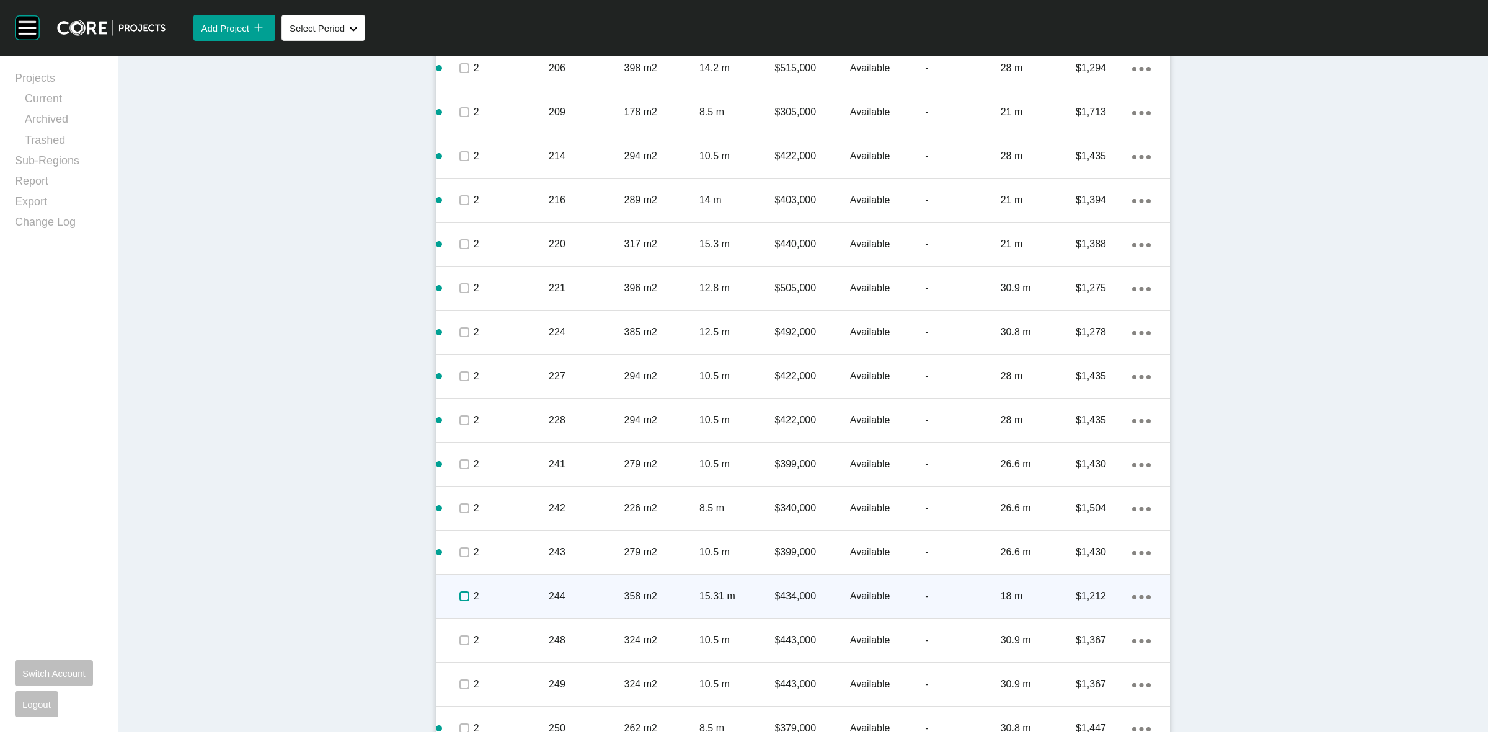
click at [459, 593] on label at bounding box center [464, 596] width 10 height 10
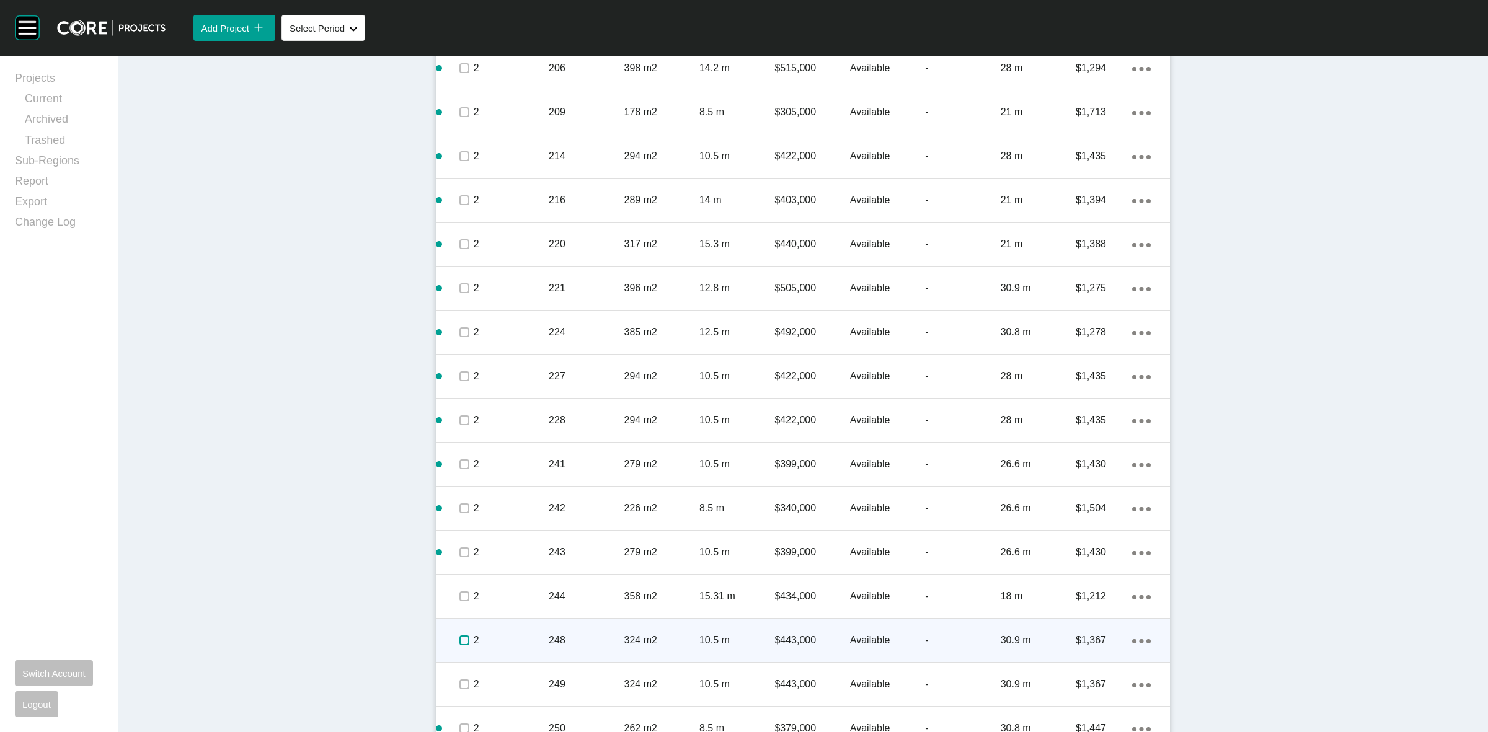
click at [459, 635] on label at bounding box center [464, 640] width 10 height 10
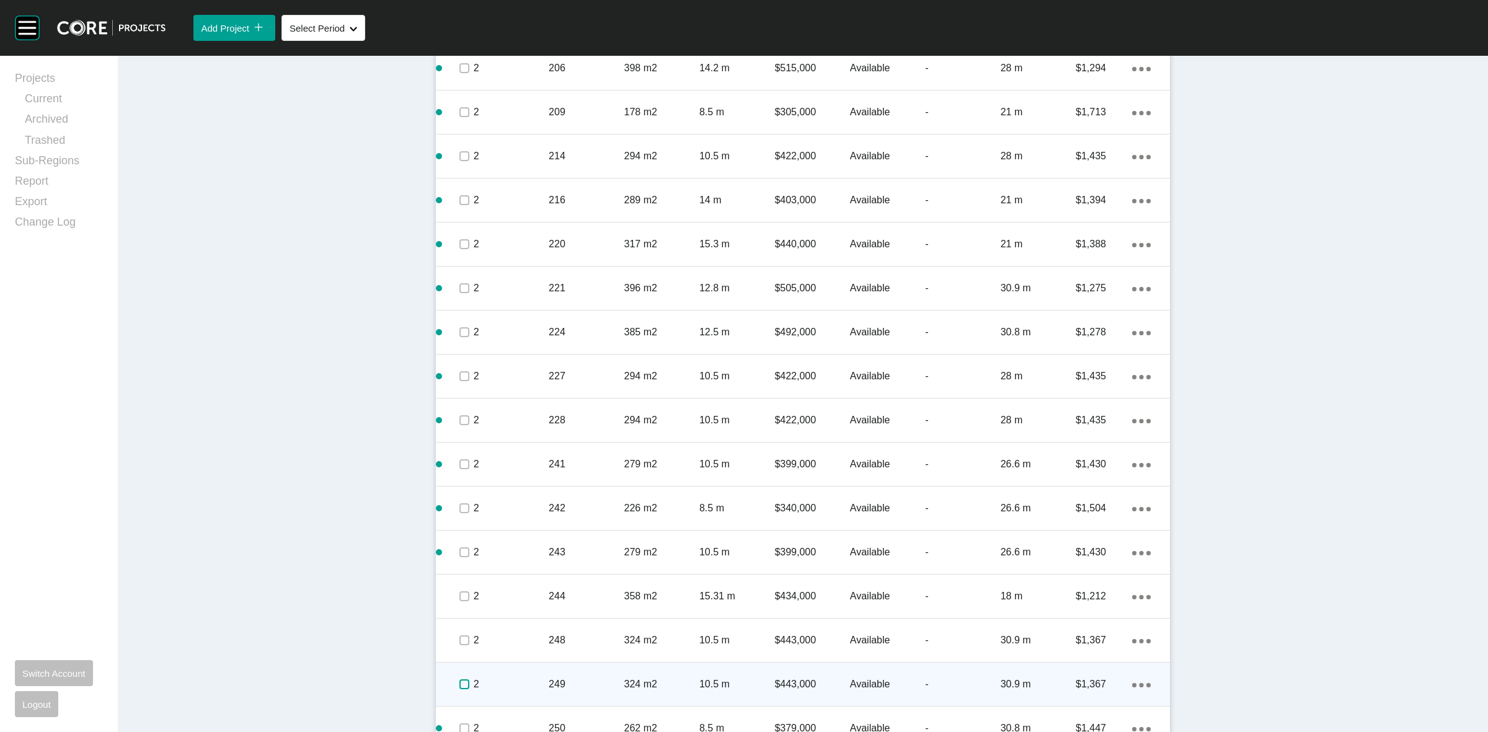
click at [459, 682] on label at bounding box center [464, 684] width 10 height 10
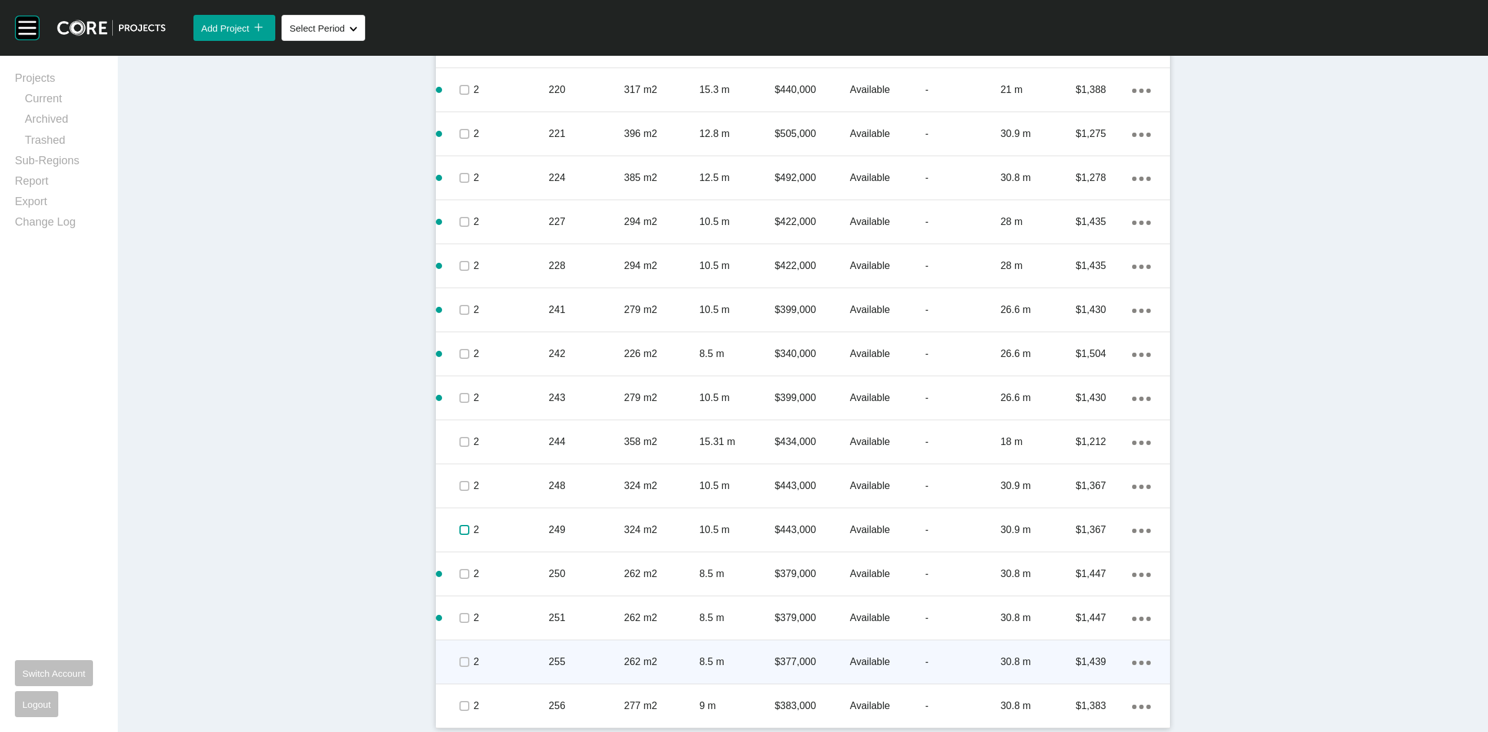
scroll to position [1235, 0]
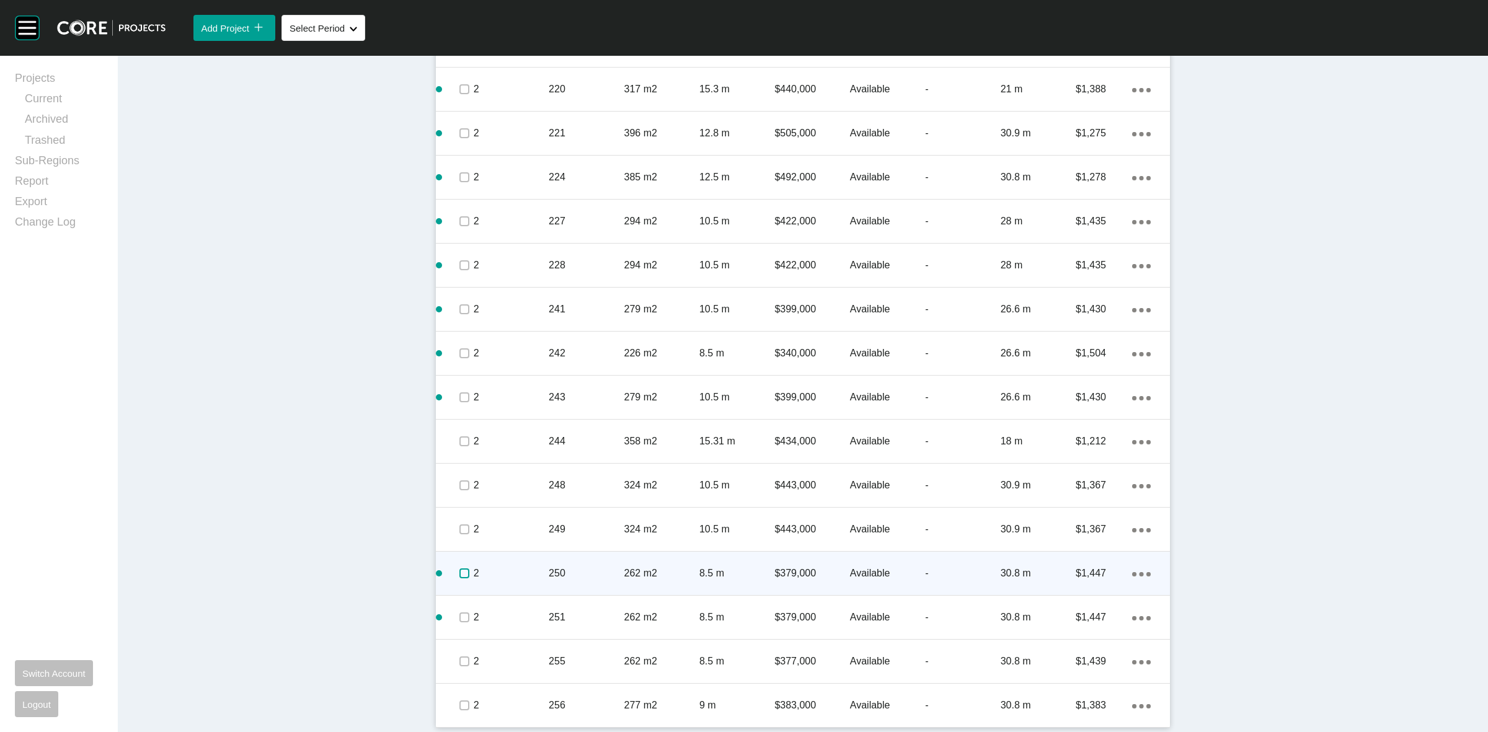
click at [459, 571] on label at bounding box center [464, 573] width 10 height 10
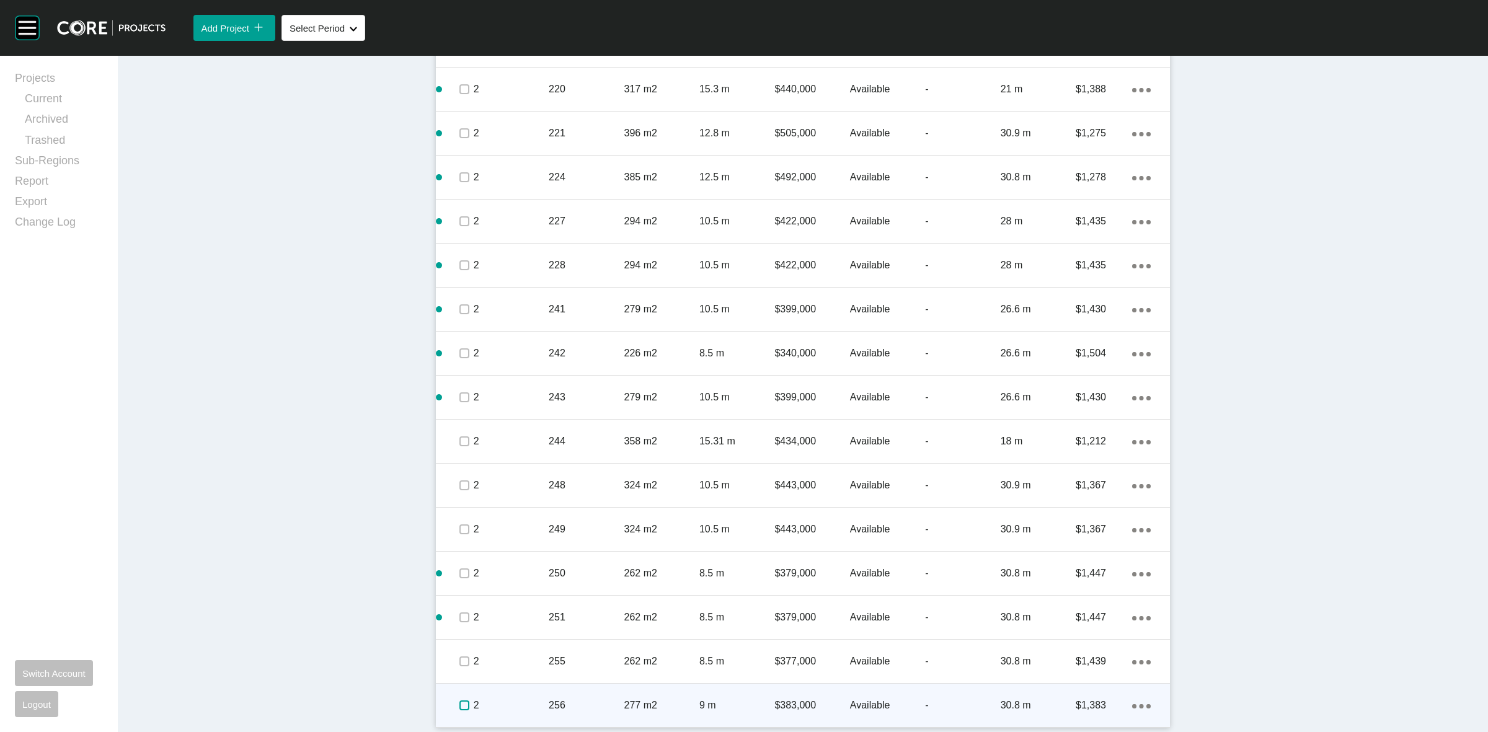
click at [459, 705] on label at bounding box center [464, 706] width 10 height 10
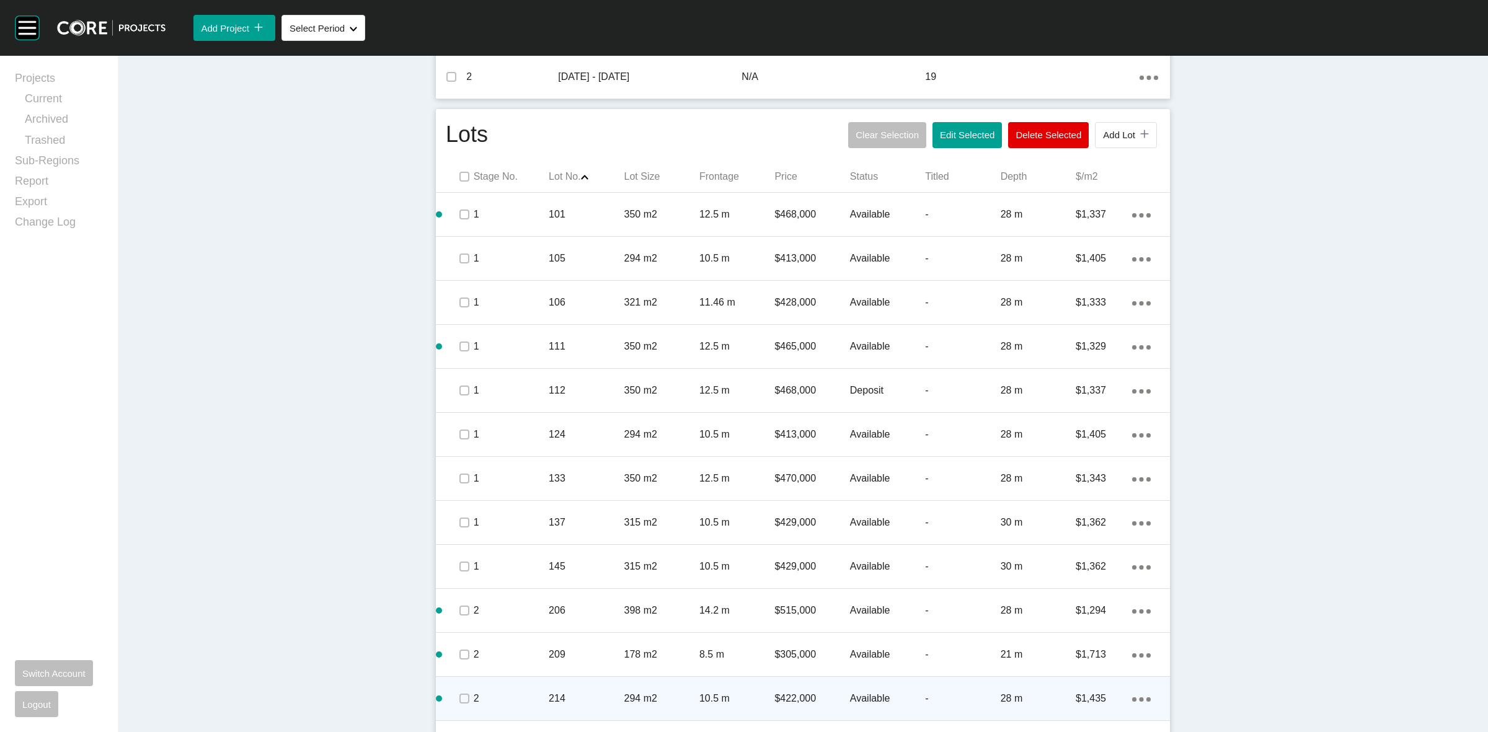
scroll to position [615, 0]
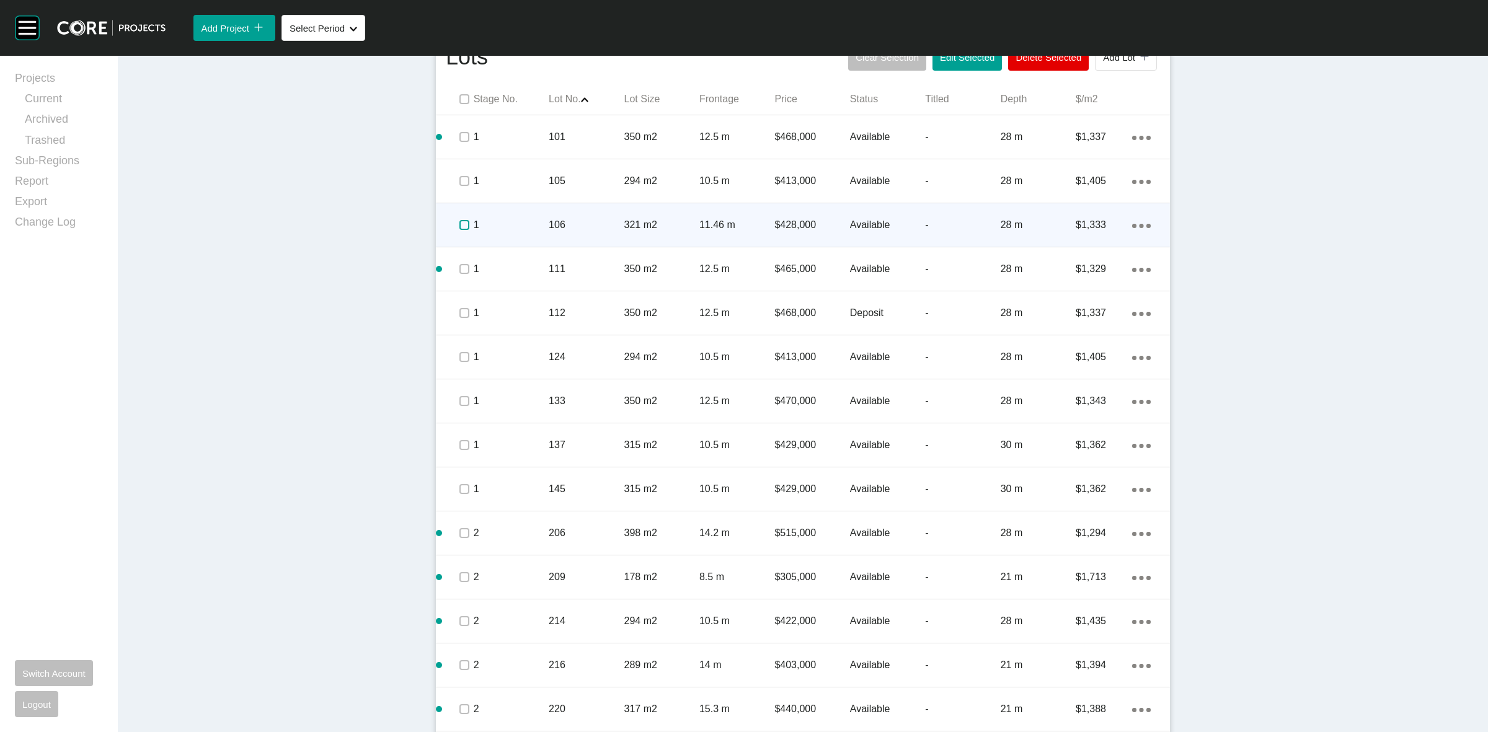
click at [459, 229] on label at bounding box center [464, 225] width 10 height 10
click at [549, 225] on p "106" at bounding box center [586, 225] width 75 height 14
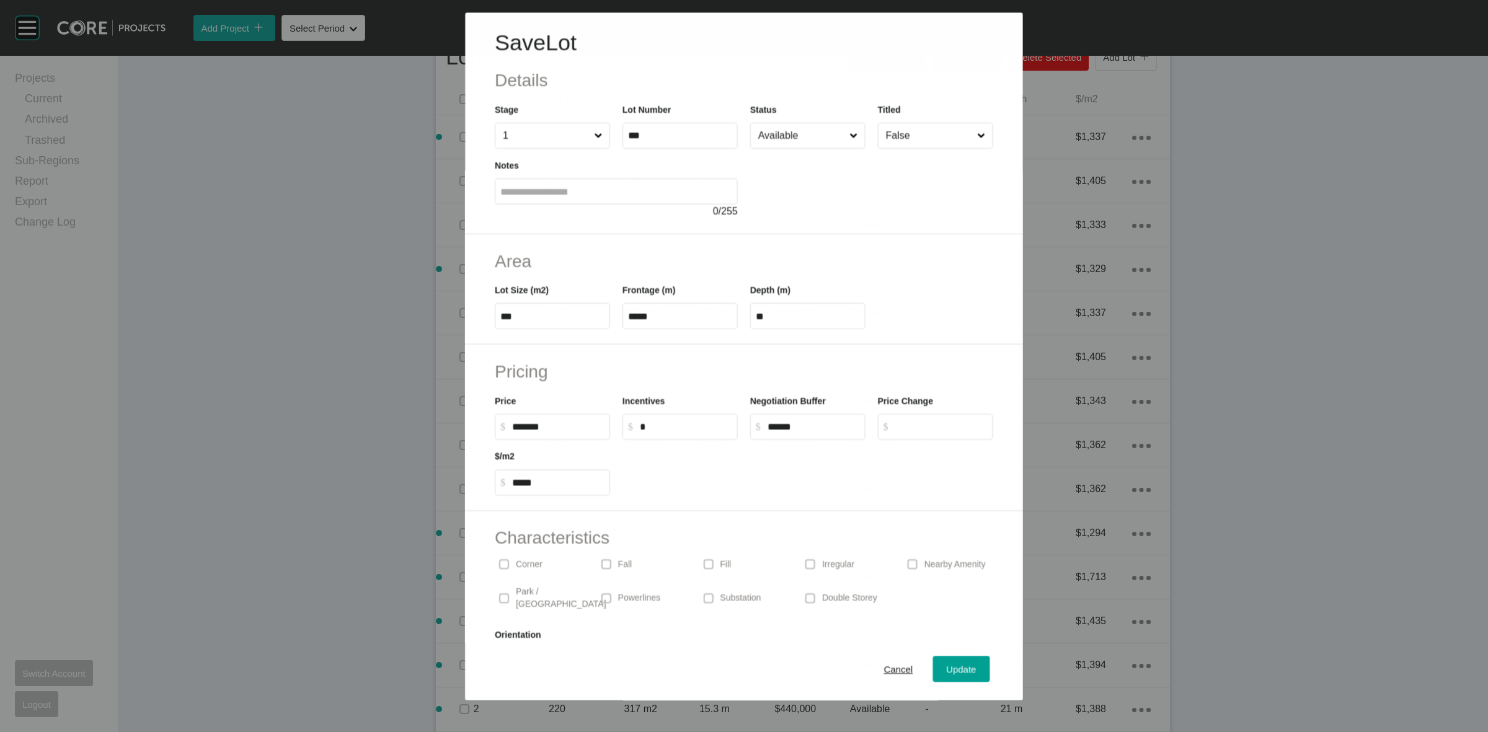
click at [779, 143] on input "Available" at bounding box center [801, 135] width 91 height 25
click at [955, 663] on div "Update" at bounding box center [962, 669] width 36 height 17
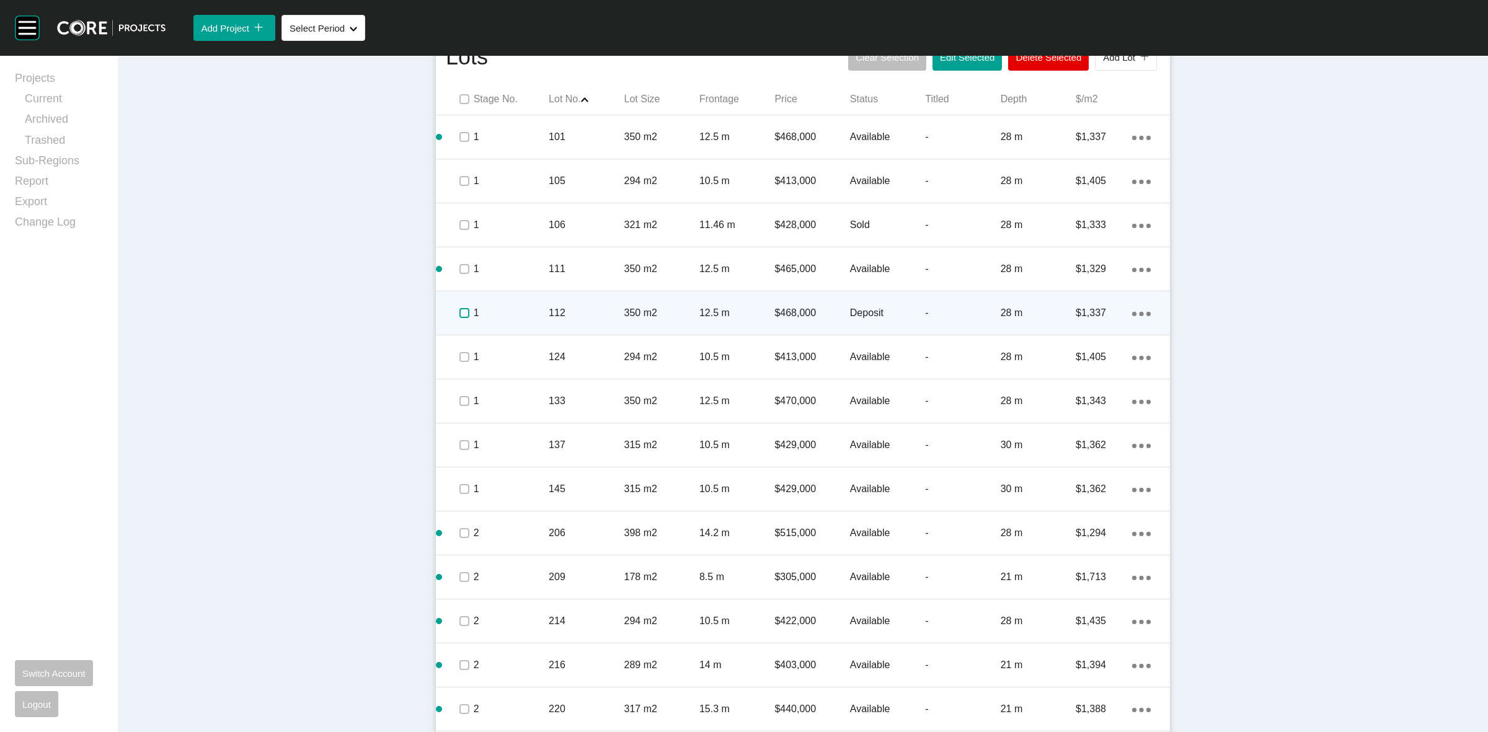
click at [460, 310] on label at bounding box center [464, 313] width 10 height 10
click at [502, 317] on p "1" at bounding box center [511, 313] width 75 height 14
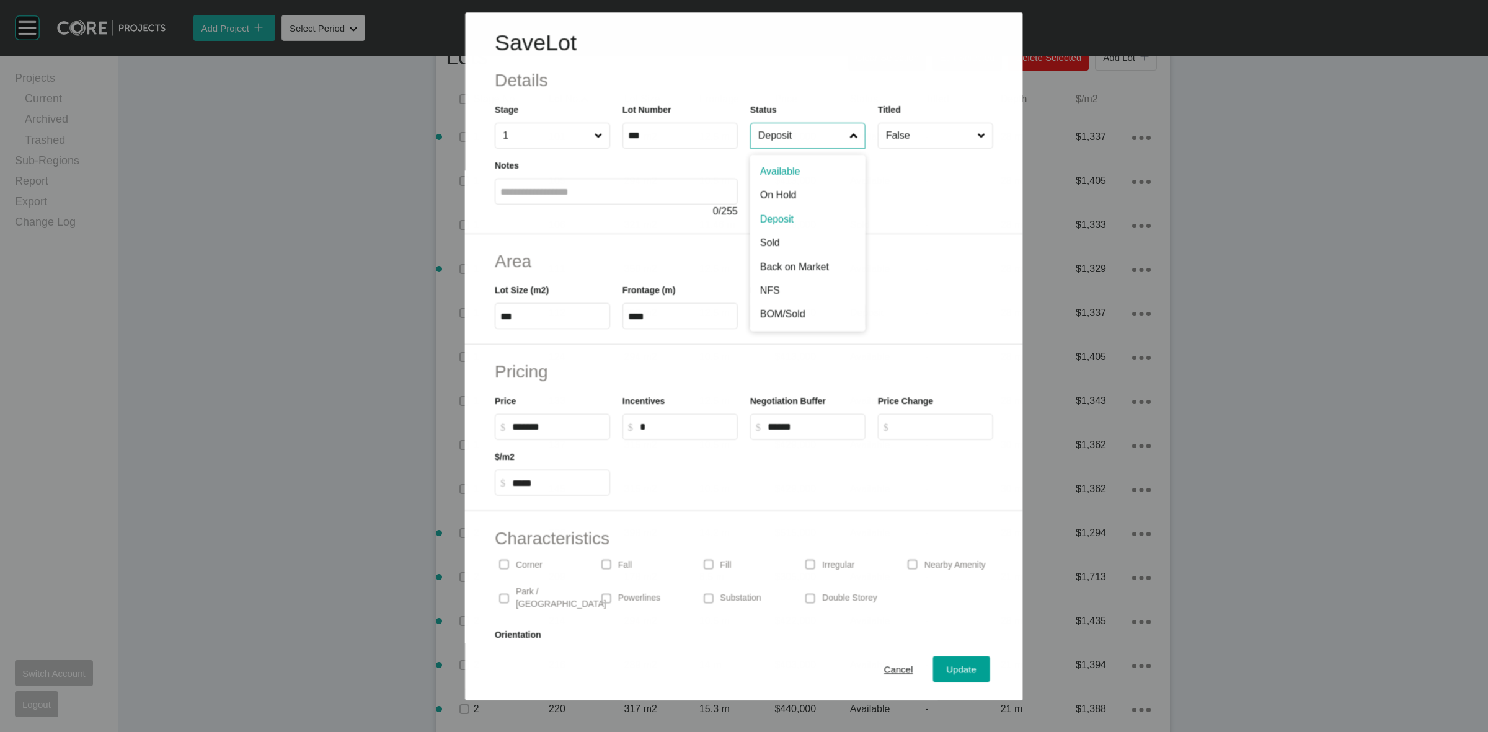
drag, startPoint x: 766, startPoint y: 139, endPoint x: 779, endPoint y: 174, distance: 37.1
click at [766, 138] on input "Deposit" at bounding box center [801, 135] width 91 height 25
drag, startPoint x: 773, startPoint y: 237, endPoint x: 965, endPoint y: 515, distance: 338.2
click at [947, 668] on span "Update" at bounding box center [962, 670] width 30 height 11
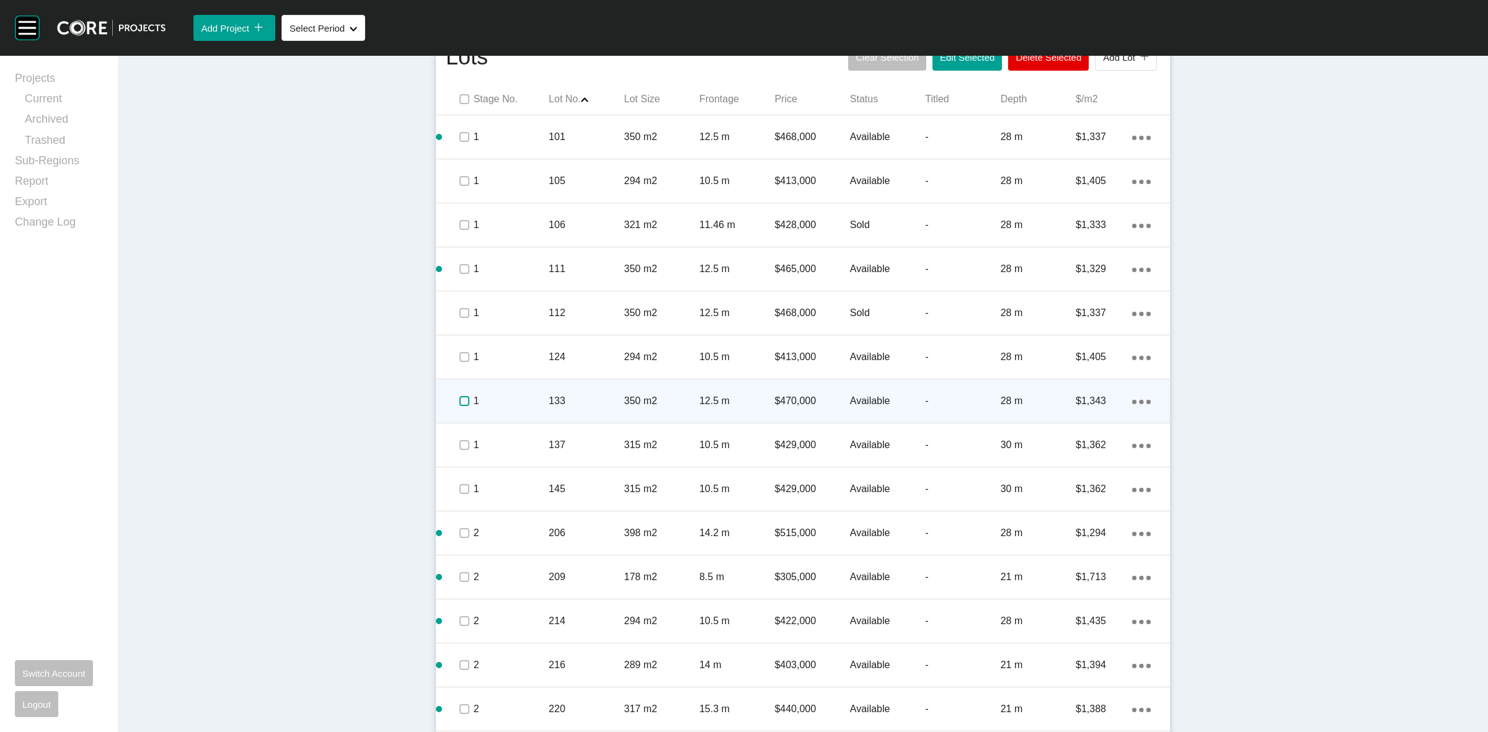
click at [459, 399] on label at bounding box center [464, 401] width 10 height 10
click at [501, 400] on p "1" at bounding box center [511, 401] width 75 height 14
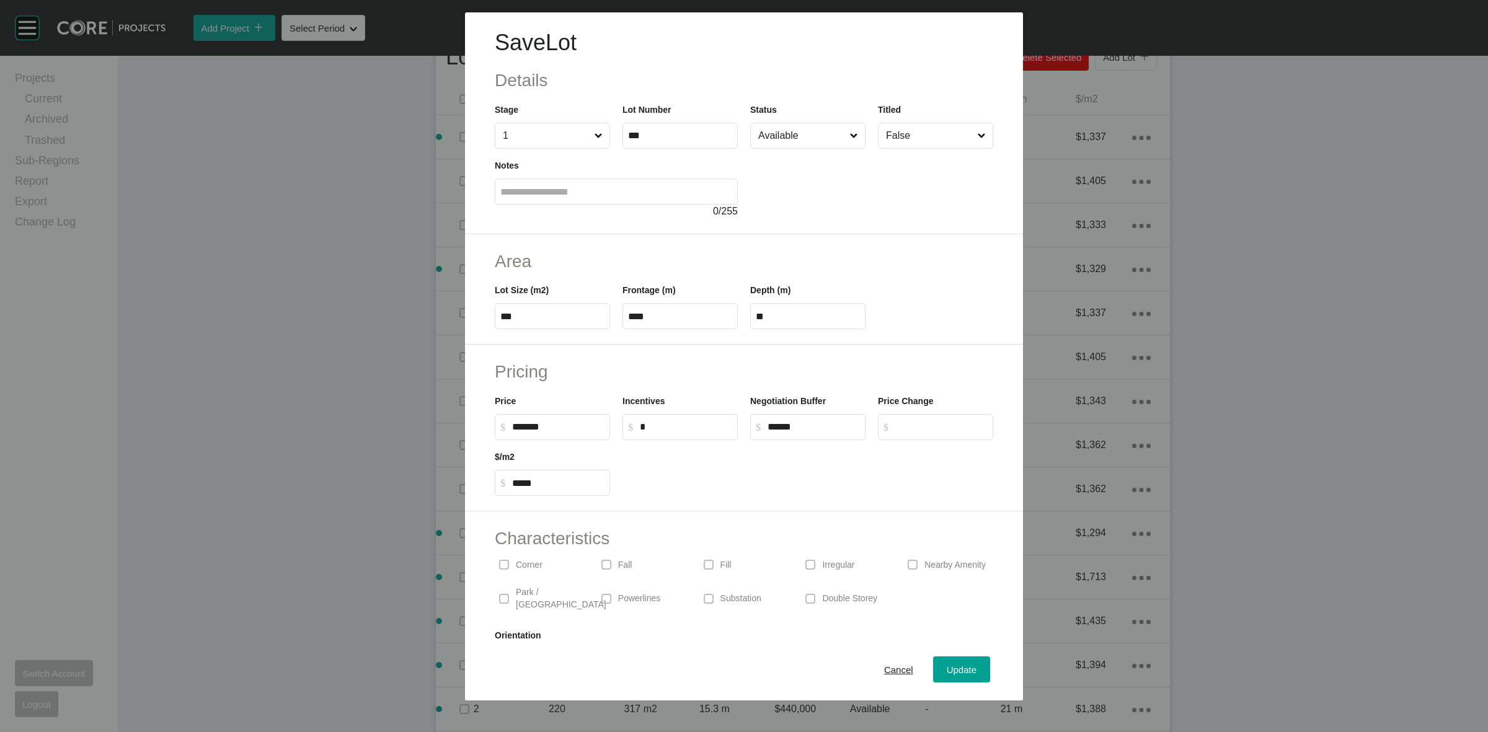
click at [776, 135] on input "Available" at bounding box center [802, 135] width 92 height 25
click at [944, 661] on div "Update" at bounding box center [962, 669] width 36 height 17
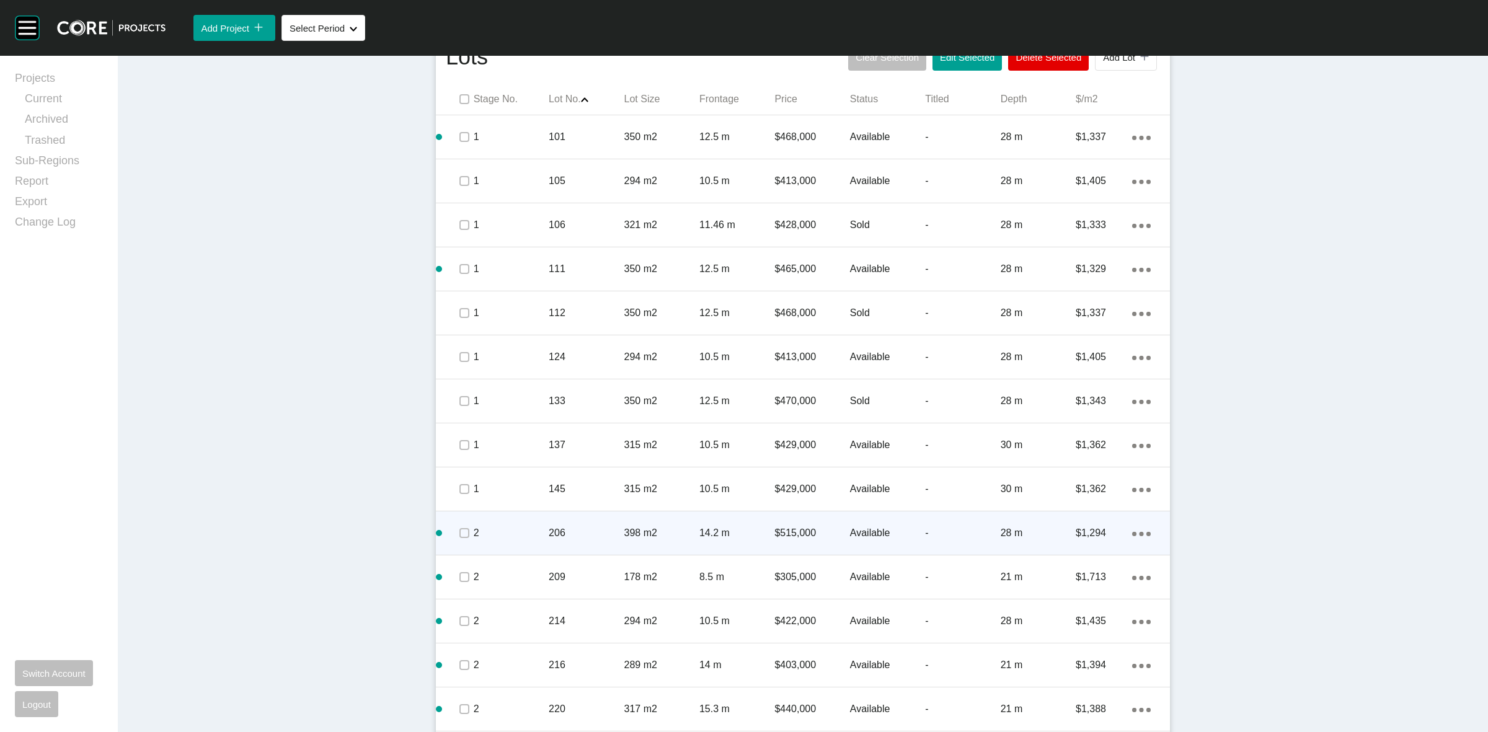
drag, startPoint x: 450, startPoint y: 528, endPoint x: 469, endPoint y: 526, distance: 18.8
click at [454, 528] on span at bounding box center [463, 533] width 19 height 19
click at [484, 527] on p "2" at bounding box center [511, 533] width 75 height 14
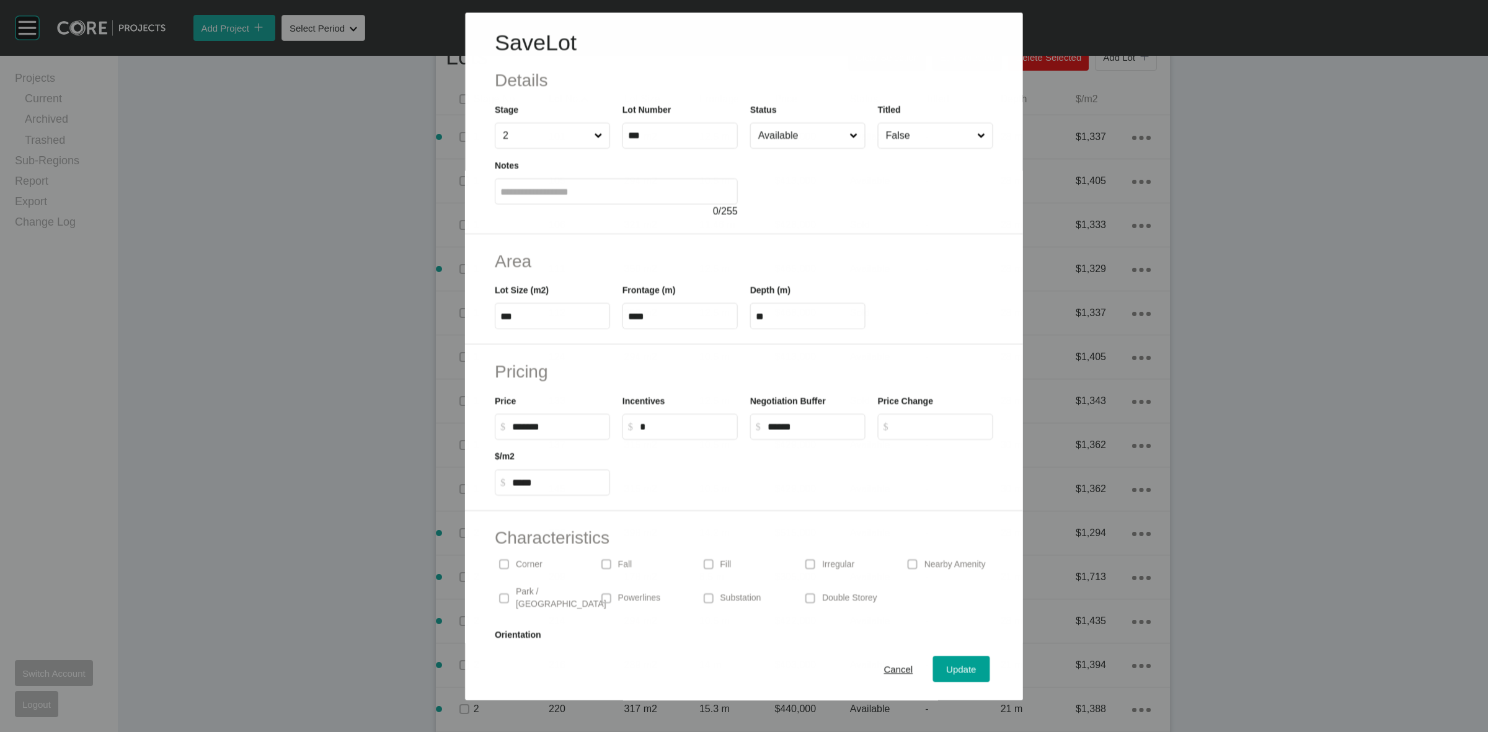
click at [766, 132] on input "Available" at bounding box center [801, 135] width 91 height 25
click at [950, 658] on button "Update" at bounding box center [961, 669] width 57 height 26
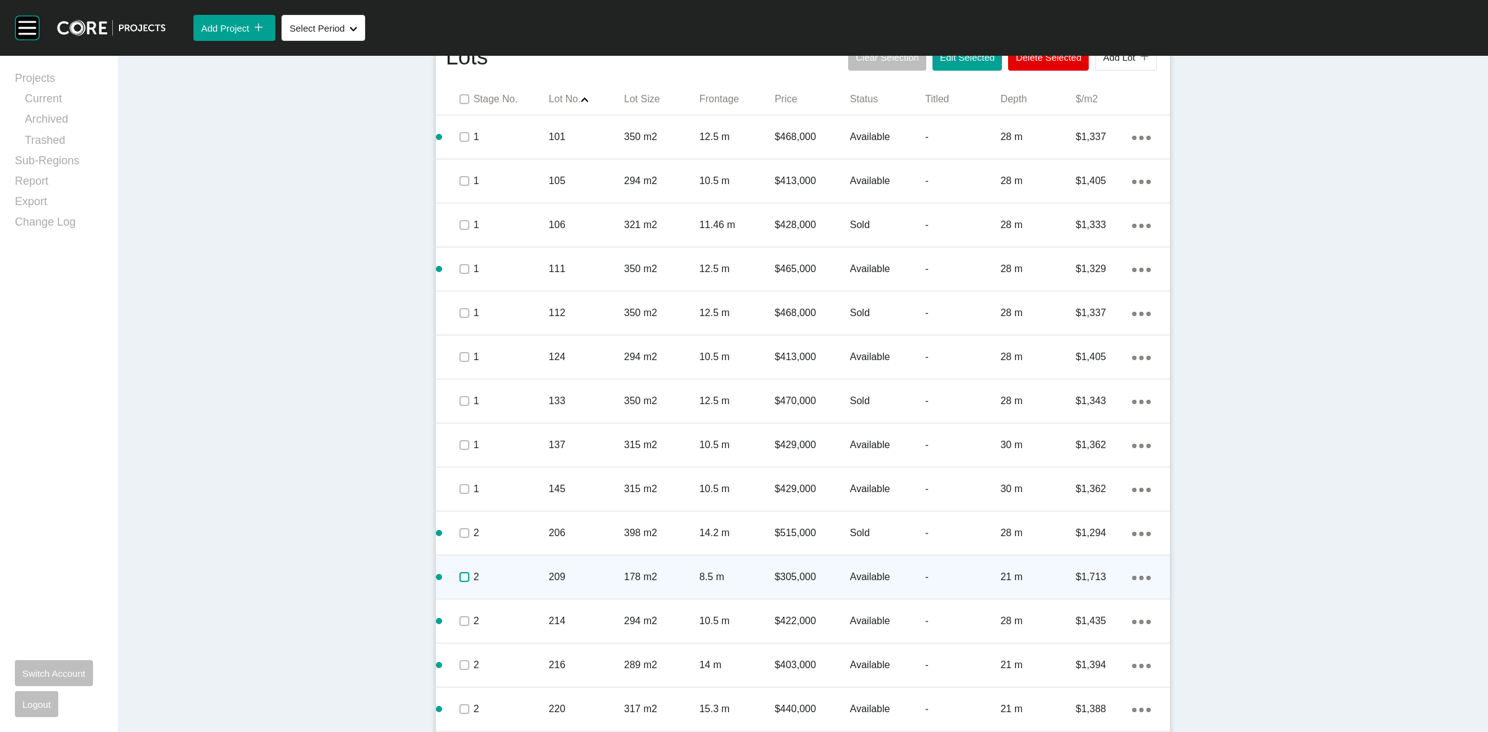
click at [459, 580] on label at bounding box center [464, 577] width 10 height 10
click at [513, 585] on div "2" at bounding box center [511, 577] width 75 height 38
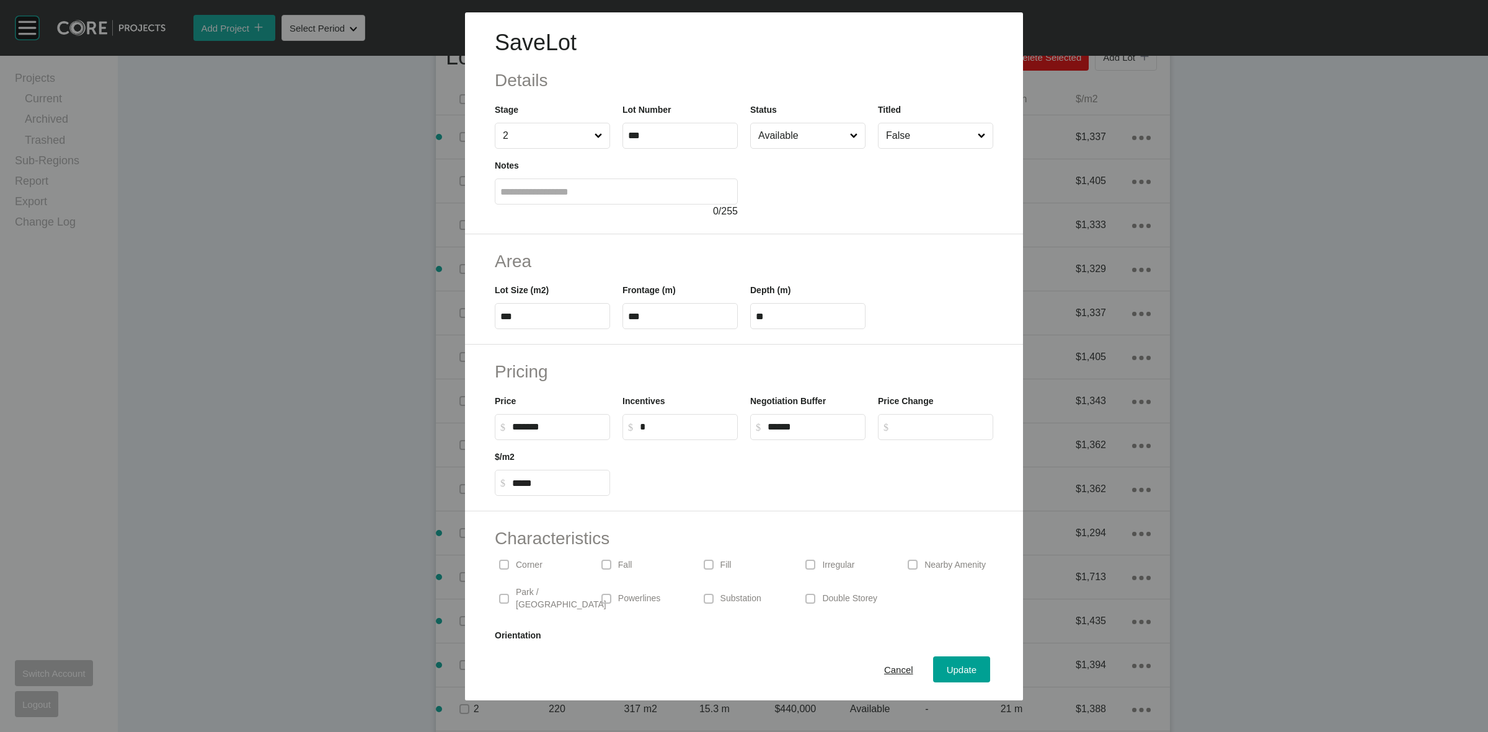
drag, startPoint x: 778, startPoint y: 136, endPoint x: 787, endPoint y: 153, distance: 19.1
click at [779, 139] on input "Available" at bounding box center [802, 135] width 92 height 25
drag, startPoint x: 764, startPoint y: 180, endPoint x: 842, endPoint y: 246, distance: 102.0
click at [786, 139] on input "Available" at bounding box center [802, 135] width 92 height 25
click at [947, 671] on span "Update" at bounding box center [962, 670] width 30 height 11
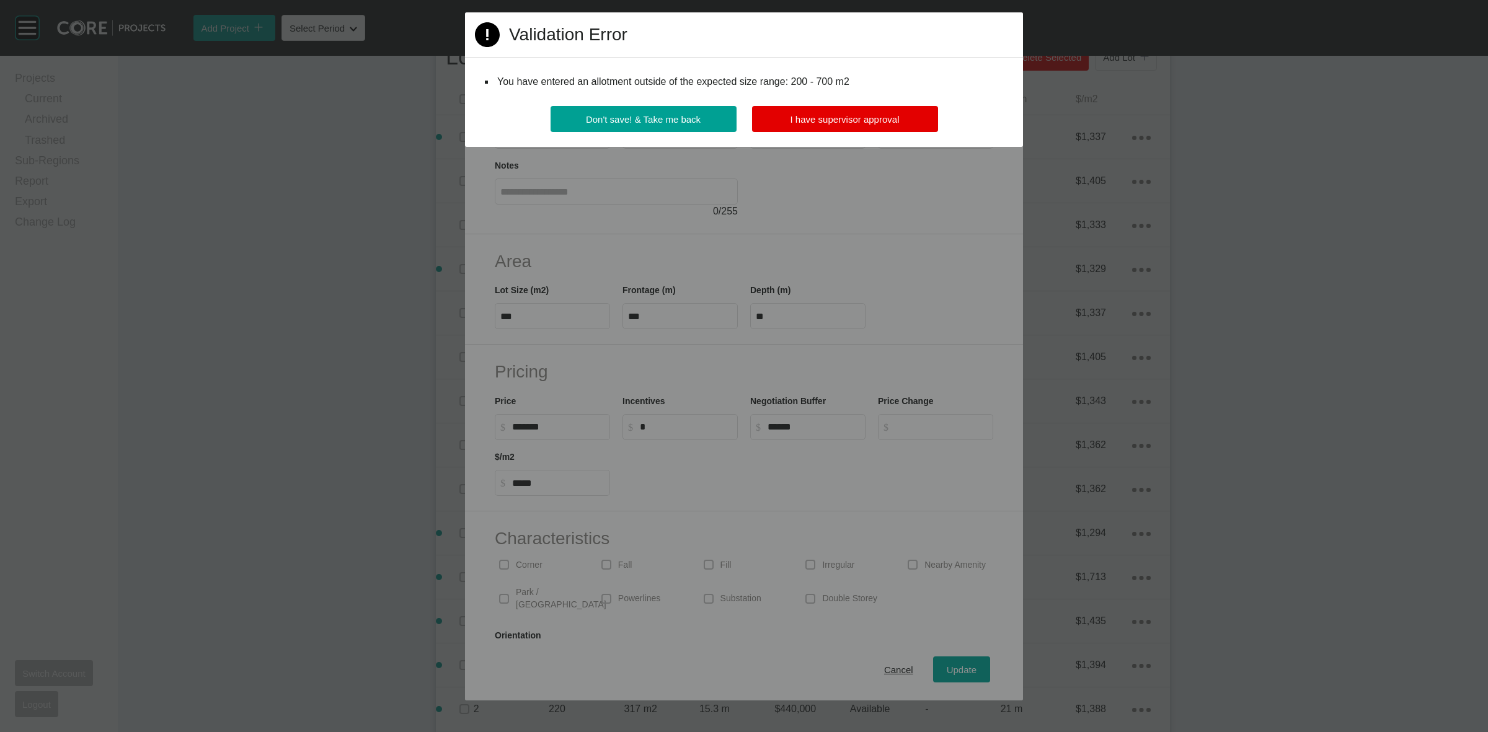
click at [823, 133] on div "Don't save! & Take me back I have supervisor approval" at bounding box center [744, 126] width 558 height 41
click at [788, 105] on div "Page 1 Created with Sketch. Validation Error You have entered an allotment outs…" at bounding box center [744, 79] width 558 height 135
click at [792, 115] on span "I have supervisor approval" at bounding box center [844, 119] width 109 height 11
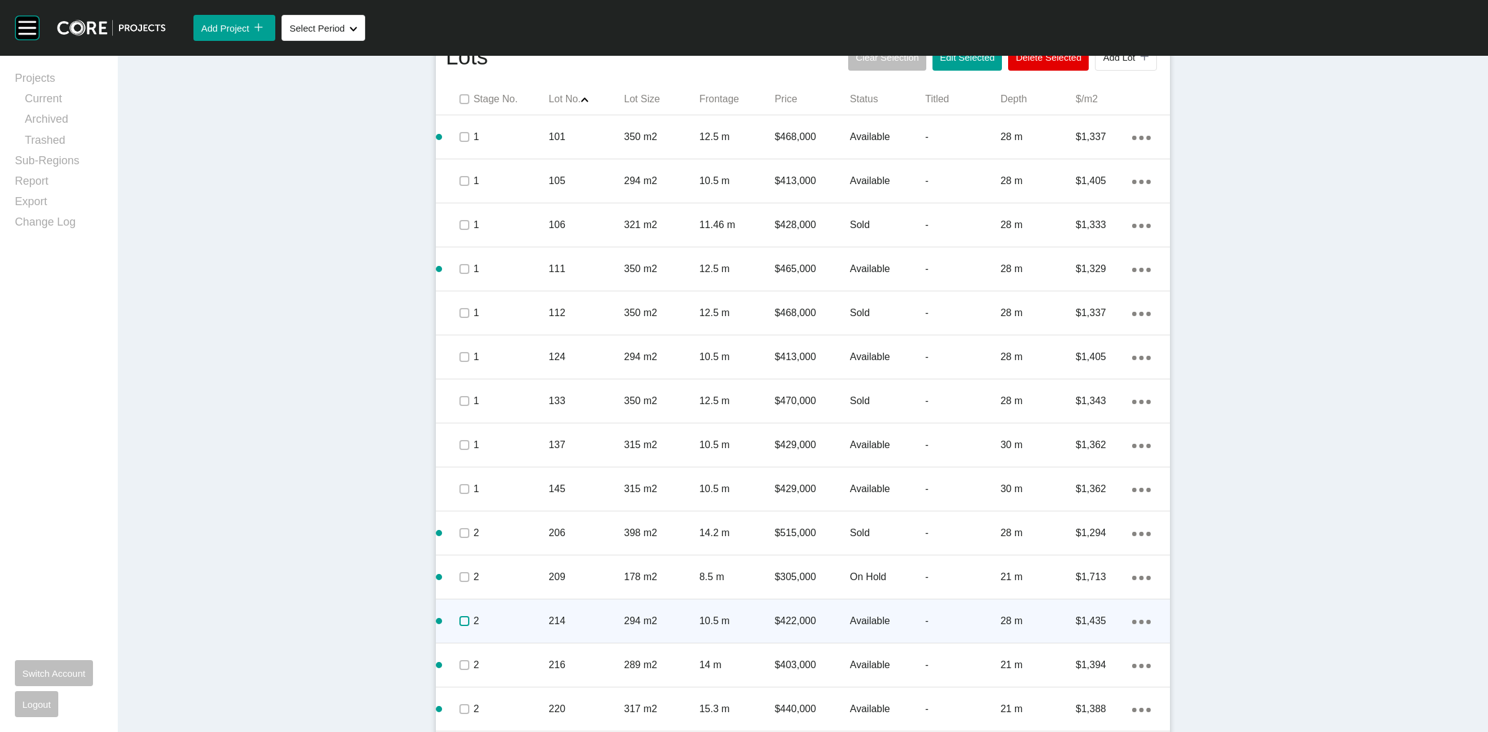
drag, startPoint x: 459, startPoint y: 618, endPoint x: 512, endPoint y: 623, distance: 53.5
click at [459, 618] on label at bounding box center [464, 621] width 10 height 10
click at [522, 625] on p "2" at bounding box center [511, 621] width 75 height 14
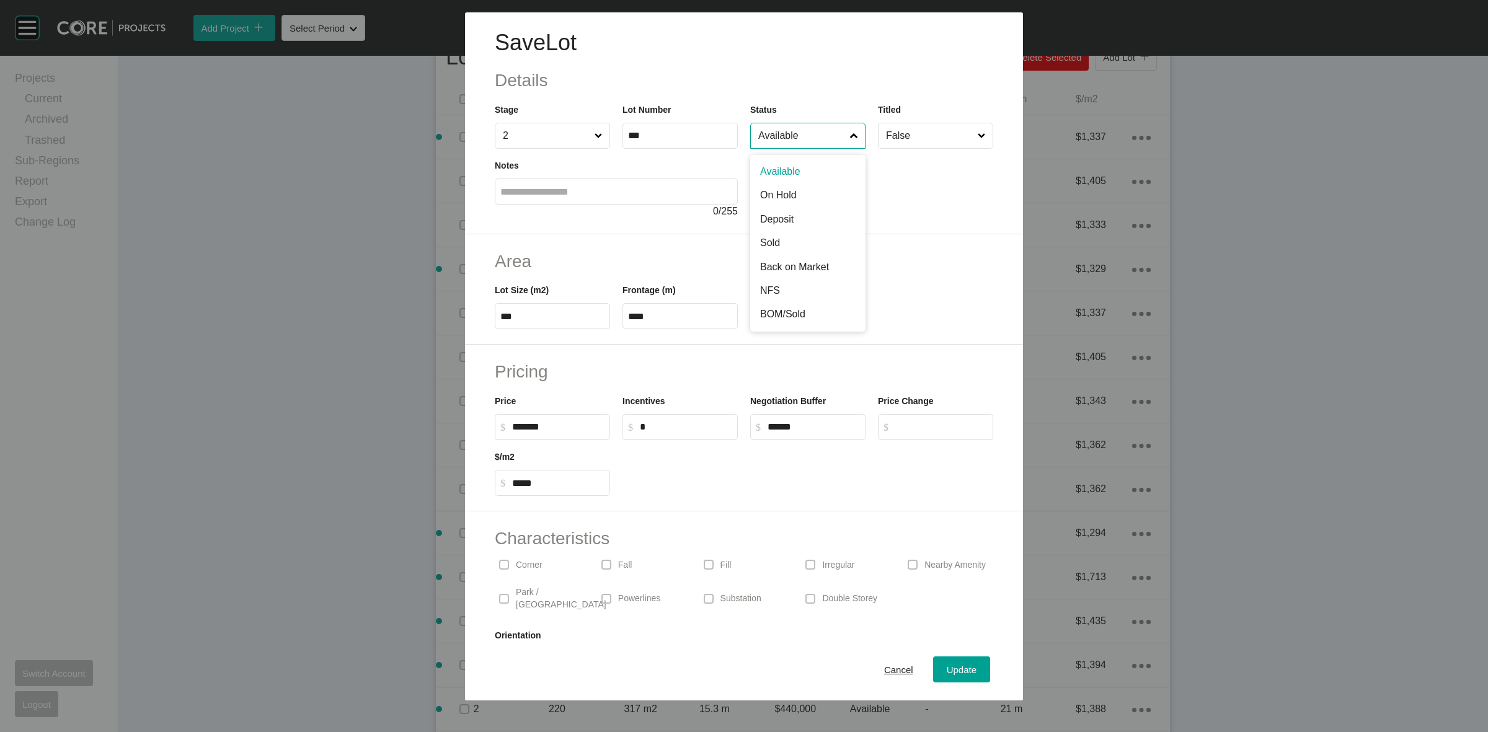
click at [778, 138] on input "Available" at bounding box center [802, 135] width 92 height 25
click at [947, 670] on span "Update" at bounding box center [962, 670] width 30 height 11
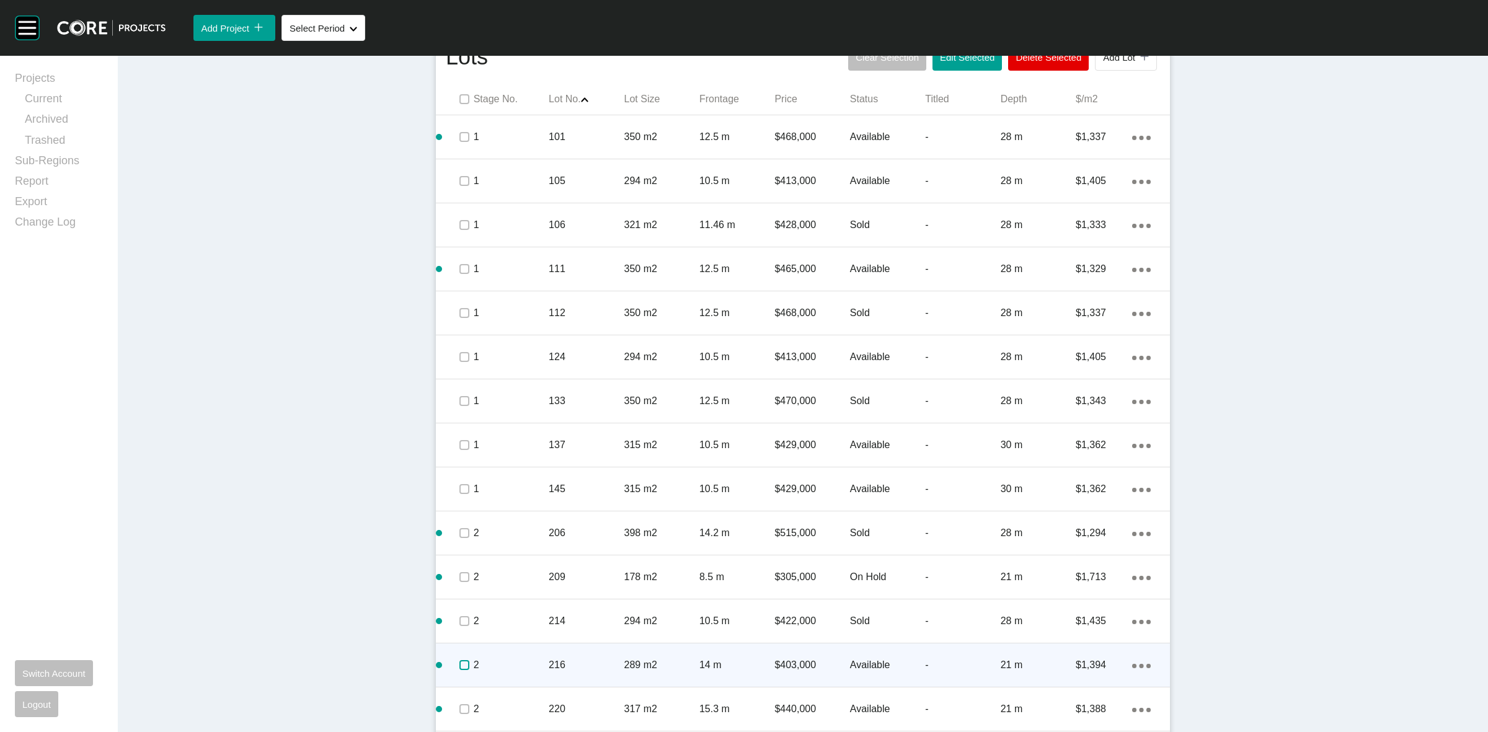
drag, startPoint x: 456, startPoint y: 665, endPoint x: 515, endPoint y: 659, distance: 59.2
click at [466, 661] on span at bounding box center [463, 665] width 19 height 19
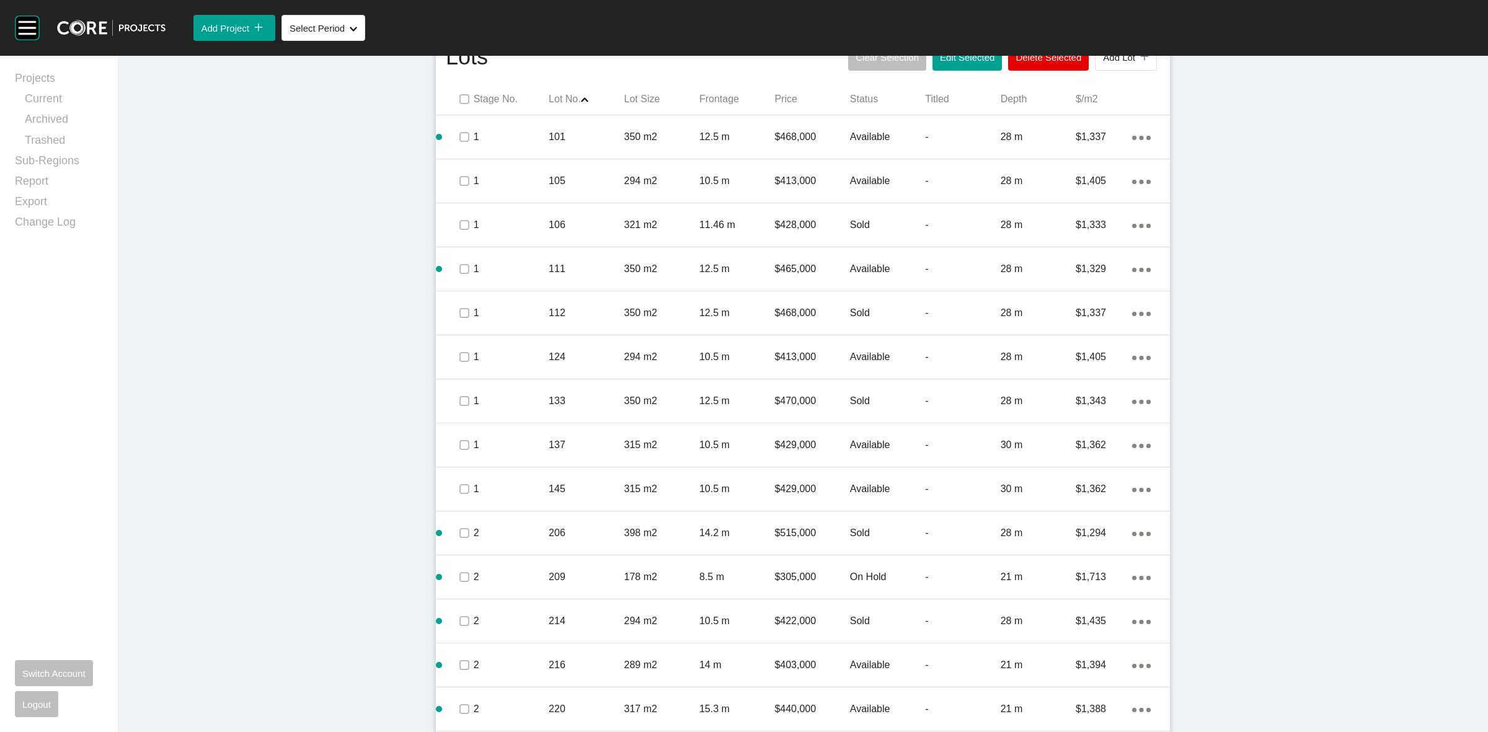
drag, startPoint x: 515, startPoint y: 659, endPoint x: 544, endPoint y: 605, distance: 61.3
click at [515, 657] on div "2" at bounding box center [511, 665] width 75 height 38
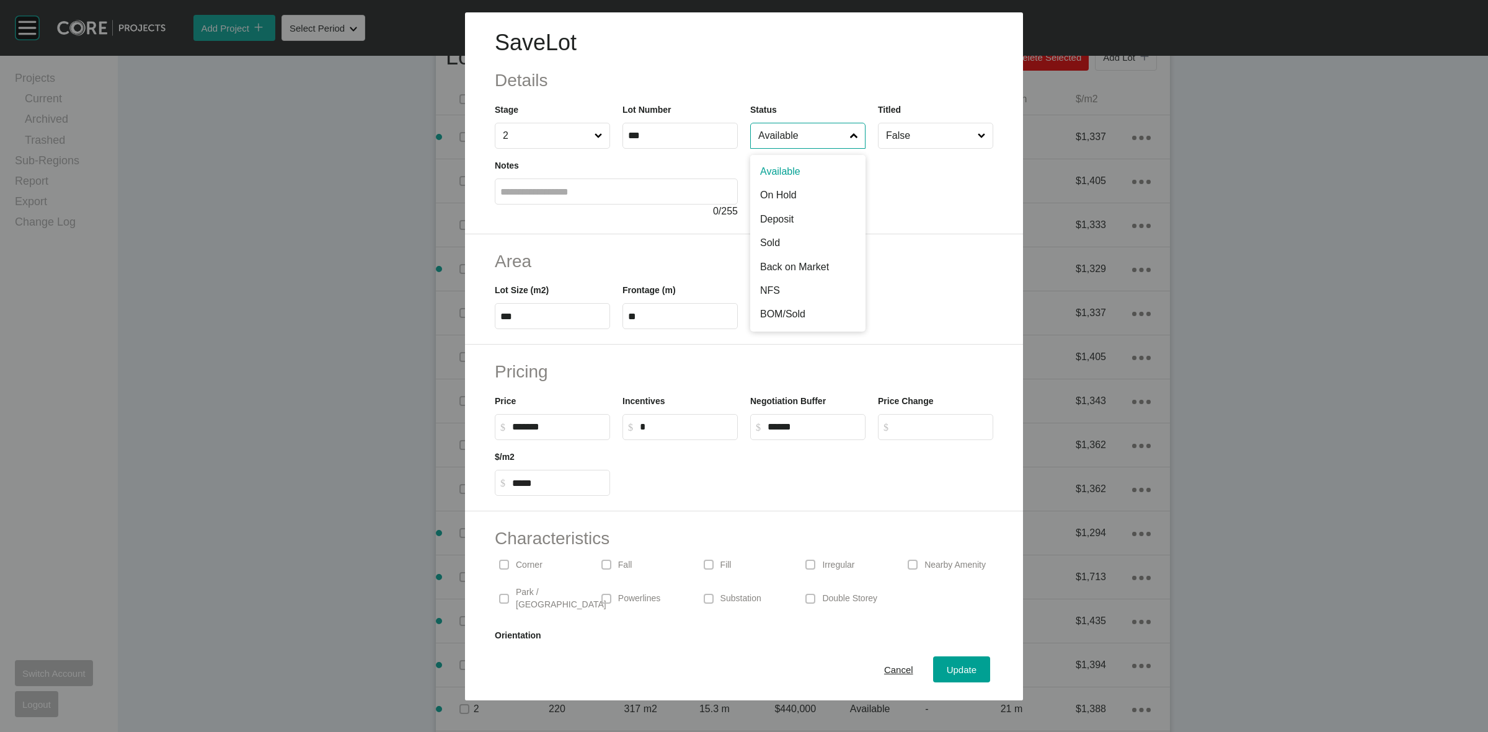
click at [816, 138] on input "Available" at bounding box center [802, 135] width 92 height 25
drag, startPoint x: 763, startPoint y: 237, endPoint x: 890, endPoint y: 404, distance: 208.8
drag, startPoint x: 947, startPoint y: 671, endPoint x: 844, endPoint y: 606, distance: 122.1
click at [948, 671] on span "Update" at bounding box center [962, 670] width 30 height 11
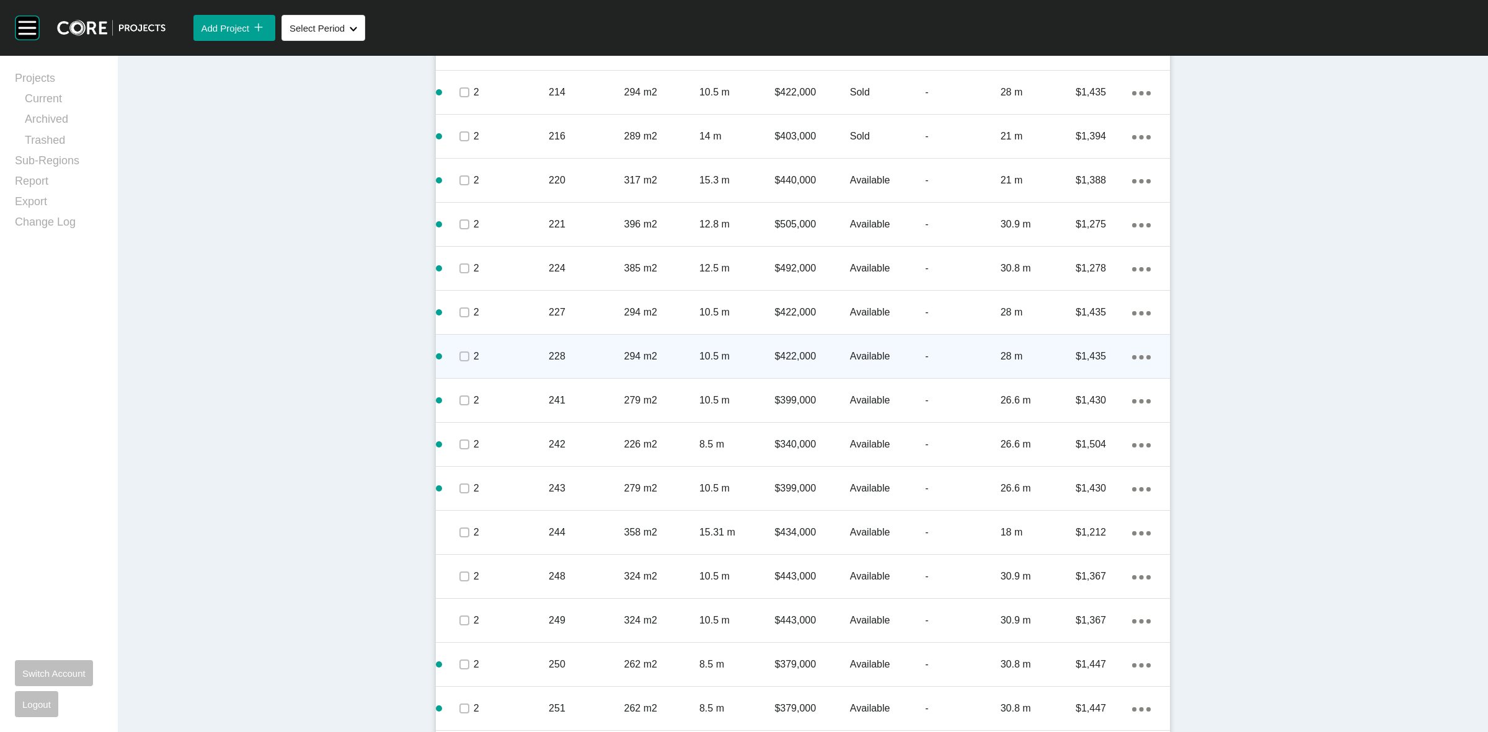
scroll to position [1157, 0]
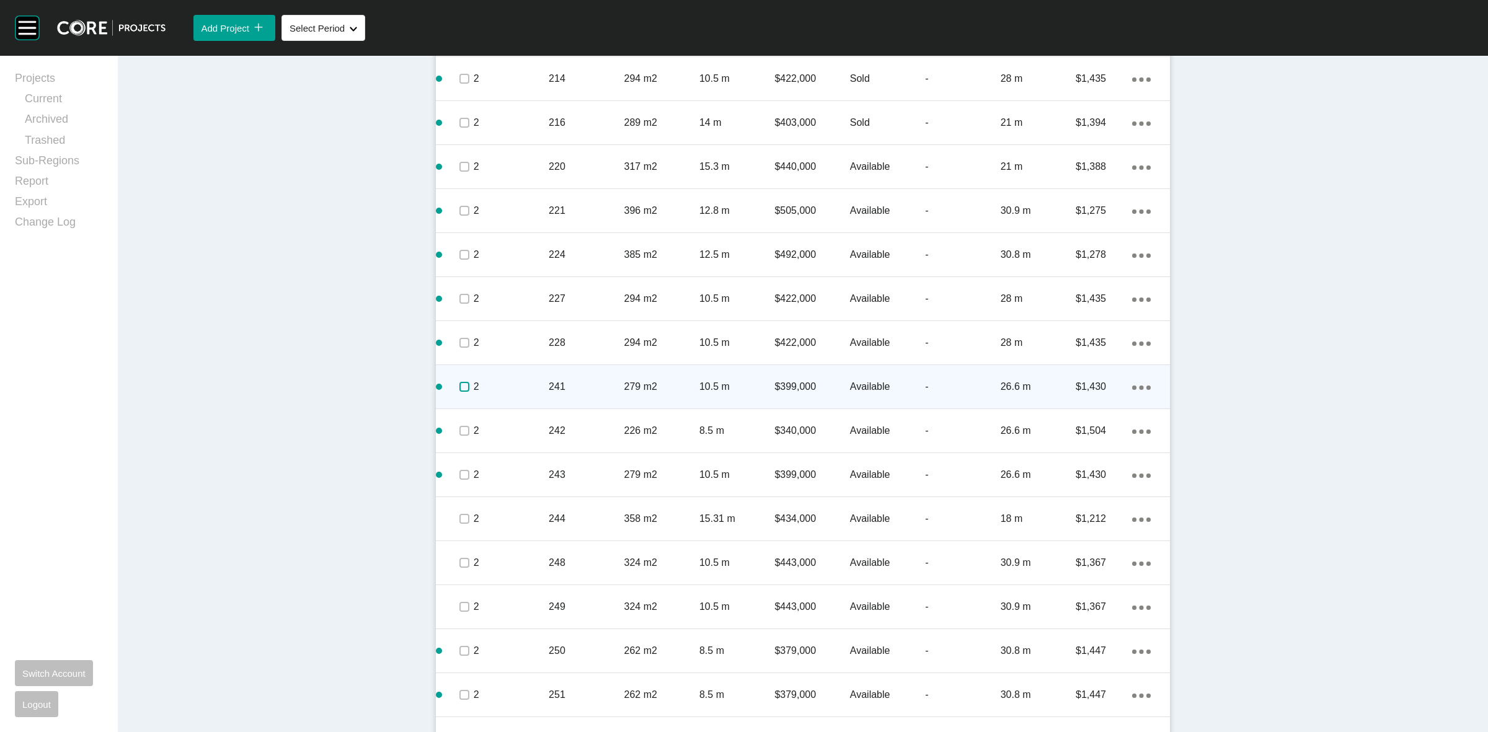
click at [459, 386] on label at bounding box center [464, 387] width 10 height 10
click at [536, 387] on p "2" at bounding box center [511, 387] width 75 height 14
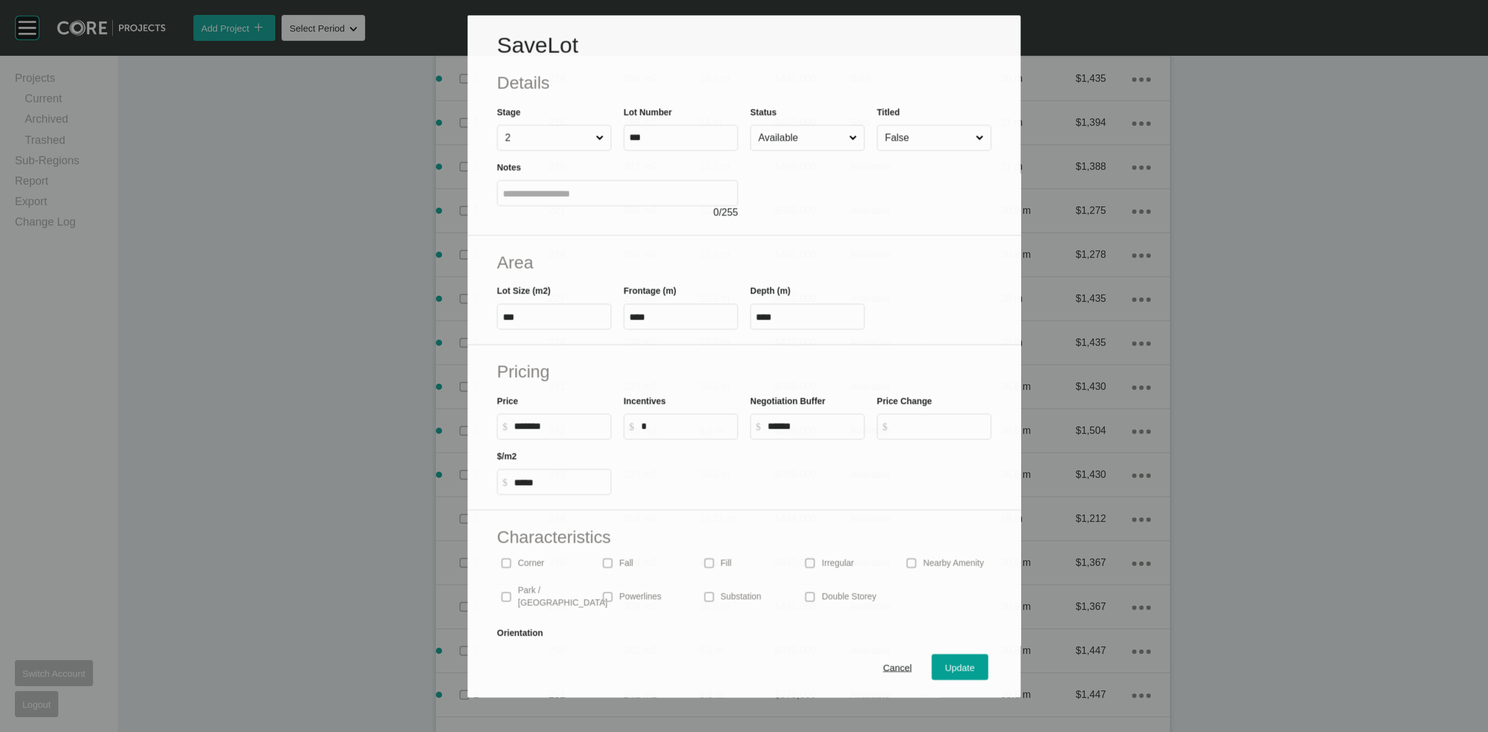
click at [789, 128] on input "Available" at bounding box center [801, 137] width 91 height 25
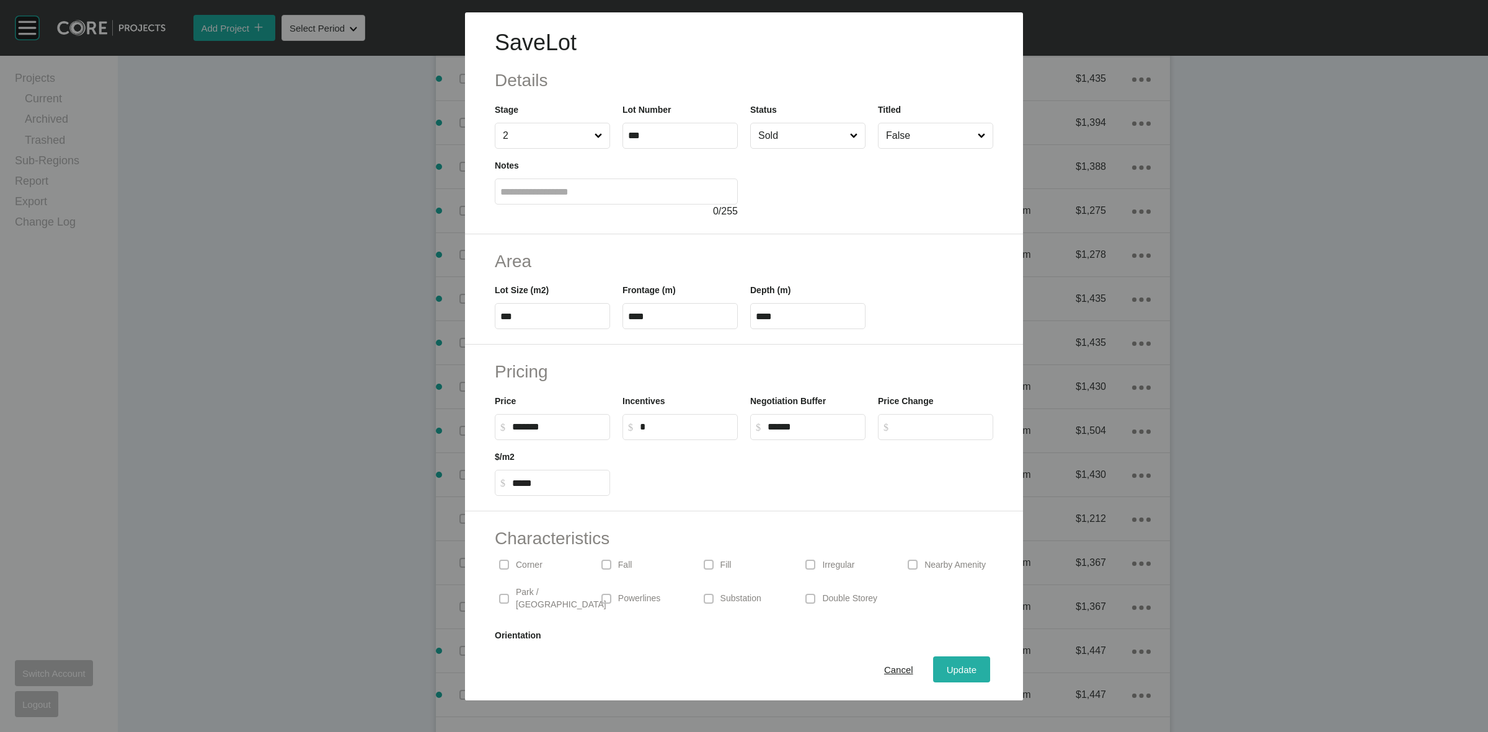
click at [952, 668] on span "Update" at bounding box center [962, 670] width 30 height 11
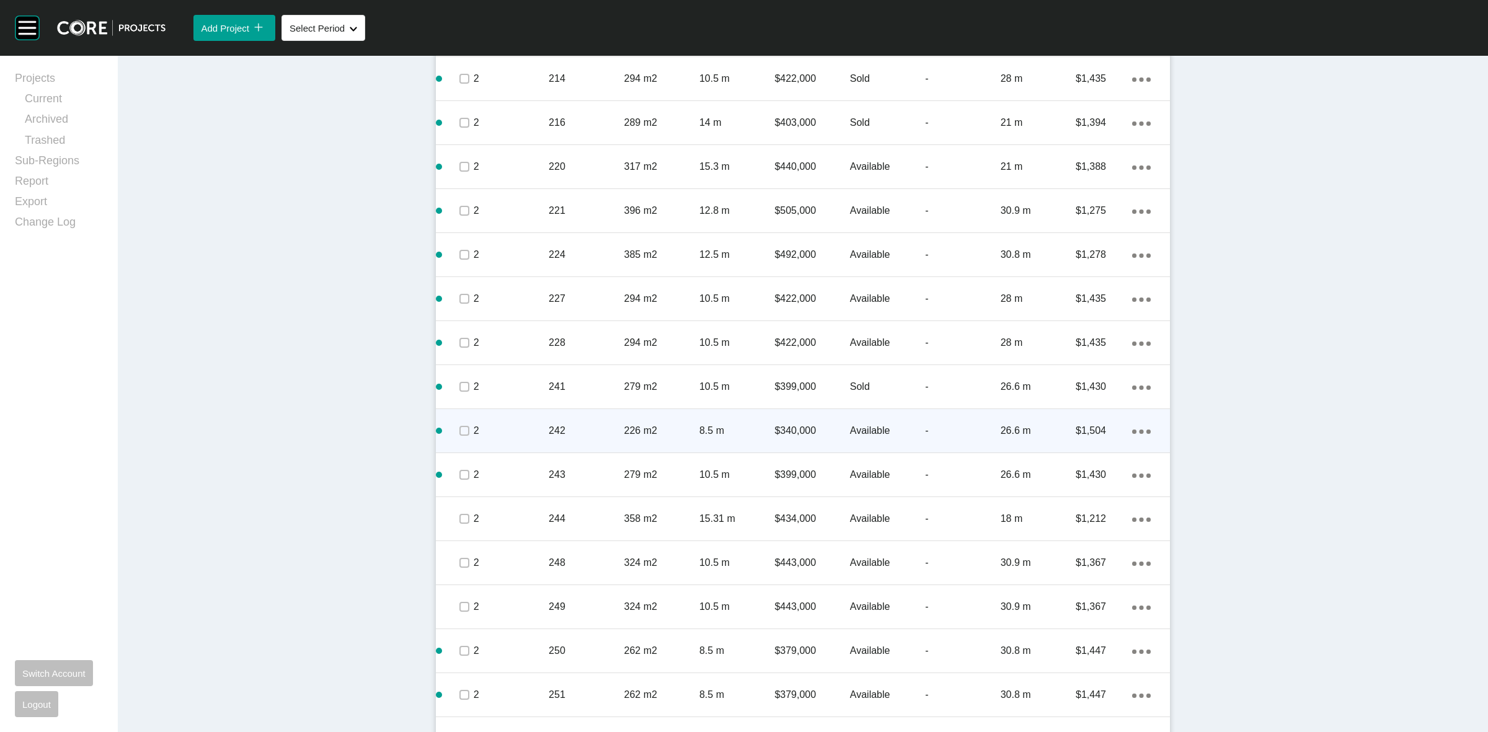
click at [499, 428] on p "2" at bounding box center [511, 431] width 75 height 14
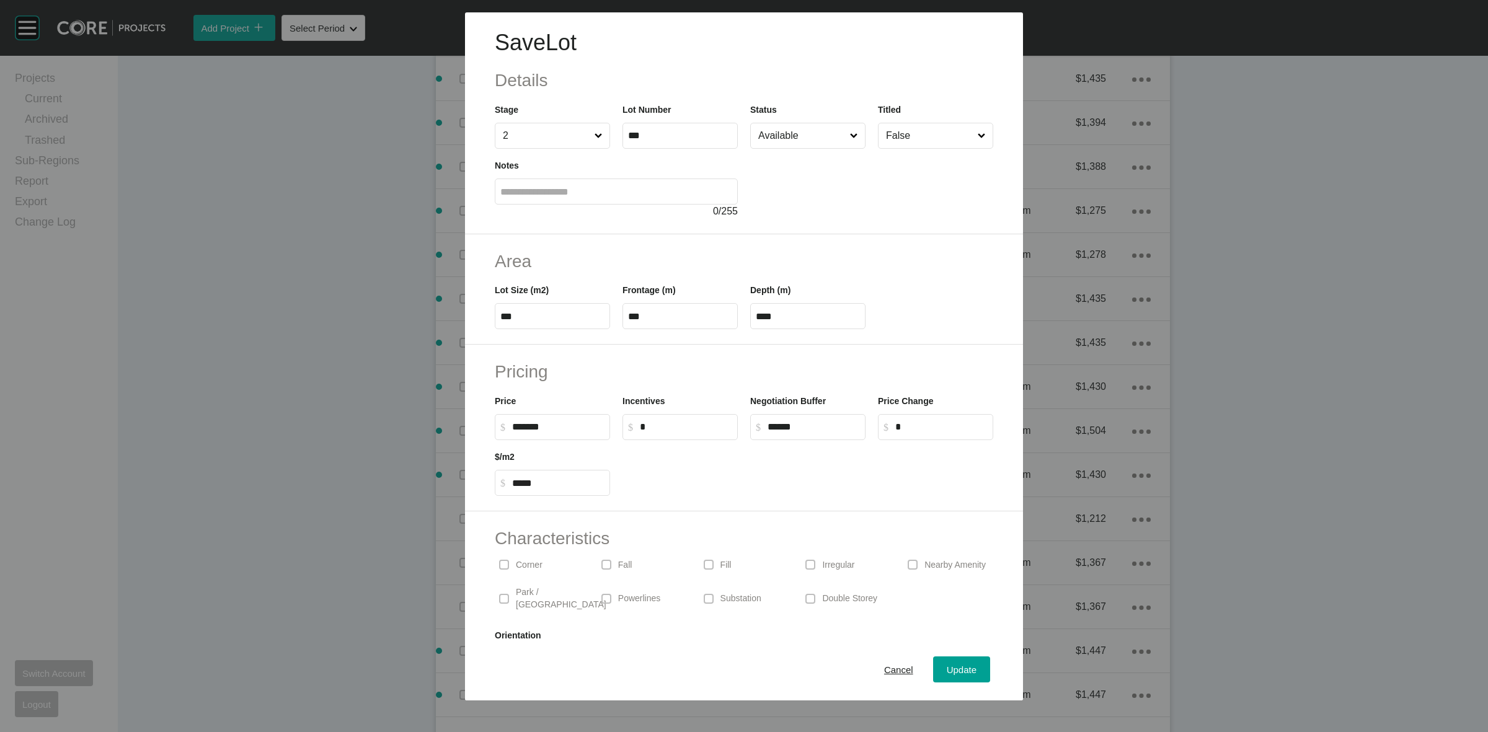
click at [774, 128] on input "Available" at bounding box center [802, 135] width 92 height 25
click at [939, 658] on button "Update" at bounding box center [961, 669] width 57 height 26
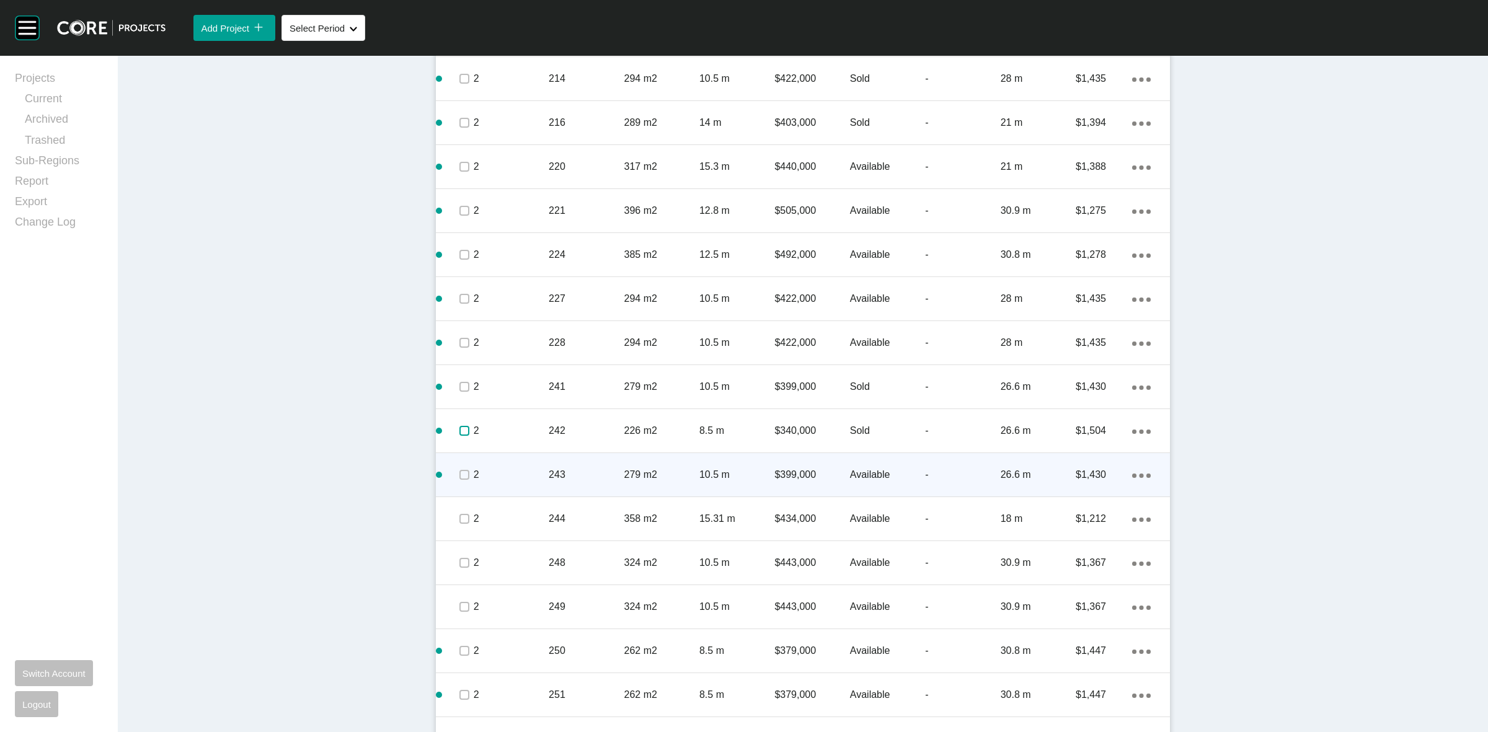
drag, startPoint x: 456, startPoint y: 428, endPoint x: 464, endPoint y: 461, distance: 33.7
click at [460, 439] on span at bounding box center [463, 431] width 19 height 19
drag, startPoint x: 457, startPoint y: 475, endPoint x: 499, endPoint y: 475, distance: 42.2
click at [459, 475] on label at bounding box center [464, 475] width 10 height 10
click at [513, 476] on p "2" at bounding box center [511, 475] width 75 height 14
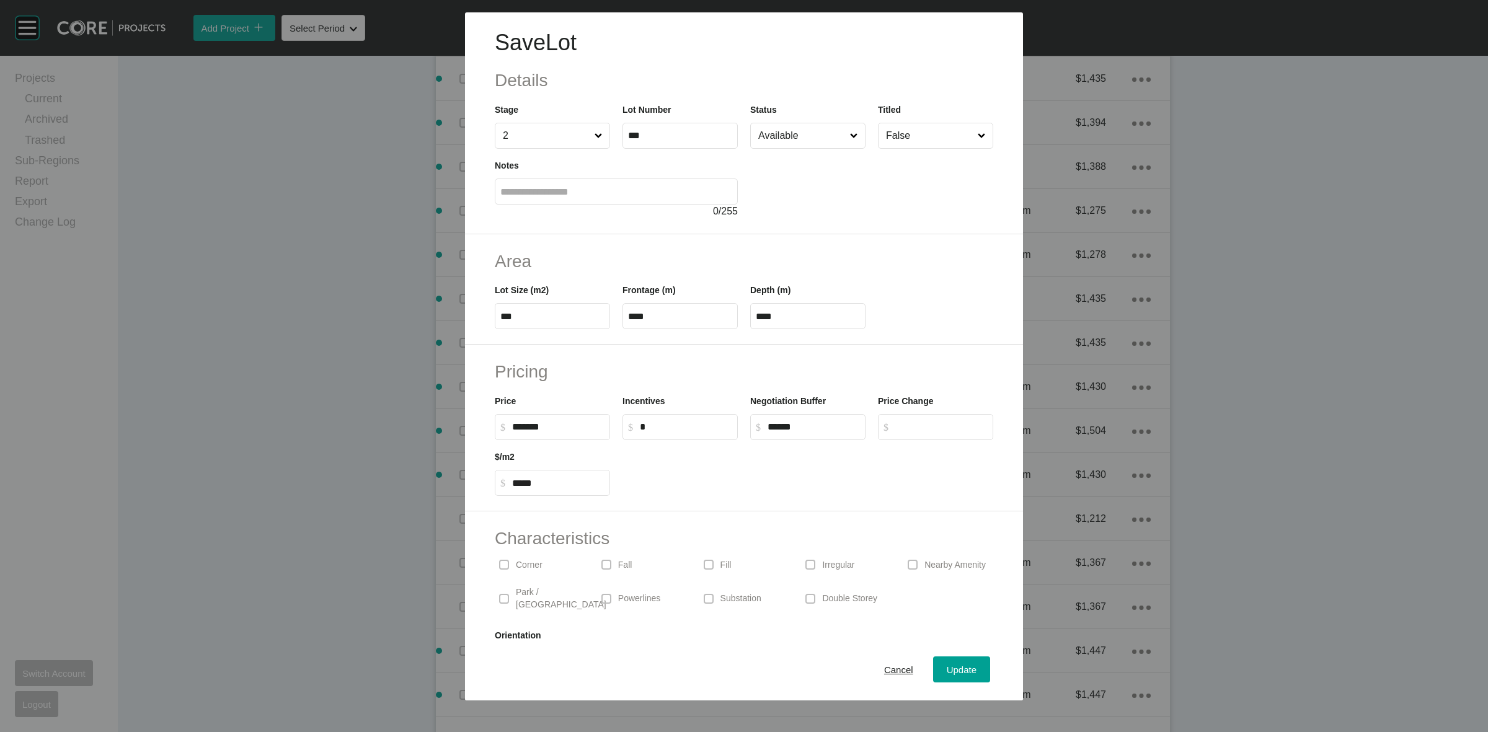
click at [774, 140] on input "Available" at bounding box center [802, 135] width 92 height 25
drag, startPoint x: 754, startPoint y: 244, endPoint x: 882, endPoint y: 436, distance: 230.4
click at [947, 670] on span "Update" at bounding box center [962, 670] width 30 height 11
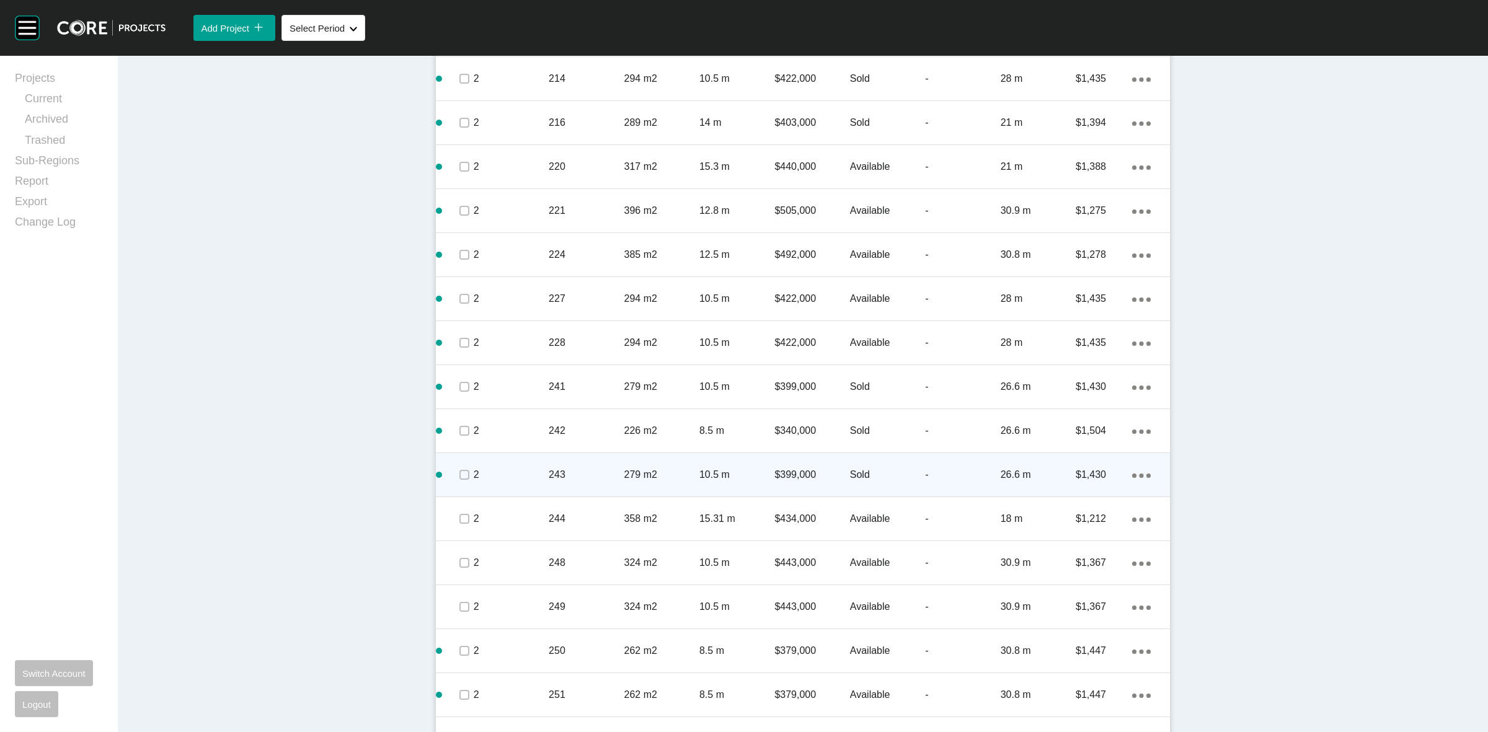
scroll to position [1235, 0]
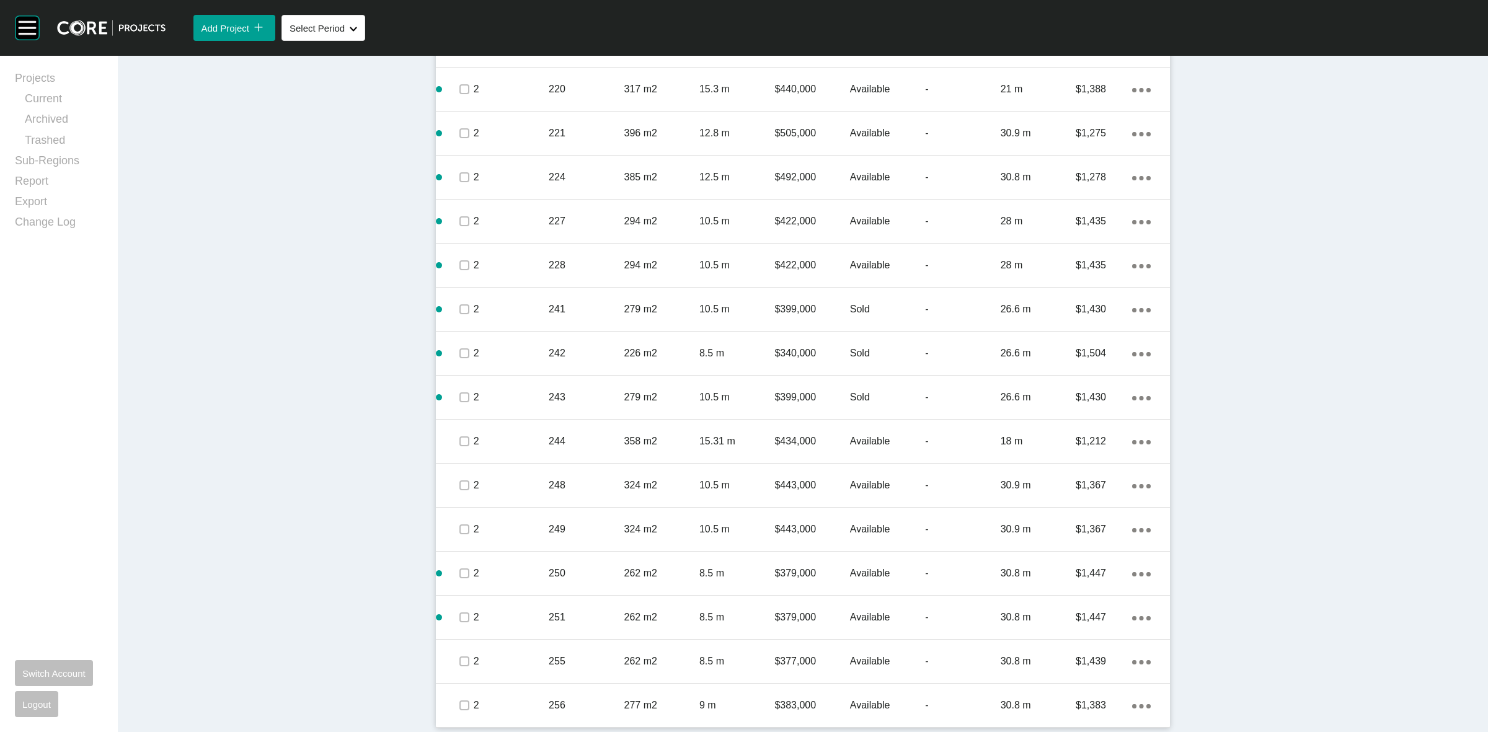
drag, startPoint x: 636, startPoint y: 609, endPoint x: 642, endPoint y: 596, distance: 14.2
click at [636, 611] on p "262 m2" at bounding box center [661, 618] width 75 height 14
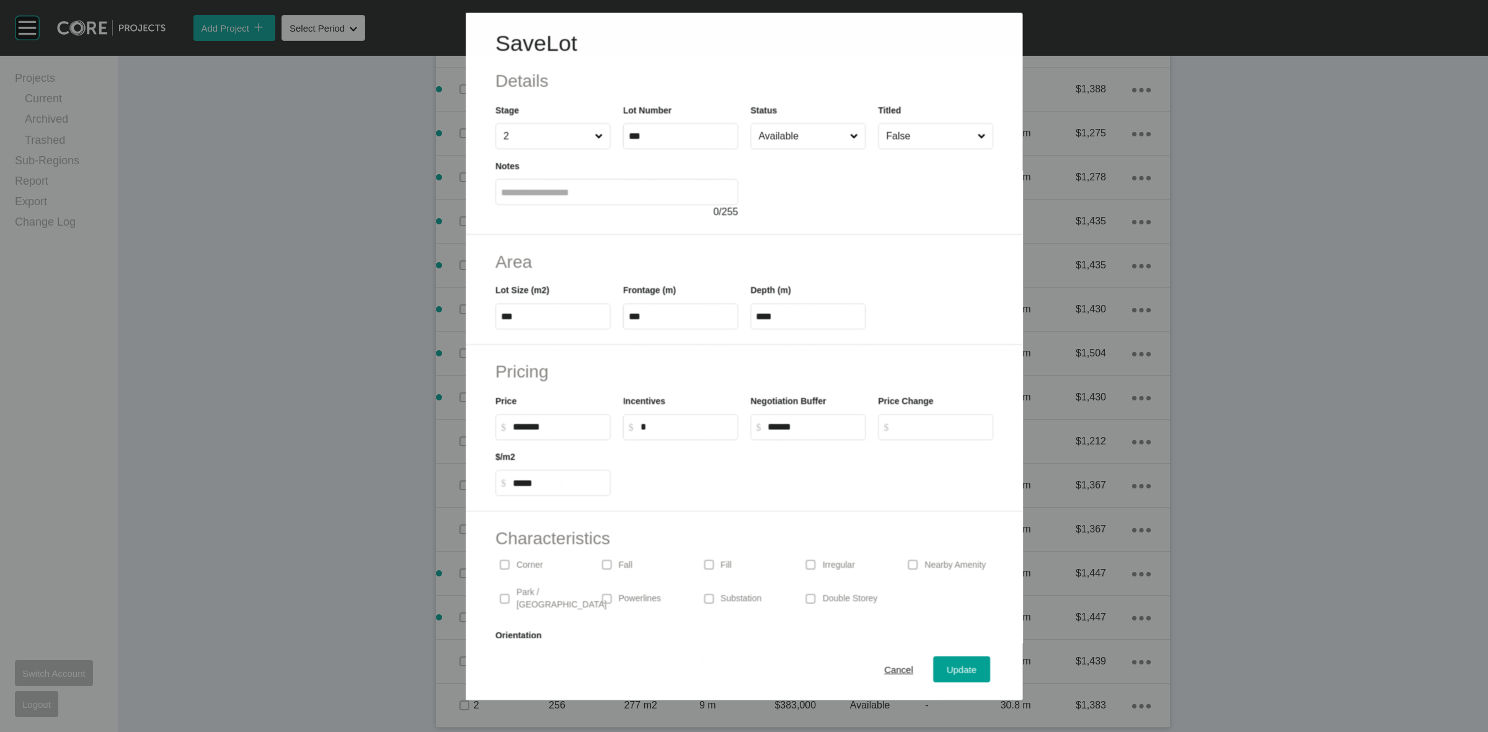
click at [801, 137] on input "Available" at bounding box center [801, 135] width 91 height 25
click at [947, 673] on span "Update" at bounding box center [962, 670] width 30 height 11
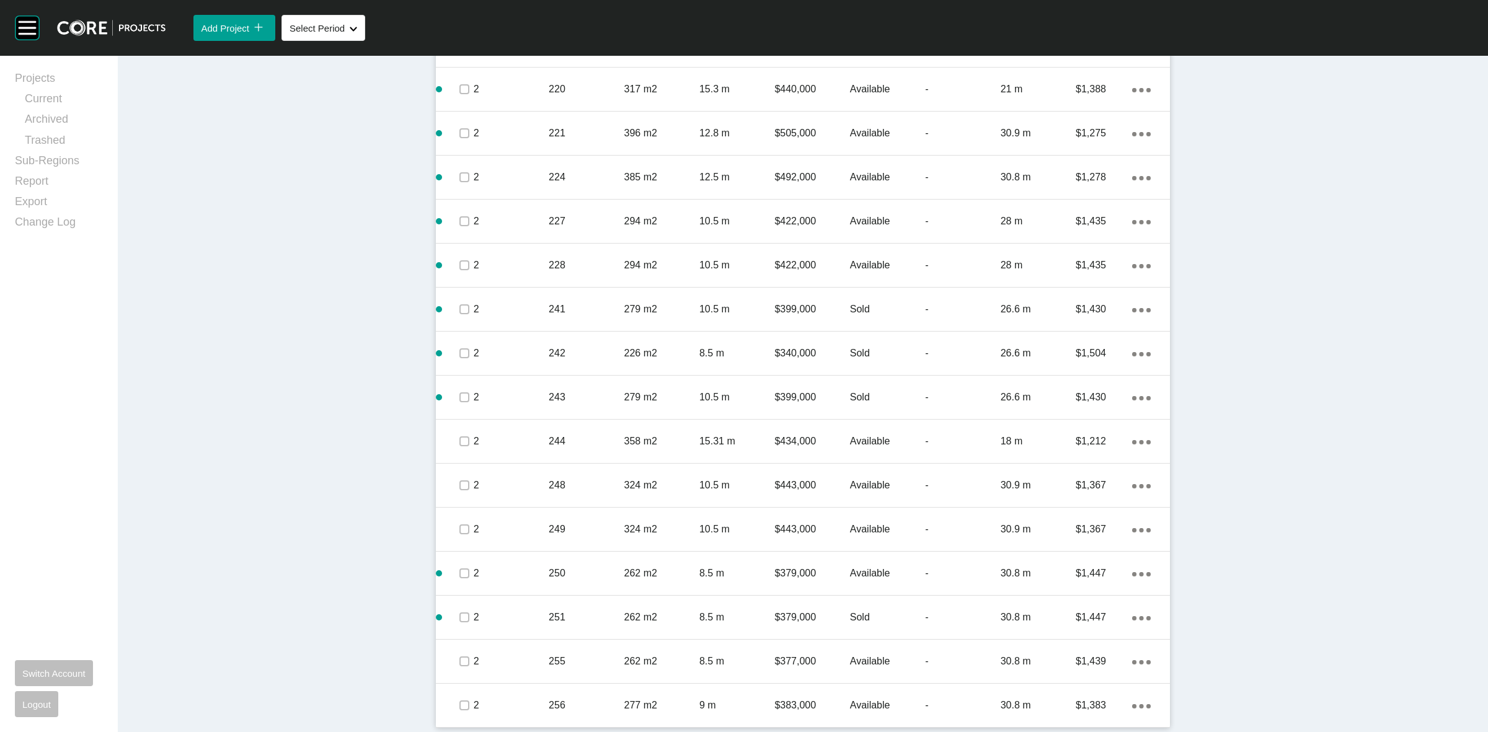
drag, startPoint x: 829, startPoint y: 649, endPoint x: 836, endPoint y: 643, distance: 9.2
click at [831, 650] on div "$377,000" at bounding box center [811, 661] width 75 height 38
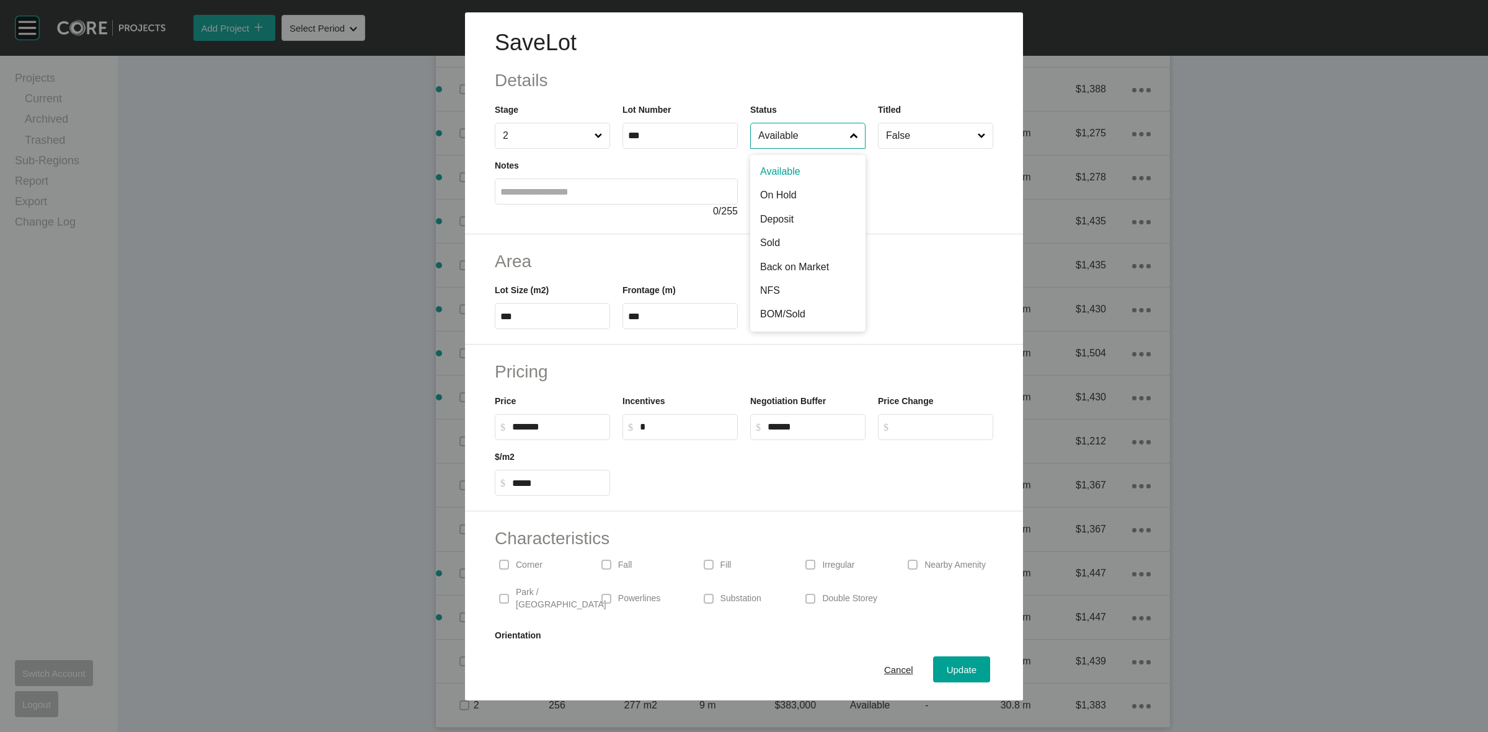
click at [793, 137] on input "Available" at bounding box center [802, 135] width 92 height 25
drag, startPoint x: 944, startPoint y: 668, endPoint x: 947, endPoint y: 581, distance: 87.5
click at [947, 667] on span "Update" at bounding box center [962, 670] width 30 height 11
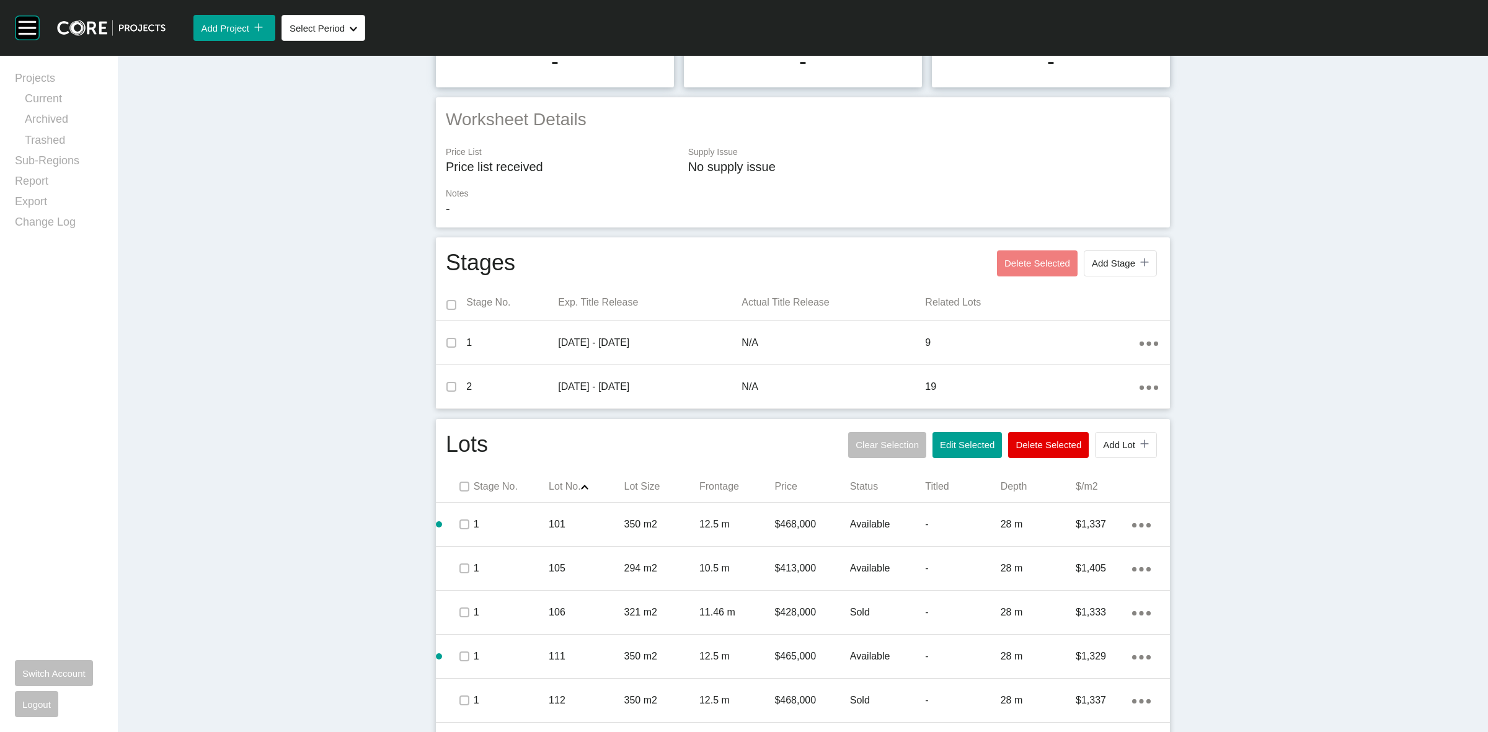
scroll to position [0, 0]
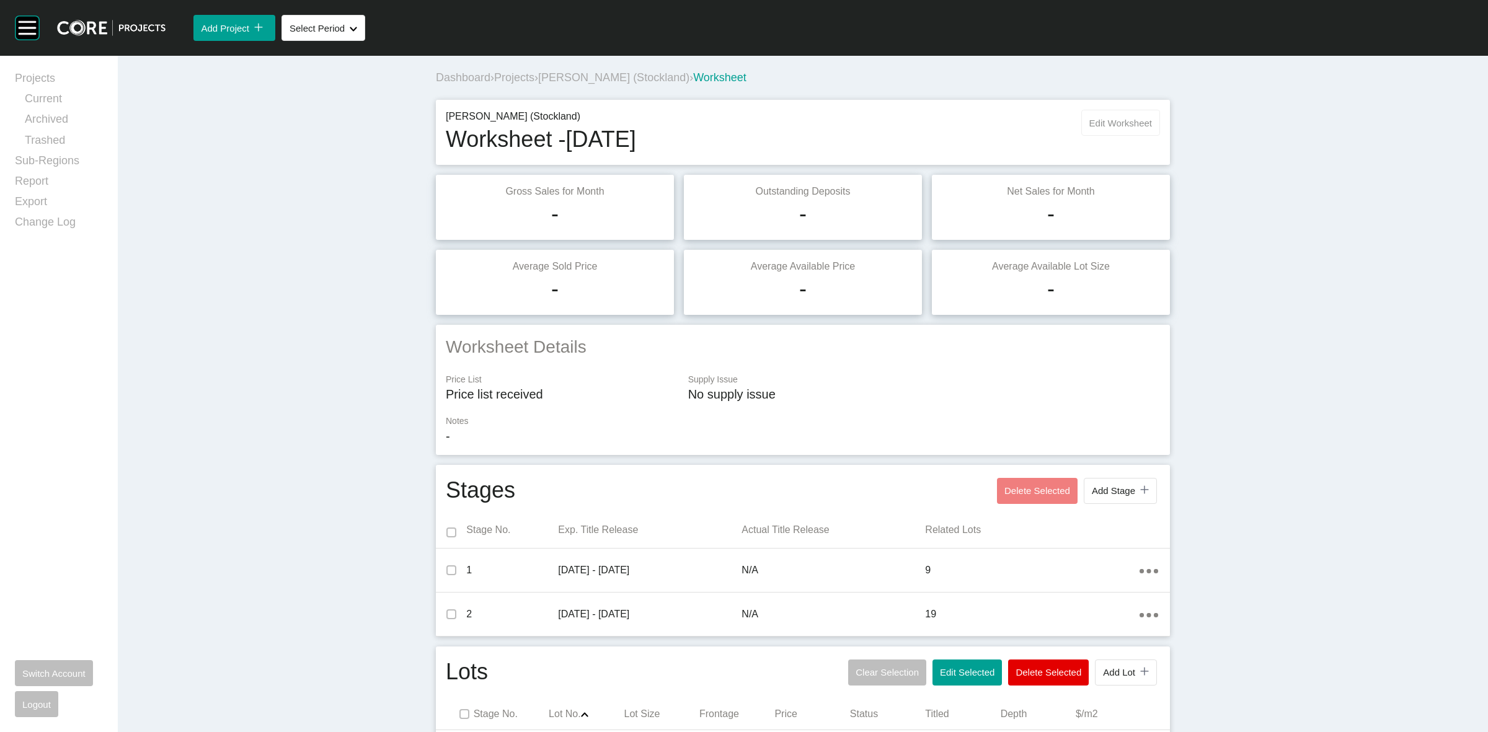
click at [1121, 122] on span "Edit Worksheet" at bounding box center [1120, 123] width 63 height 11
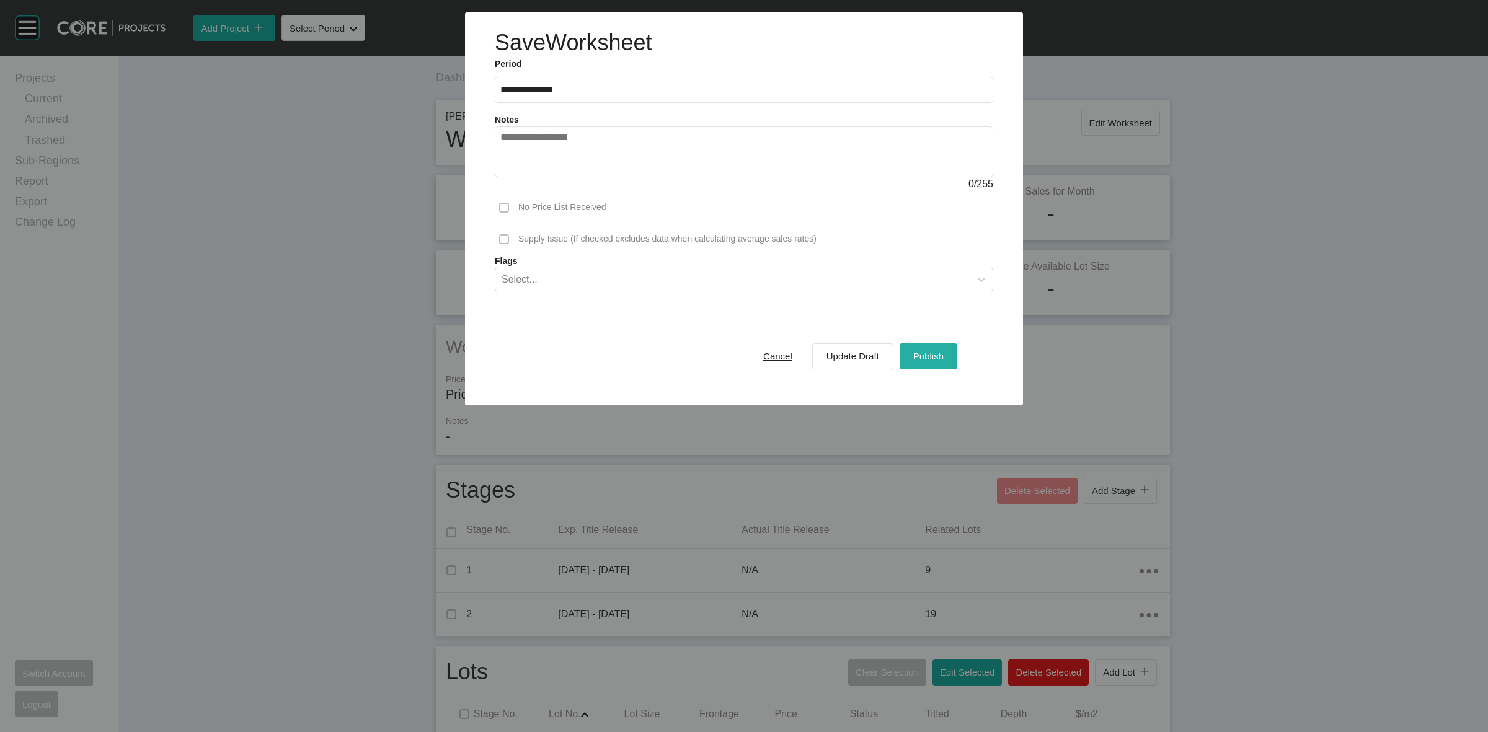
click at [928, 355] on span "Publish" at bounding box center [928, 356] width 30 height 11
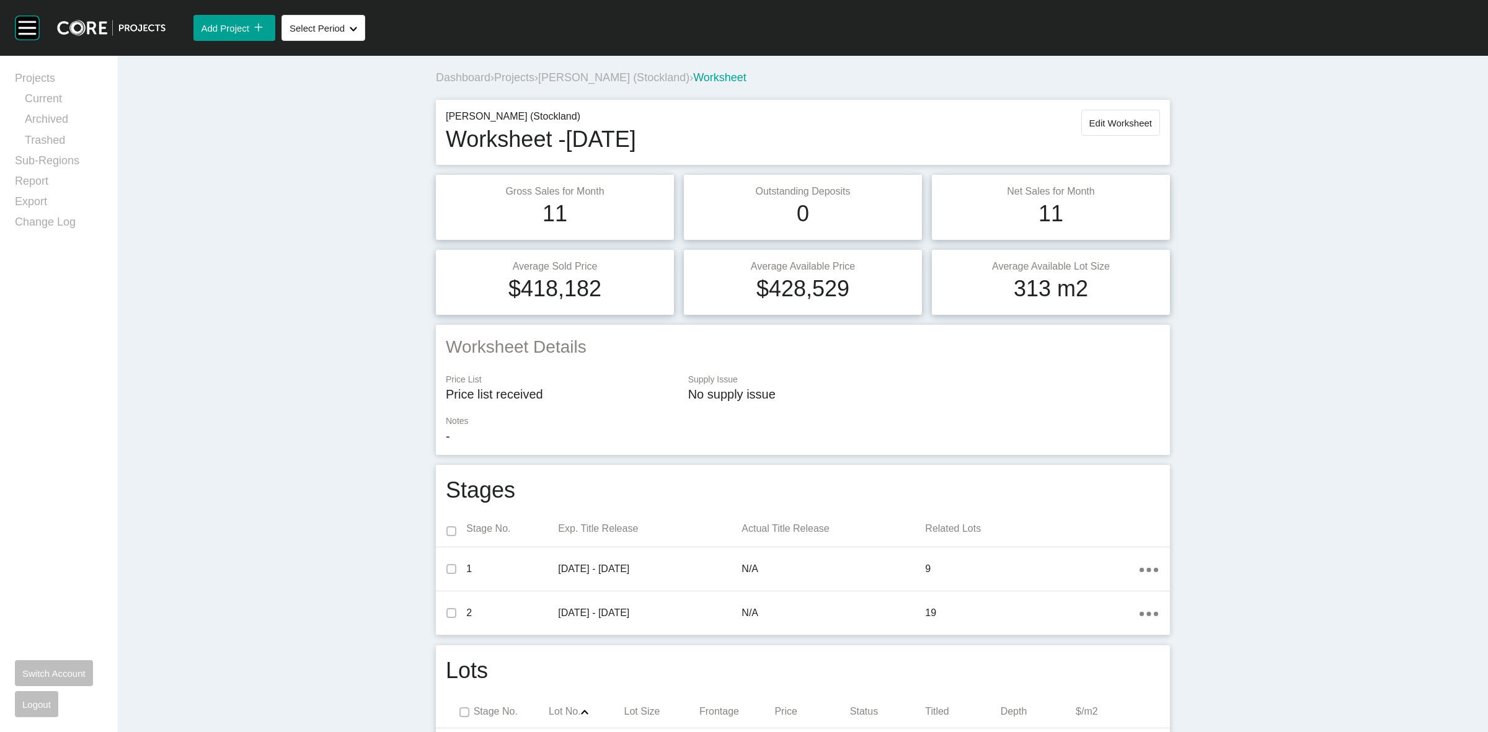
click at [608, 73] on span "[PERSON_NAME] (Stockland)" at bounding box center [613, 77] width 151 height 12
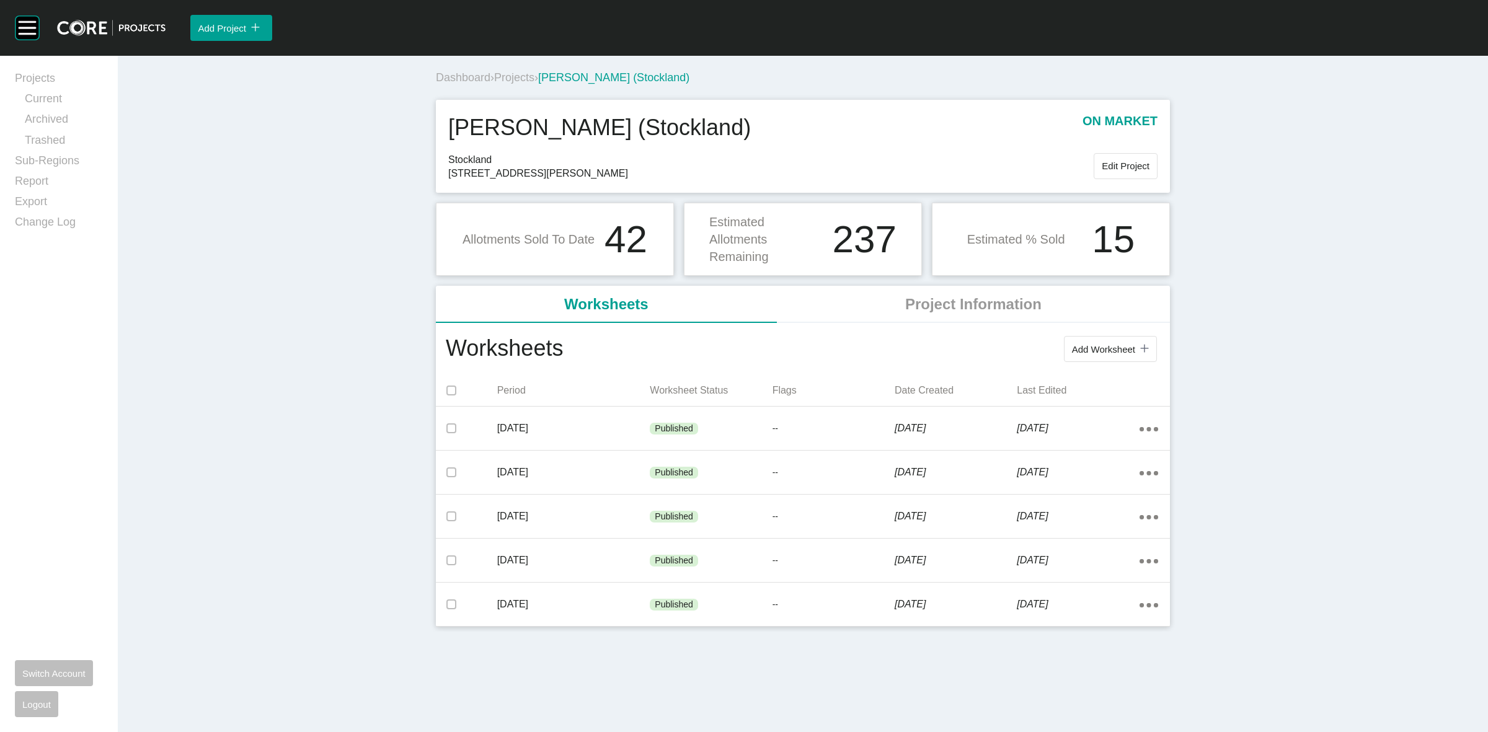
click at [521, 79] on span "Projects" at bounding box center [514, 77] width 40 height 12
